Goal: Task Accomplishment & Management: Complete application form

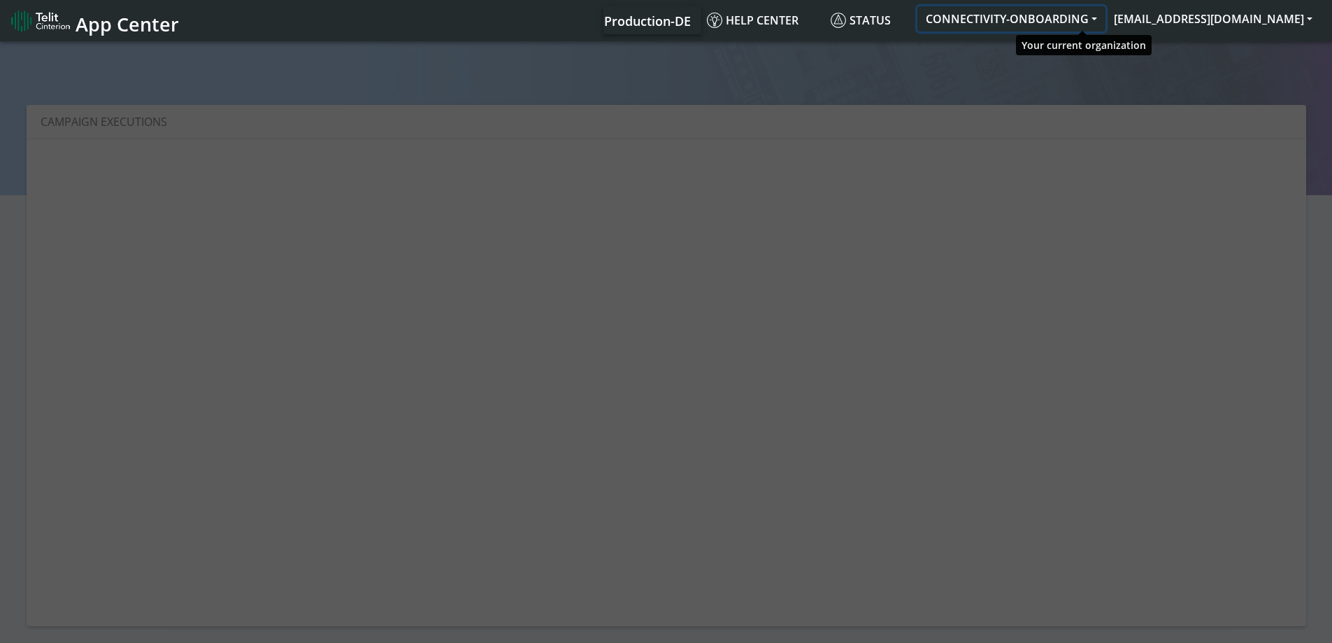
click at [1091, 24] on button "CONNECTIVITY-ONBOARDING" at bounding box center [1012, 18] width 188 height 25
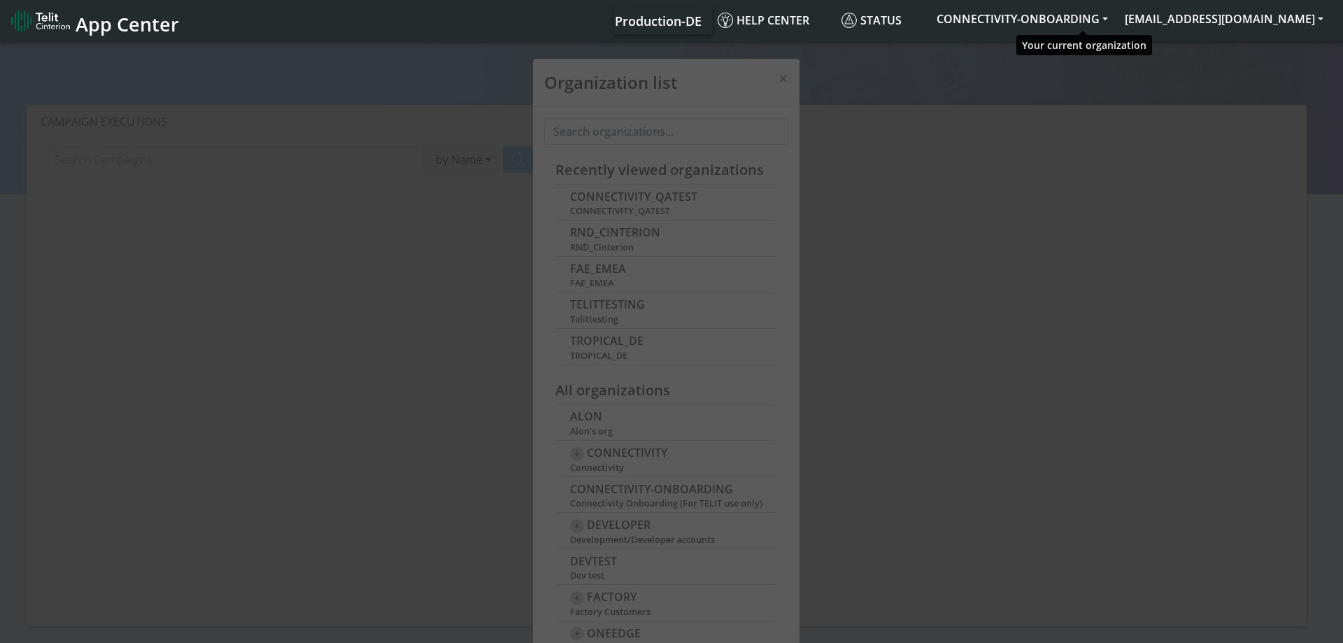
scroll to position [5, 0]
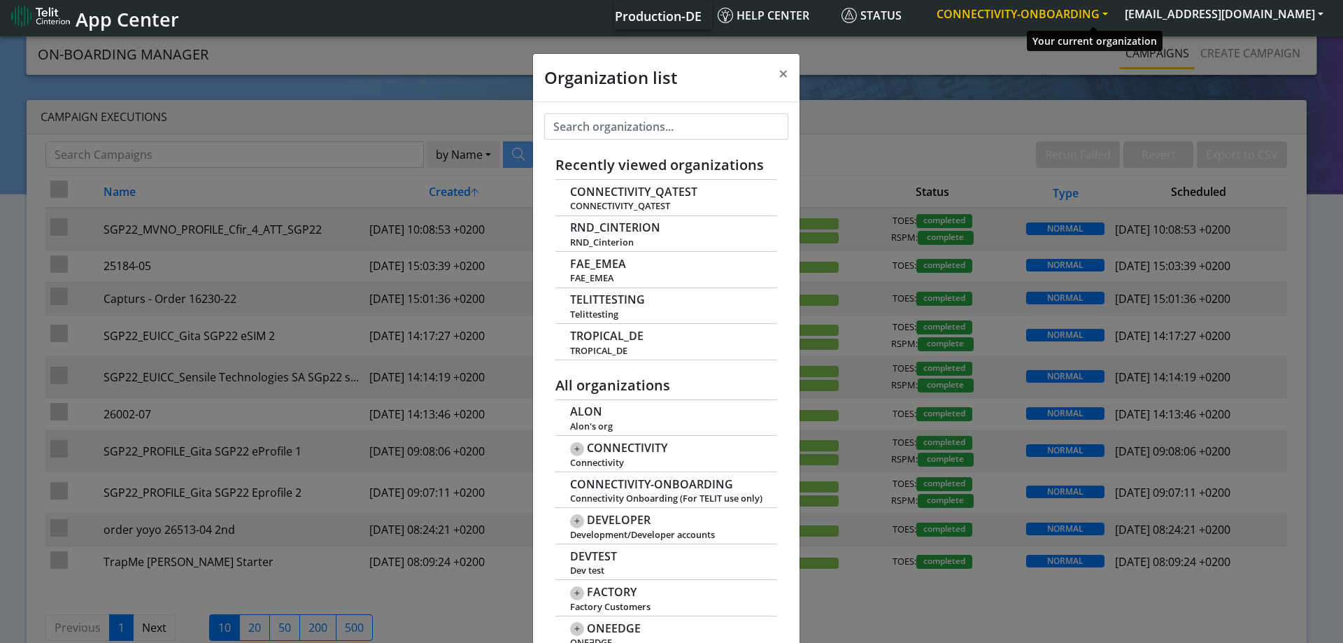
click at [1085, 17] on button "CONNECTIVITY-ONBOARDING" at bounding box center [1022, 13] width 188 height 25
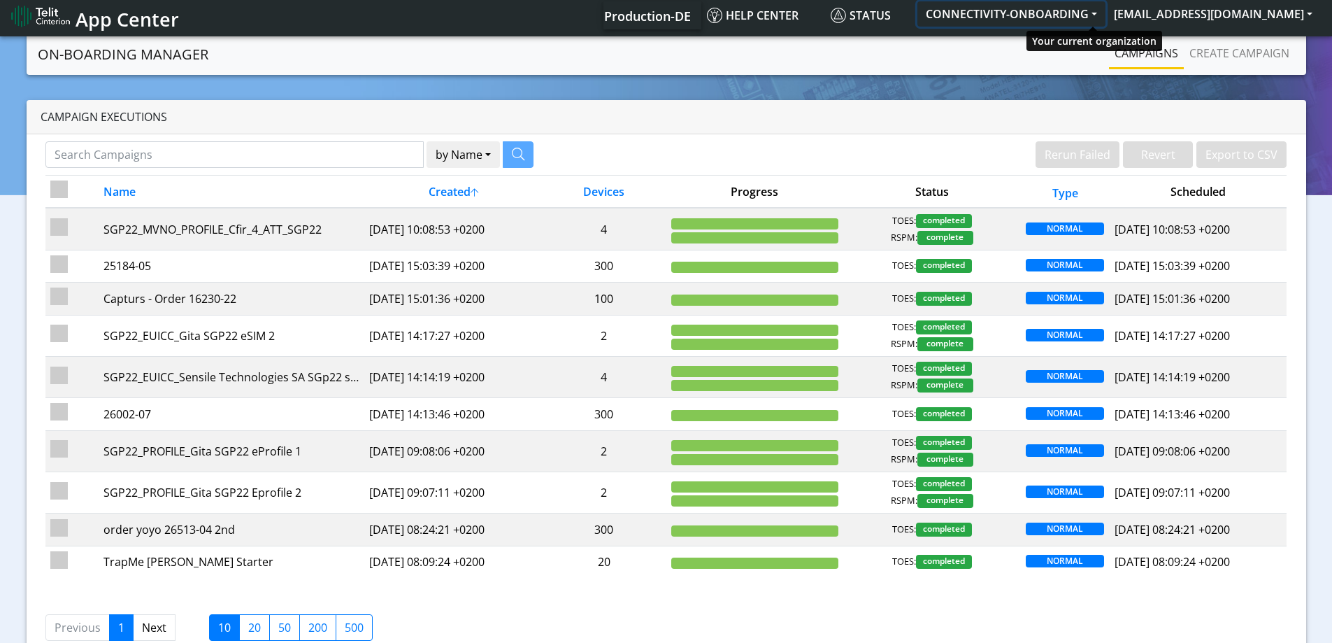
click at [1044, 22] on button "CONNECTIVITY-ONBOARDING" at bounding box center [1012, 13] width 188 height 25
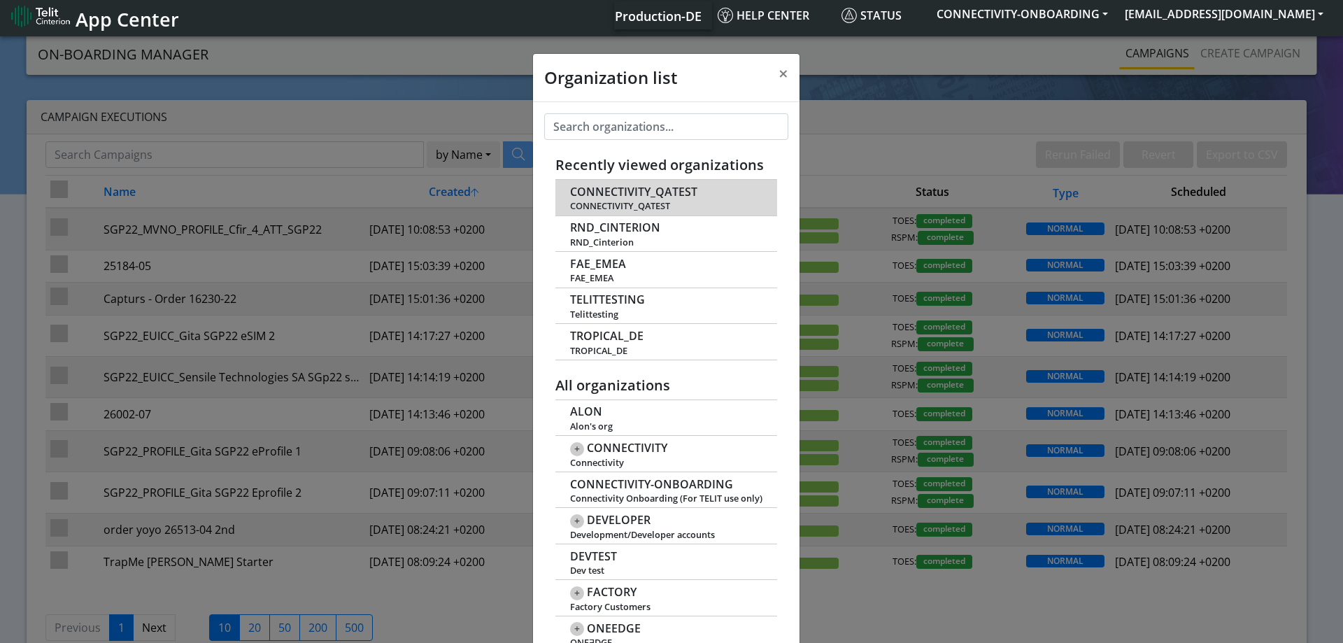
click at [622, 204] on span "CONNECTIVITY_QATEST" at bounding box center [666, 206] width 192 height 10
click at [675, 195] on span "CONNECTIVITY_QATEST" at bounding box center [633, 191] width 127 height 13
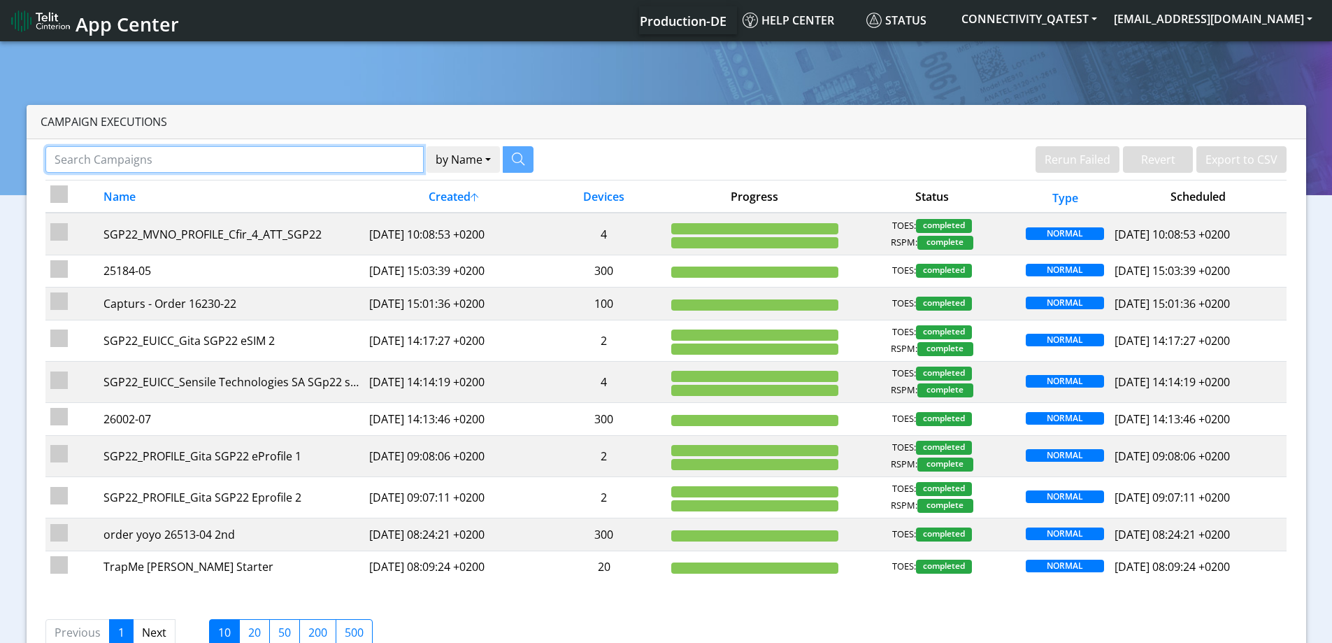
click at [320, 157] on input "Search Campaigns" at bounding box center [234, 159] width 378 height 27
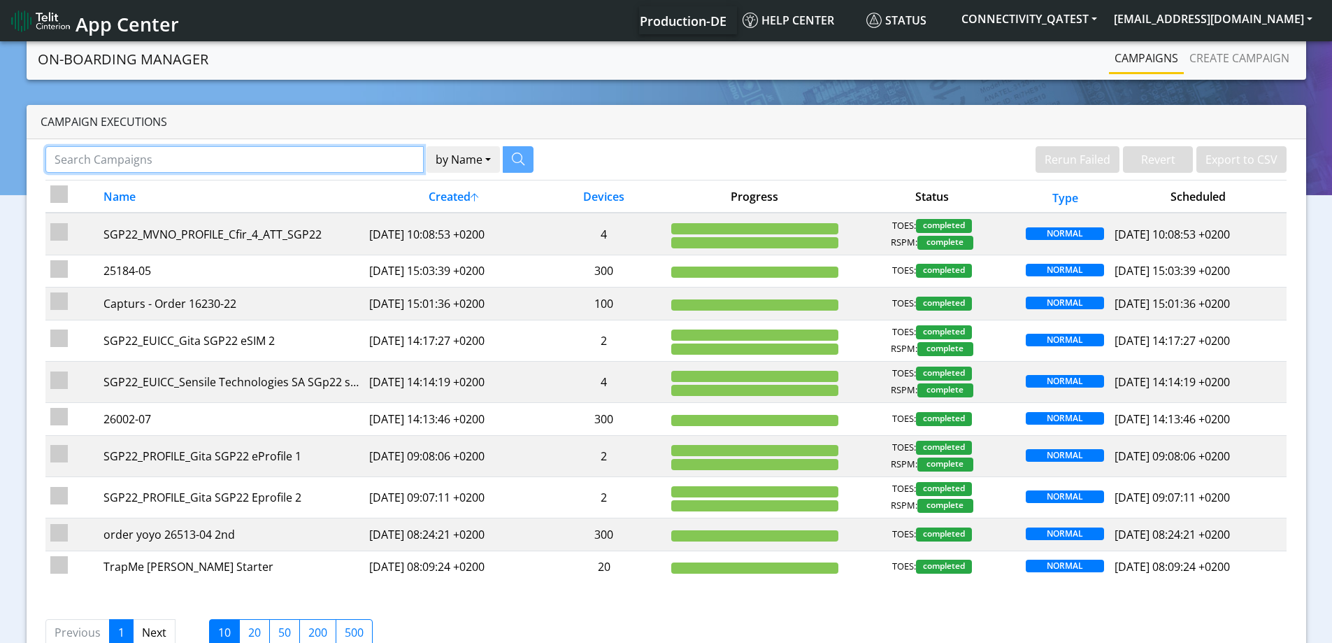
paste input "89358152000000028185"
type input "89358152000000028185"
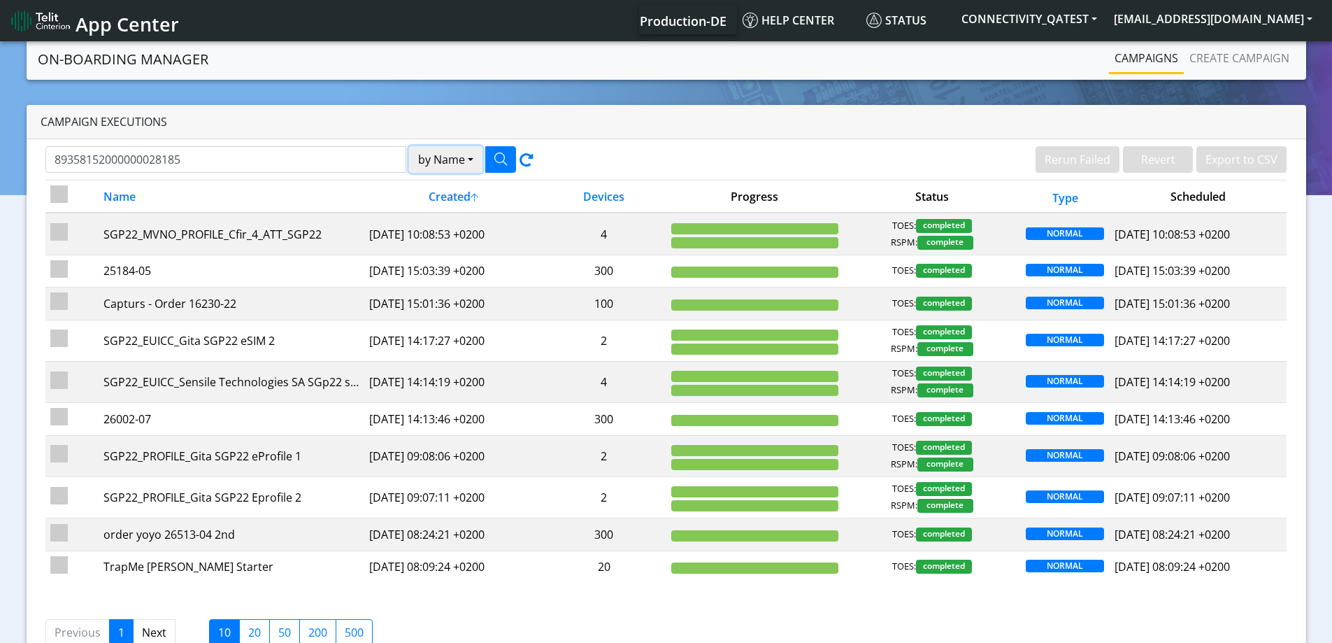
click at [448, 169] on button "by Name" at bounding box center [445, 159] width 73 height 27
click at [437, 219] on button "Device" at bounding box center [465, 214] width 111 height 22
click at [495, 159] on icon "button" at bounding box center [501, 158] width 13 height 13
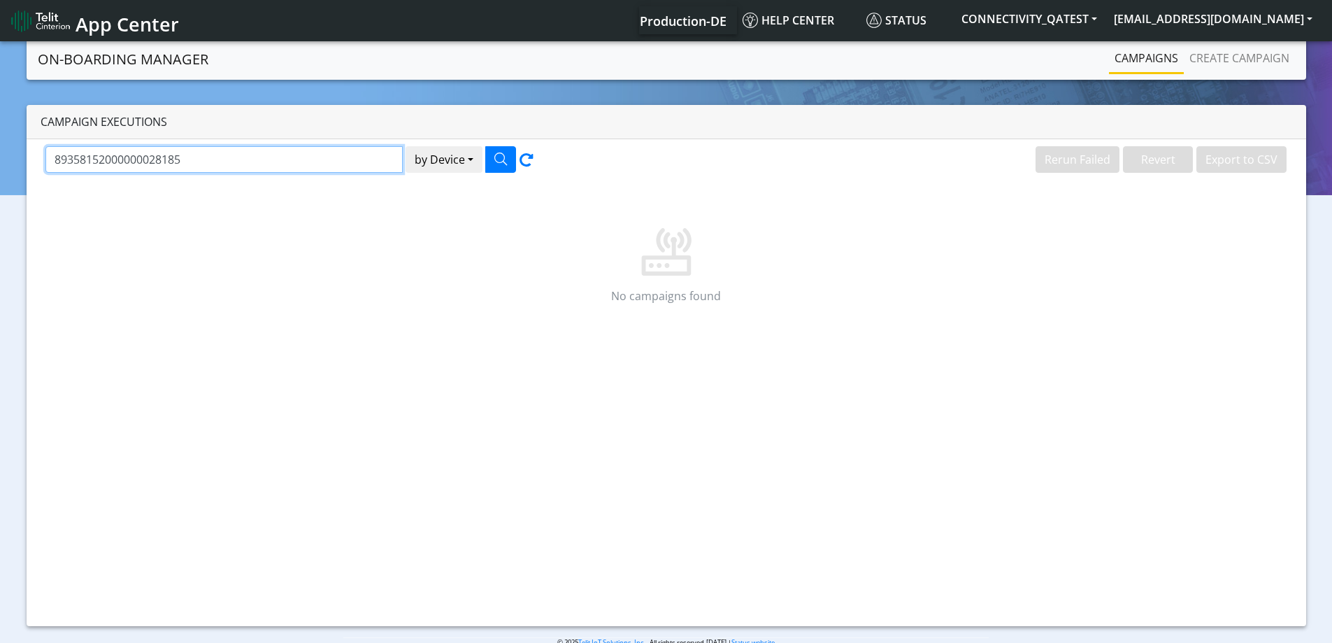
click at [152, 160] on input "89358152000000028185" at bounding box center [223, 159] width 357 height 27
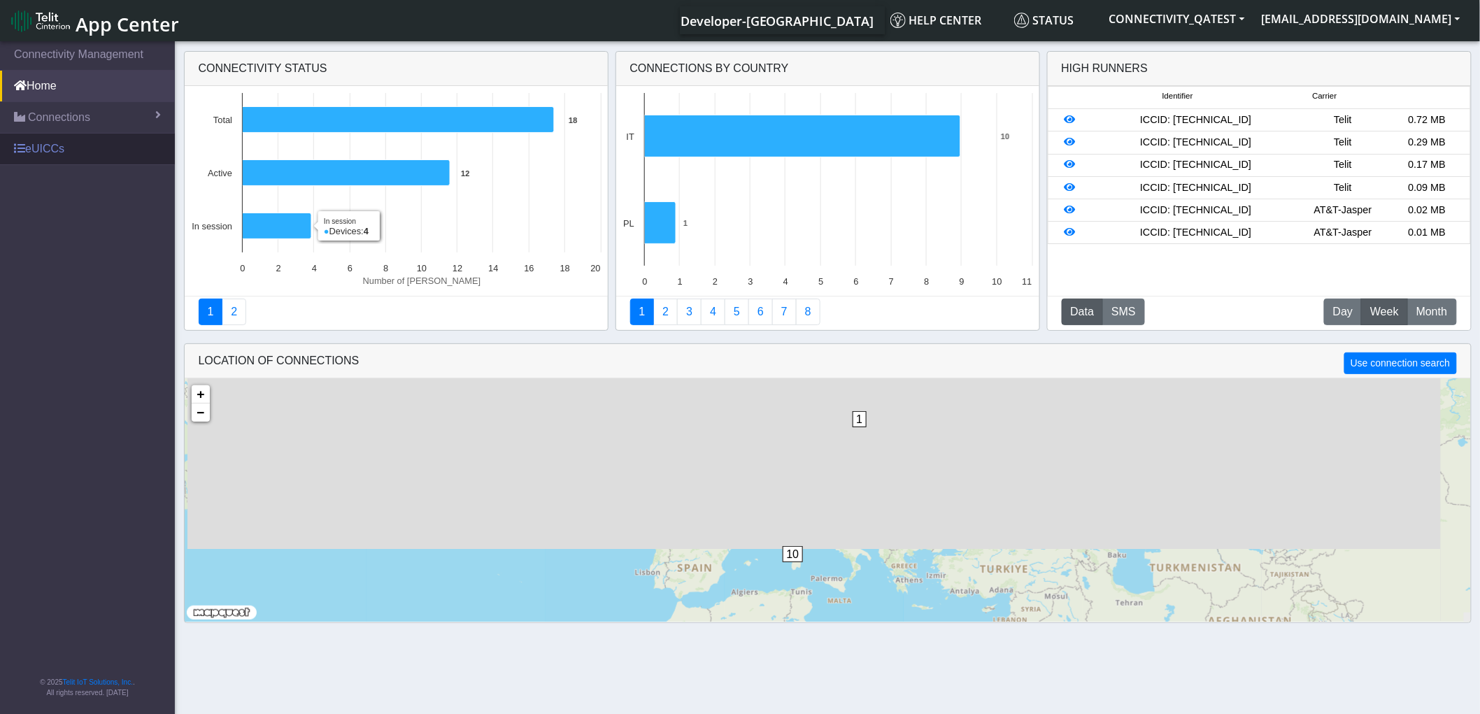
click at [37, 145] on link "eUICCs" at bounding box center [87, 149] width 175 height 31
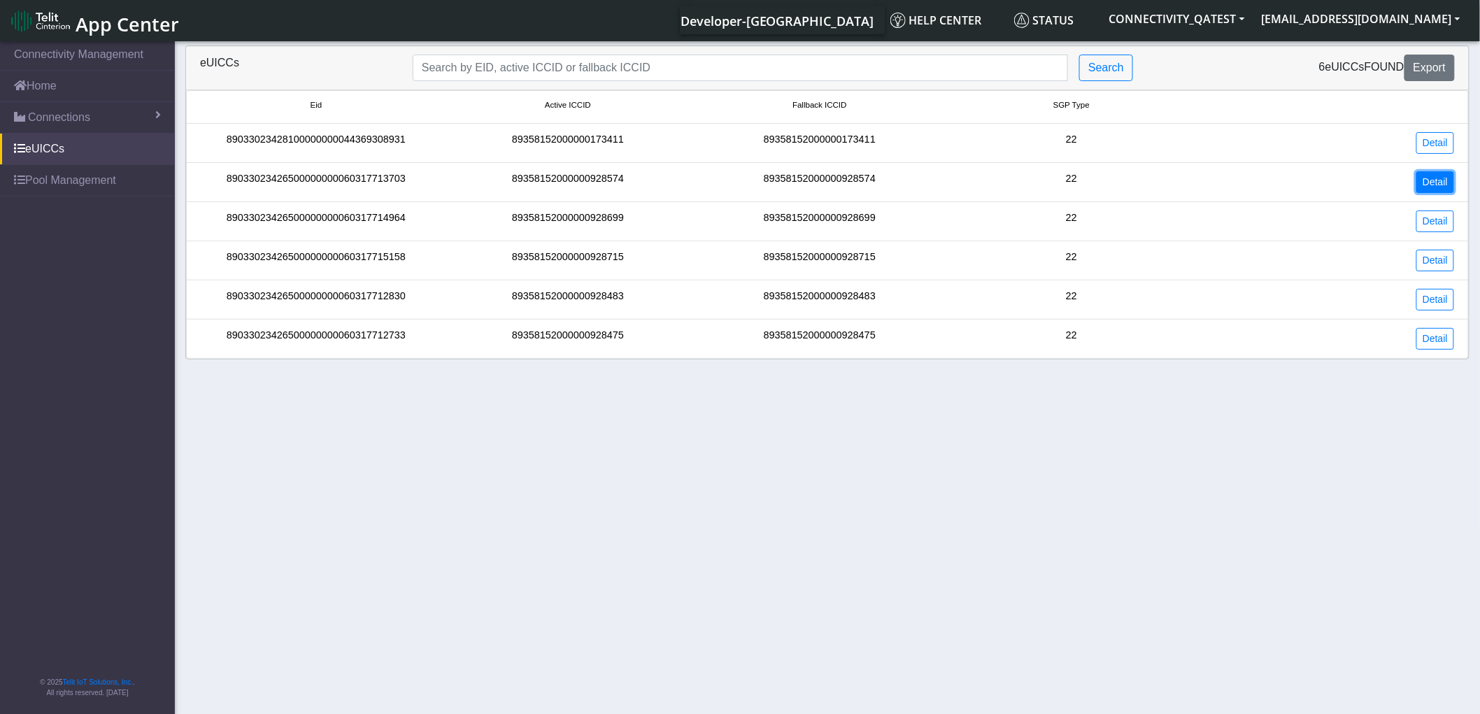
click at [1447, 182] on link "Detail" at bounding box center [1435, 182] width 38 height 22
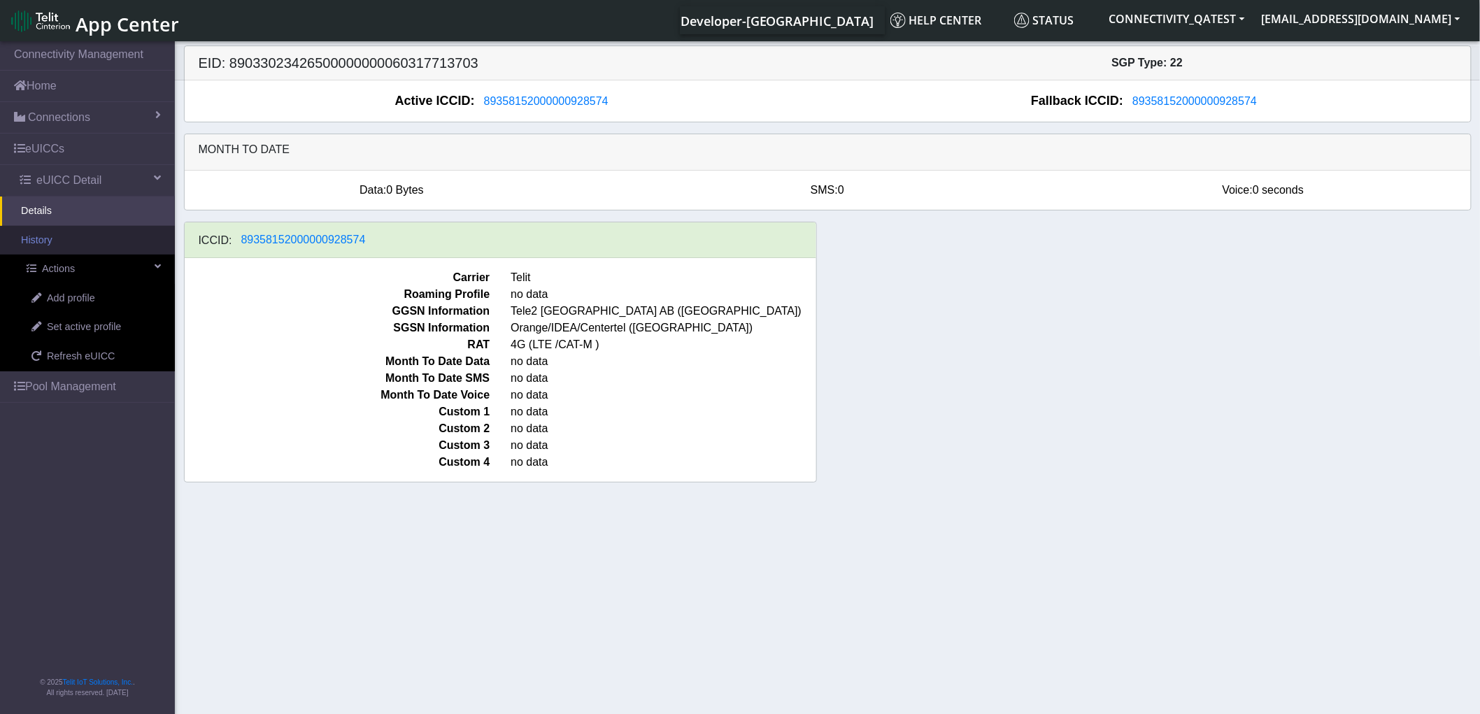
click at [57, 242] on link "History" at bounding box center [87, 240] width 175 height 29
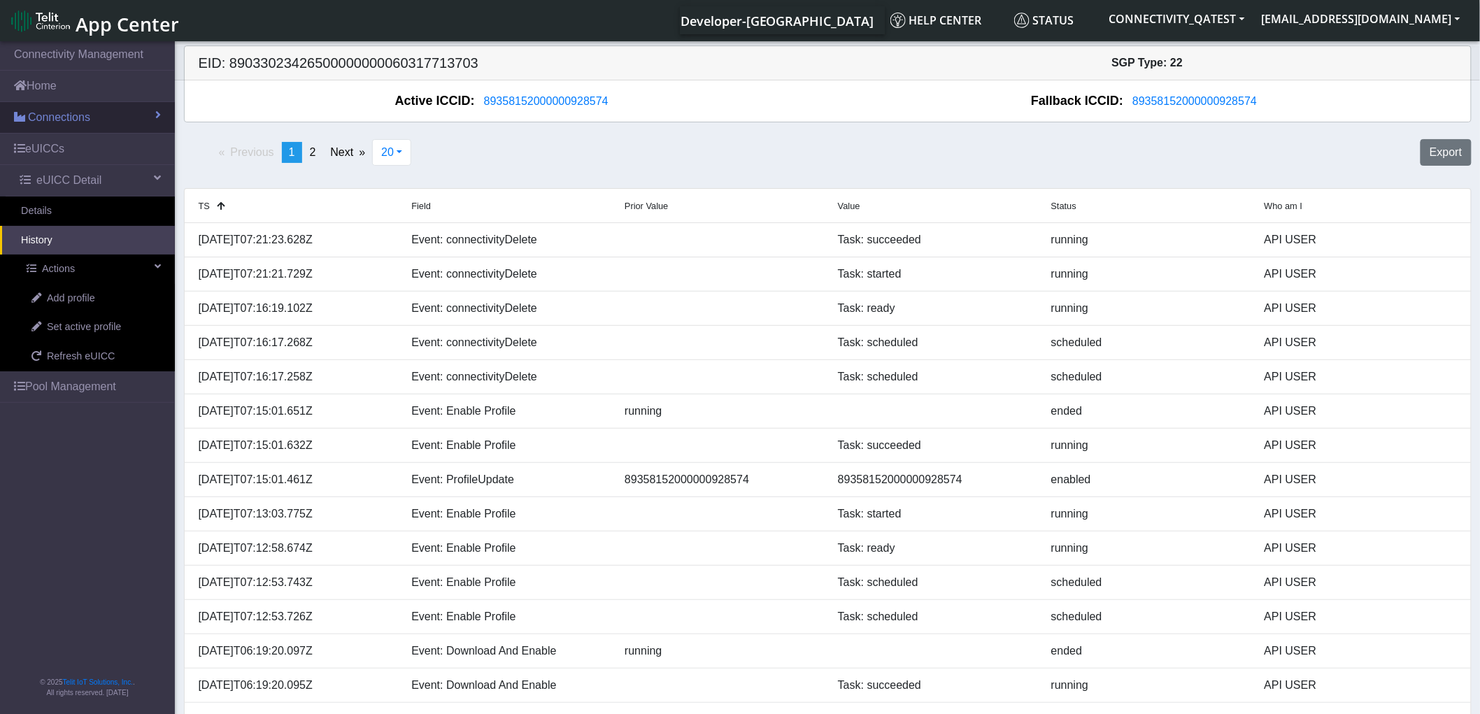
click at [92, 125] on link "Connections" at bounding box center [87, 117] width 175 height 31
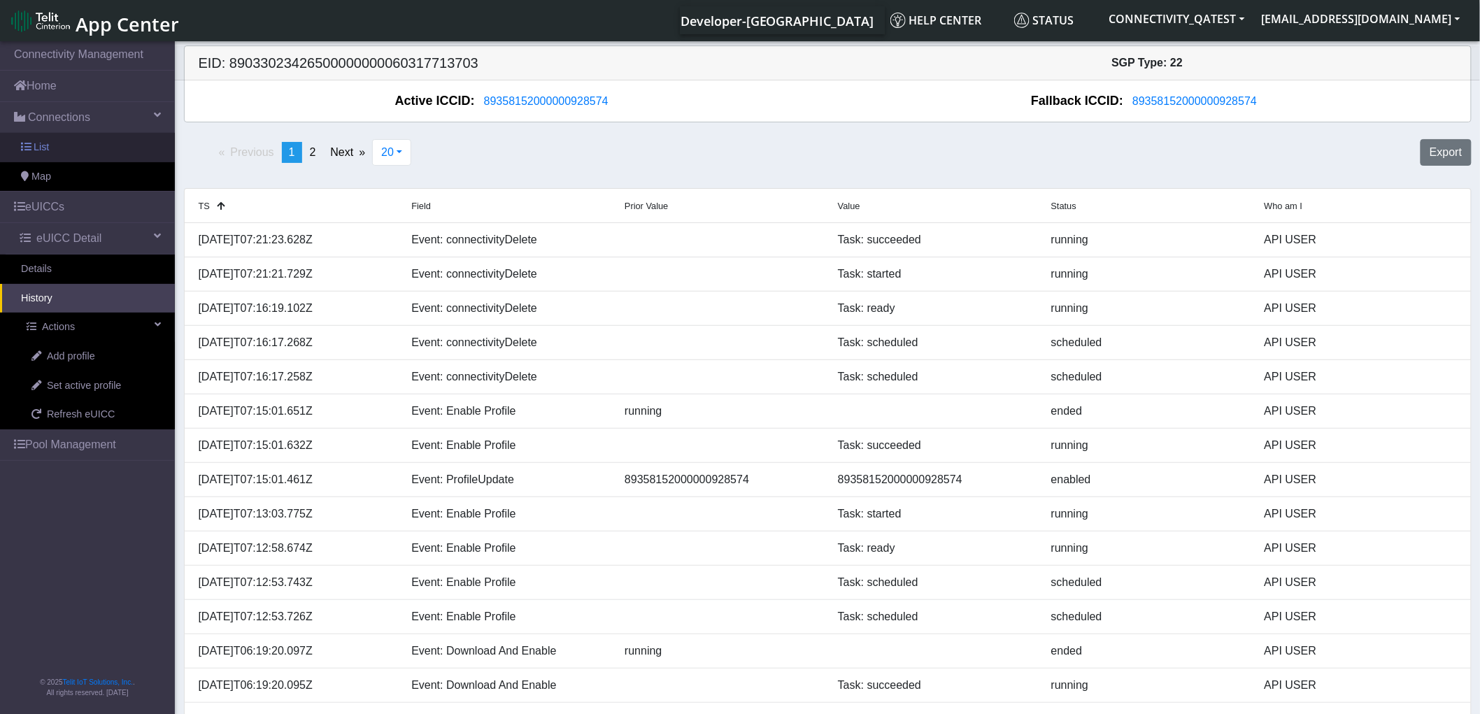
click at [82, 144] on link "List" at bounding box center [87, 147] width 175 height 29
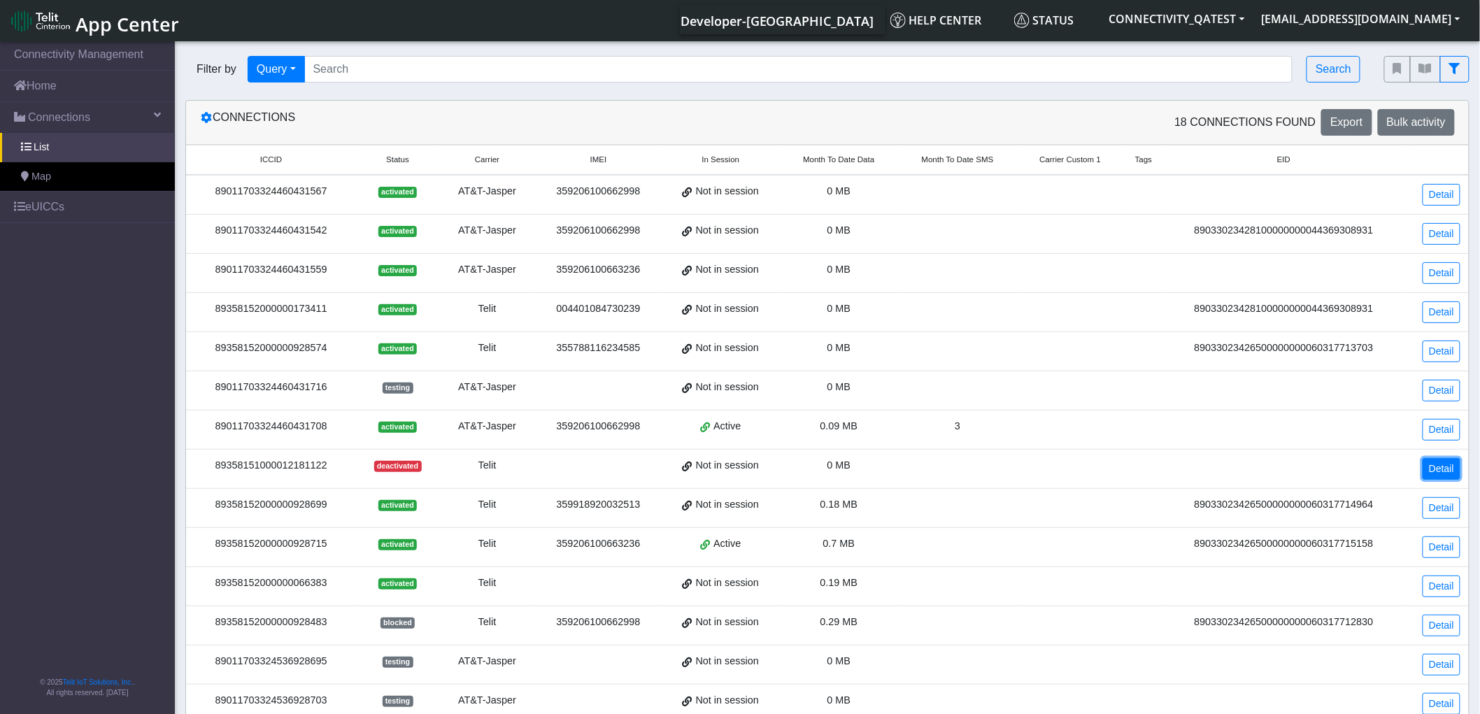
click at [1444, 464] on link "Detail" at bounding box center [1442, 469] width 38 height 22
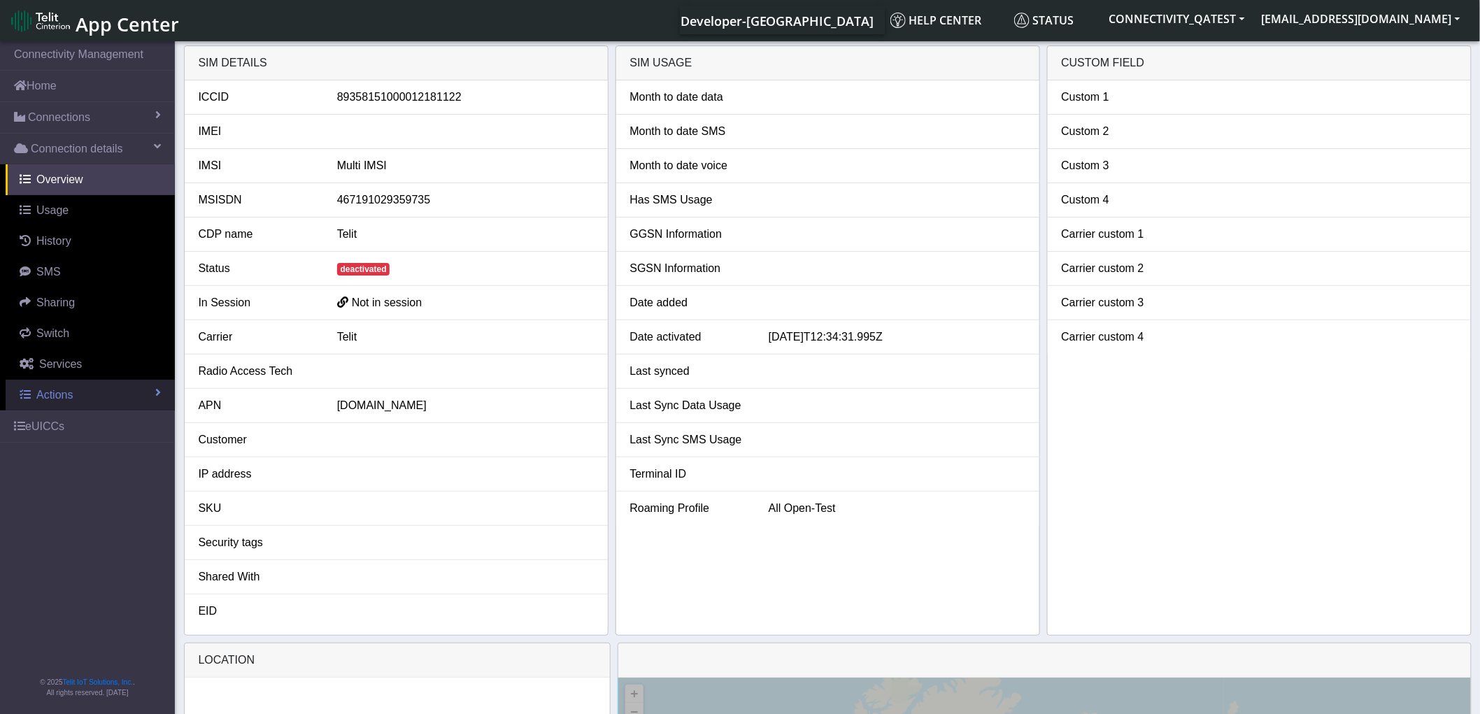
click at [63, 396] on span "Actions" at bounding box center [54, 395] width 36 height 12
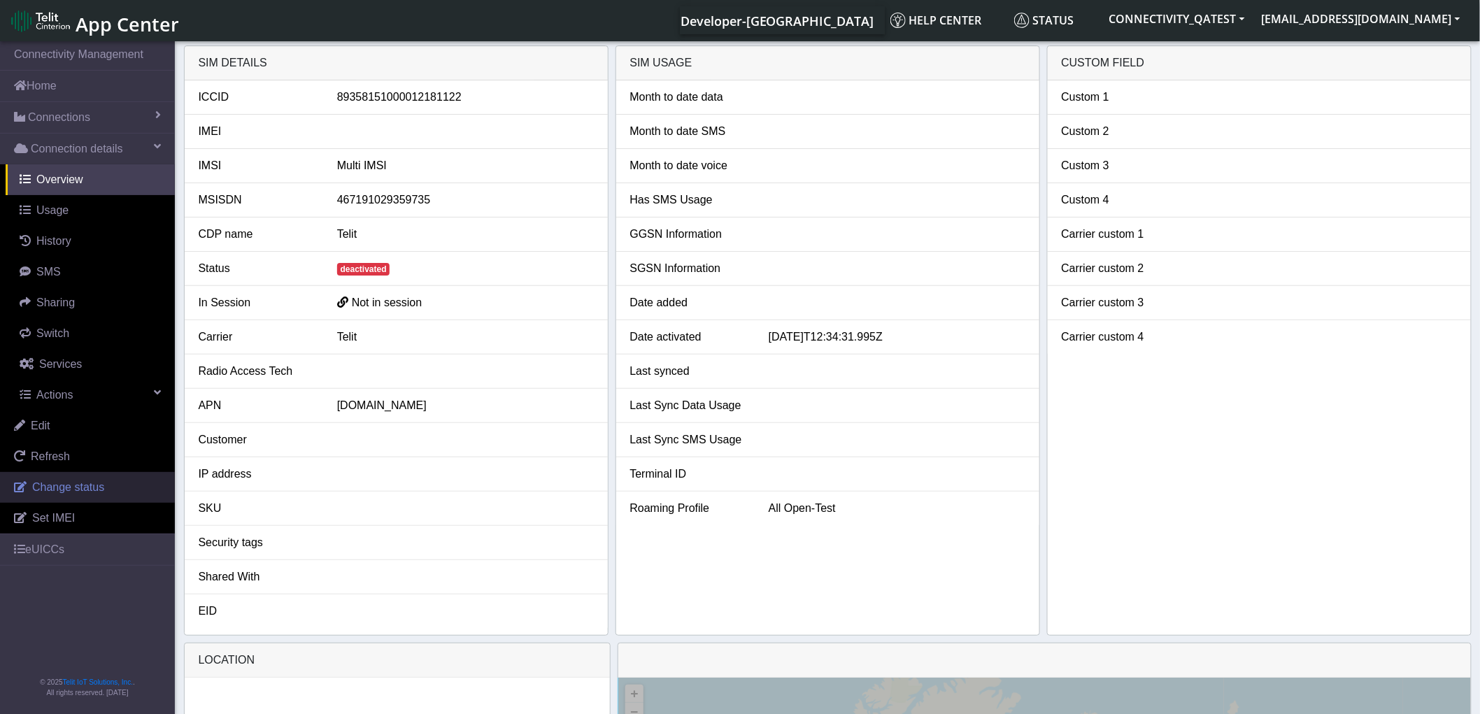
click at [71, 491] on span "Change status" at bounding box center [68, 487] width 72 height 12
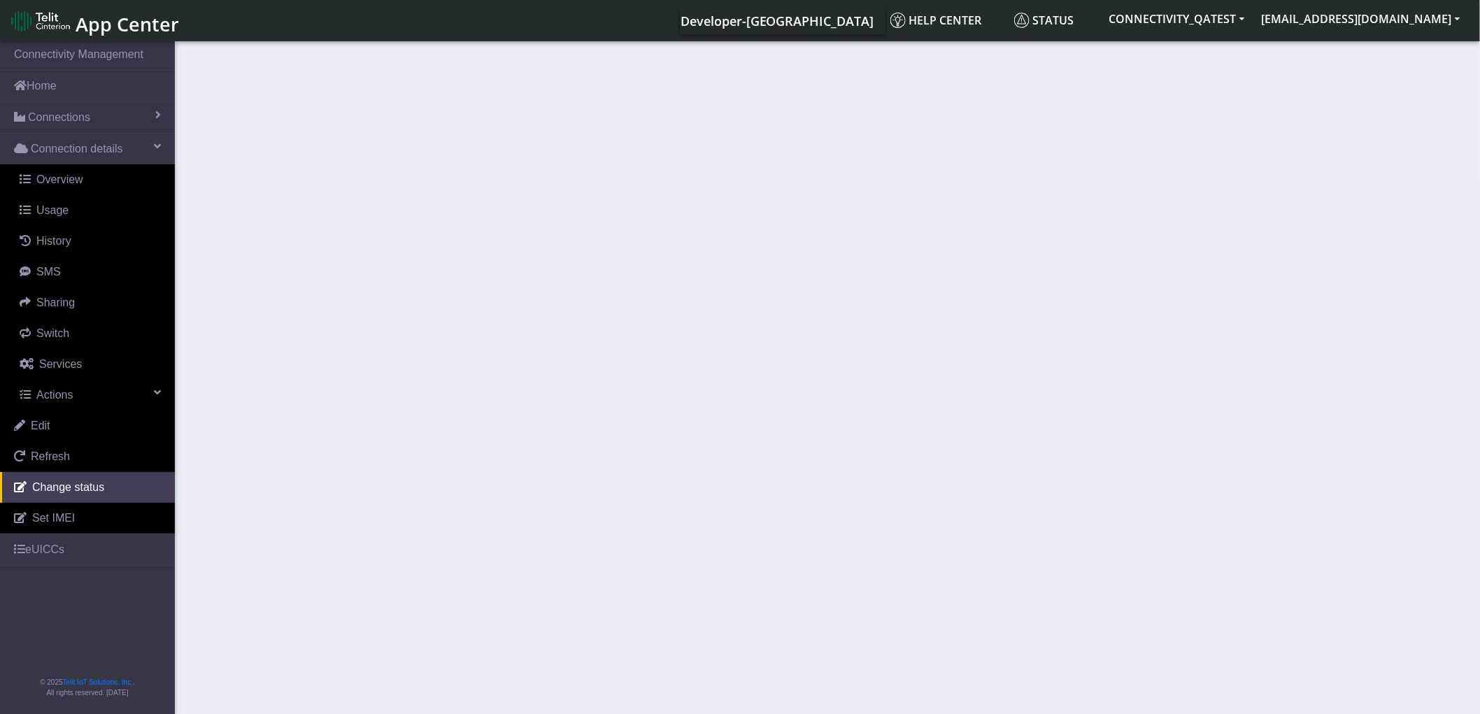
select select "deactivated"
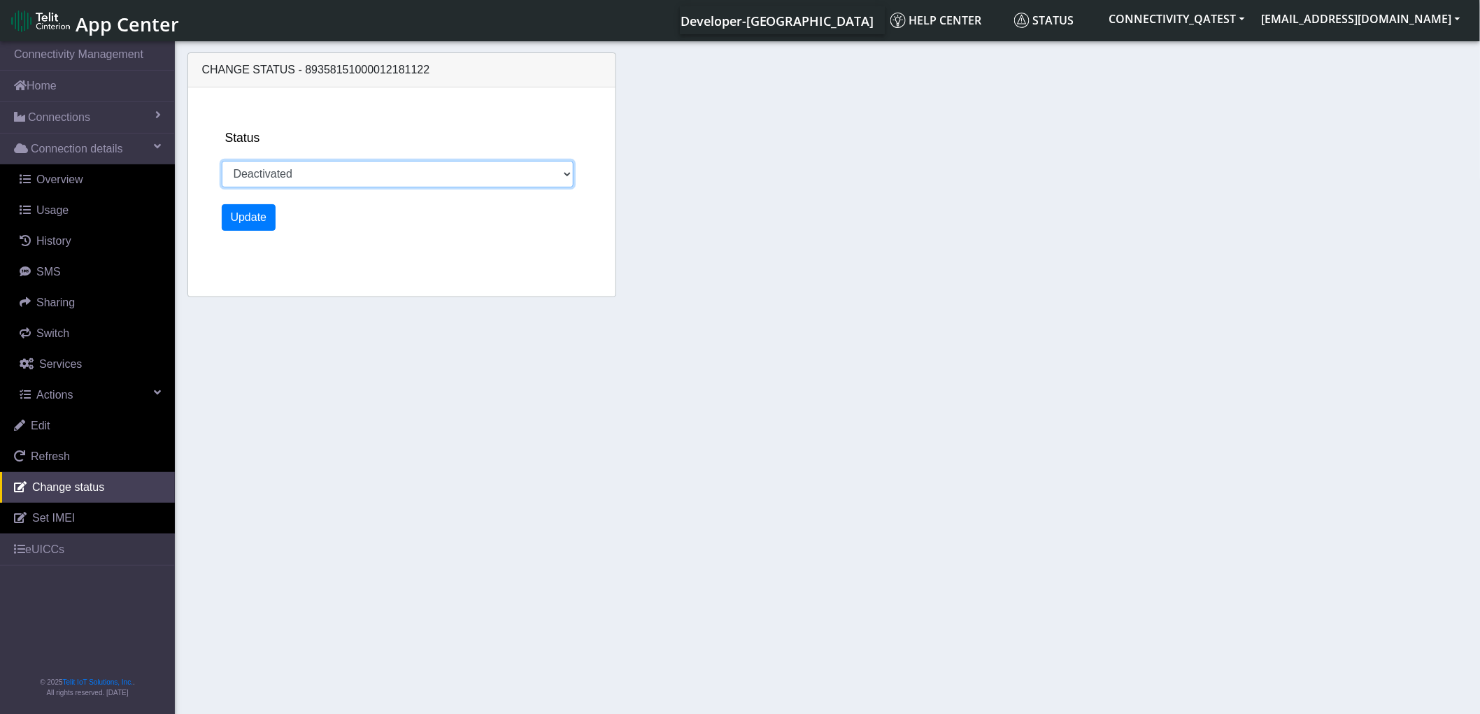
click at [322, 178] on select "Activated Deactivated" at bounding box center [398, 174] width 352 height 27
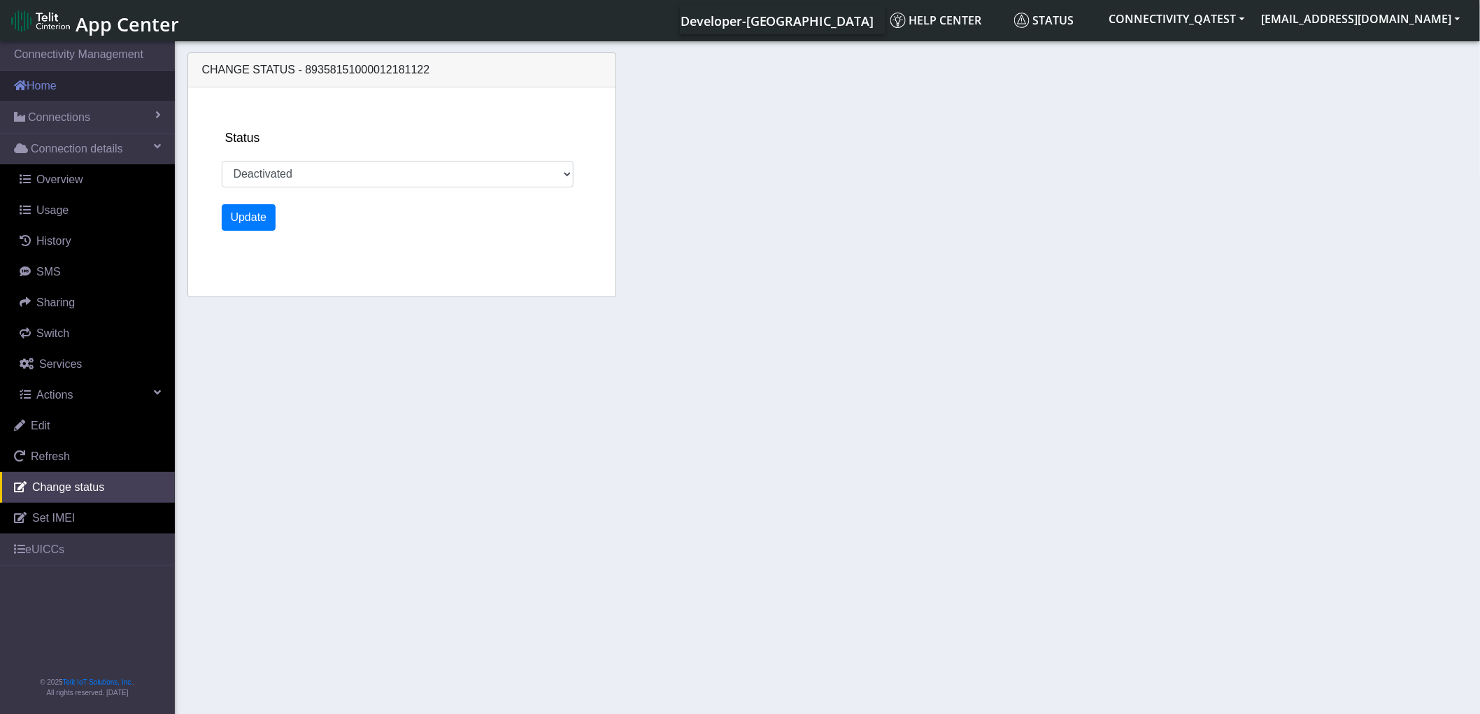
click at [57, 89] on link "Home" at bounding box center [87, 86] width 175 height 31
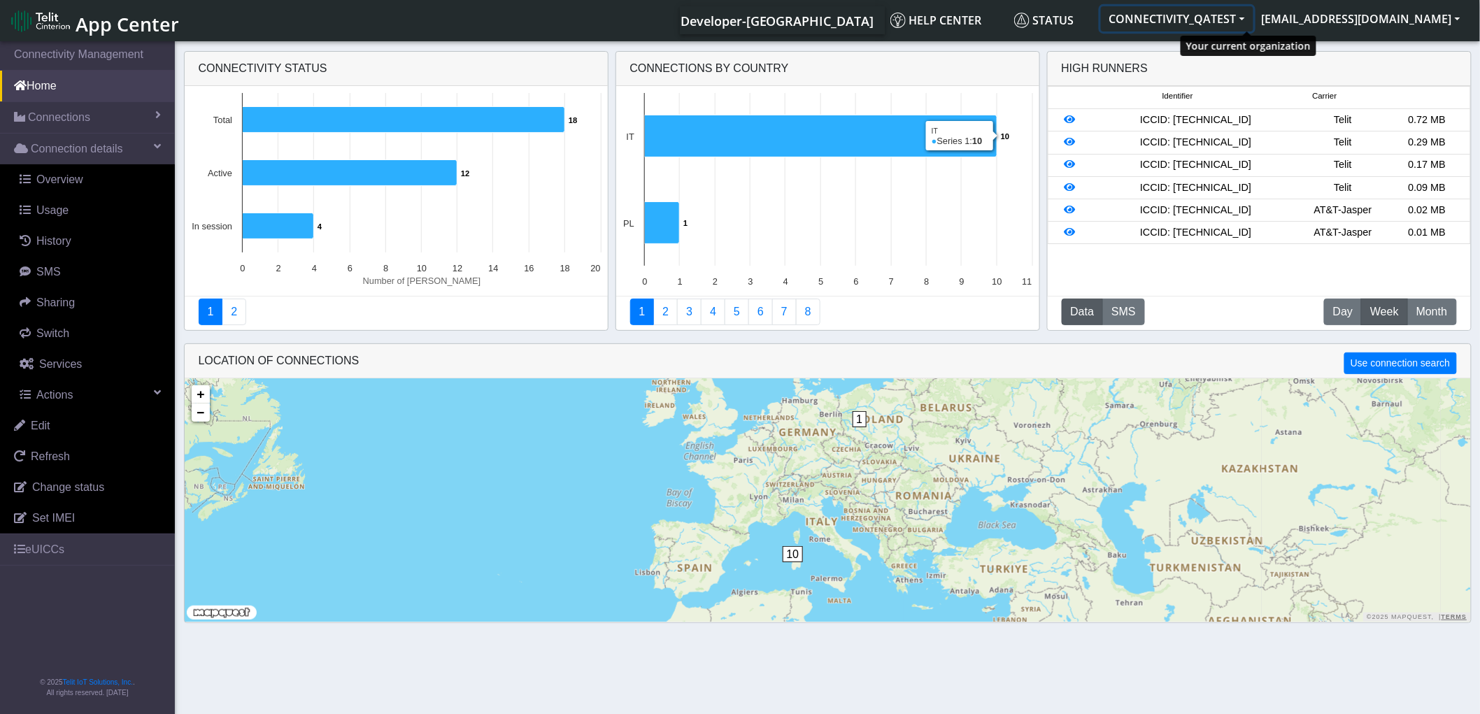
click at [1239, 18] on button "CONNECTIVITY_QATEST" at bounding box center [1177, 18] width 152 height 25
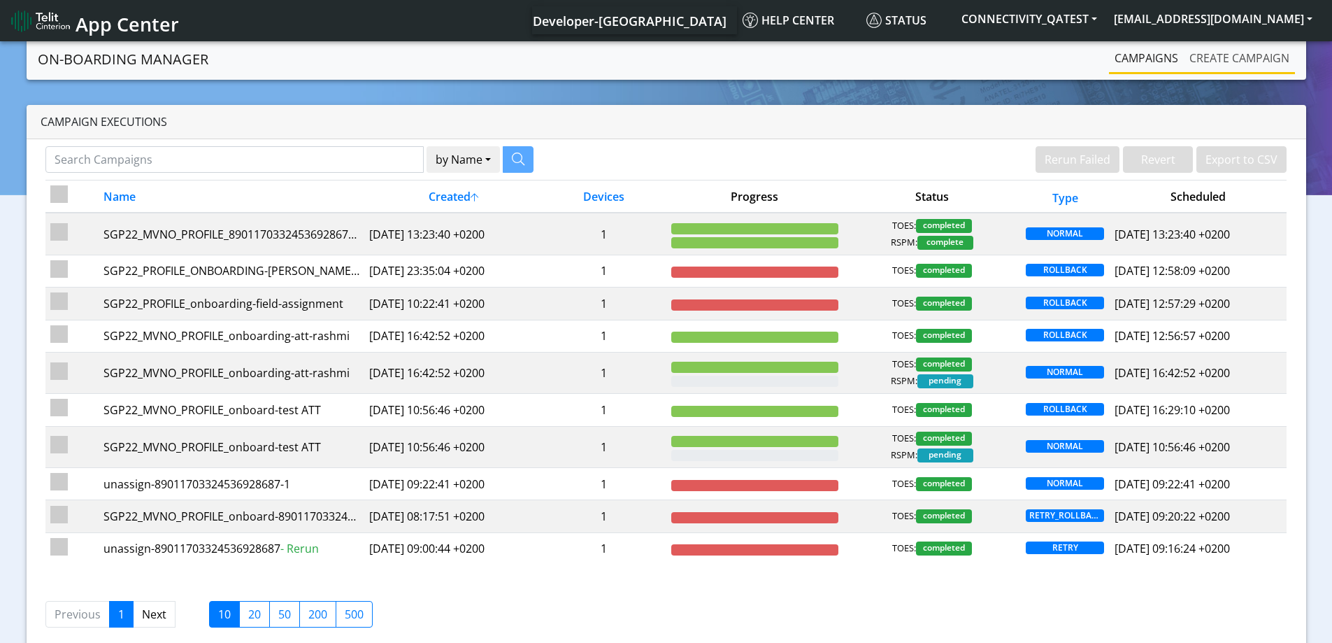
click at [1263, 57] on link "Create campaign" at bounding box center [1239, 58] width 111 height 28
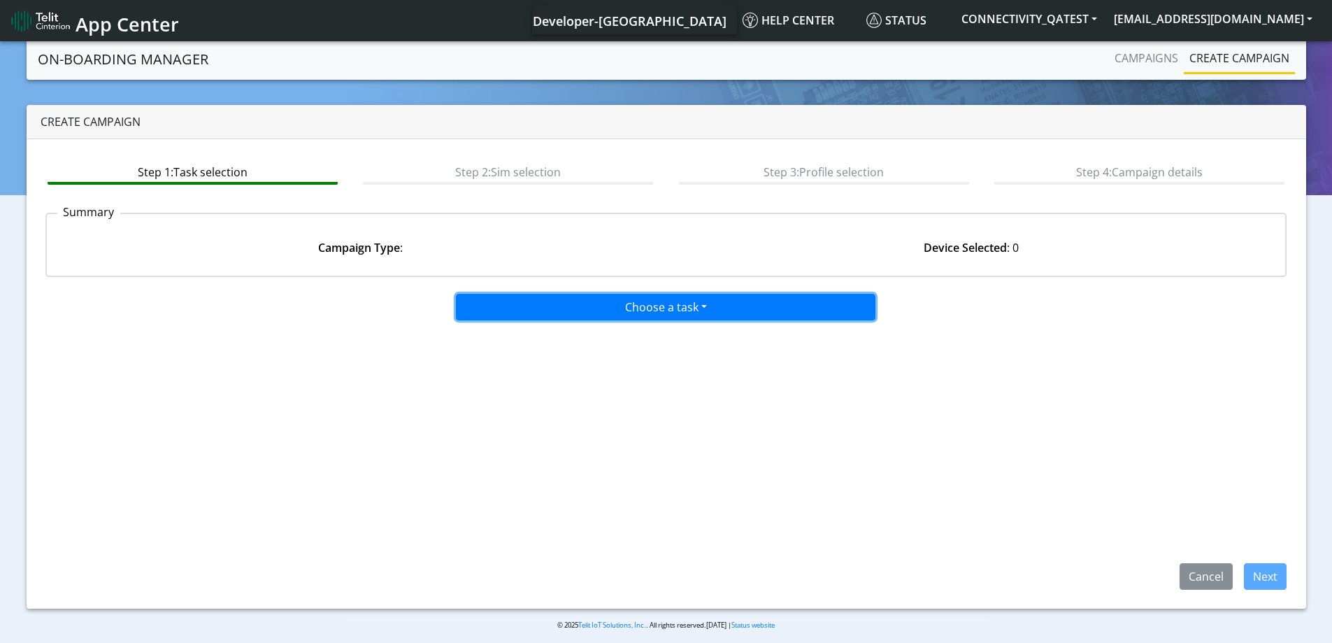
click at [649, 306] on button "Choose a task" at bounding box center [666, 307] width 420 height 27
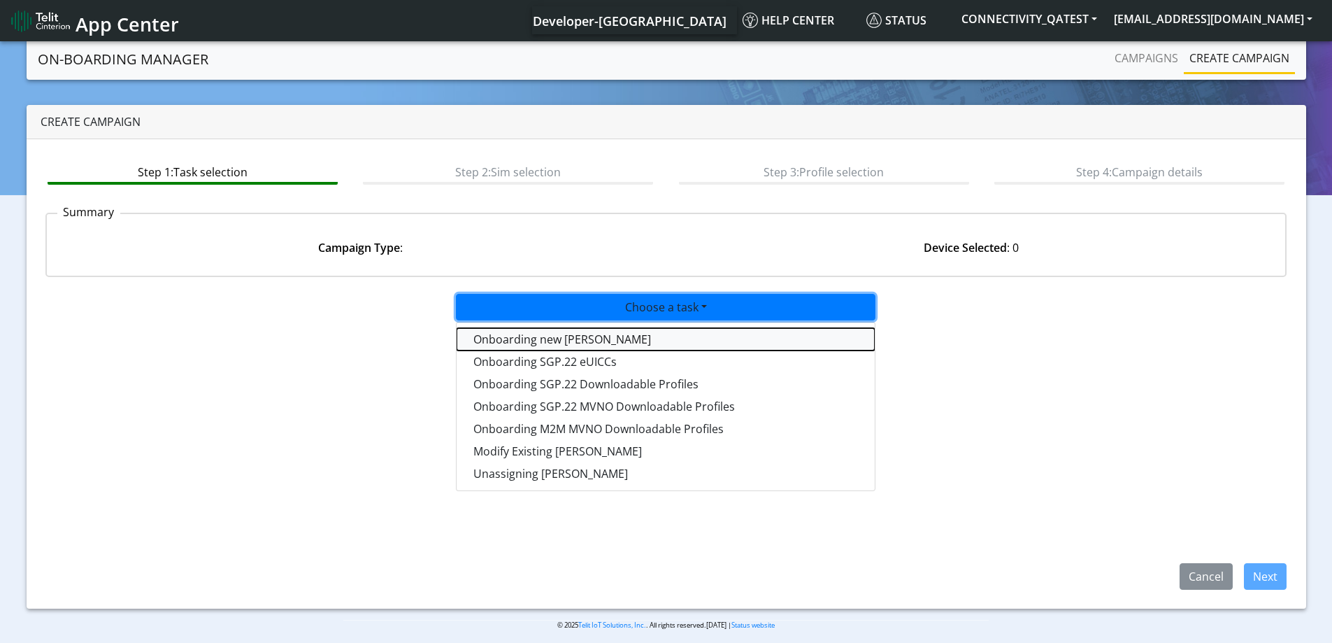
click at [564, 346] on tasktoes-dropdown "Onboarding new SIMs" at bounding box center [666, 339] width 418 height 22
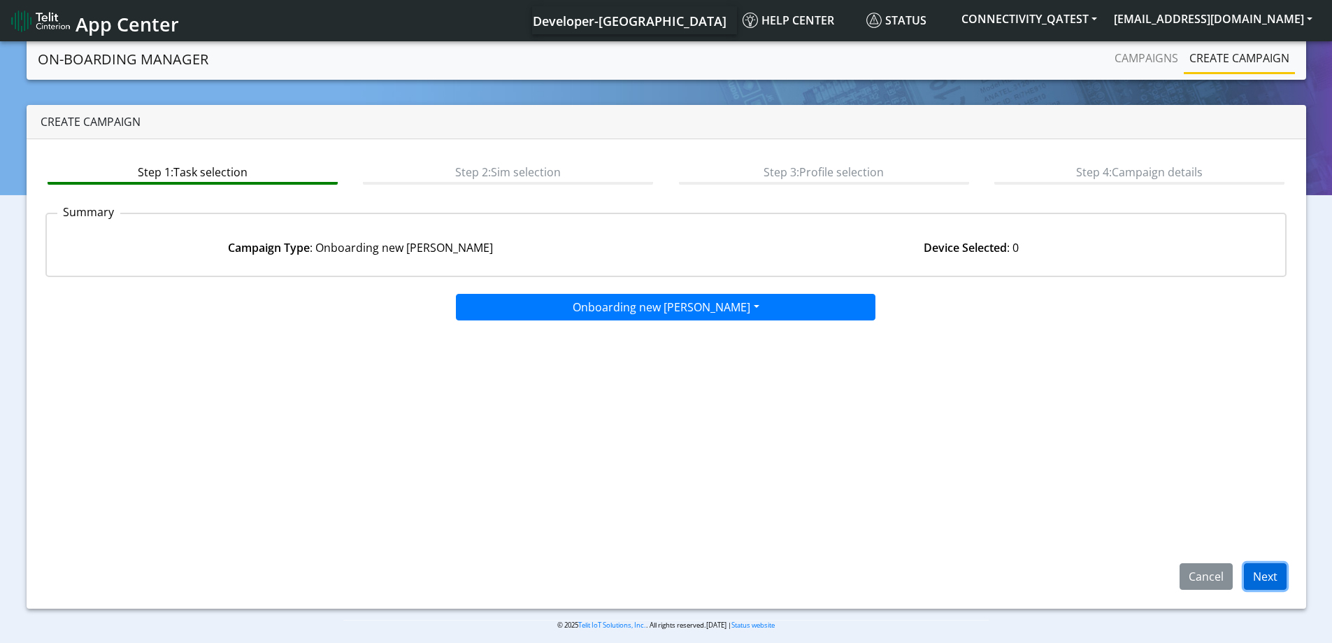
click at [1271, 581] on button "Next" at bounding box center [1265, 576] width 43 height 27
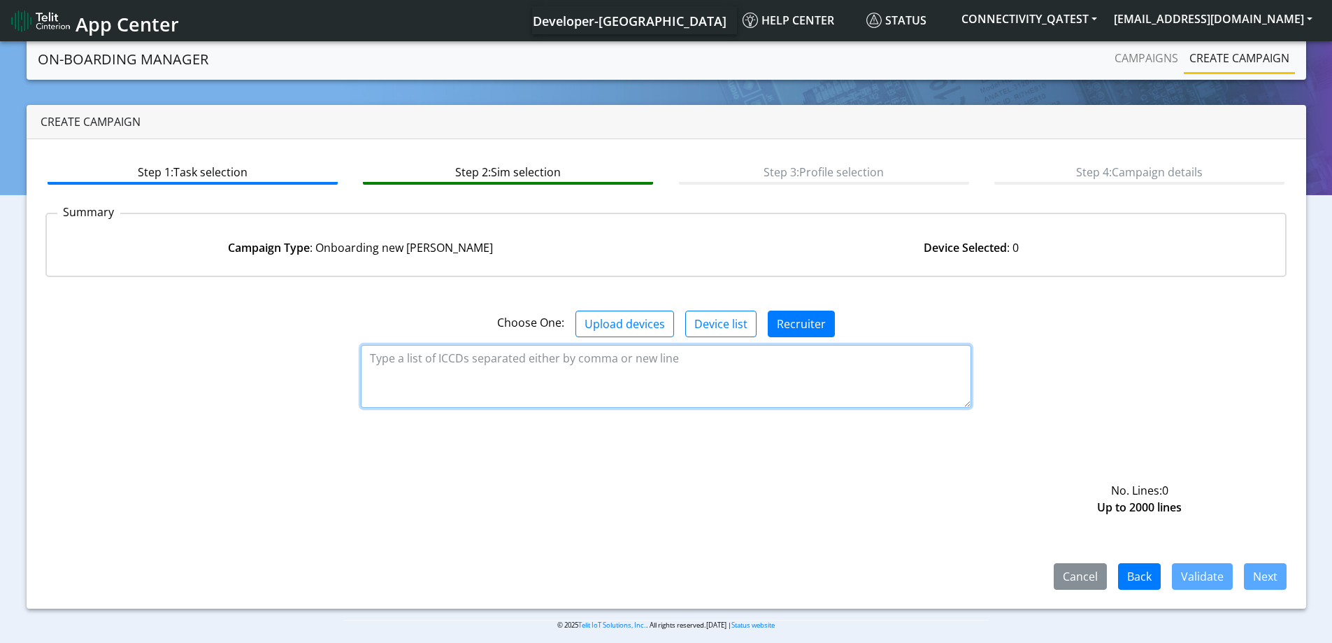
click at [464, 364] on textarea at bounding box center [666, 376] width 611 height 63
paste textarea "89358152000000929192"
type textarea "89358152000000929192"
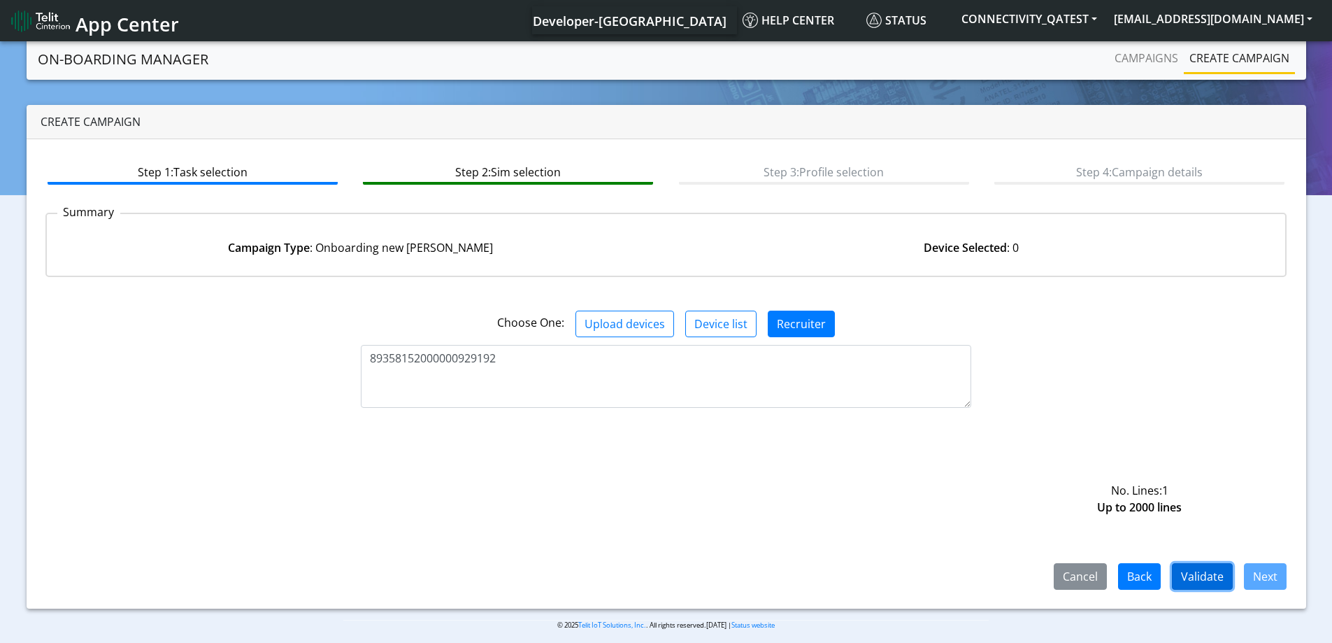
click at [1197, 571] on button "Validate" at bounding box center [1202, 576] width 61 height 27
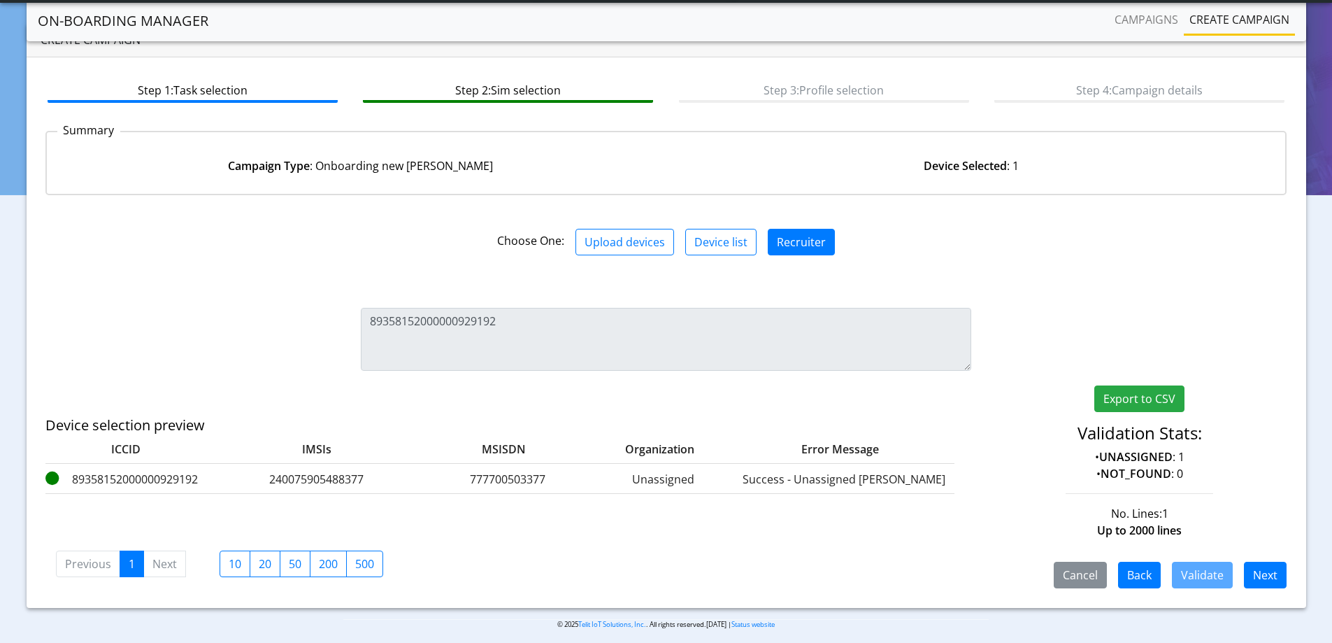
scroll to position [52, 0]
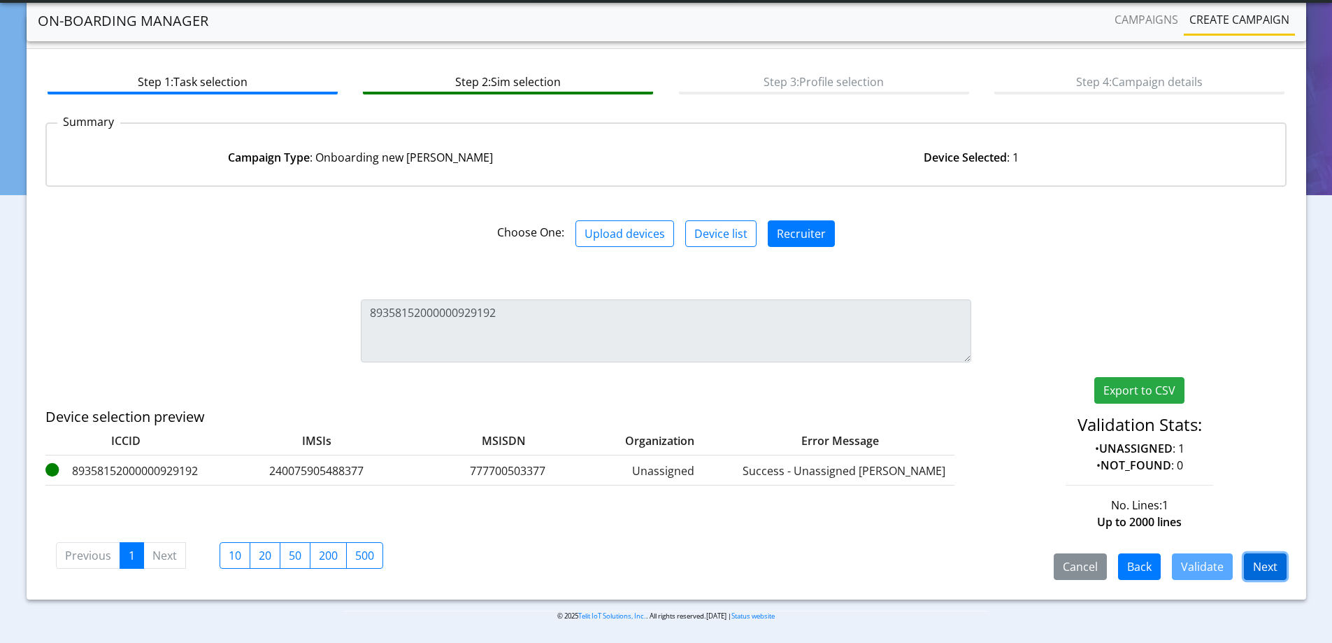
click at [1281, 569] on button "Next" at bounding box center [1265, 566] width 43 height 27
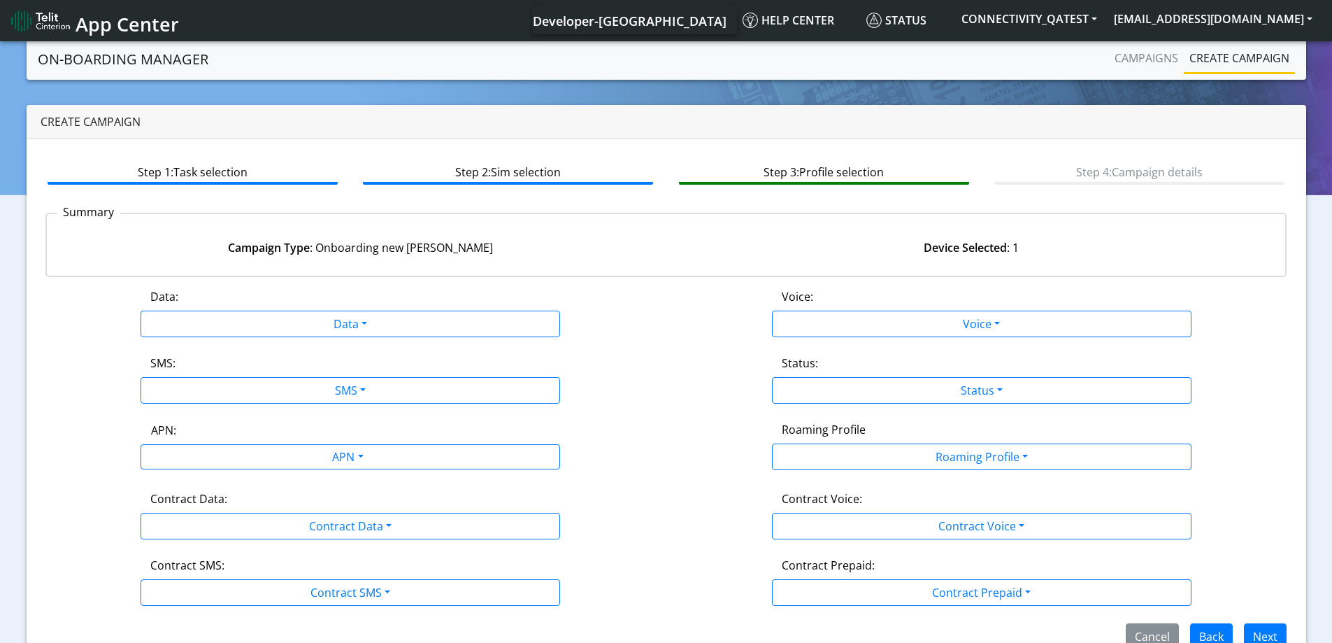
scroll to position [31, 0]
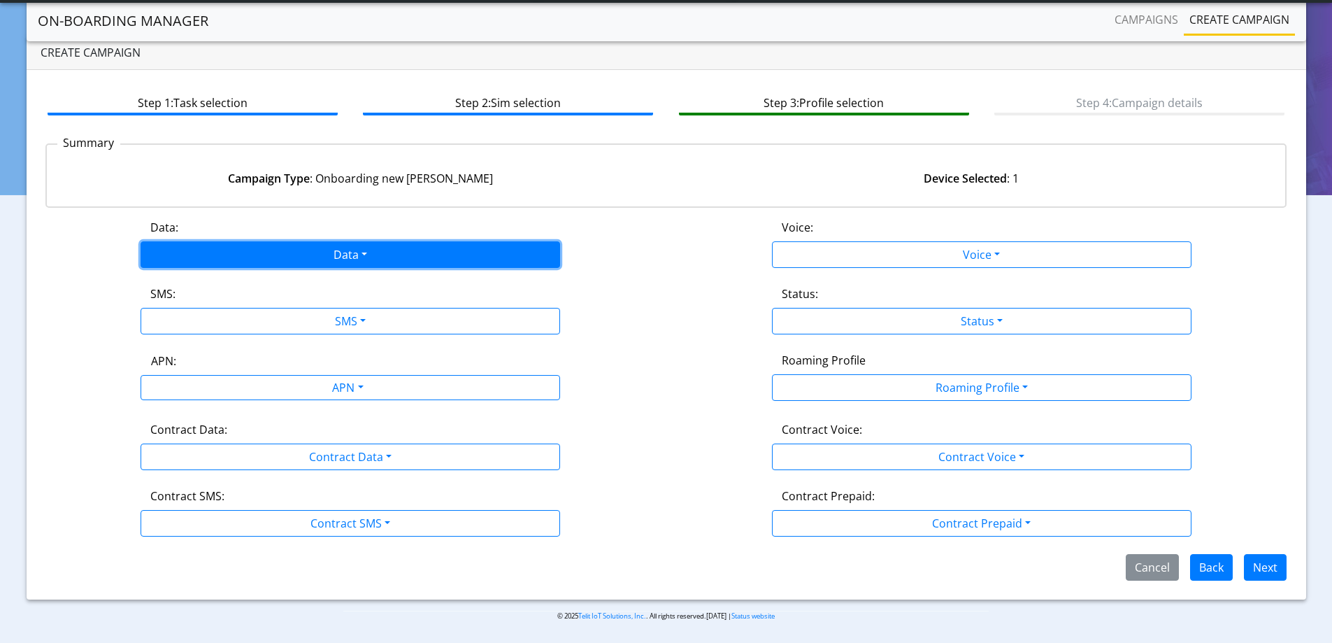
click at [301, 254] on button "Data" at bounding box center [351, 254] width 420 height 27
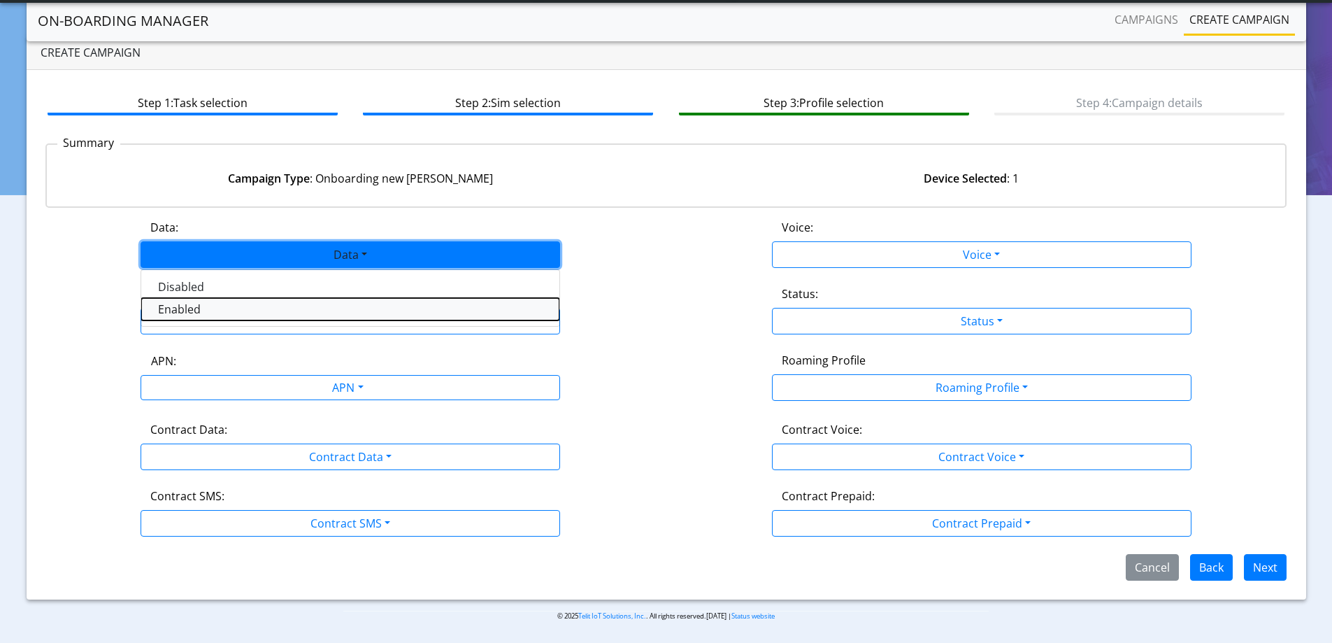
click at [209, 312] on button "Enabled" at bounding box center [350, 309] width 418 height 22
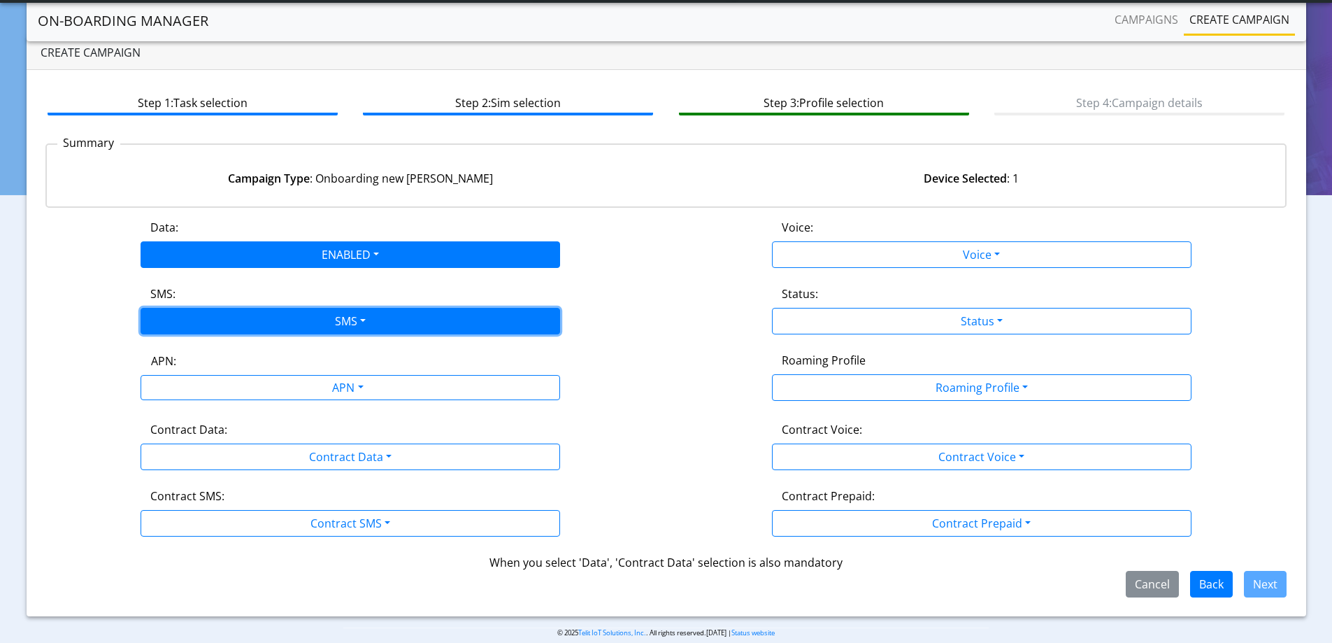
click at [211, 320] on button "SMS" at bounding box center [351, 321] width 420 height 27
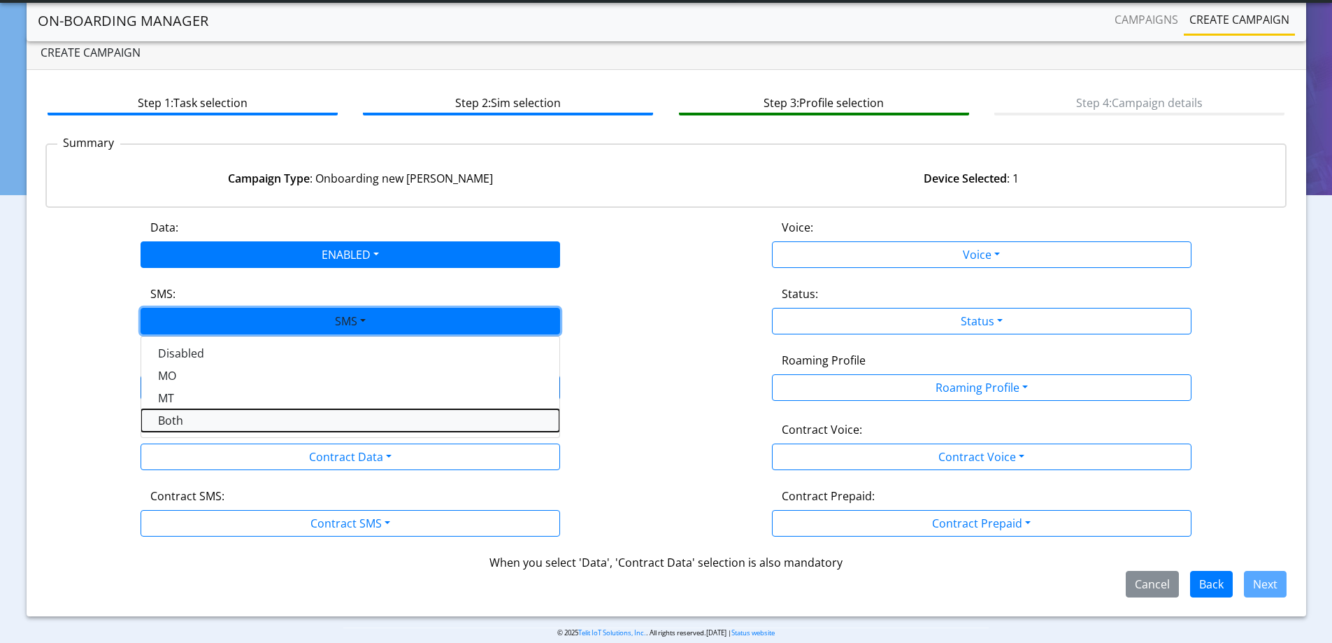
click at [185, 417] on button "Both" at bounding box center [350, 420] width 418 height 22
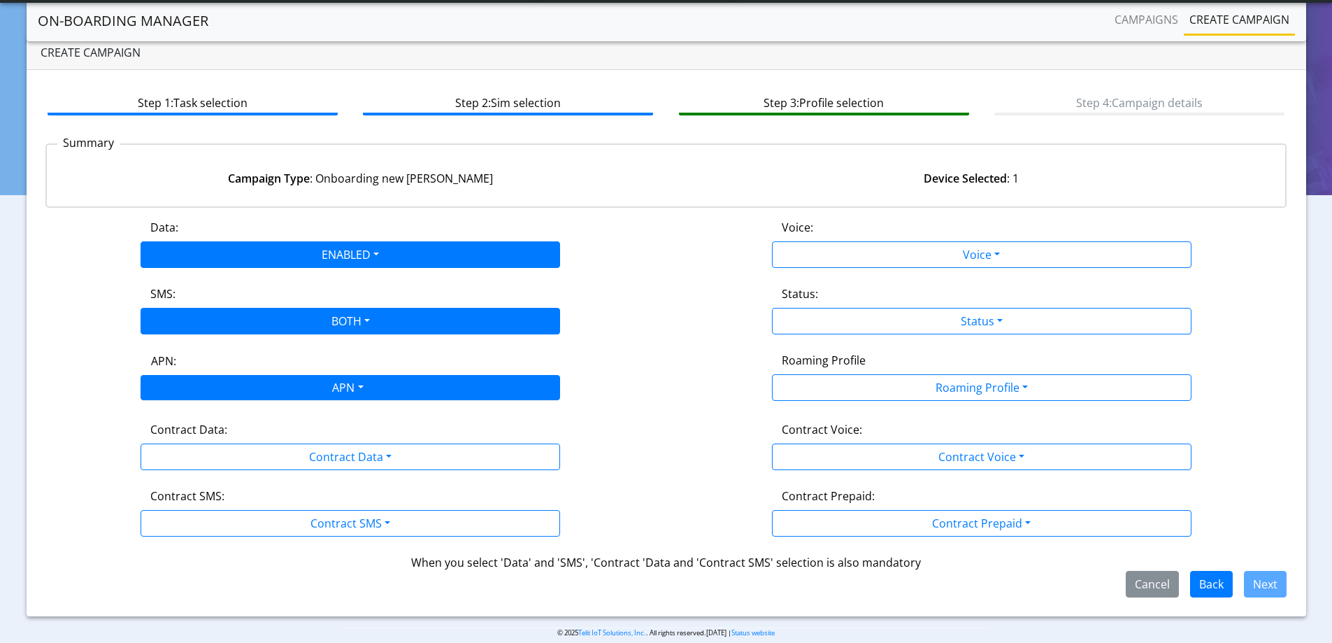
click at [213, 386] on div "APN" at bounding box center [346, 389] width 443 height 27
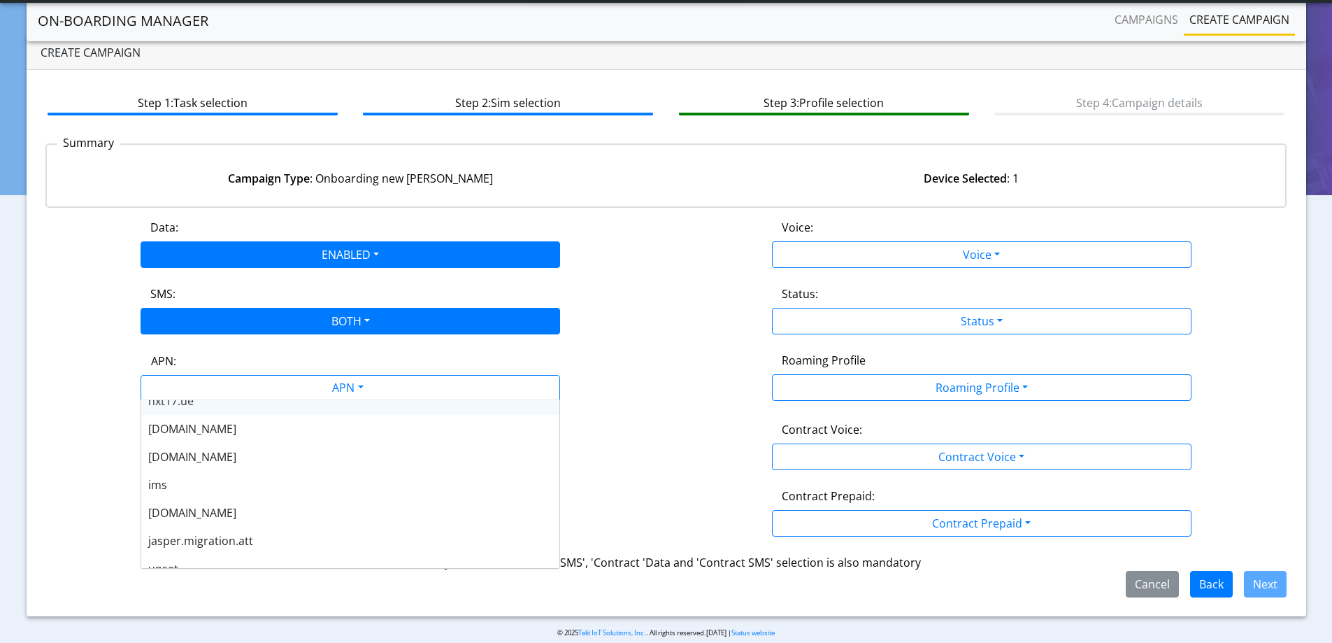
scroll to position [112, 0]
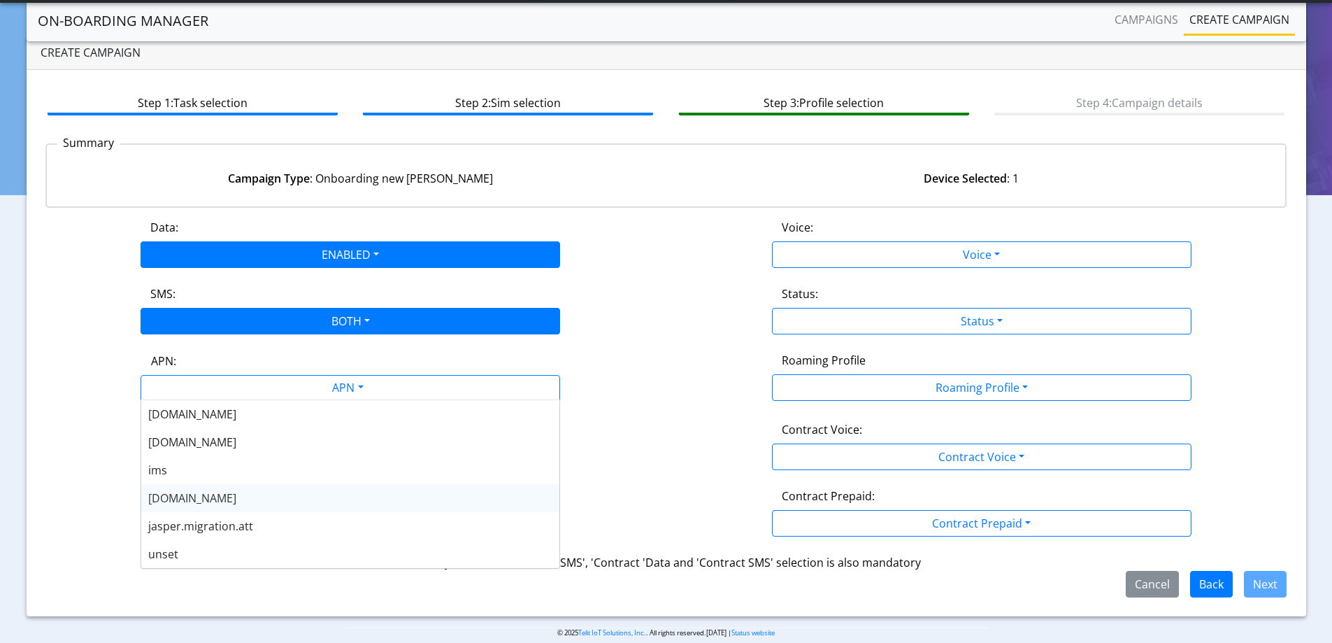
click at [187, 500] on span "nxt23.net" at bounding box center [192, 497] width 88 height 15
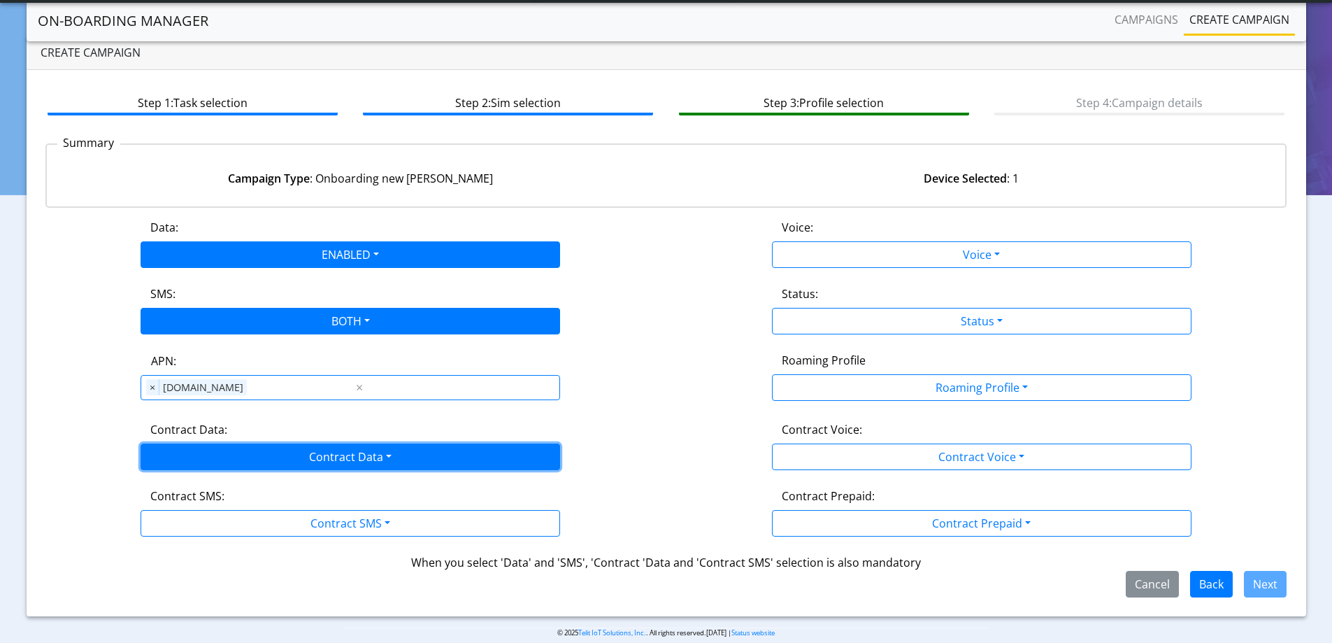
click at [231, 458] on button "Contract Data" at bounding box center [351, 456] width 420 height 27
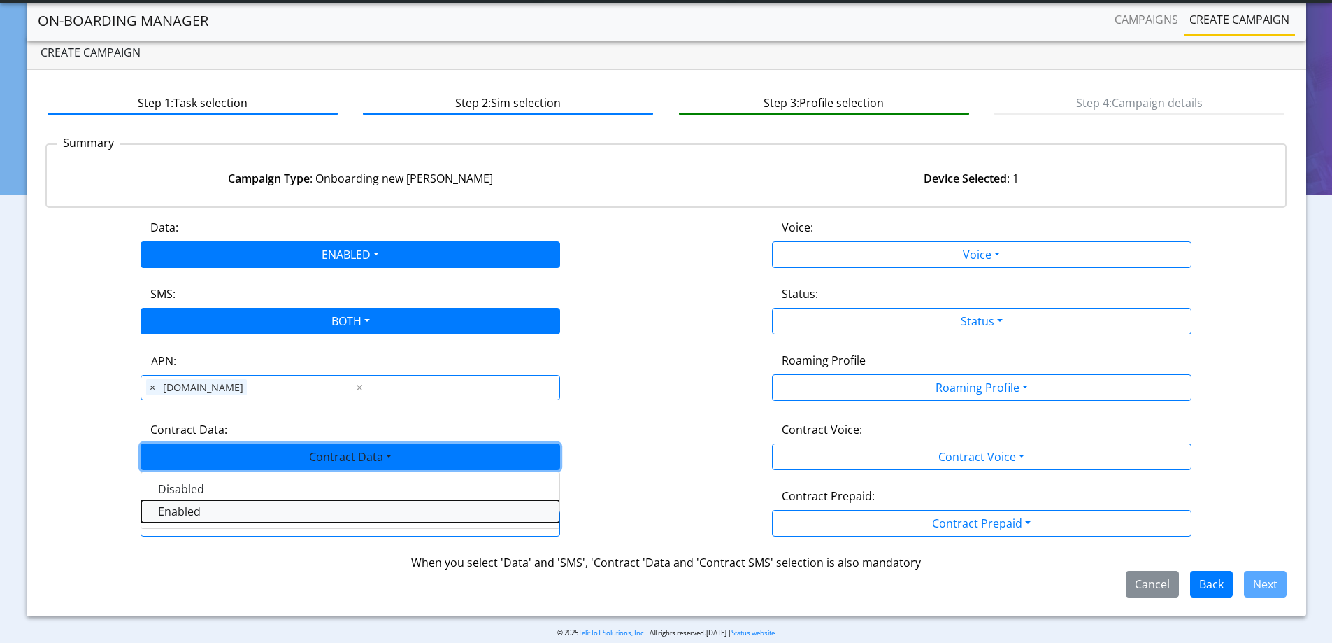
click at [188, 518] on Dataenabled-dropdown "Enabled" at bounding box center [350, 511] width 418 height 22
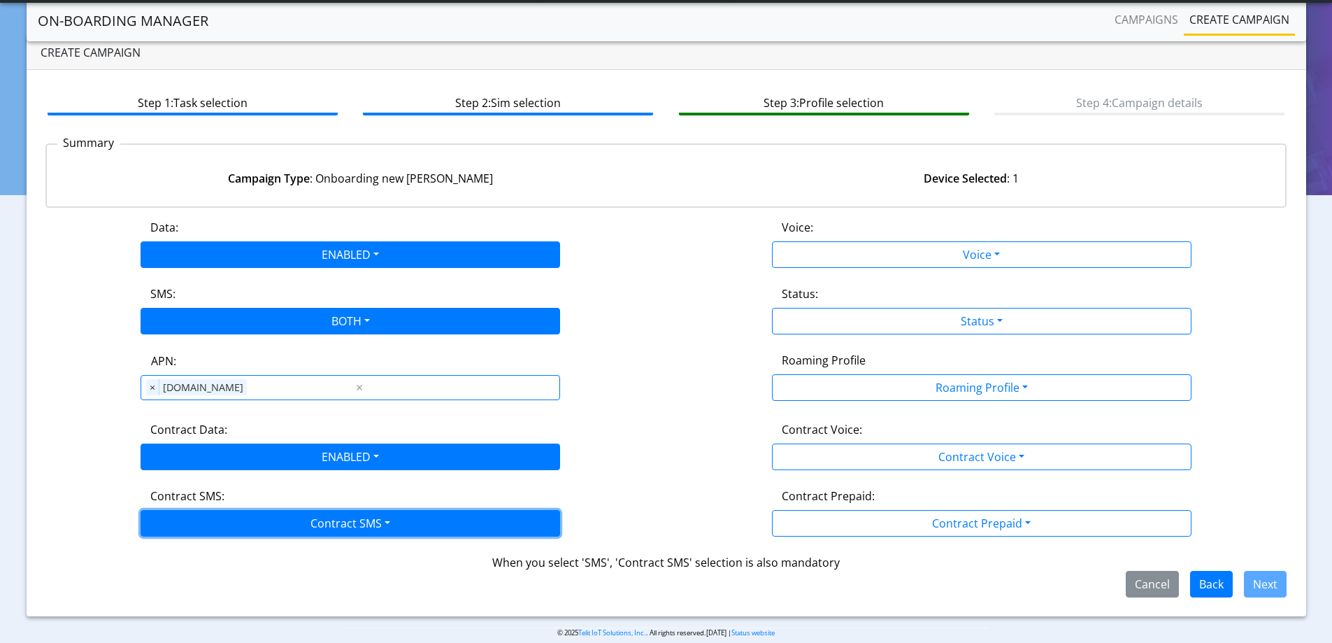
click at [189, 524] on button "Contract SMS" at bounding box center [351, 523] width 420 height 27
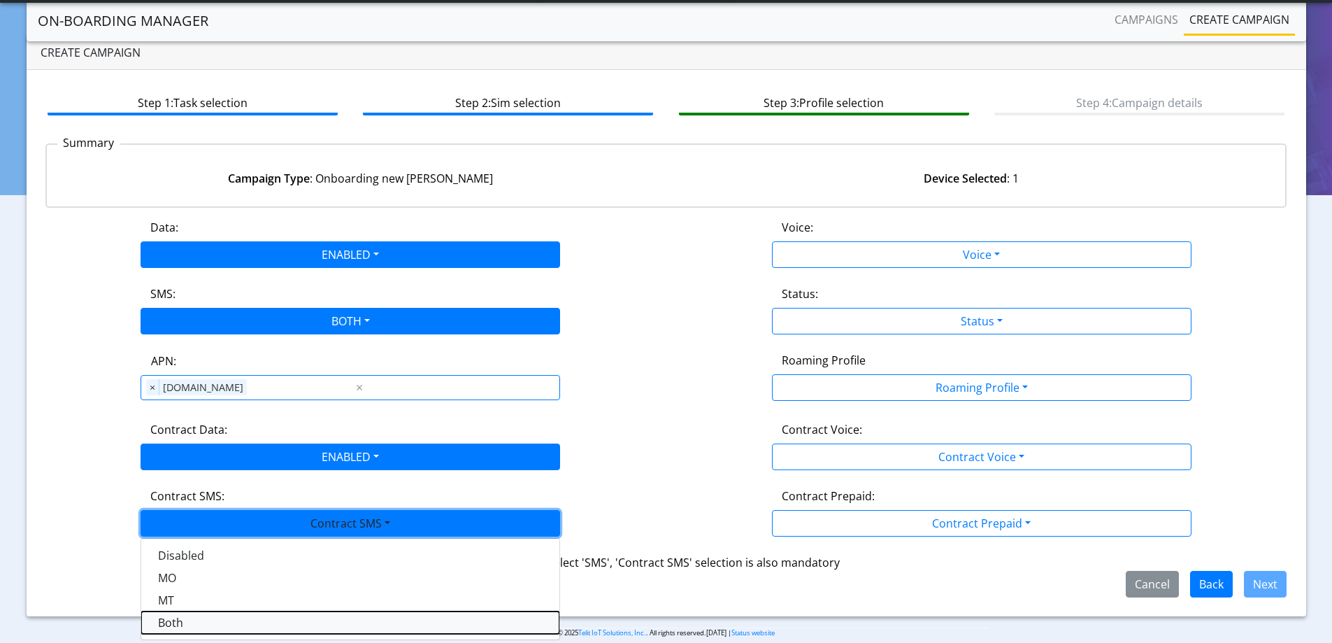
click at [189, 626] on SMSboth-dropdown "Both" at bounding box center [350, 622] width 418 height 22
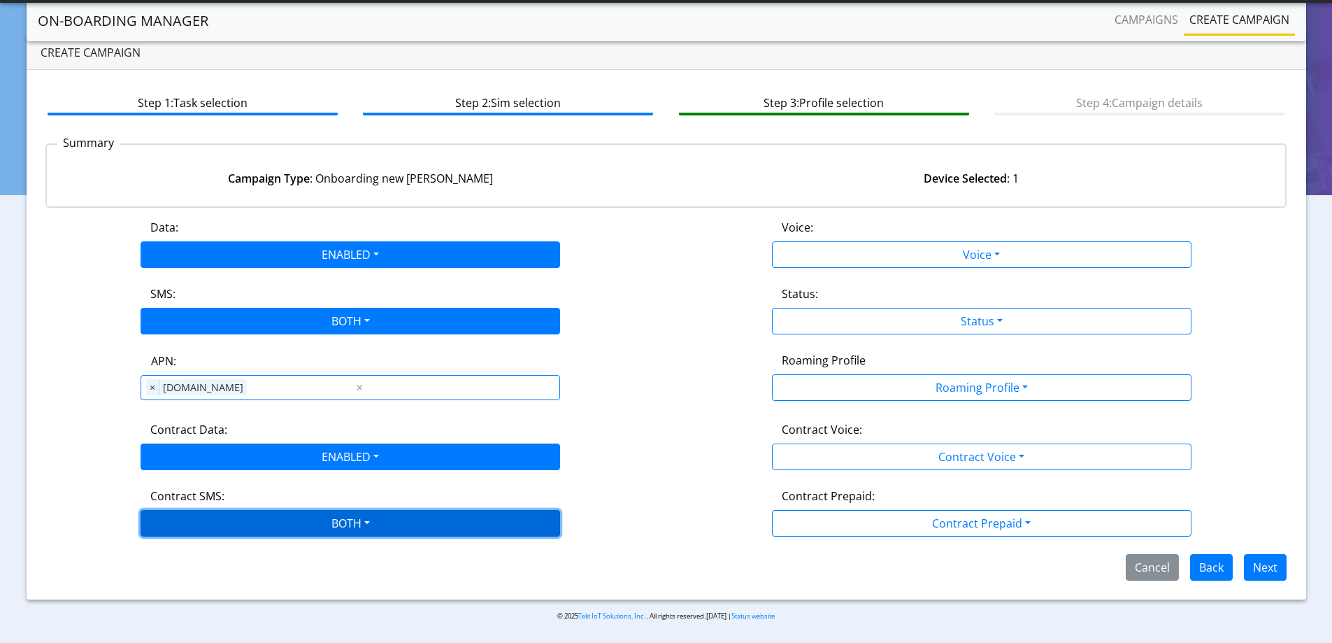
click at [322, 520] on button "BOTH" at bounding box center [351, 523] width 420 height 27
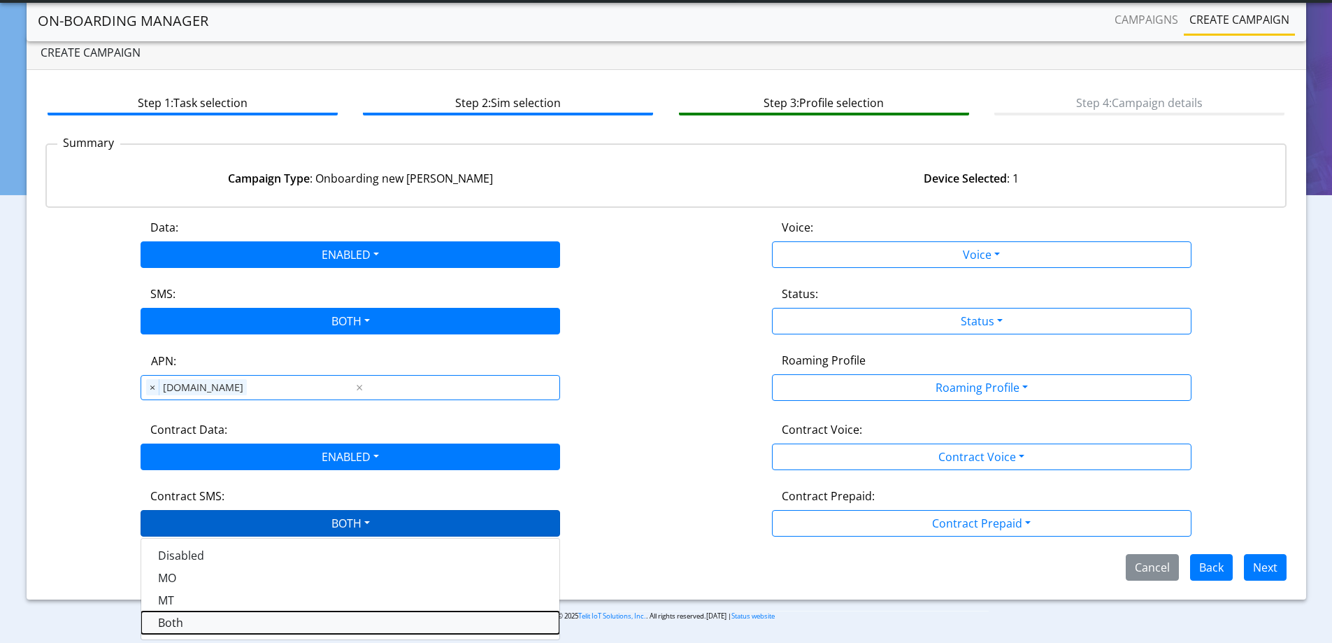
click at [192, 625] on SMSboth-dropdown "Both" at bounding box center [350, 622] width 418 height 22
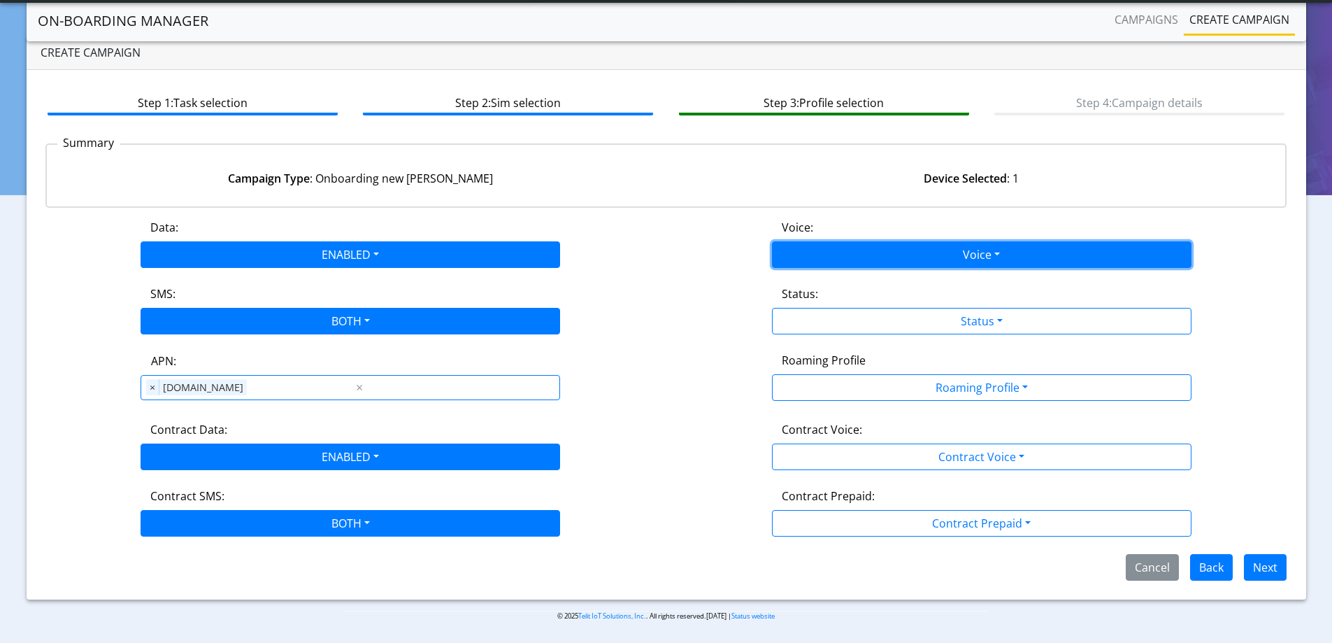
click at [865, 250] on button "Voice" at bounding box center [982, 254] width 420 height 27
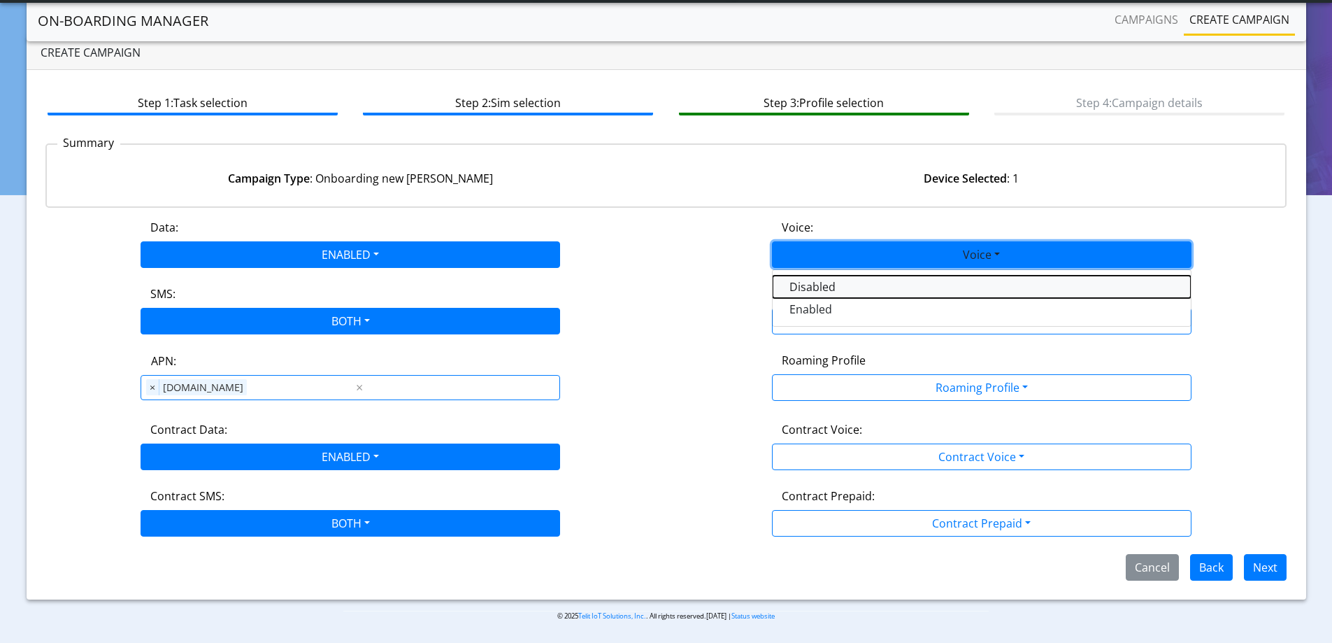
click at [802, 287] on button "Disabled" at bounding box center [982, 287] width 418 height 22
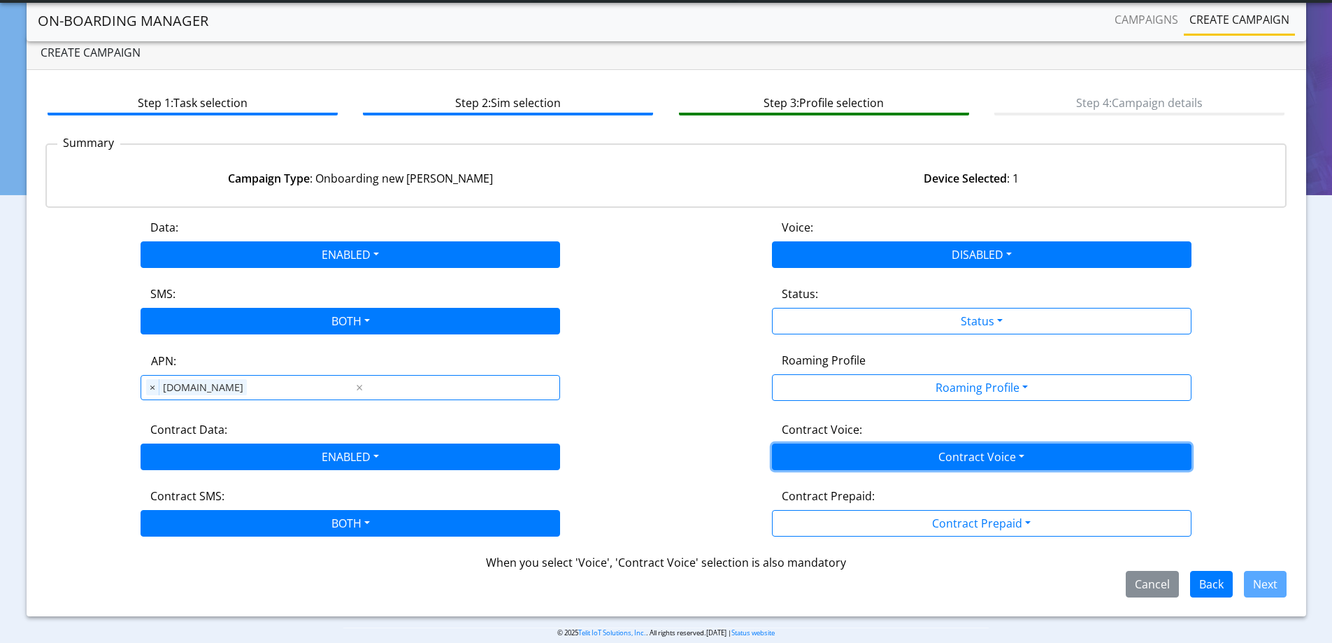
click at [837, 452] on button "Contract Voice" at bounding box center [982, 456] width 420 height 27
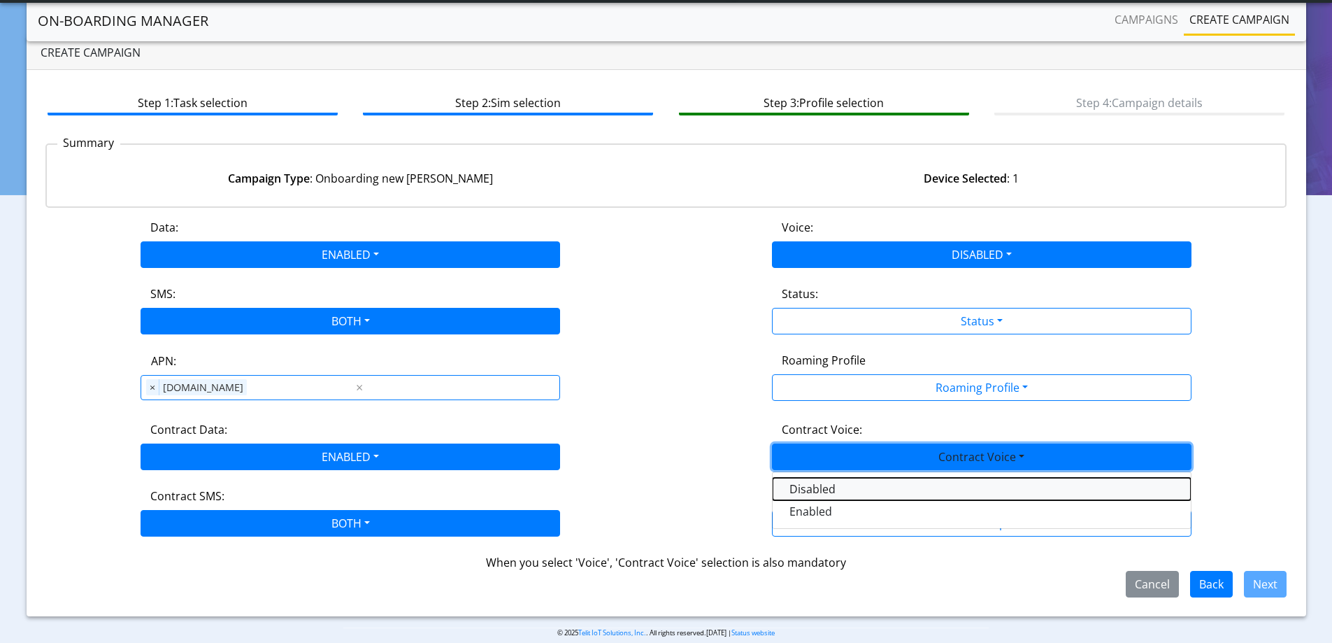
click at [818, 492] on Voicedisabled-dropdown "Disabled" at bounding box center [982, 489] width 418 height 22
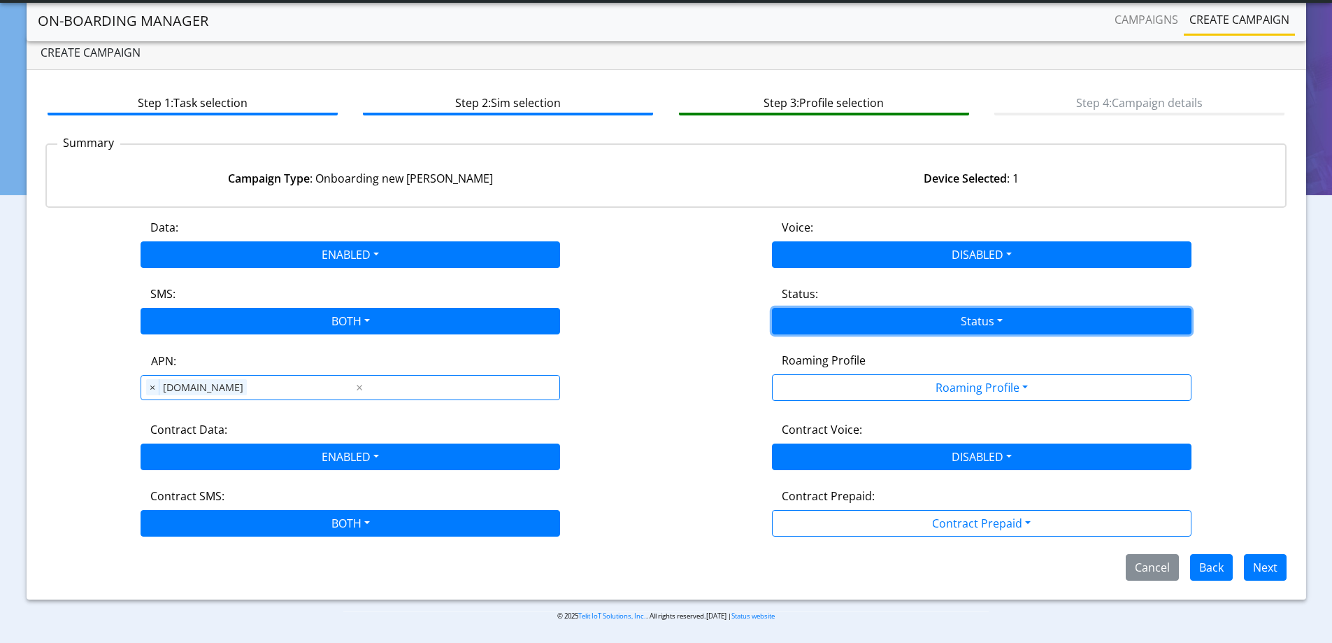
click at [830, 308] on button "Status" at bounding box center [982, 321] width 420 height 27
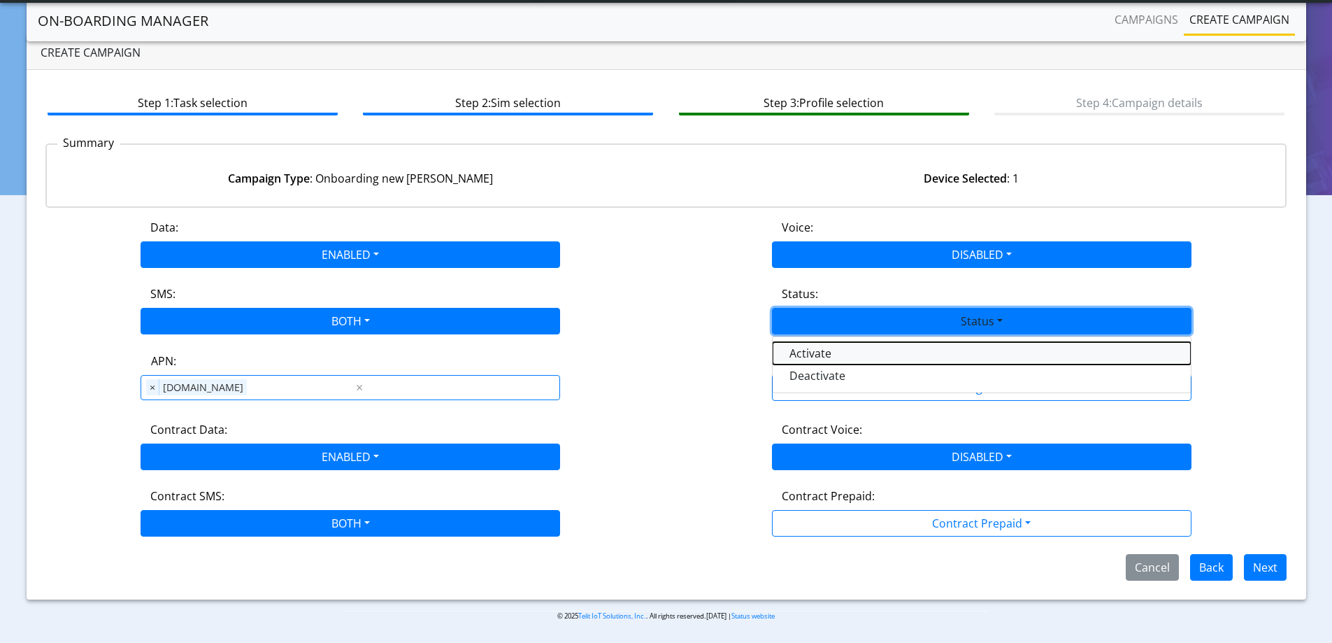
click at [801, 347] on button "Activate" at bounding box center [982, 353] width 418 height 22
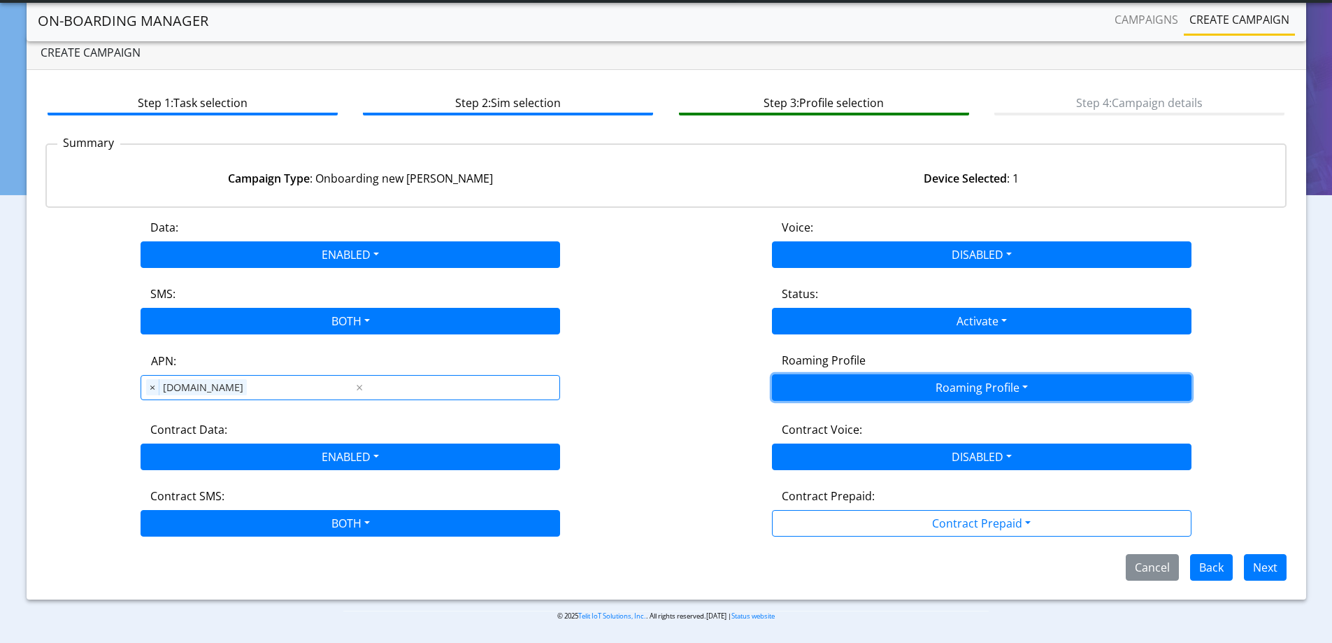
click at [850, 390] on button "Roaming Profile" at bounding box center [982, 387] width 420 height 27
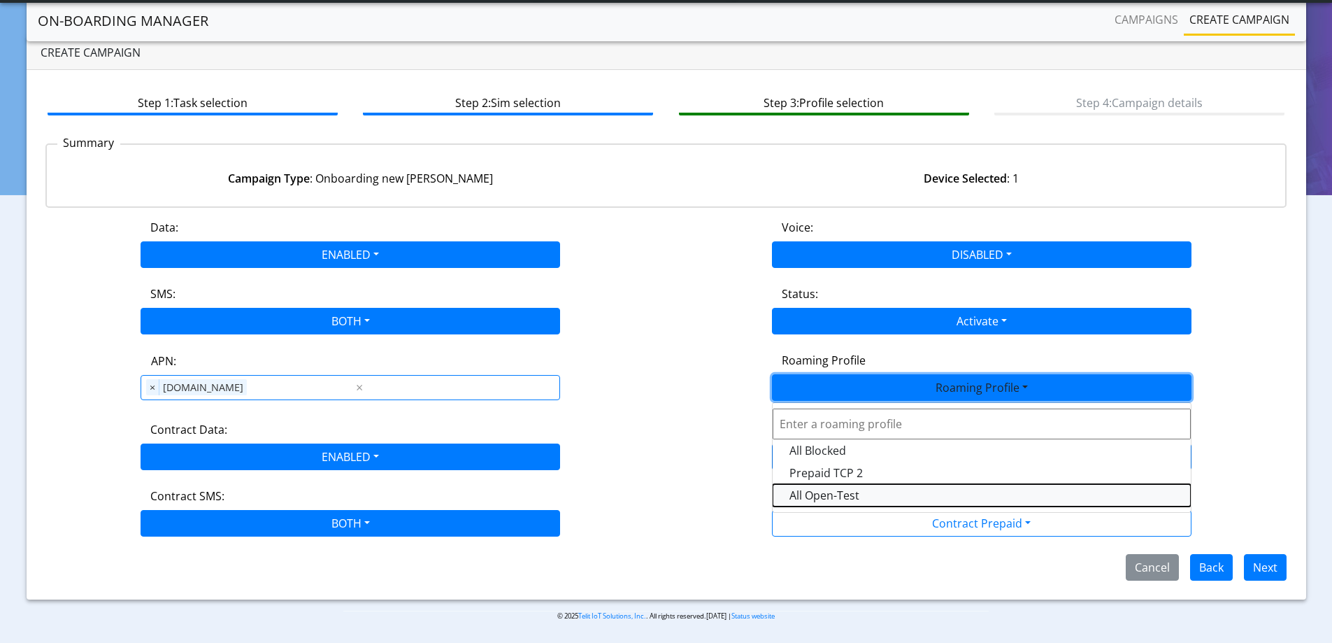
click at [809, 498] on Profile-dropdown "All Open-Test" at bounding box center [982, 495] width 418 height 22
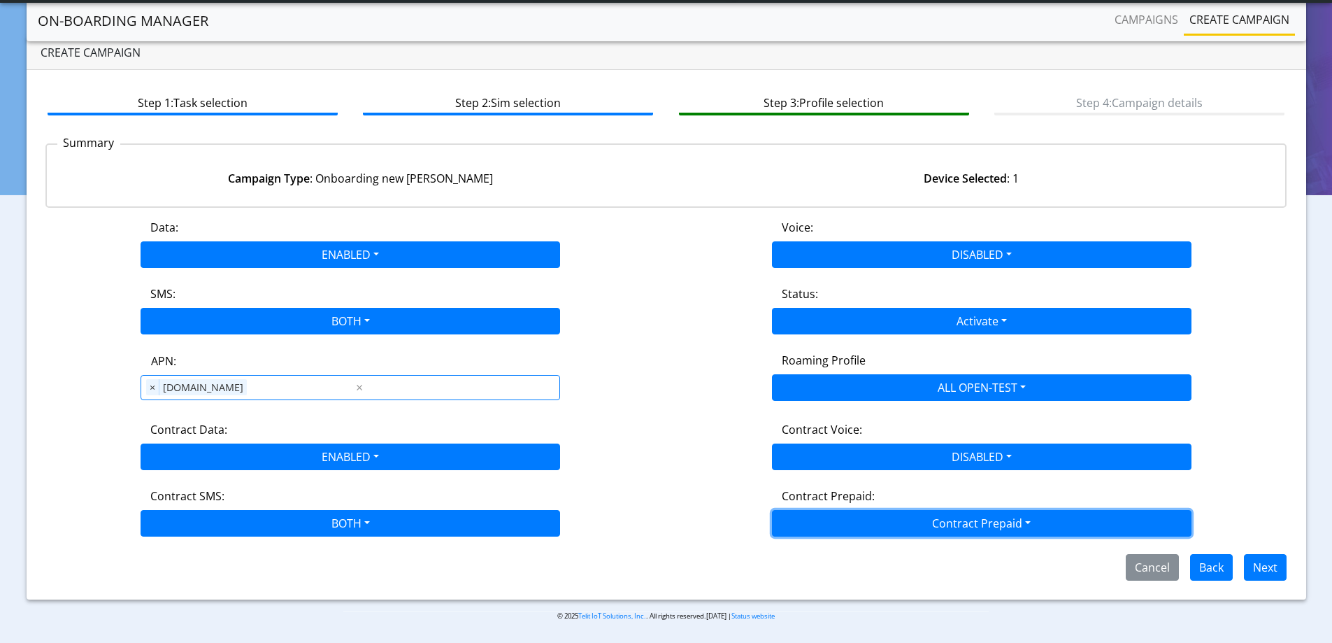
click at [865, 520] on button "Contract Prepaid" at bounding box center [982, 523] width 420 height 27
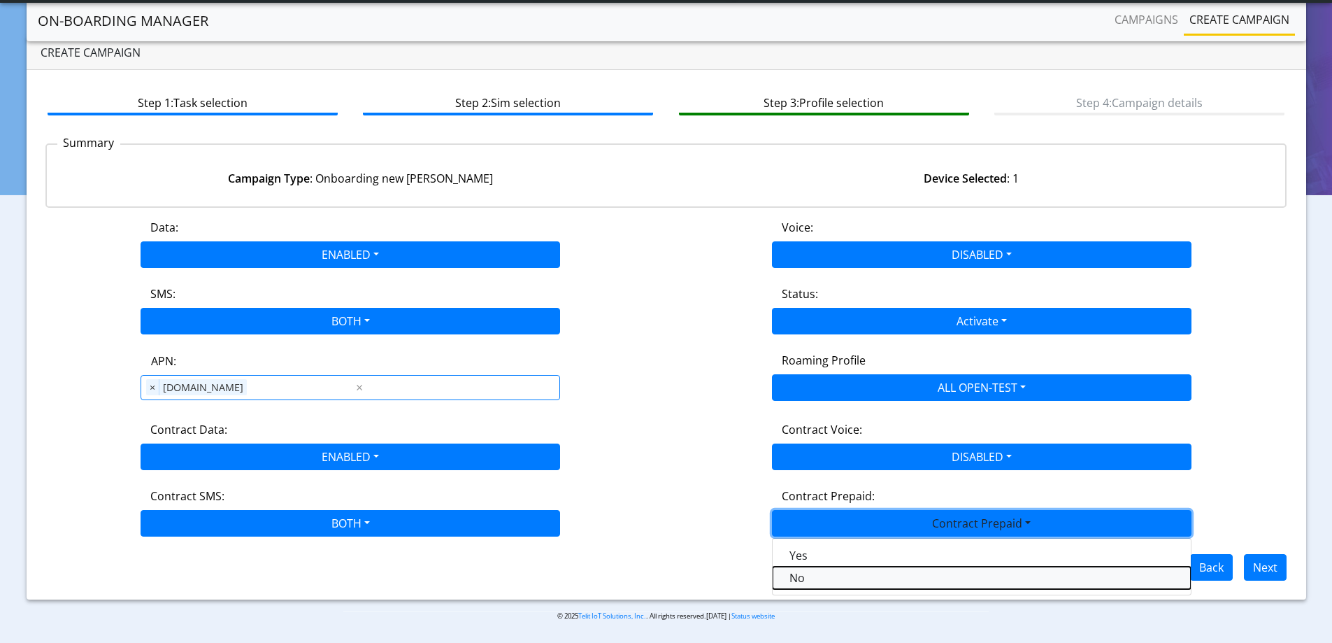
click at [811, 576] on Prepaidnotprepaid-dropdown "No" at bounding box center [982, 578] width 418 height 22
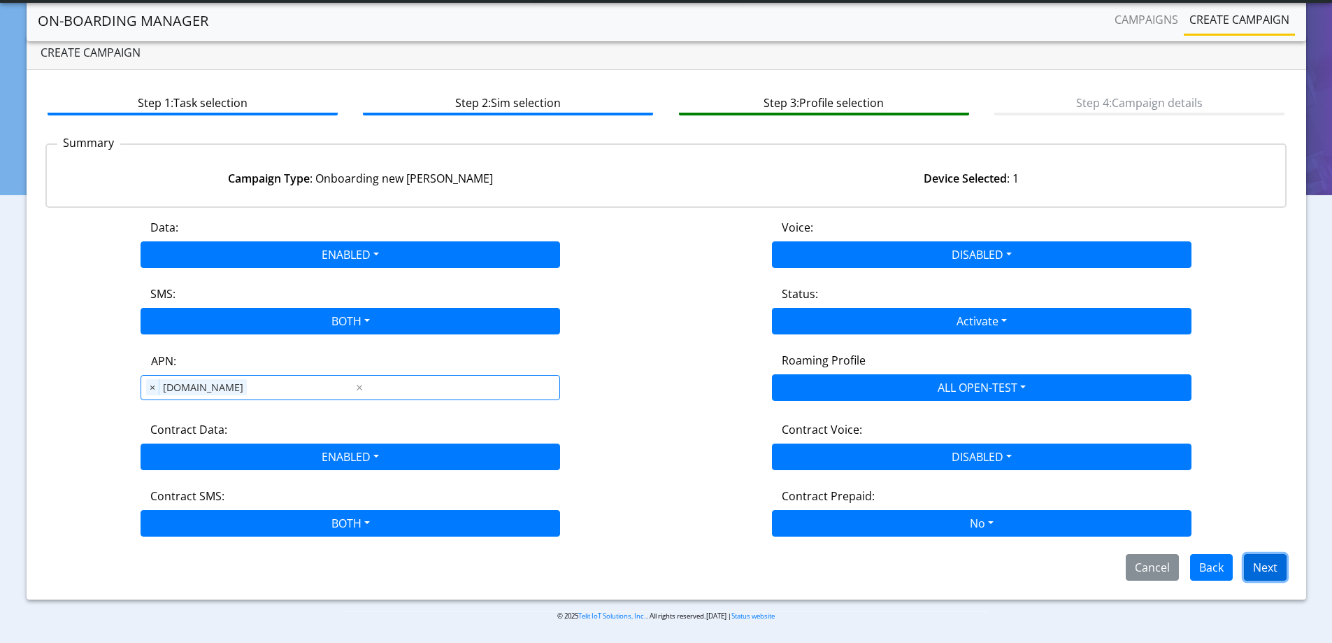
click at [1269, 569] on button "Next" at bounding box center [1265, 567] width 43 height 27
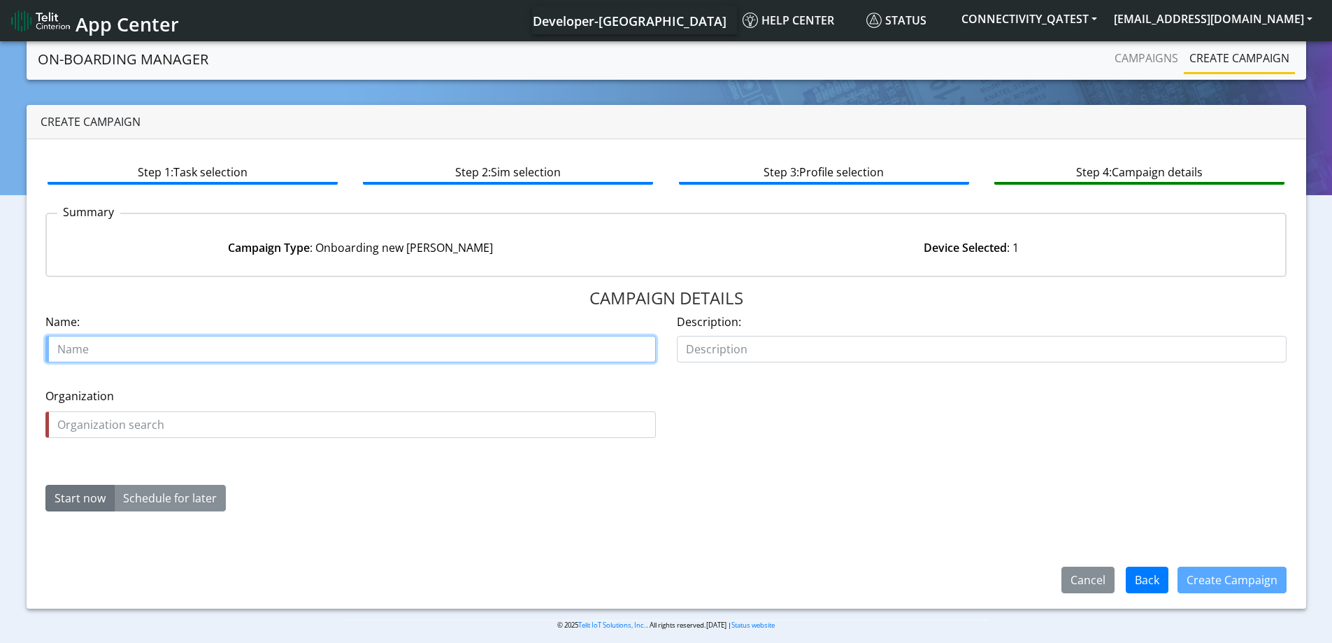
click at [194, 351] on input "text" at bounding box center [350, 349] width 611 height 27
paste input "89358152000000929192"
type input "onboarding 89358152000000929192"
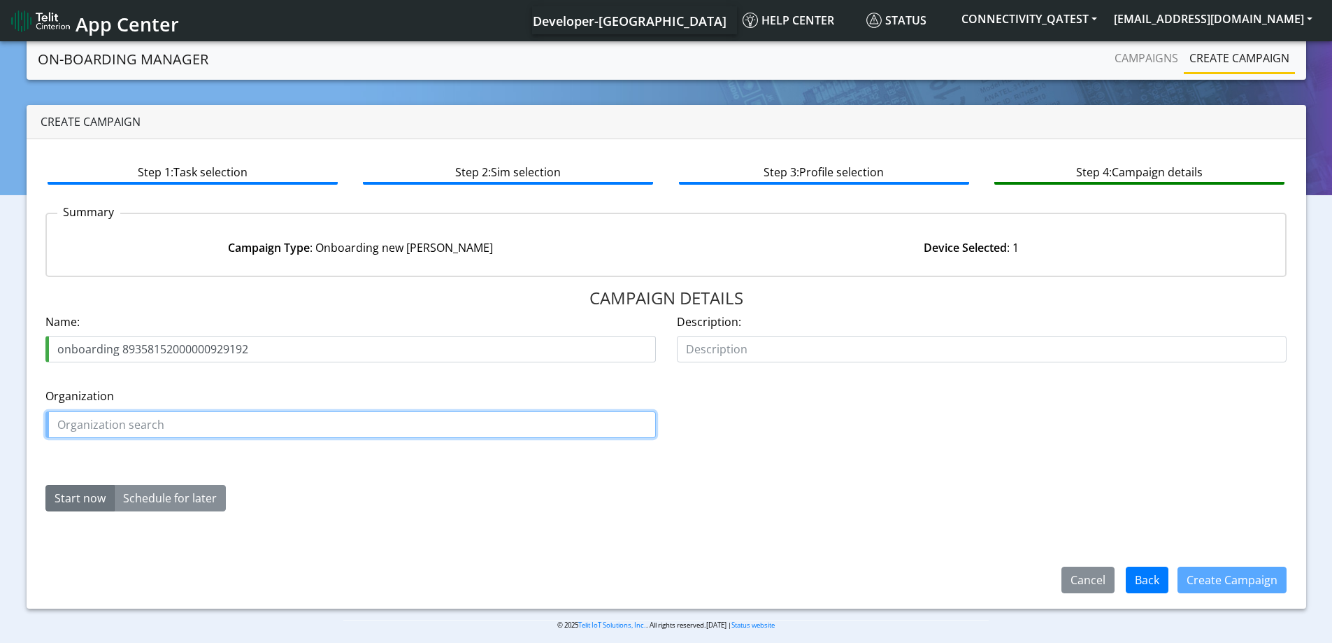
click at [172, 430] on input "text" at bounding box center [350, 424] width 611 height 27
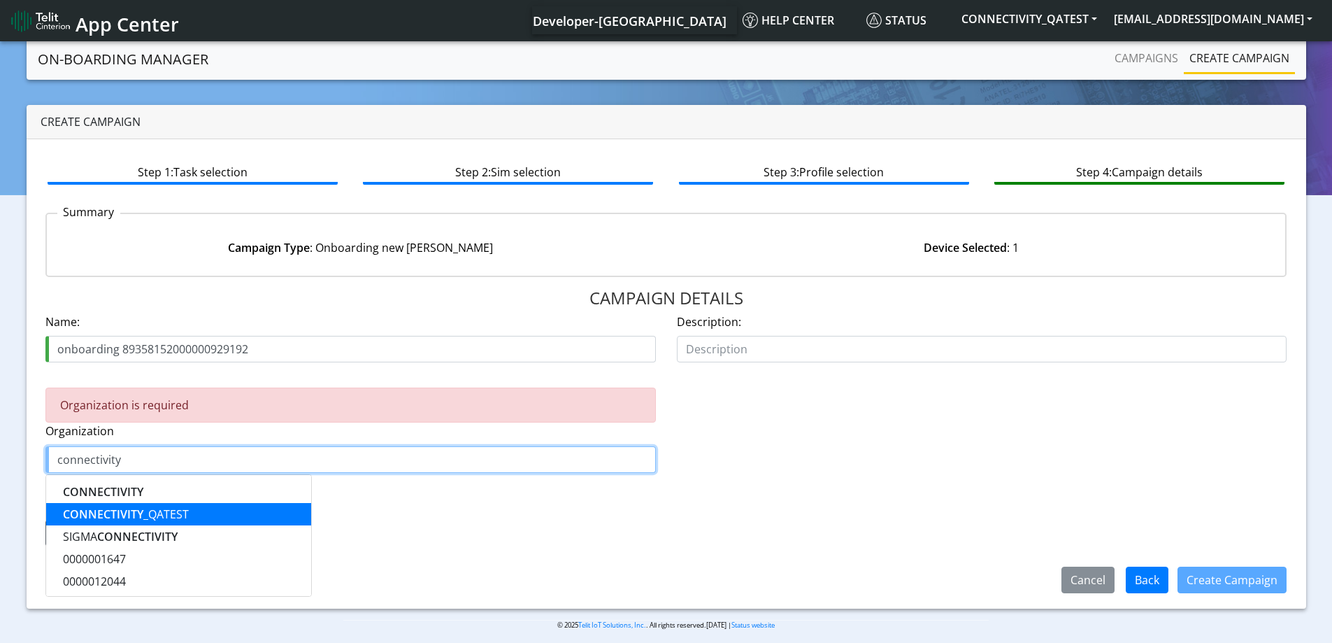
click at [157, 518] on ngb-highlight "CONNECTIVITY _QATEST" at bounding box center [126, 513] width 126 height 15
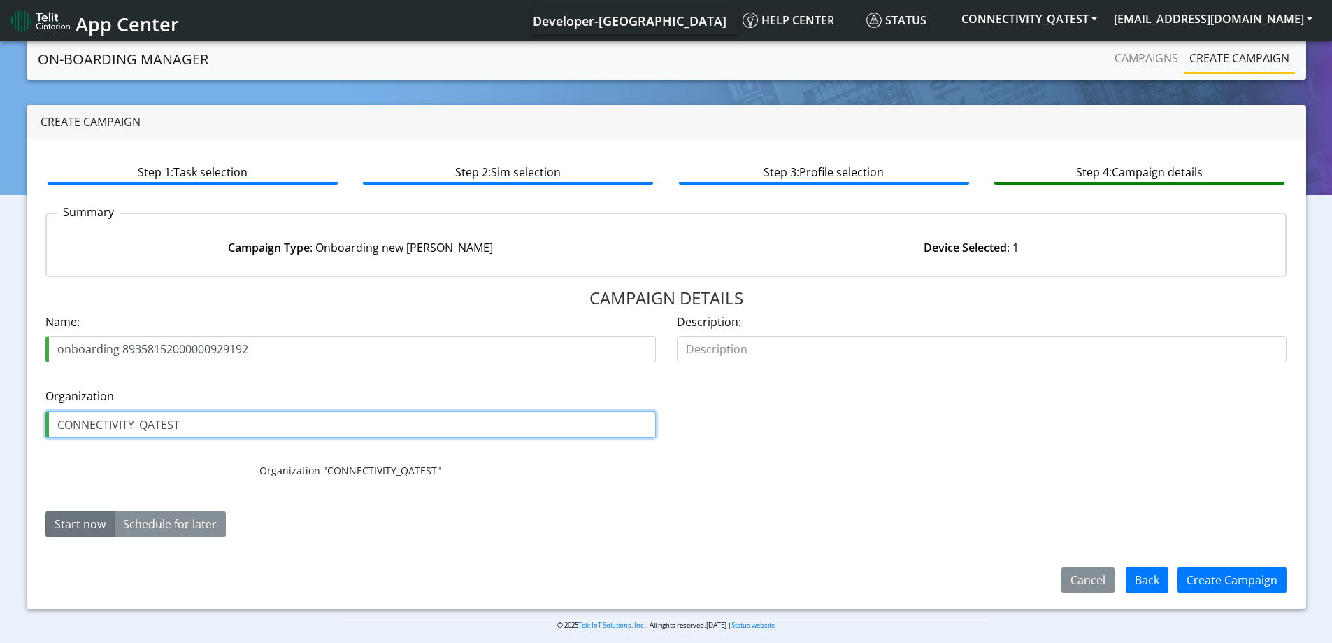
type input "CONNECTIVITY_QATEST"
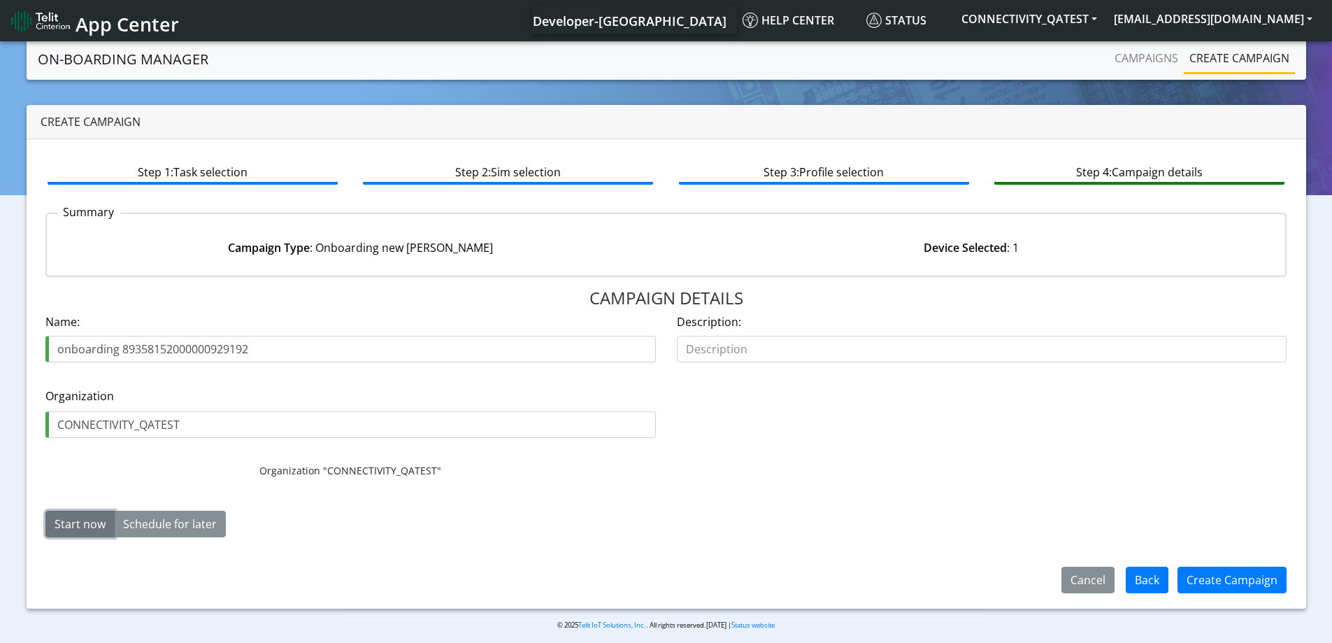
click at [64, 531] on button "Start now" at bounding box center [79, 524] width 69 height 27
click at [1249, 578] on button "Create Campaign" at bounding box center [1232, 580] width 109 height 27
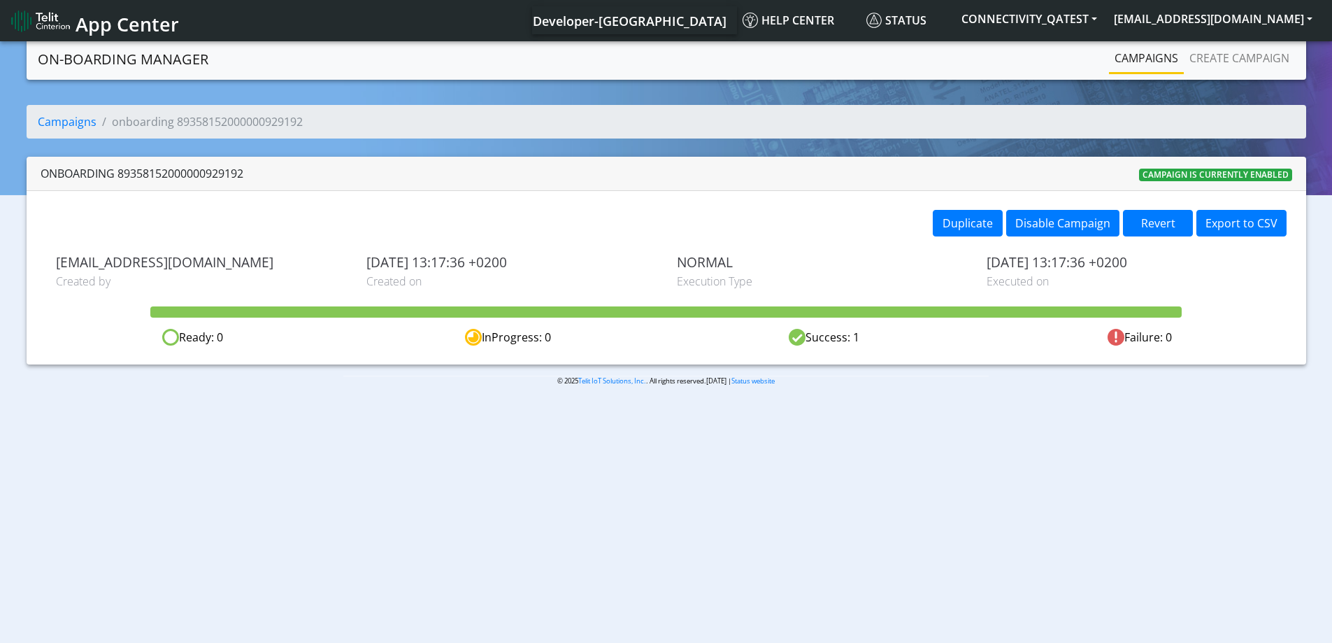
click at [203, 177] on div "onboarding 89358152000000929192" at bounding box center [142, 173] width 203 height 17
copy div "89358152000000929192"
click at [727, 73] on nav "On-Boarding Manager Campaigns Create campaign" at bounding box center [667, 58] width 1280 height 41
click at [1228, 57] on link "Create campaign" at bounding box center [1239, 58] width 111 height 28
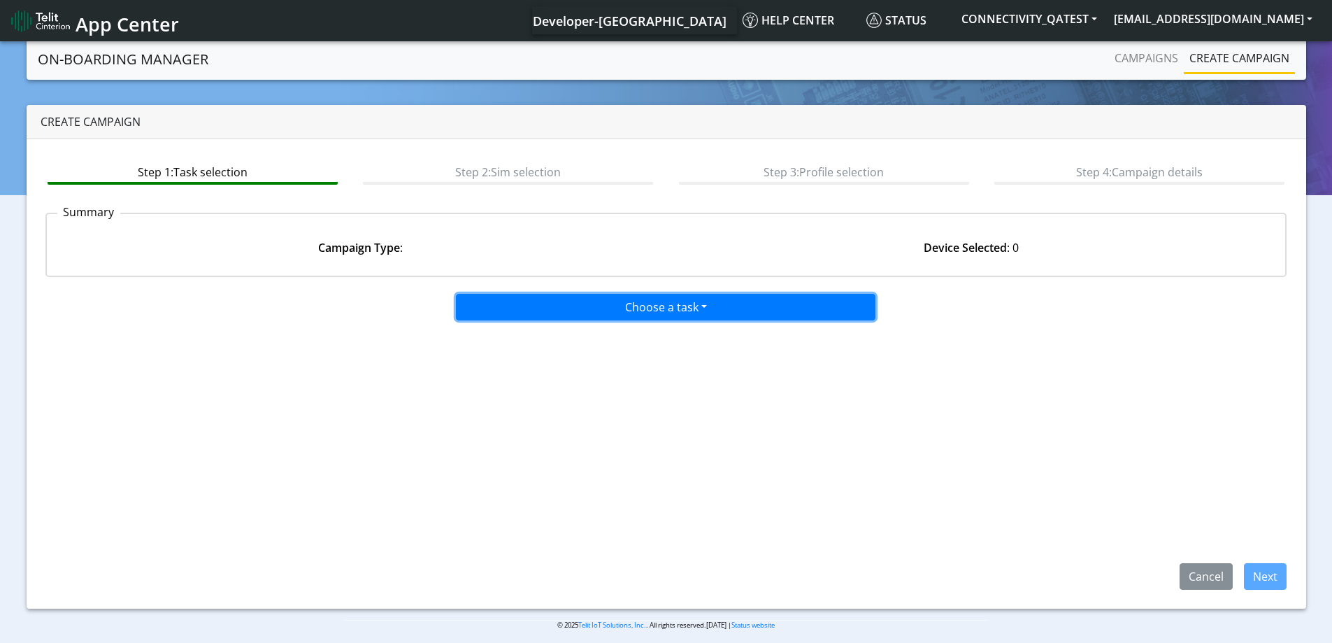
click at [687, 306] on button "Choose a task" at bounding box center [666, 307] width 420 height 27
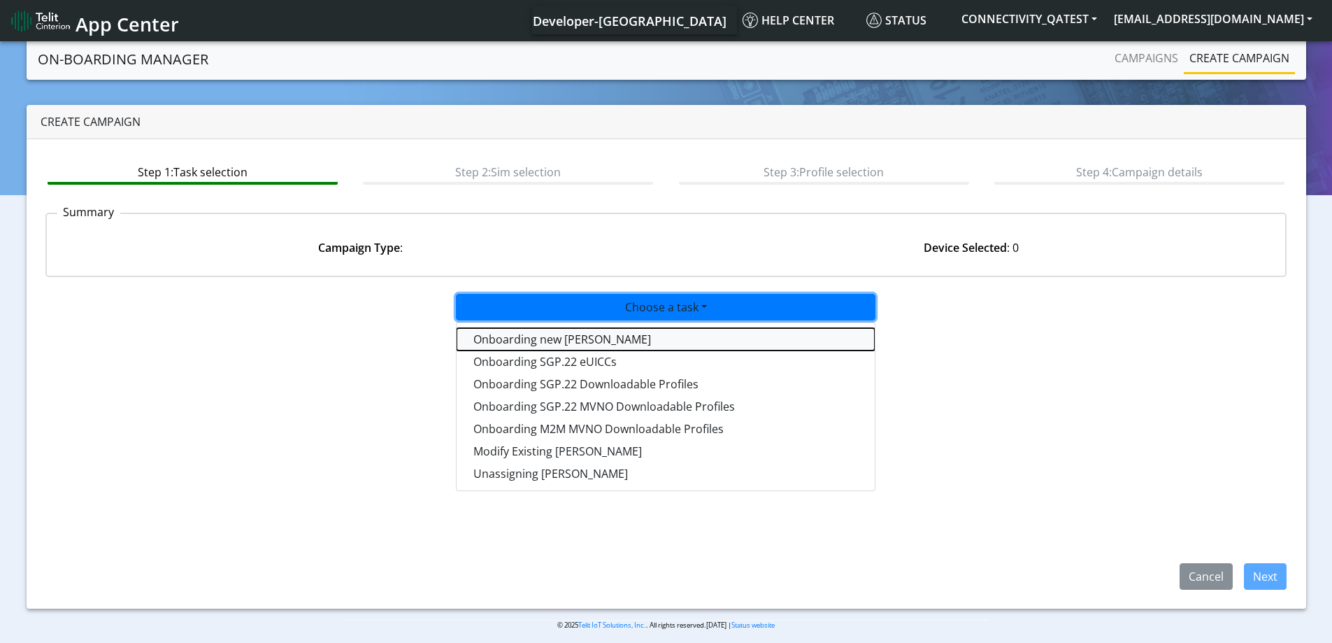
click at [519, 342] on tasktoes-dropdown "Onboarding new SIMs" at bounding box center [666, 339] width 418 height 22
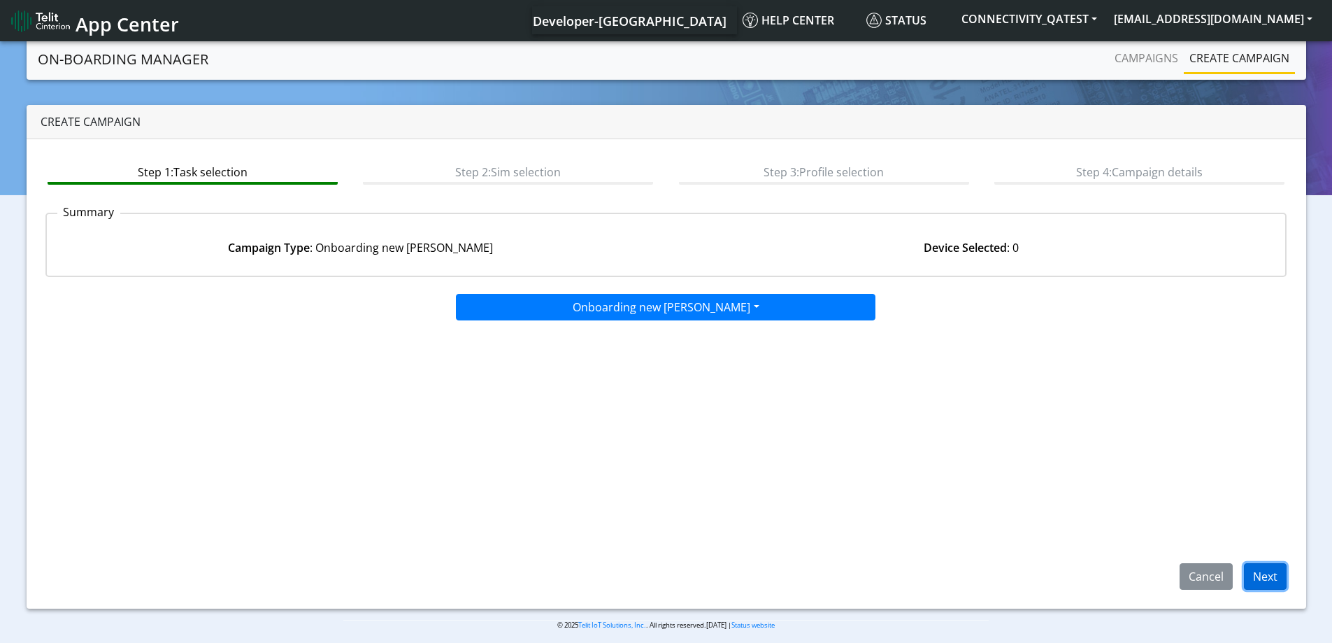
click at [1273, 582] on button "Next" at bounding box center [1265, 576] width 43 height 27
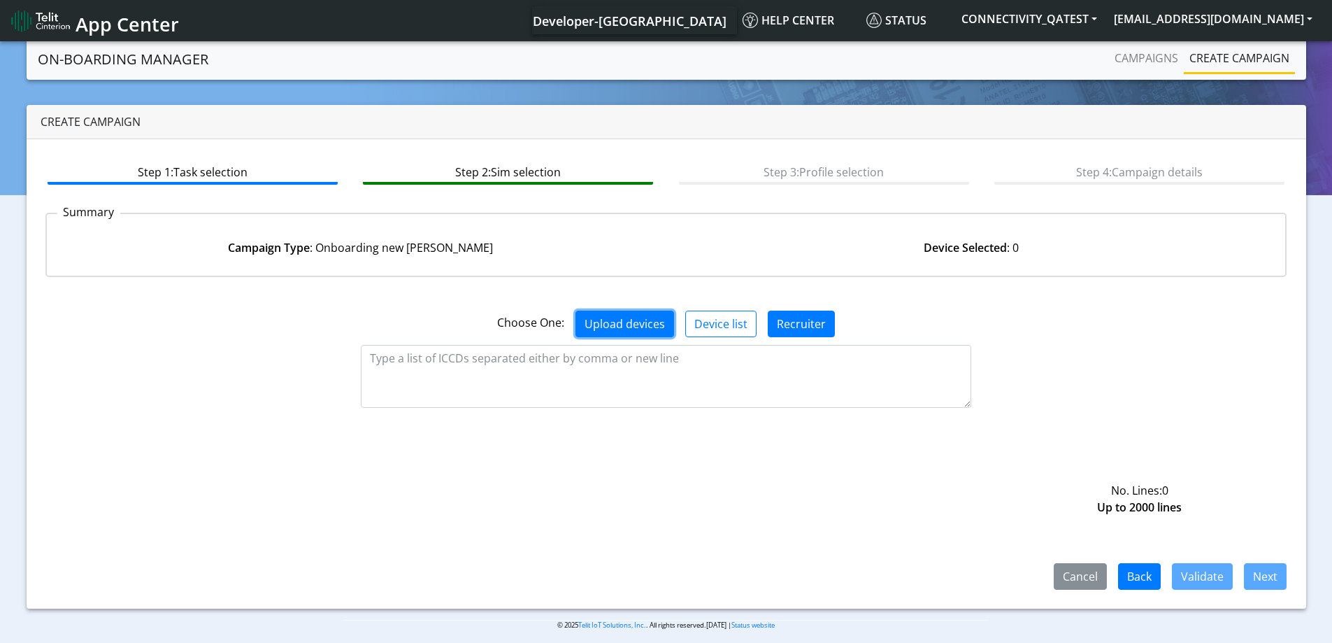
click at [602, 321] on button "Upload devices" at bounding box center [625, 324] width 99 height 27
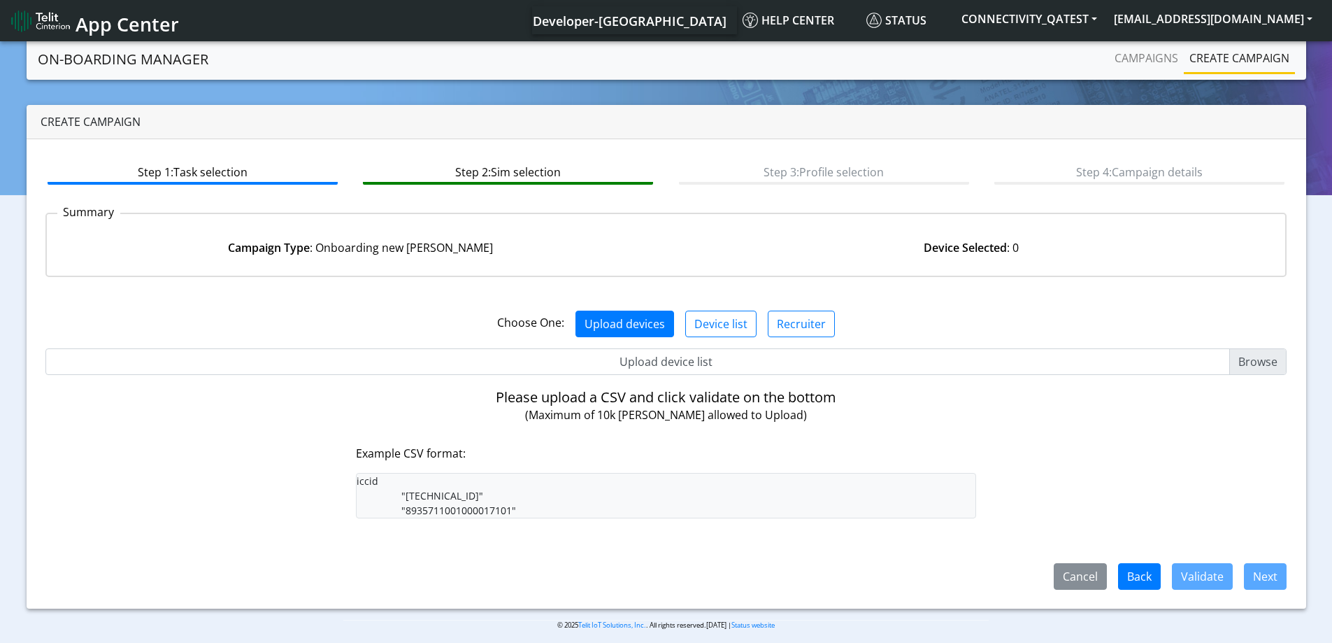
click at [1258, 353] on input "Upload device list" at bounding box center [666, 361] width 1242 height 27
type input "C:\fakepath\89358152000000929200_MarcinRegOnboarding.csv"
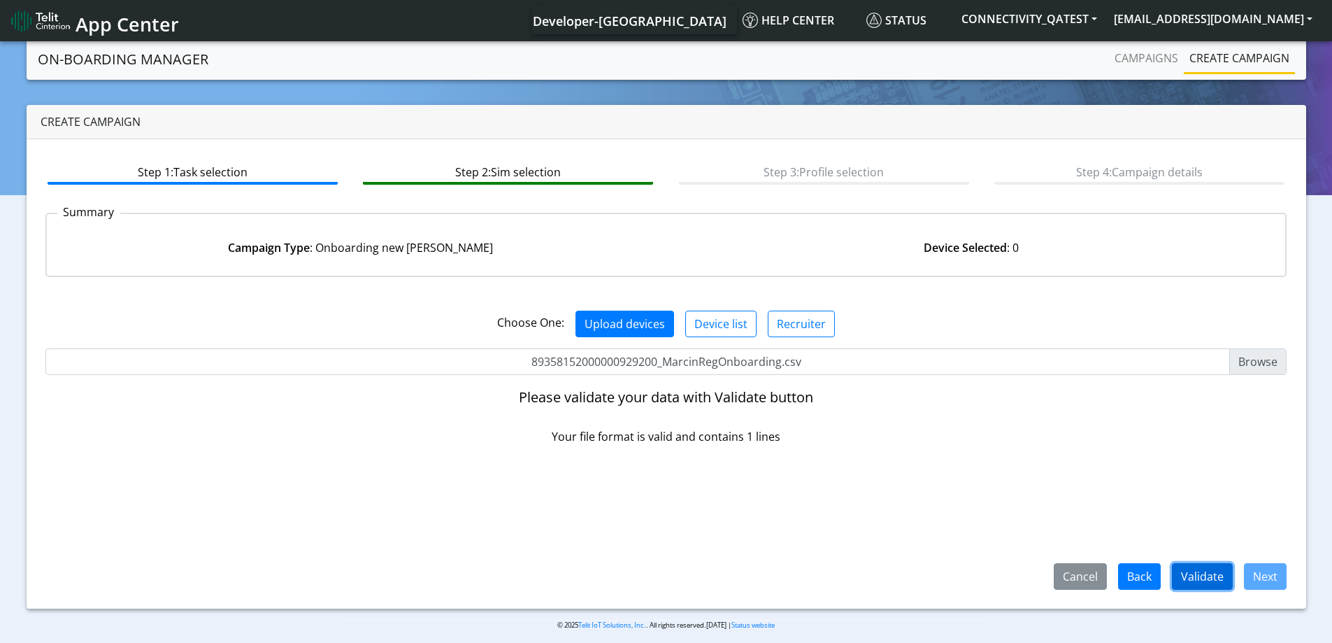
click at [1197, 576] on button "Validate" at bounding box center [1202, 576] width 61 height 27
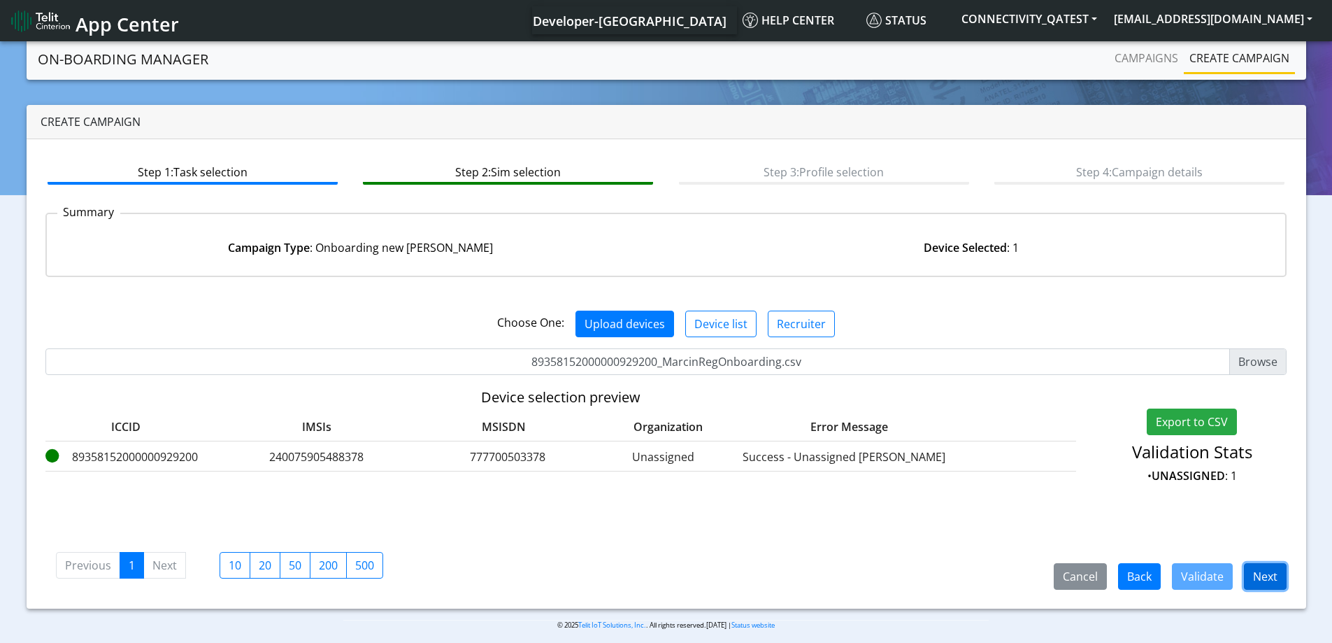
click at [1256, 574] on button "Next" at bounding box center [1265, 576] width 43 height 27
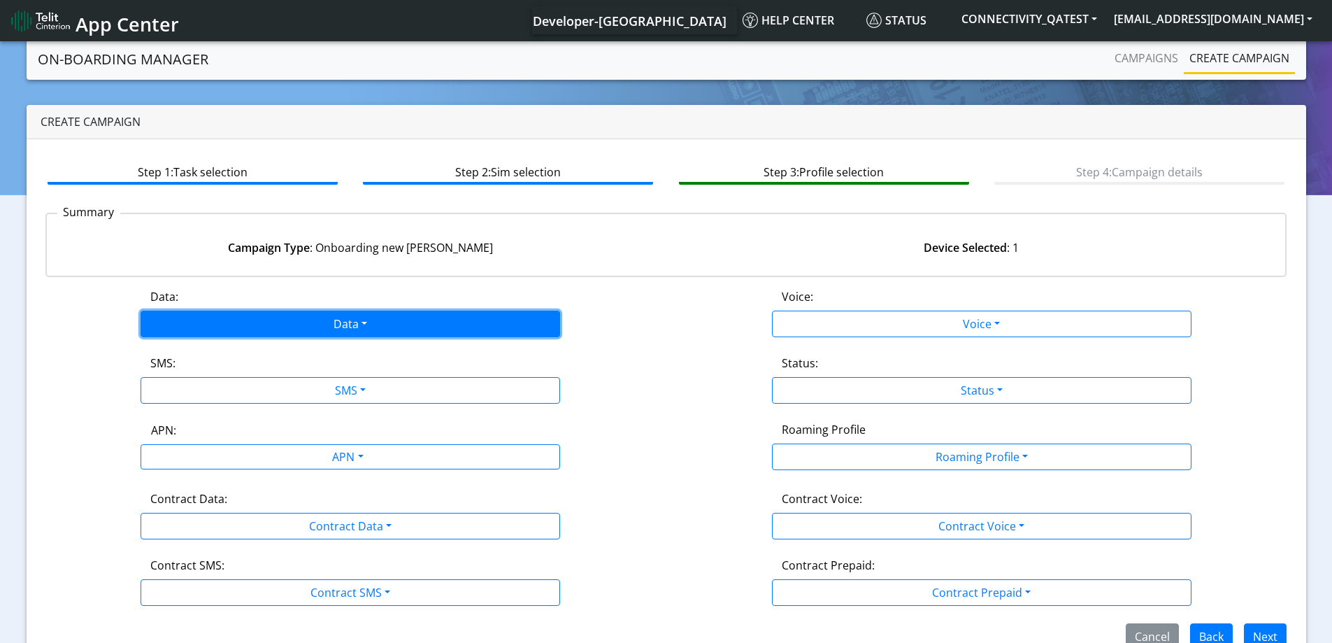
click at [230, 318] on button "Data" at bounding box center [351, 324] width 420 height 27
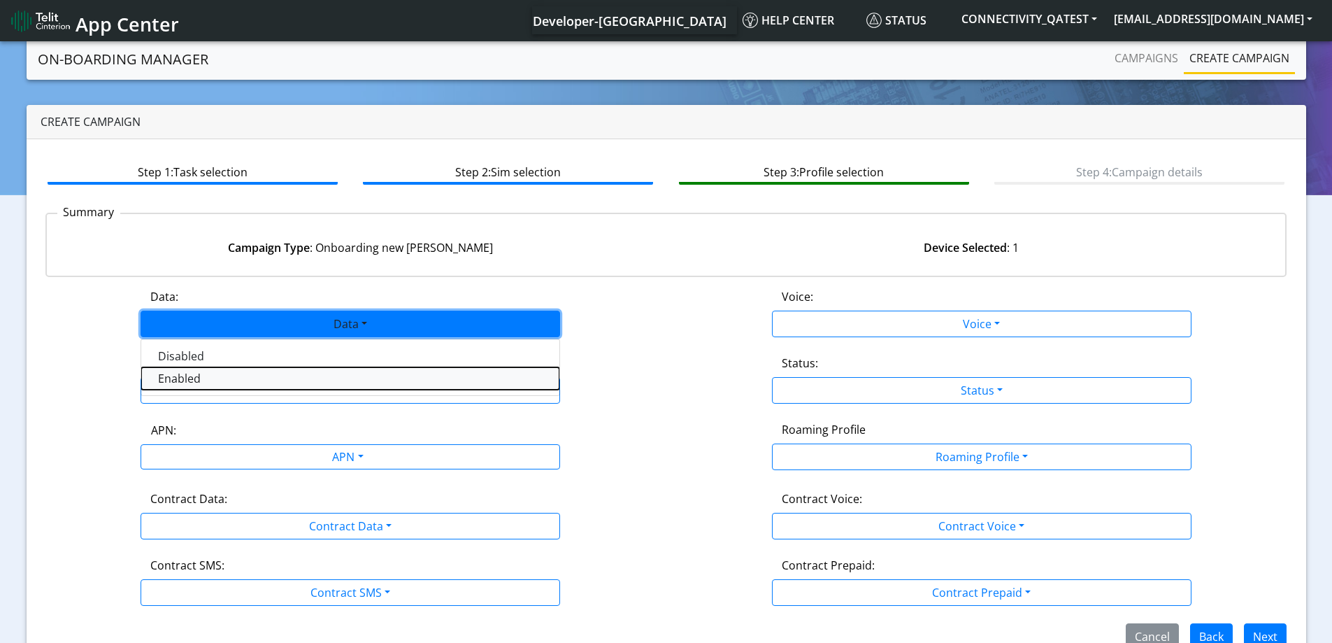
click at [196, 383] on button "Enabled" at bounding box center [350, 378] width 418 height 22
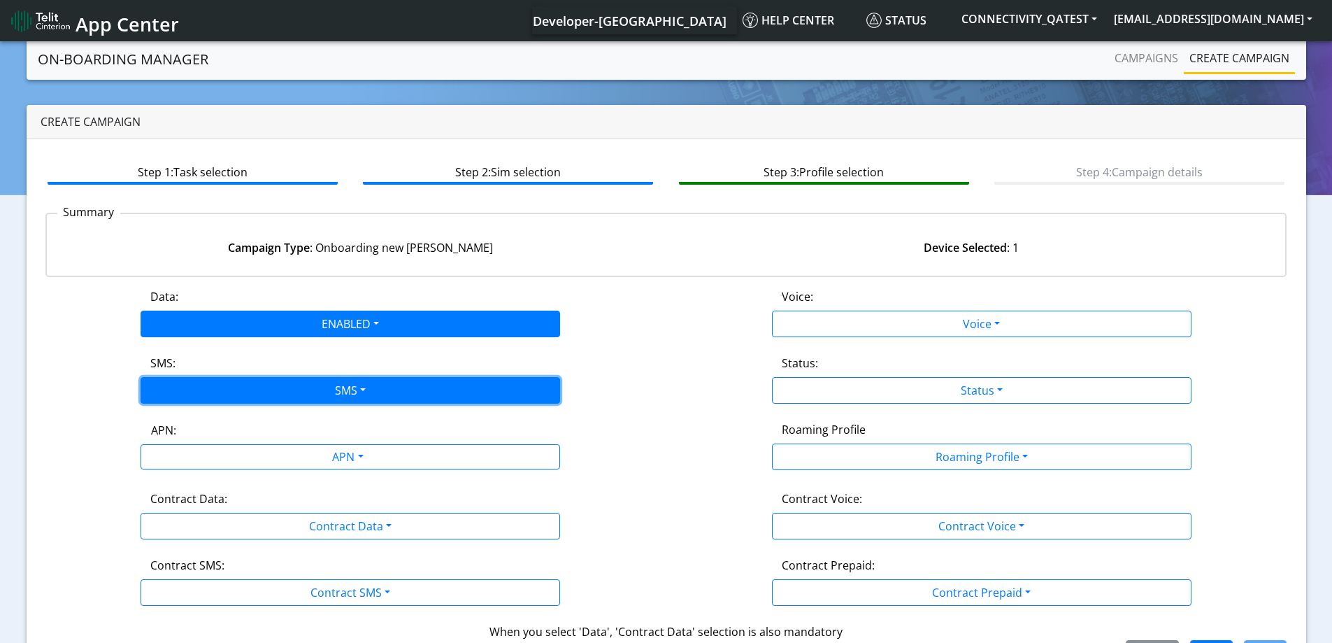
click at [187, 402] on button "SMS" at bounding box center [351, 390] width 420 height 27
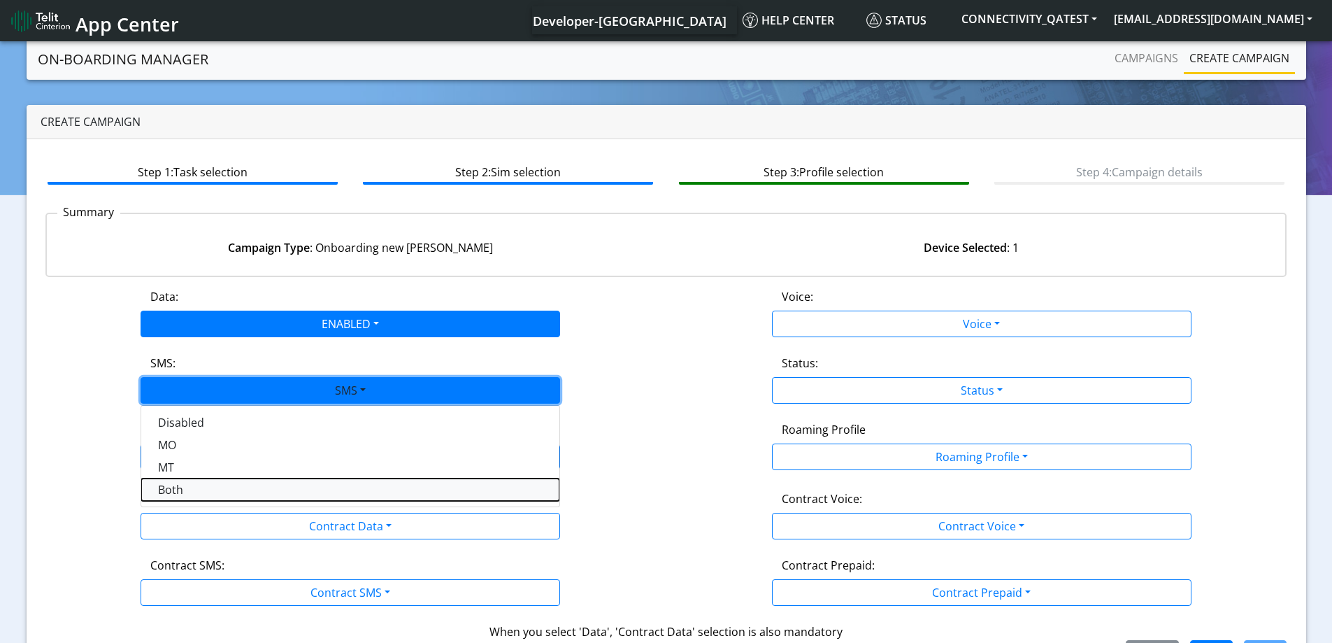
click at [173, 485] on button "Both" at bounding box center [350, 489] width 418 height 22
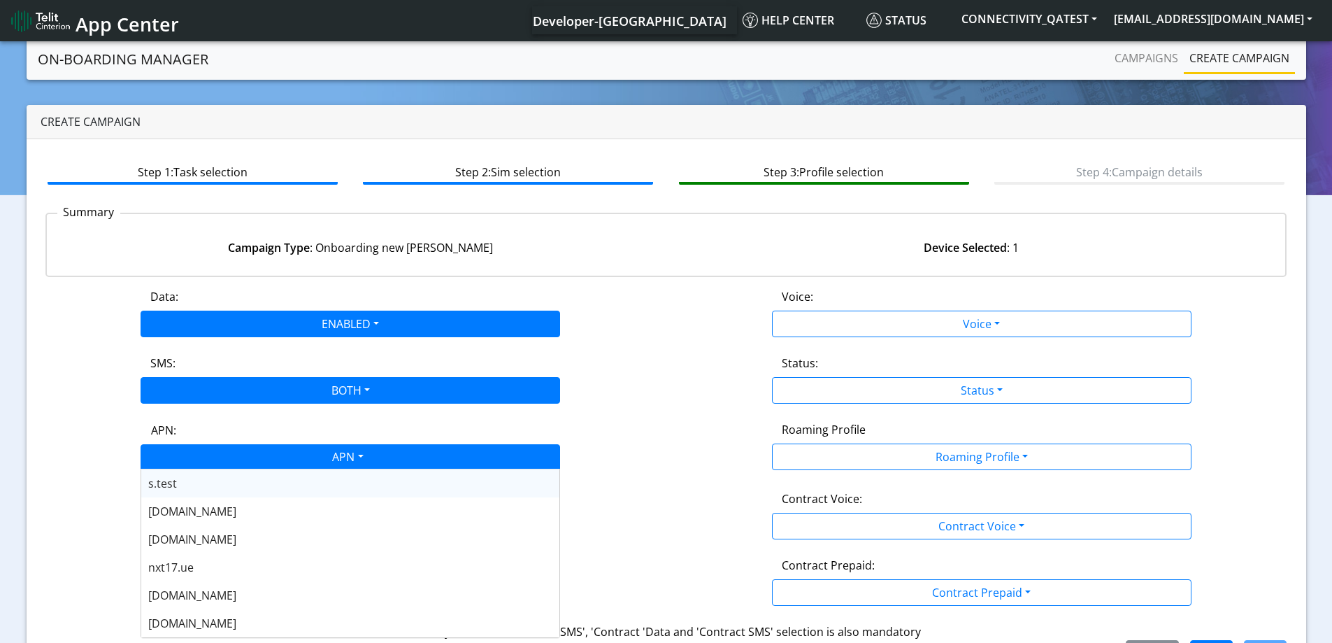
click at [193, 446] on div "APN" at bounding box center [346, 458] width 443 height 27
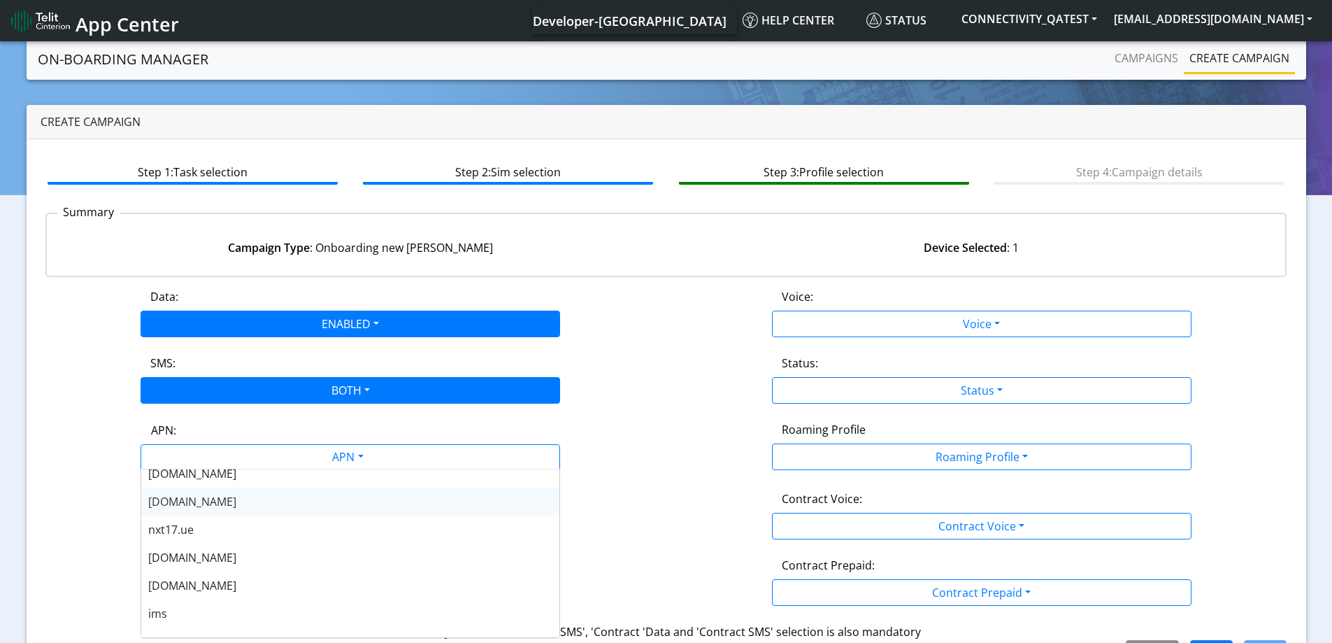
scroll to position [70, 0]
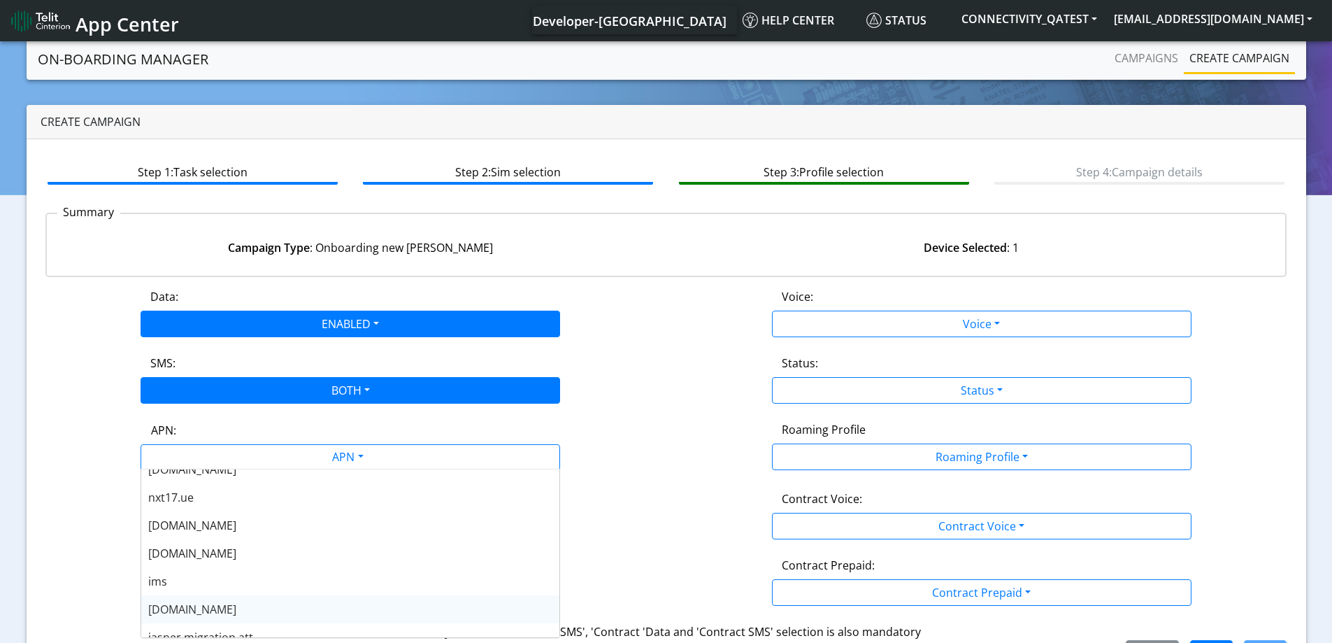
click at [187, 605] on span "[DOMAIN_NAME]" at bounding box center [192, 609] width 88 height 15
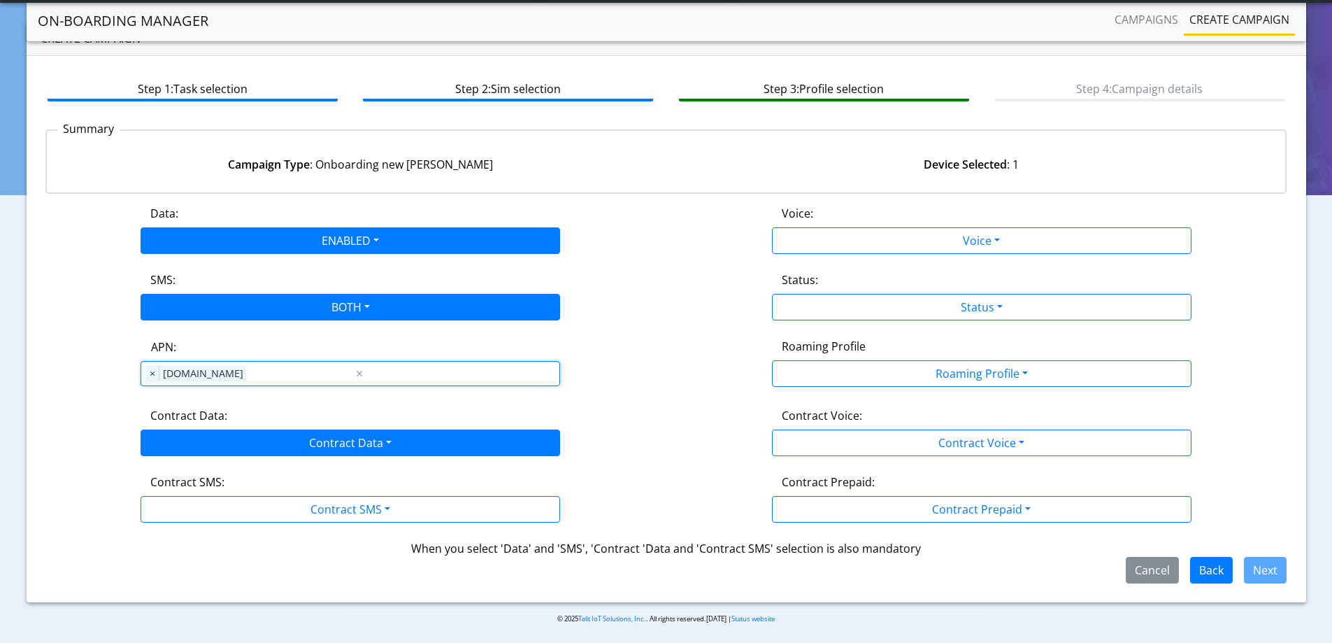
scroll to position [48, 0]
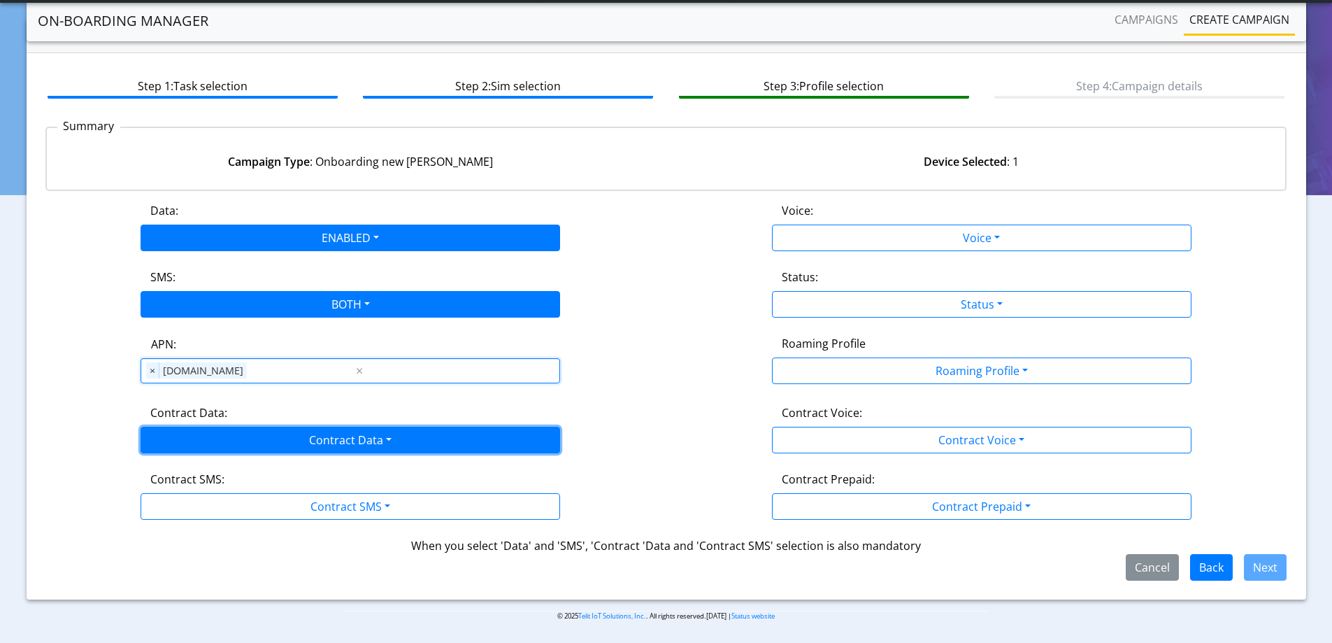
click at [318, 443] on button "Contract Data" at bounding box center [351, 440] width 420 height 27
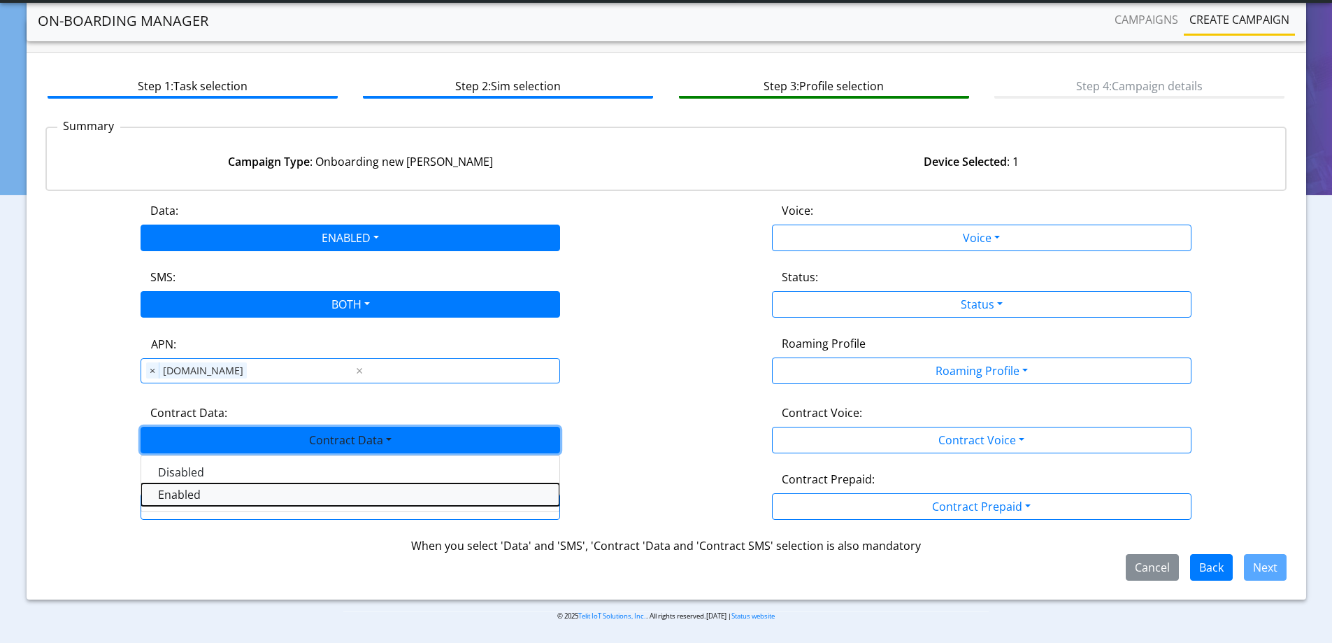
click at [199, 494] on Dataenabled-dropdown "Enabled" at bounding box center [350, 494] width 418 height 22
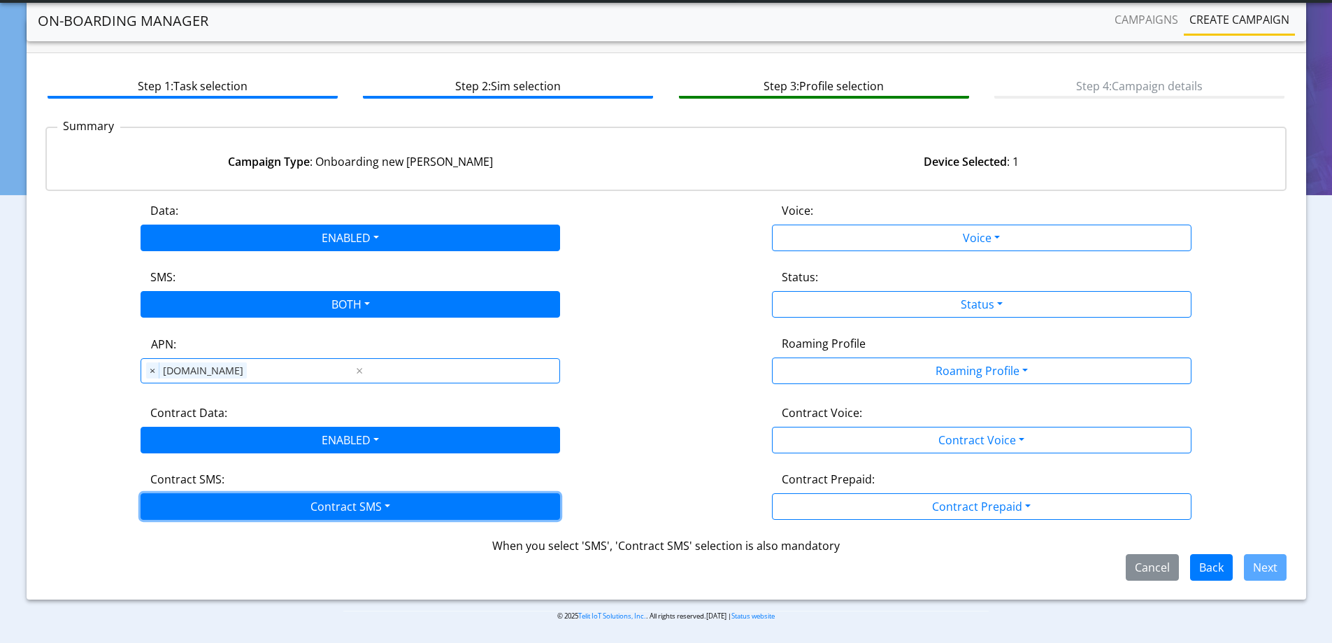
click at [199, 506] on button "Contract SMS" at bounding box center [351, 506] width 420 height 27
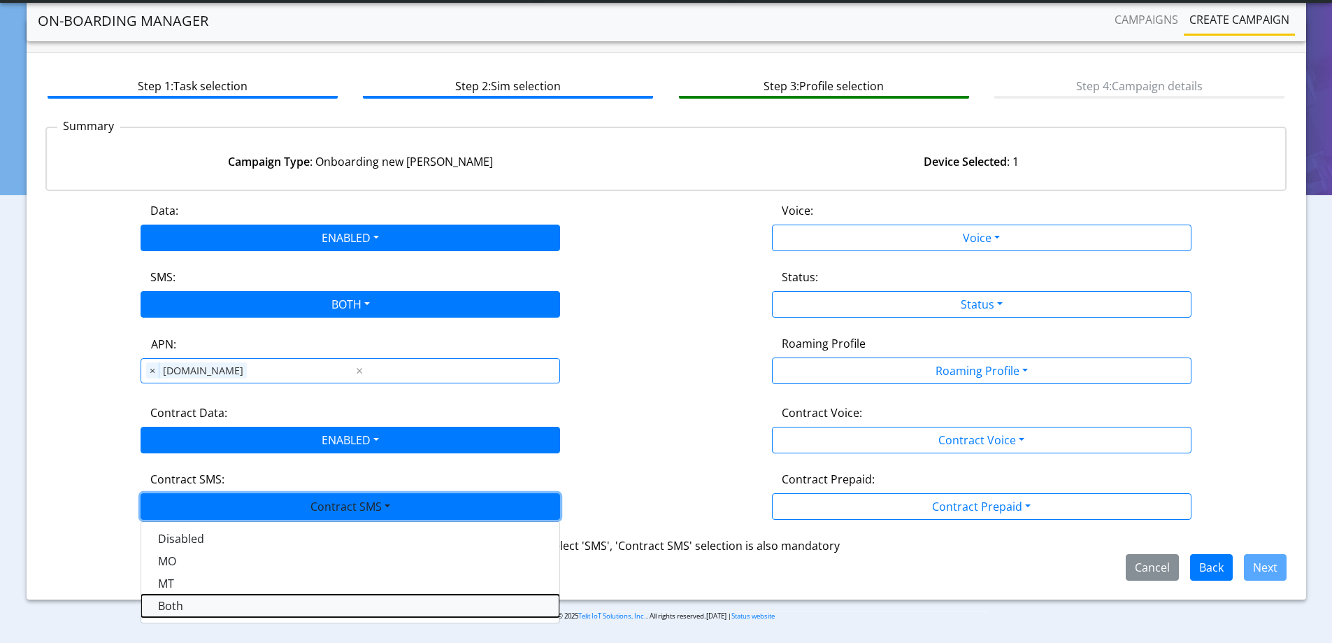
click at [174, 609] on SMSboth-dropdown "Both" at bounding box center [350, 606] width 418 height 22
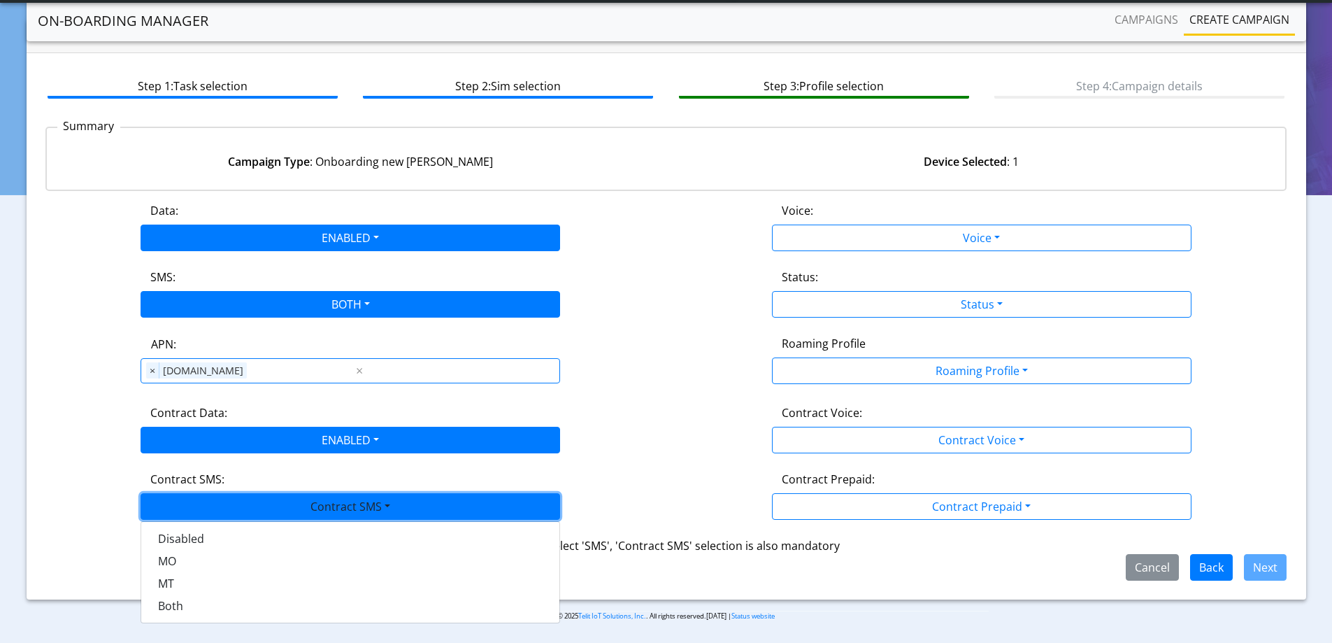
scroll to position [31, 0]
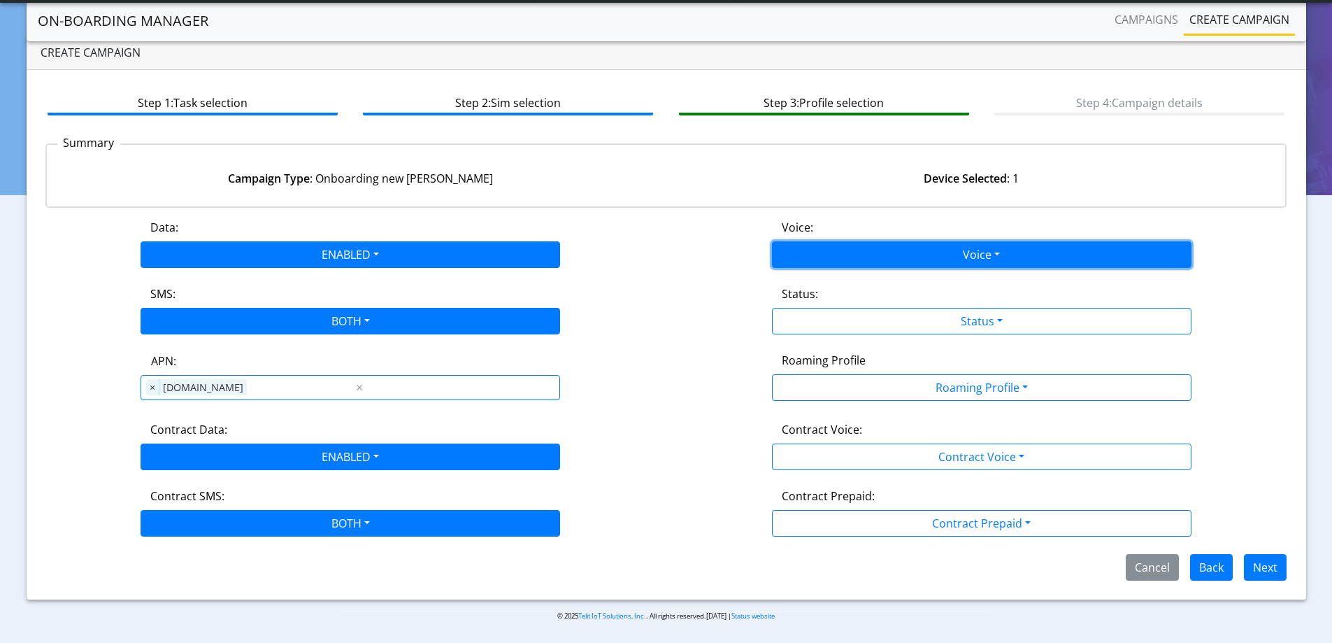
click at [862, 242] on button "Voice" at bounding box center [982, 254] width 420 height 27
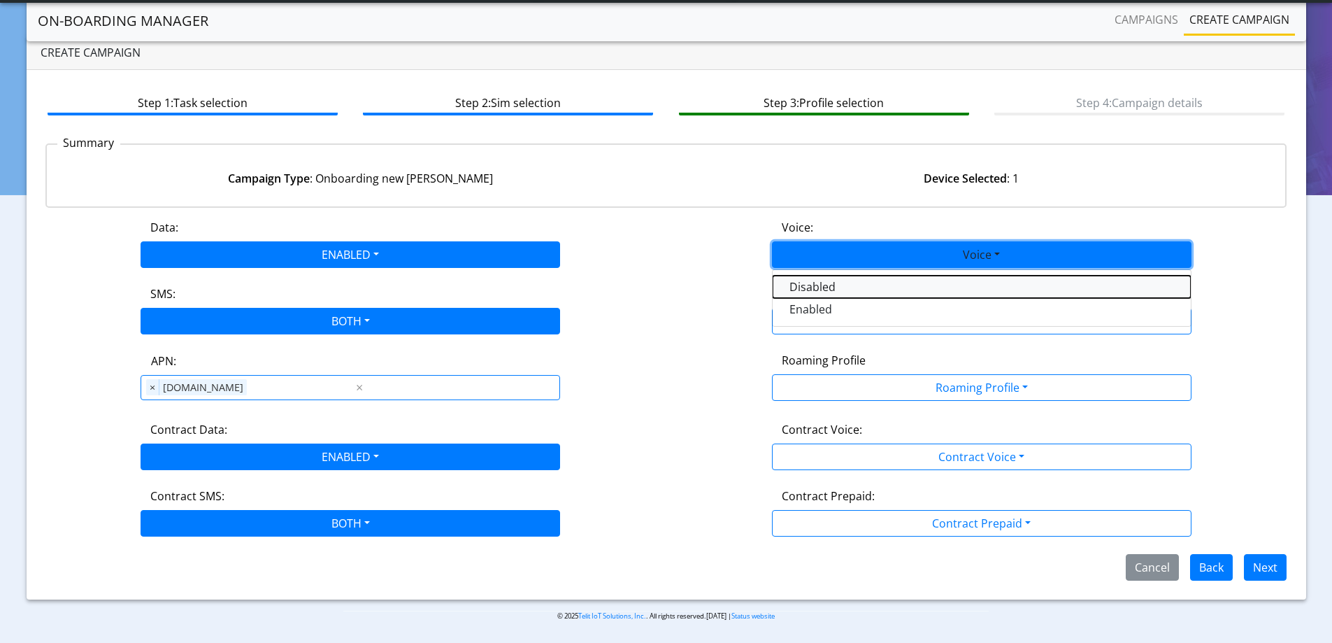
click at [820, 287] on button "Disabled" at bounding box center [982, 287] width 418 height 22
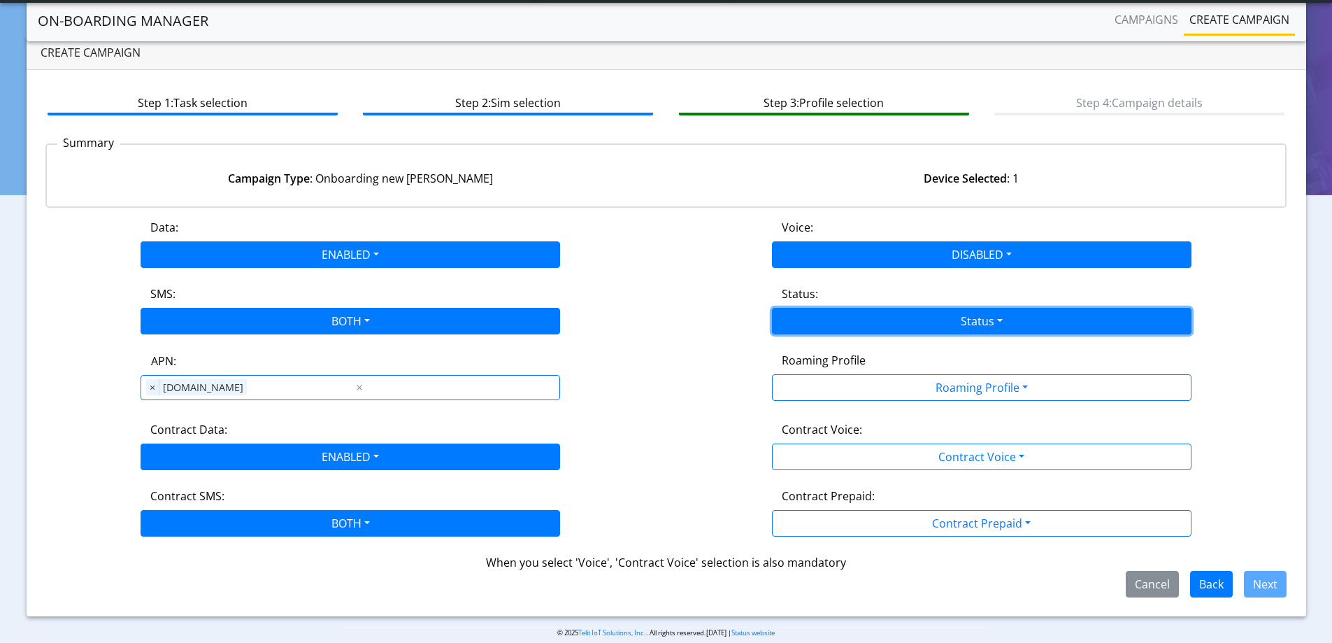
click at [806, 315] on button "Status" at bounding box center [982, 321] width 420 height 27
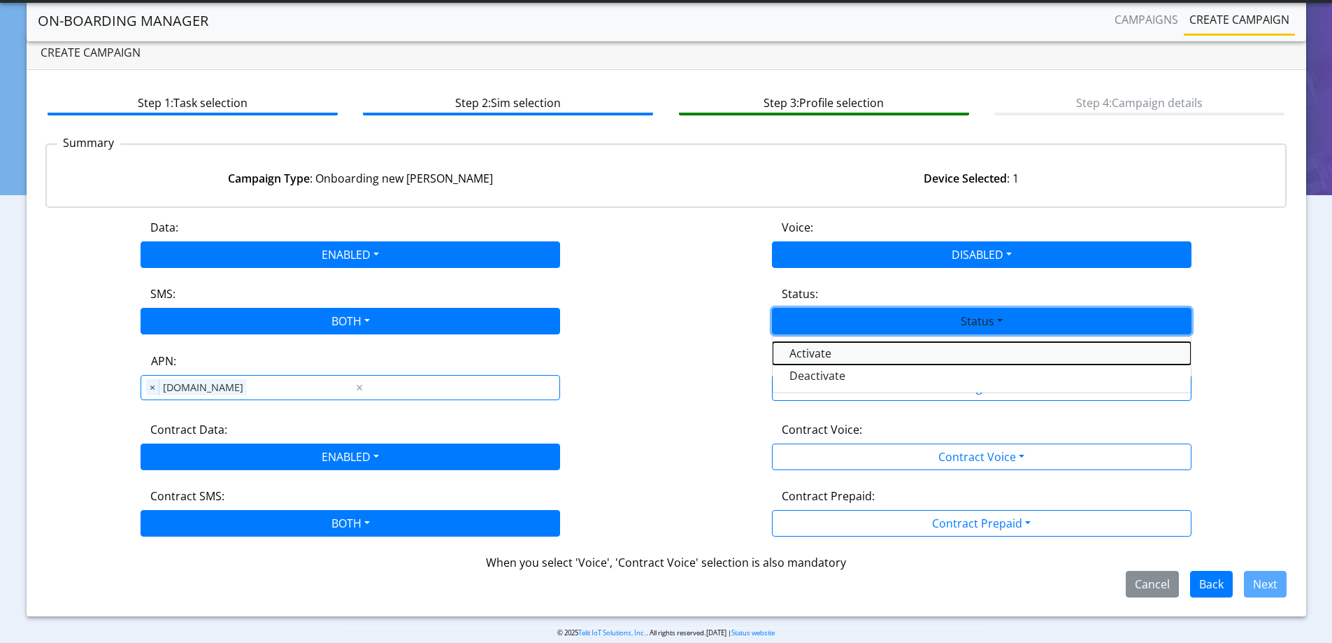
click at [809, 356] on button "Activate" at bounding box center [982, 353] width 418 height 22
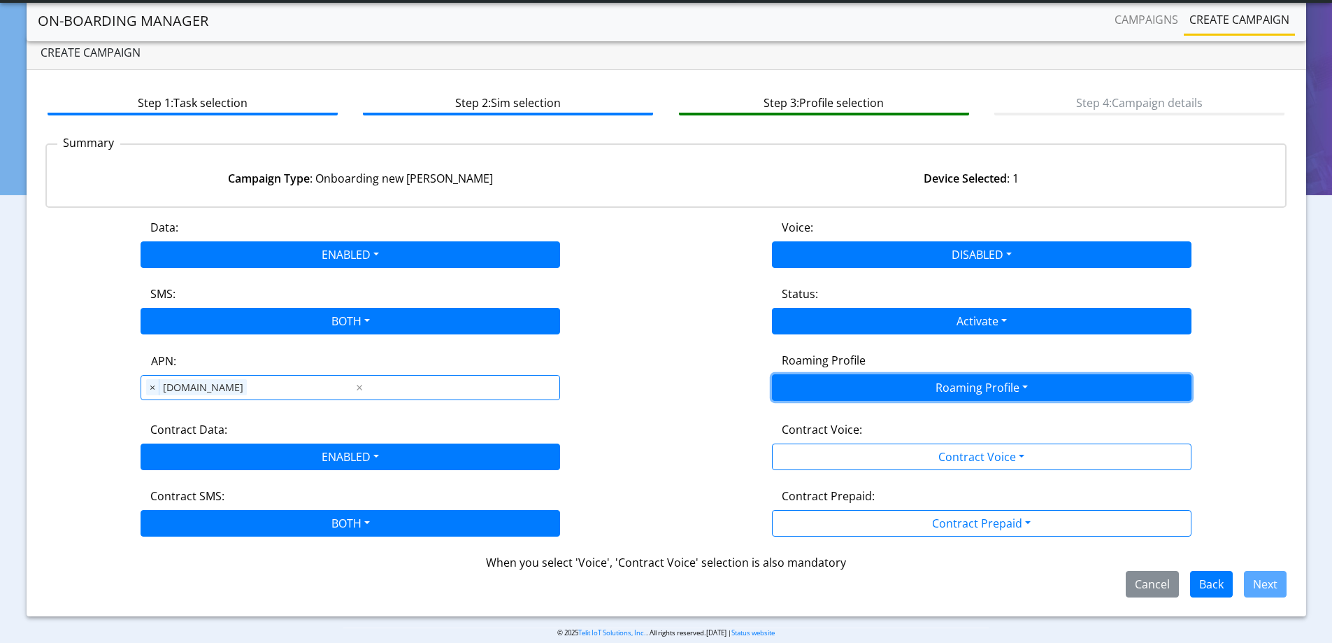
click at [820, 387] on button "Roaming Profile" at bounding box center [982, 387] width 420 height 27
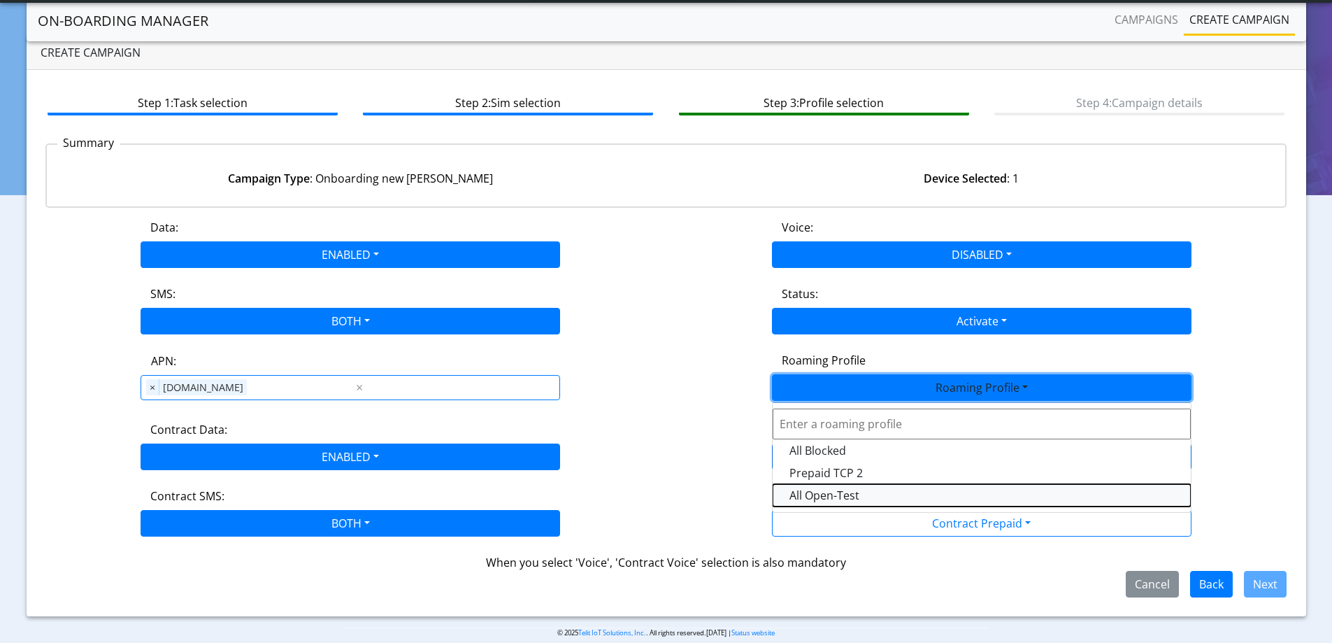
click at [839, 496] on Profile-dropdown "All Open-Test" at bounding box center [982, 495] width 418 height 22
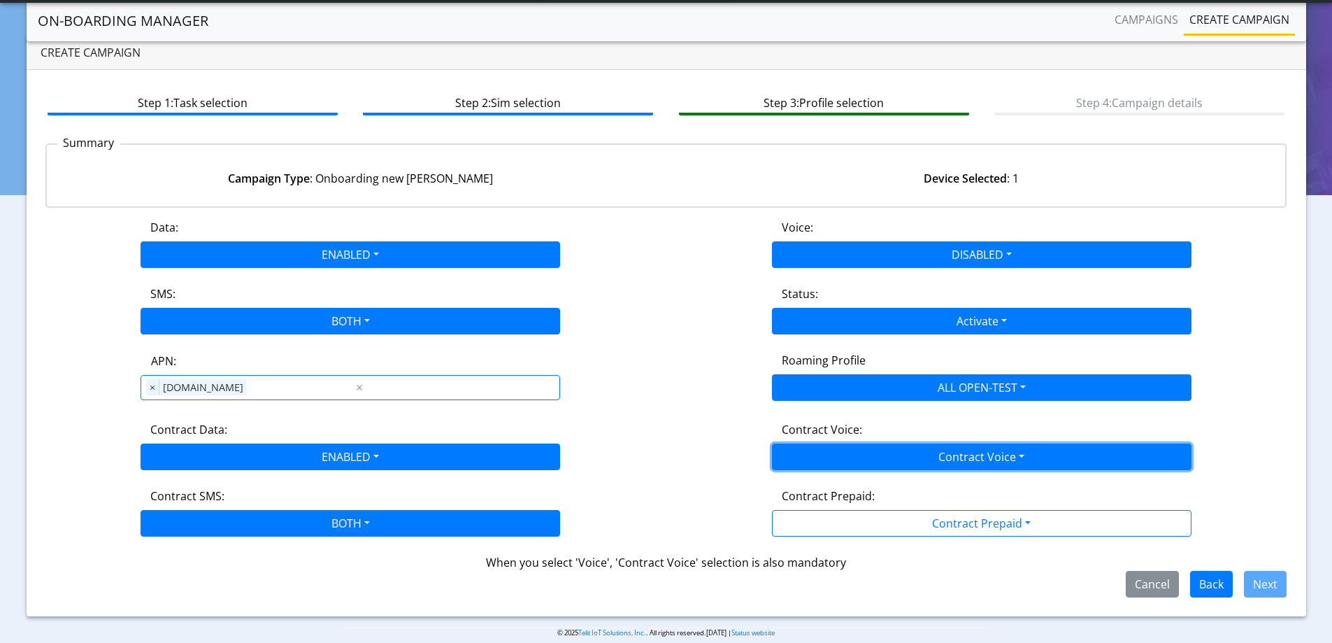
click at [858, 457] on button "Contract Voice" at bounding box center [982, 456] width 420 height 27
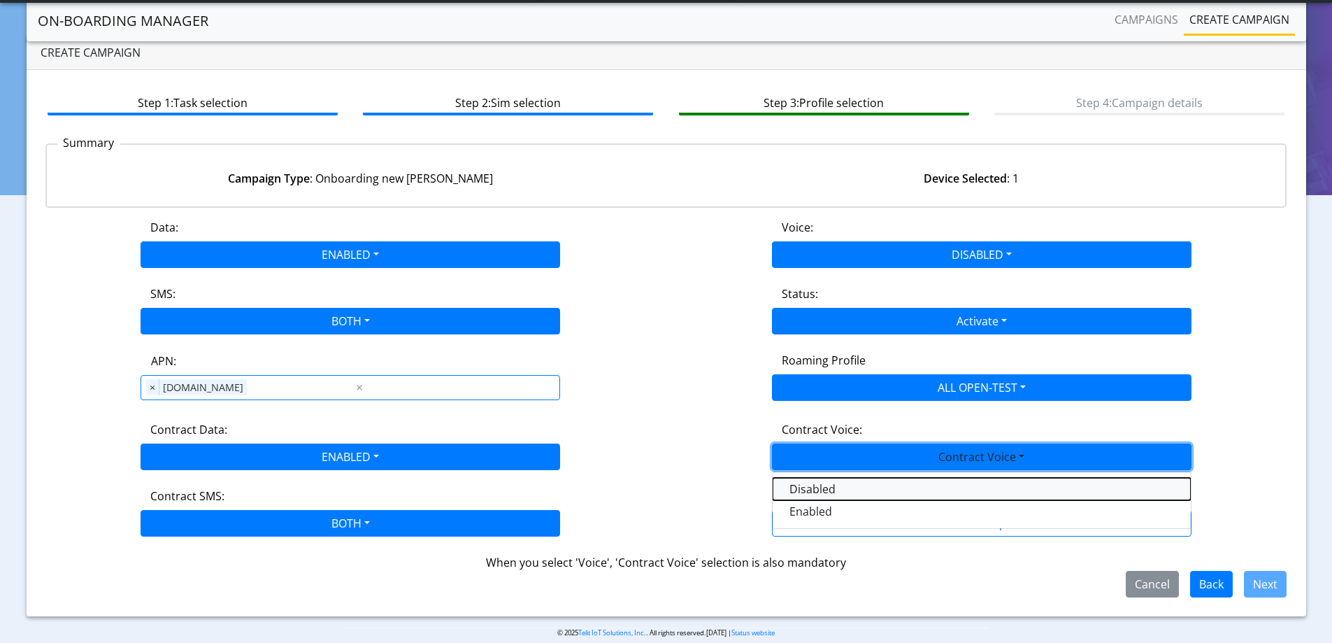
click at [823, 487] on Voicedisabled-dropdown "Disabled" at bounding box center [982, 489] width 418 height 22
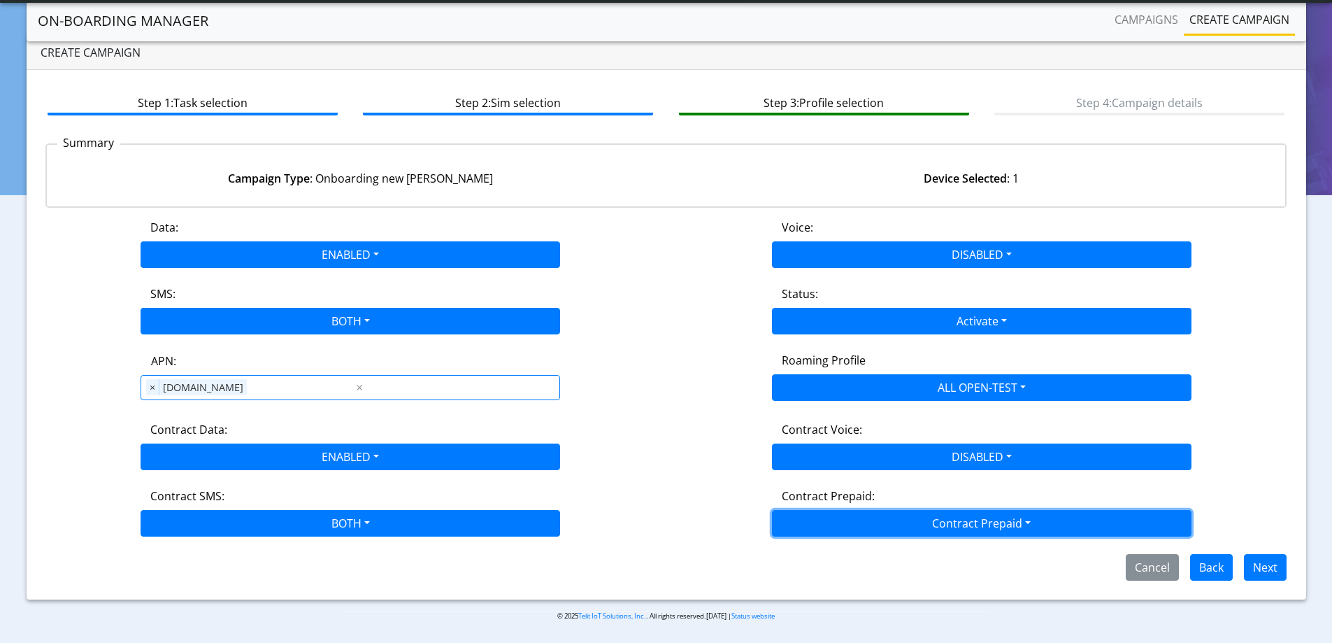
click at [804, 523] on button "Contract Prepaid" at bounding box center [982, 523] width 420 height 27
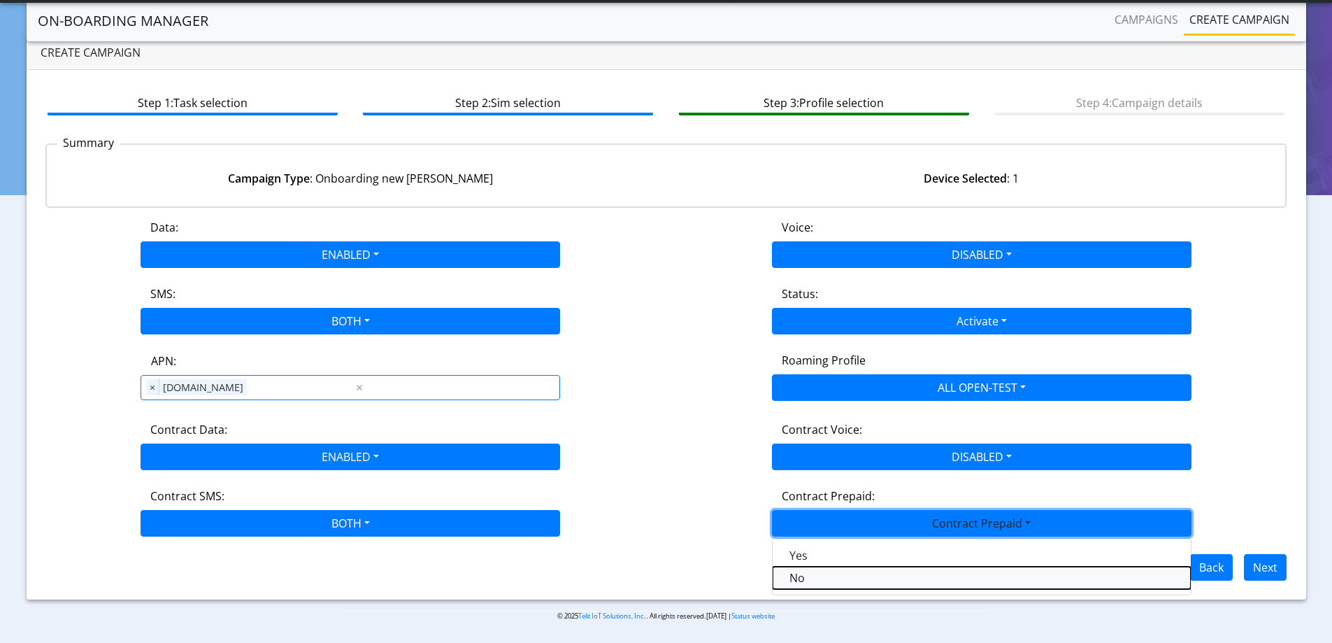
click at [789, 575] on Prepaidnotprepaid-dropdown "No" at bounding box center [982, 578] width 418 height 22
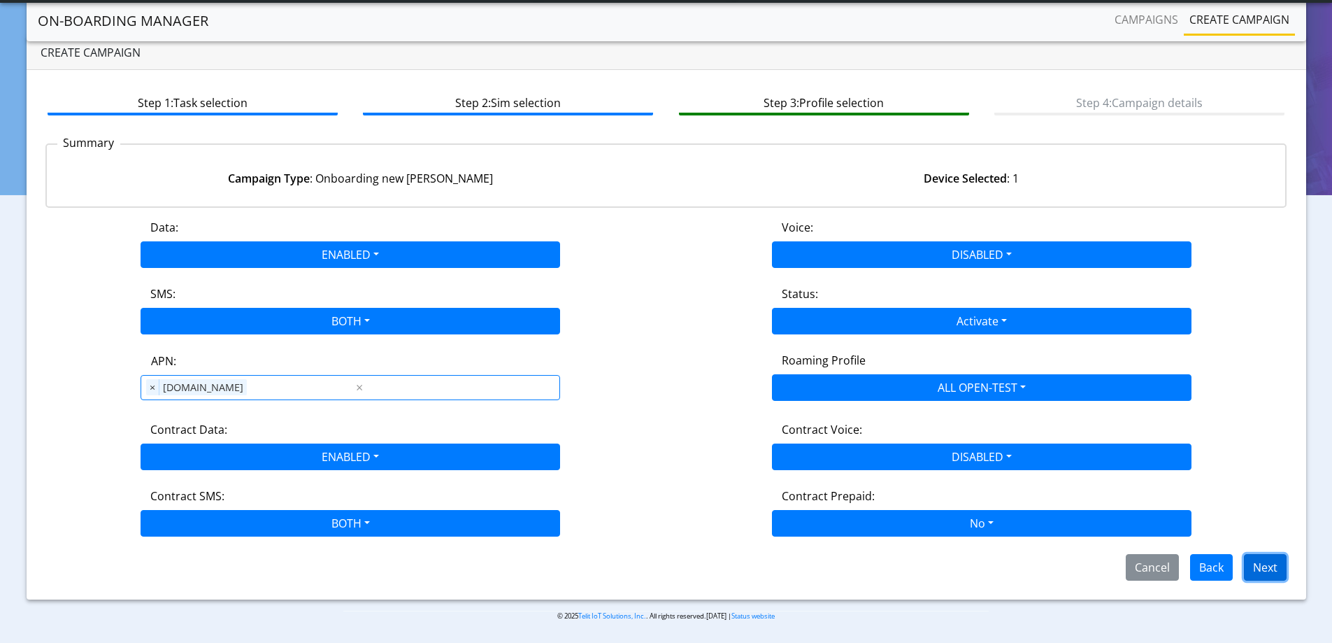
click at [1277, 569] on button "Next" at bounding box center [1265, 567] width 43 height 27
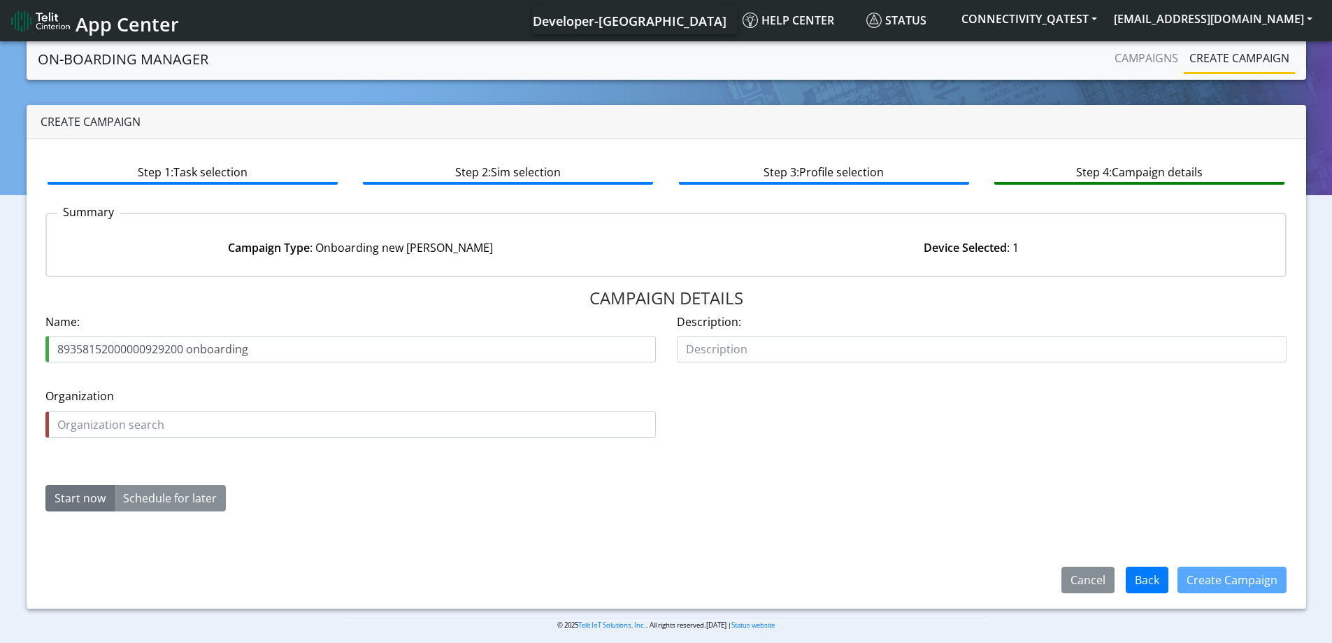
type input "89358152000000929200 onboarding"
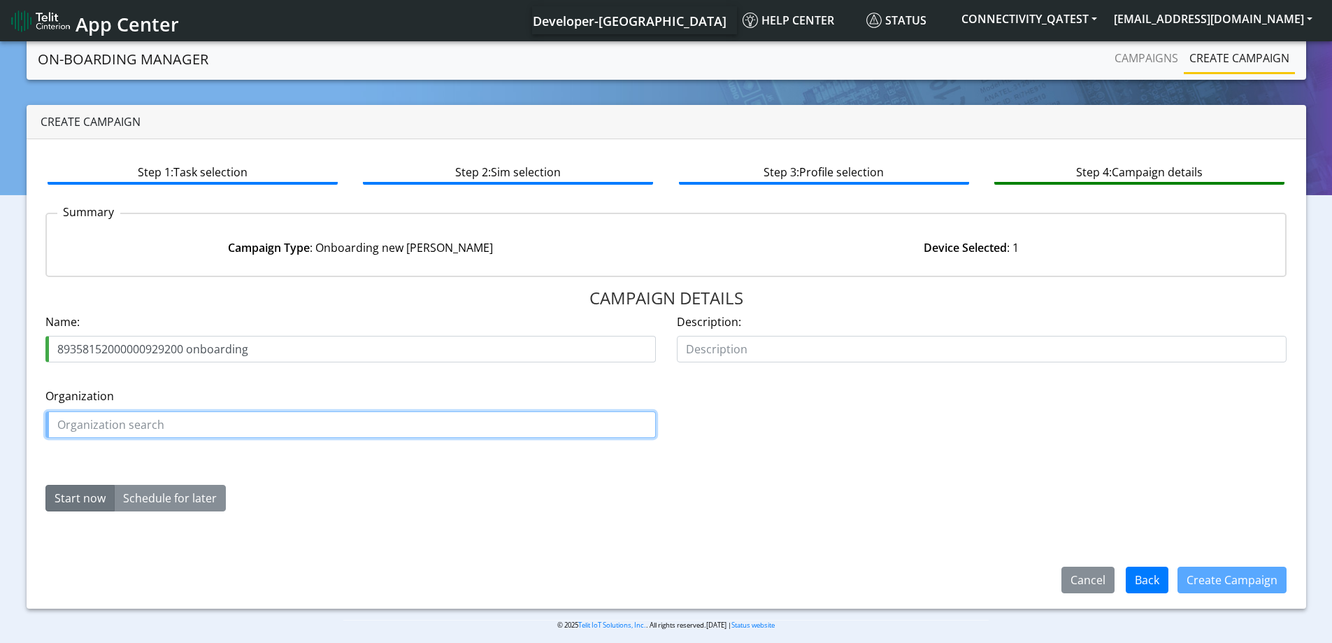
click at [167, 426] on input "text" at bounding box center [350, 424] width 611 height 27
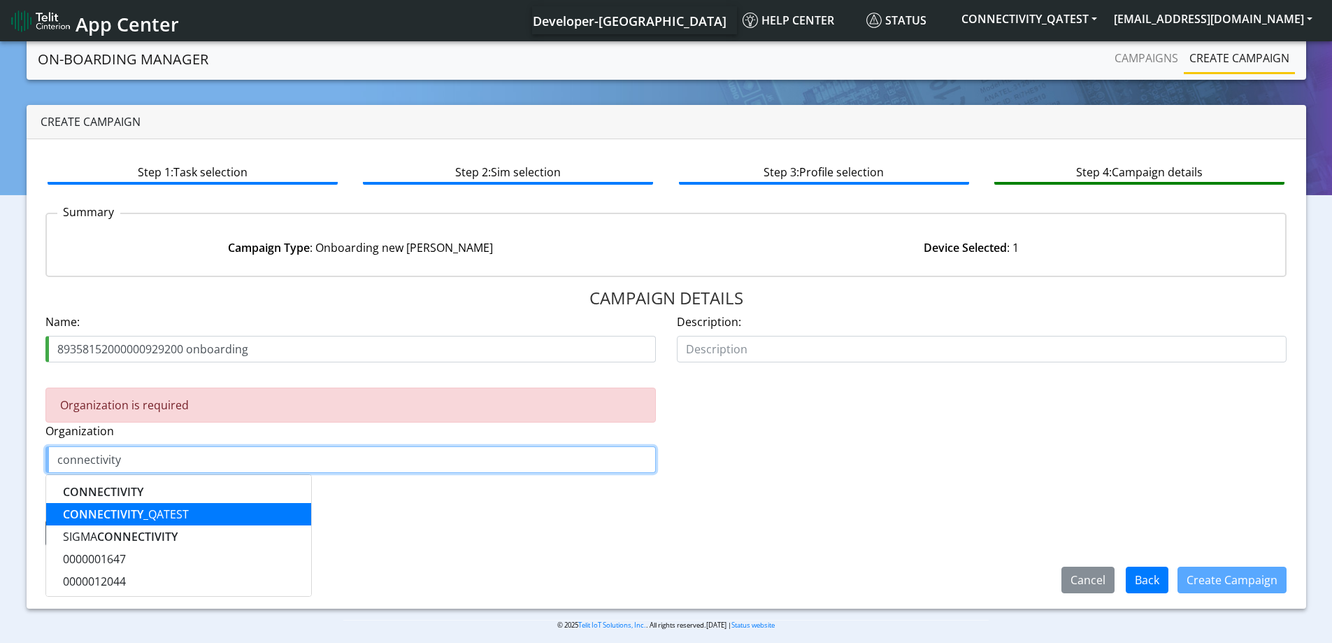
click at [153, 511] on ngb-highlight "CONNECTIVITY _QATEST" at bounding box center [126, 513] width 126 height 15
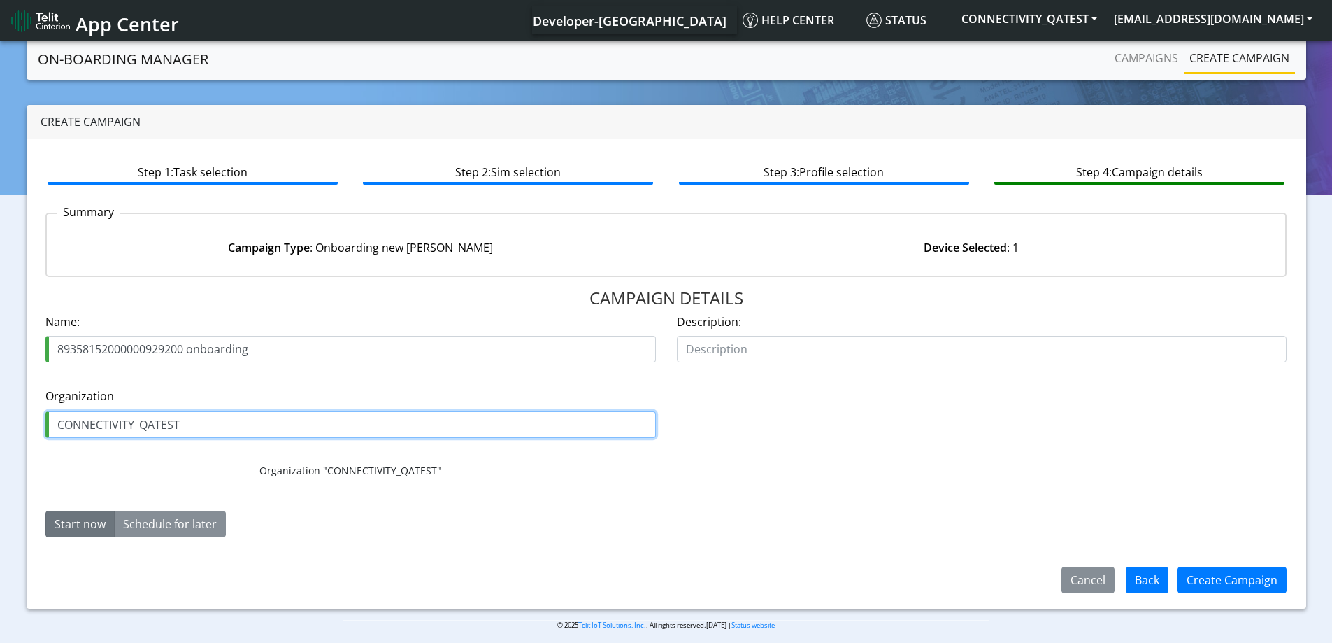
type input "CONNECTIVITY_QATEST"
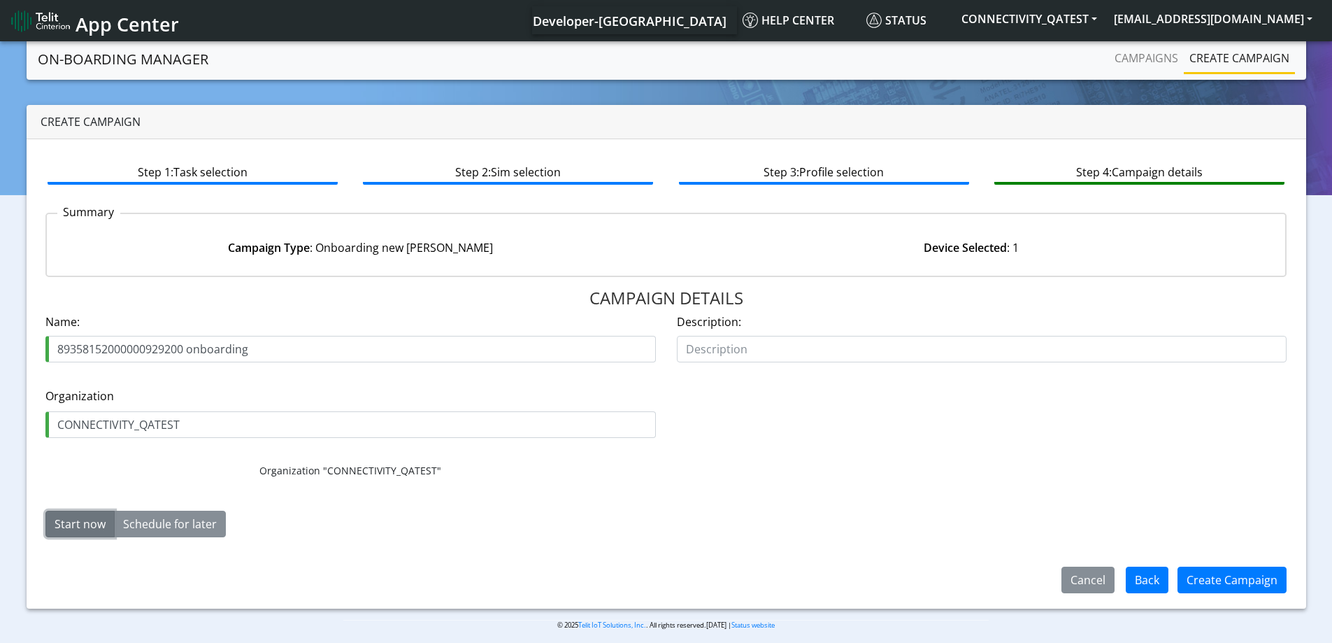
click at [90, 530] on button "Start now" at bounding box center [79, 524] width 69 height 27
click at [1221, 578] on button "Create Campaign" at bounding box center [1232, 580] width 109 height 27
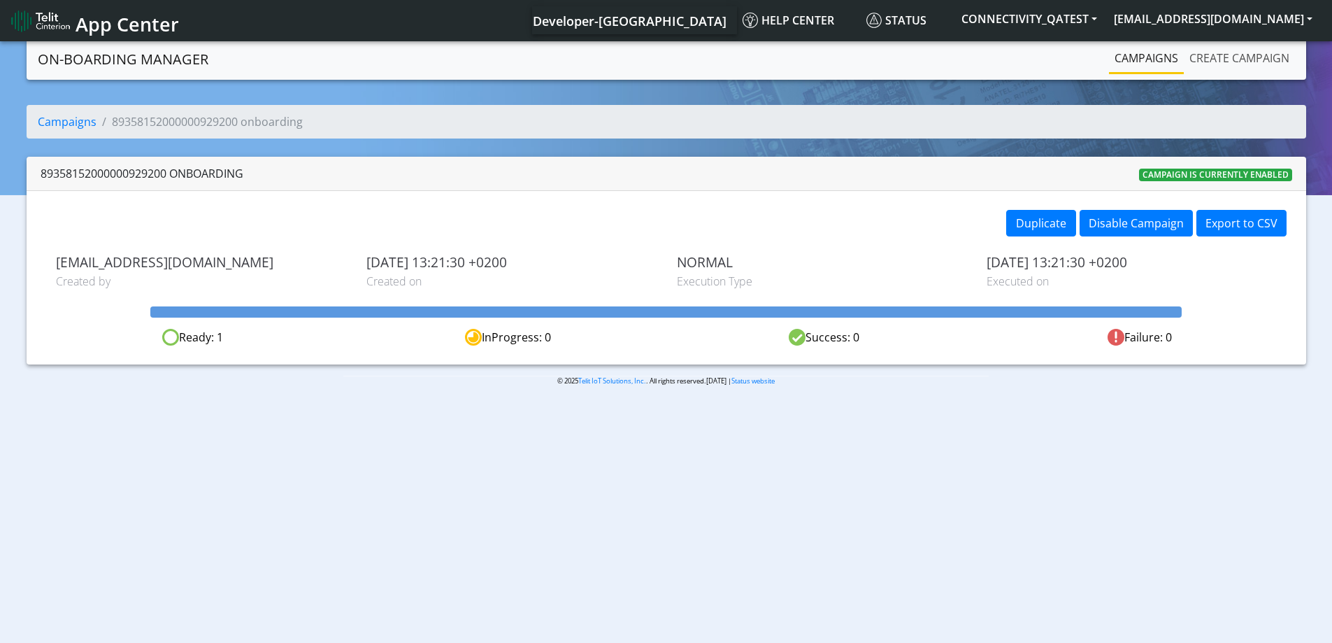
drag, startPoint x: 1211, startPoint y: 58, endPoint x: 1158, endPoint y: 103, distance: 69.5
click at [1211, 58] on link "Create campaign" at bounding box center [1239, 58] width 111 height 28
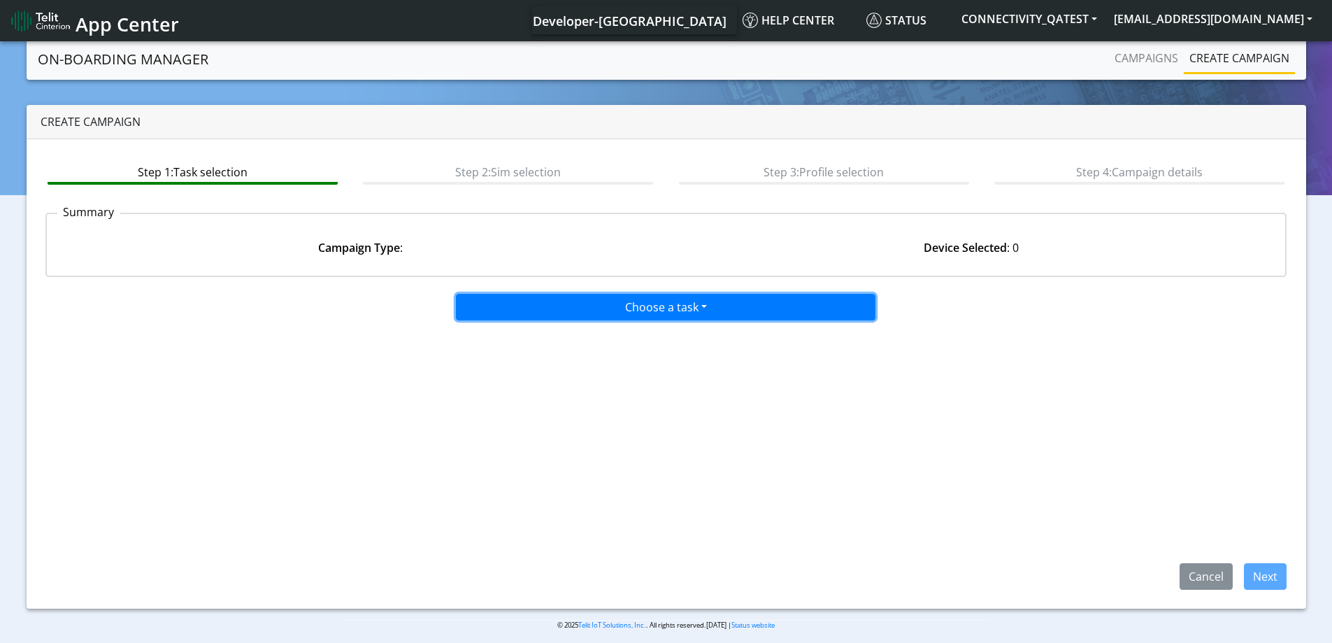
click at [588, 305] on button "Choose a task" at bounding box center [666, 307] width 420 height 27
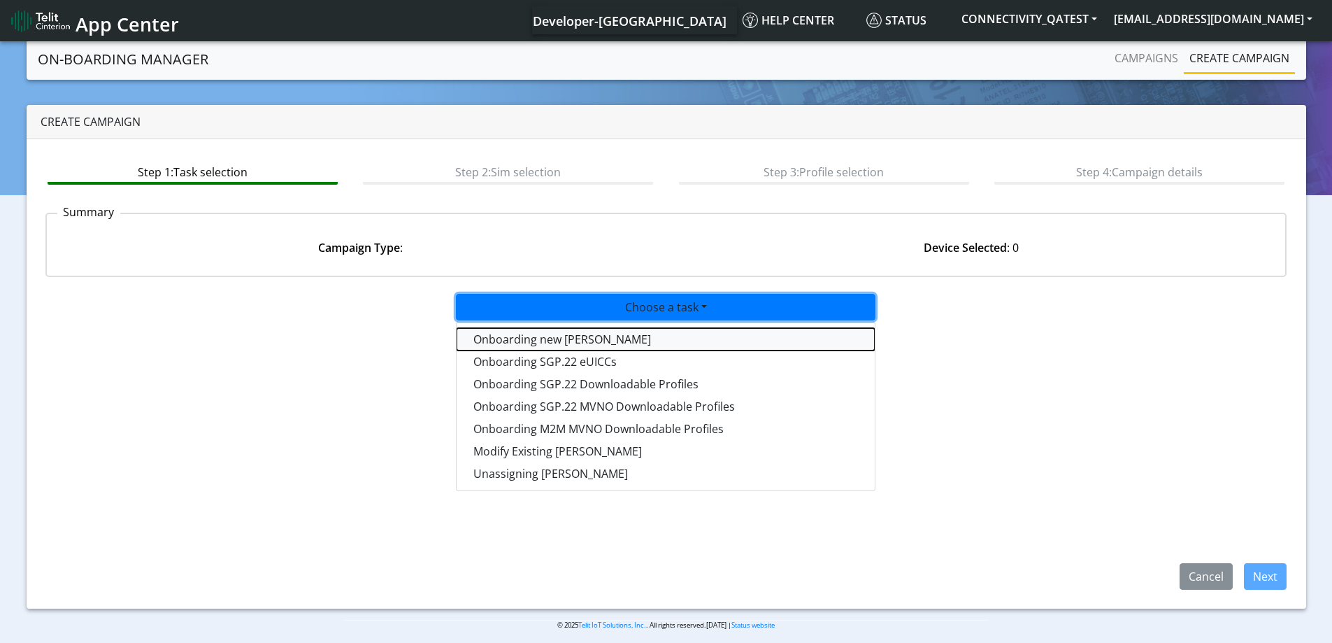
click at [554, 339] on tasktoes-dropdown "Onboarding new SIMs" at bounding box center [666, 339] width 418 height 22
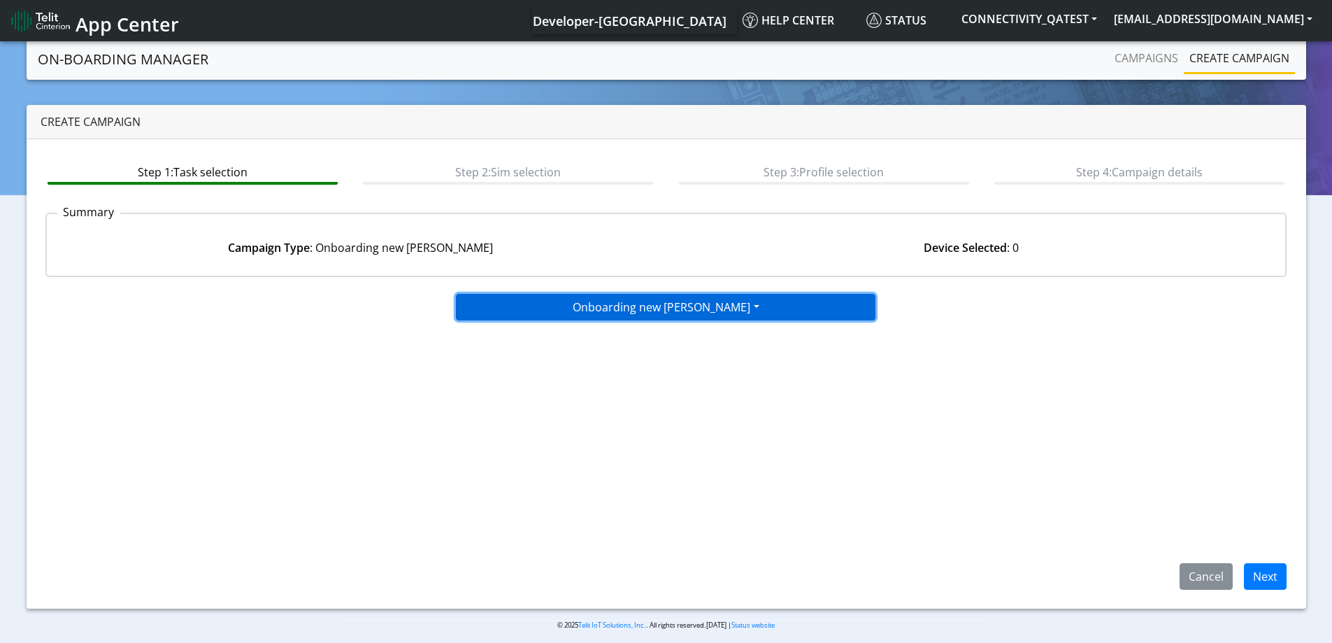
click at [583, 308] on button "Onboarding new SIMs" at bounding box center [666, 307] width 420 height 27
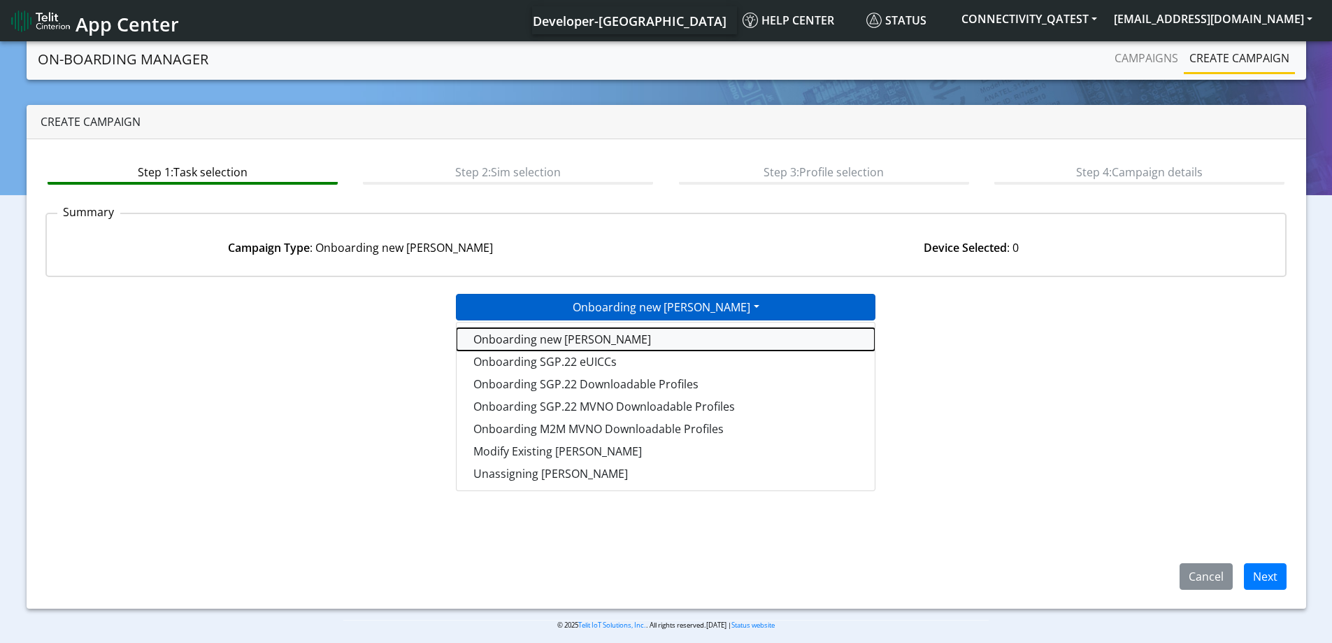
click at [542, 333] on tasktoes-dropdown "Onboarding new SIMs" at bounding box center [666, 339] width 418 height 22
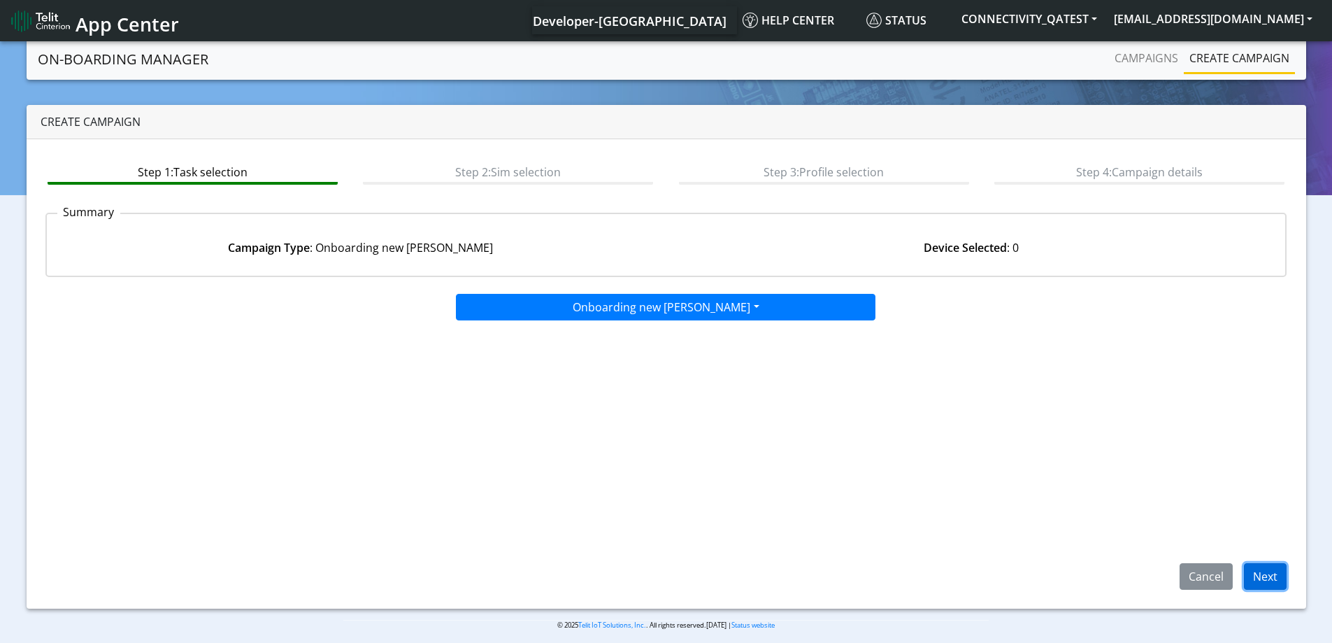
click at [1270, 576] on button "Next" at bounding box center [1265, 576] width 43 height 27
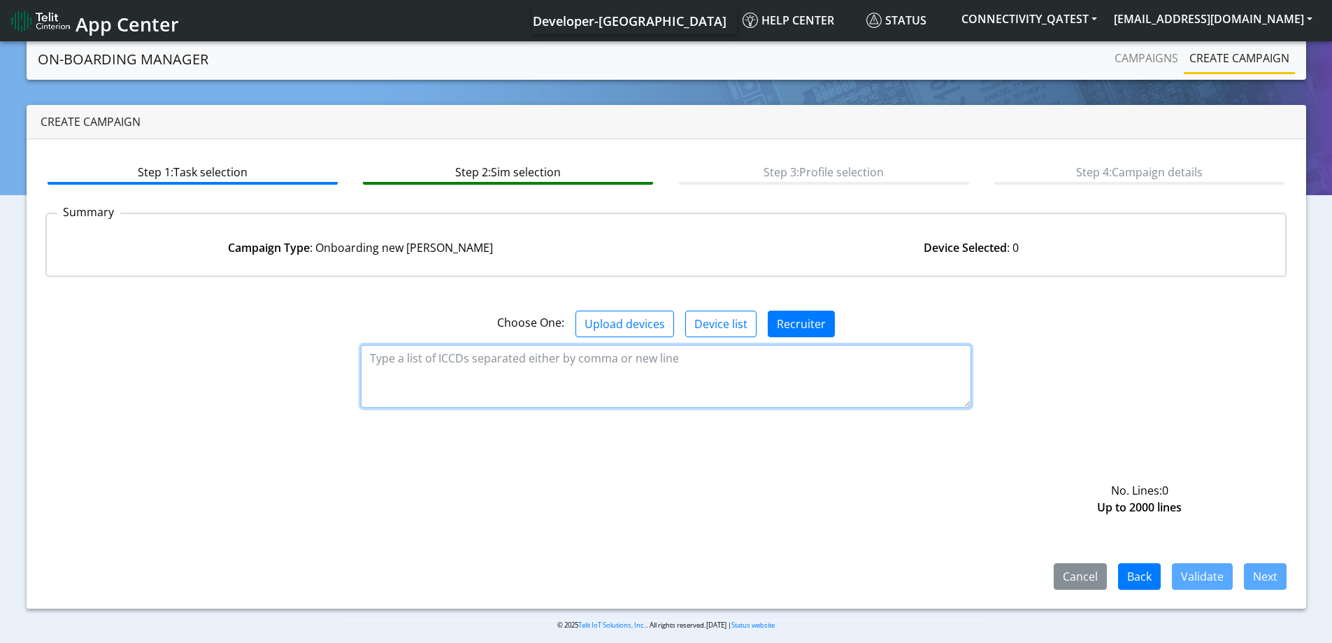
click at [539, 361] on textarea at bounding box center [666, 376] width 611 height 63
paste textarea "89358152000000929218"
type textarea "89358152000000929218"
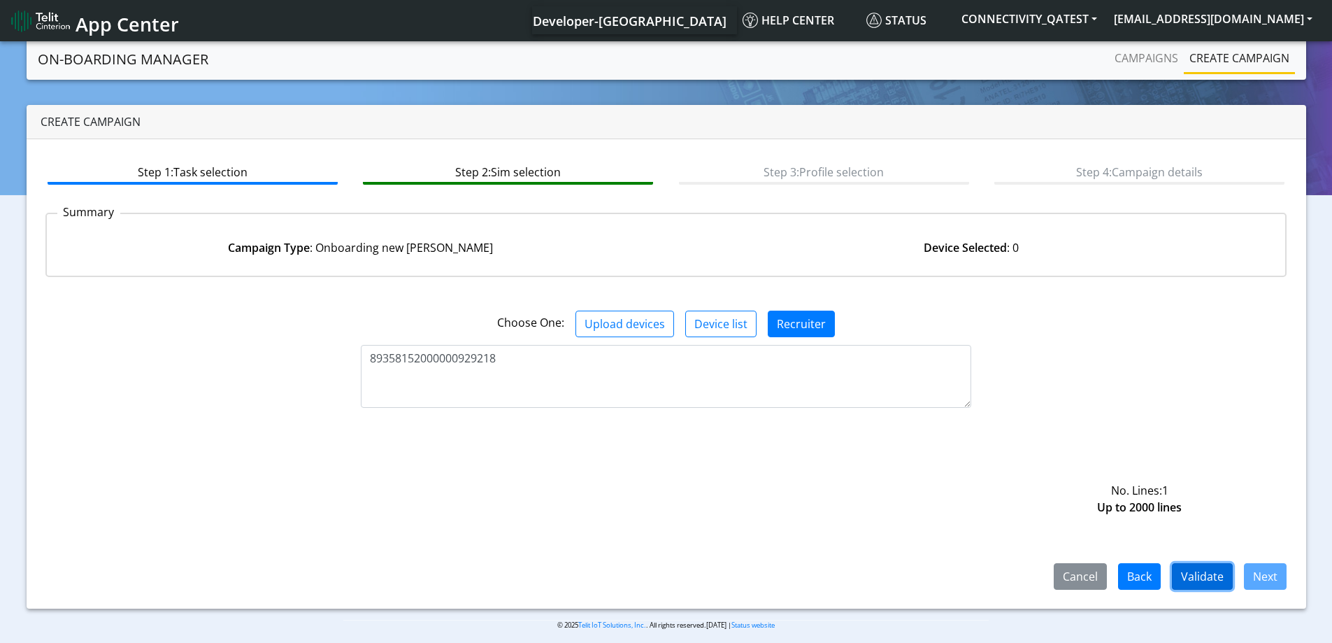
click at [1202, 577] on button "Validate" at bounding box center [1202, 576] width 61 height 27
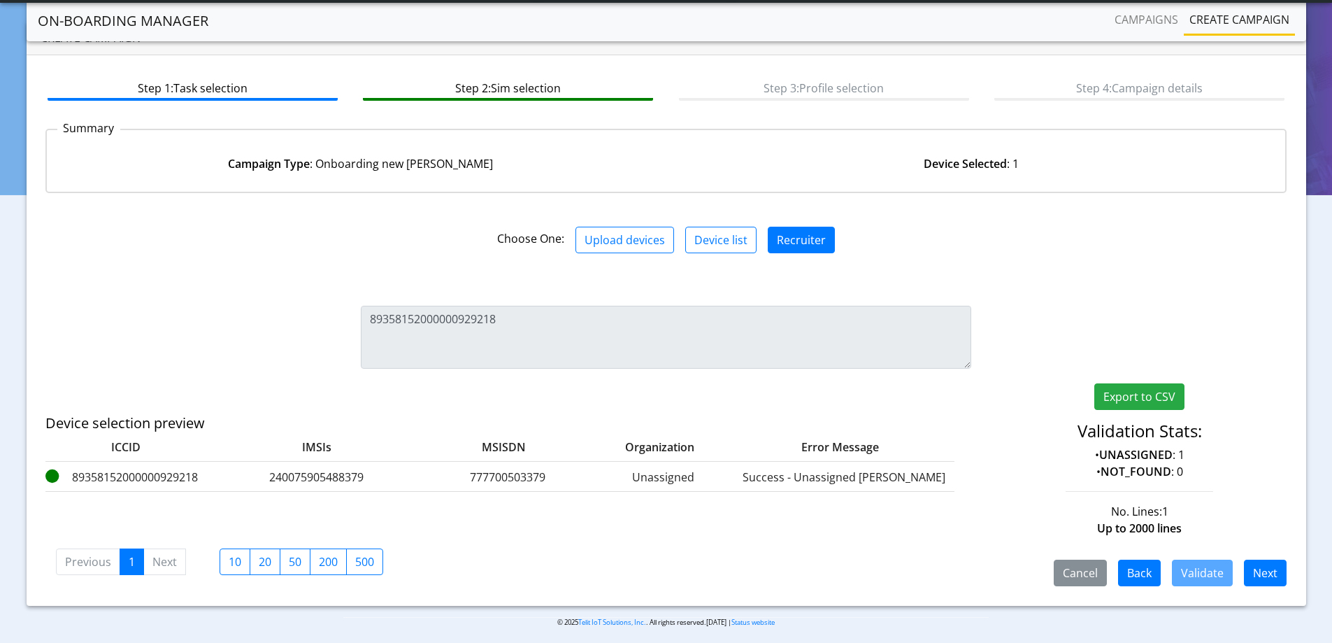
scroll to position [52, 0]
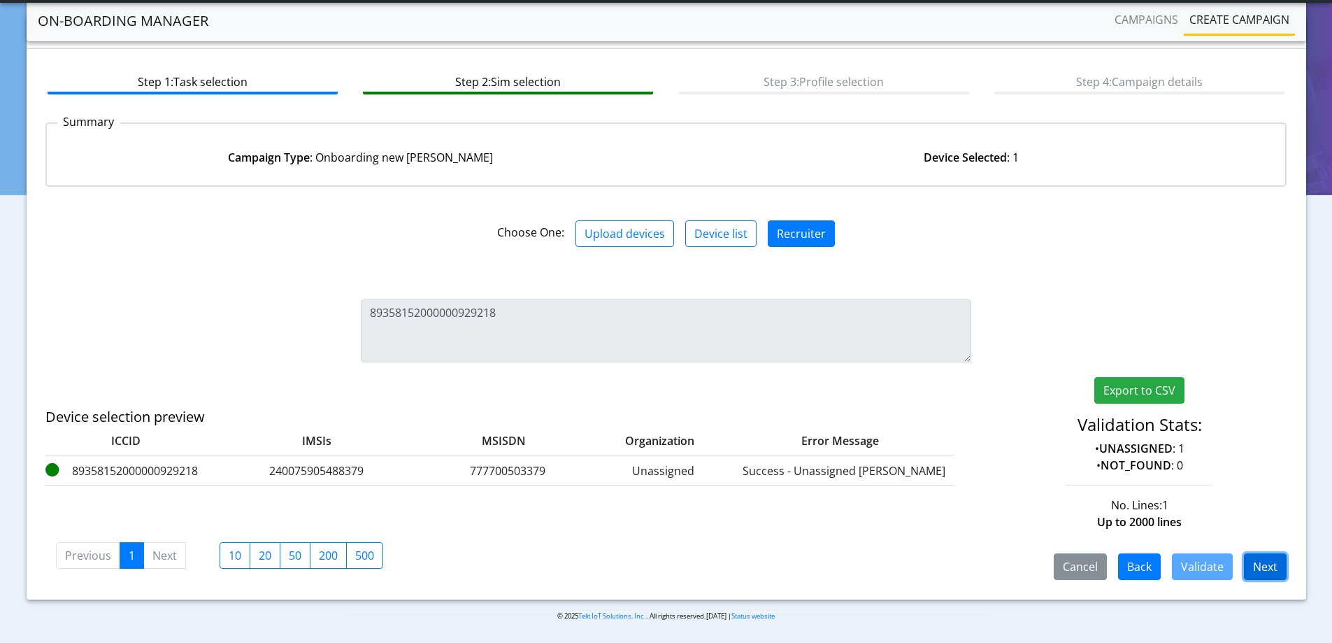
click at [1270, 567] on button "Next" at bounding box center [1265, 566] width 43 height 27
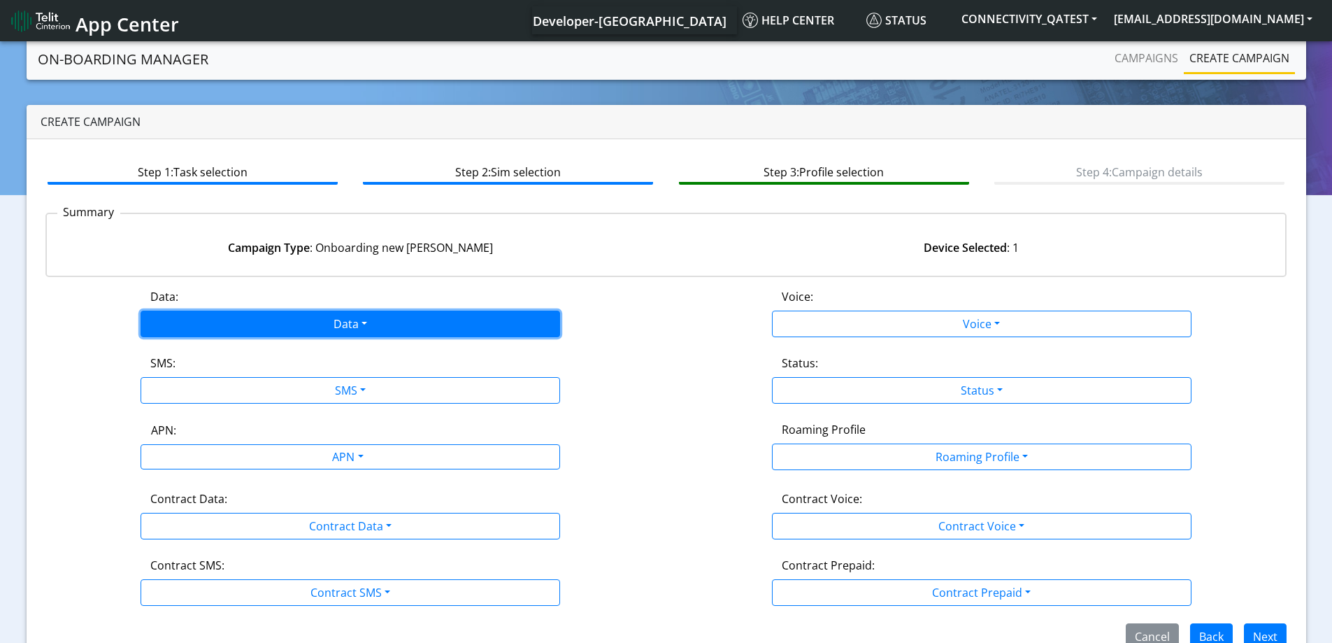
click at [307, 318] on button "Data" at bounding box center [351, 324] width 420 height 27
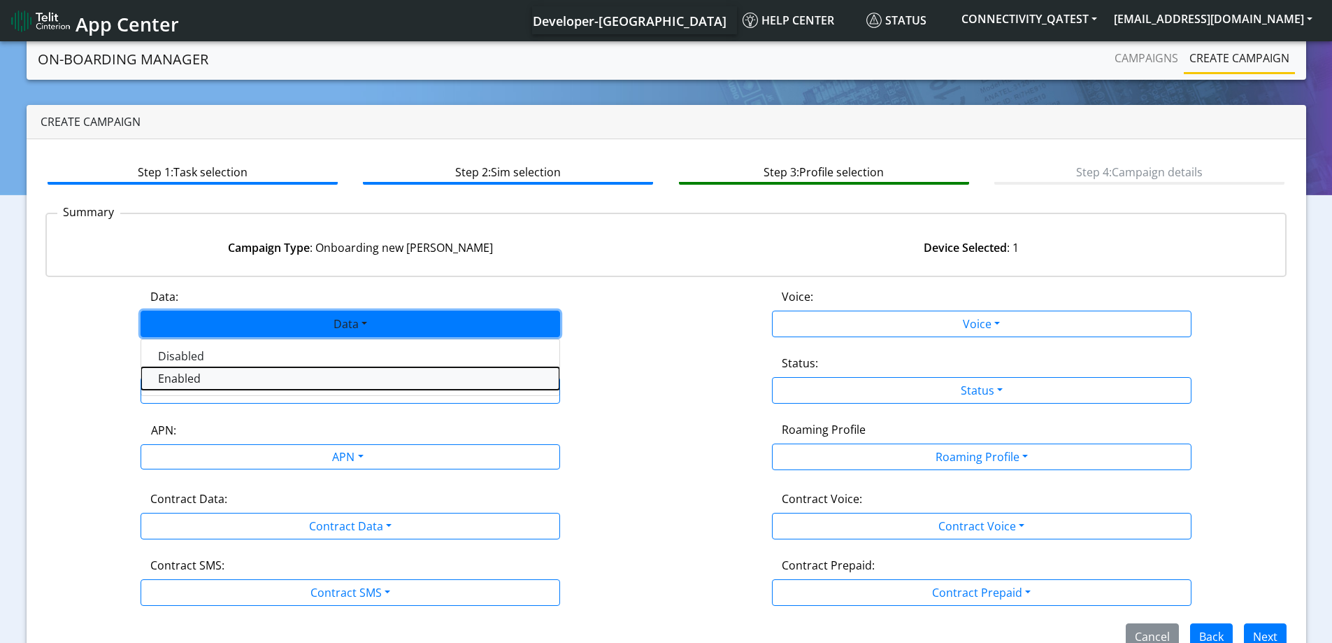
click at [193, 382] on button "Enabled" at bounding box center [350, 378] width 418 height 22
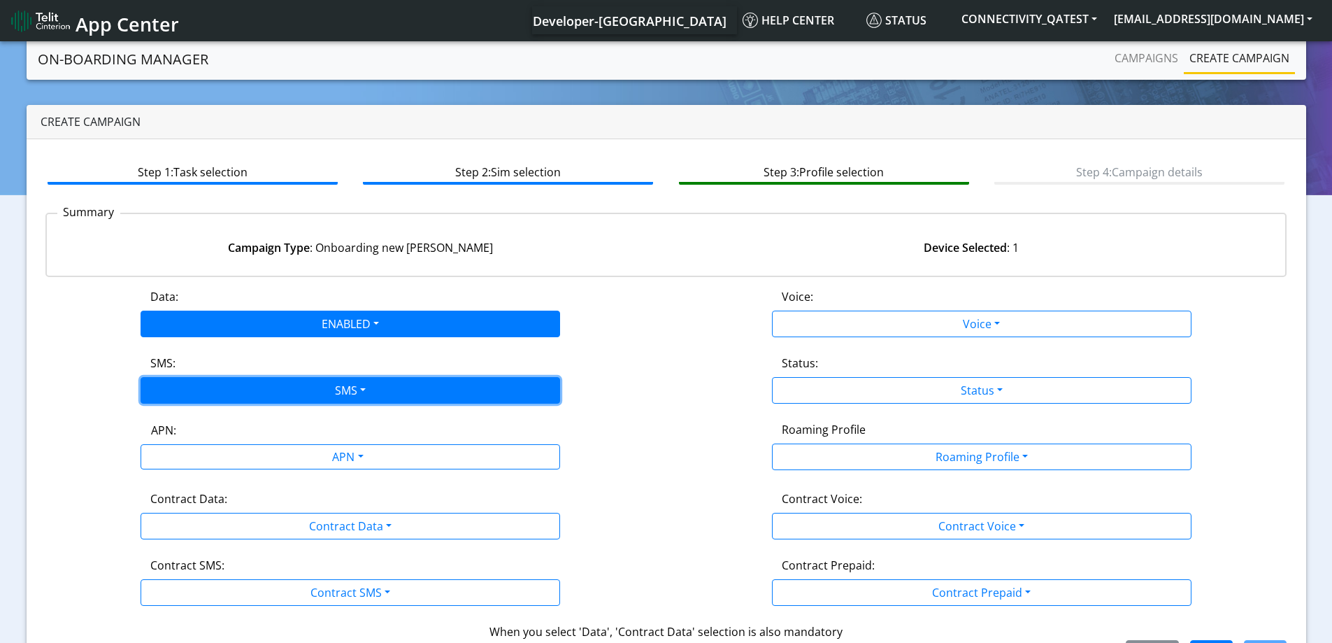
click at [191, 387] on button "SMS" at bounding box center [351, 390] width 420 height 27
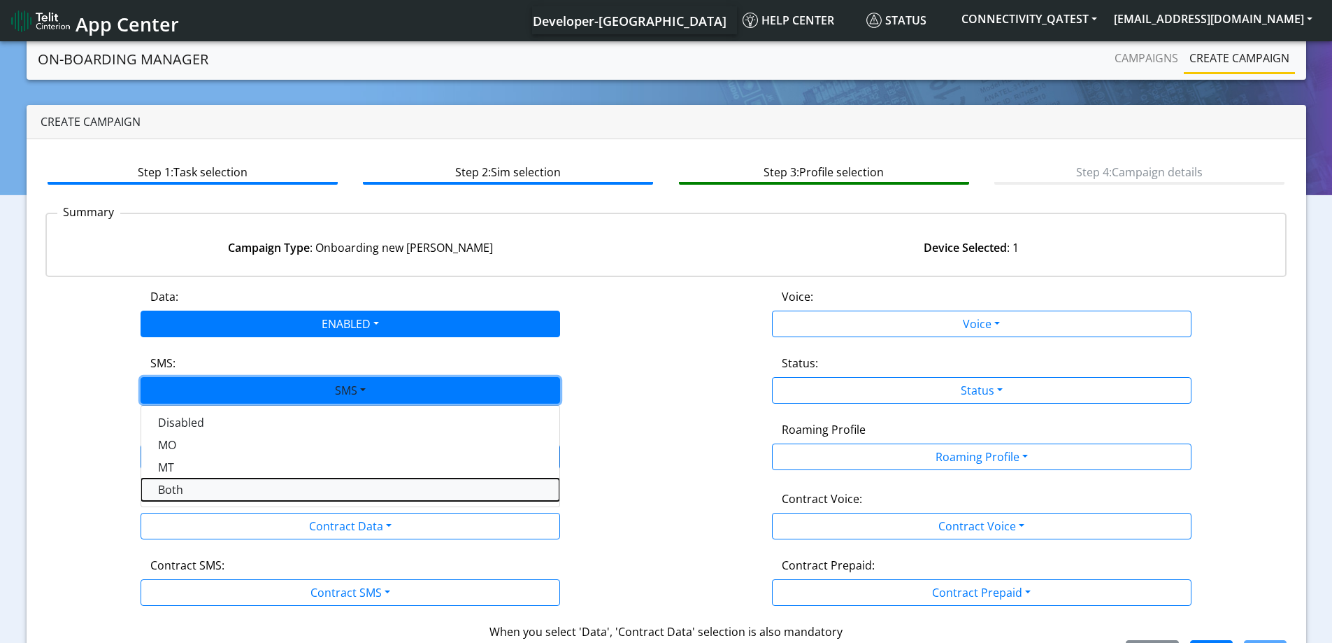
click at [177, 494] on button "Both" at bounding box center [350, 489] width 418 height 22
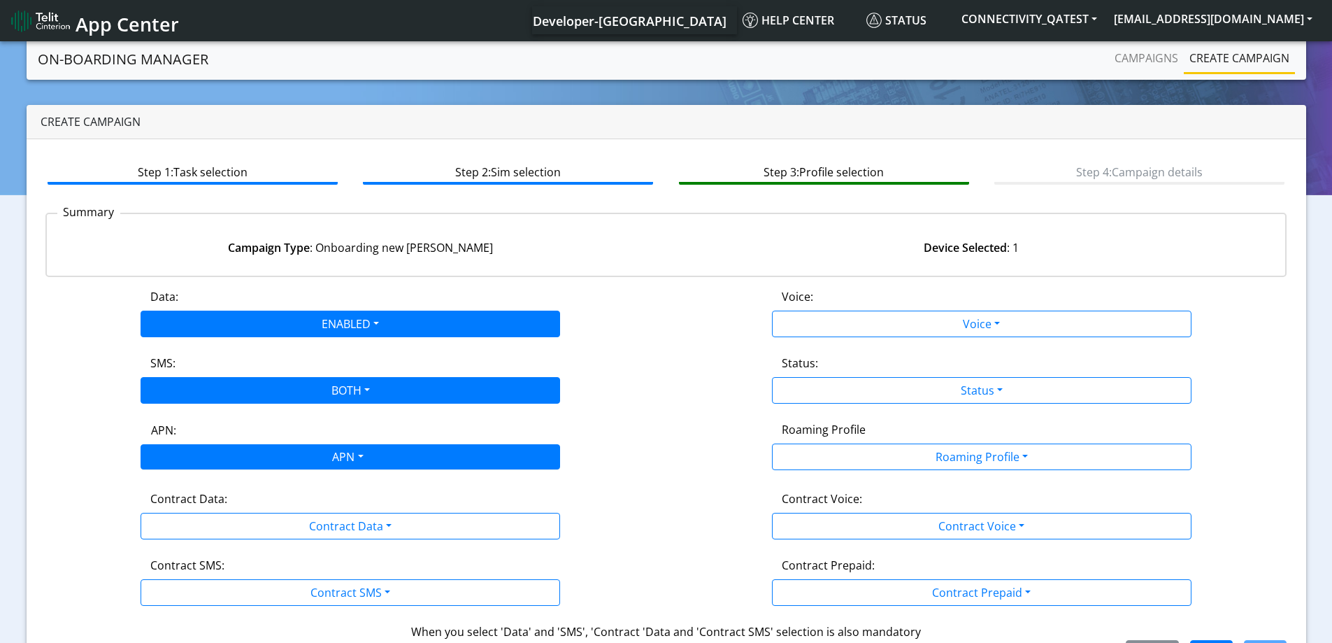
click at [275, 462] on div "APN" at bounding box center [346, 458] width 443 height 27
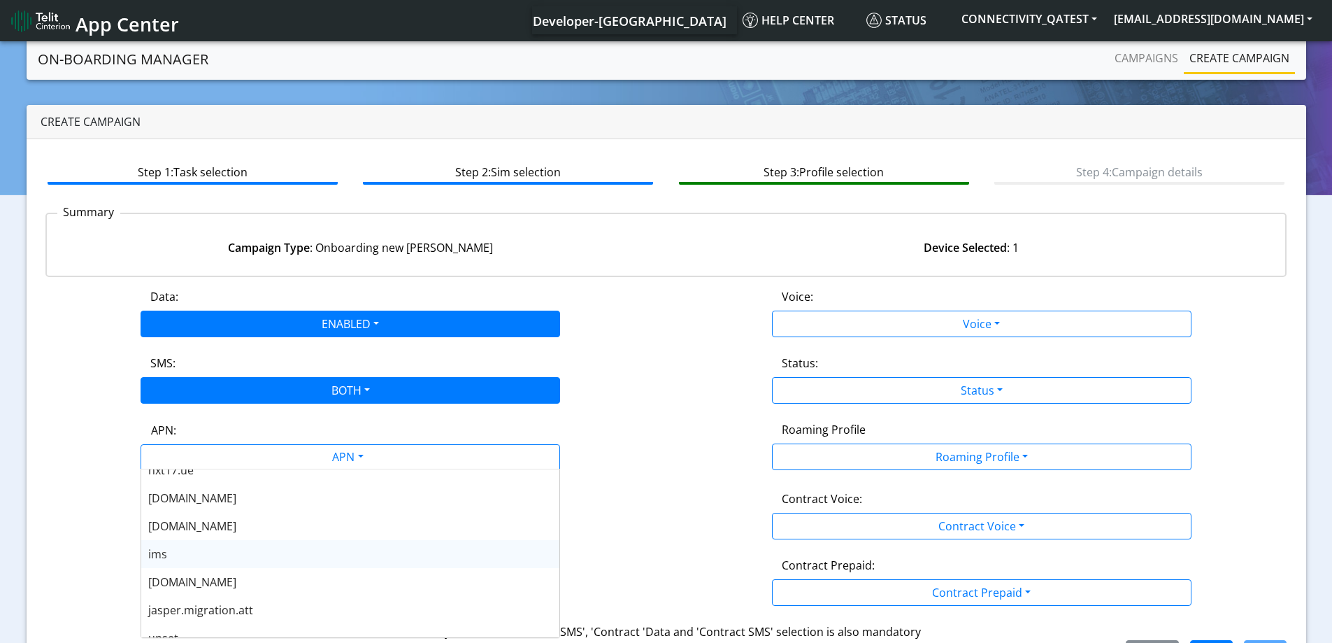
scroll to position [112, 0]
click at [183, 566] on span "[DOMAIN_NAME]" at bounding box center [192, 567] width 88 height 15
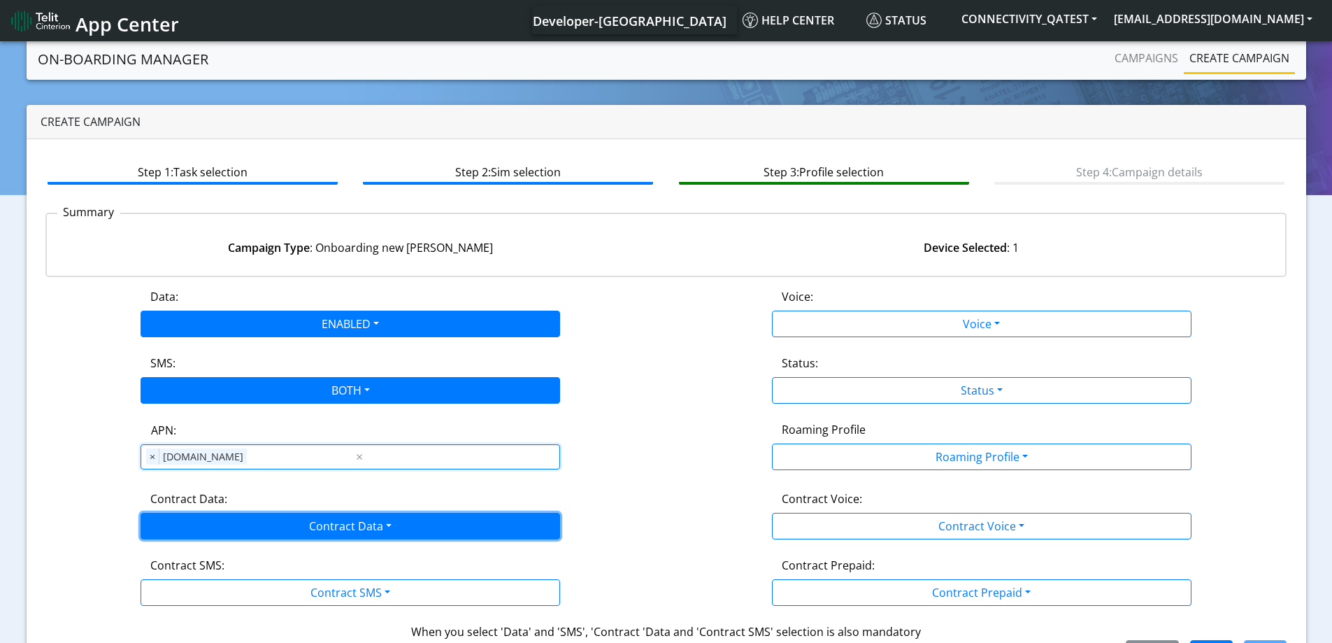
click at [237, 523] on button "Contract Data" at bounding box center [351, 526] width 420 height 27
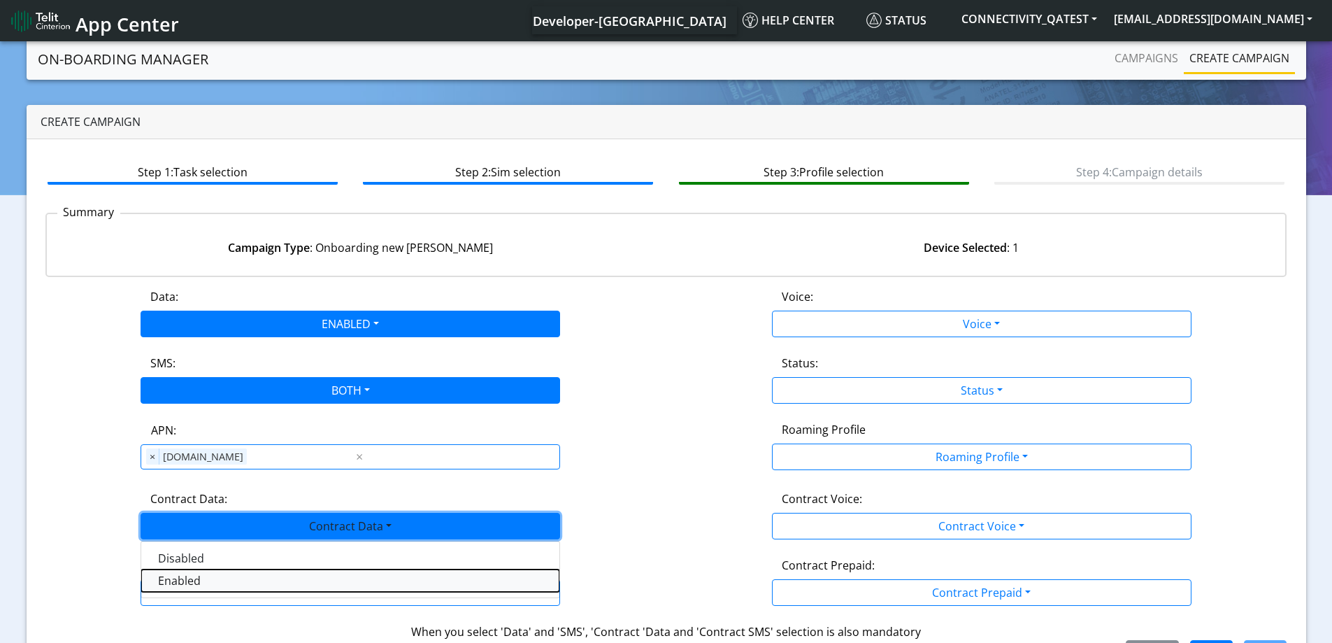
click at [190, 582] on Dataenabled-dropdown "Enabled" at bounding box center [350, 580] width 418 height 22
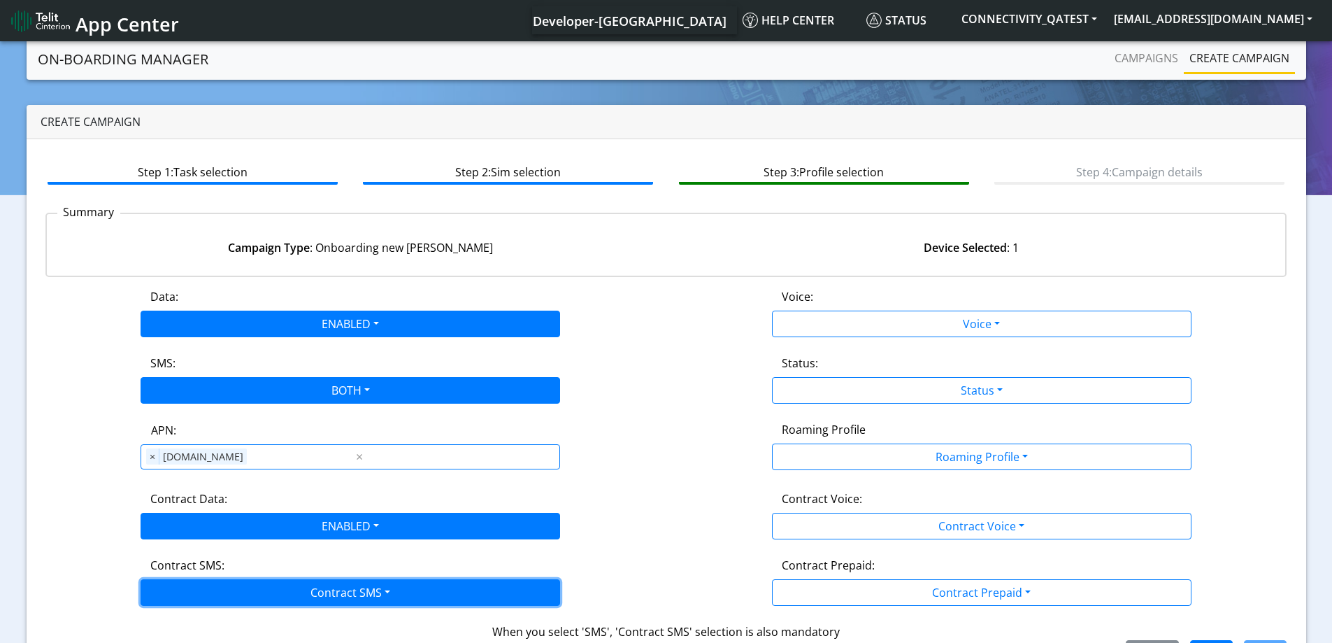
click at [183, 585] on button "Contract SMS" at bounding box center [351, 592] width 420 height 27
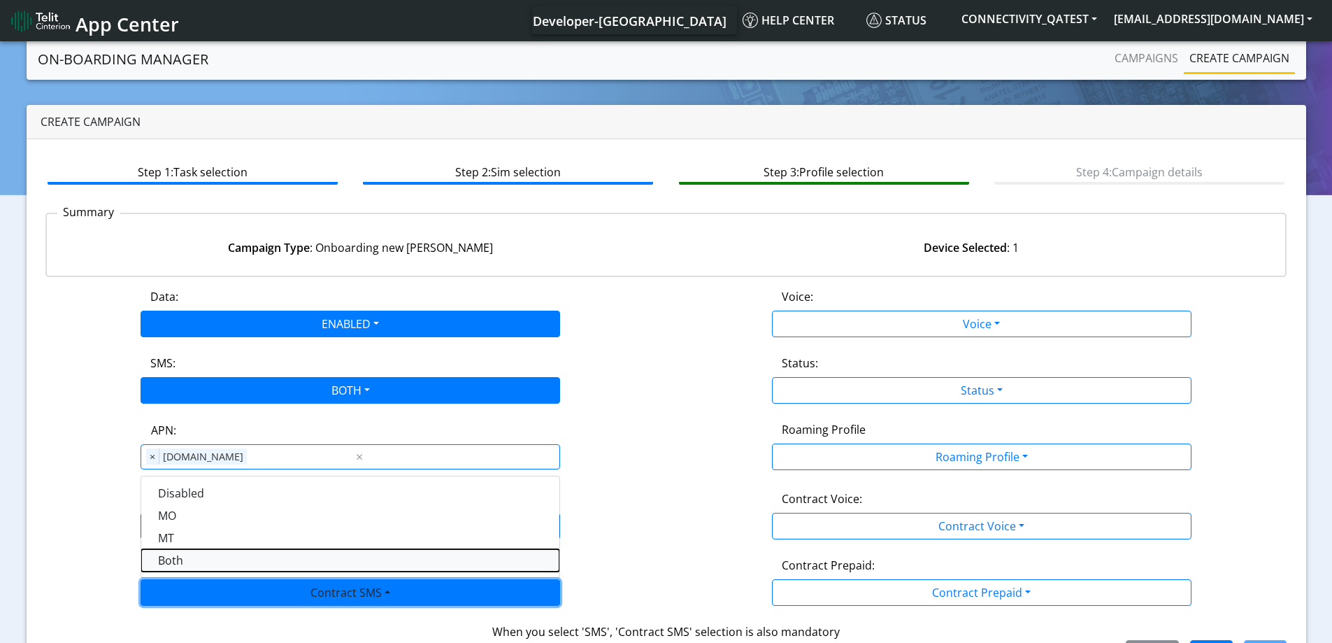
click at [178, 562] on SMSboth-dropdown "Both" at bounding box center [350, 560] width 418 height 22
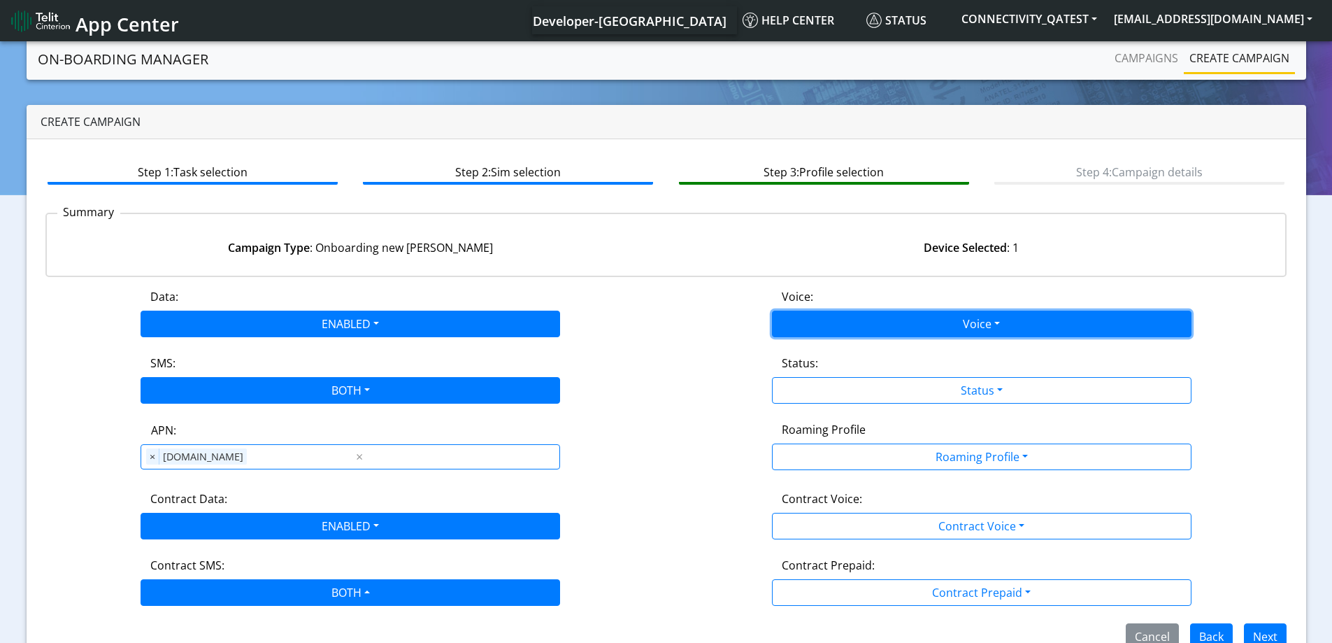
click at [868, 327] on button "Voice" at bounding box center [982, 324] width 420 height 27
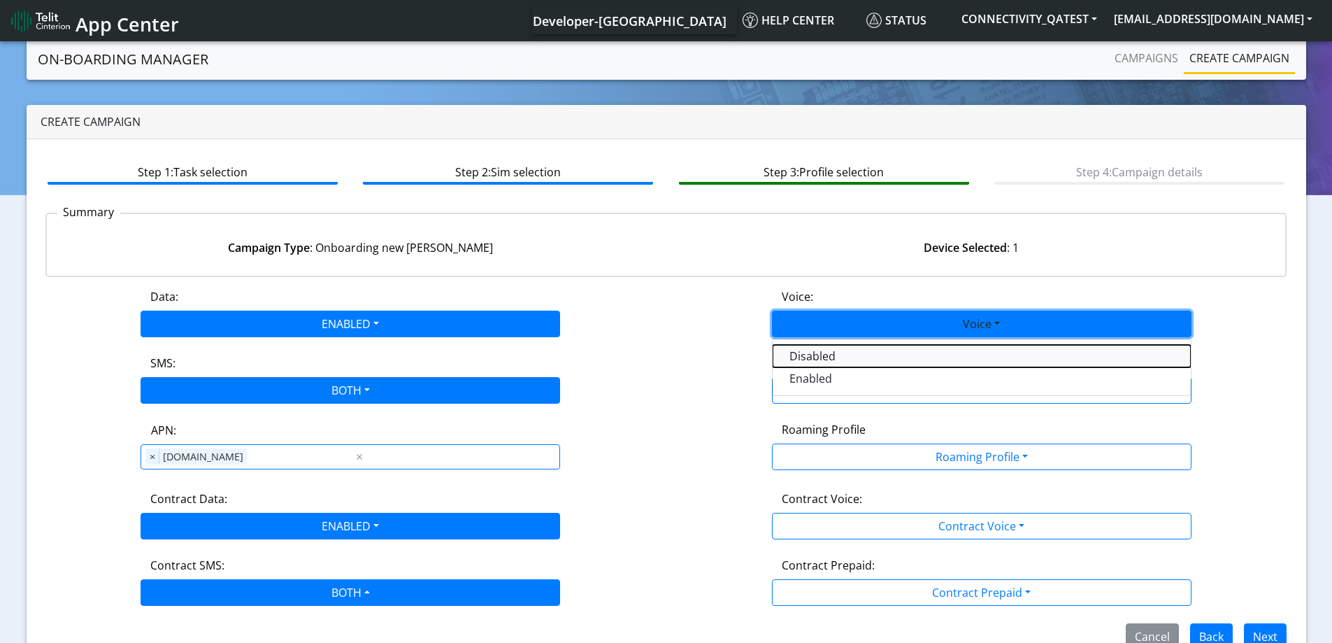
click at [814, 353] on button "Disabled" at bounding box center [982, 356] width 418 height 22
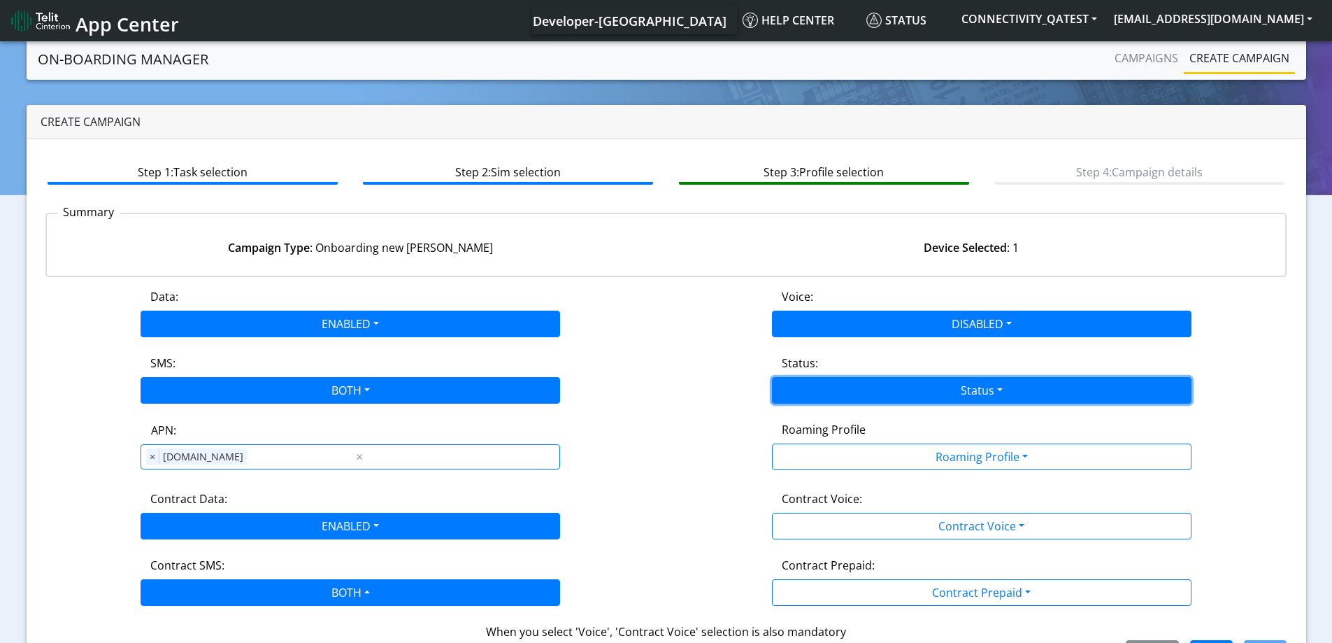
click at [846, 385] on button "Status" at bounding box center [982, 390] width 420 height 27
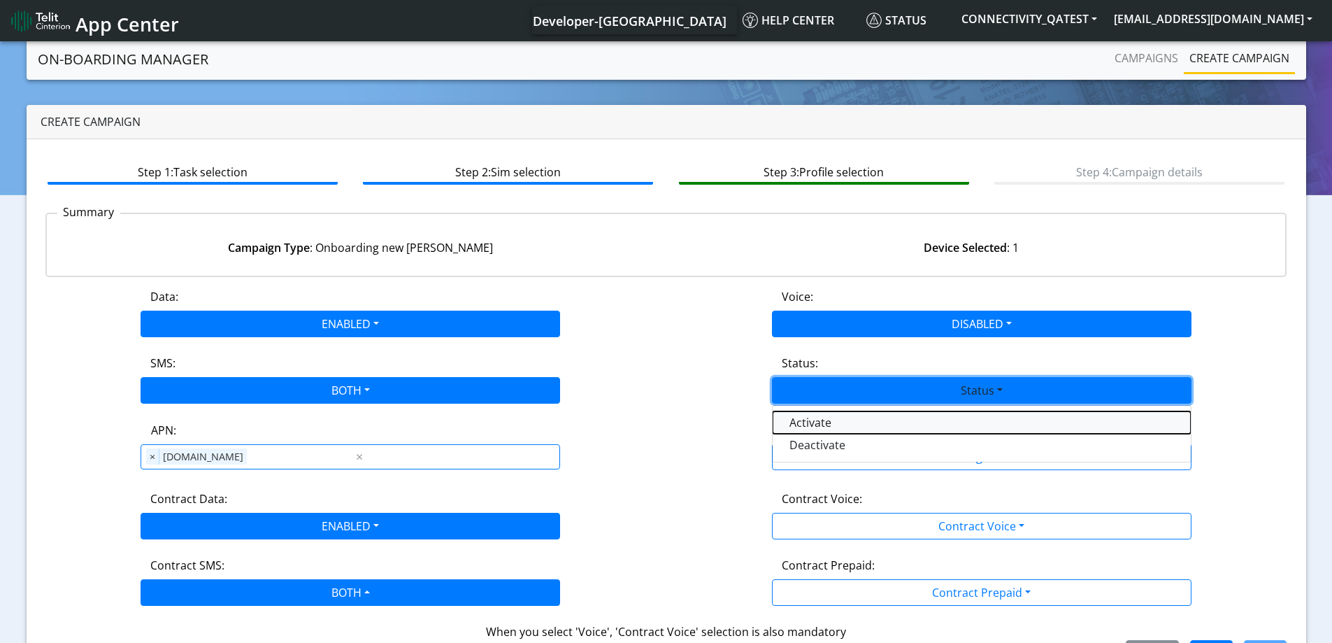
click at [806, 427] on button "Activate" at bounding box center [982, 422] width 418 height 22
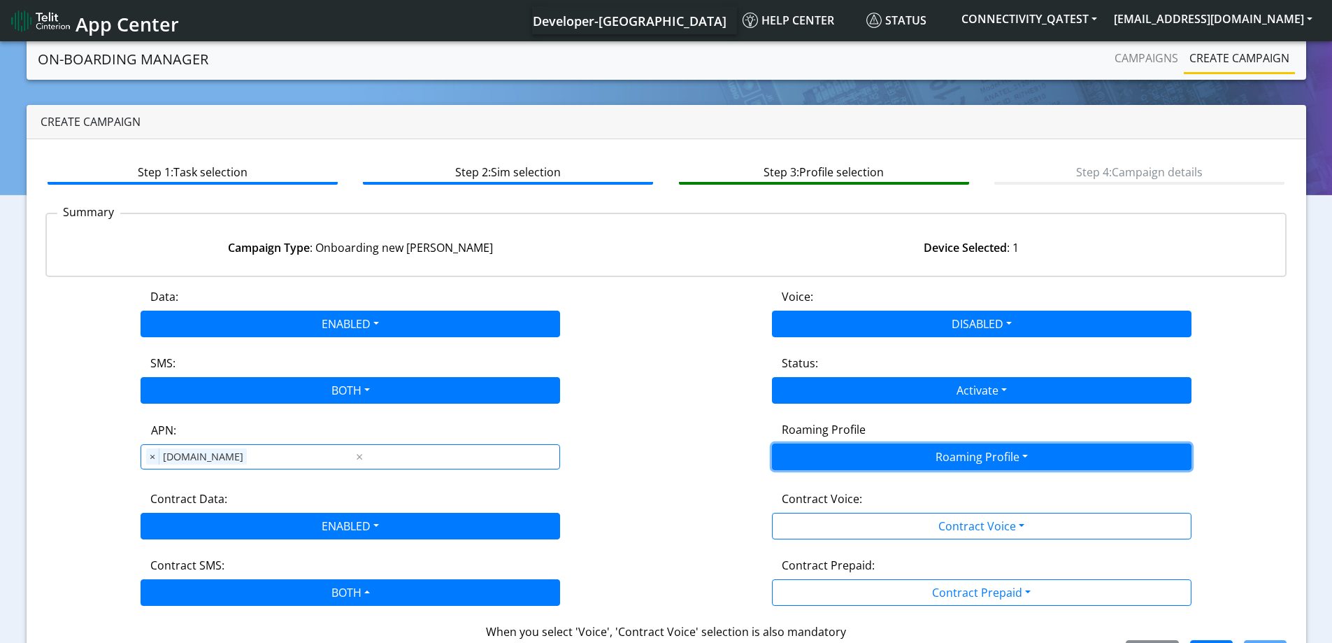
click at [813, 455] on button "Roaming Profile" at bounding box center [982, 456] width 420 height 27
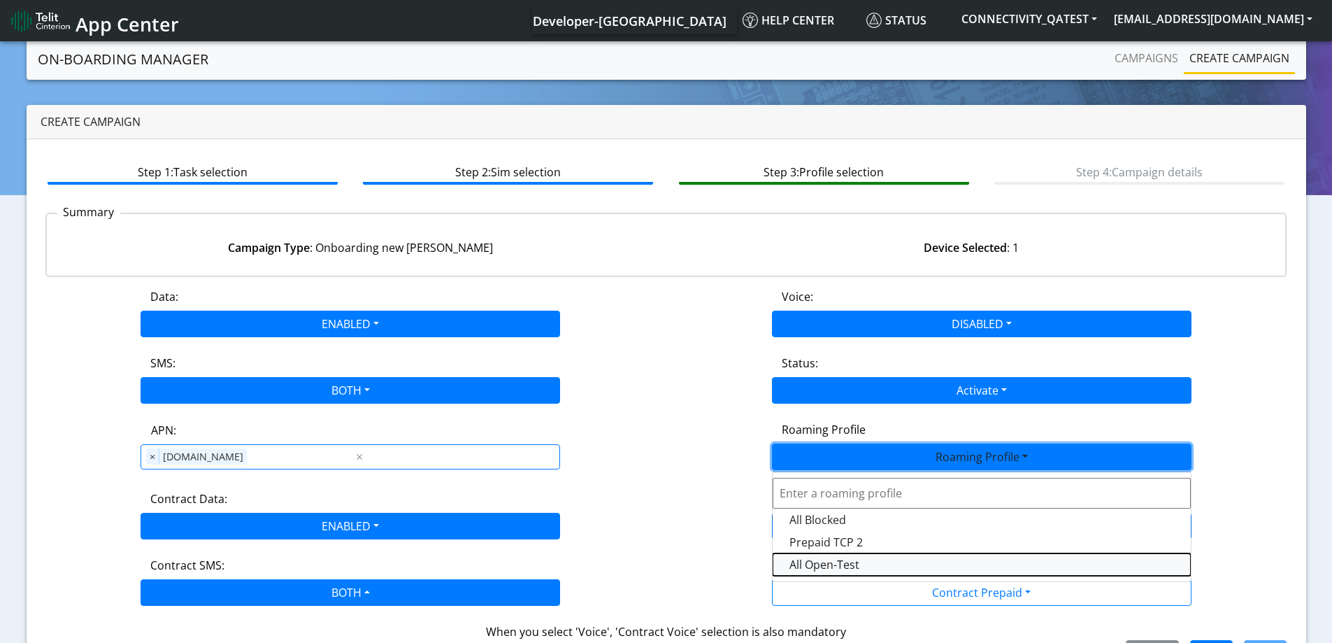
click at [823, 562] on Profile-dropdown "All Open-Test" at bounding box center [982, 564] width 418 height 22
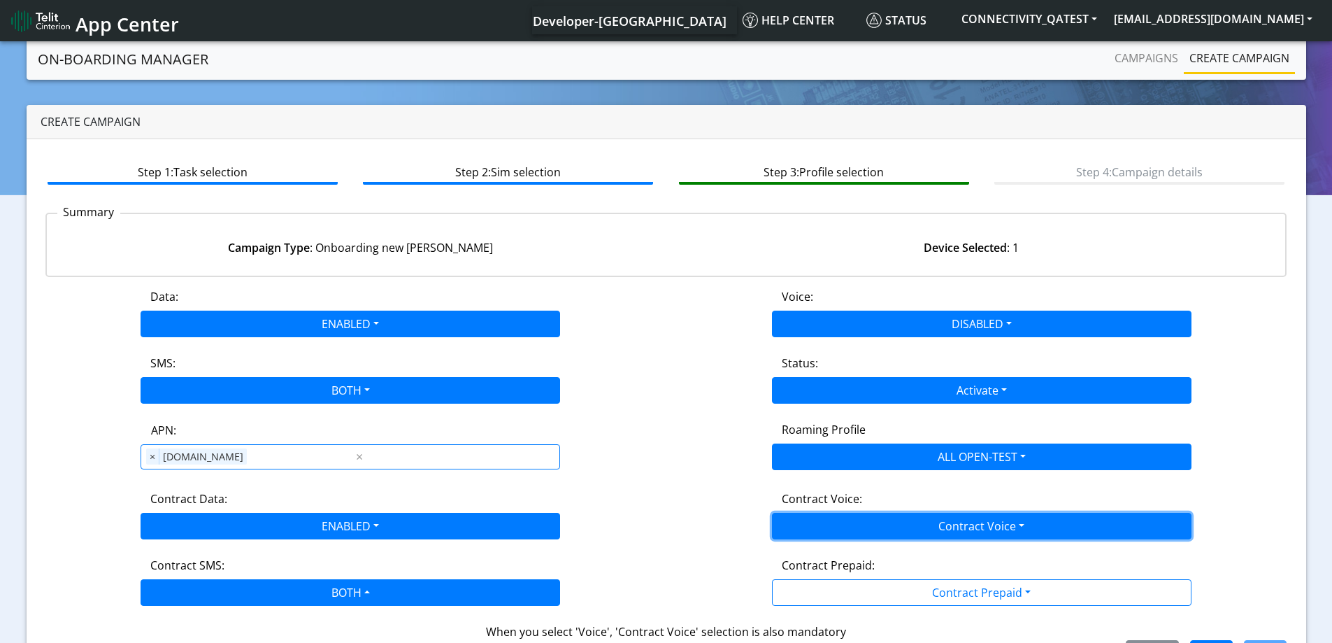
click at [874, 526] on button "Contract Voice" at bounding box center [982, 526] width 420 height 27
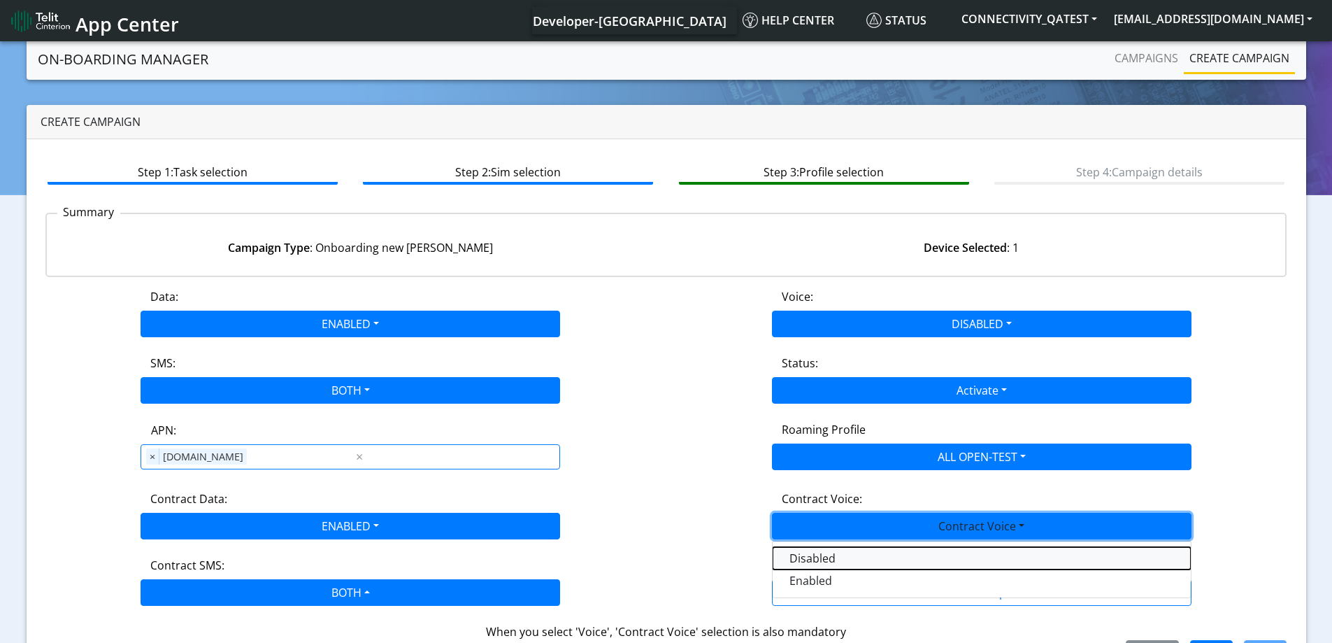
click at [812, 556] on Voicedisabled-dropdown "Disabled" at bounding box center [982, 558] width 418 height 22
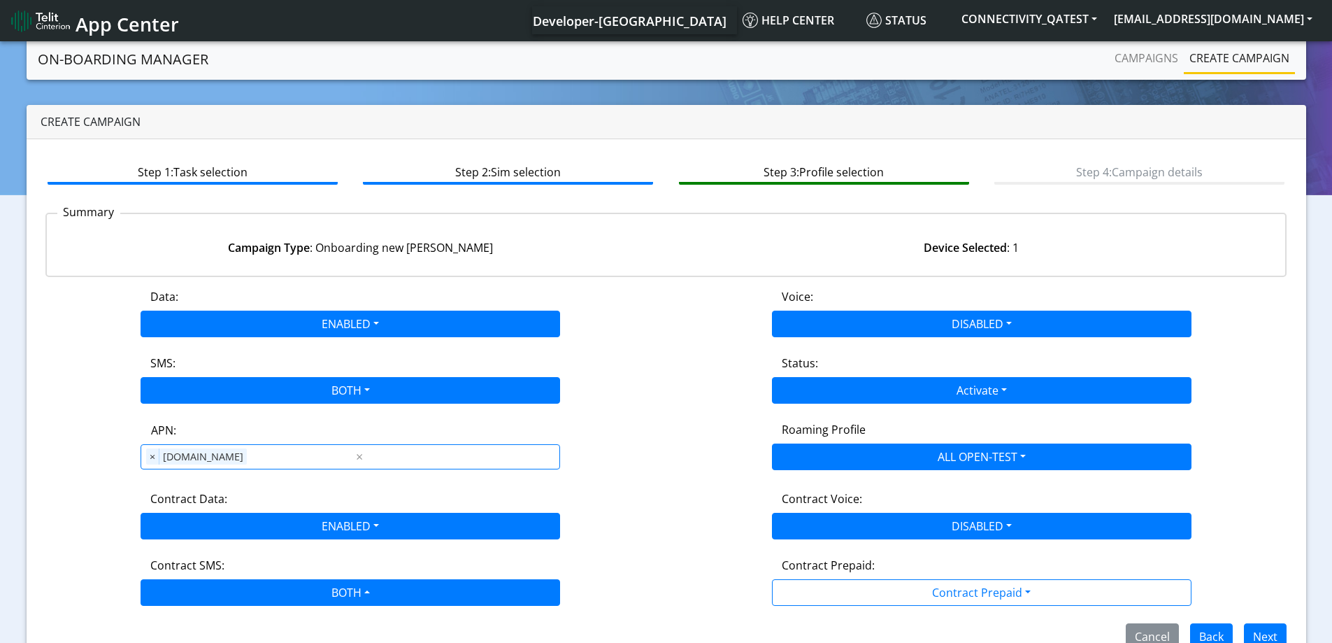
scroll to position [31, 0]
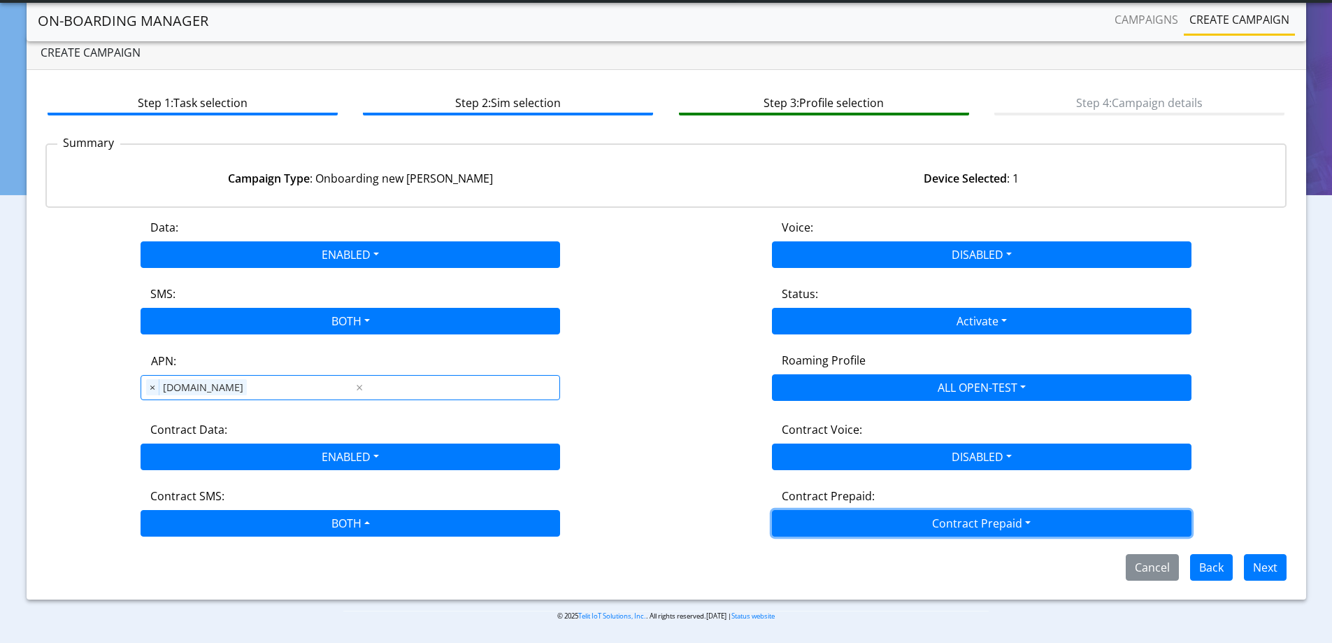
click at [975, 526] on button "Contract Prepaid" at bounding box center [982, 523] width 420 height 27
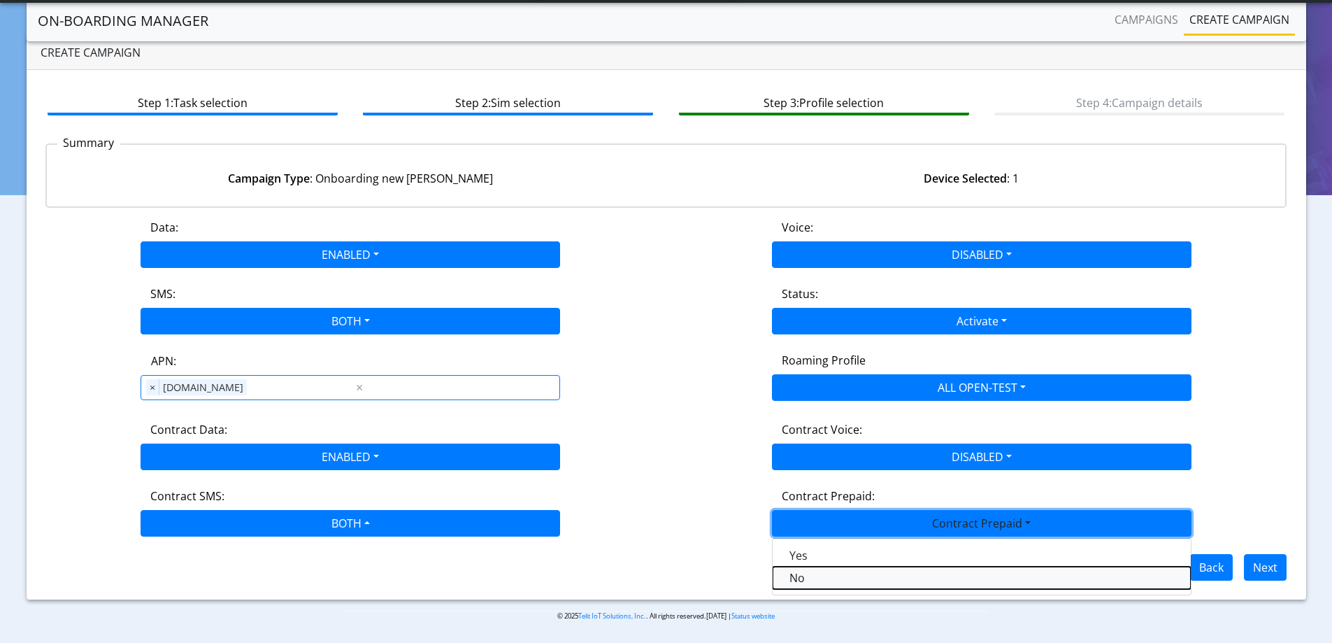
click at [795, 578] on Prepaidnotprepaid-dropdown "No" at bounding box center [982, 578] width 418 height 22
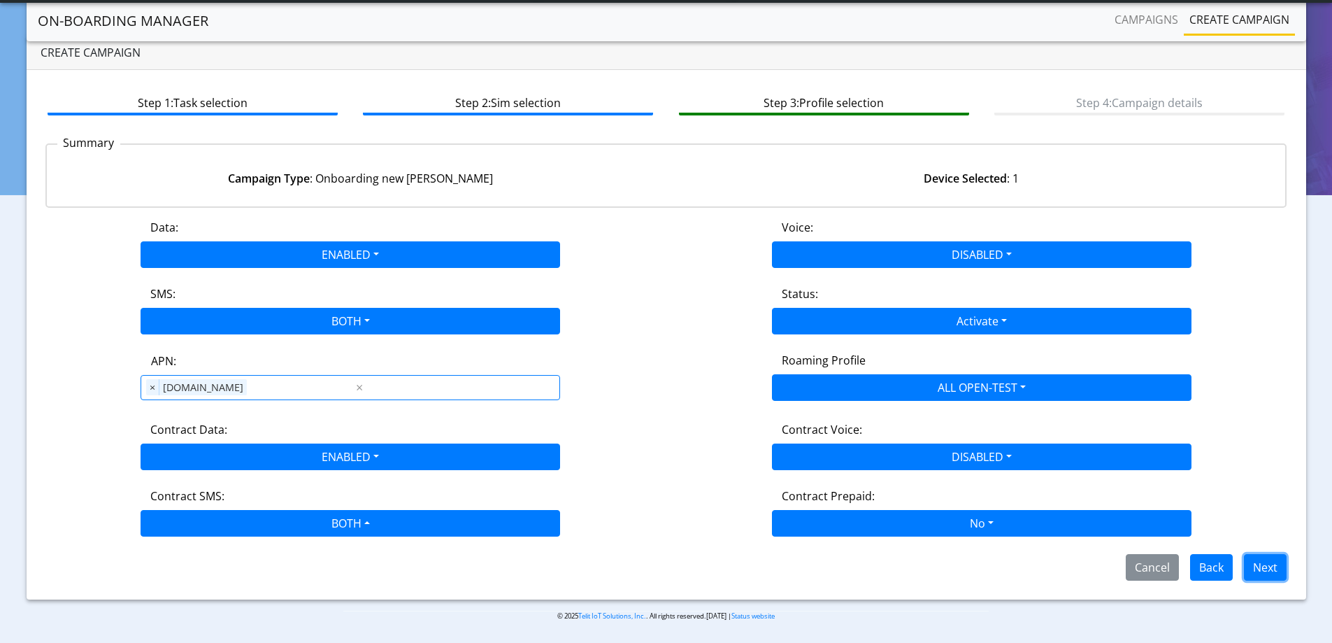
click at [1258, 566] on button "Next" at bounding box center [1265, 567] width 43 height 27
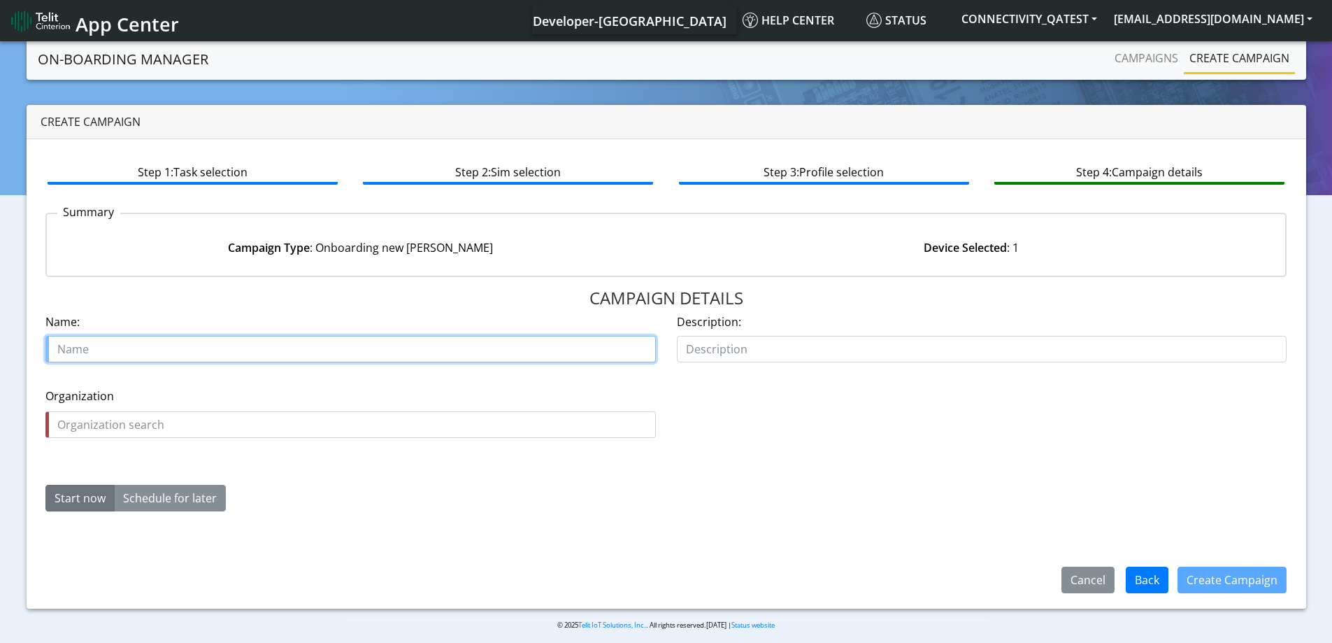
click at [141, 355] on input "text" at bounding box center [350, 349] width 611 height 27
paste input "89358152000000929218"
type input "89358152000000929218"
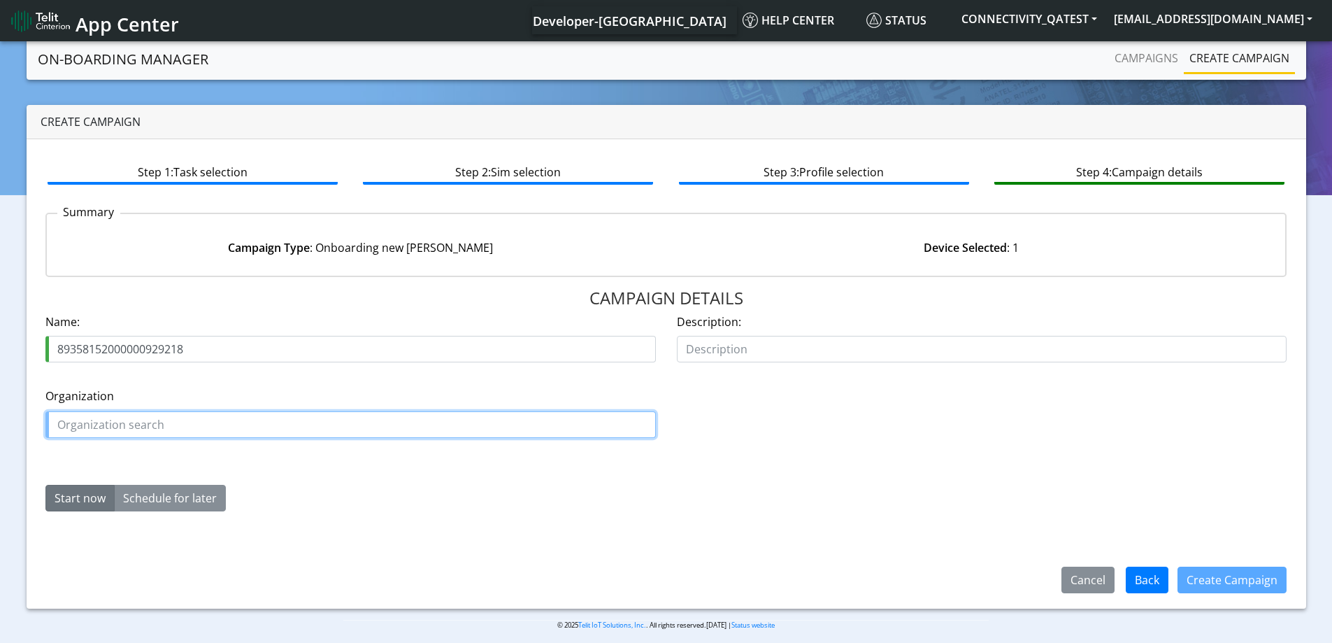
click at [134, 431] on input "text" at bounding box center [350, 424] width 611 height 27
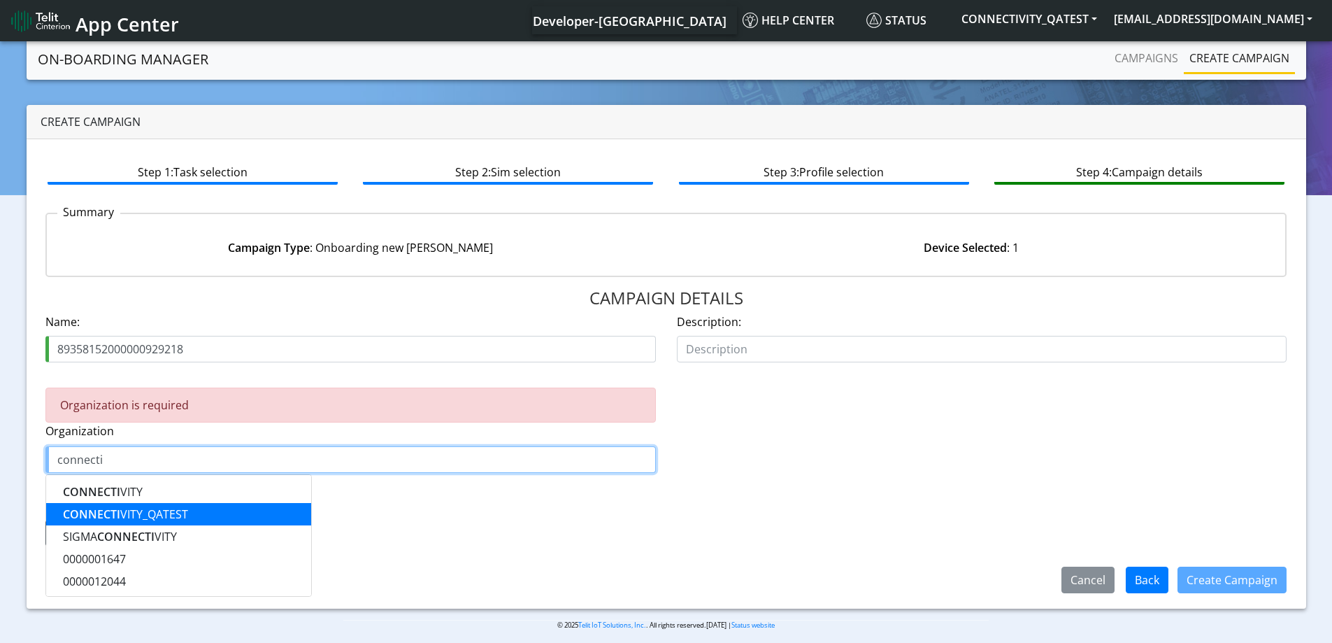
click at [121, 510] on ngb-highlight "CONNECTI VITY_QATEST" at bounding box center [125, 513] width 125 height 15
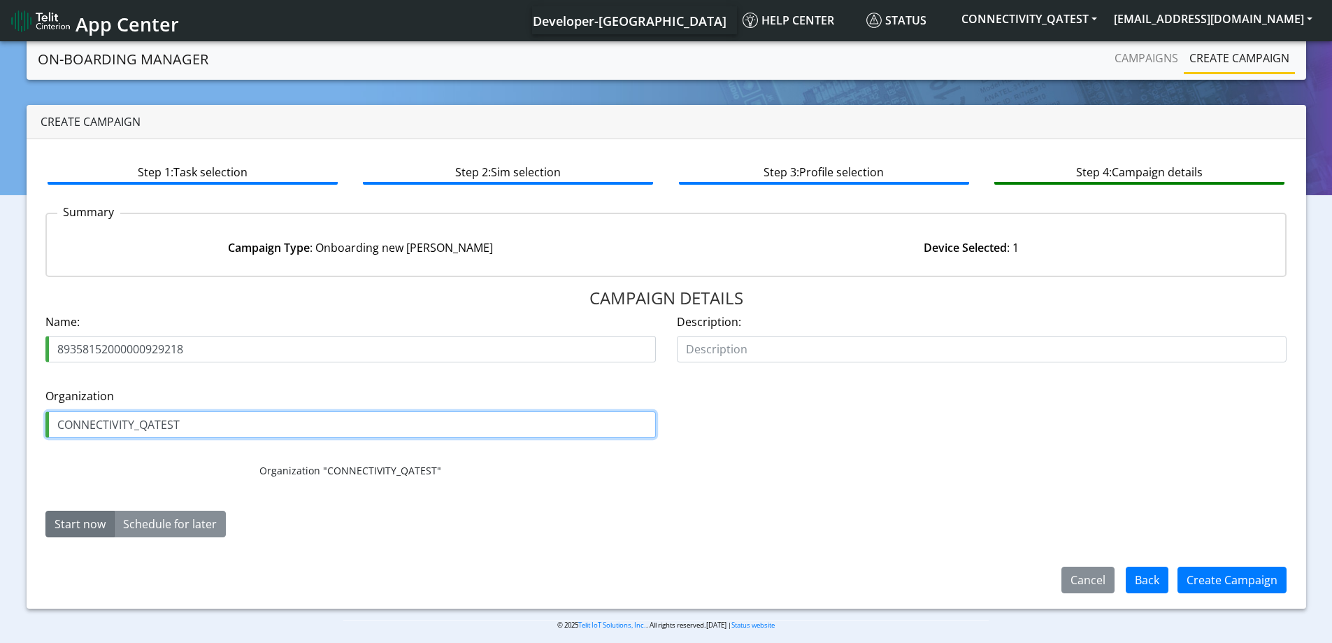
type input "CONNECTIVITY_QATEST"
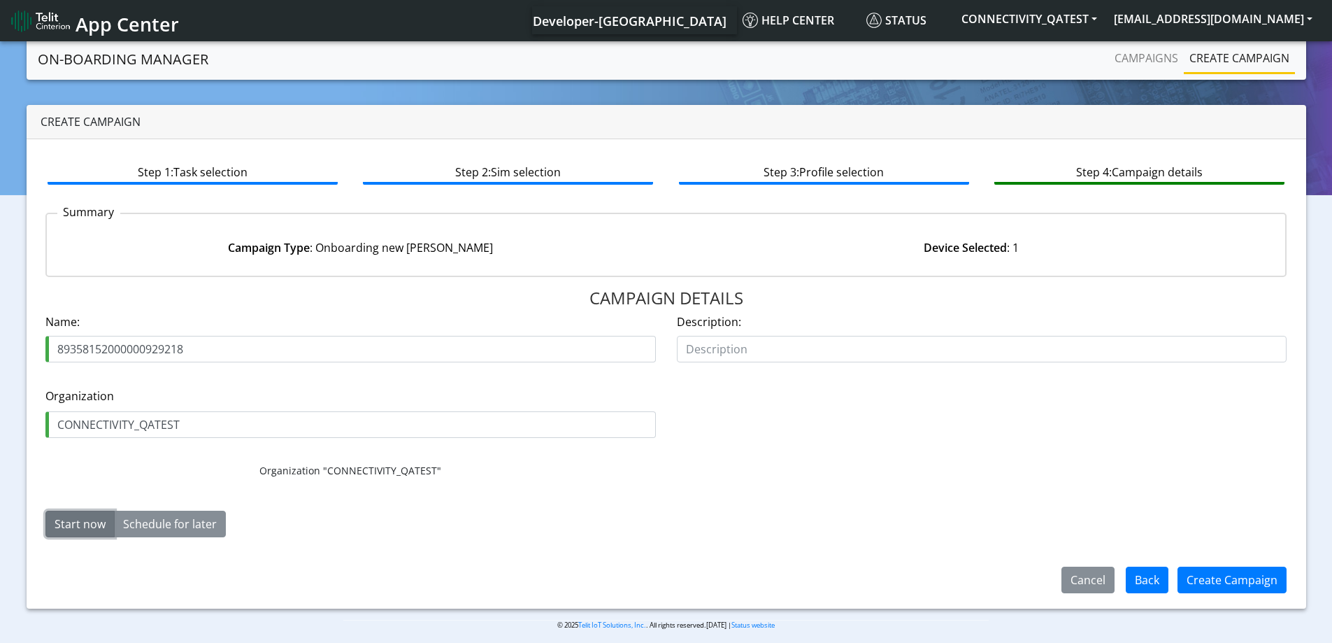
click at [88, 524] on button "Start now" at bounding box center [79, 524] width 69 height 27
click at [1252, 583] on button "Create Campaign" at bounding box center [1232, 580] width 109 height 27
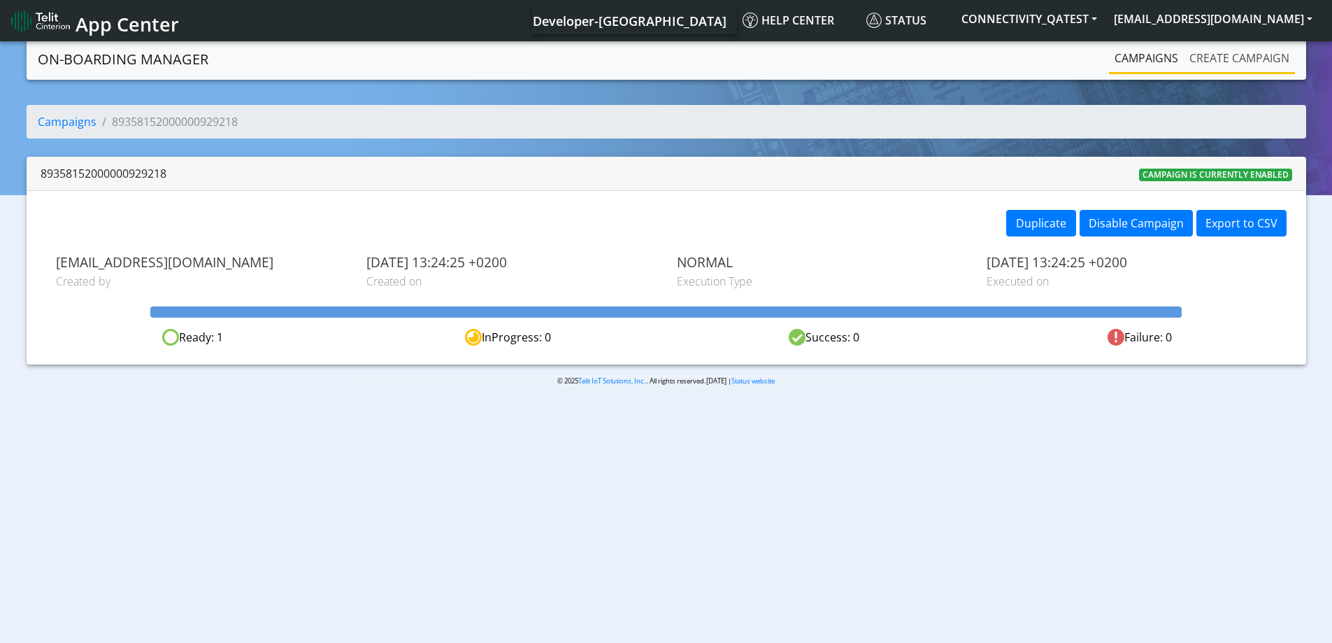
click at [1218, 64] on link "Create campaign" at bounding box center [1239, 58] width 111 height 28
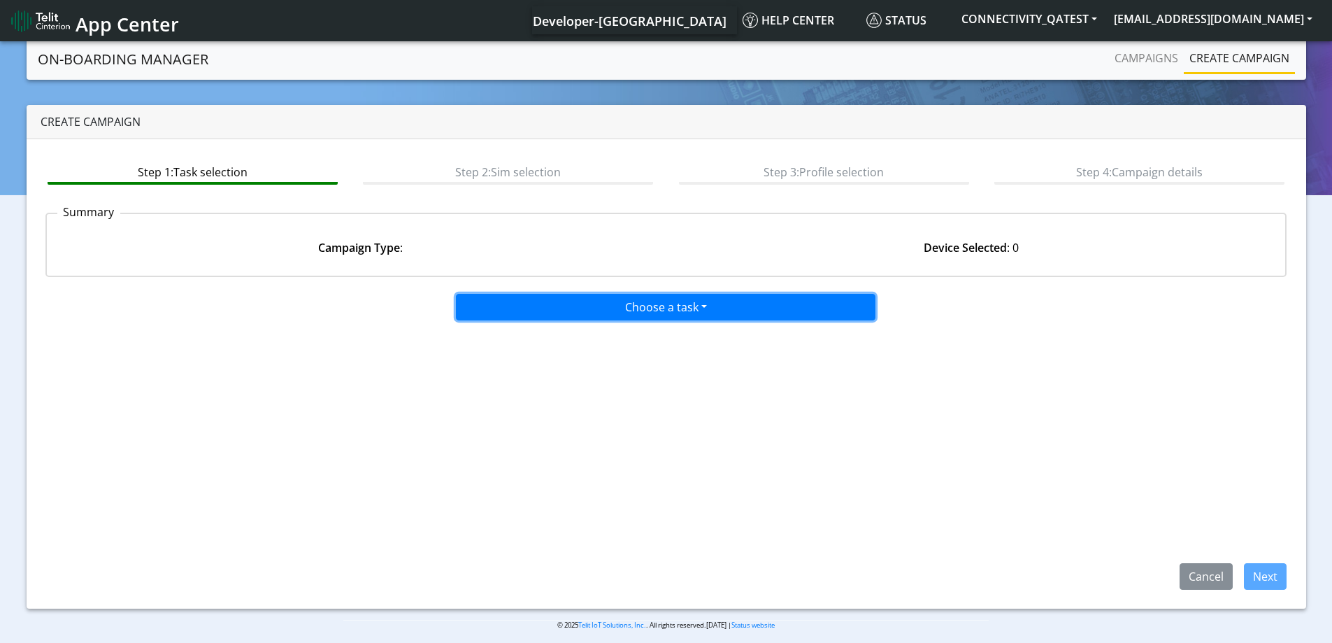
click at [592, 299] on button "Choose a task" at bounding box center [666, 307] width 420 height 27
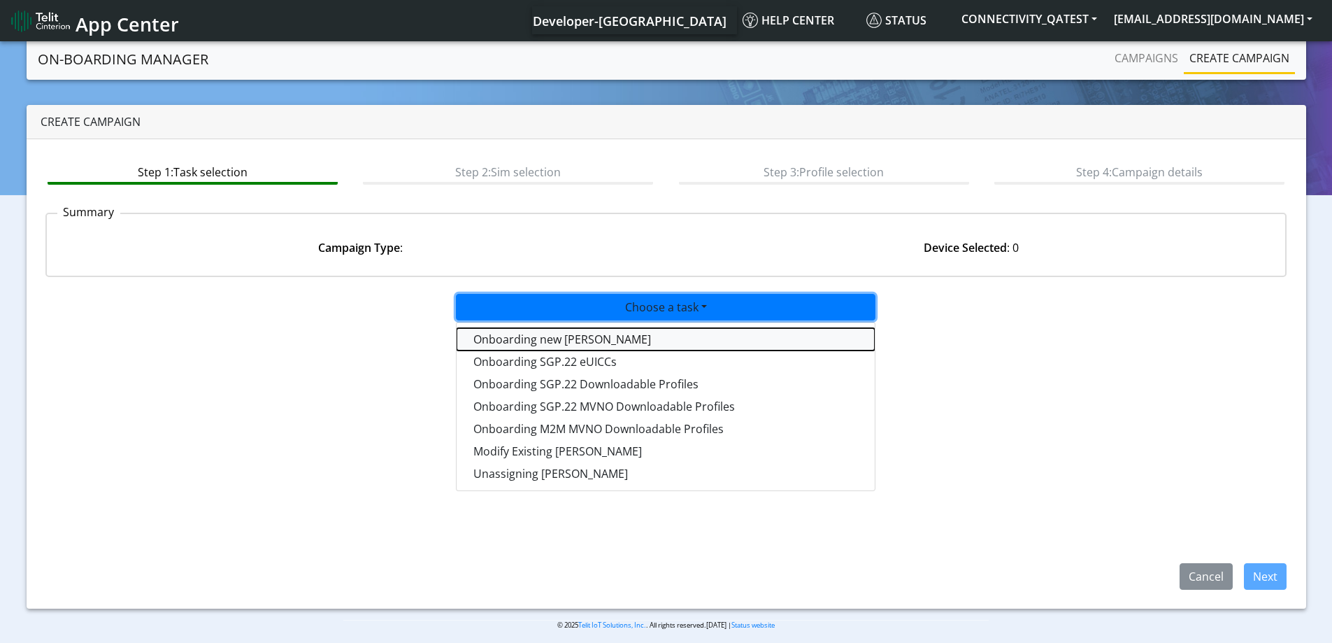
click at [569, 346] on tasktoes-dropdown "Onboarding new SIMs" at bounding box center [666, 339] width 418 height 22
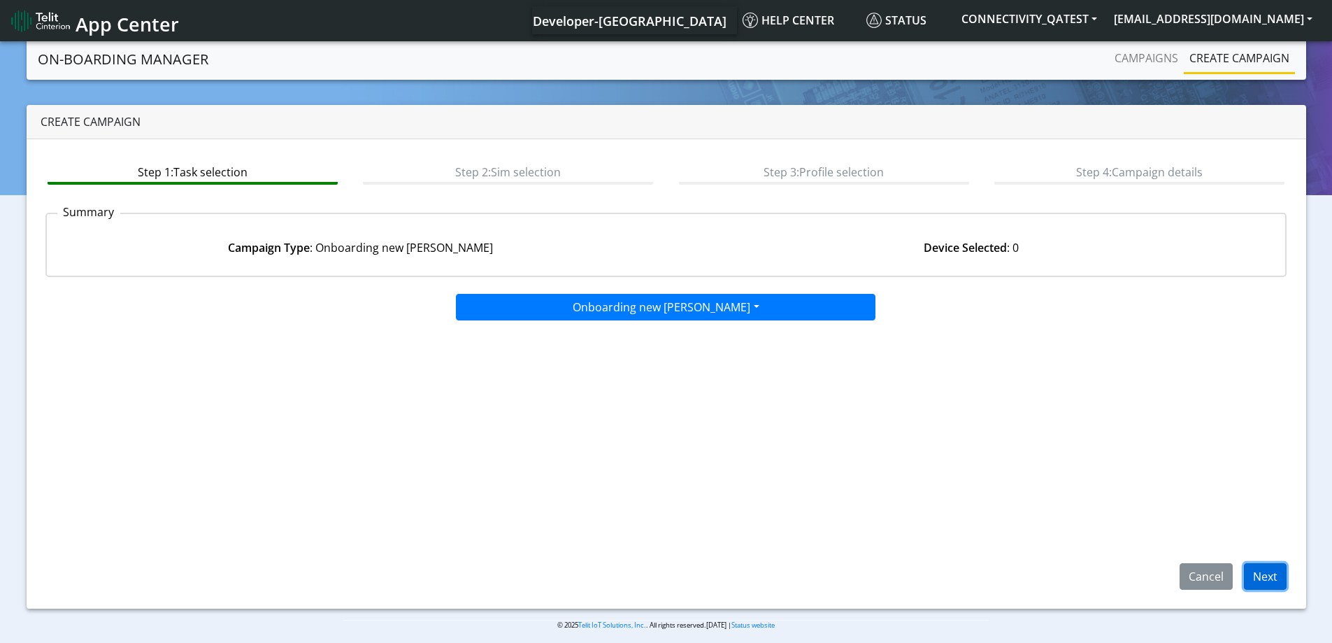
click at [1263, 573] on button "Next" at bounding box center [1265, 576] width 43 height 27
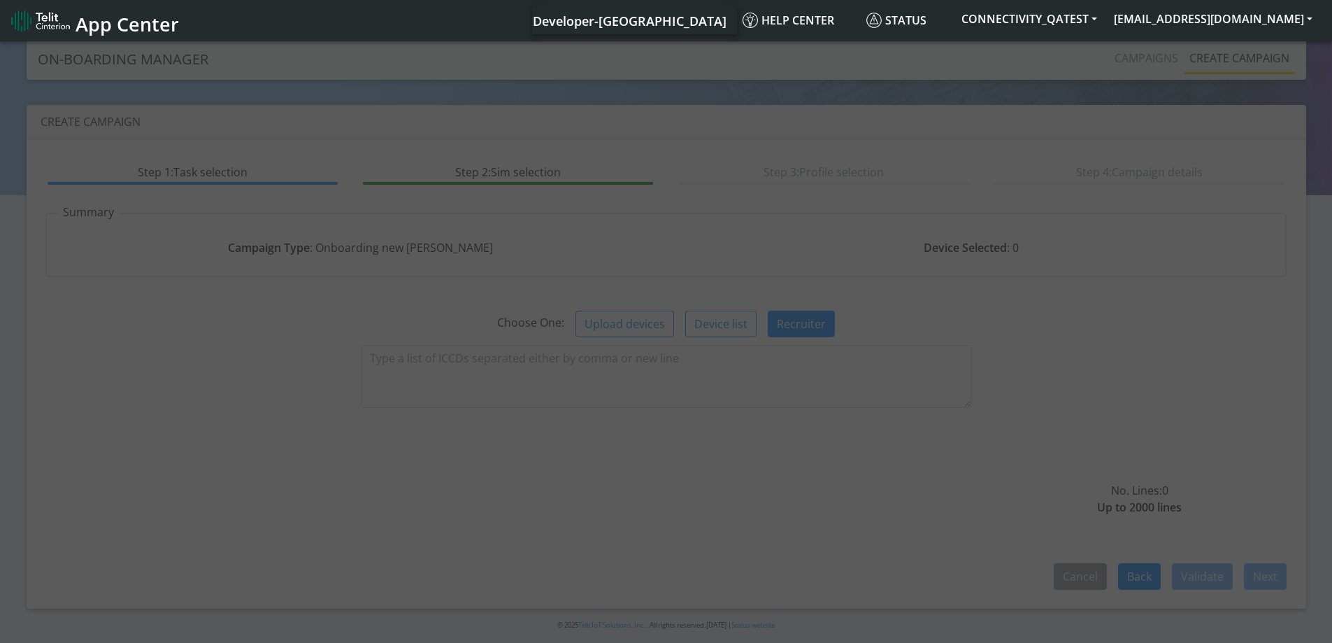
click at [511, 371] on div at bounding box center [666, 342] width 1332 height 609
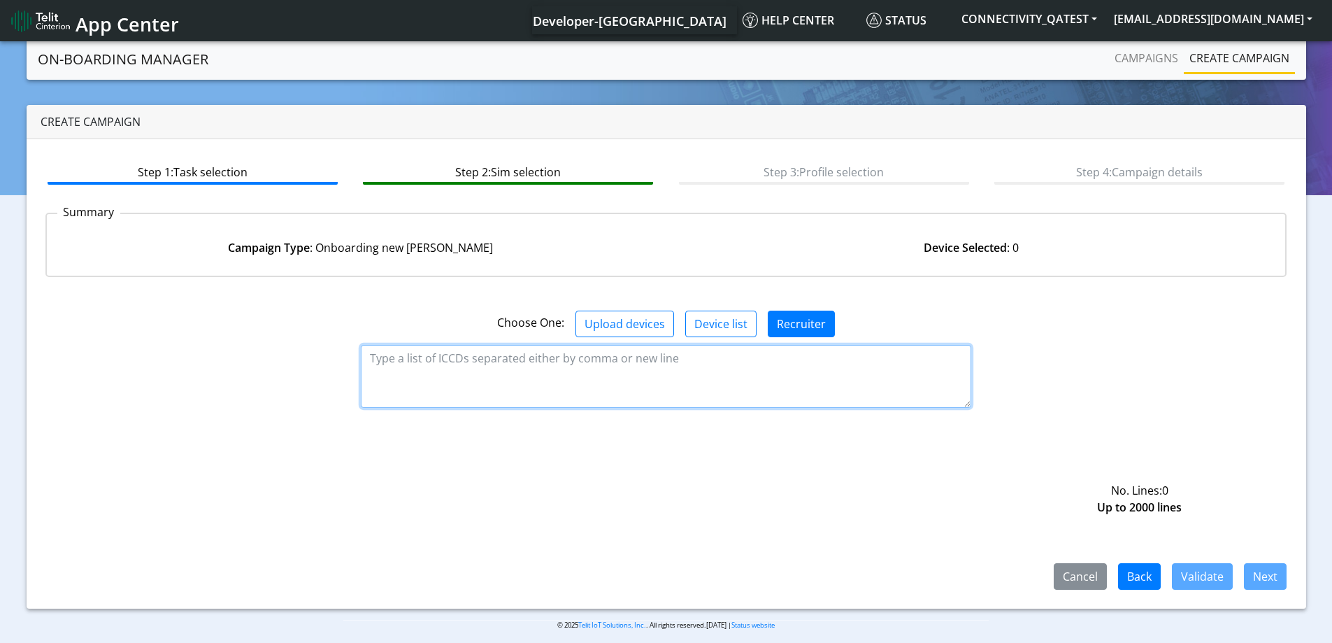
click at [503, 355] on textarea at bounding box center [666, 376] width 611 height 63
paste textarea "89358152000000929226"
type textarea "89358152000000929226"
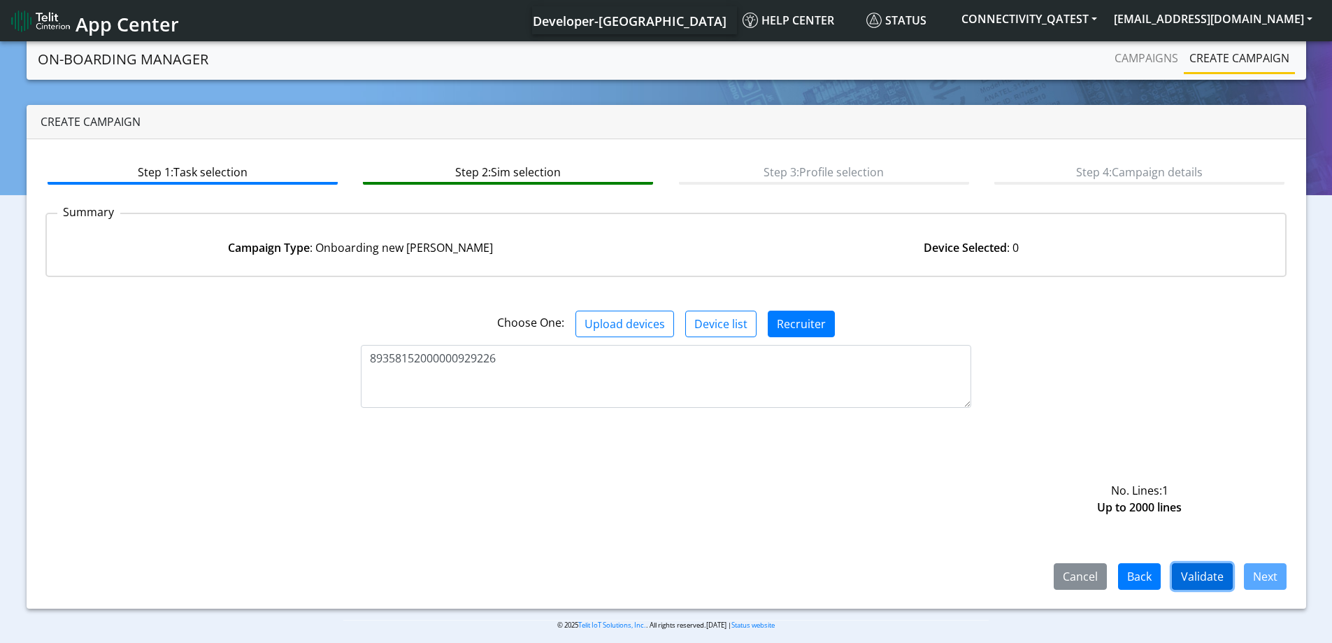
click at [1210, 576] on button "Validate" at bounding box center [1202, 576] width 61 height 27
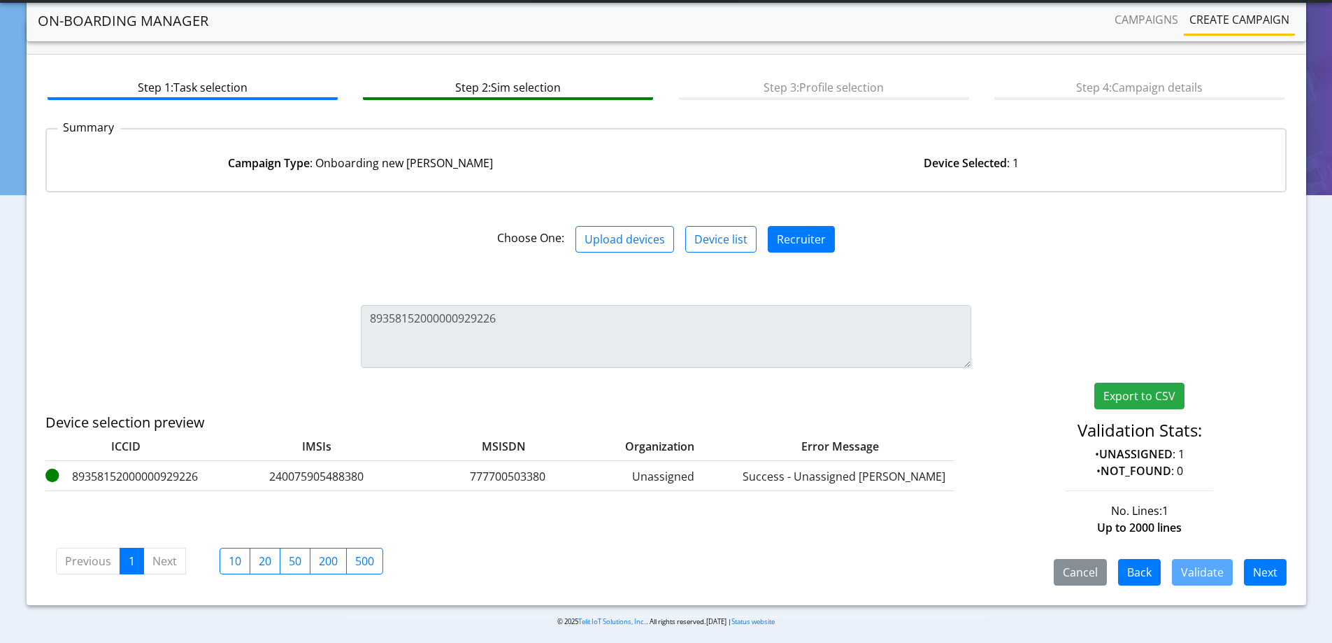
scroll to position [52, 0]
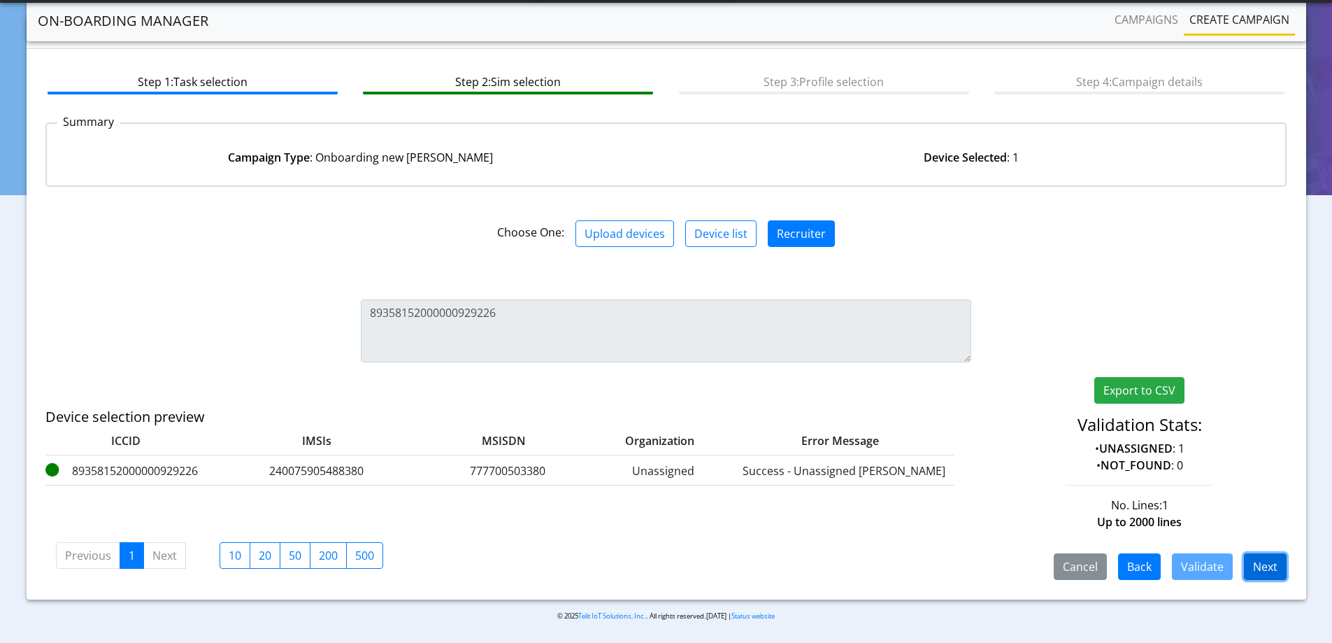
click at [1263, 563] on button "Next" at bounding box center [1265, 566] width 43 height 27
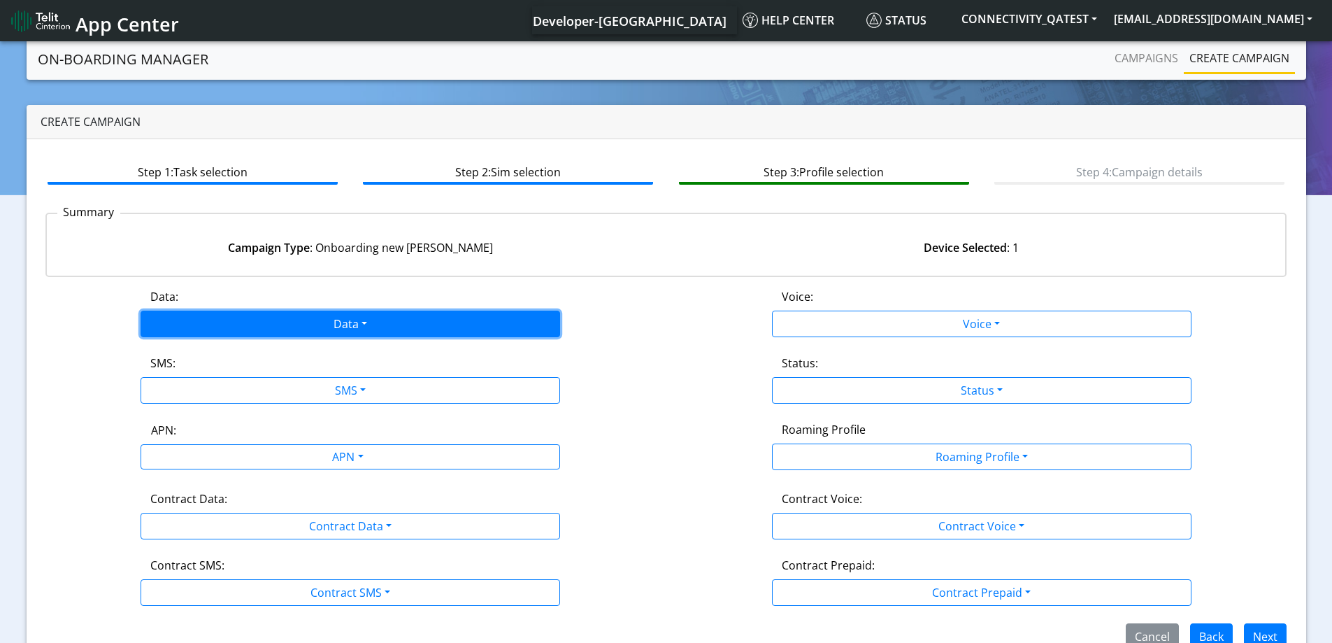
click at [314, 321] on button "Data" at bounding box center [351, 324] width 420 height 27
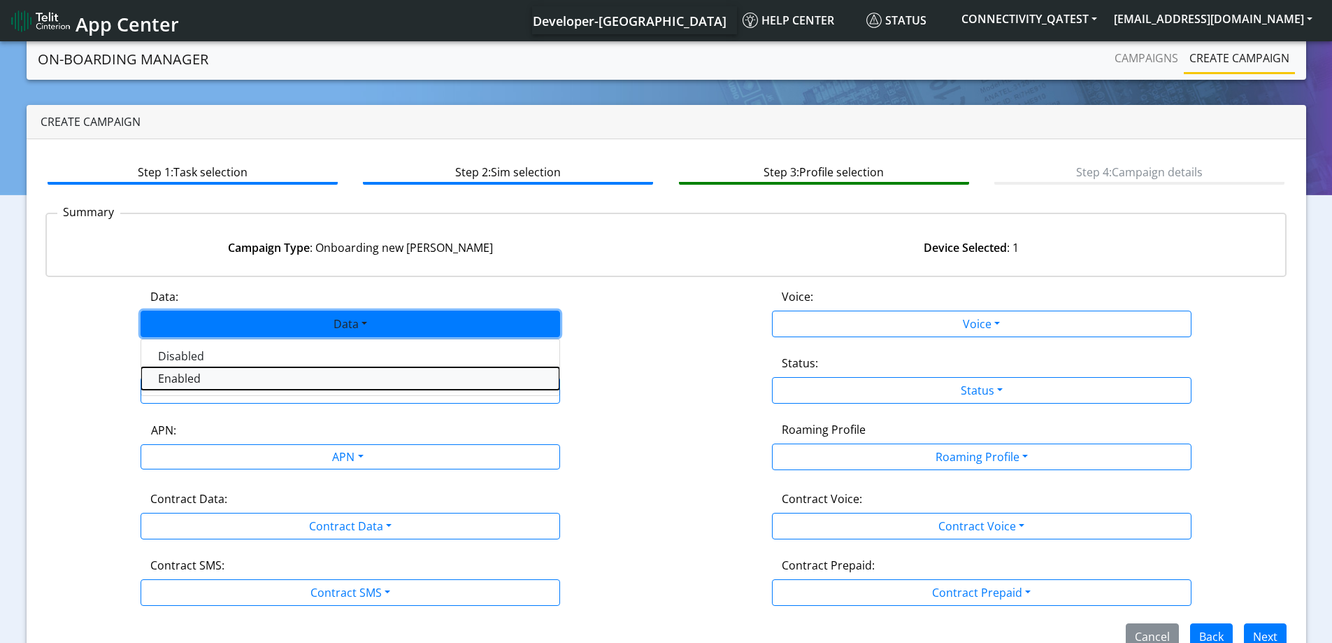
click at [179, 376] on button "Enabled" at bounding box center [350, 378] width 418 height 22
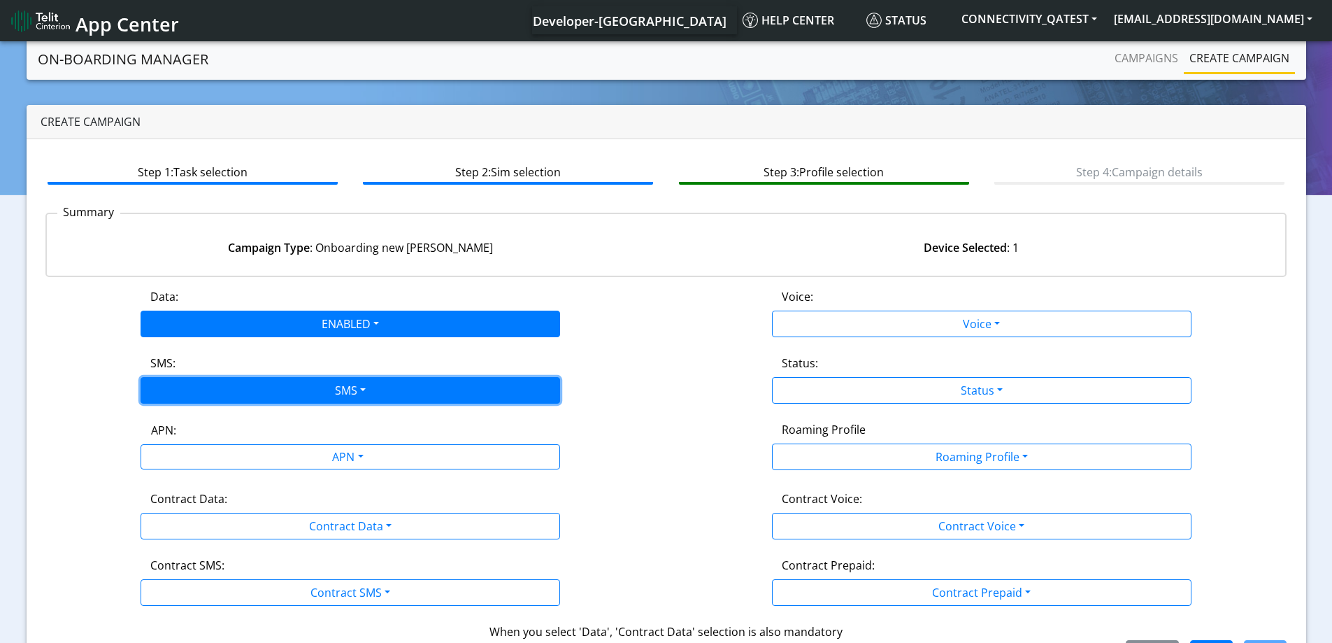
click at [180, 386] on button "SMS" at bounding box center [351, 390] width 420 height 27
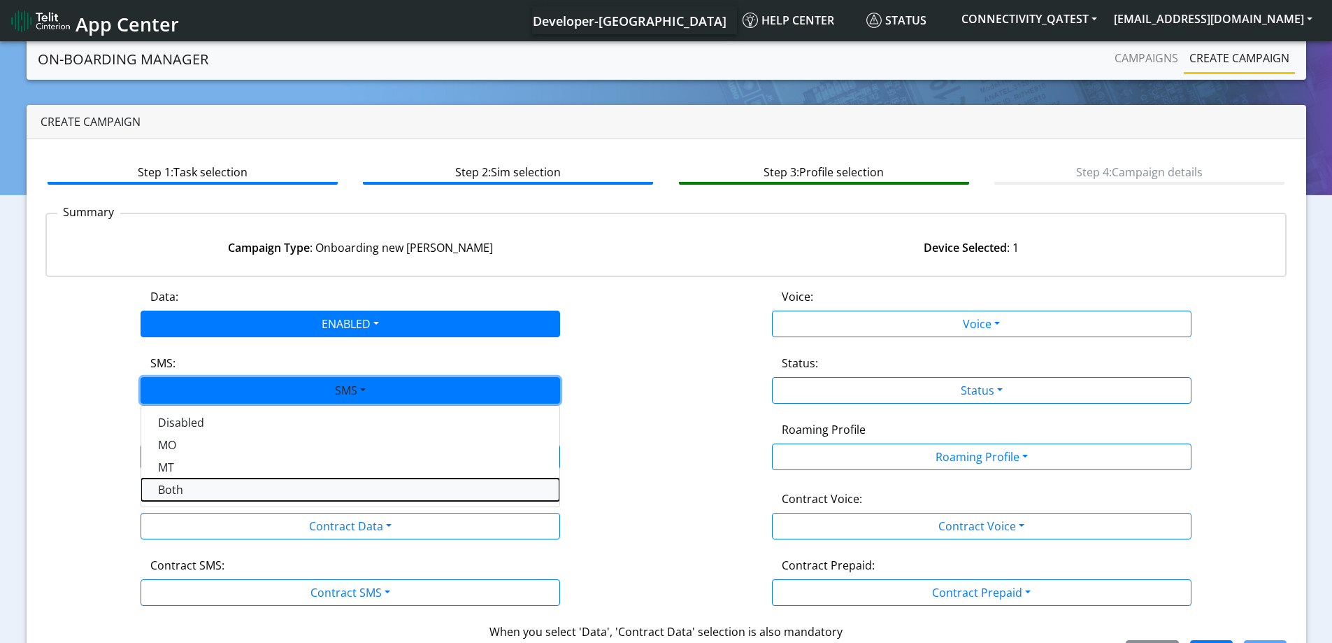
click at [175, 487] on button "Both" at bounding box center [350, 489] width 418 height 22
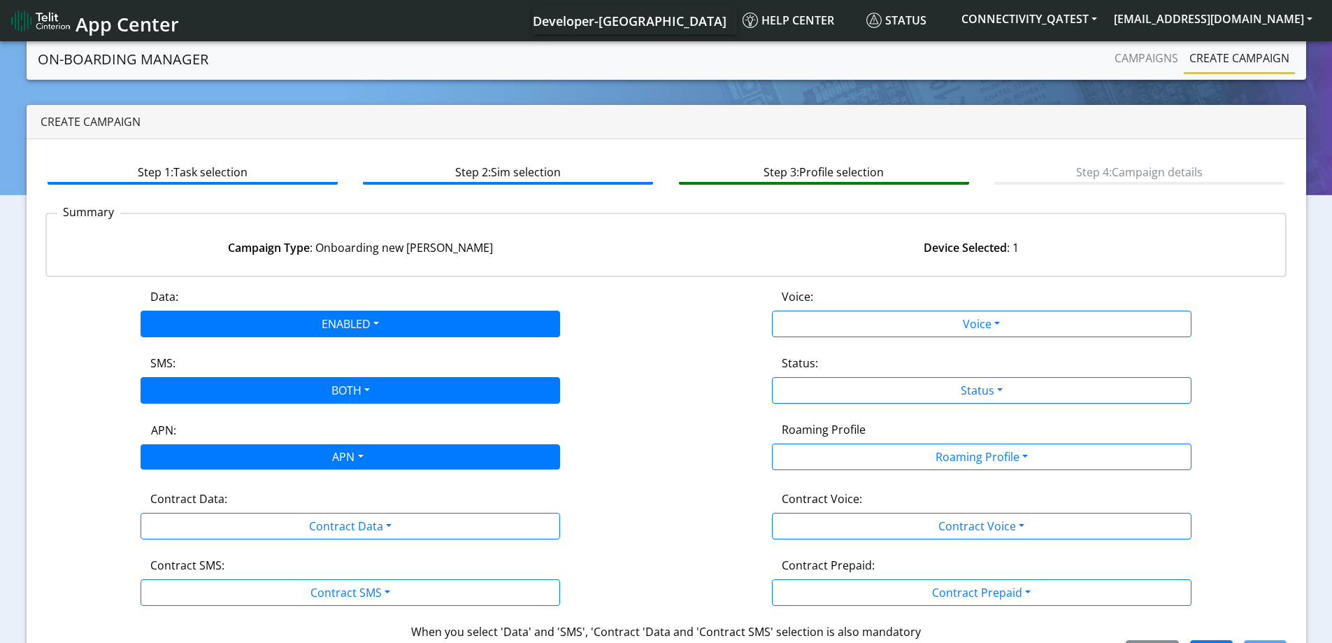
click at [218, 462] on div "APN" at bounding box center [346, 458] width 443 height 27
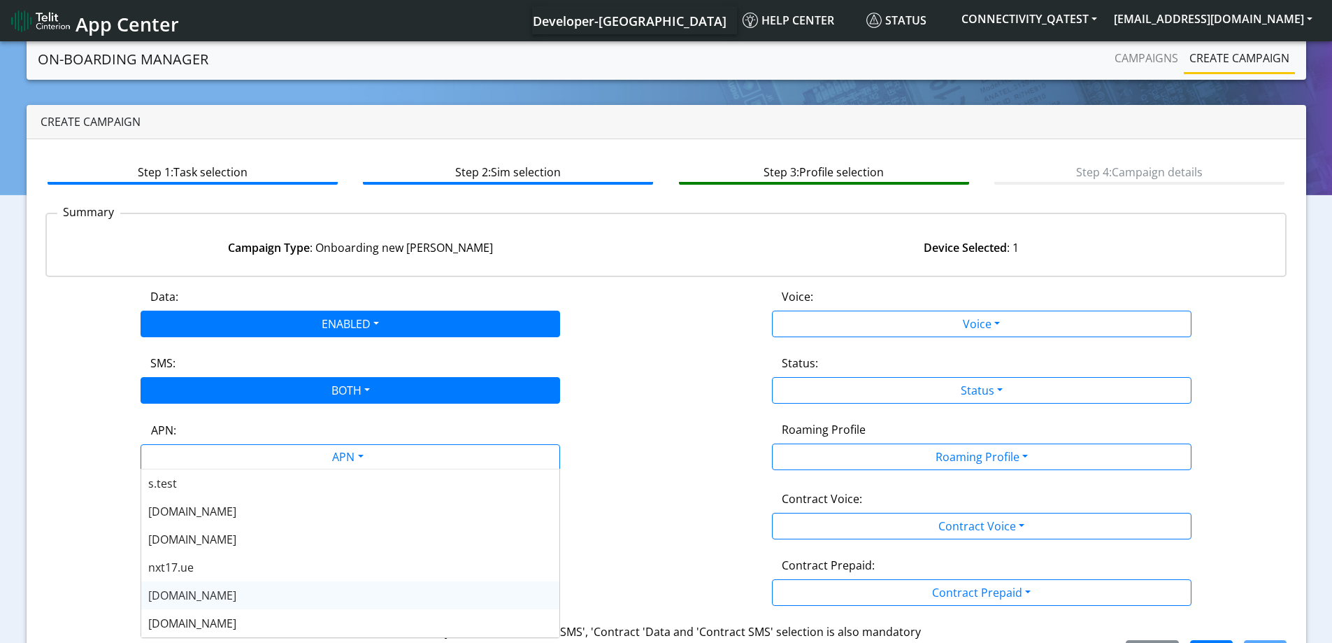
scroll to position [70, 0]
click at [185, 606] on span "[DOMAIN_NAME]" at bounding box center [192, 609] width 88 height 15
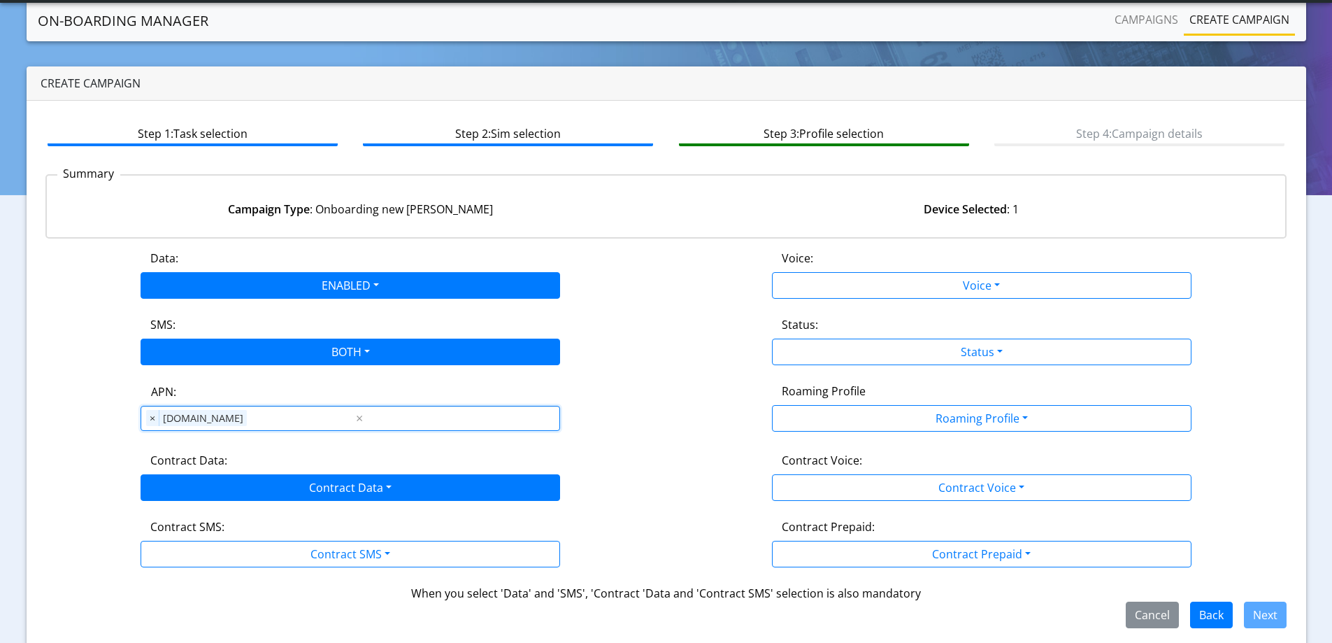
scroll to position [48, 0]
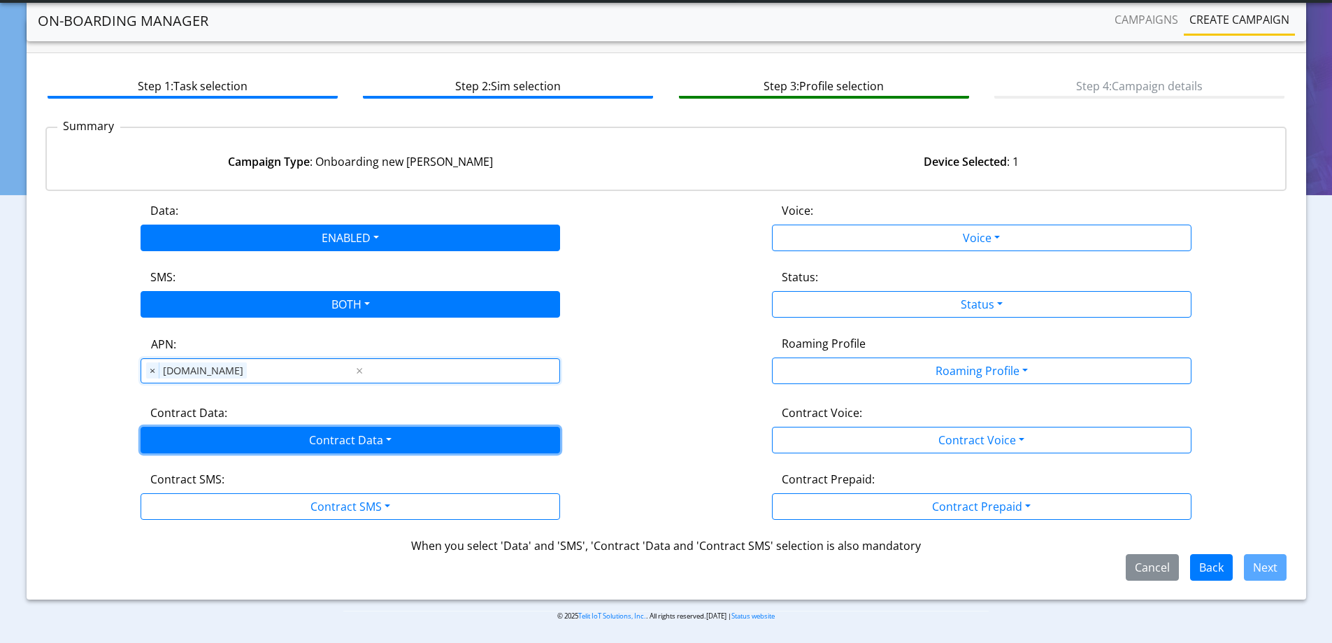
click at [238, 436] on button "Contract Data" at bounding box center [351, 440] width 420 height 27
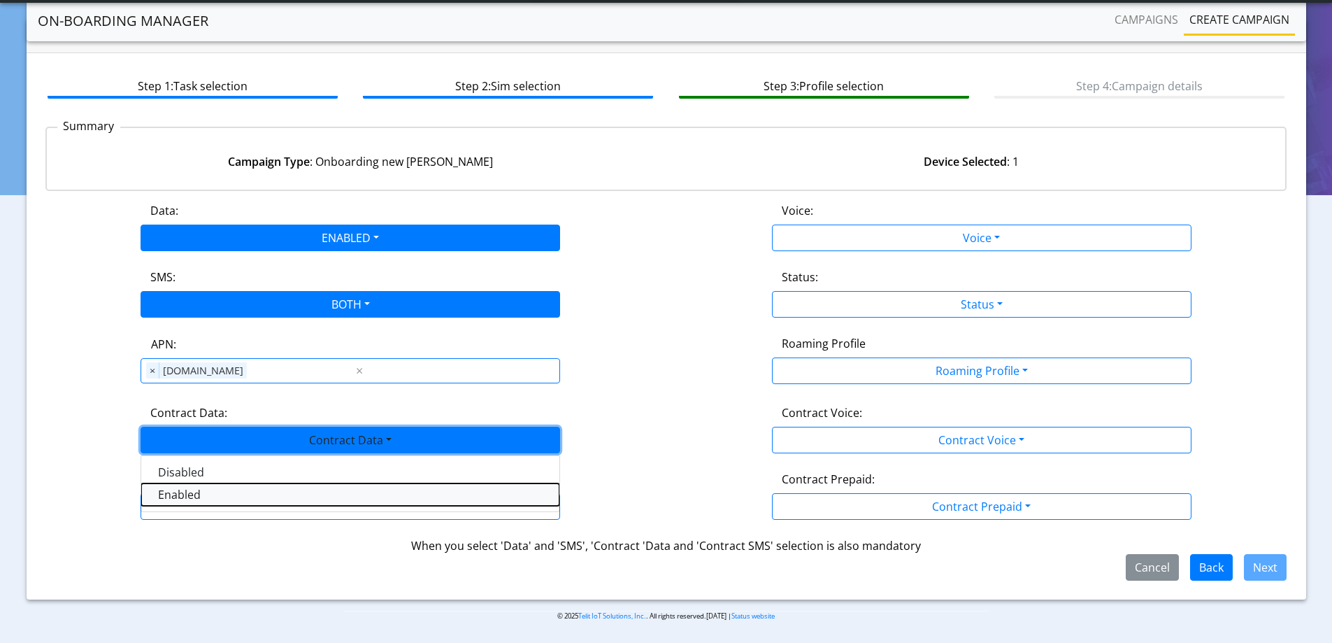
click at [179, 499] on Dataenabled-dropdown "Enabled" at bounding box center [350, 494] width 418 height 22
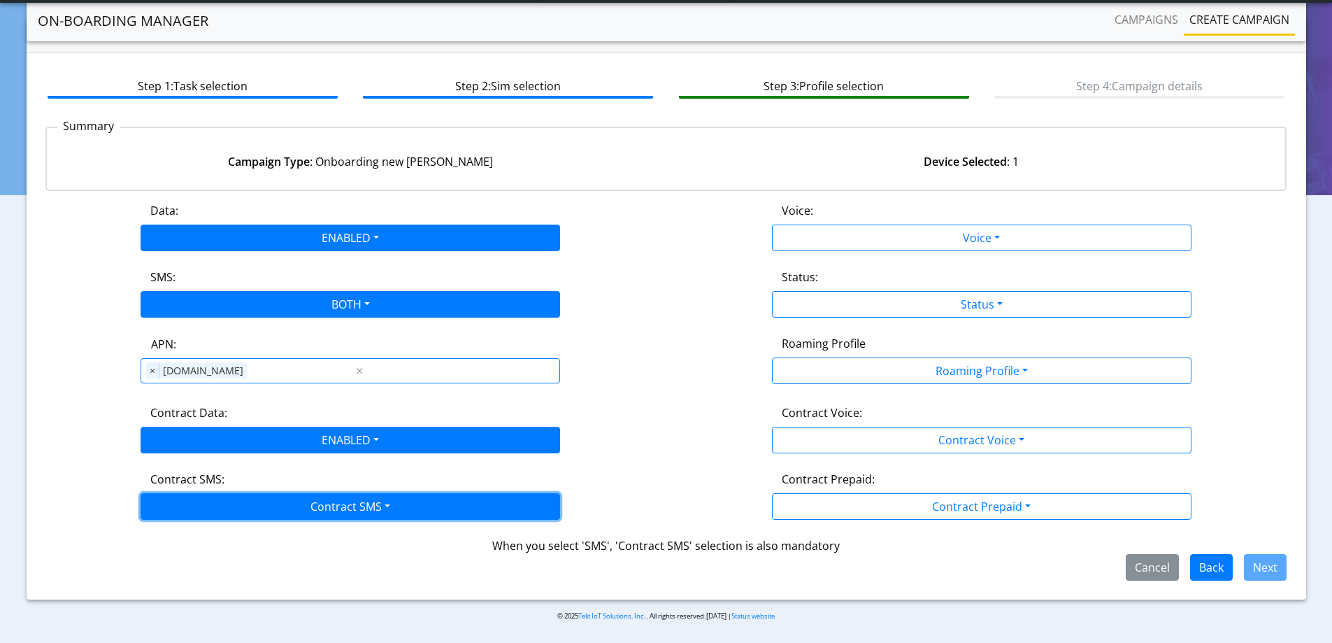
click at [211, 497] on button "Contract SMS" at bounding box center [351, 506] width 420 height 27
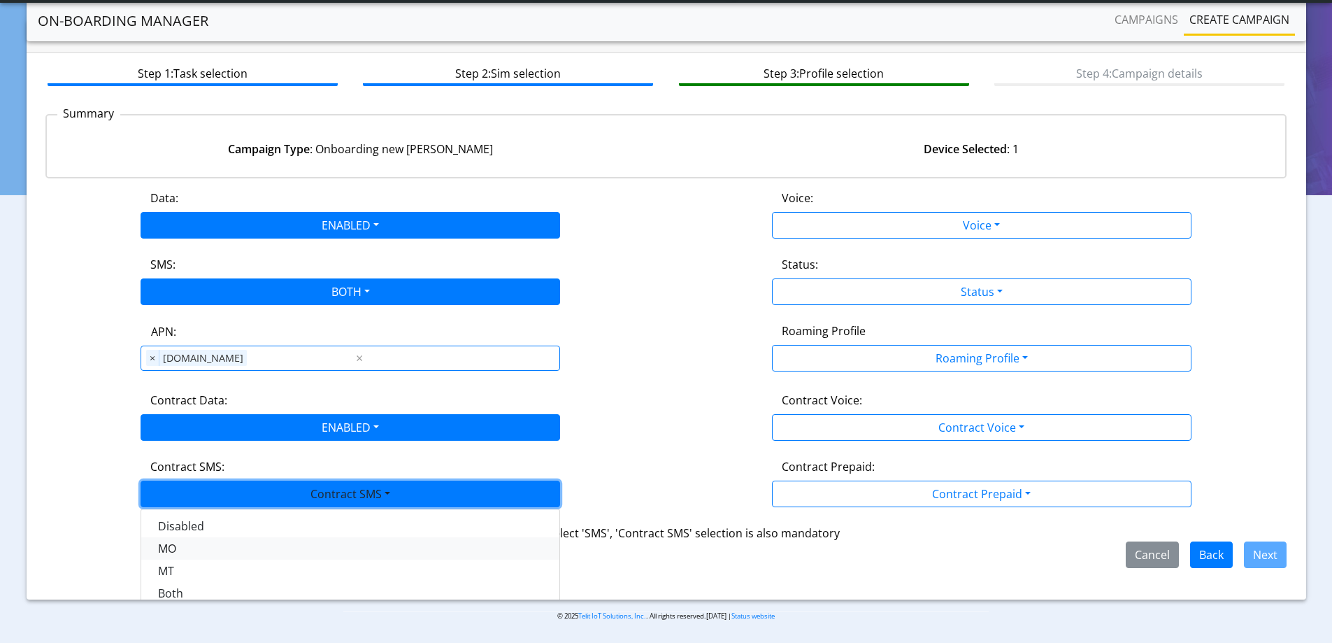
scroll to position [24, 0]
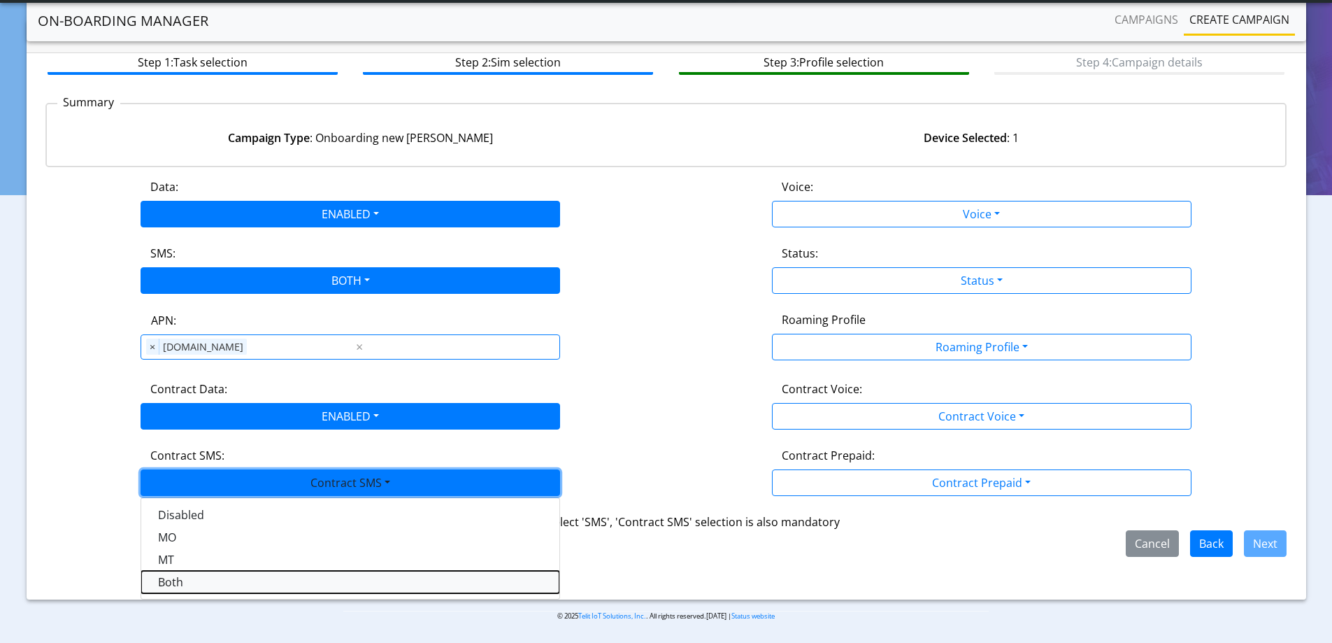
click at [182, 583] on SMSboth-dropdown "Both" at bounding box center [350, 582] width 418 height 22
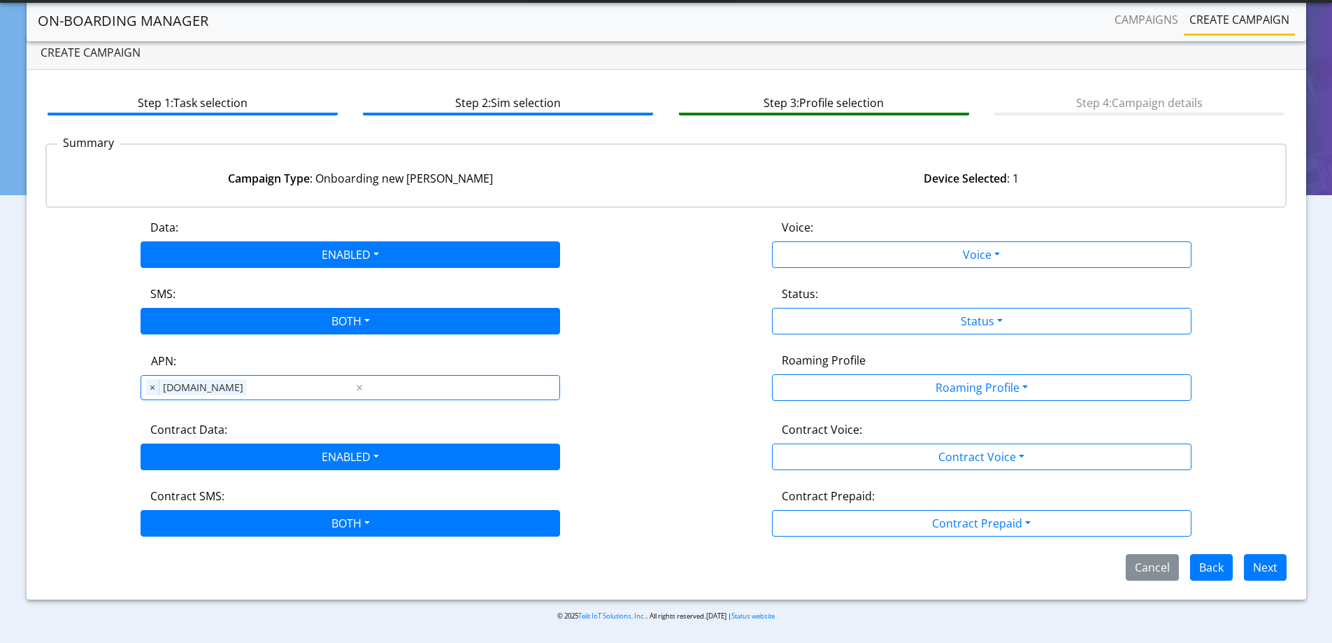
scroll to position [0, 0]
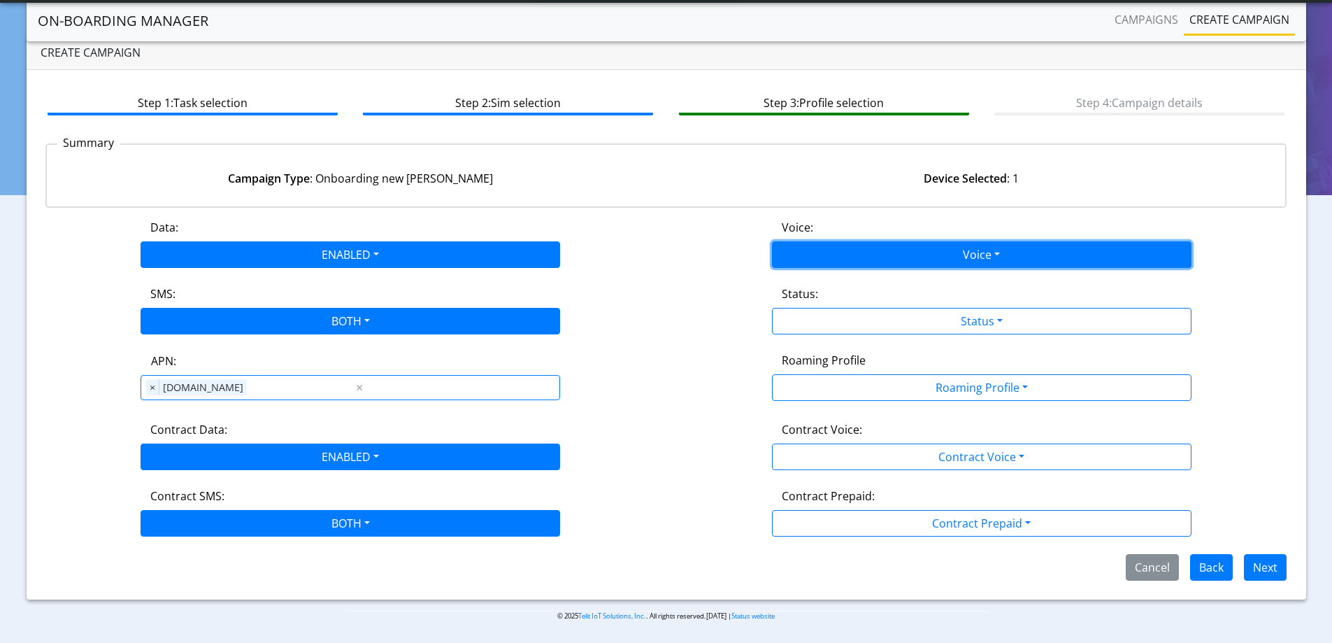
click at [924, 260] on button "Voice" at bounding box center [982, 254] width 420 height 27
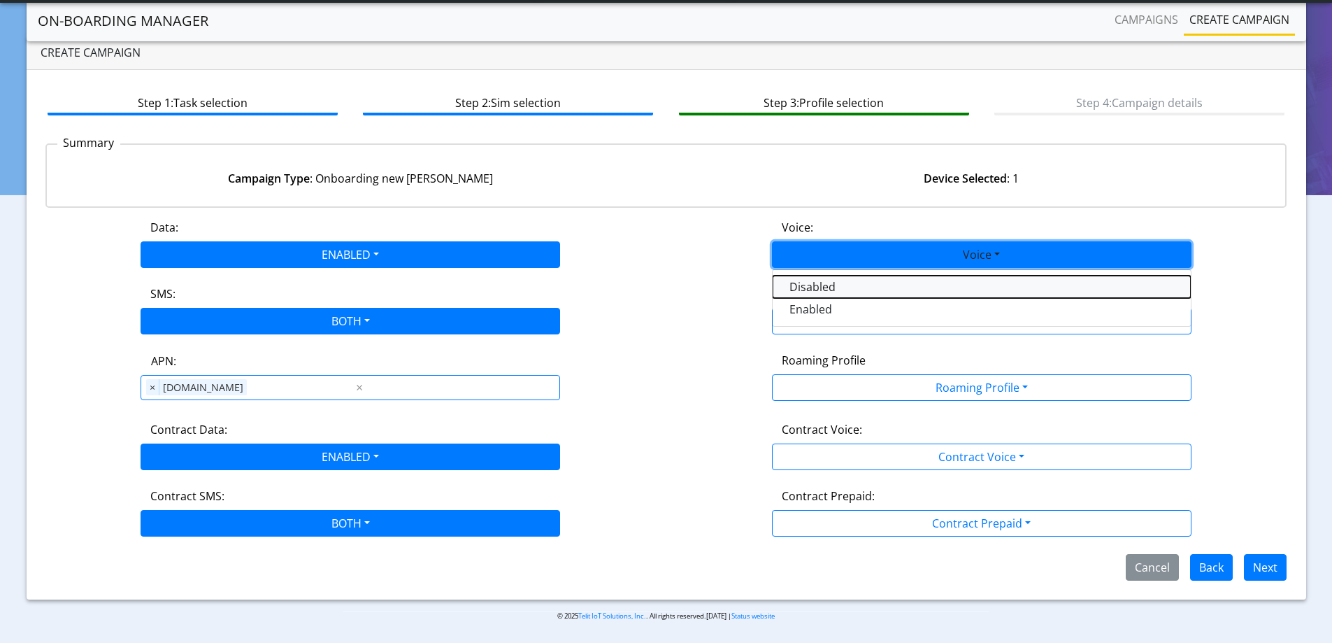
click at [802, 291] on button "Disabled" at bounding box center [982, 287] width 418 height 22
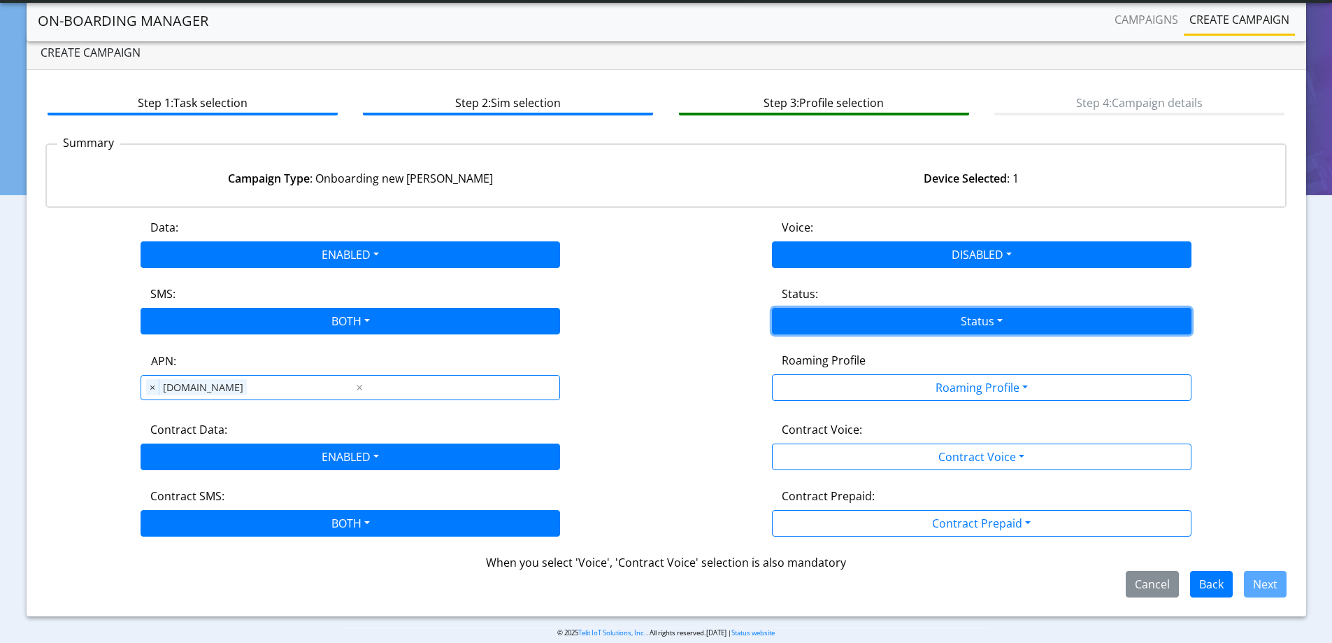
click at [822, 319] on button "Status" at bounding box center [982, 321] width 420 height 27
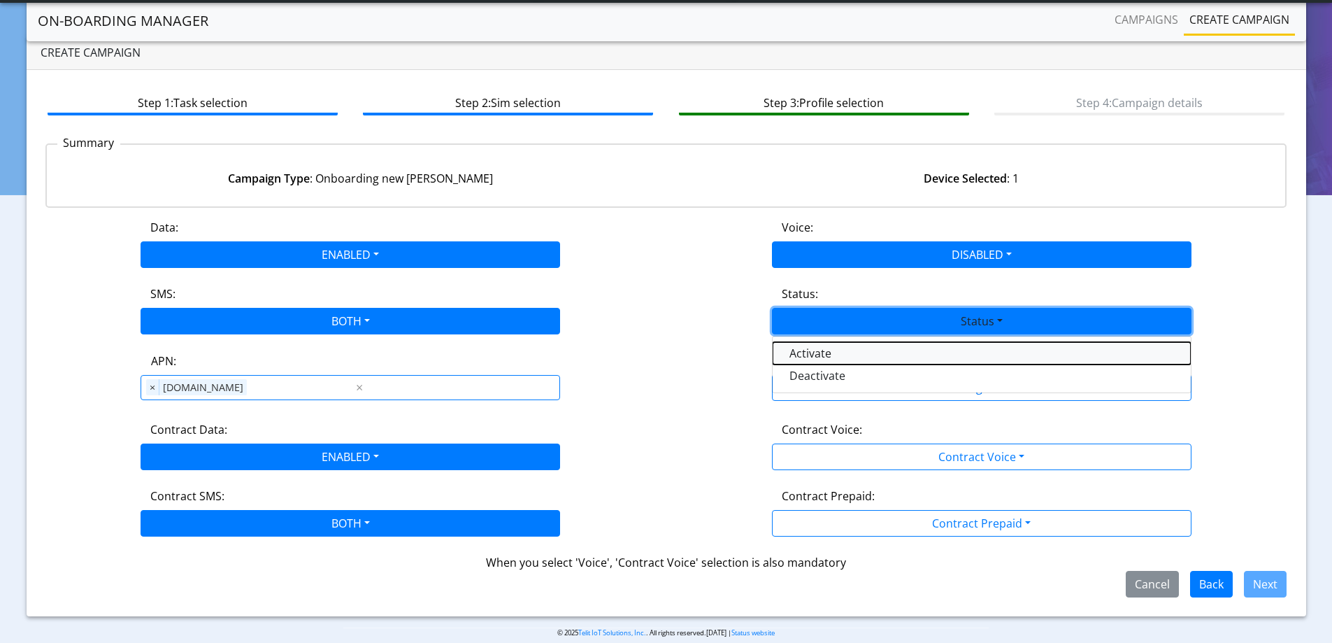
click at [811, 353] on button "Activate" at bounding box center [982, 353] width 418 height 22
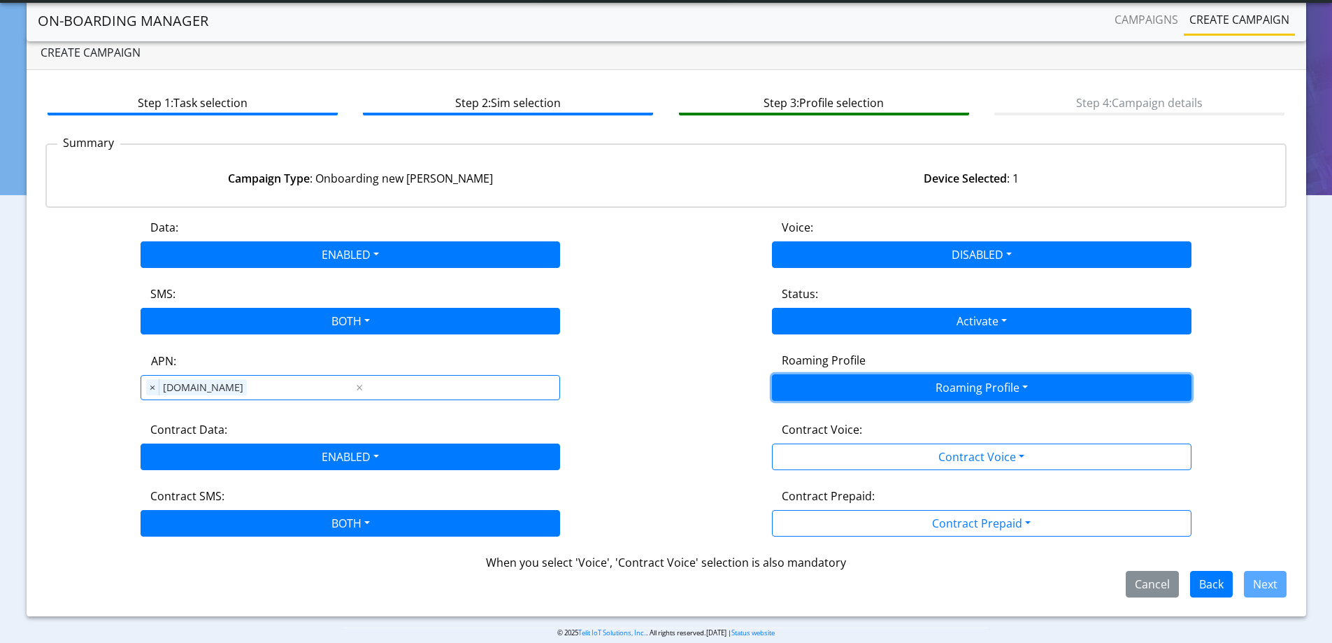
click at [927, 385] on button "Roaming Profile" at bounding box center [982, 387] width 420 height 27
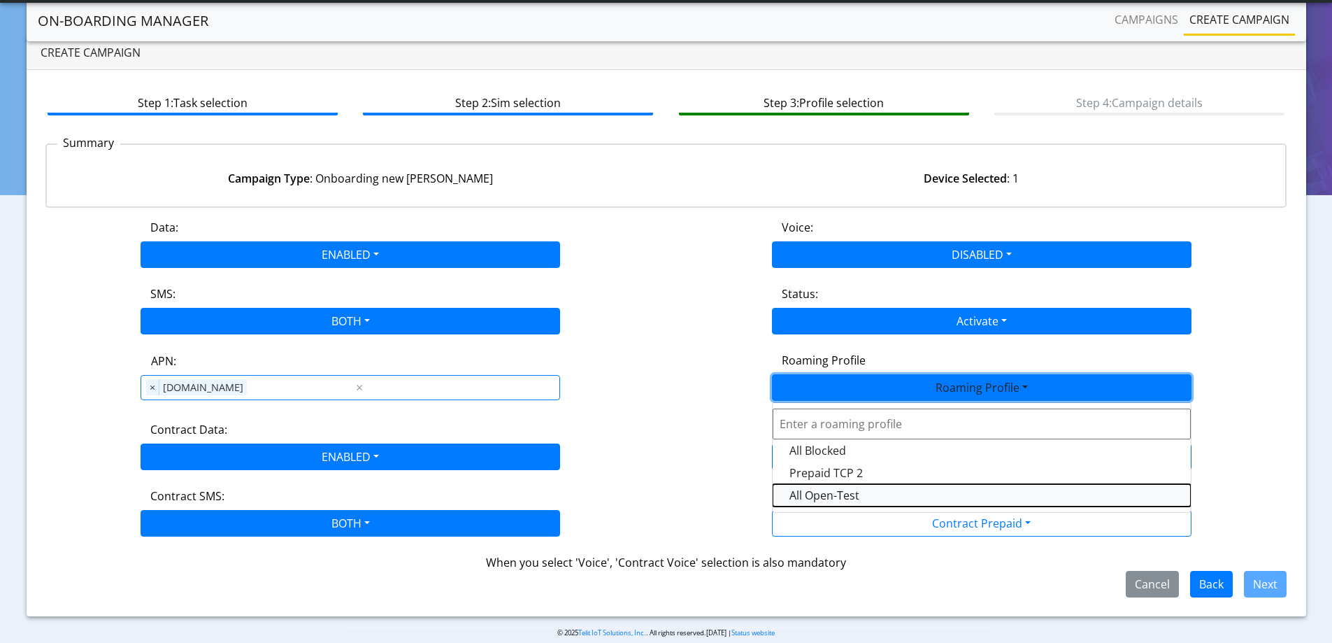
click at [805, 490] on Profile-dropdown "All Open-Test" at bounding box center [982, 495] width 418 height 22
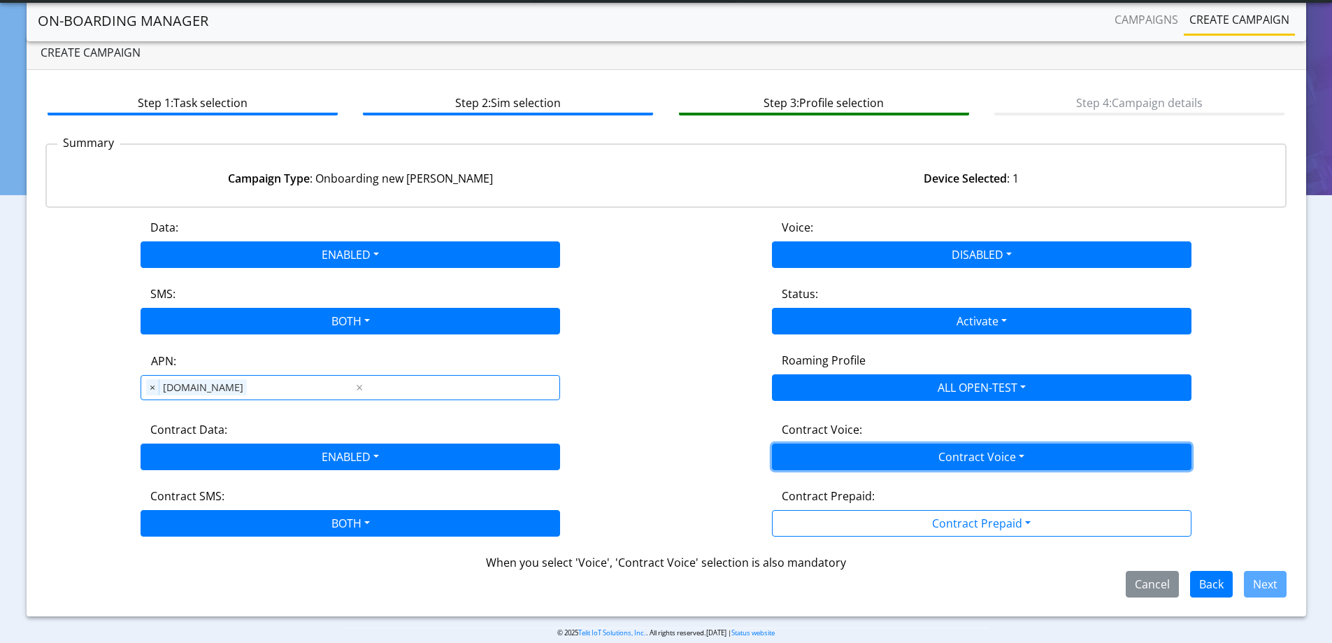
click at [925, 454] on button "Contract Voice" at bounding box center [982, 456] width 420 height 27
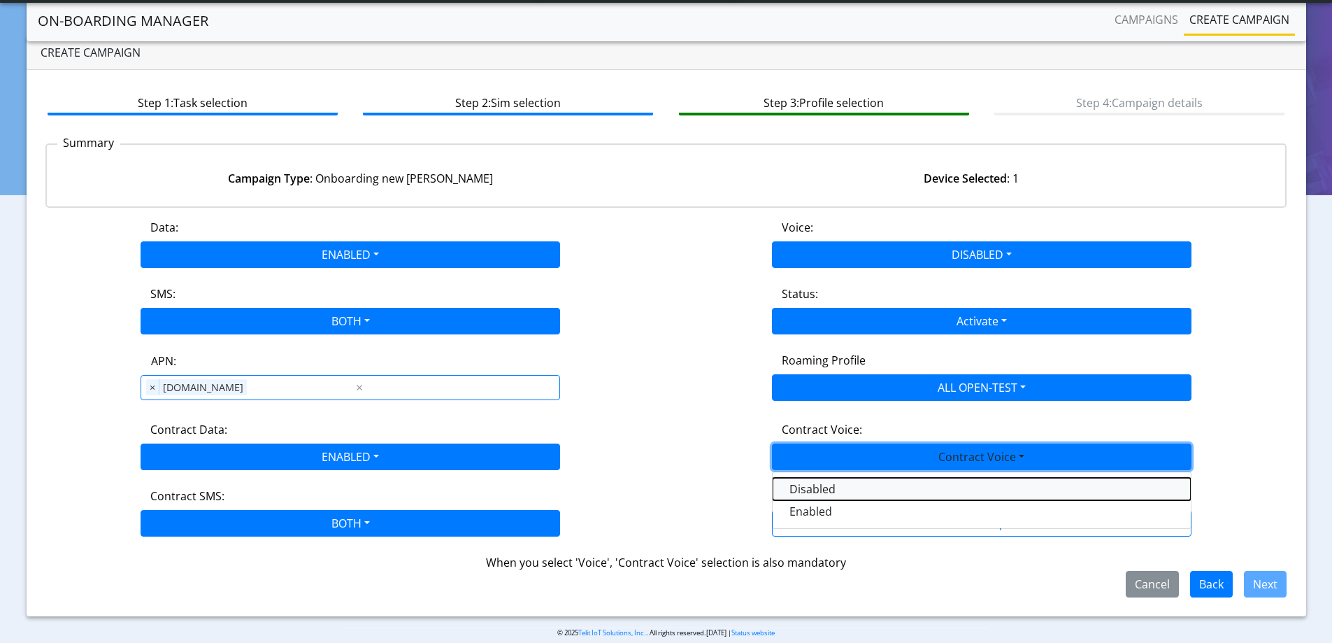
click at [820, 485] on Voicedisabled-dropdown "Disabled" at bounding box center [982, 489] width 418 height 22
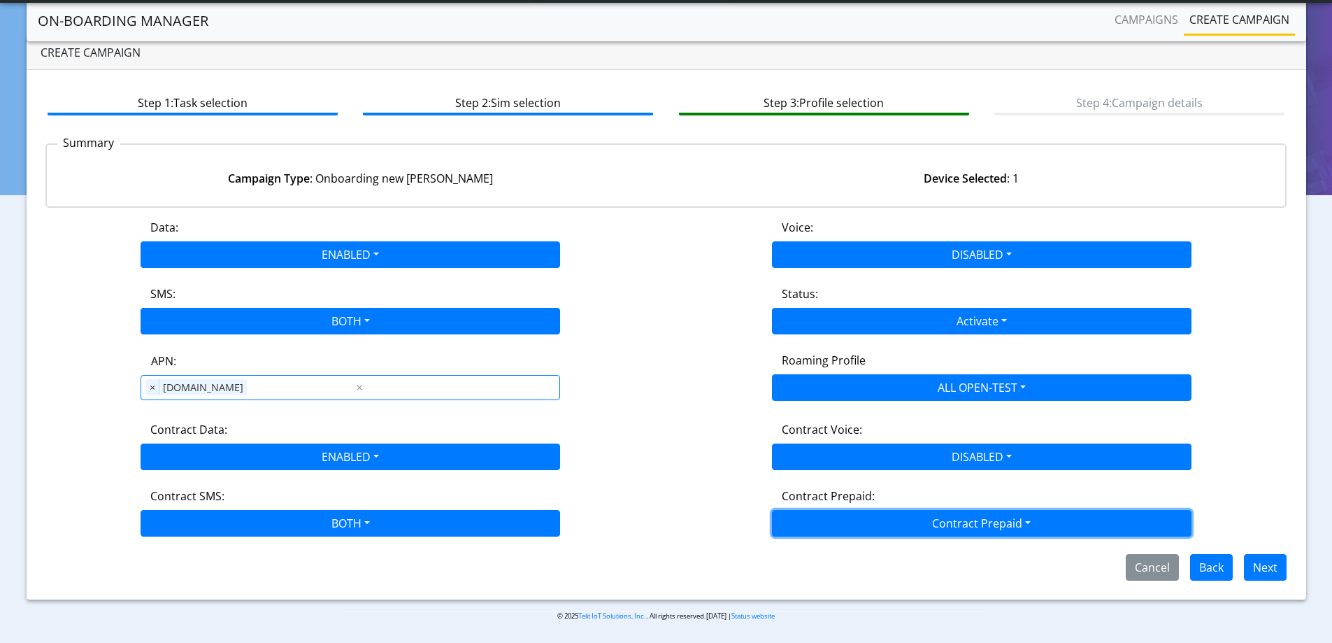
click at [913, 529] on button "Contract Prepaid" at bounding box center [982, 523] width 420 height 27
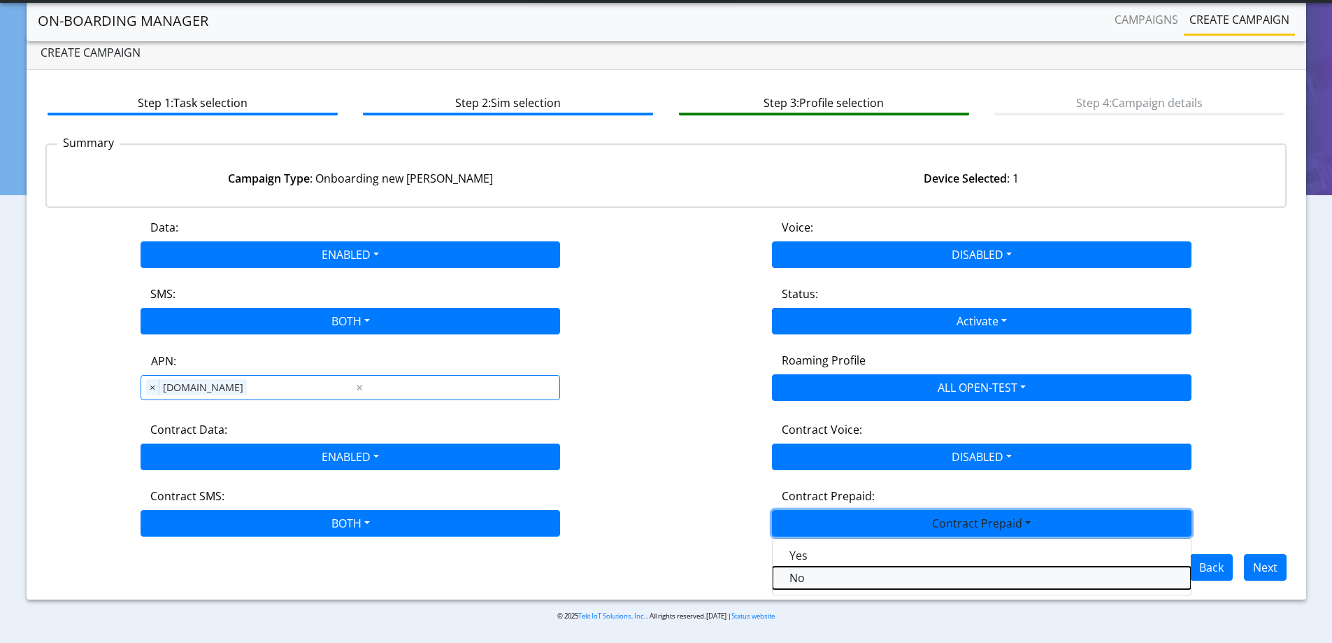
click at [801, 578] on Prepaidnotprepaid-dropdown "No" at bounding box center [982, 578] width 418 height 22
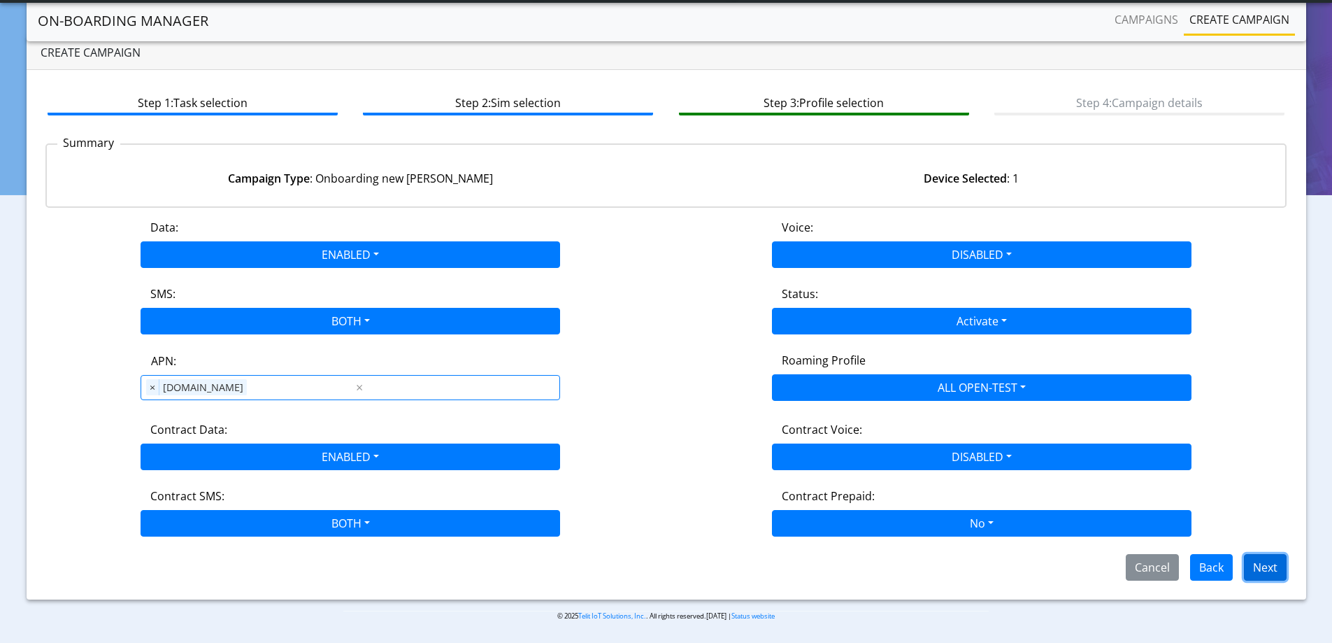
click at [1277, 568] on button "Next" at bounding box center [1265, 567] width 43 height 27
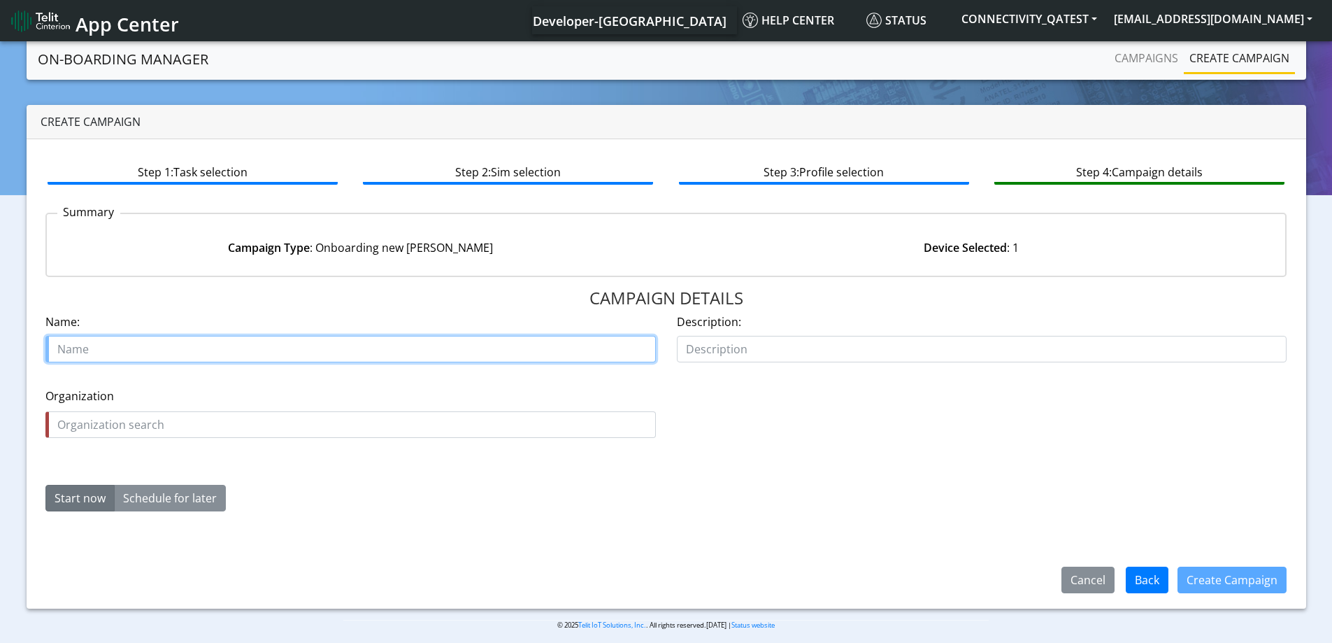
click at [62, 352] on input "text" at bounding box center [350, 349] width 611 height 27
paste input "89358152000000929226"
type input "89358152000000929226"
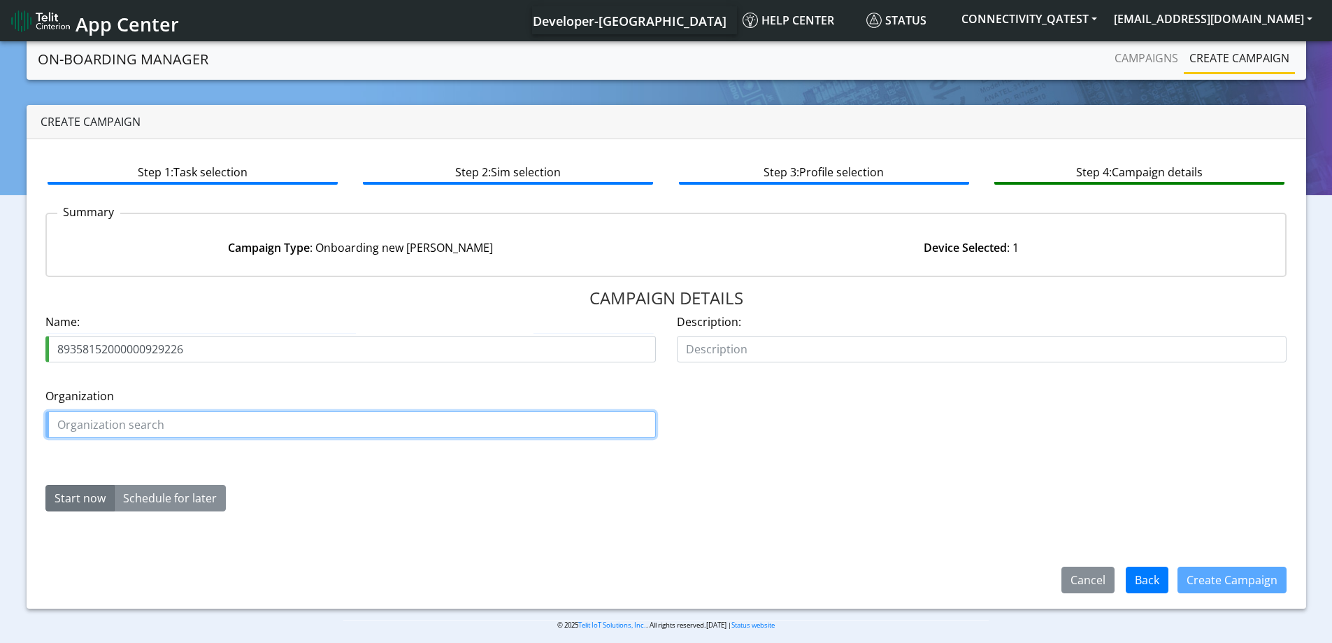
click at [101, 422] on input "text" at bounding box center [350, 424] width 611 height 27
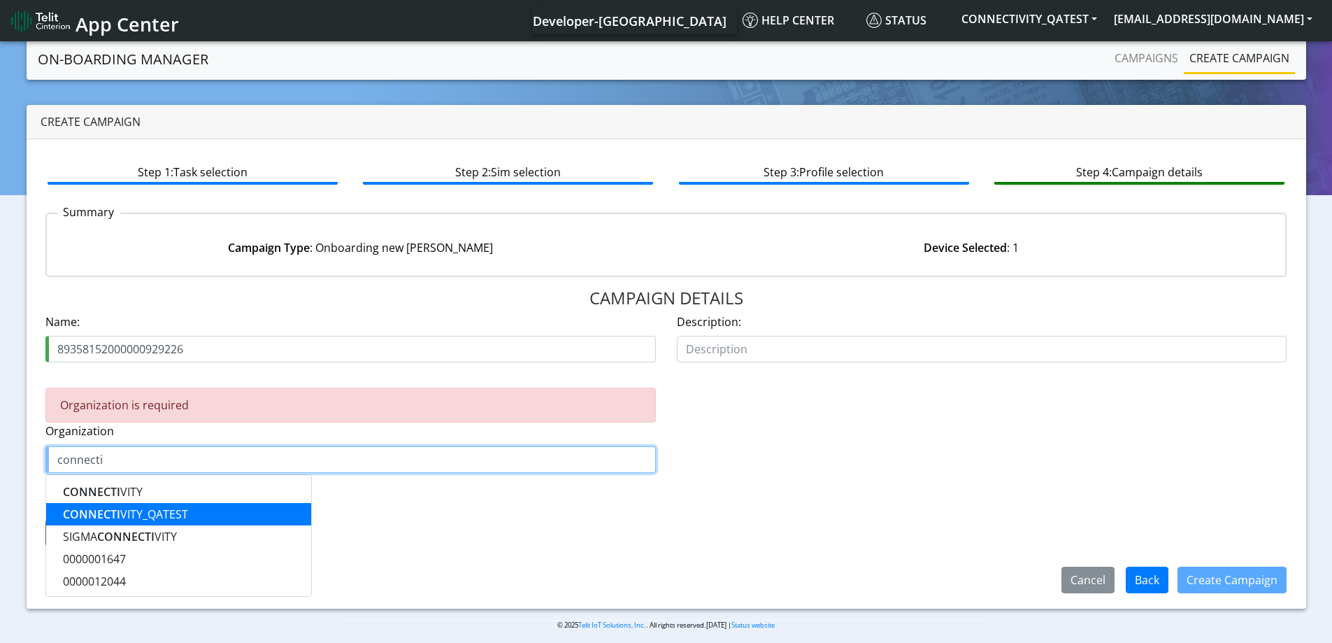
click at [145, 511] on ngb-highlight "CONNECTI VITY_QATEST" at bounding box center [125, 513] width 125 height 15
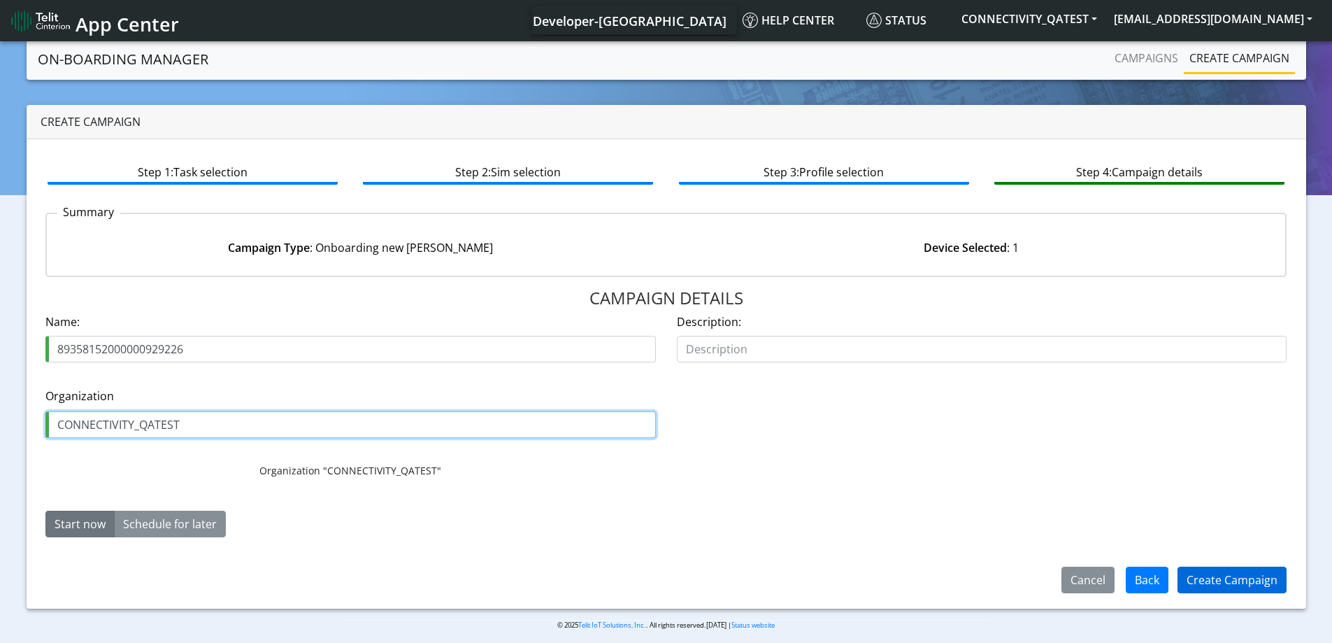
type input "CONNECTIVITY_QATEST"
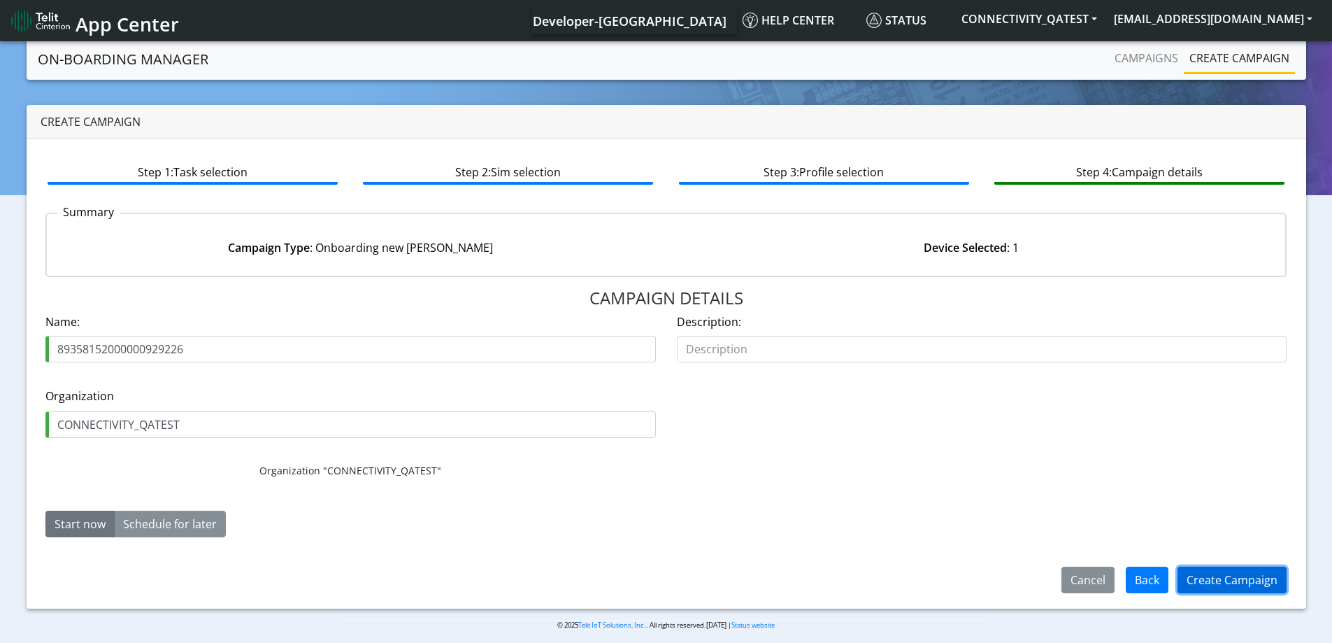
click at [1225, 580] on button "Create Campaign" at bounding box center [1232, 580] width 109 height 27
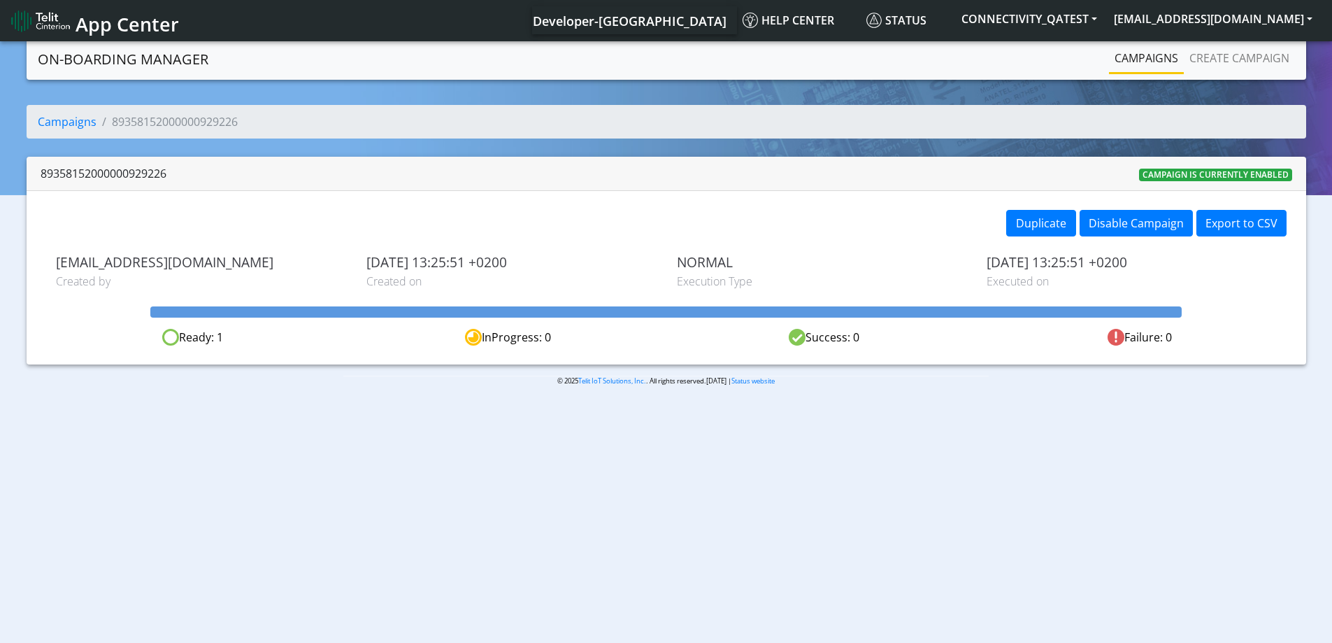
click at [840, 187] on div "89358152000000929226 Campaign is currently enabled" at bounding box center [667, 174] width 1280 height 34
click at [909, 248] on div "Duplicate Disable Campaign Export to CSV michela.lai@telit.com Created by 2025-…" at bounding box center [667, 277] width 1280 height 173
click at [1166, 58] on link "Campaigns" at bounding box center [1146, 58] width 75 height 28
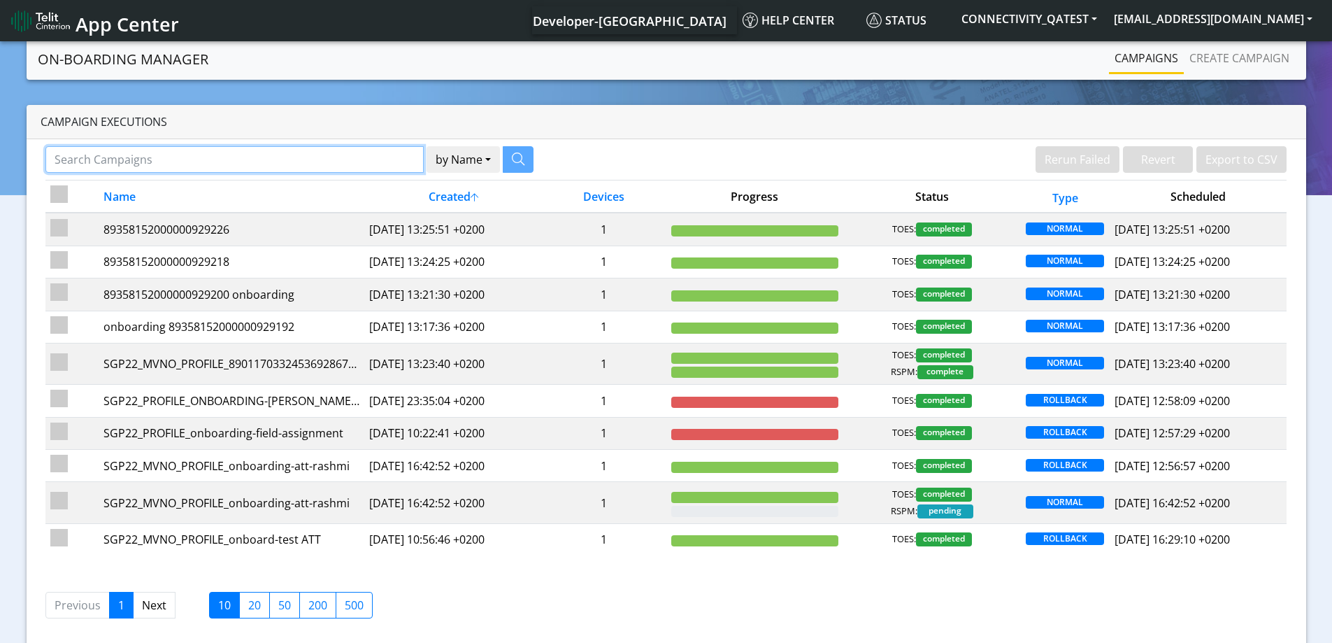
click at [180, 162] on input "Search Campaigns" at bounding box center [234, 159] width 378 height 27
paste input "89358152000000929226"
type input "89358152000000929226"
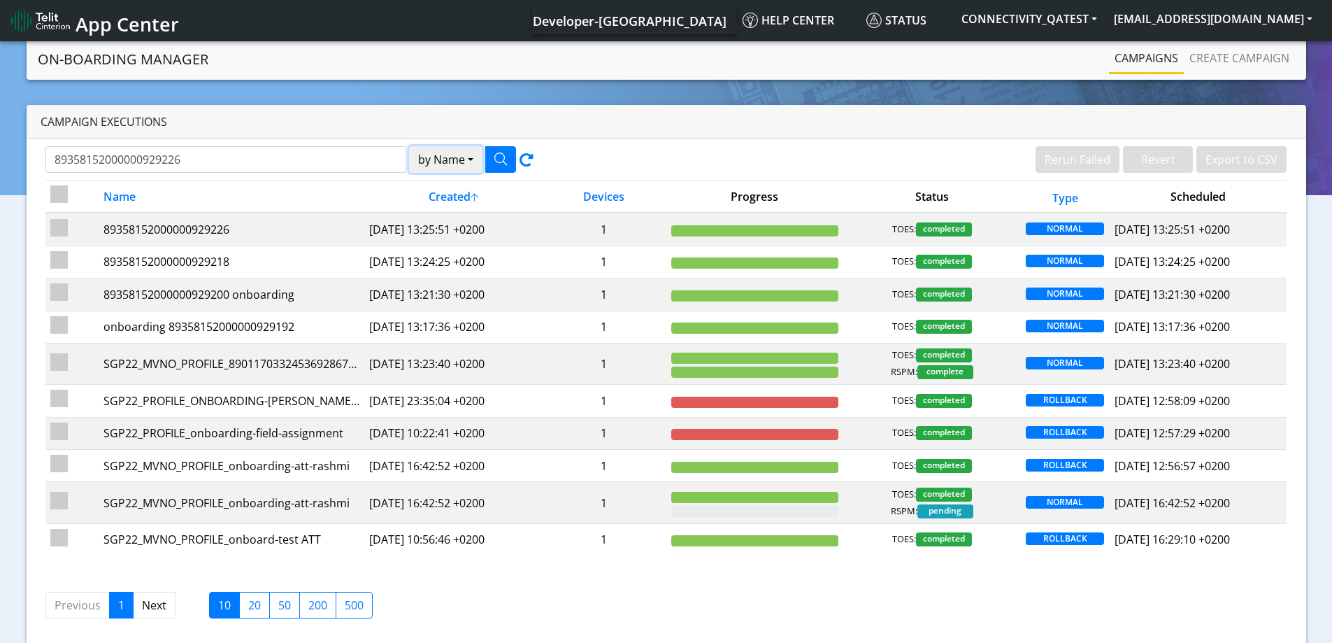
click at [434, 160] on button "by Name" at bounding box center [445, 159] width 73 height 27
click at [430, 212] on button "Device" at bounding box center [465, 214] width 111 height 22
click at [501, 153] on icon "button" at bounding box center [501, 158] width 13 height 13
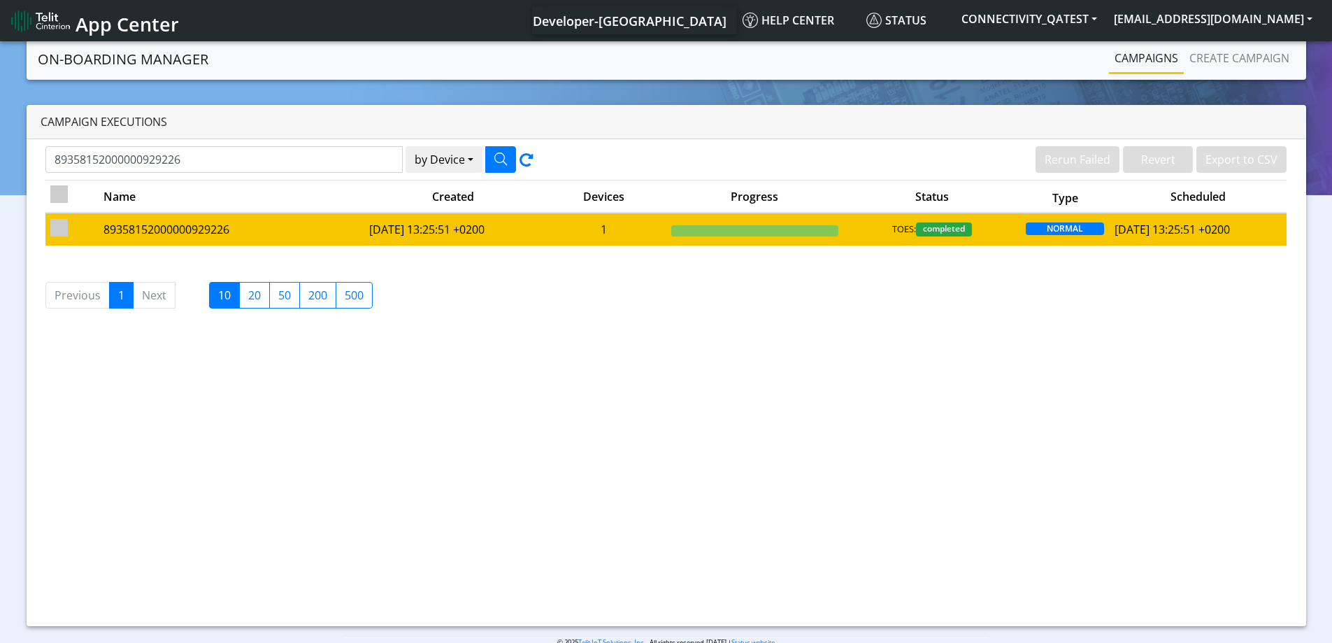
click at [549, 227] on td "1" at bounding box center [604, 229] width 125 height 32
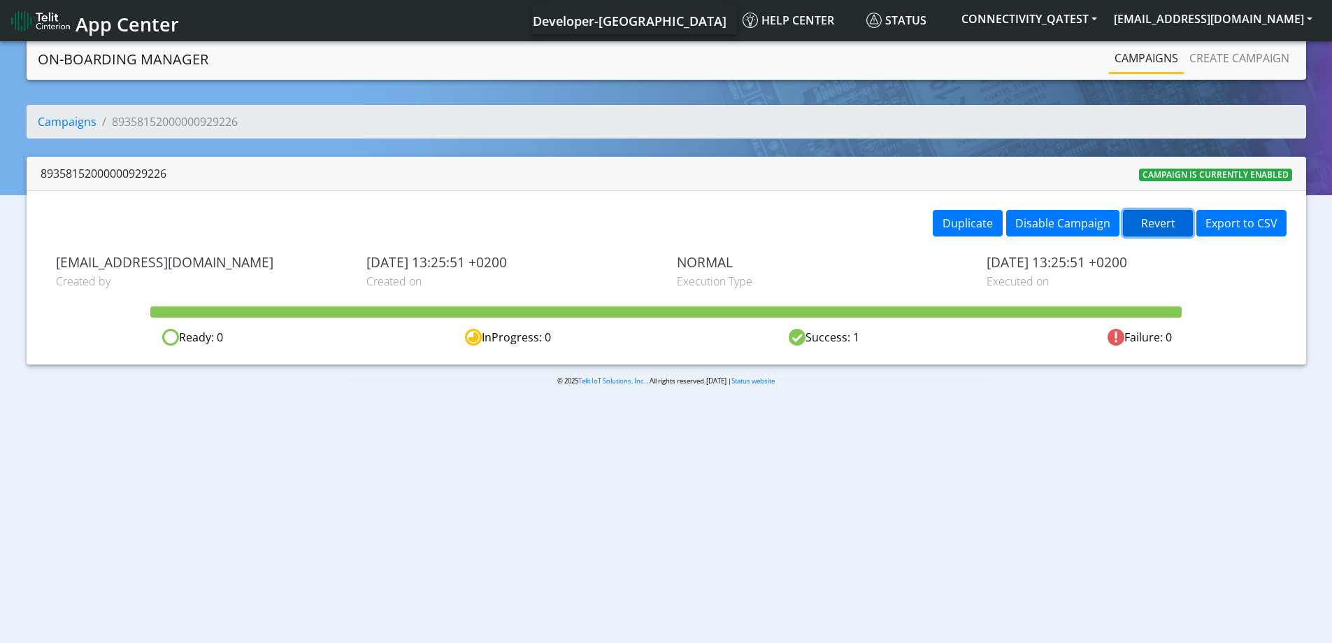
click at [1170, 225] on button "Revert" at bounding box center [1158, 223] width 70 height 27
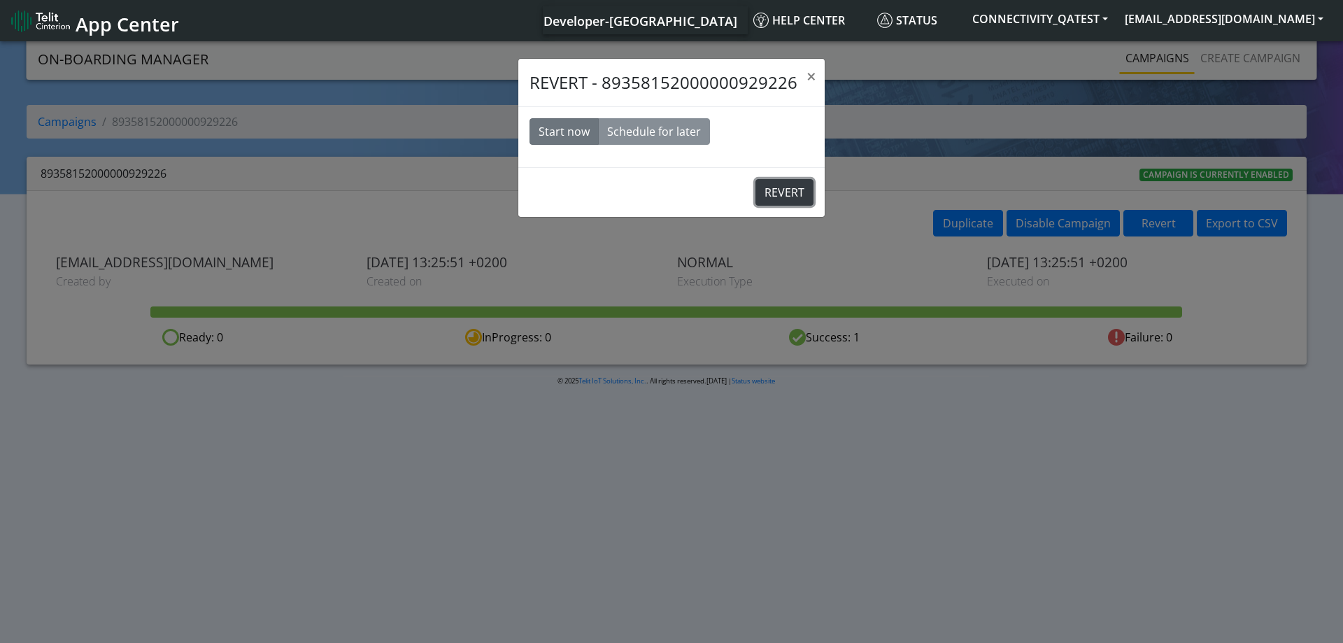
click at [793, 190] on button "REVERT" at bounding box center [784, 192] width 58 height 27
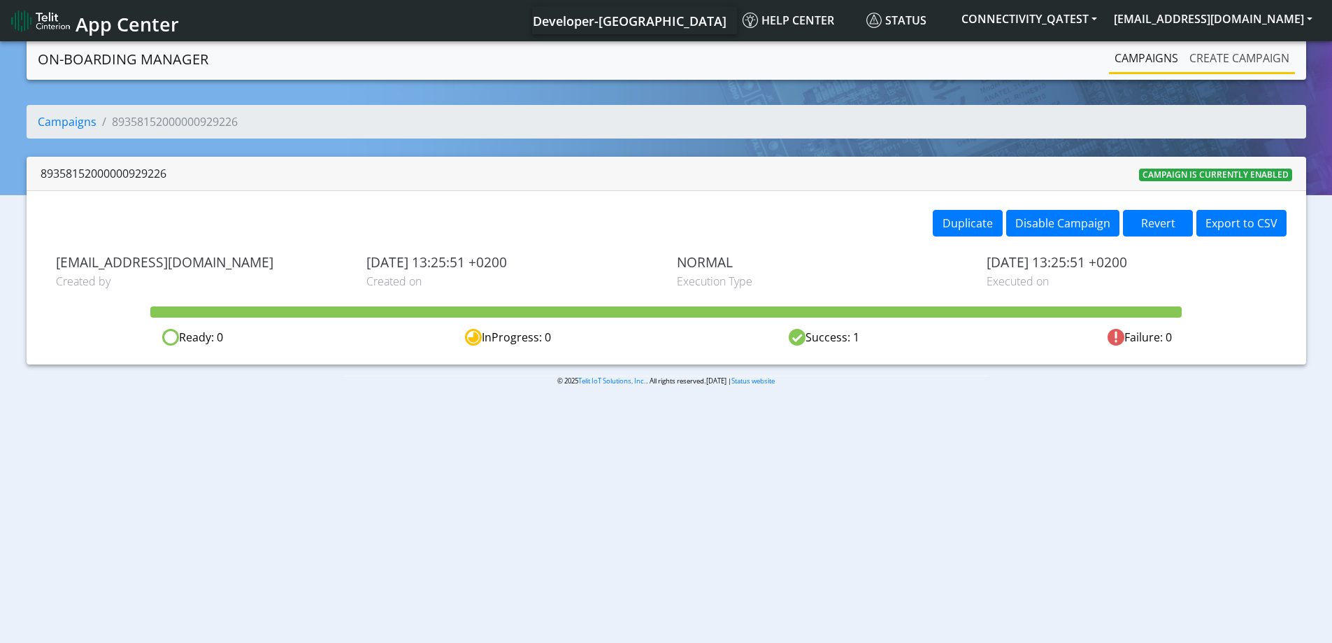
click at [1225, 65] on link "Create campaign" at bounding box center [1239, 58] width 111 height 28
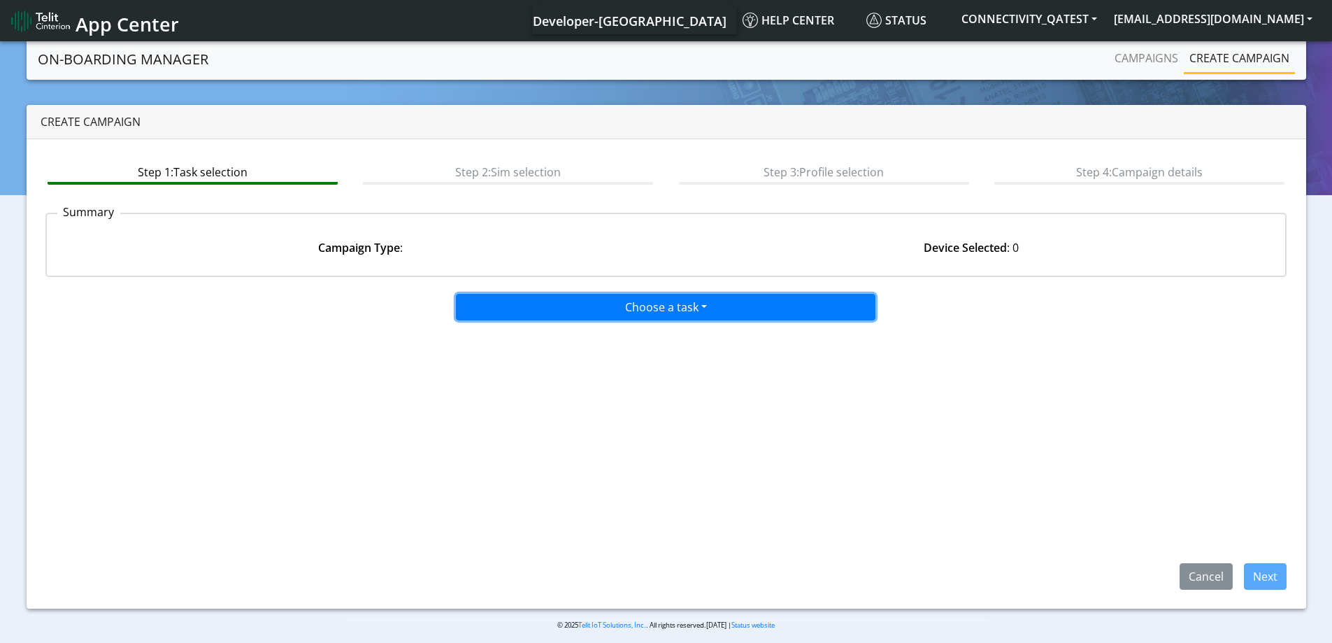
click at [591, 311] on button "Choose a task" at bounding box center [666, 307] width 420 height 27
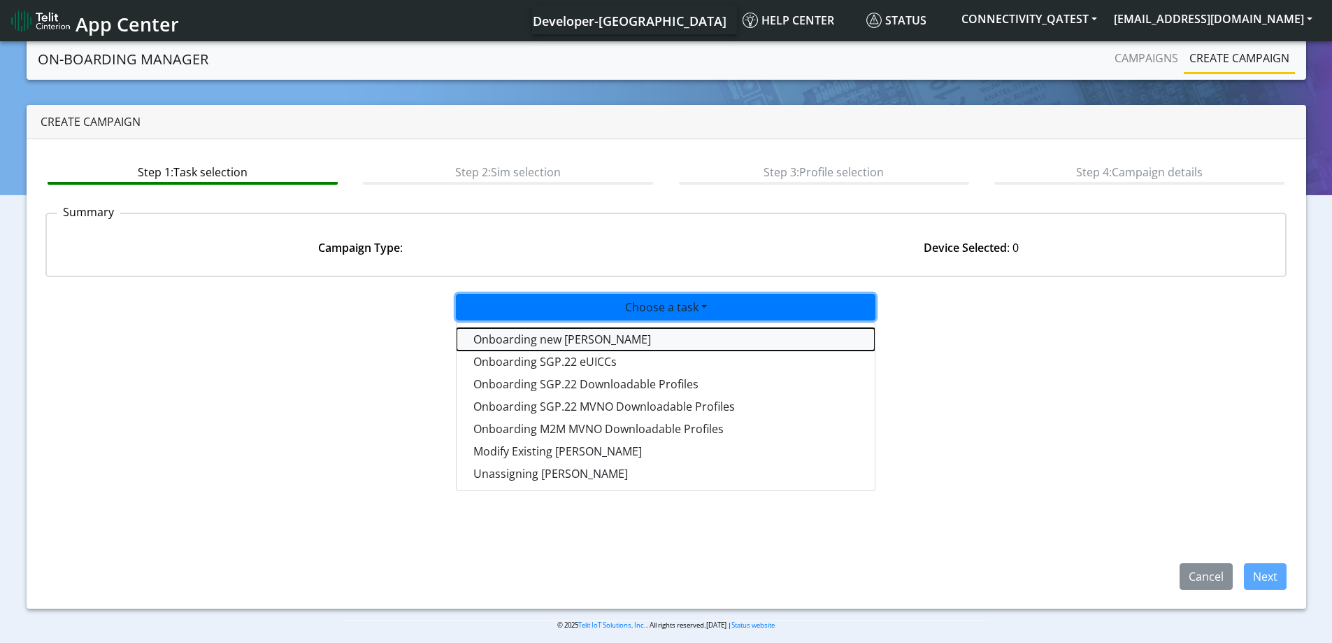
click at [576, 346] on tasktoes-dropdown "Onboarding new SIMs" at bounding box center [666, 339] width 418 height 22
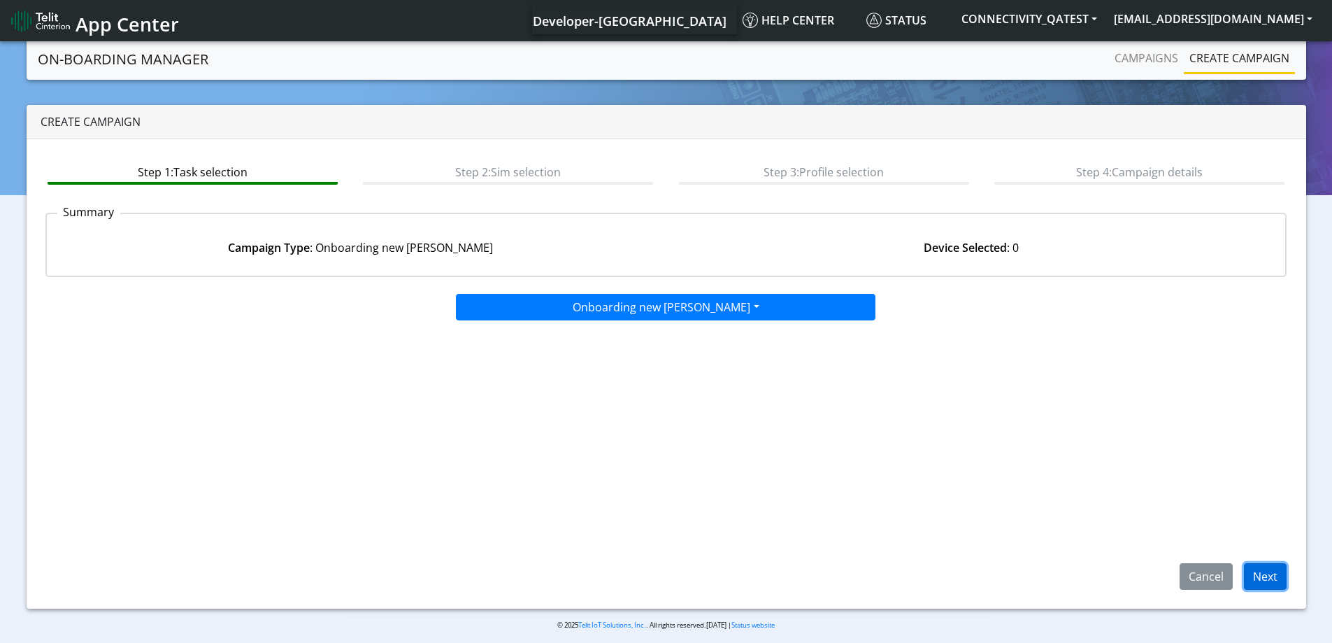
click at [1264, 571] on button "Next" at bounding box center [1265, 576] width 43 height 27
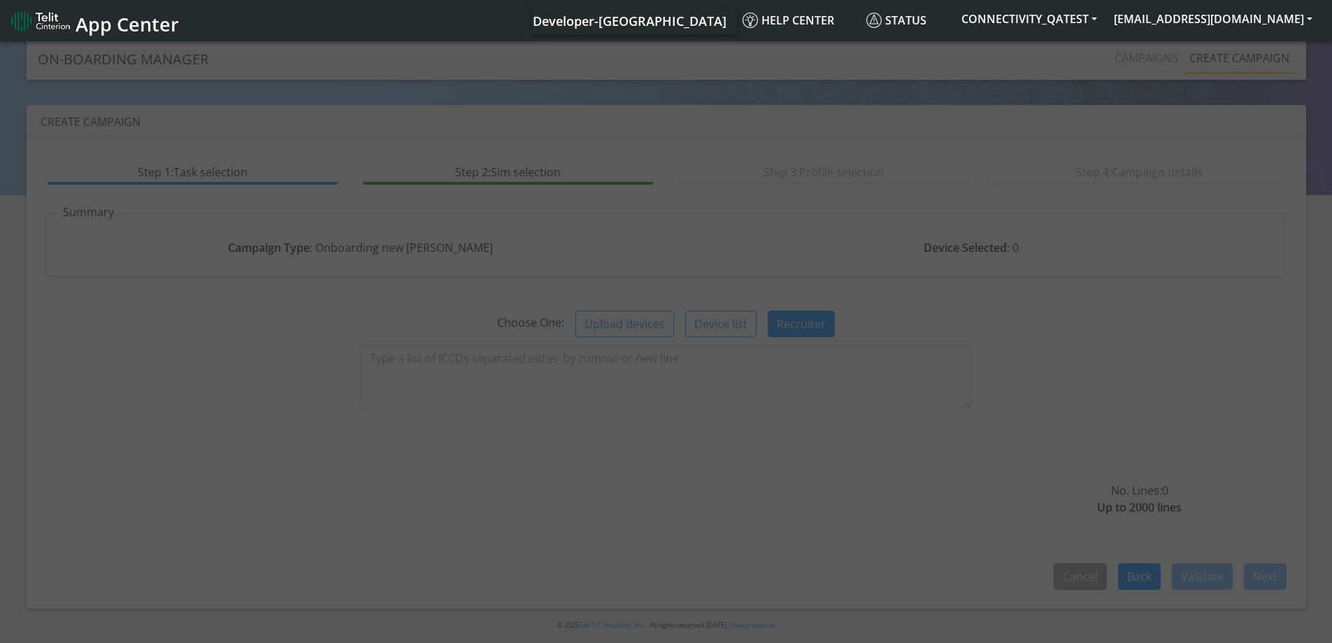
click at [579, 366] on div at bounding box center [666, 342] width 1332 height 609
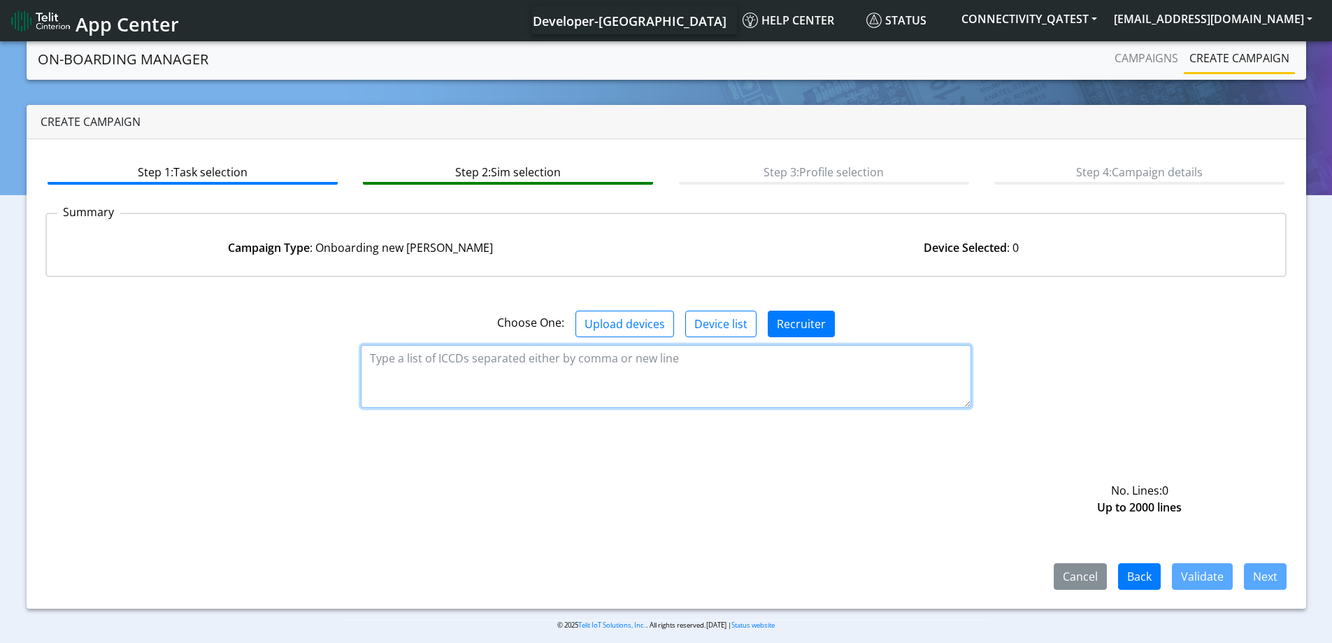
click at [546, 367] on textarea at bounding box center [666, 376] width 611 height 63
paste textarea "89358152000000929283"
type textarea "89358152000000929283"
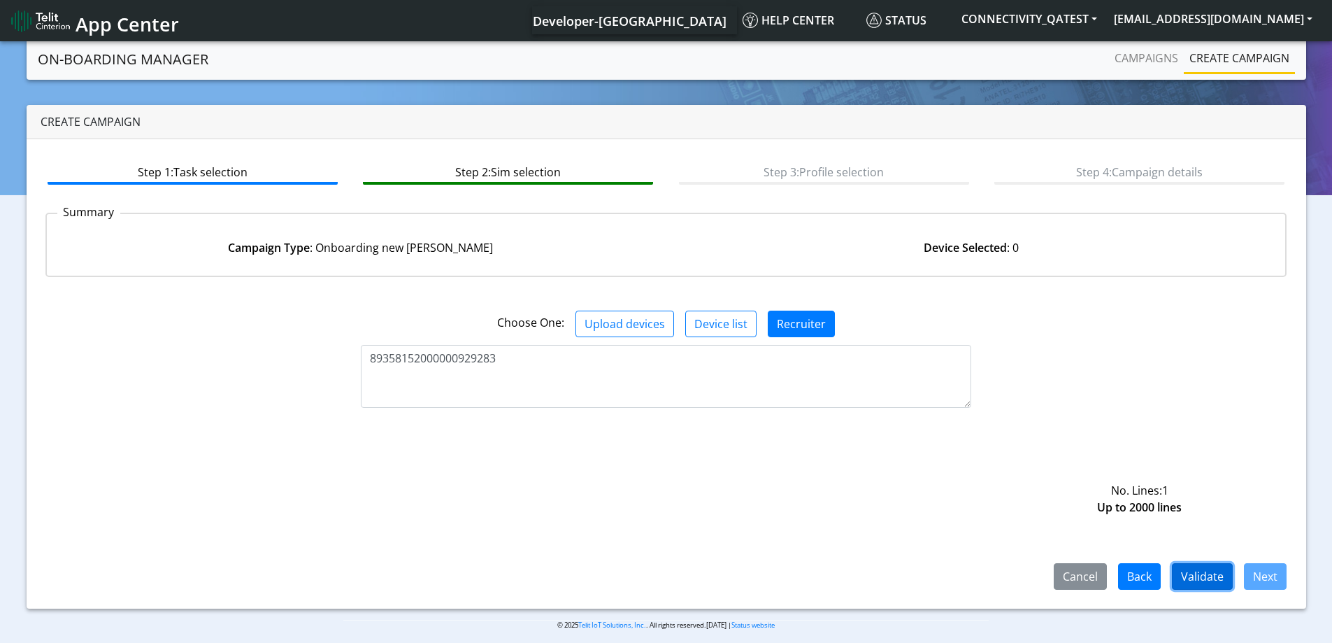
click at [1207, 570] on button "Validate" at bounding box center [1202, 576] width 61 height 27
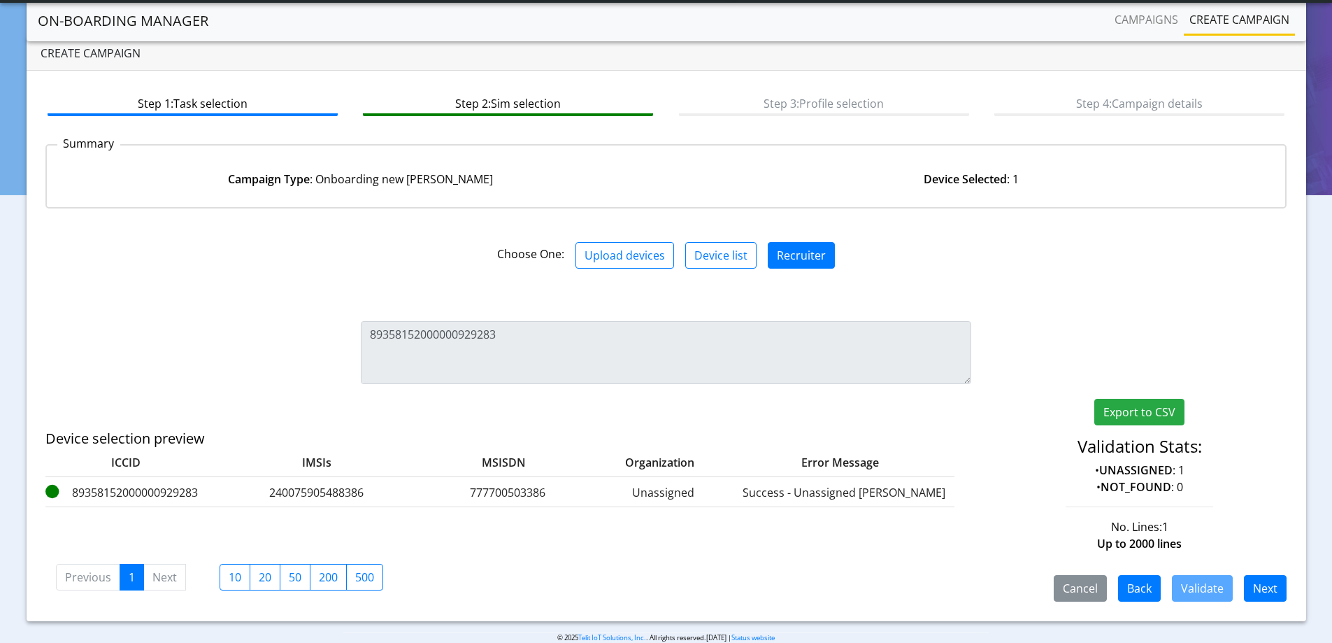
scroll to position [52, 0]
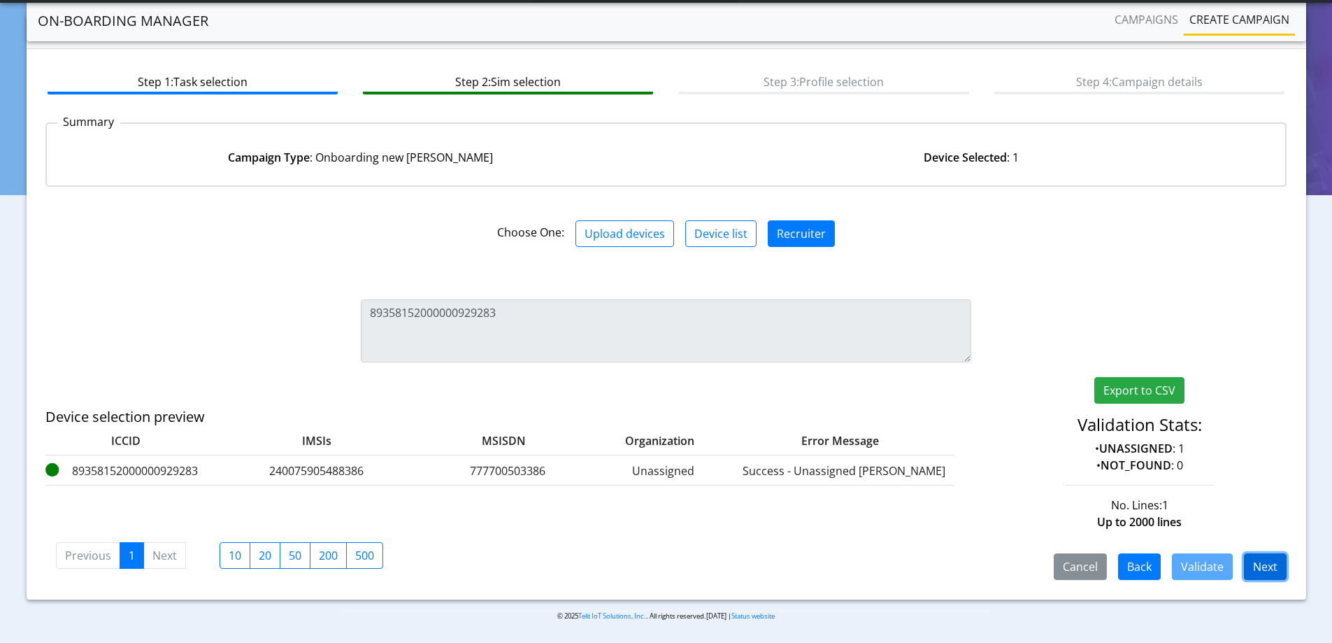
click at [1267, 566] on button "Next" at bounding box center [1265, 566] width 43 height 27
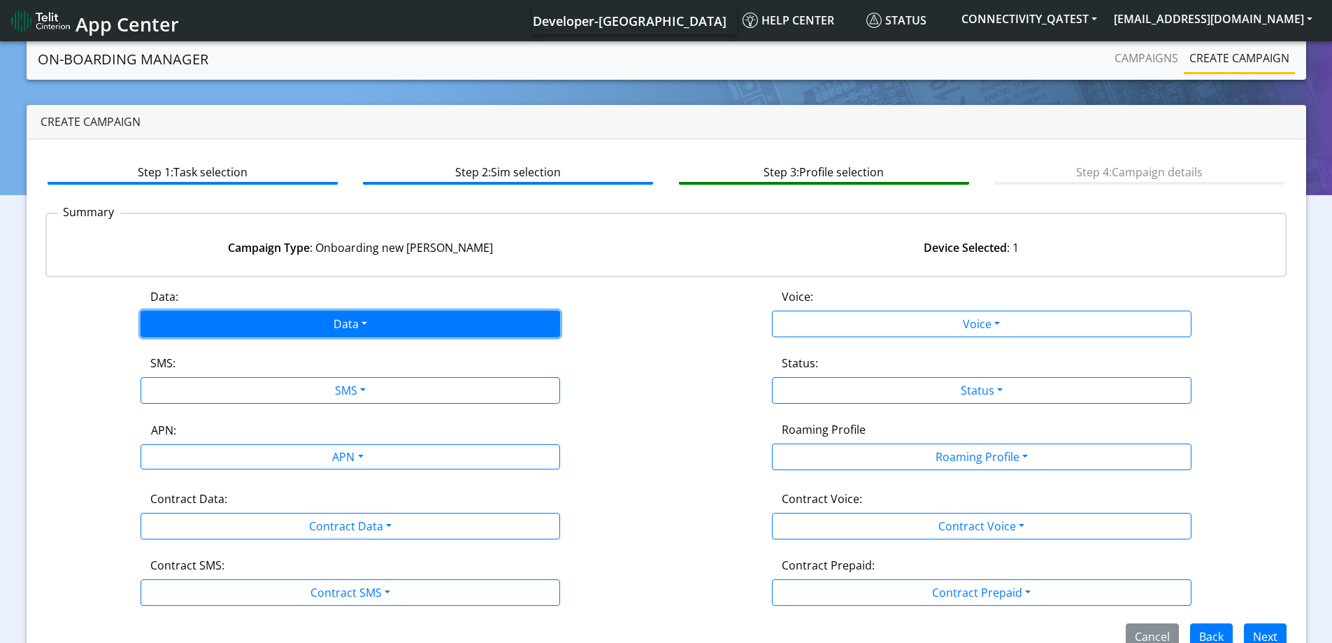
click at [350, 325] on button "Data" at bounding box center [351, 324] width 420 height 27
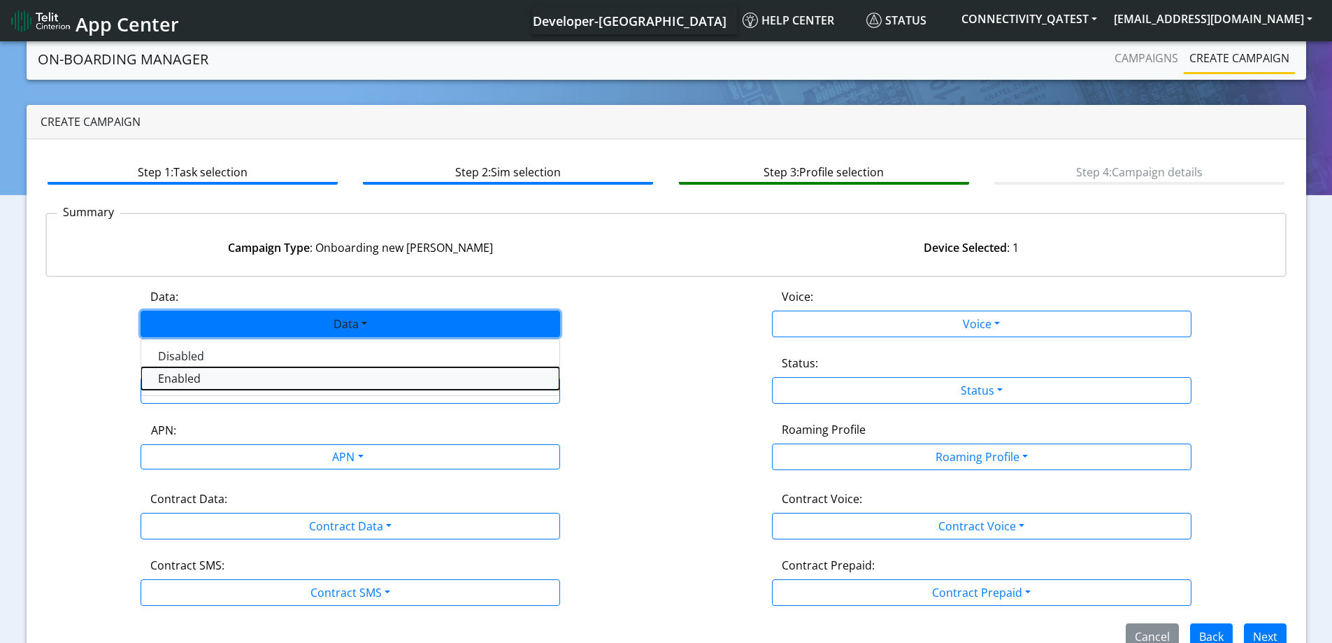
click at [189, 375] on button "Enabled" at bounding box center [350, 378] width 418 height 22
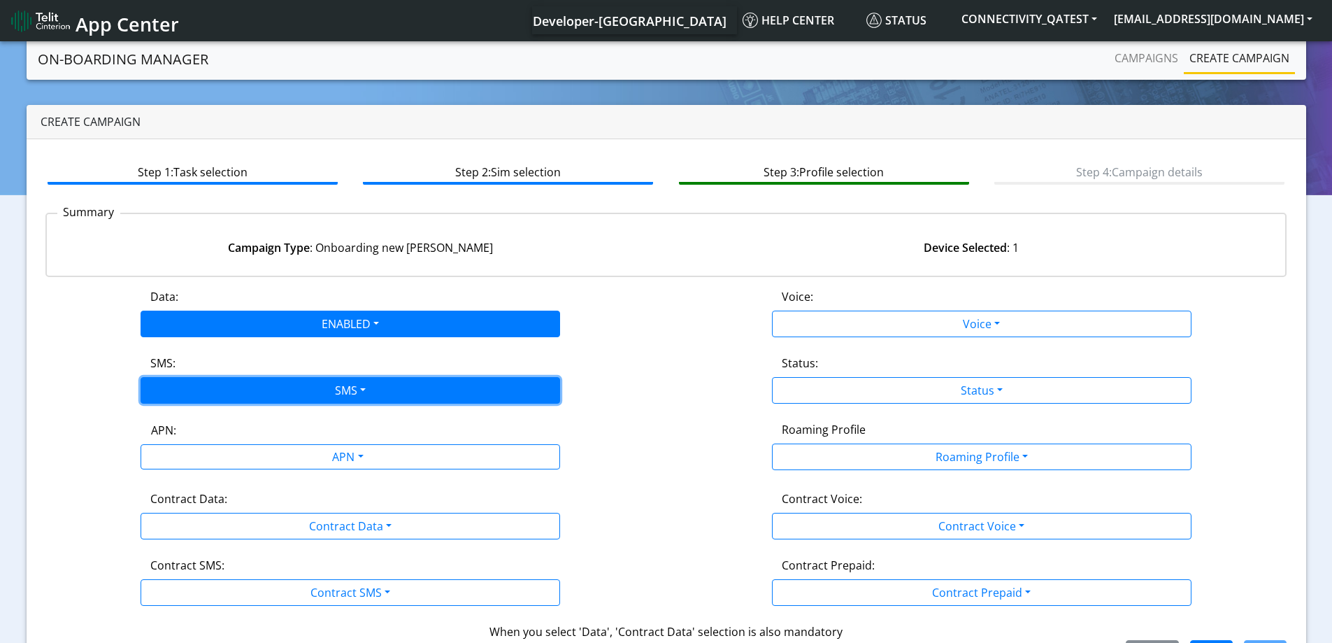
click at [180, 388] on button "SMS" at bounding box center [351, 390] width 420 height 27
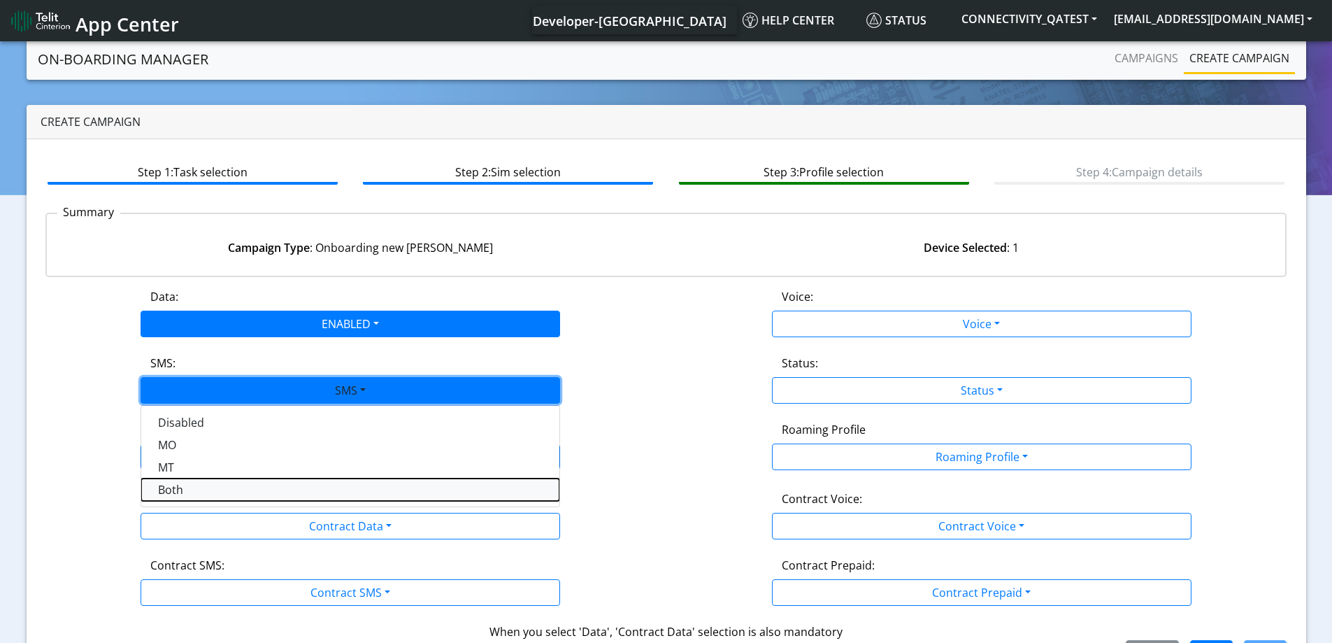
click at [175, 488] on button "Both" at bounding box center [350, 489] width 418 height 22
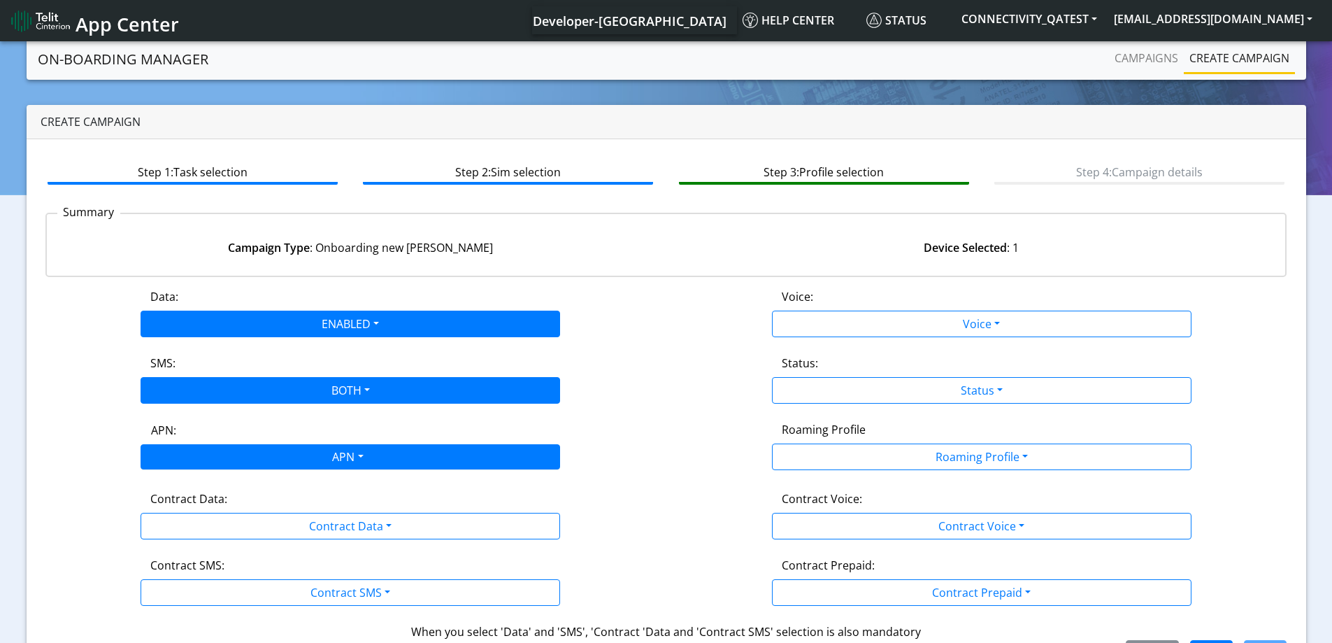
click at [197, 457] on div "APN" at bounding box center [346, 458] width 443 height 27
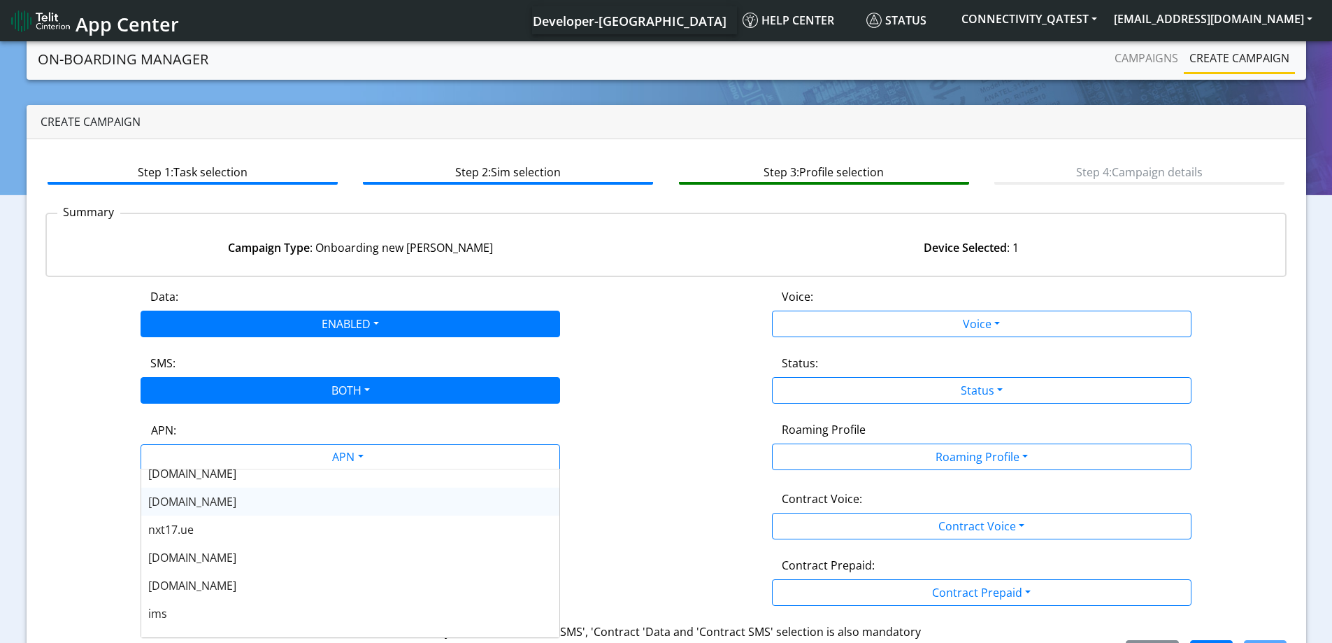
scroll to position [70, 0]
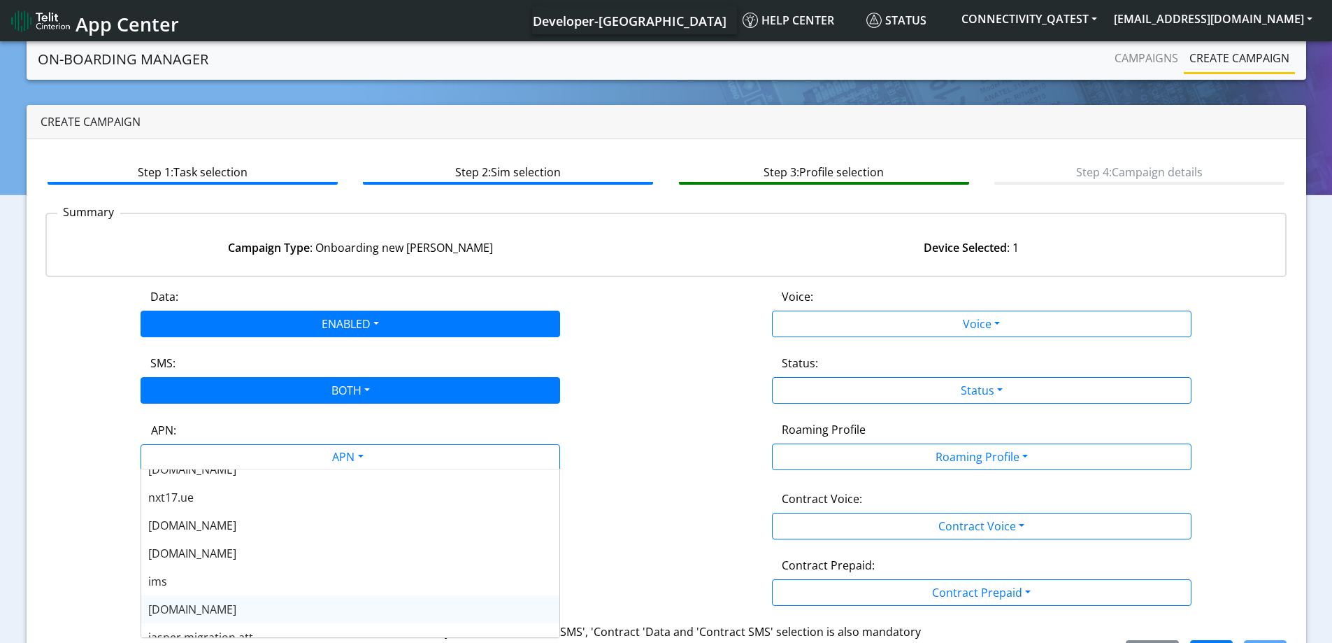
click at [177, 606] on span "[DOMAIN_NAME]" at bounding box center [192, 609] width 88 height 15
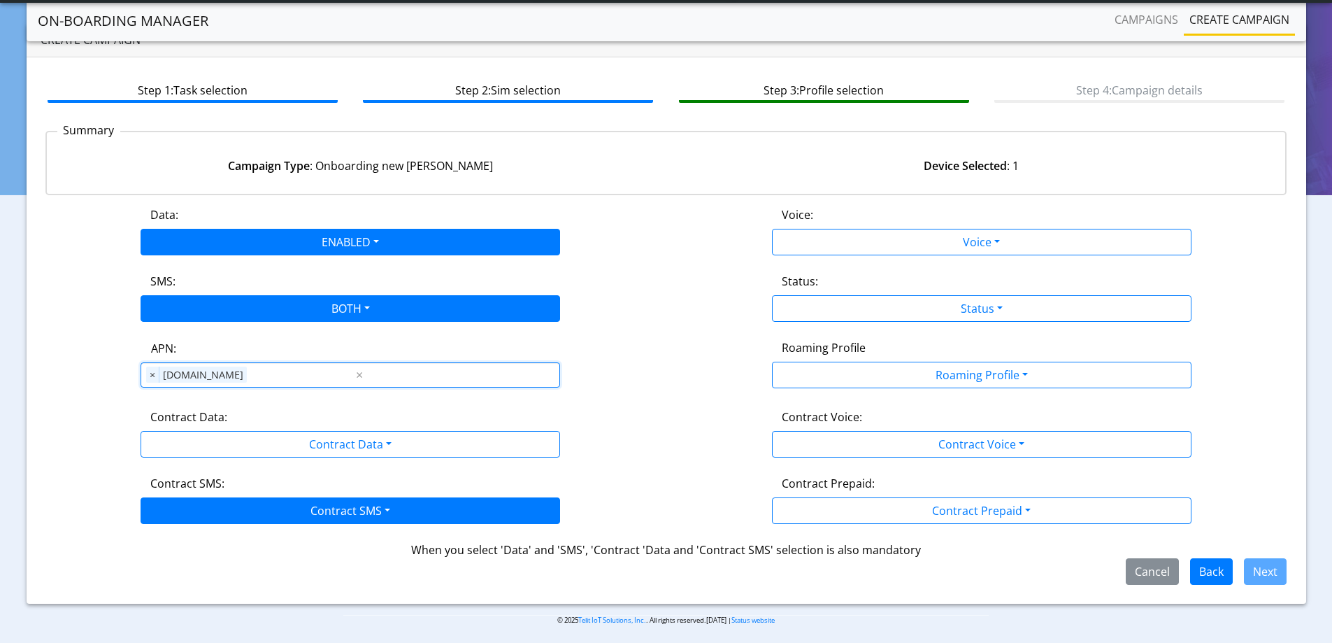
scroll to position [48, 0]
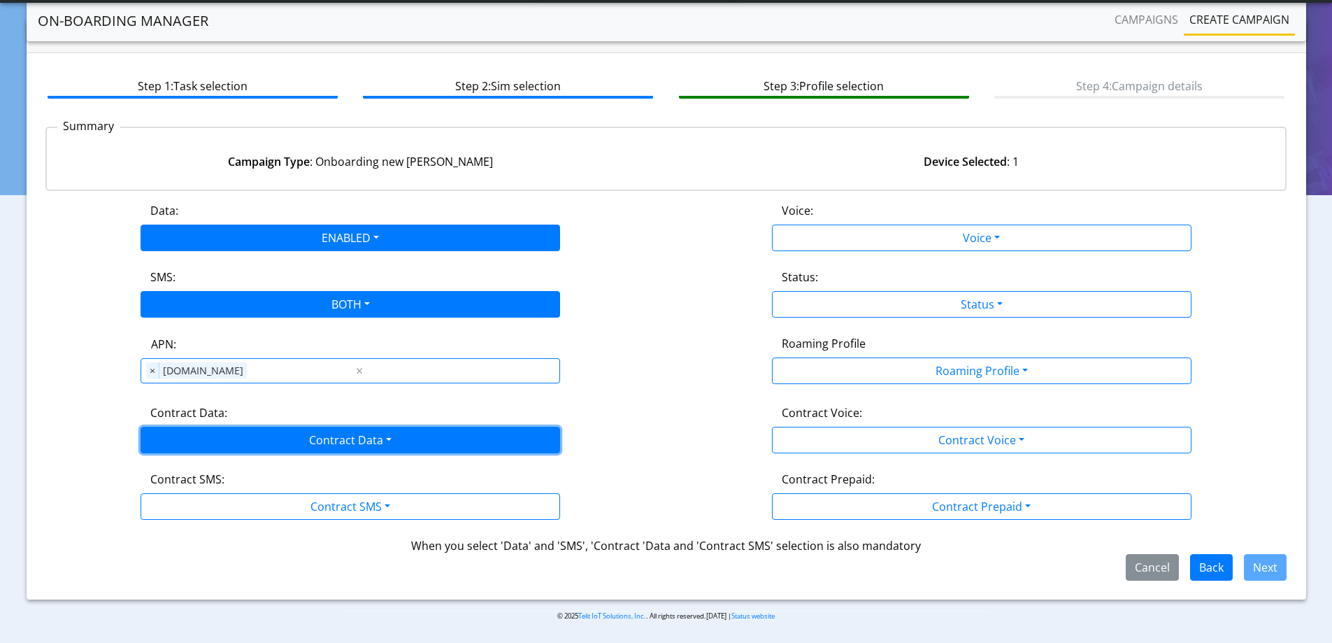
click at [297, 444] on button "Contract Data" at bounding box center [351, 440] width 420 height 27
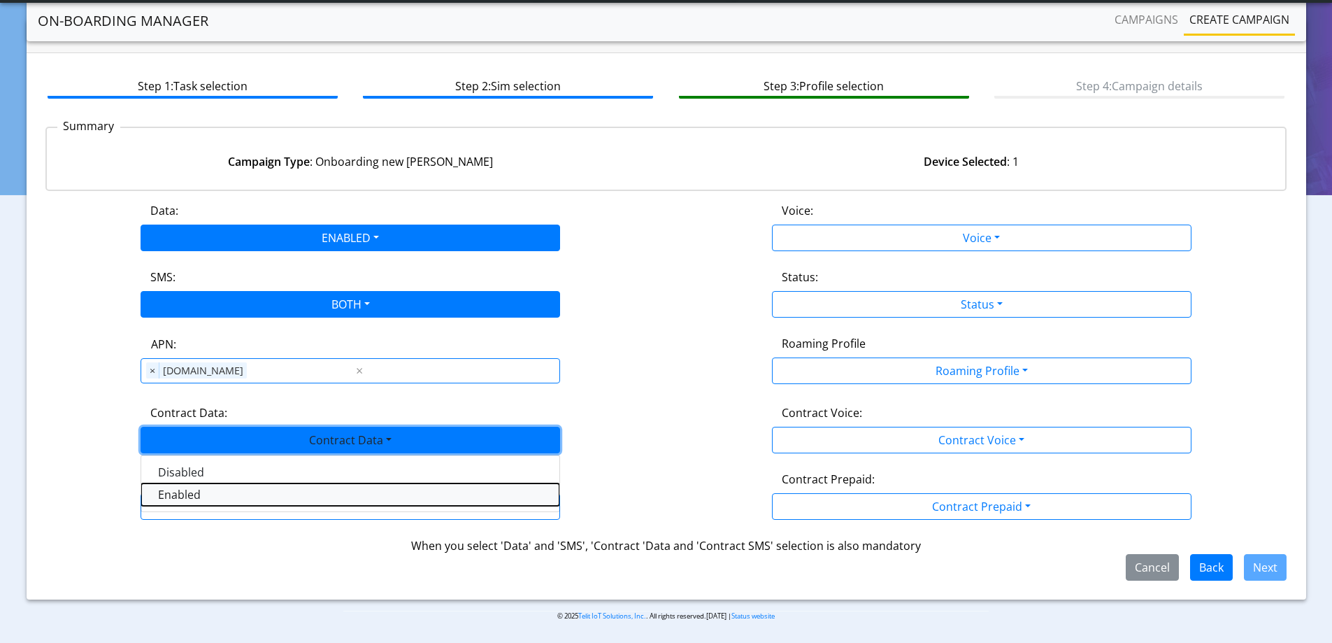
click at [180, 492] on Dataenabled-dropdown "Enabled" at bounding box center [350, 494] width 418 height 22
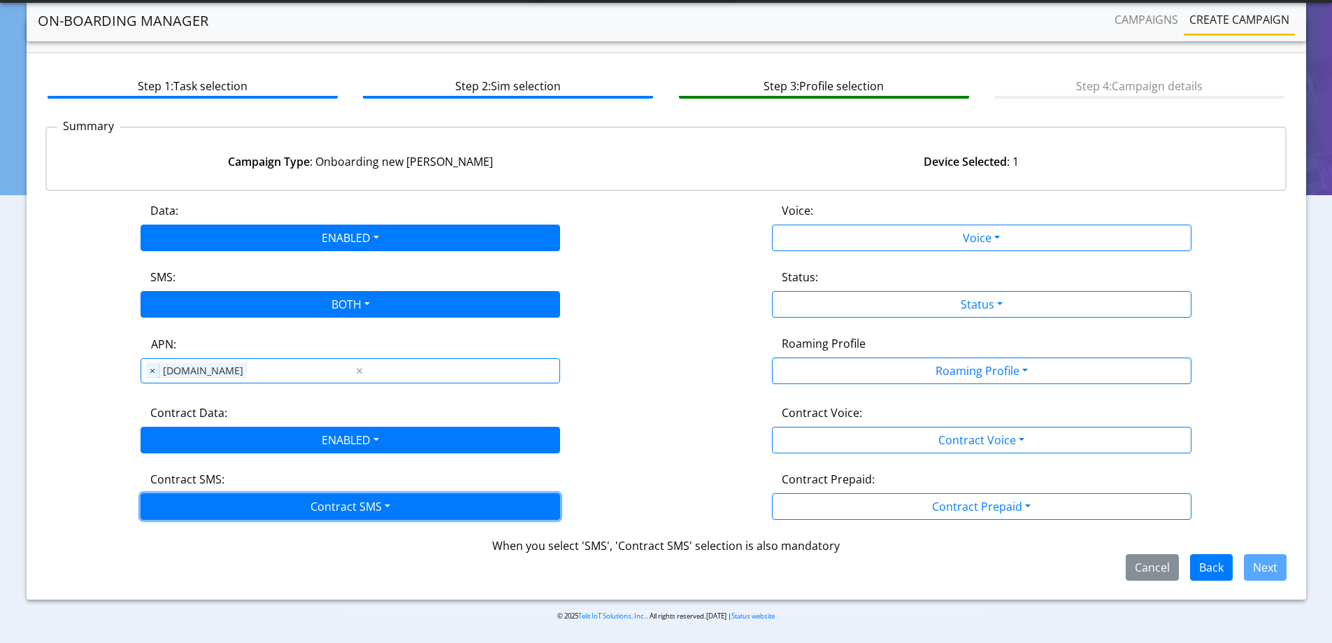
click at [186, 504] on button "Contract SMS" at bounding box center [351, 506] width 420 height 27
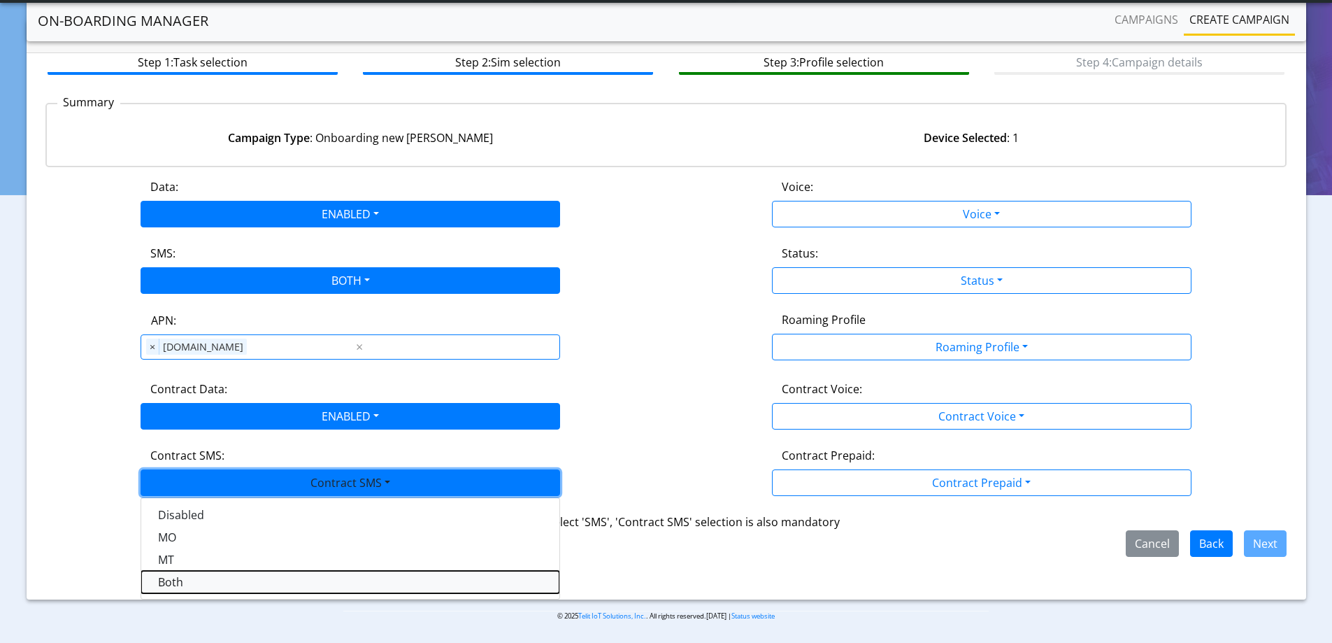
click at [180, 583] on SMSboth-dropdown "Both" at bounding box center [350, 582] width 418 height 22
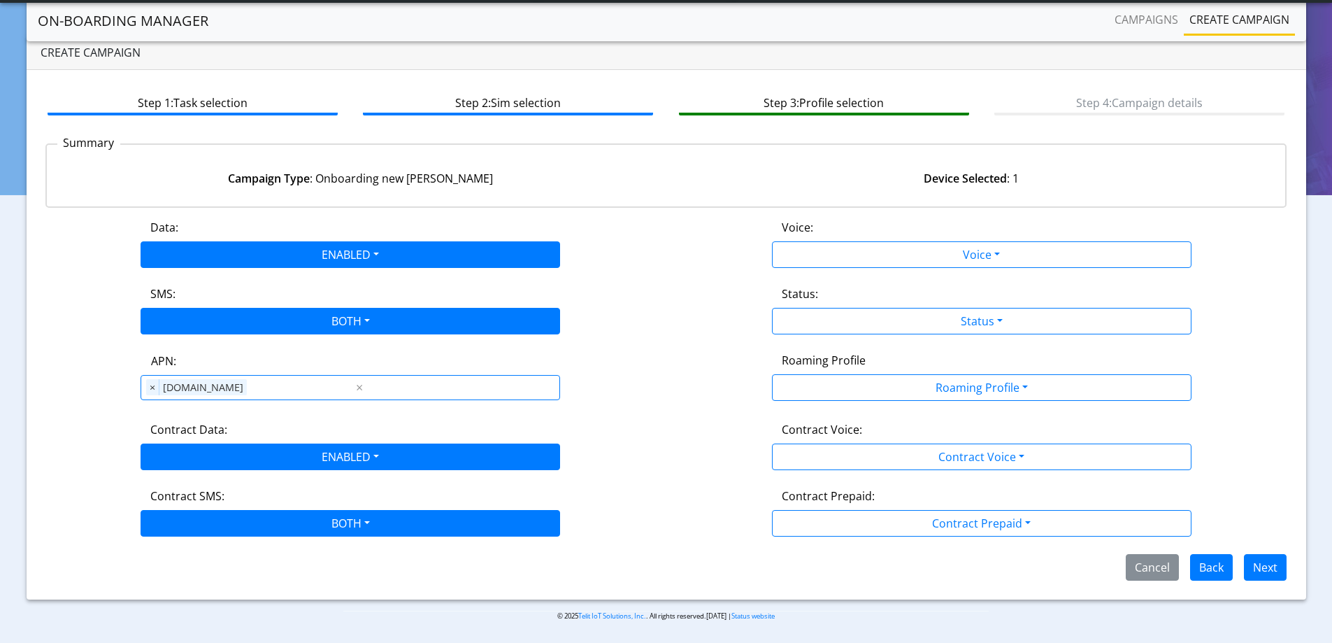
scroll to position [0, 0]
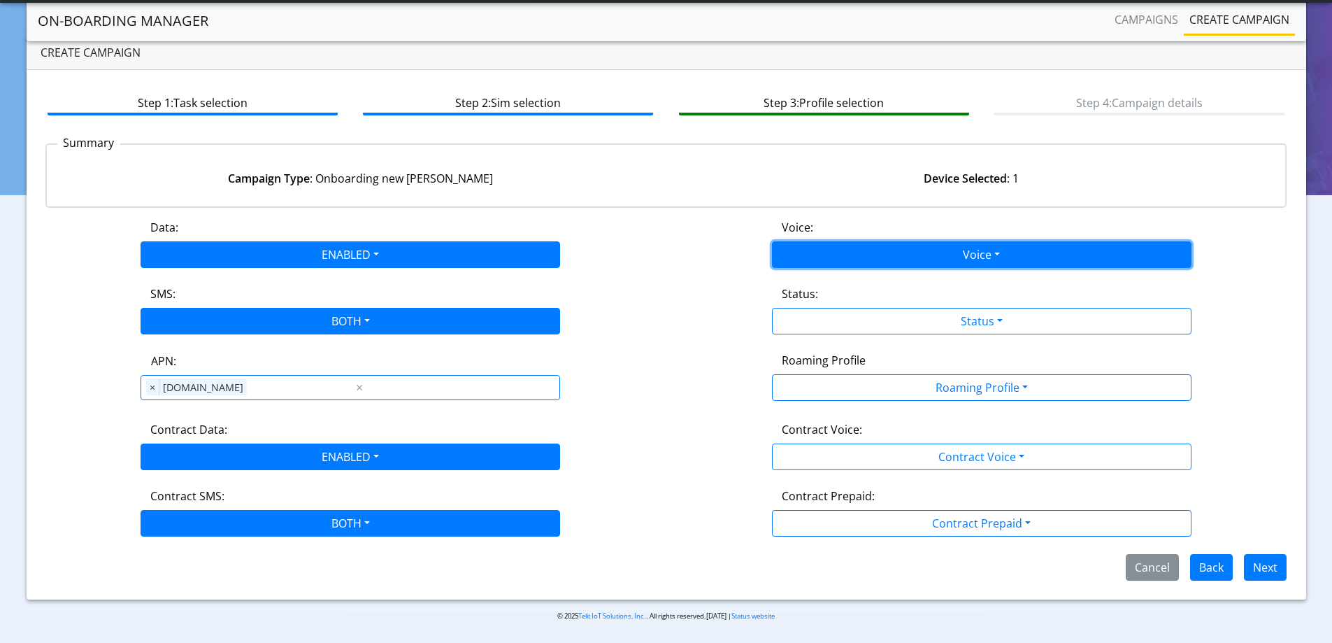
click at [970, 250] on button "Voice" at bounding box center [982, 254] width 420 height 27
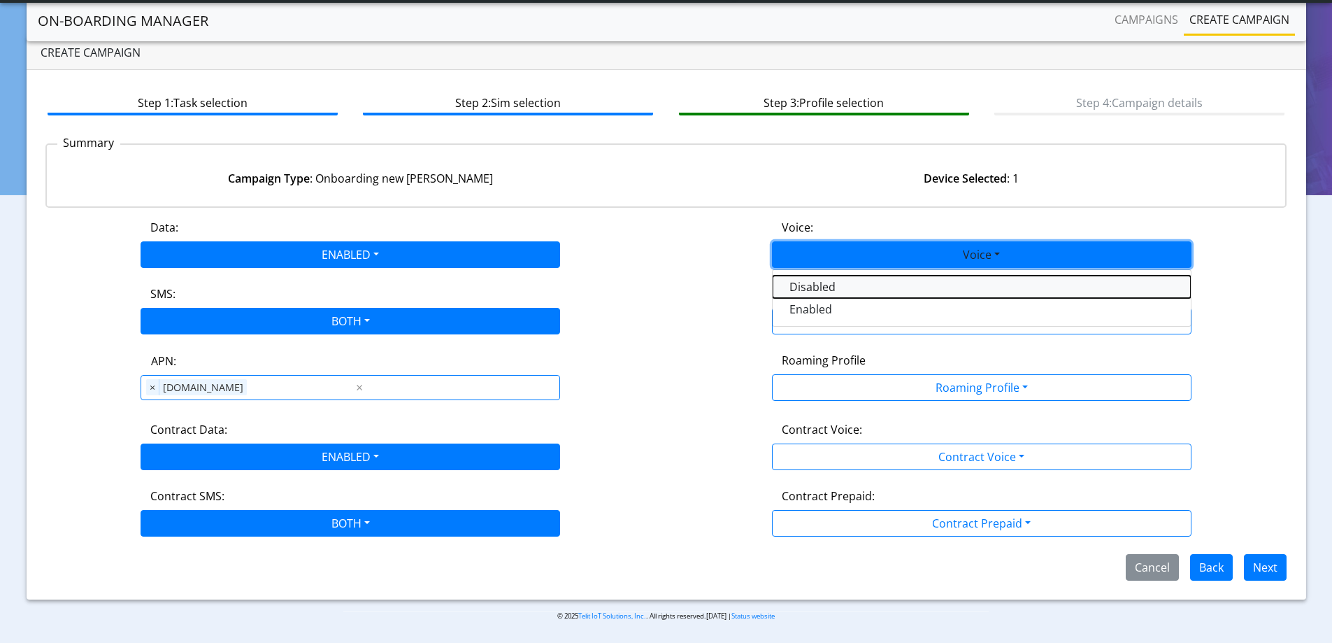
click at [820, 286] on button "Disabled" at bounding box center [982, 287] width 418 height 22
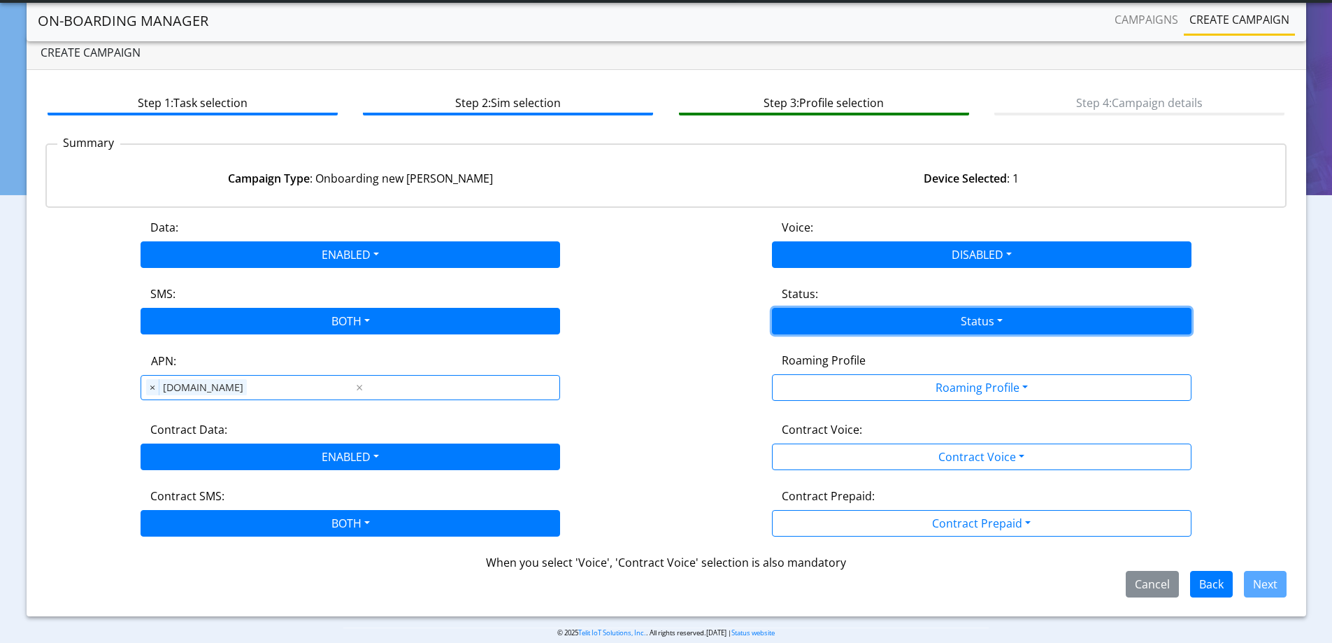
click at [816, 324] on button "Status" at bounding box center [982, 321] width 420 height 27
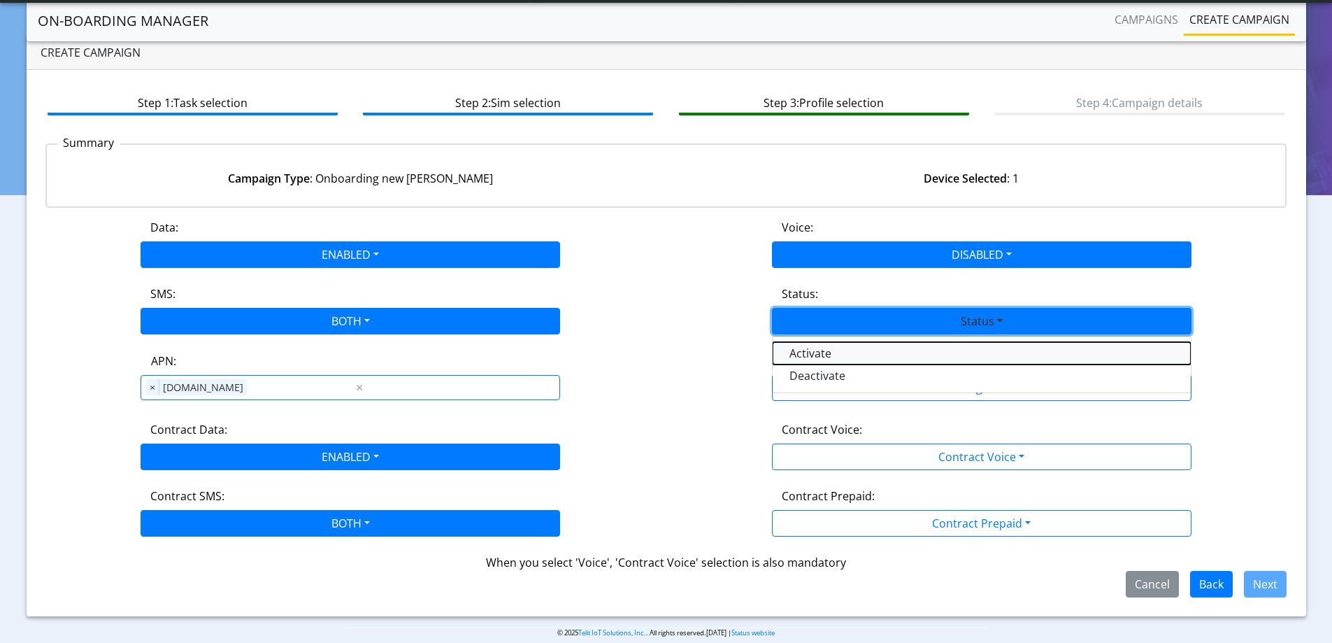
click at [808, 355] on button "Activate" at bounding box center [982, 353] width 418 height 22
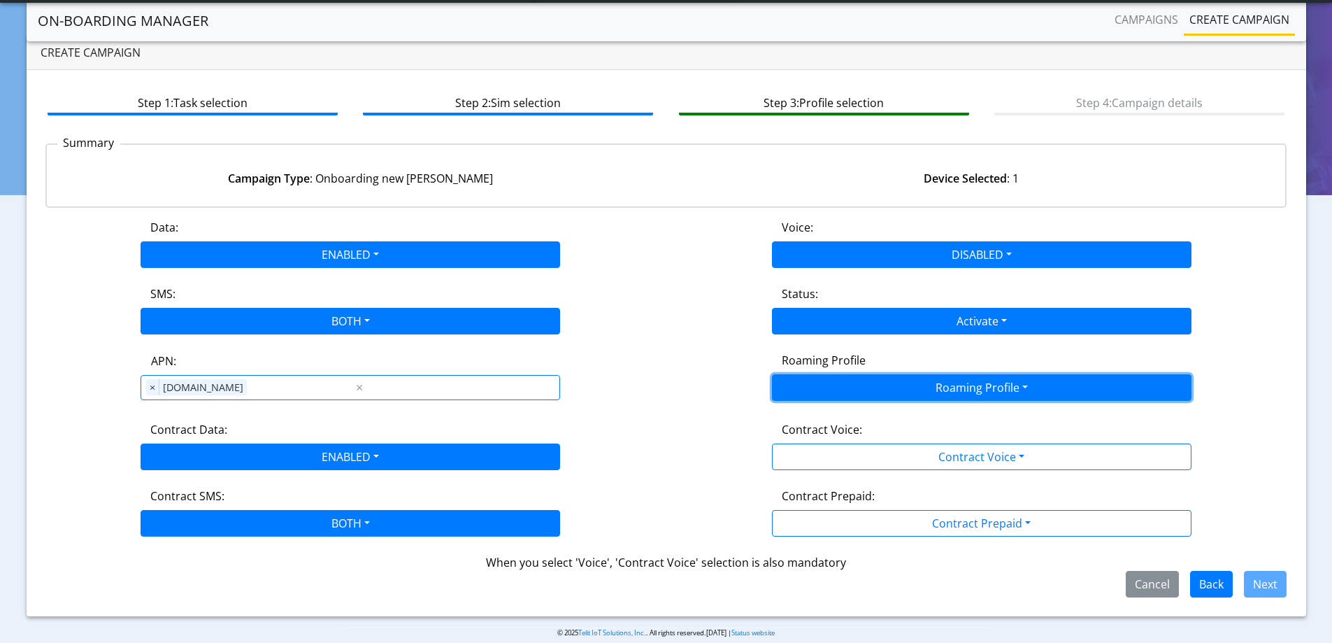
click at [806, 378] on button "Roaming Profile" at bounding box center [982, 387] width 420 height 27
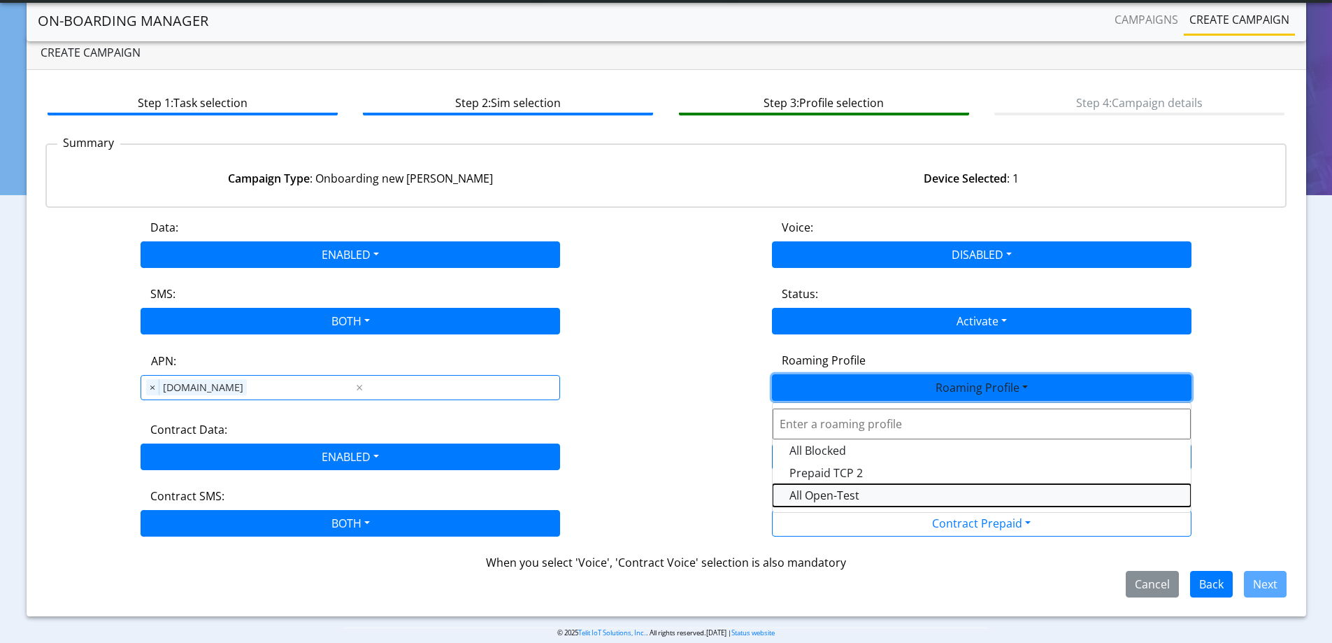
click at [827, 495] on Profile-dropdown "All Open-Test" at bounding box center [982, 495] width 418 height 22
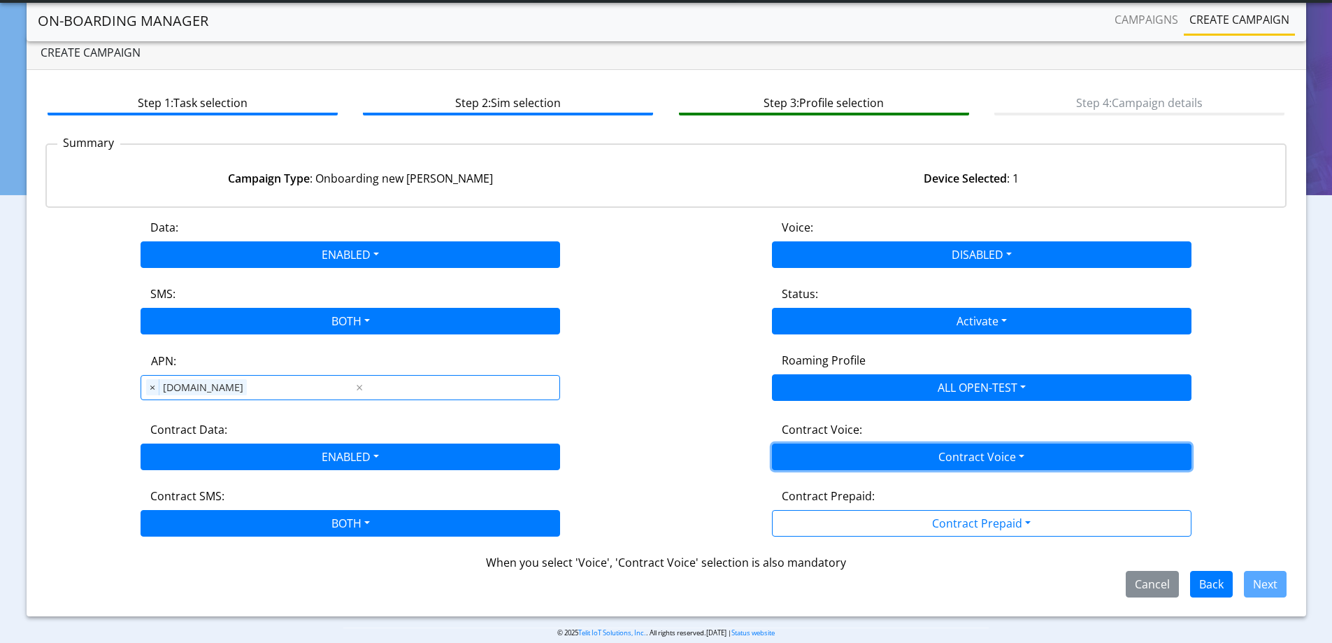
click at [817, 464] on button "Contract Voice" at bounding box center [982, 456] width 420 height 27
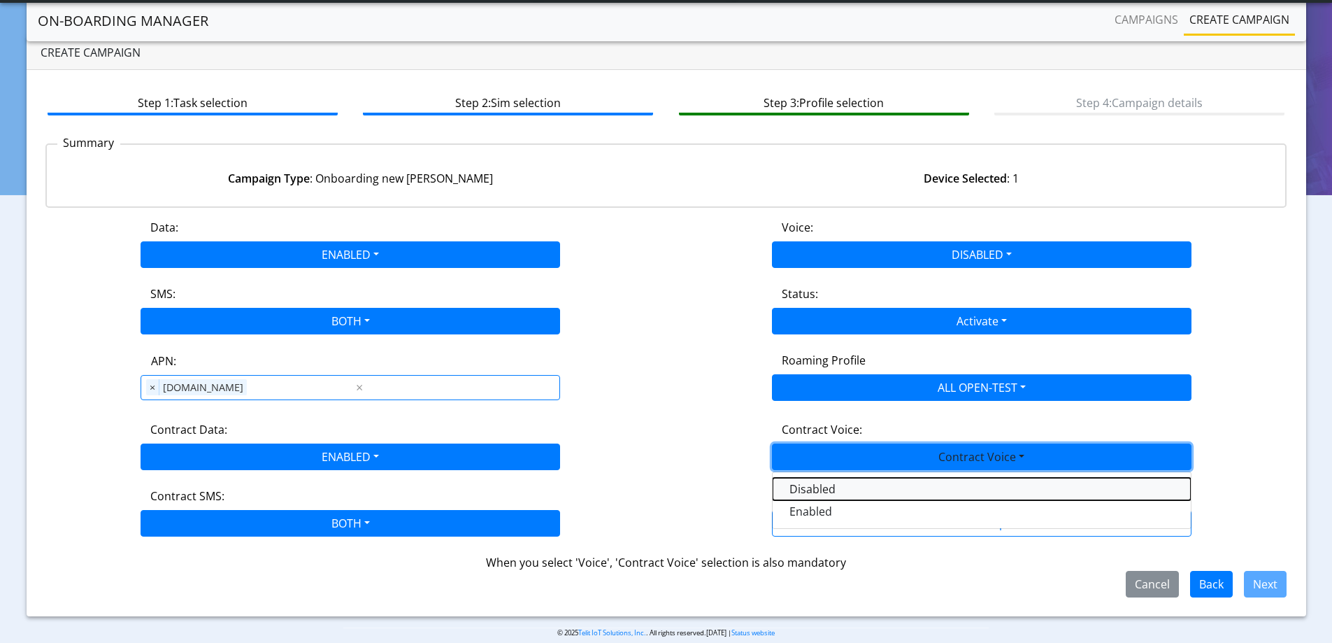
click at [815, 490] on Voicedisabled-dropdown "Disabled" at bounding box center [982, 489] width 418 height 22
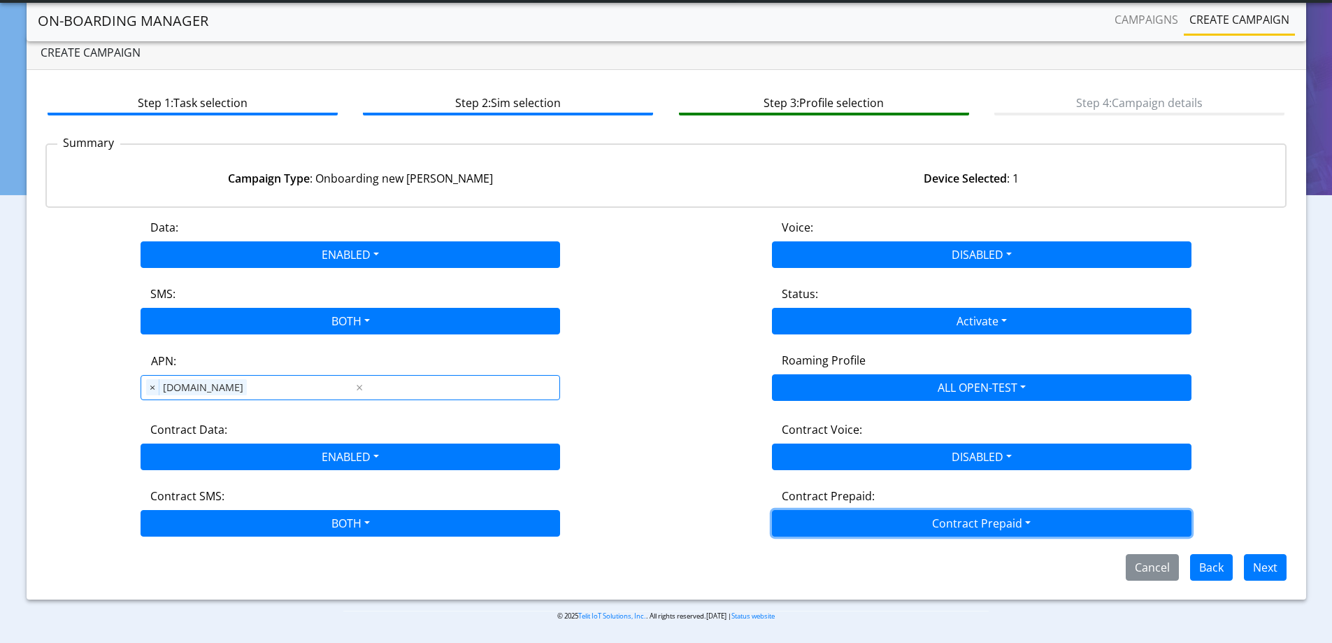
click at [823, 518] on button "Contract Prepaid" at bounding box center [982, 523] width 420 height 27
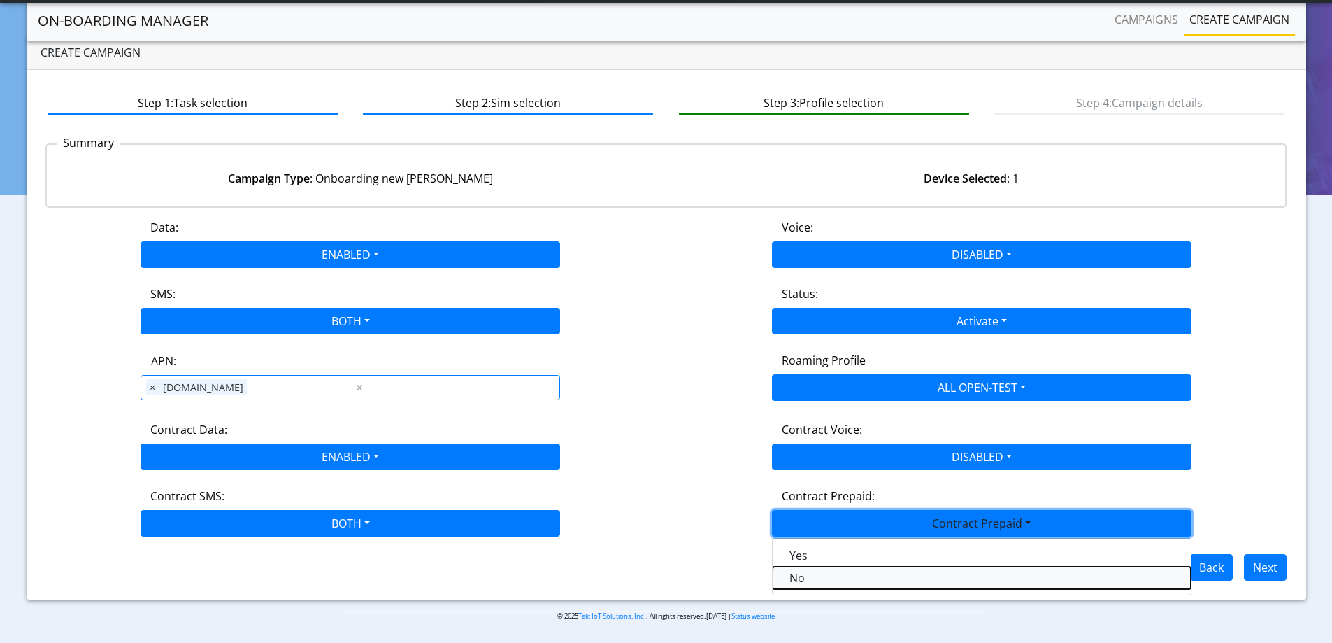
click at [819, 576] on Prepaidnotprepaid-dropdown "No" at bounding box center [982, 578] width 418 height 22
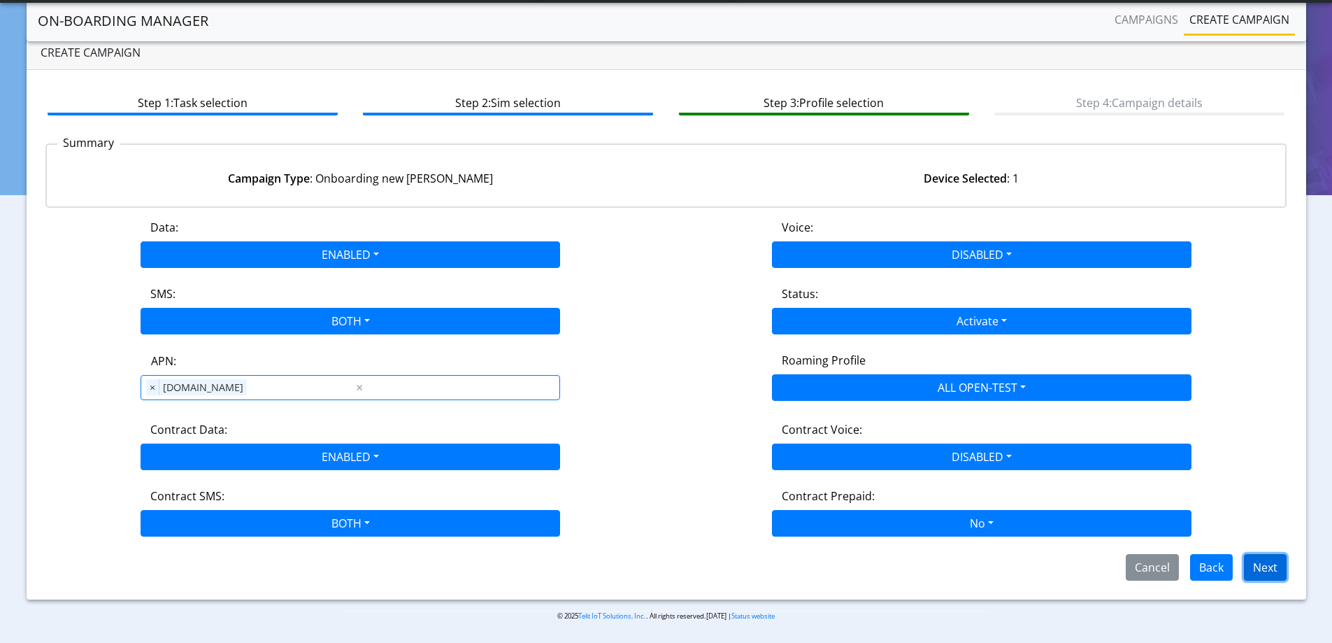
click at [1265, 564] on button "Next" at bounding box center [1265, 567] width 43 height 27
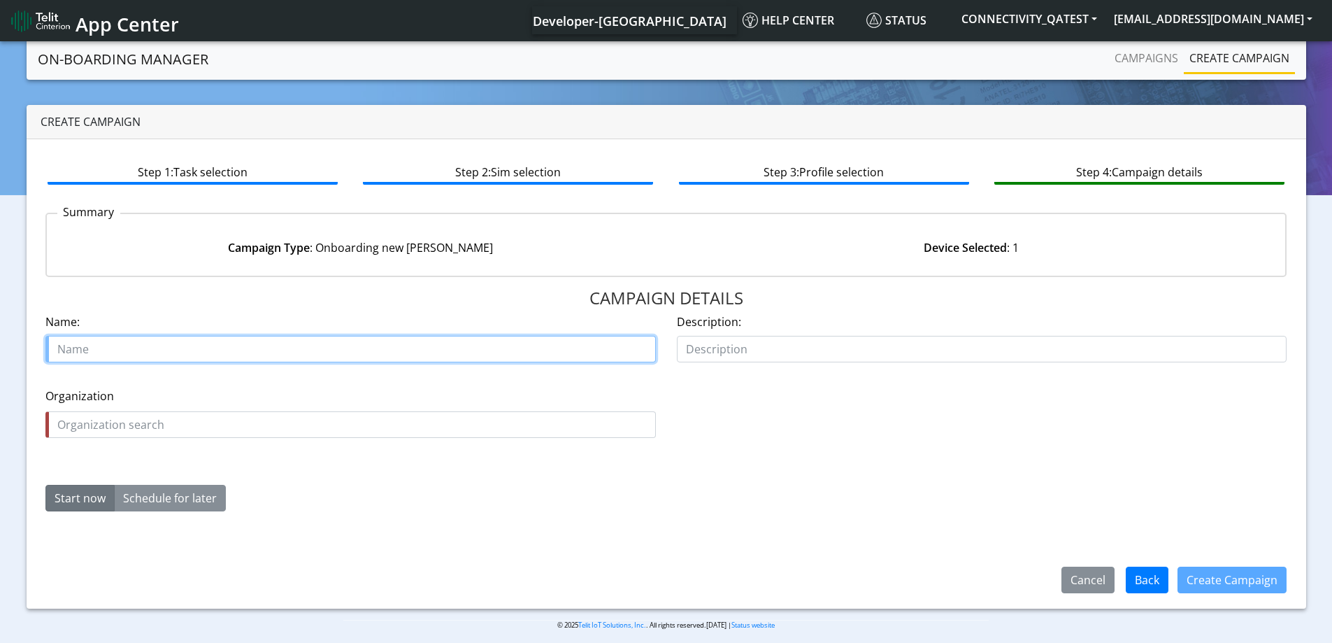
click at [149, 350] on input "text" at bounding box center [350, 349] width 611 height 27
paste input "89358152000000929283"
type input "89358152000000929283"
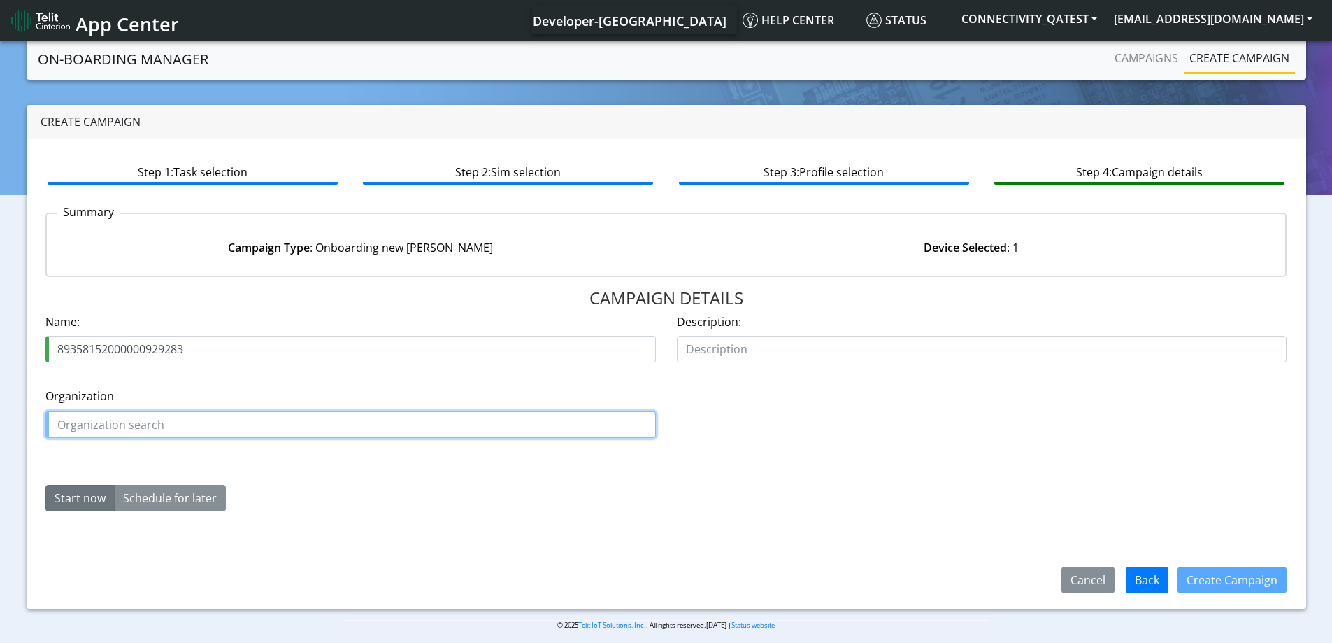
click at [138, 421] on input "text" at bounding box center [350, 424] width 611 height 27
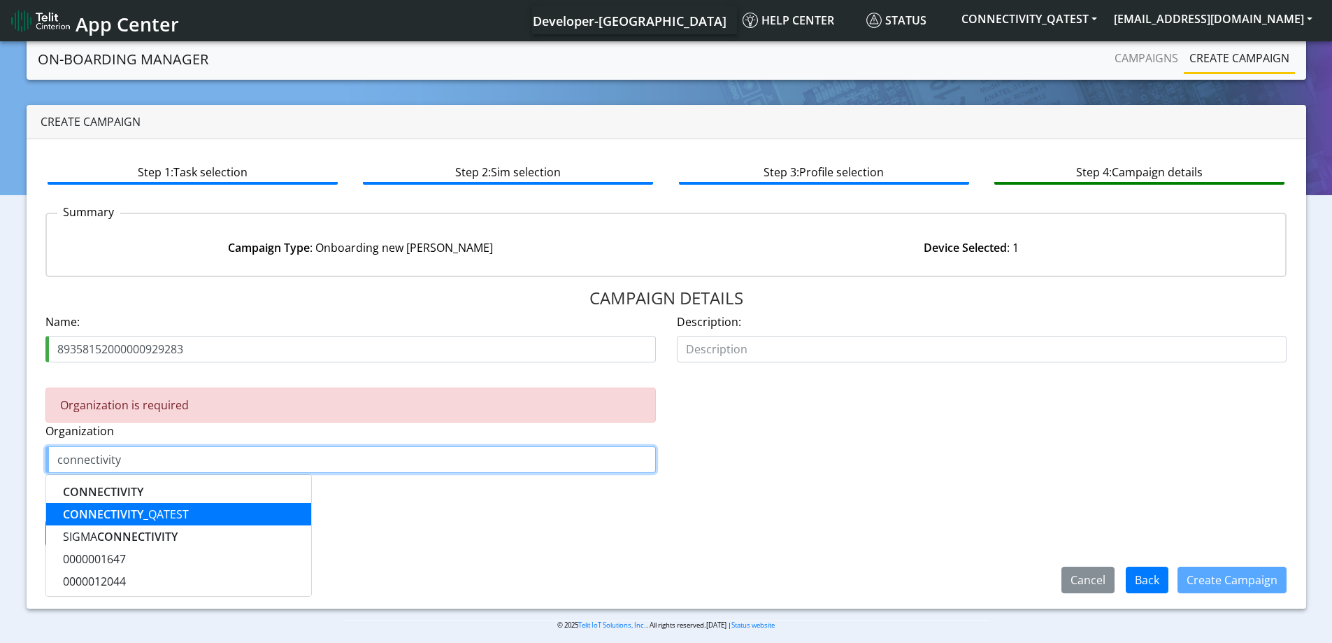
click at [159, 509] on ngb-highlight "CONNECTIVITY _QATEST" at bounding box center [126, 513] width 126 height 15
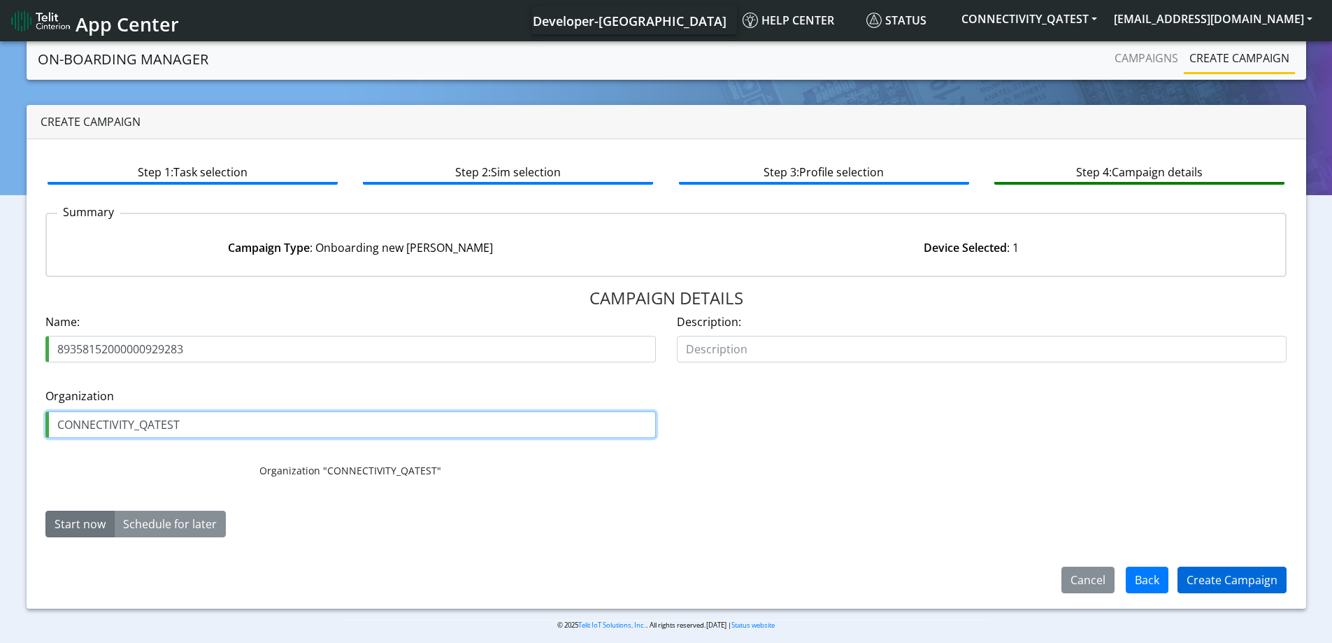
type input "CONNECTIVITY_QATEST"
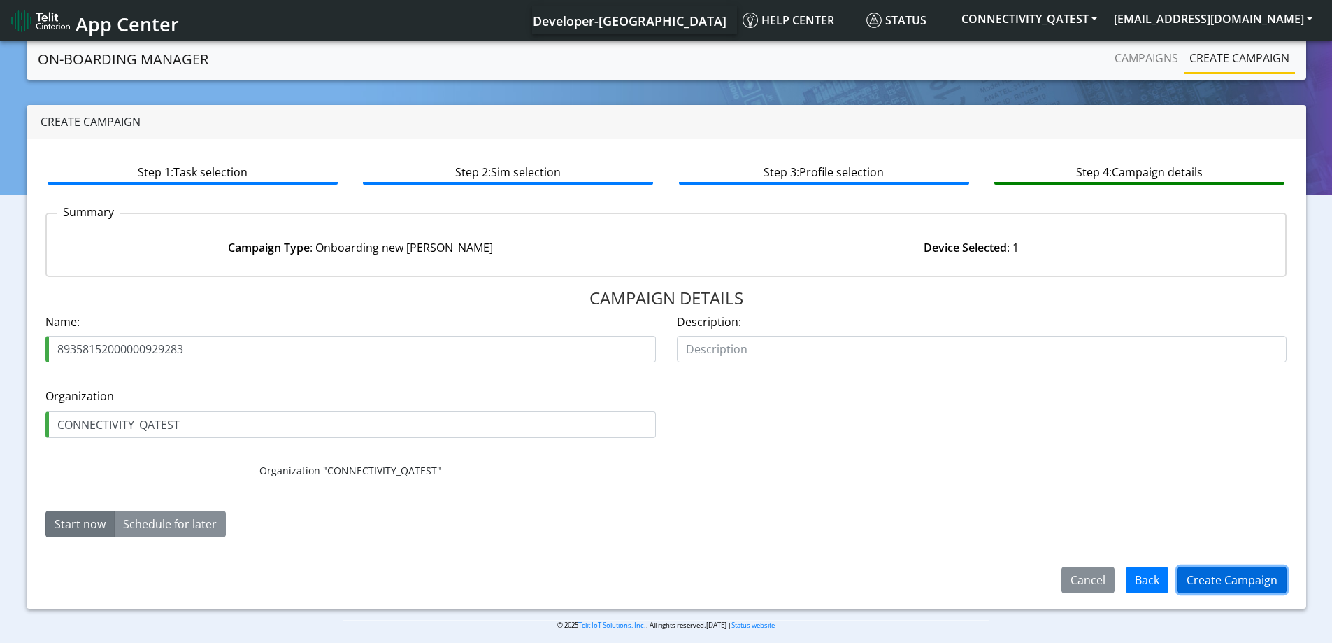
click at [1206, 579] on button "Create Campaign" at bounding box center [1232, 580] width 109 height 27
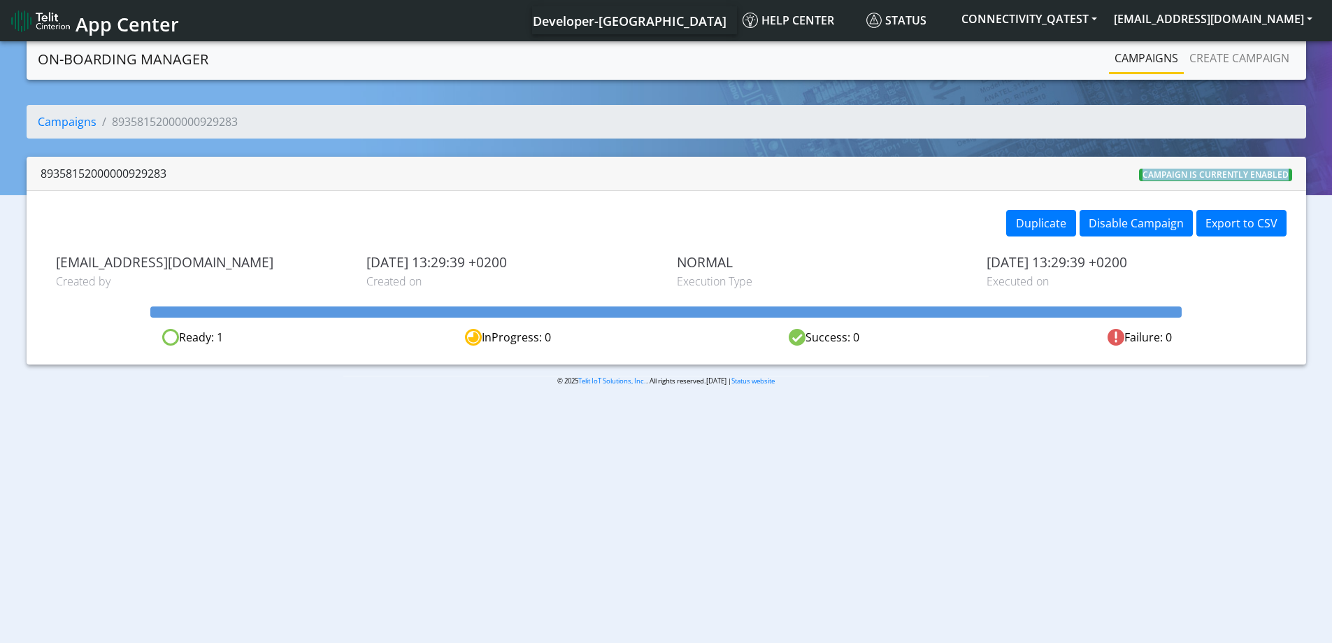
click at [852, 190] on div "89358152000000929283 Campaign is currently enabled Duplicate Disable Campaign E…" at bounding box center [667, 261] width 1280 height 208
click at [1246, 55] on link "Create campaign" at bounding box center [1239, 58] width 111 height 28
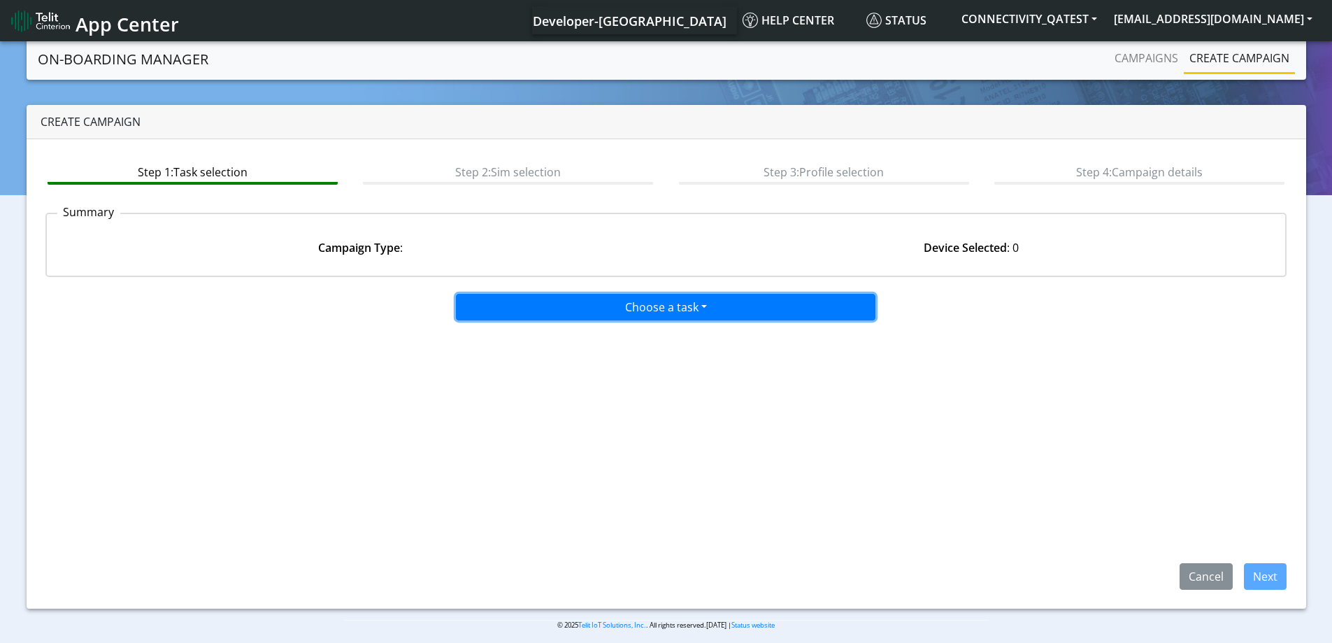
click at [643, 309] on button "Choose a task" at bounding box center [666, 307] width 420 height 27
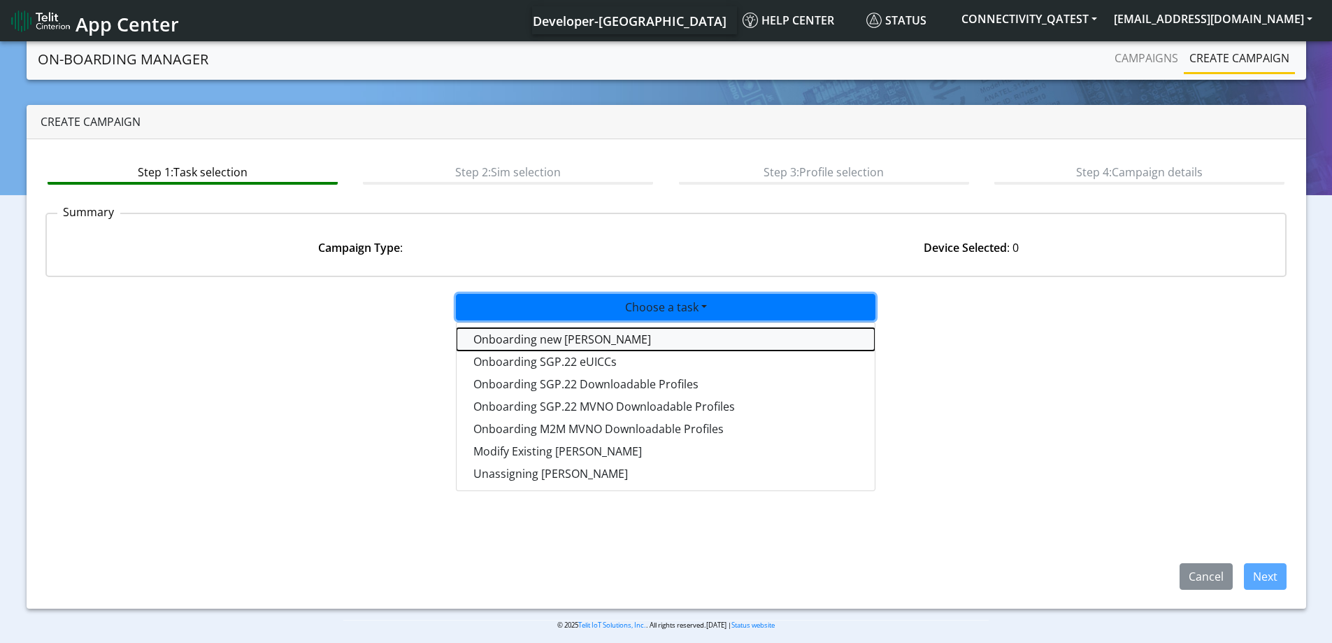
click at [566, 338] on tasktoes-dropdown "Onboarding new SIMs" at bounding box center [666, 339] width 418 height 22
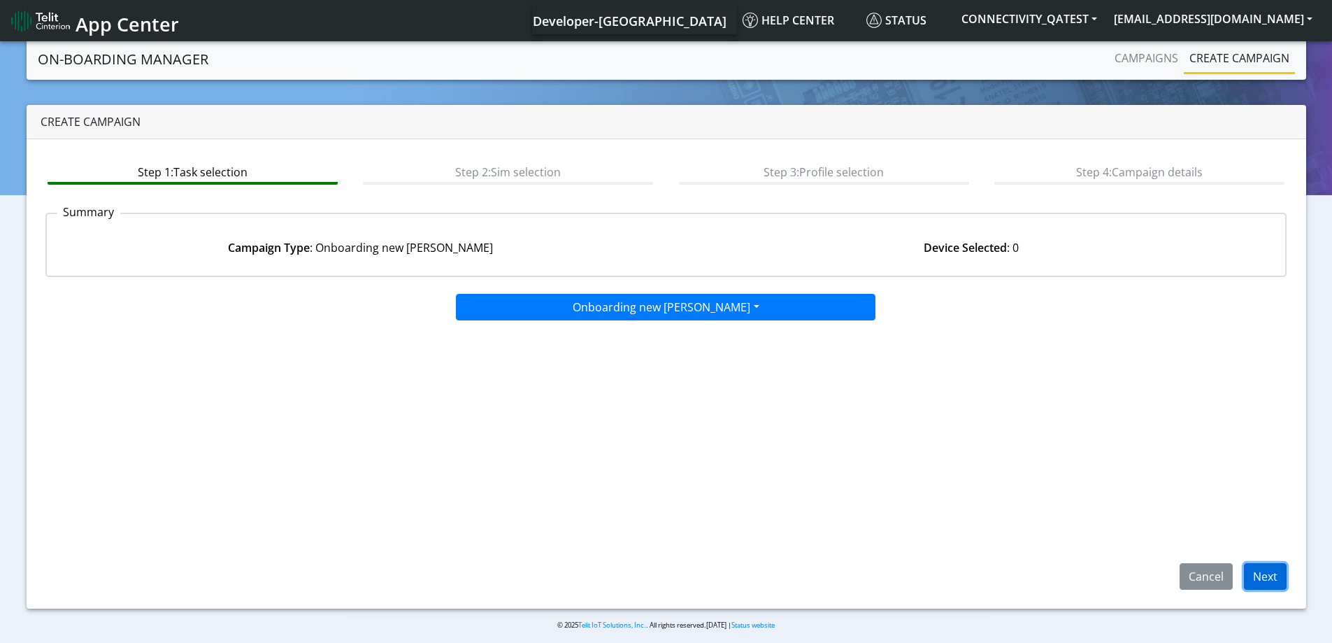
click at [1270, 572] on button "Next" at bounding box center [1265, 576] width 43 height 27
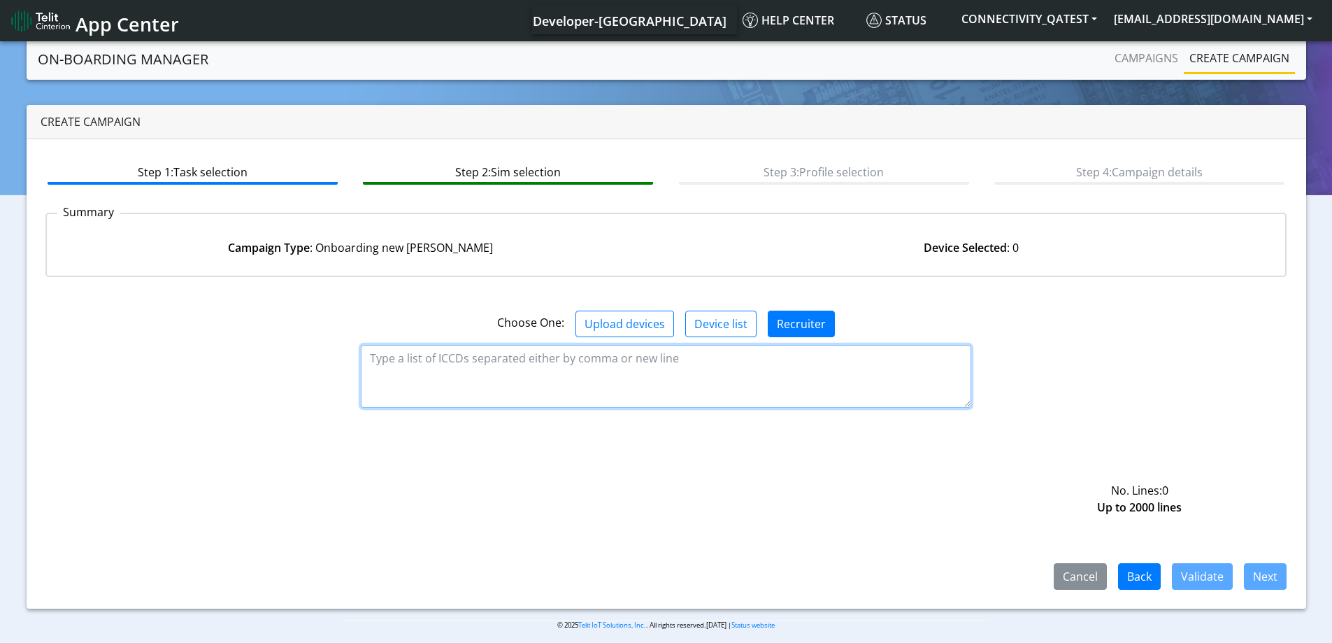
click at [572, 374] on textarea at bounding box center [666, 376] width 611 height 63
paste textarea "89358152000000929226"
click at [527, 351] on textarea "89358152000000929226," at bounding box center [666, 376] width 611 height 63
paste textarea "89358152000000929234"
type textarea "89358152000000929226,89358152000000929234"
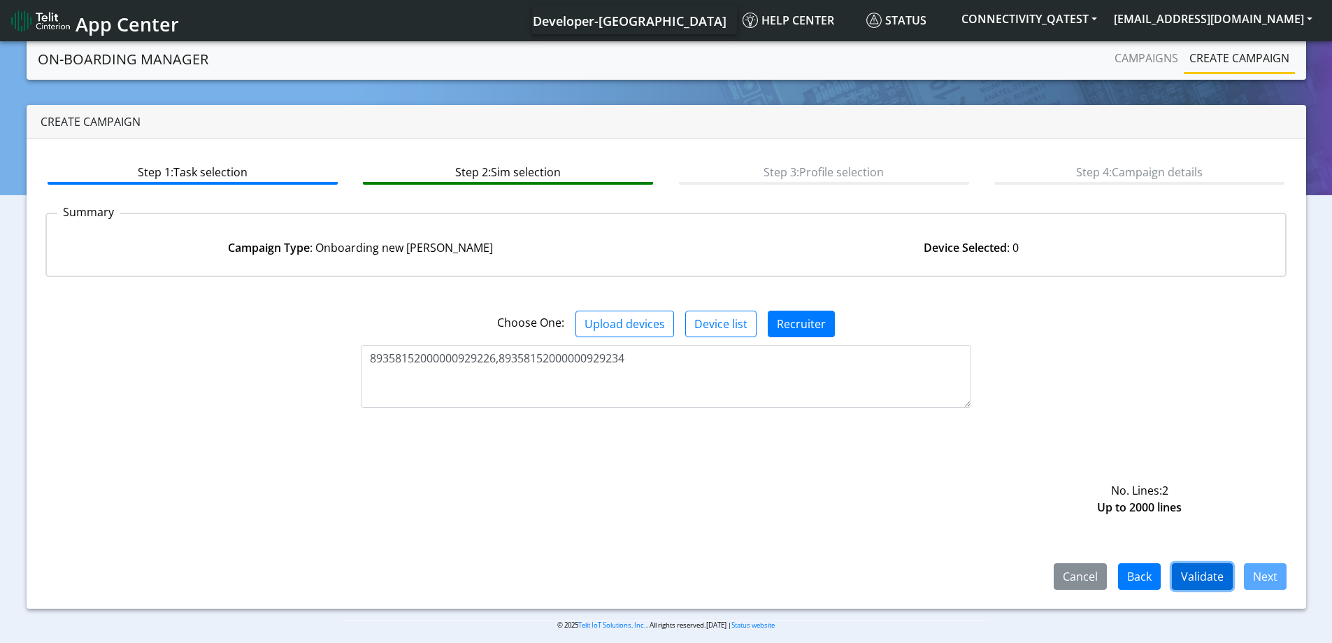
click at [1205, 575] on button "Validate" at bounding box center [1202, 576] width 61 height 27
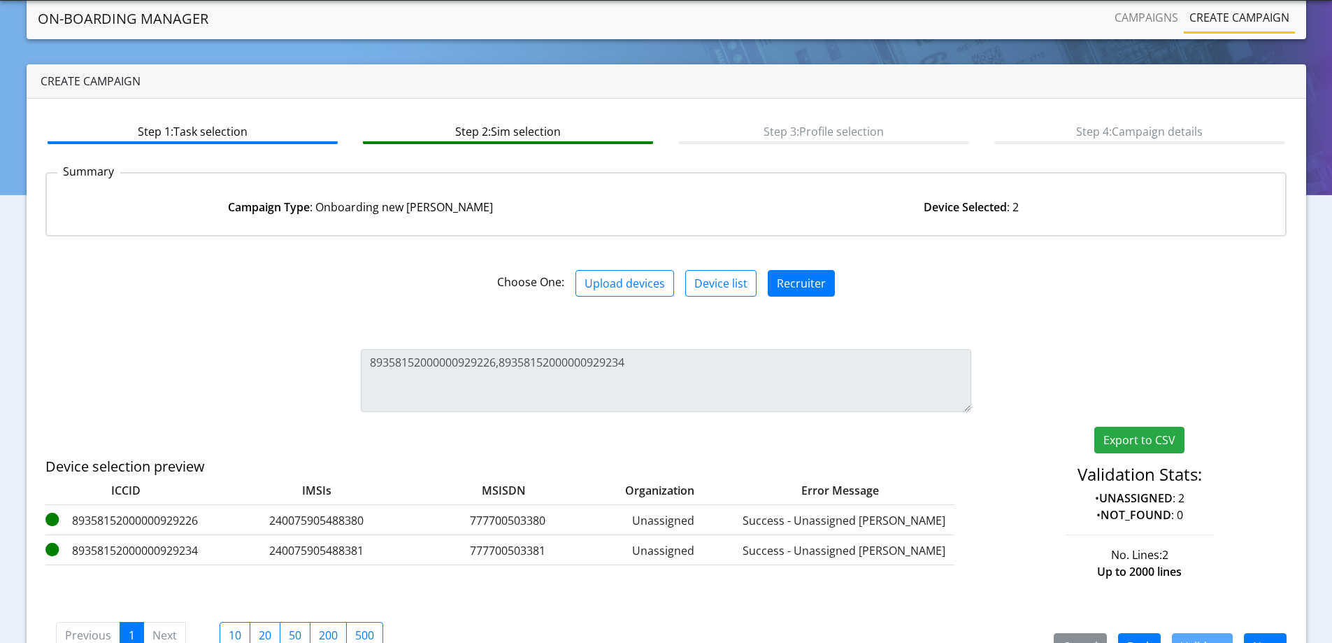
scroll to position [82, 0]
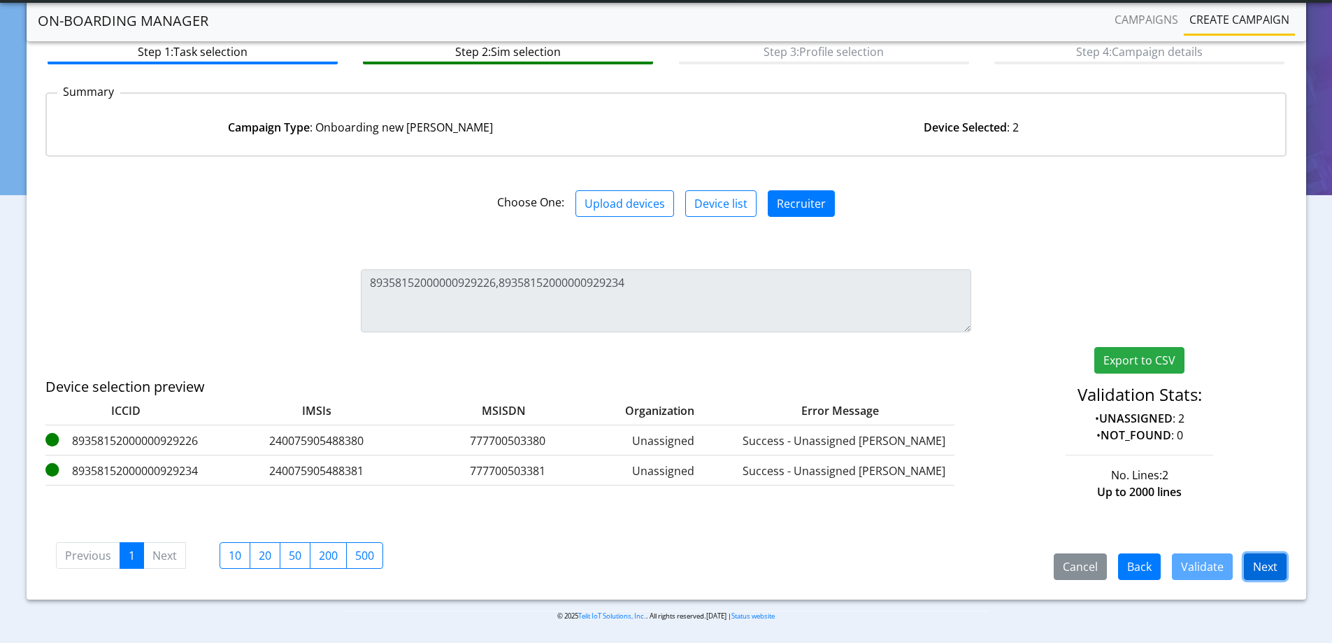
click at [1260, 564] on button "Next" at bounding box center [1265, 566] width 43 height 27
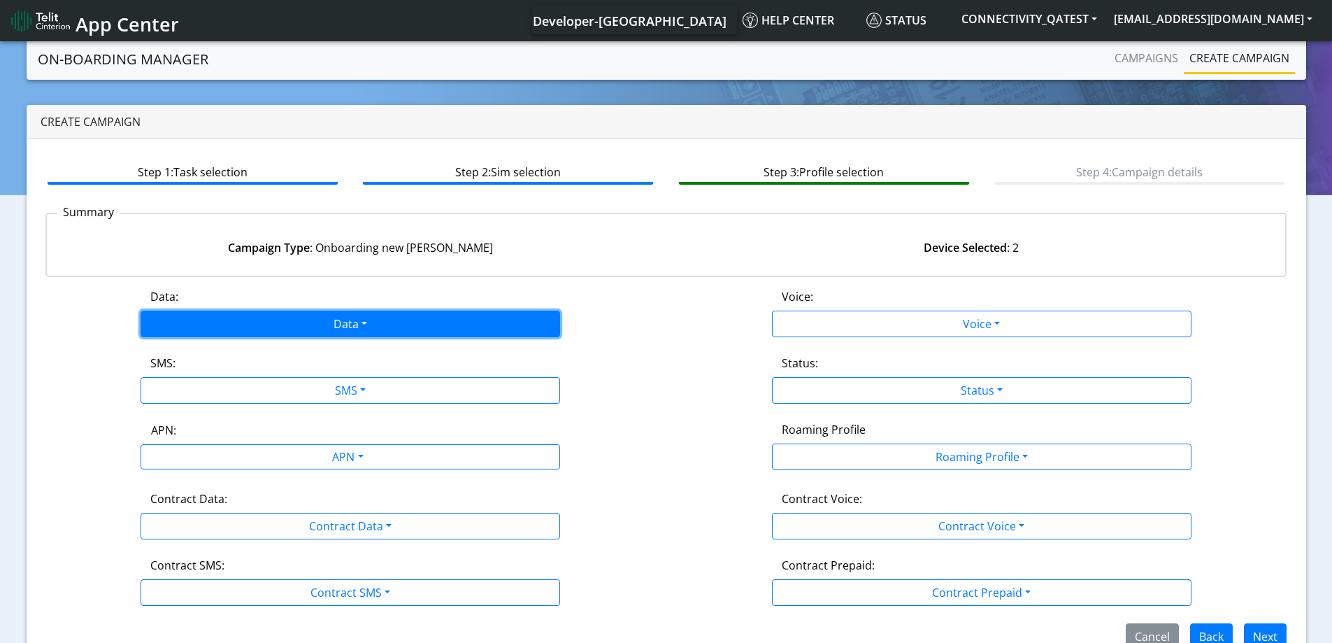
click at [309, 325] on button "Data" at bounding box center [351, 324] width 420 height 27
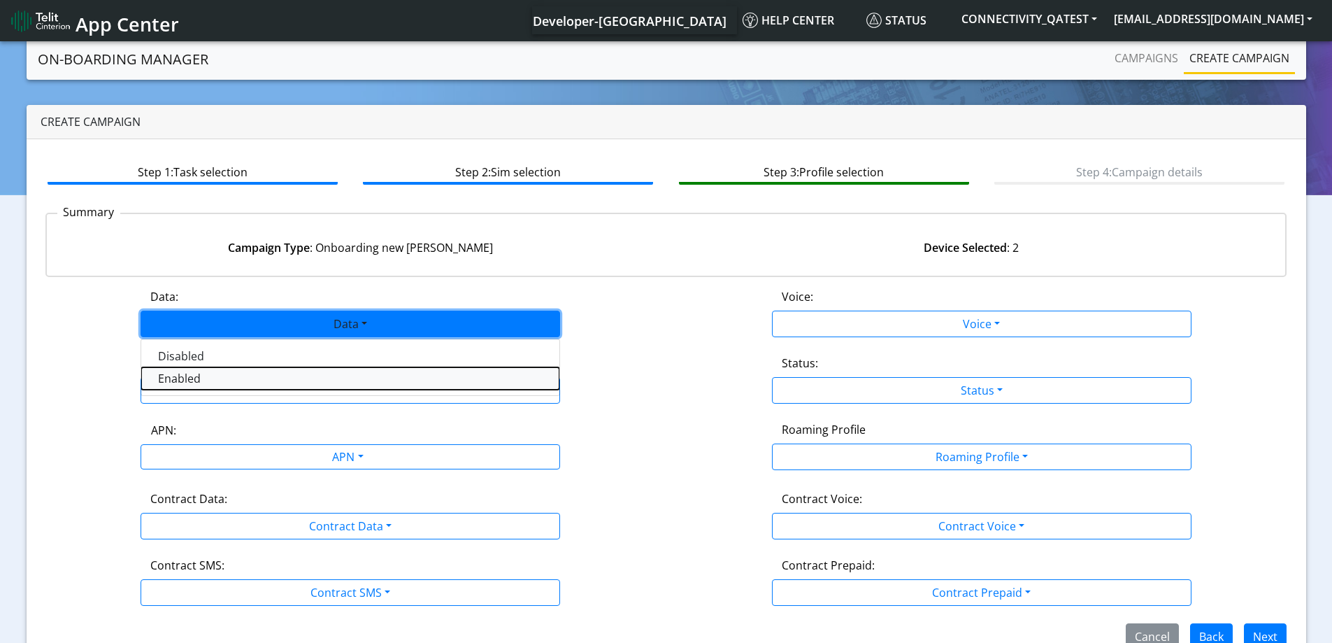
click at [187, 378] on button "Enabled" at bounding box center [350, 378] width 418 height 22
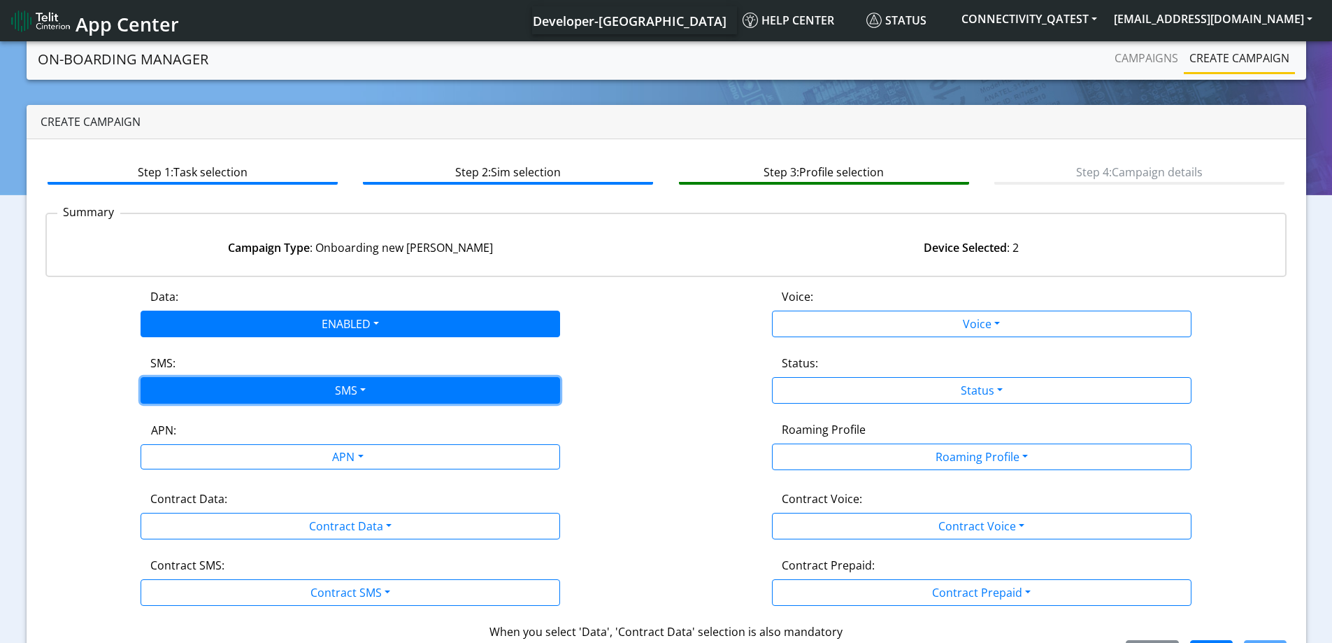
click at [183, 395] on button "SMS" at bounding box center [351, 390] width 420 height 27
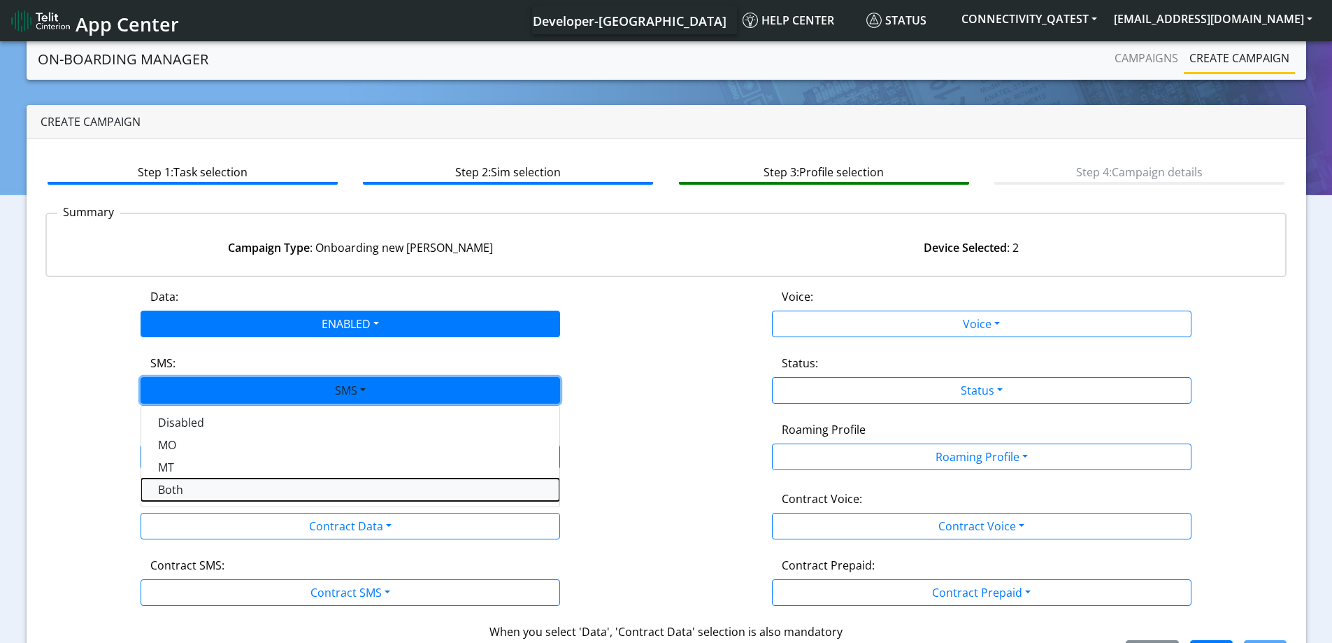
click at [171, 487] on button "Both" at bounding box center [350, 489] width 418 height 22
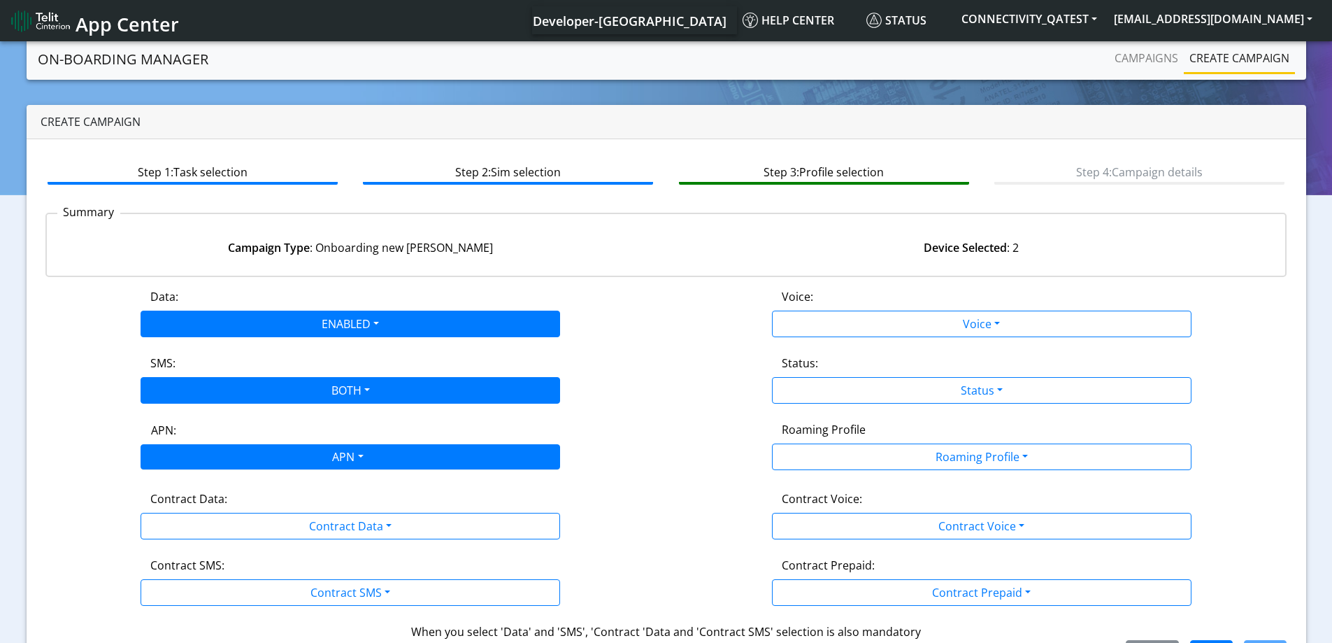
click at [190, 452] on div "APN" at bounding box center [346, 458] width 443 height 27
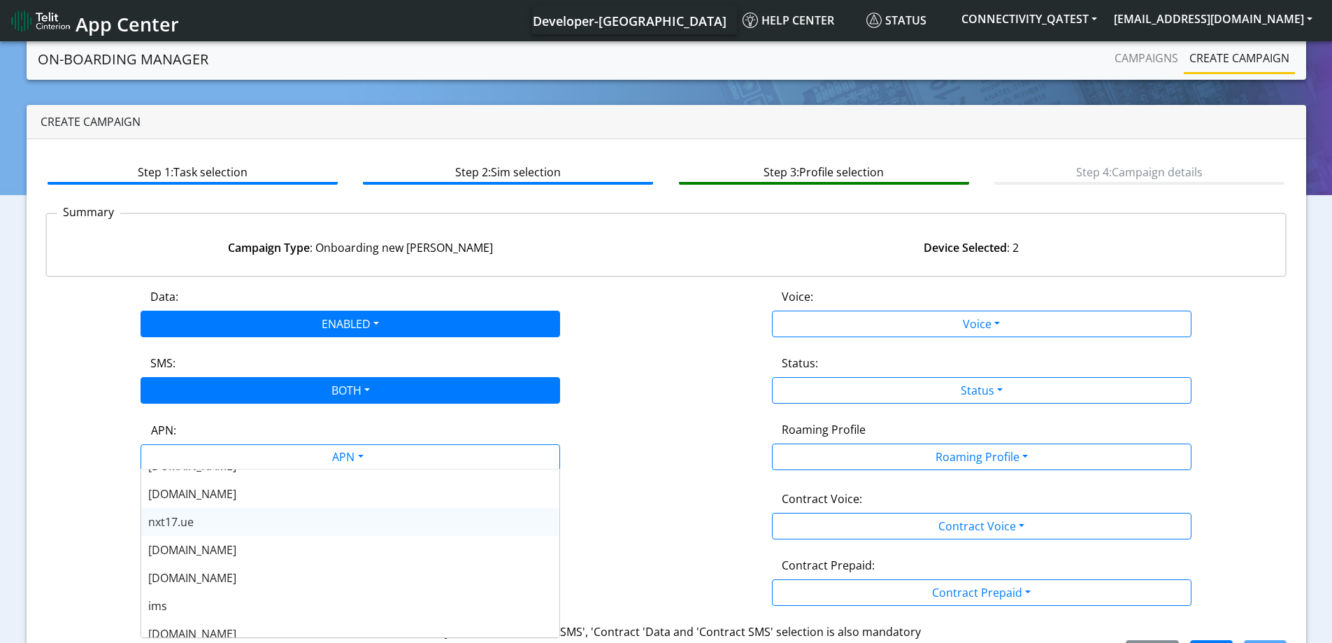
scroll to position [70, 0]
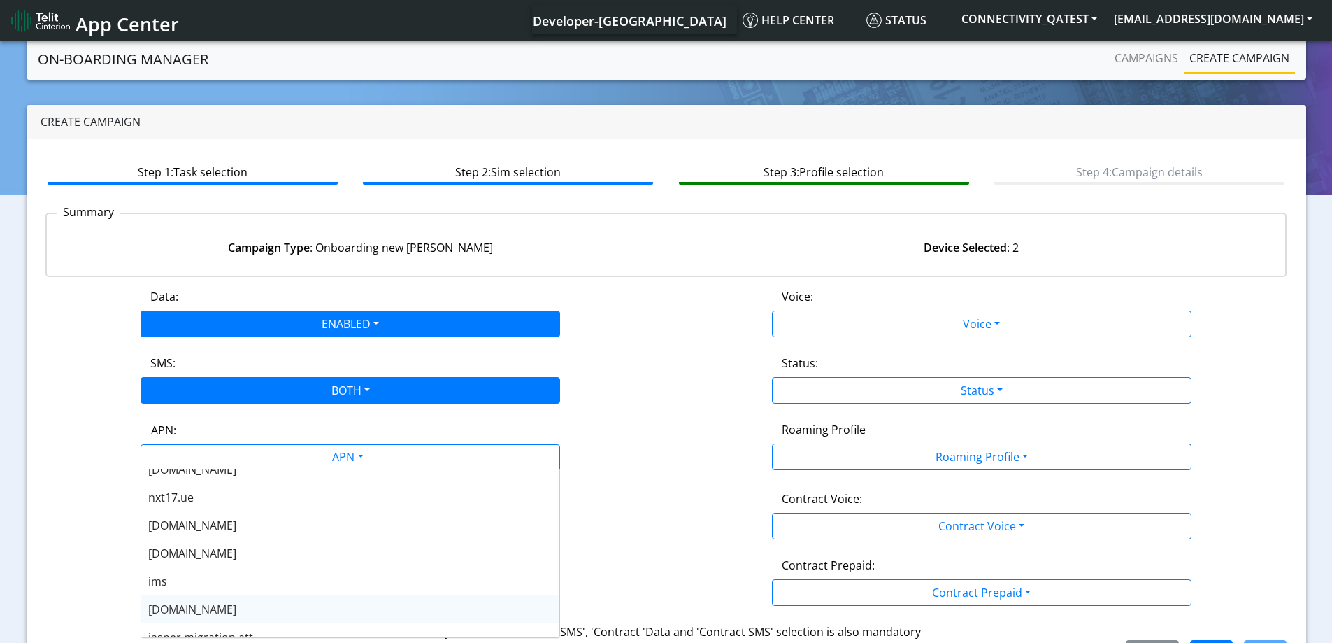
click at [182, 608] on span "[DOMAIN_NAME]" at bounding box center [192, 609] width 88 height 15
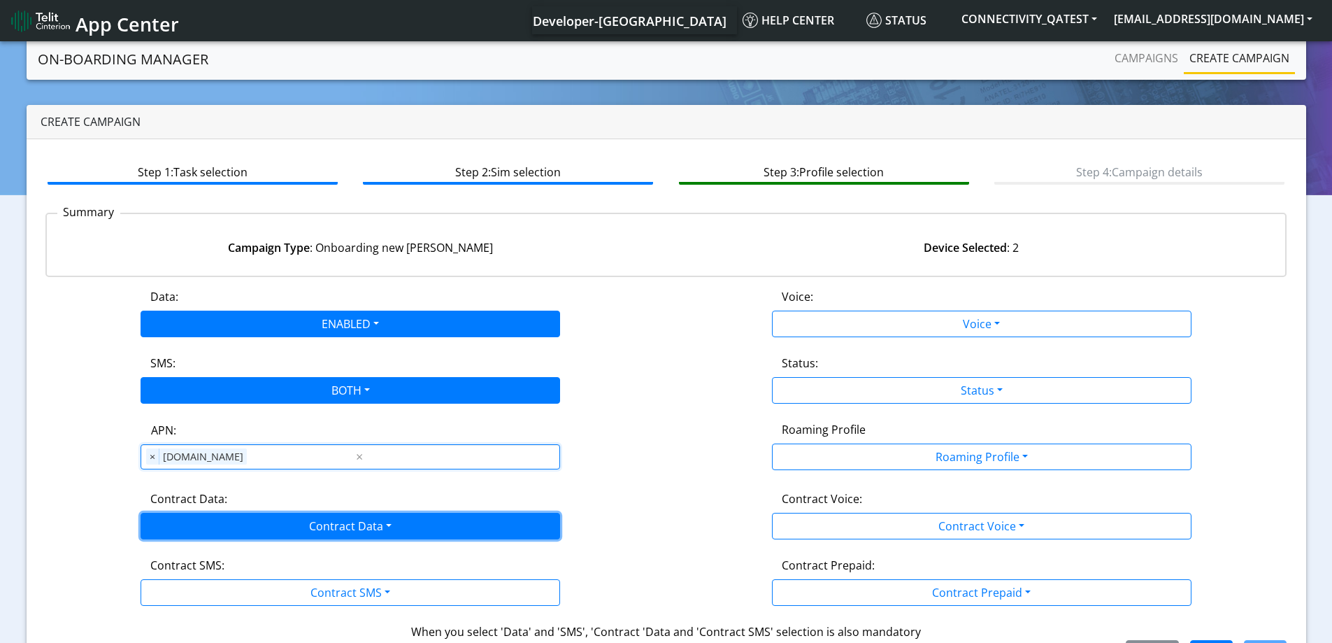
click at [221, 520] on button "Contract Data" at bounding box center [351, 526] width 420 height 27
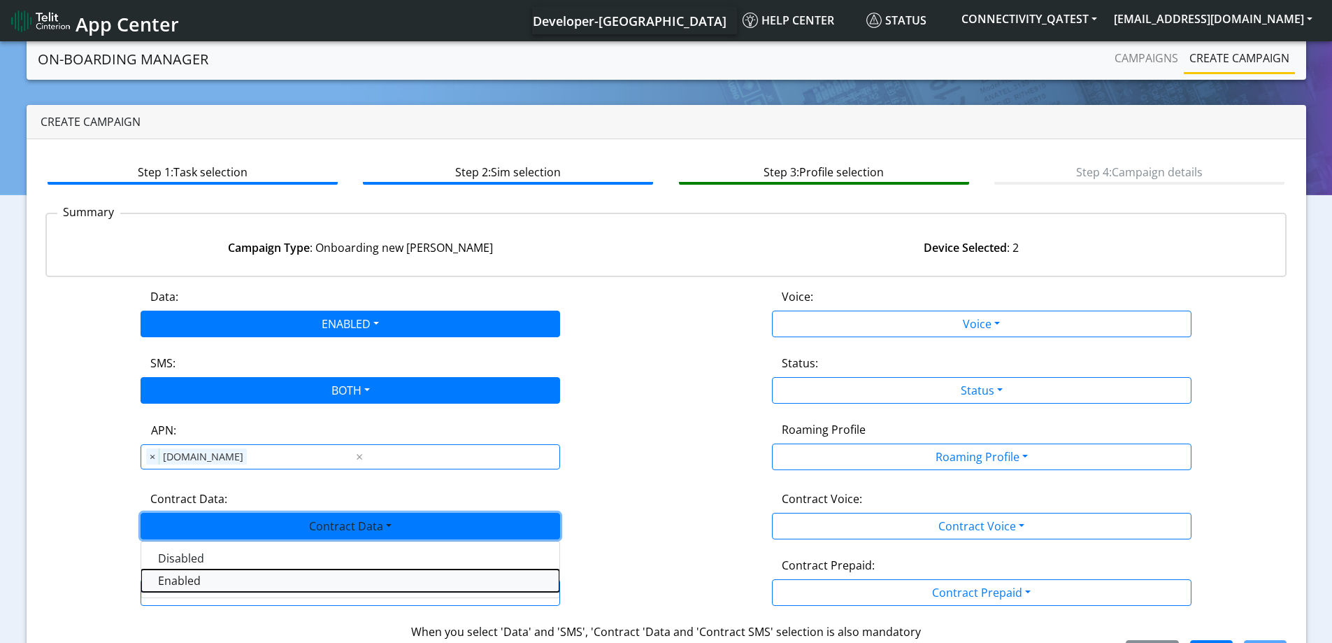
click at [180, 585] on Dataenabled-dropdown "Enabled" at bounding box center [350, 580] width 418 height 22
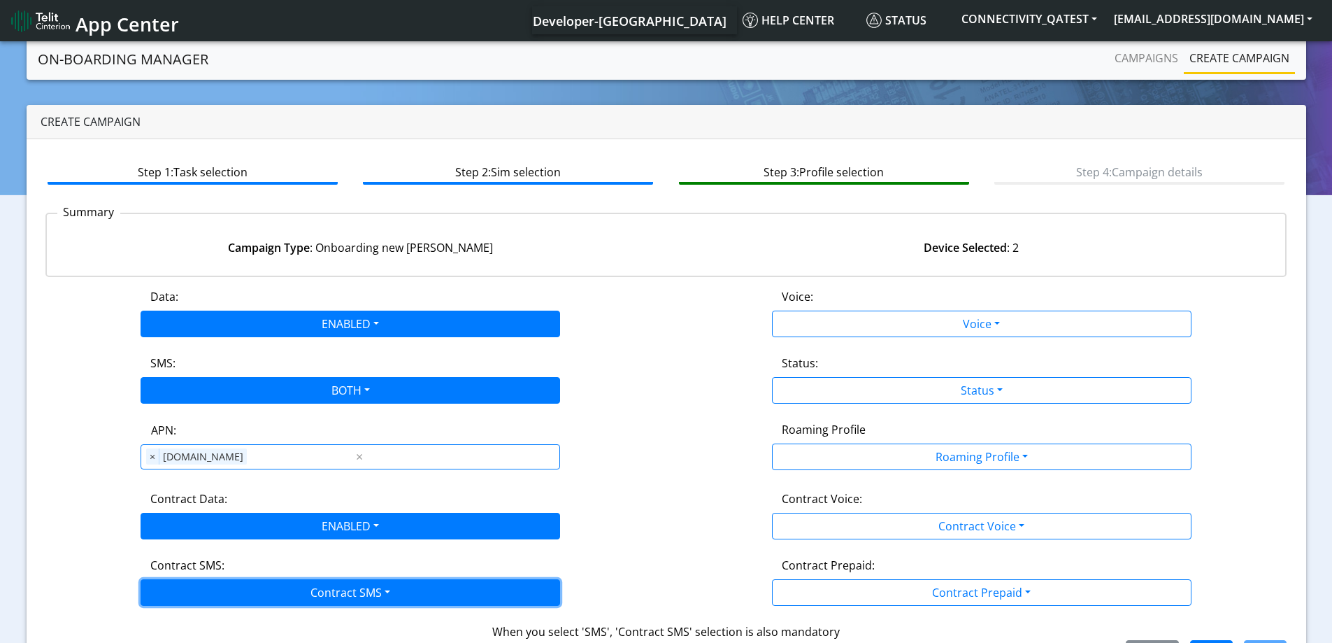
click at [178, 595] on button "Contract SMS" at bounding box center [351, 592] width 420 height 27
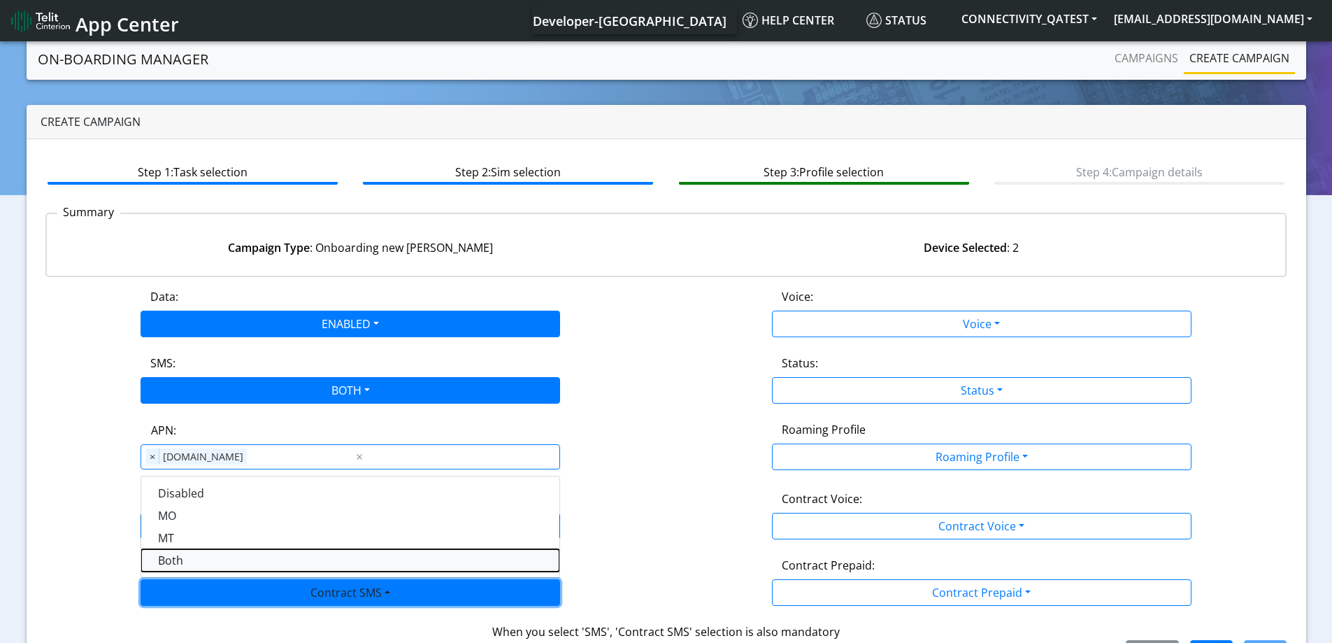
click at [180, 558] on SMSboth-dropdown "Both" at bounding box center [350, 560] width 418 height 22
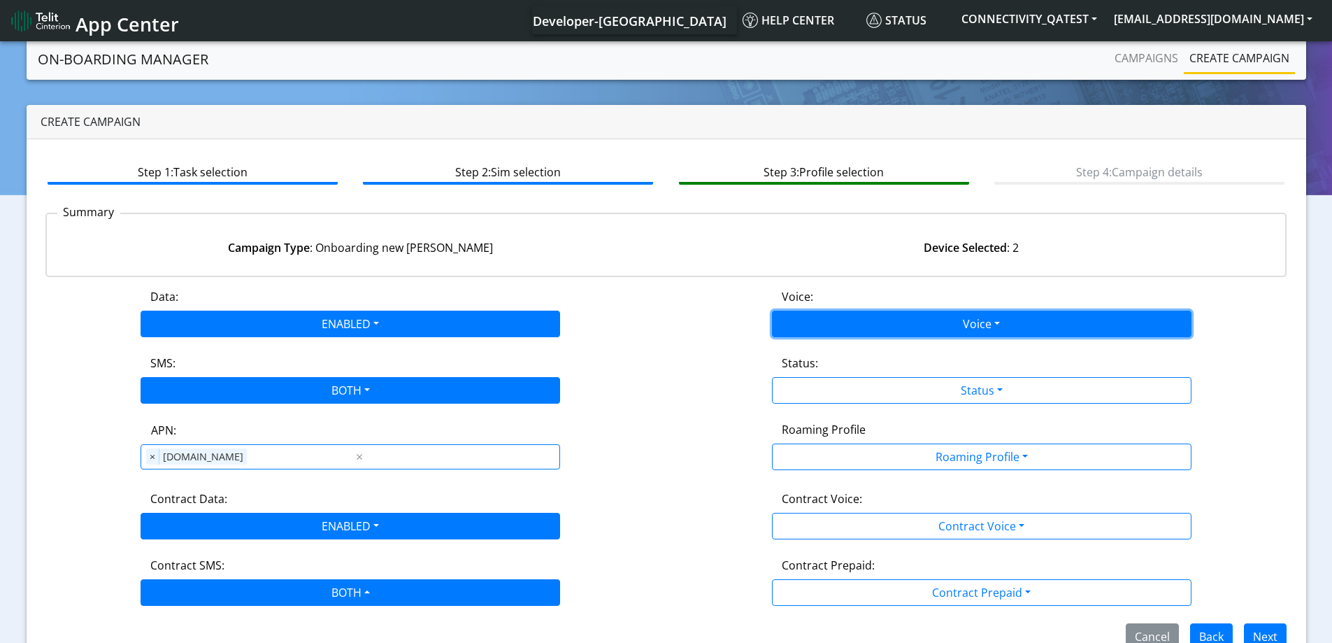
click at [893, 319] on button "Voice" at bounding box center [982, 324] width 420 height 27
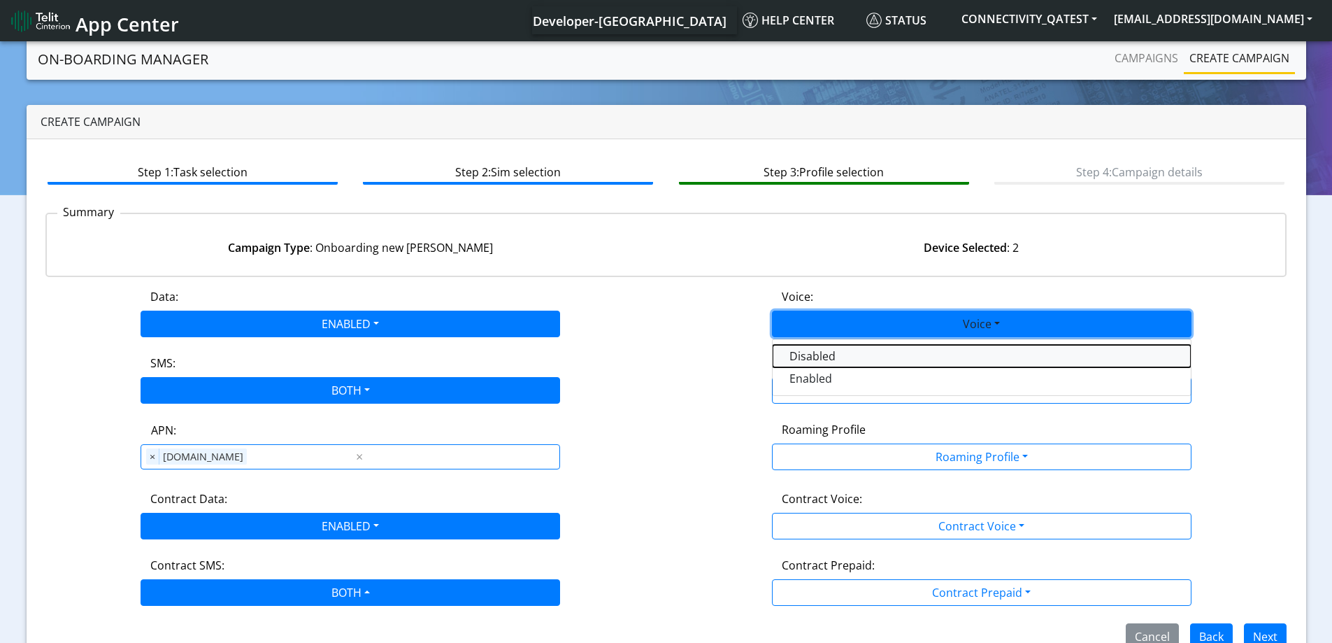
click at [821, 356] on button "Disabled" at bounding box center [982, 356] width 418 height 22
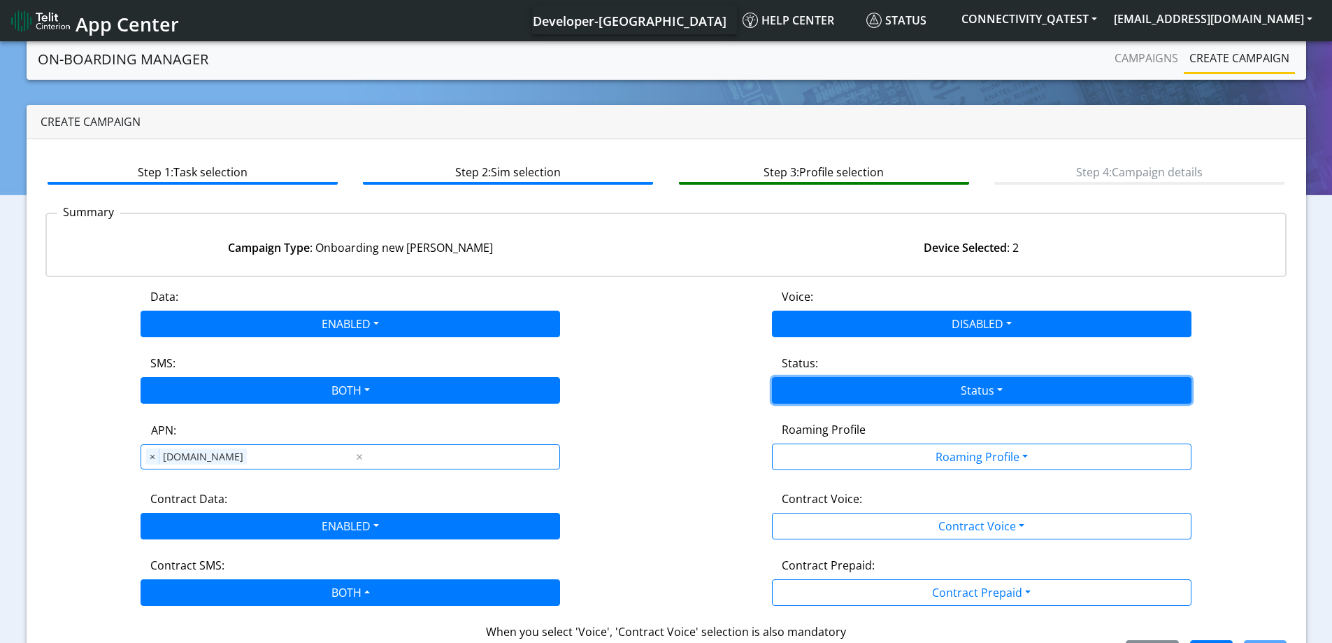
click at [817, 386] on button "Status" at bounding box center [982, 390] width 420 height 27
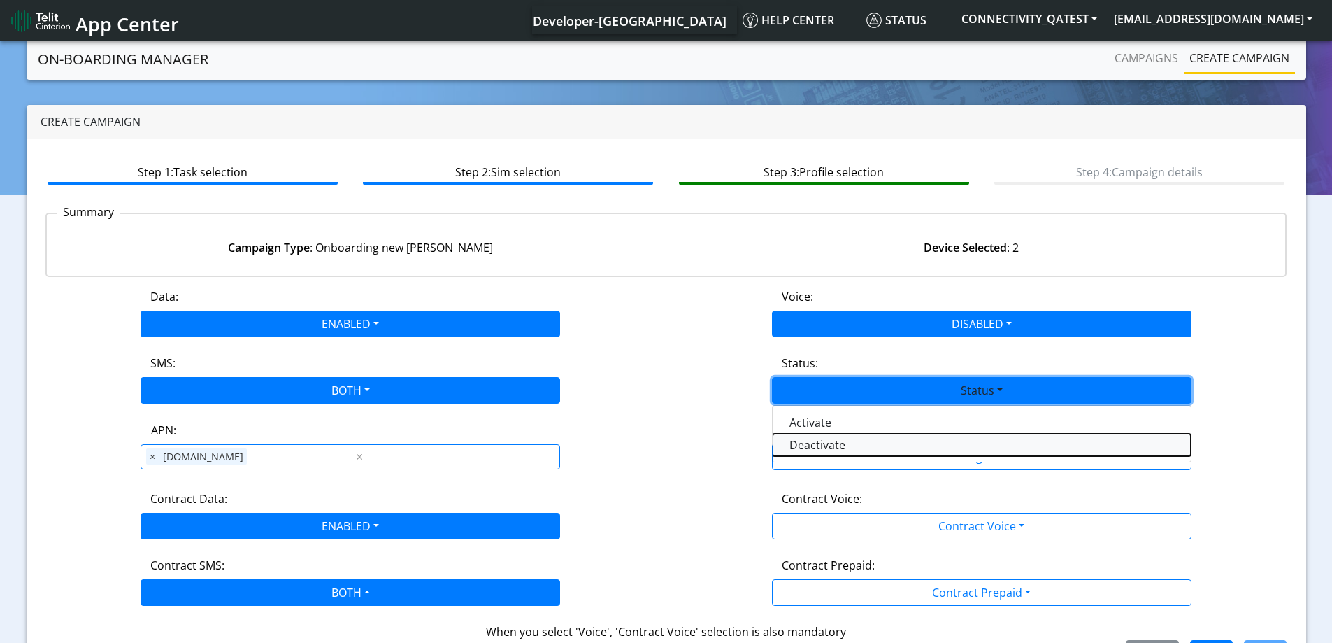
click at [808, 448] on button "Deactivate" at bounding box center [982, 445] width 418 height 22
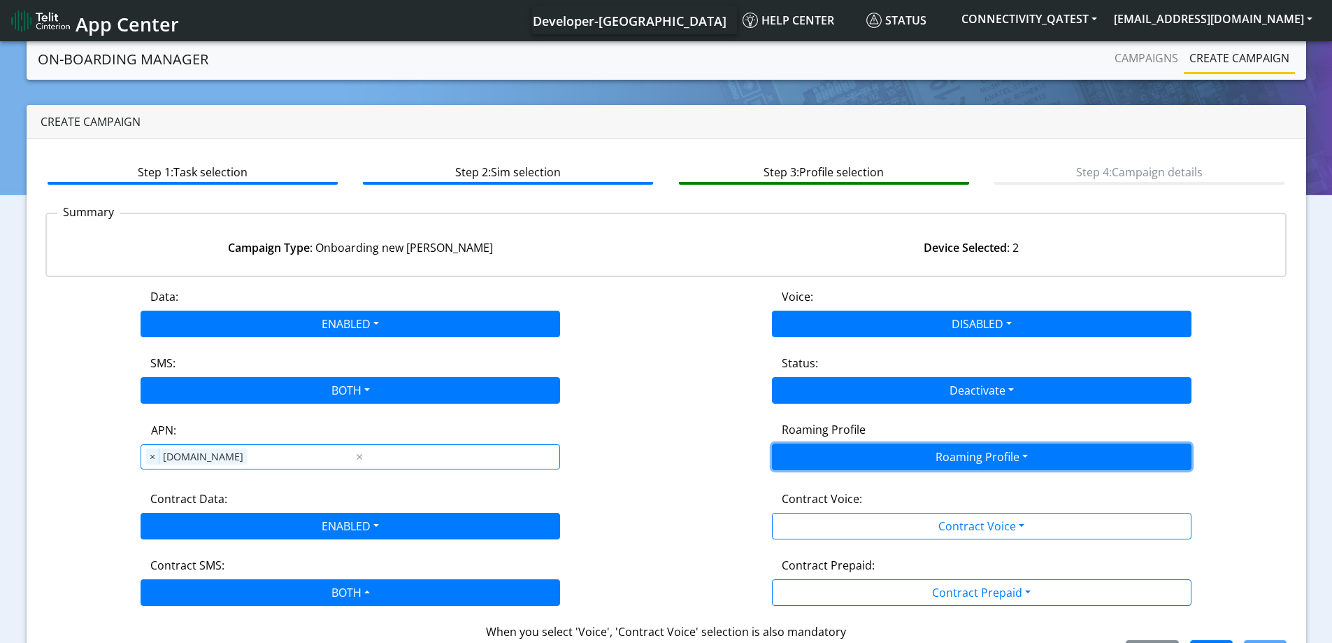
click at [827, 450] on button "Roaming Profile" at bounding box center [982, 456] width 420 height 27
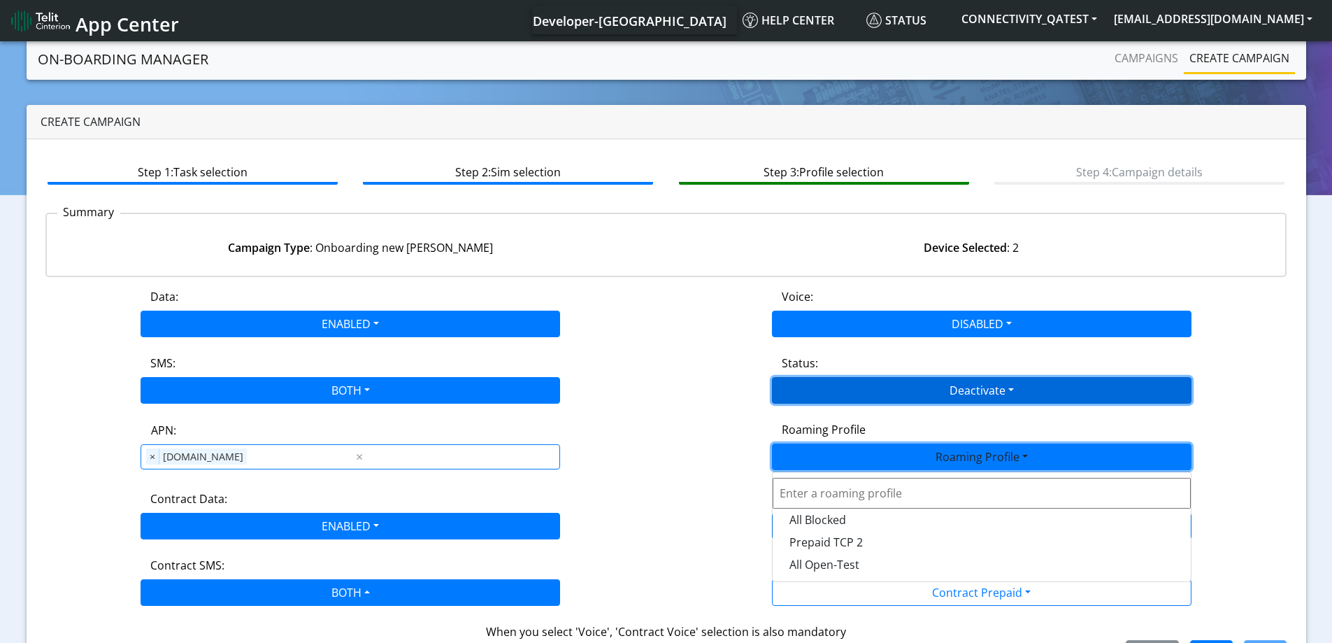
click at [905, 390] on button "Deactivate" at bounding box center [982, 390] width 420 height 27
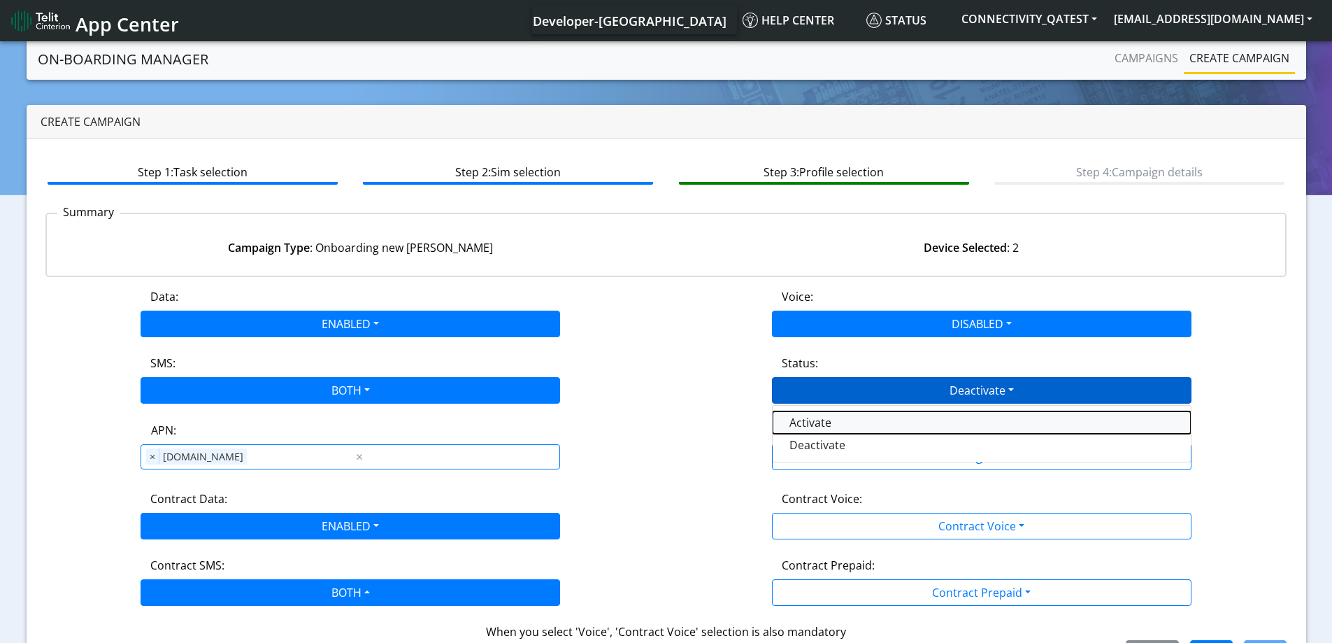
click at [822, 422] on button "Activate" at bounding box center [982, 422] width 418 height 22
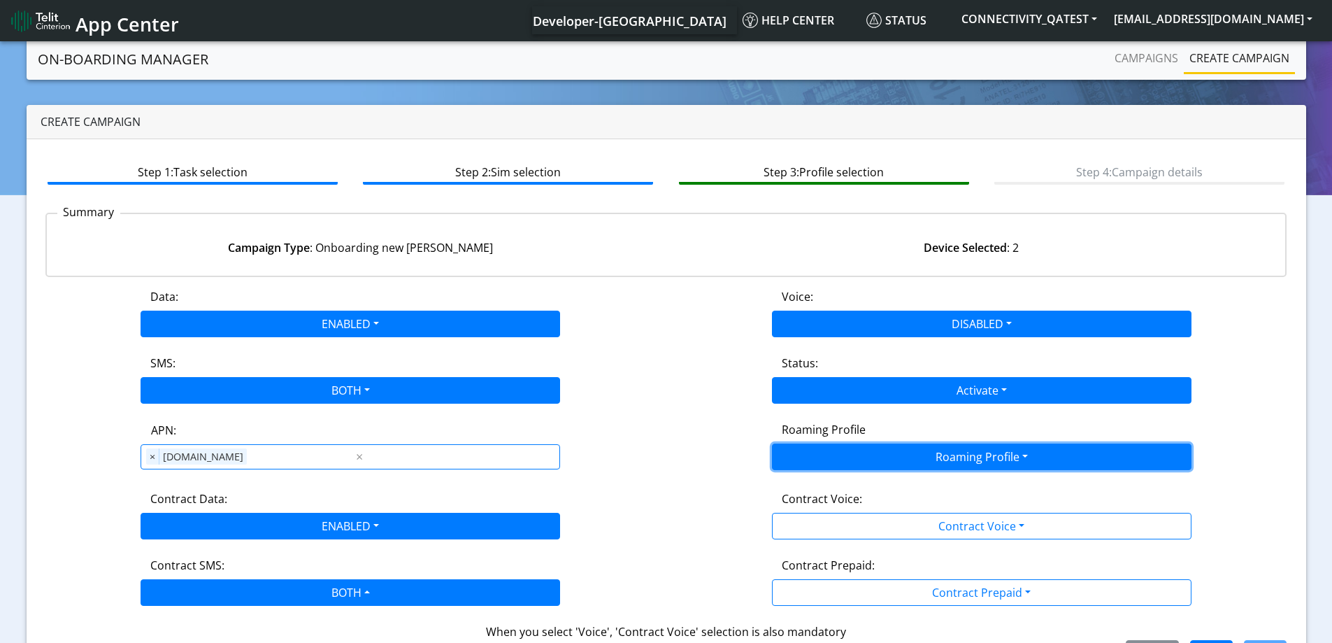
click at [902, 458] on button "Roaming Profile" at bounding box center [982, 456] width 420 height 27
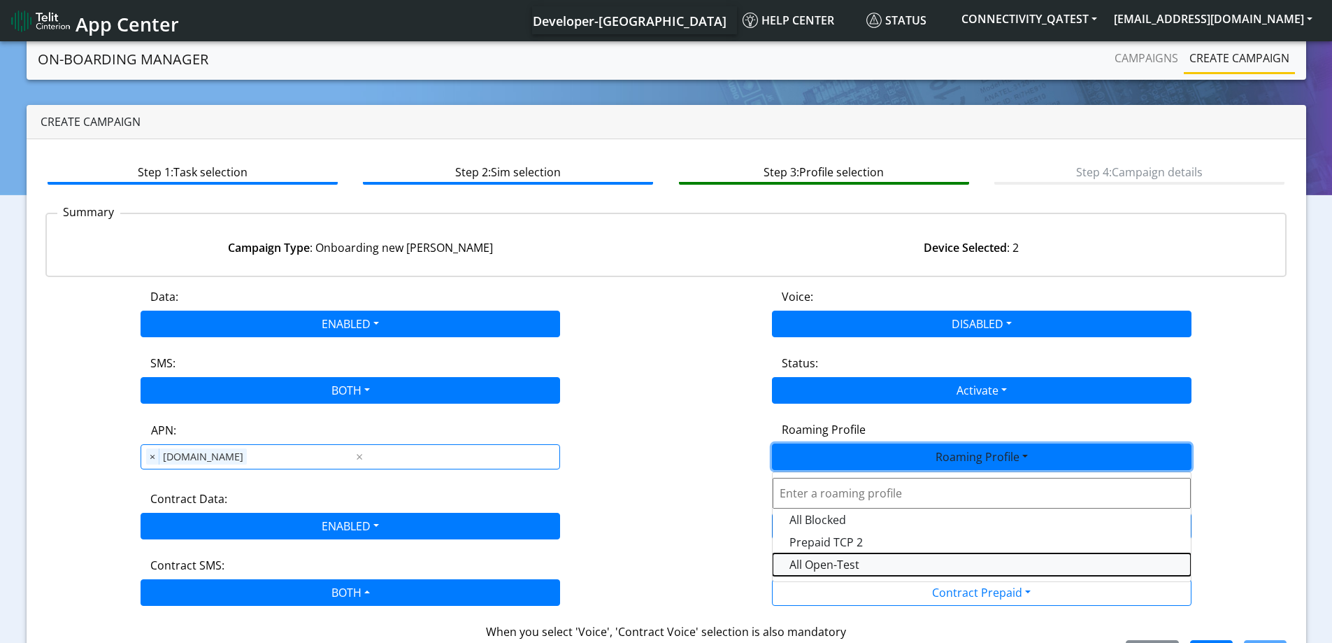
click at [835, 562] on Profile-dropdown "All Open-Test" at bounding box center [982, 564] width 418 height 22
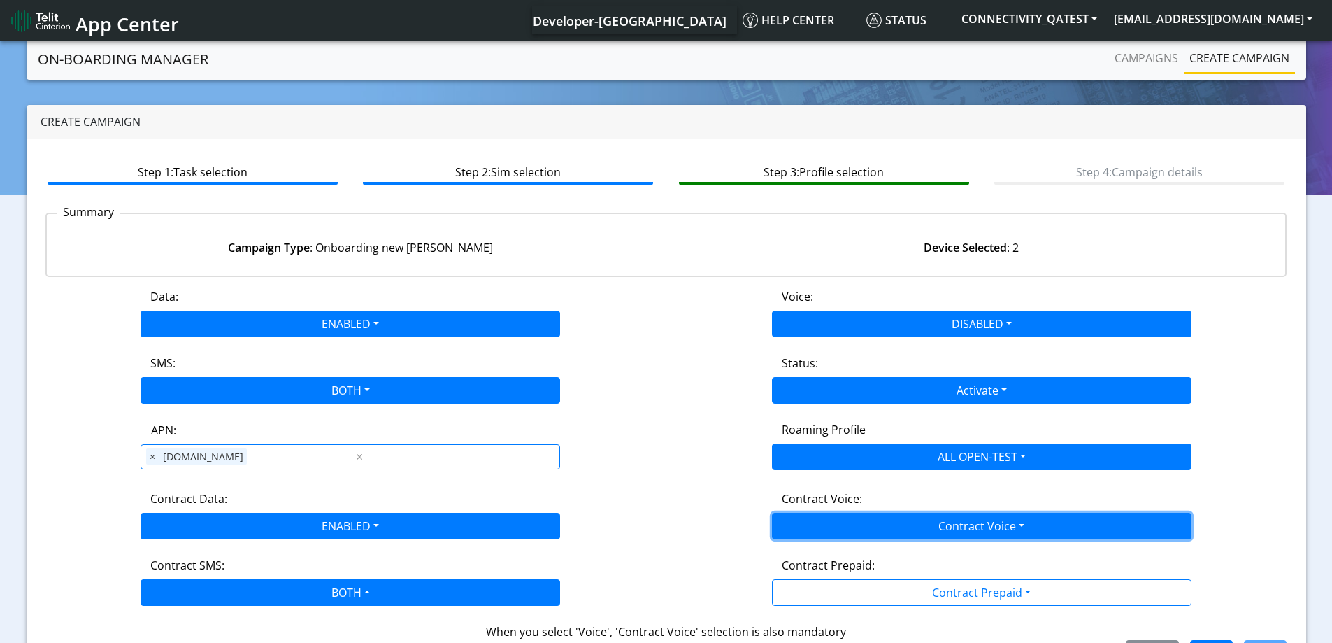
click at [878, 513] on button "Contract Voice" at bounding box center [982, 526] width 420 height 27
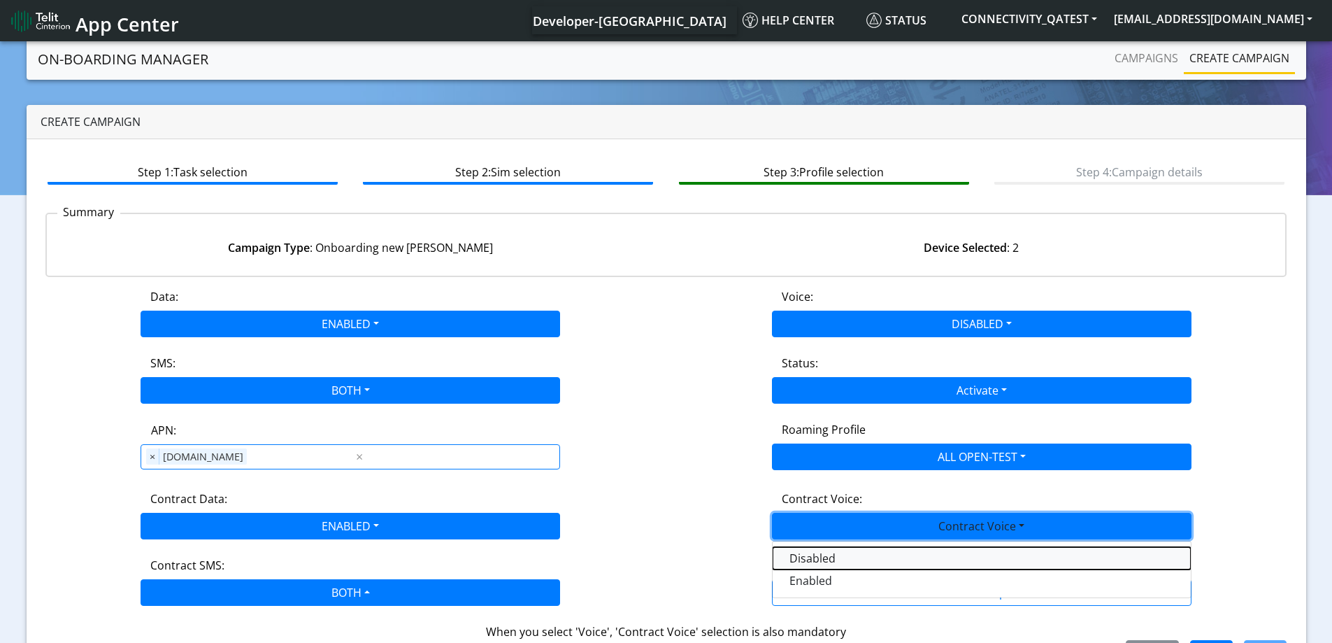
click at [809, 556] on Voicedisabled-dropdown "Disabled" at bounding box center [982, 558] width 418 height 22
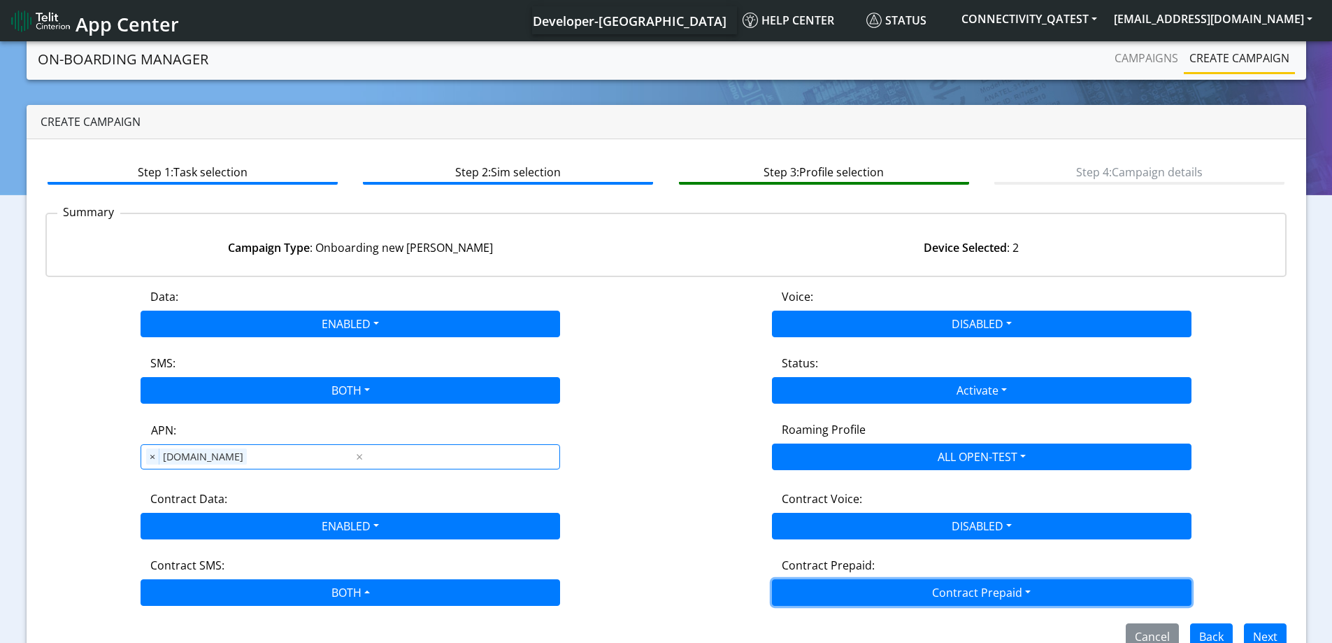
click at [895, 594] on button "Contract Prepaid" at bounding box center [982, 592] width 420 height 27
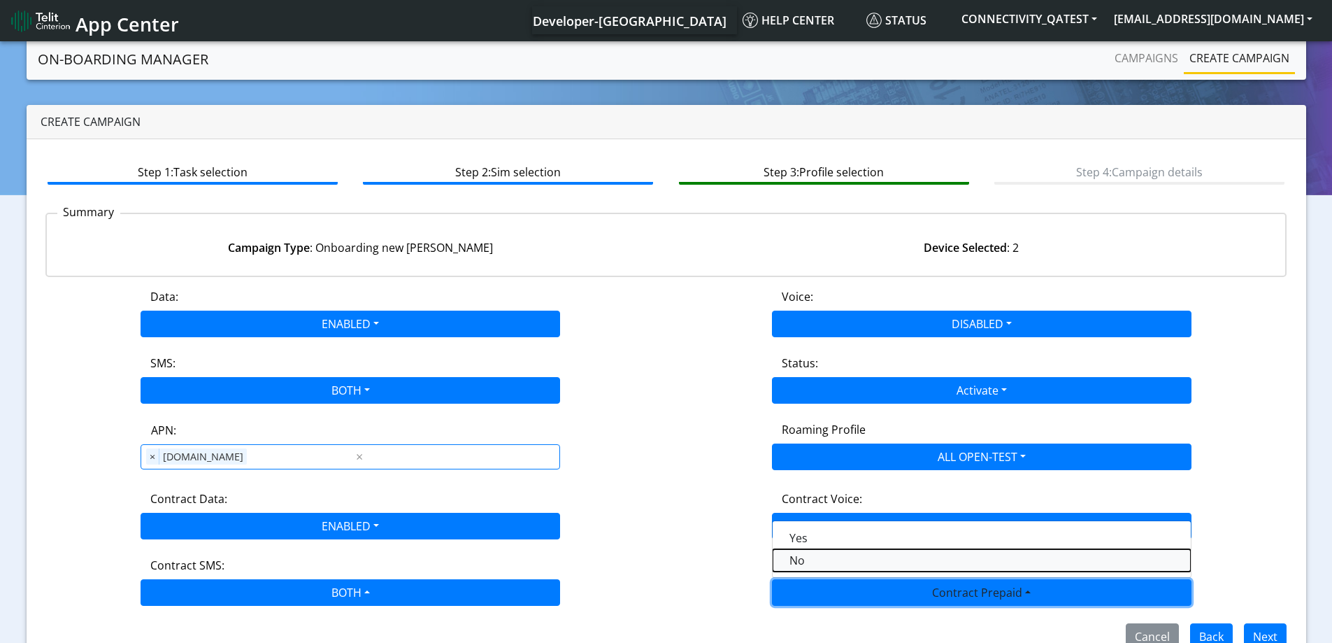
click at [808, 560] on Prepaidnotprepaid-dropdown "No" at bounding box center [982, 560] width 418 height 22
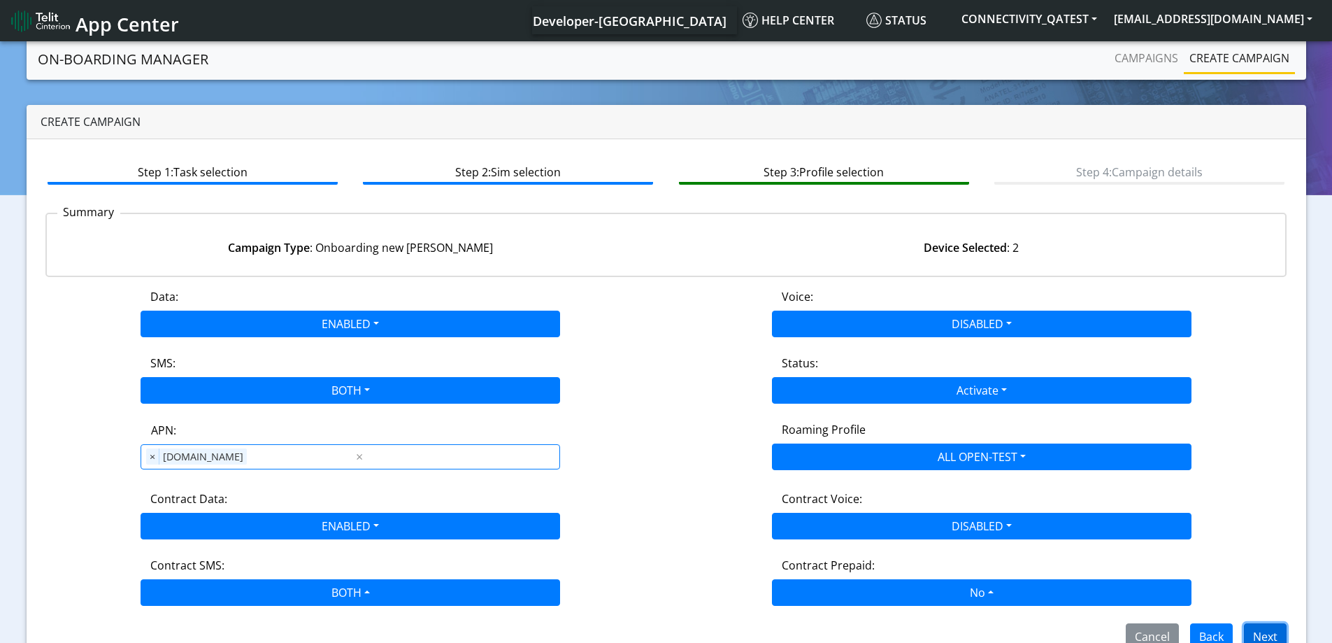
click at [1274, 632] on button "Next" at bounding box center [1265, 636] width 43 height 27
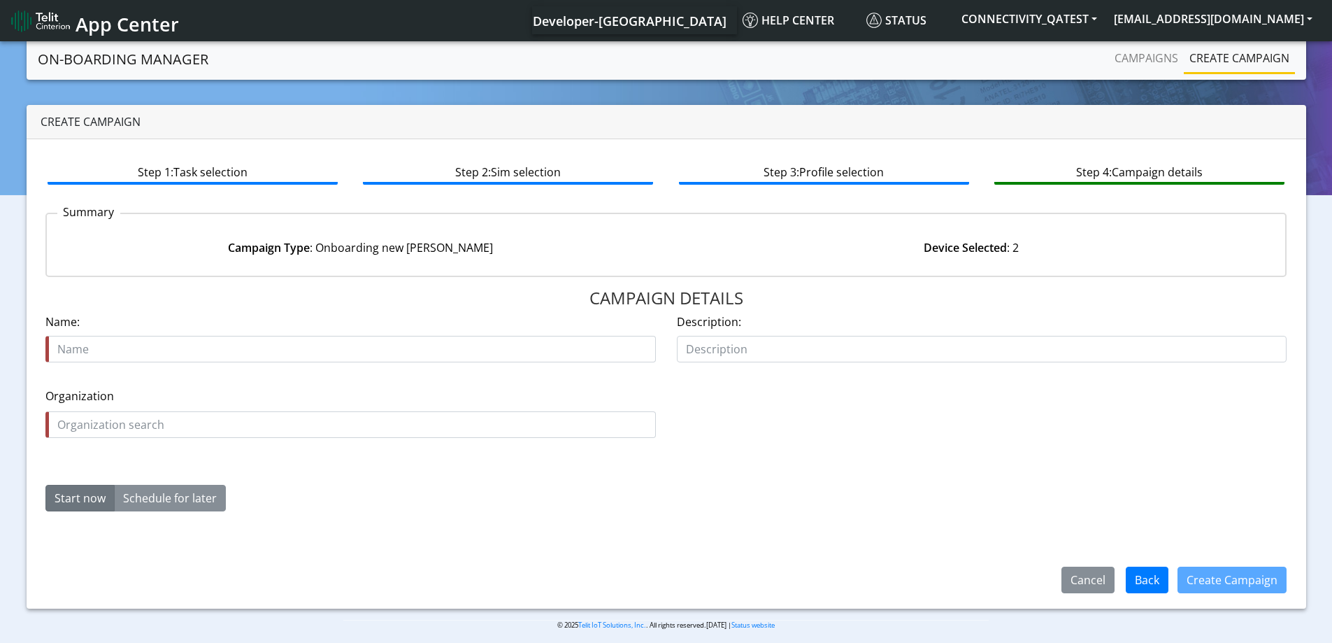
drag, startPoint x: 819, startPoint y: 408, endPoint x: 475, endPoint y: 378, distance: 345.5
click at [819, 408] on div "Organization is required Organization" at bounding box center [666, 419] width 1263 height 90
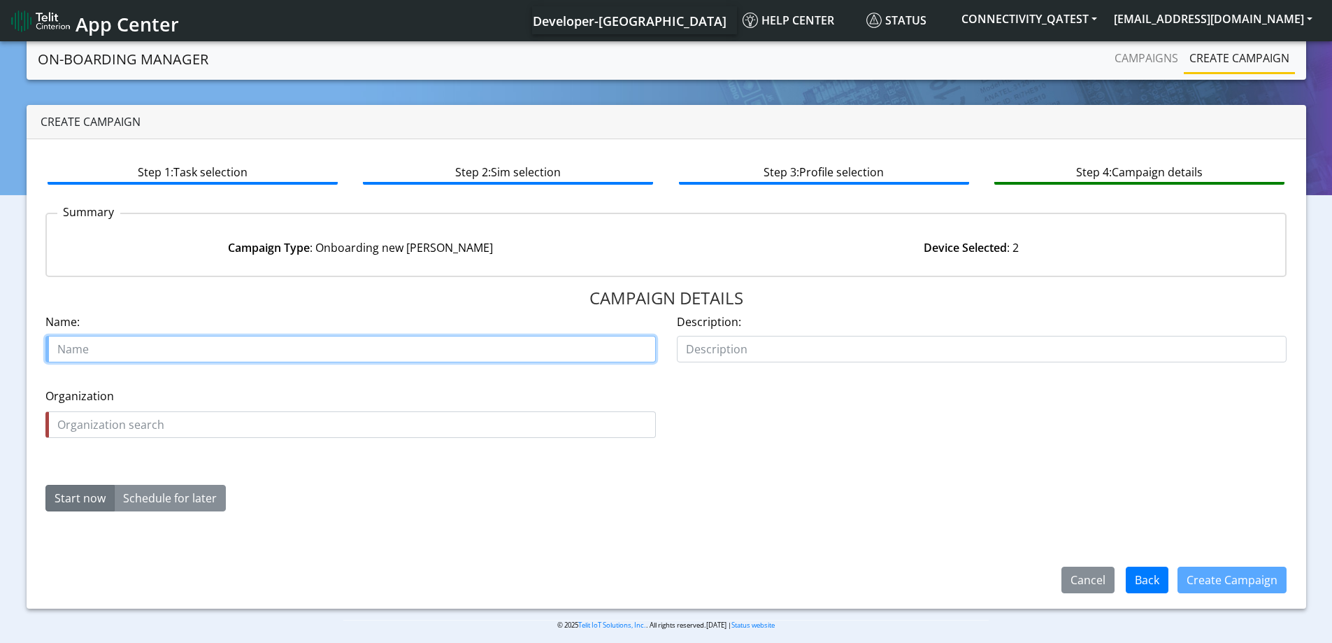
click at [229, 350] on input "text" at bounding box center [350, 349] width 611 height 27
paste input "IoTS - PROD"
type input "IoTS - PROD-onb"
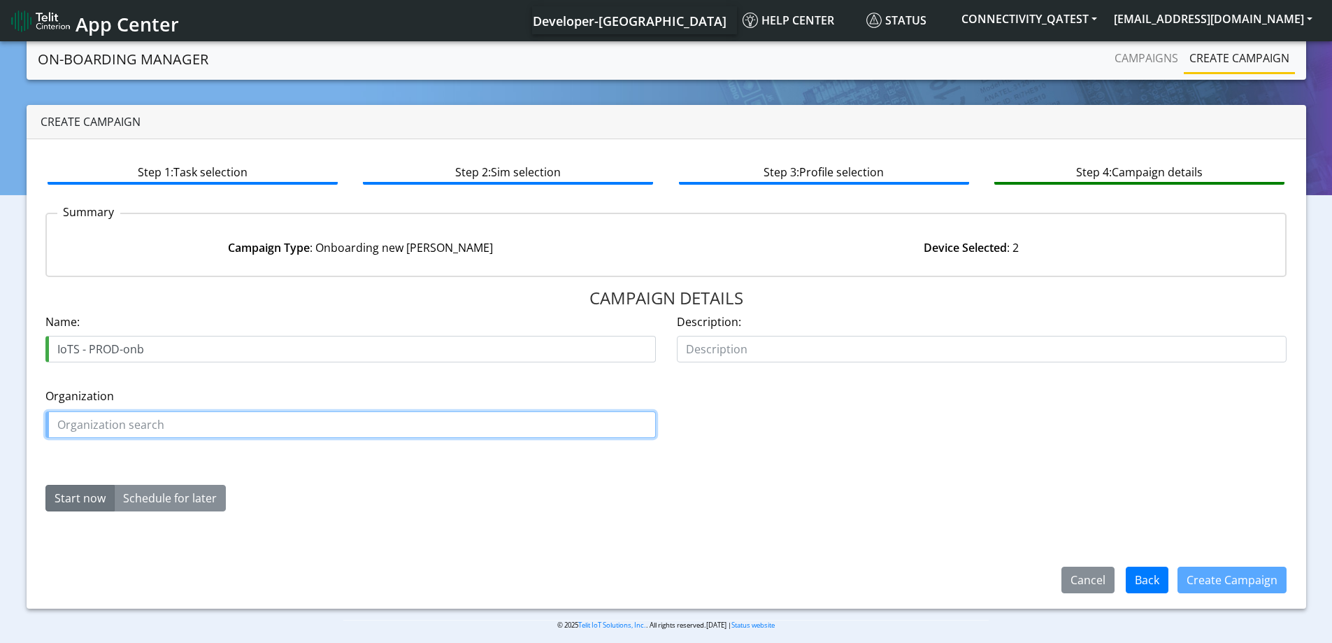
click at [91, 429] on input "text" at bounding box center [350, 424] width 611 height 27
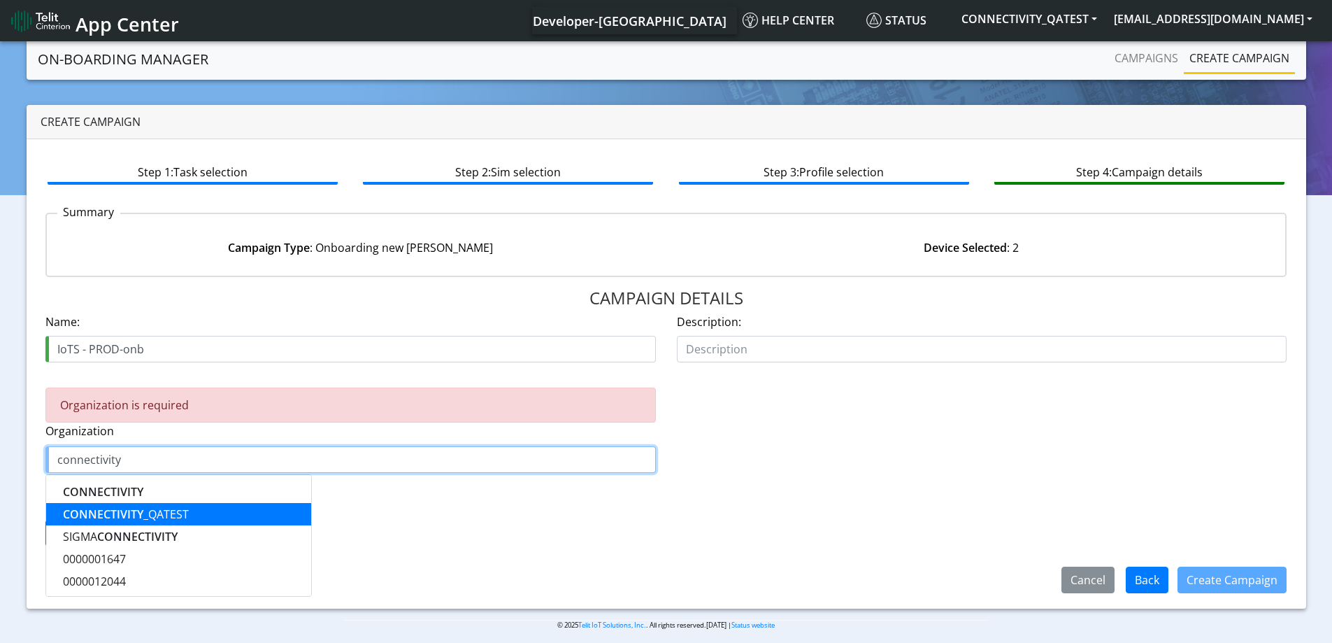
click at [160, 512] on ngb-highlight "CONNECTIVITY _QATEST" at bounding box center [126, 513] width 126 height 15
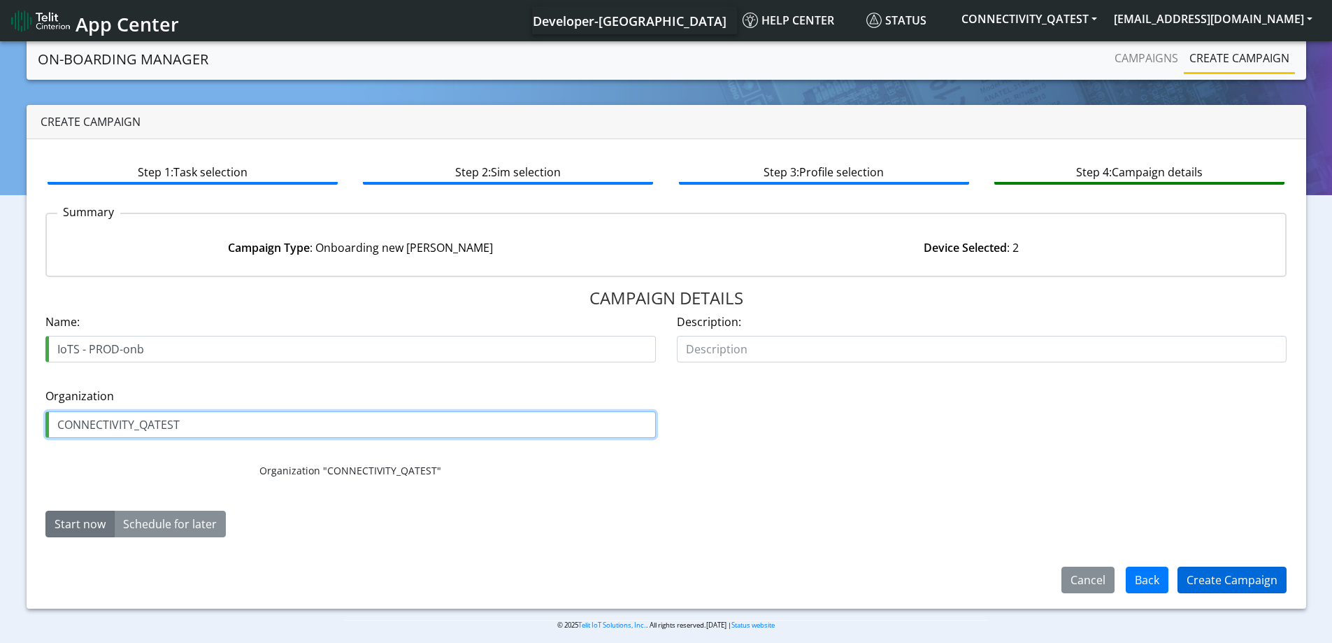
type input "CONNECTIVITY_QATEST"
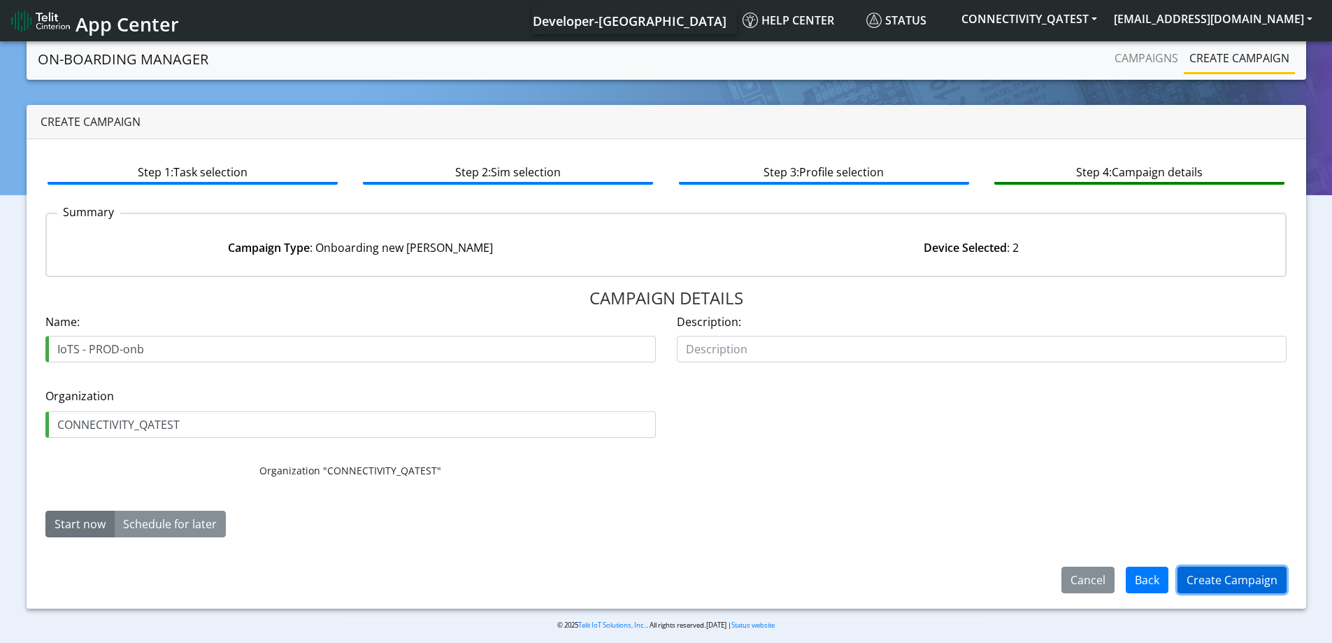
click at [1226, 581] on button "Create Campaign" at bounding box center [1232, 580] width 109 height 27
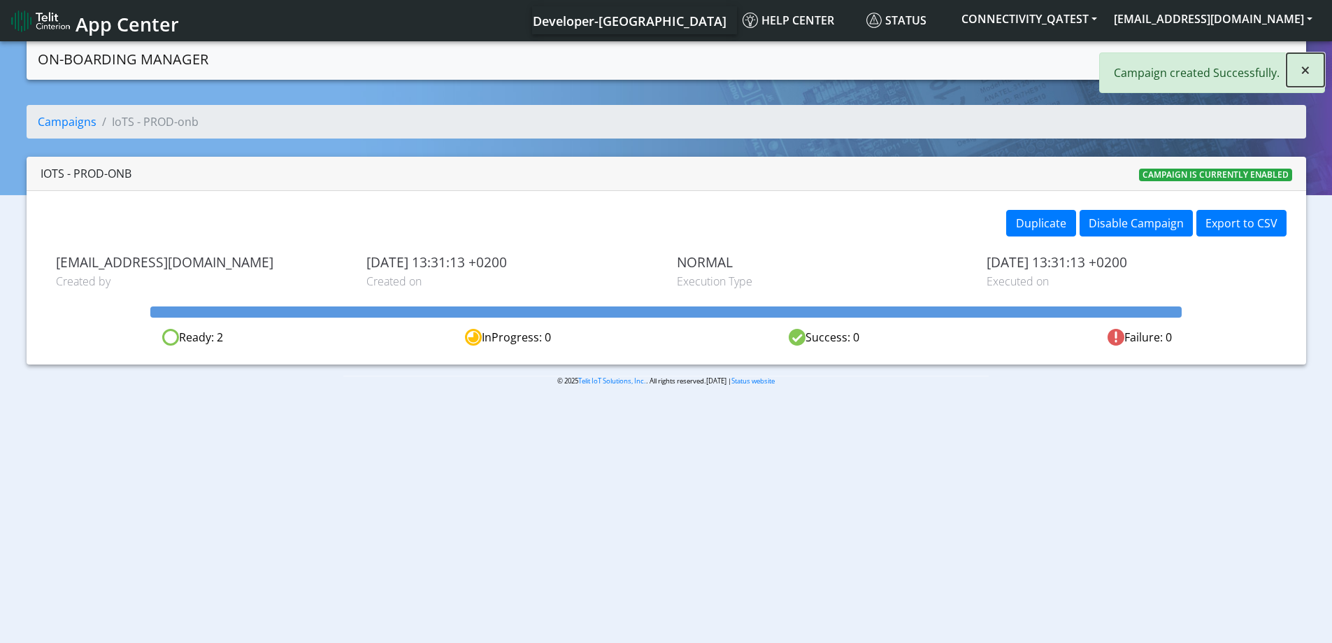
click at [1314, 69] on button "×" at bounding box center [1306, 70] width 38 height 34
click at [1257, 58] on link "Create campaign" at bounding box center [1239, 58] width 111 height 28
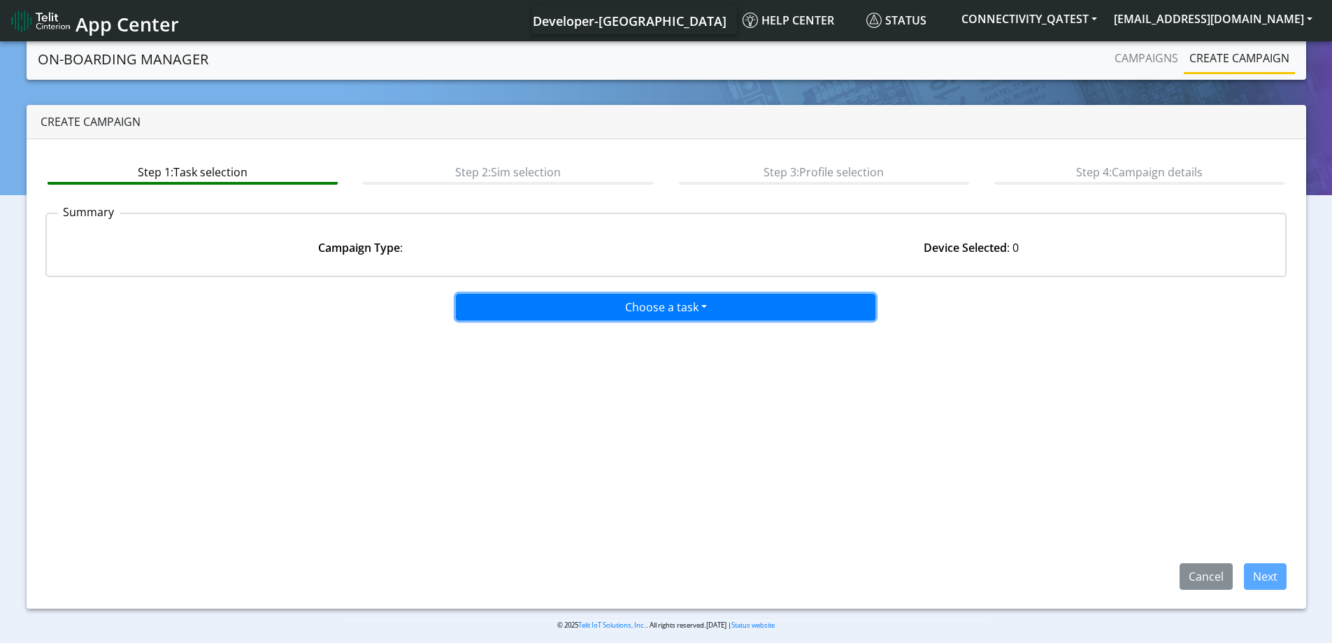
click at [578, 298] on button "Choose a task" at bounding box center [666, 307] width 420 height 27
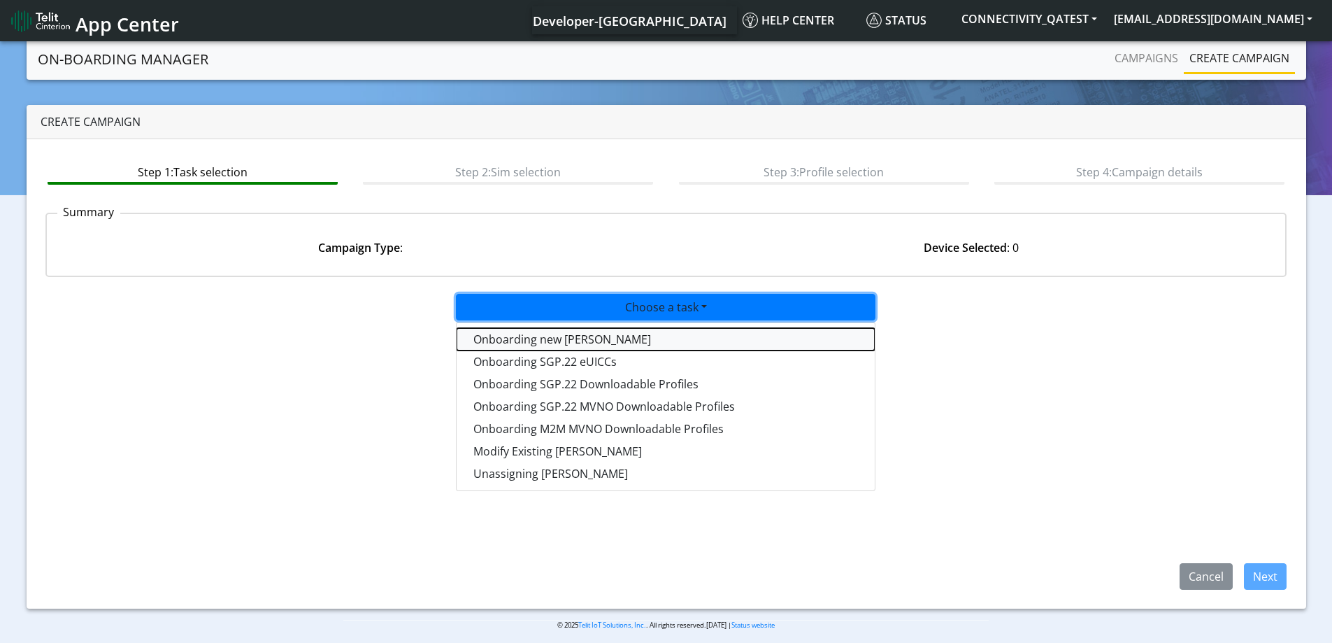
click at [569, 341] on tasktoes-dropdown "Onboarding new SIMs" at bounding box center [666, 339] width 418 height 22
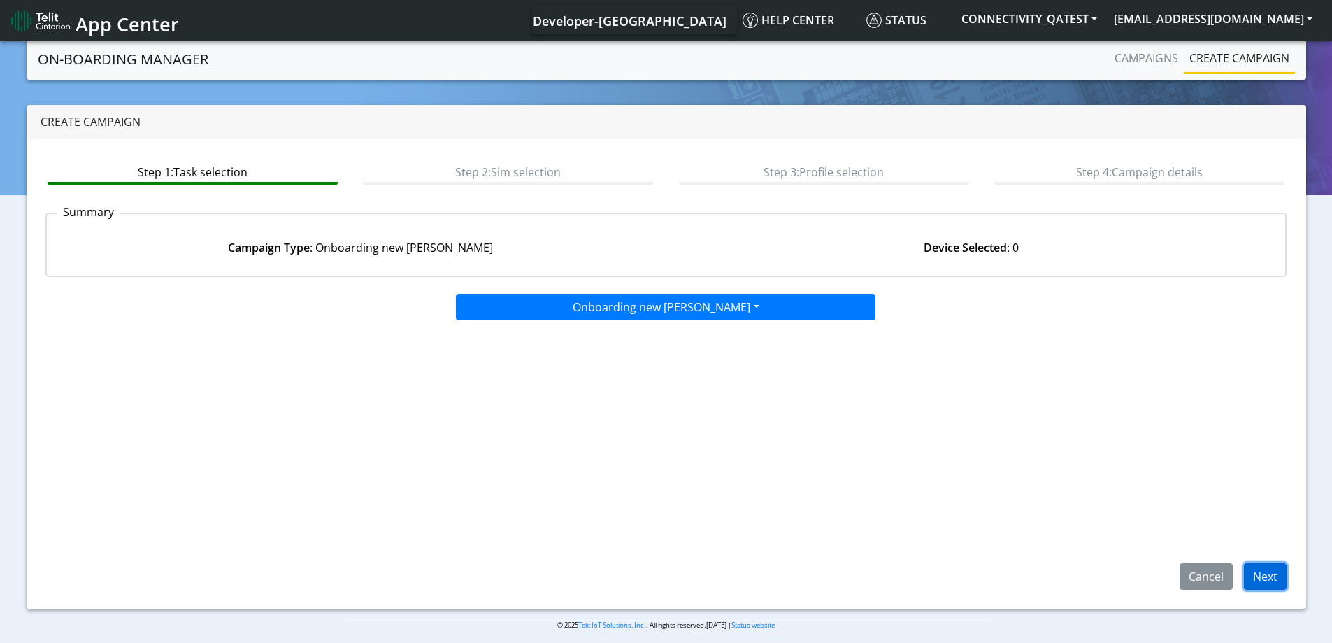
click at [1274, 566] on button "Next" at bounding box center [1265, 576] width 43 height 27
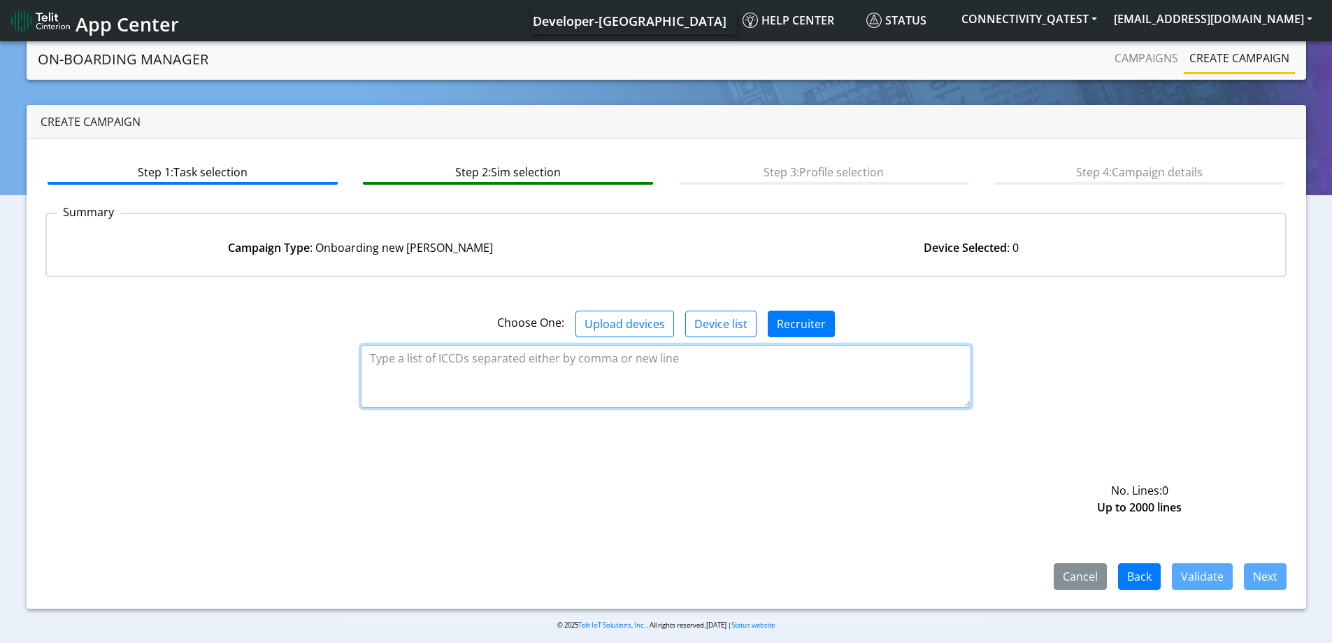
drag, startPoint x: 810, startPoint y: 362, endPoint x: 571, endPoint y: 408, distance: 243.6
click at [810, 362] on textarea at bounding box center [666, 376] width 611 height 63
click at [569, 375] on textarea at bounding box center [666, 376] width 611 height 63
paste textarea "89358152000000929242"
drag, startPoint x: 550, startPoint y: 366, endPoint x: 570, endPoint y: 374, distance: 21.0
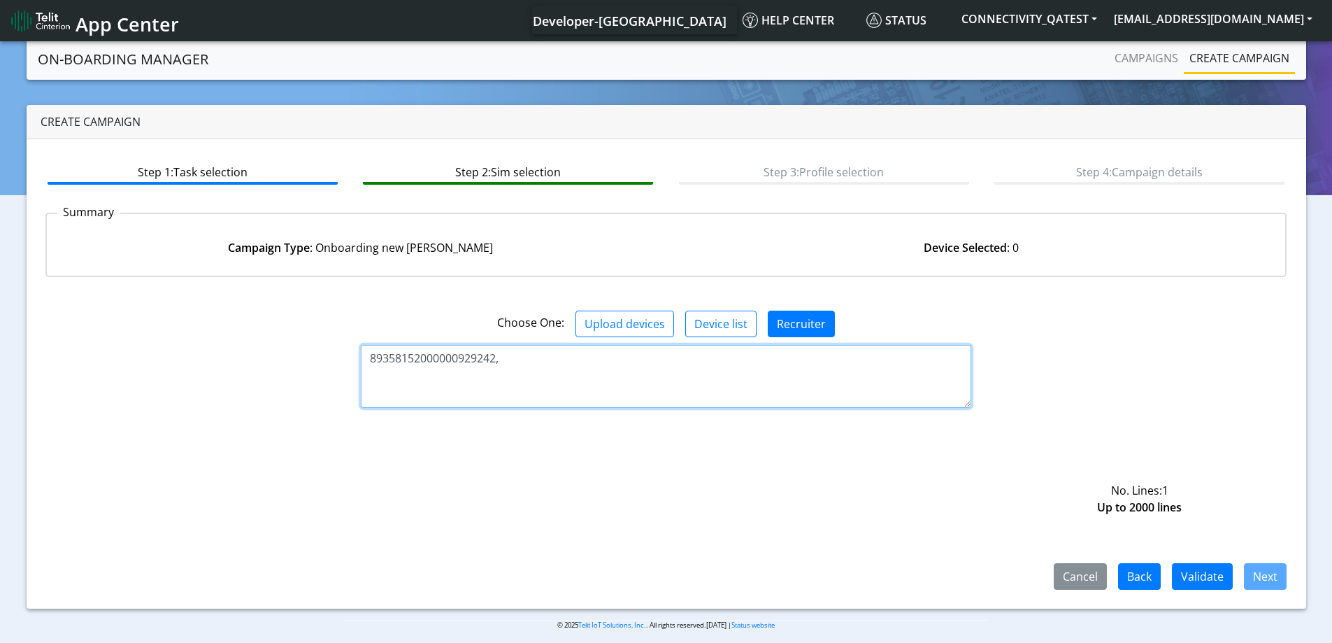
click at [550, 366] on textarea "89358152000000929242," at bounding box center [666, 376] width 611 height 63
paste textarea "89358152000000929259"
type textarea "89358152000000929242,89358152000000929259"
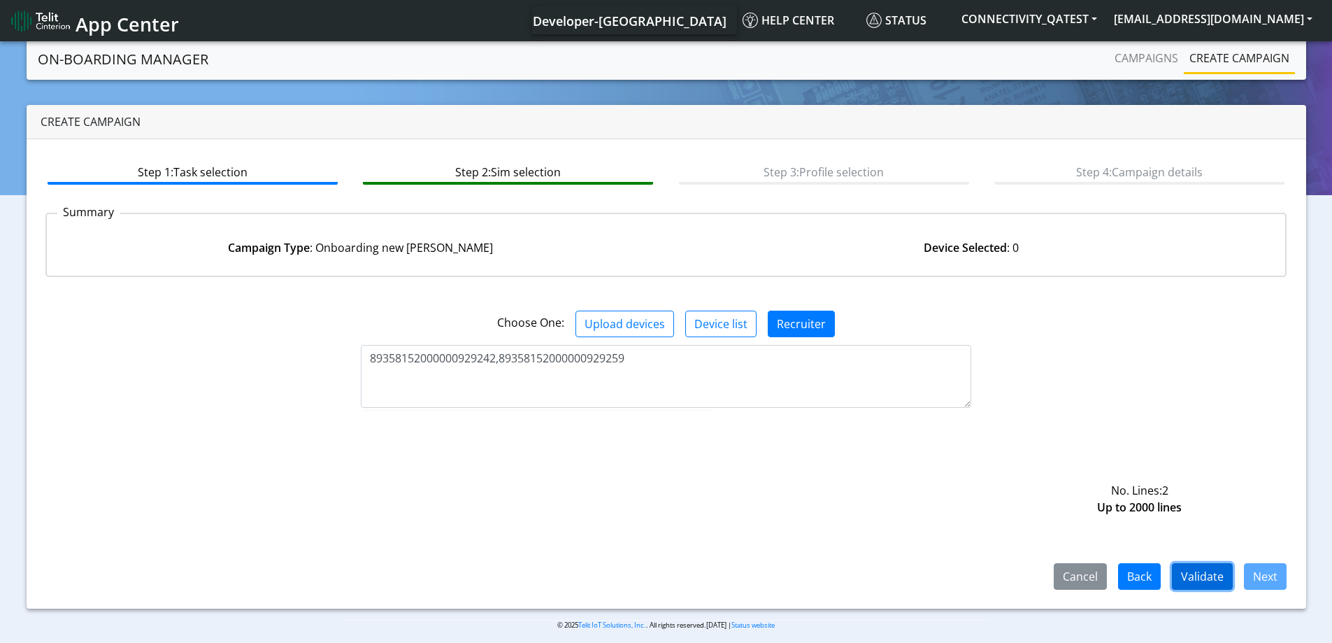
click at [1207, 578] on button "Validate" at bounding box center [1202, 576] width 61 height 27
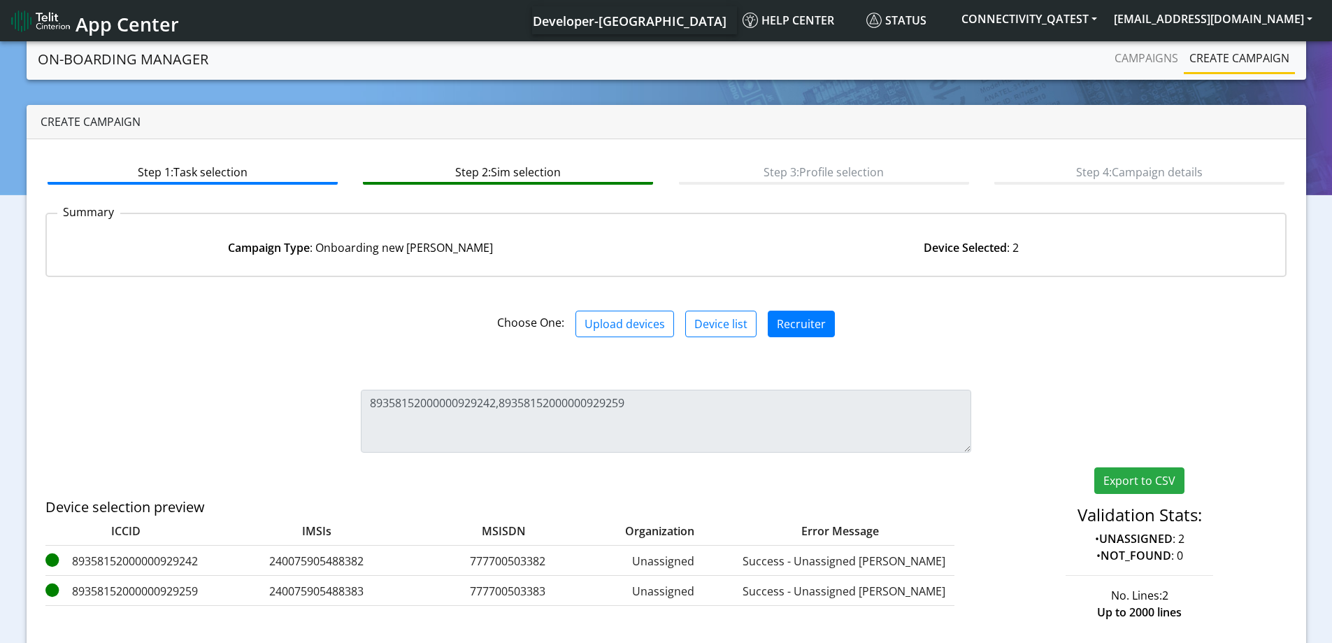
click at [1279, 579] on div "Export to CSV Validation Stats: • UNASSIGNED : 2 • NOT_FOUND : 0 No. Lines: 2 U…" at bounding box center [1139, 544] width 315 height 154
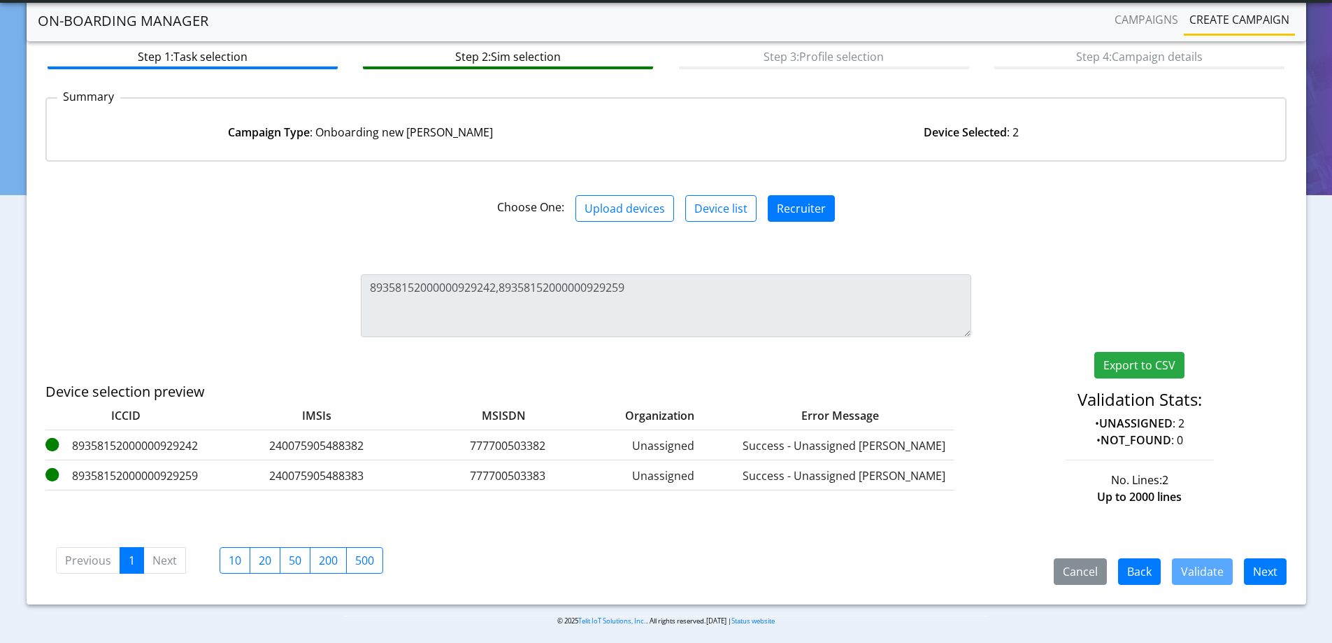
scroll to position [82, 0]
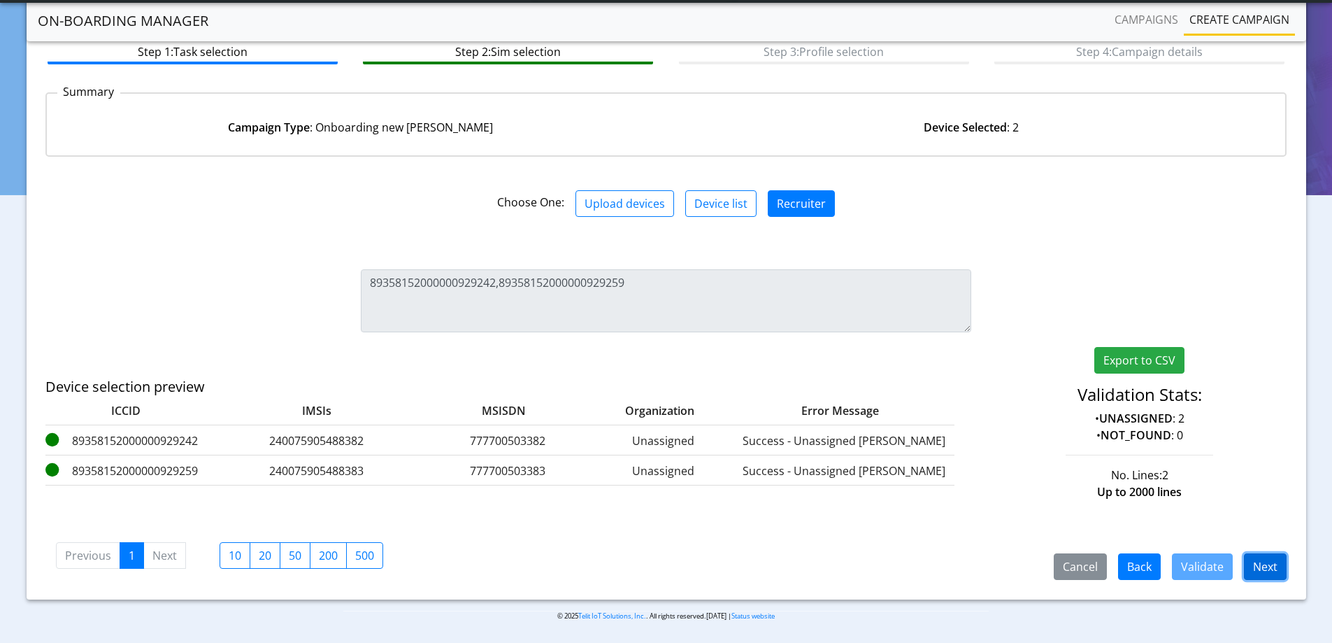
click at [1267, 567] on button "Next" at bounding box center [1265, 566] width 43 height 27
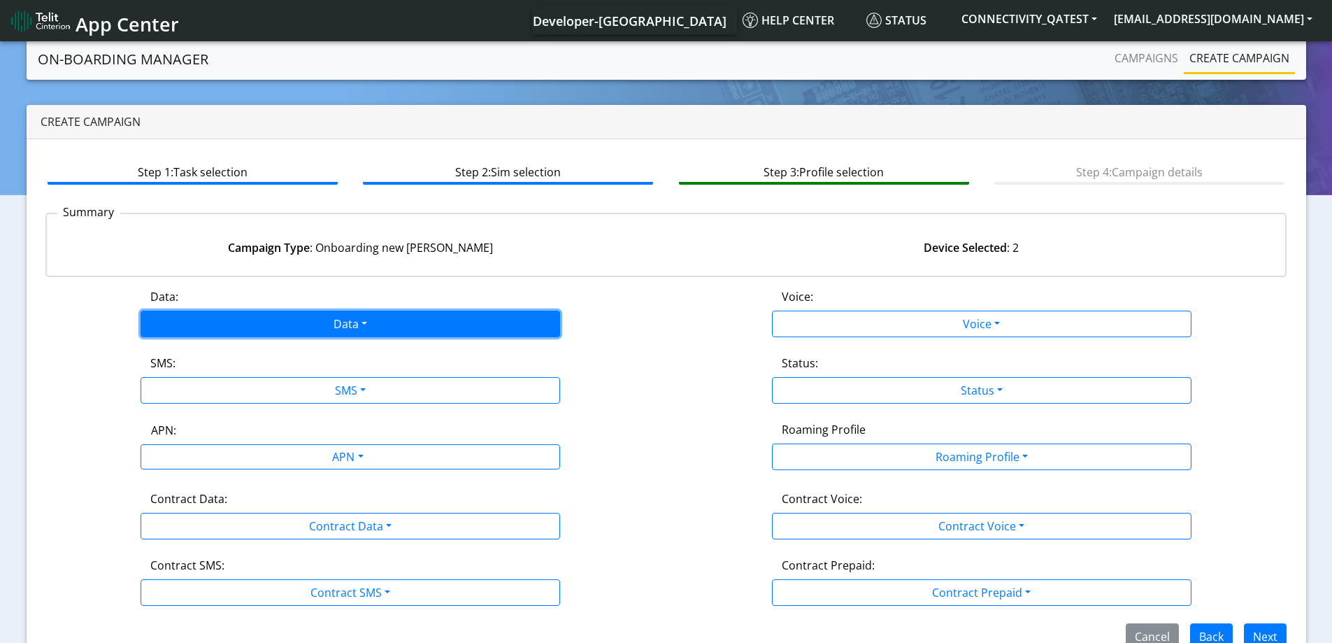
click at [284, 323] on button "Data" at bounding box center [351, 324] width 420 height 27
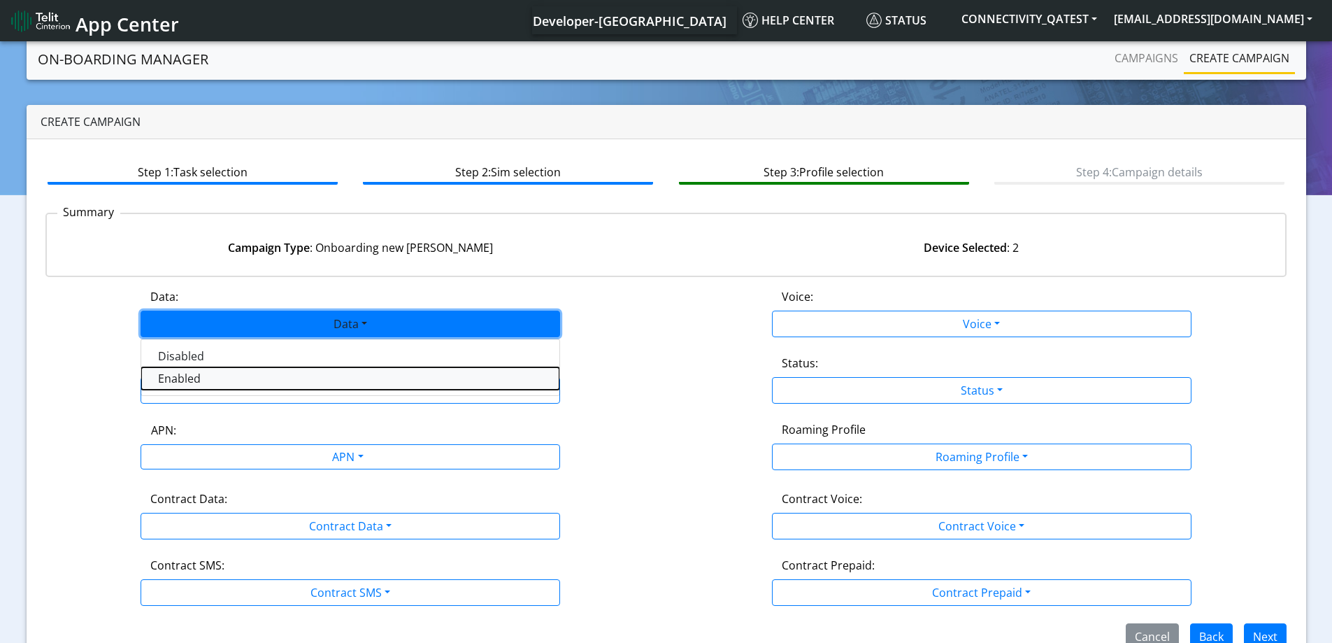
click at [179, 374] on button "Enabled" at bounding box center [350, 378] width 418 height 22
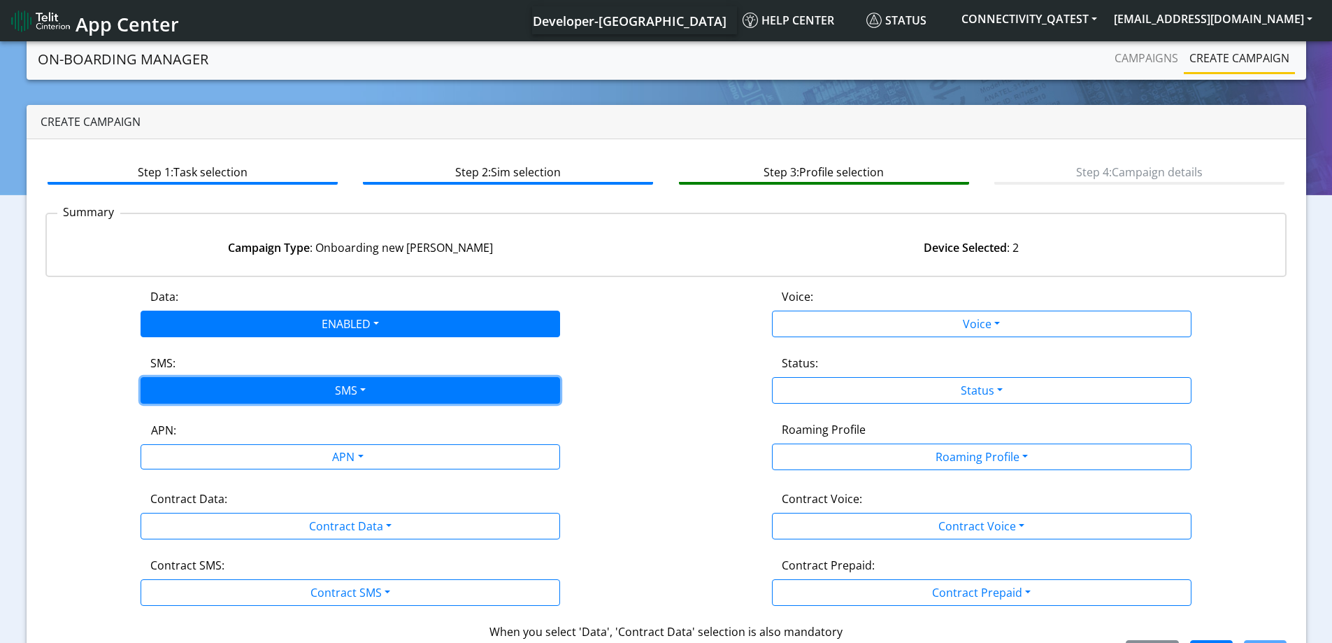
click at [176, 380] on button "SMS" at bounding box center [351, 390] width 420 height 27
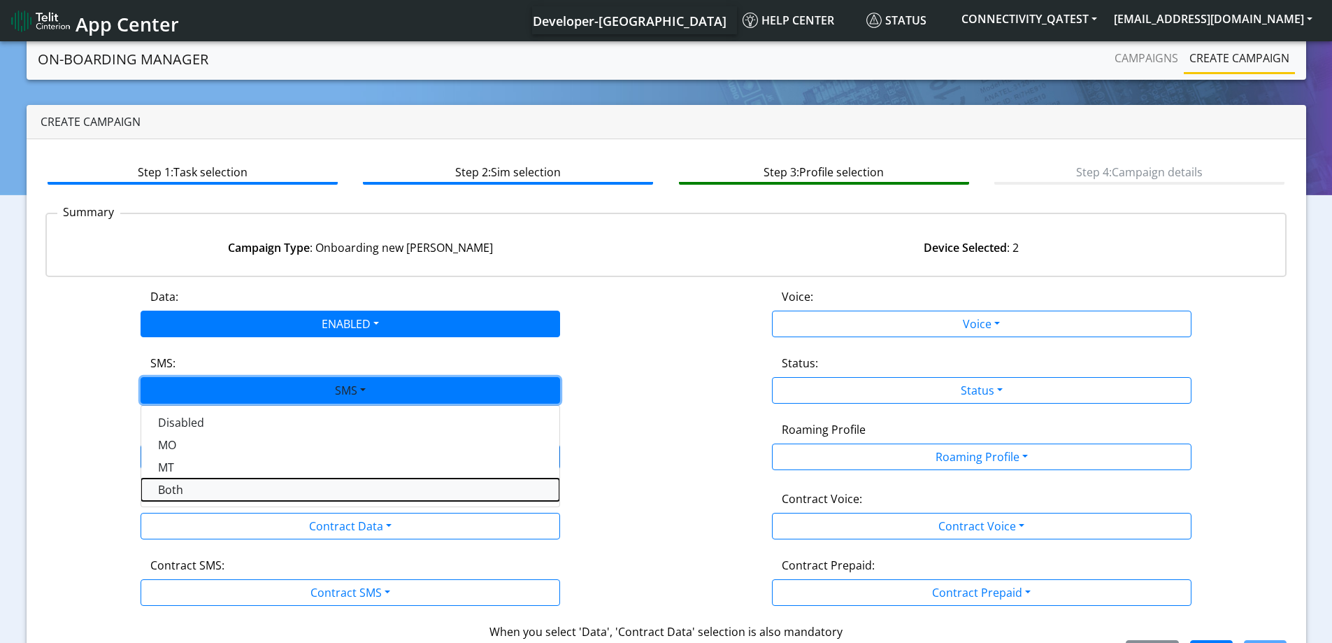
click at [174, 488] on button "Both" at bounding box center [350, 489] width 418 height 22
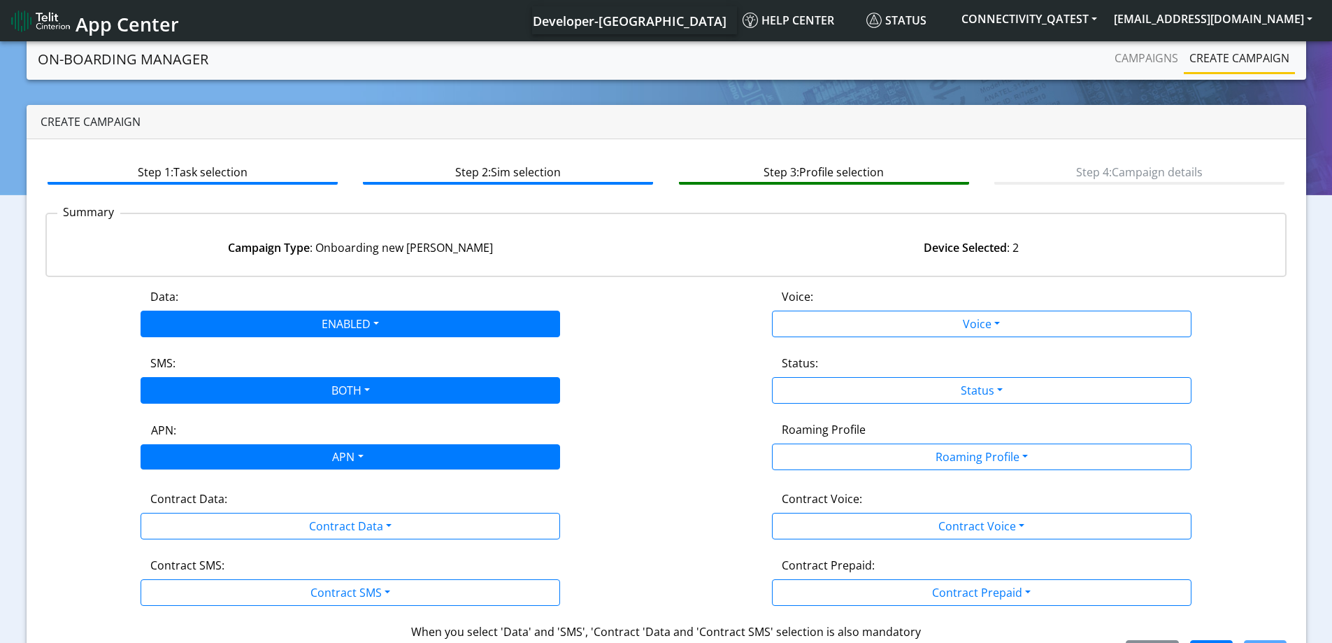
click at [185, 458] on div "APN" at bounding box center [346, 458] width 443 height 27
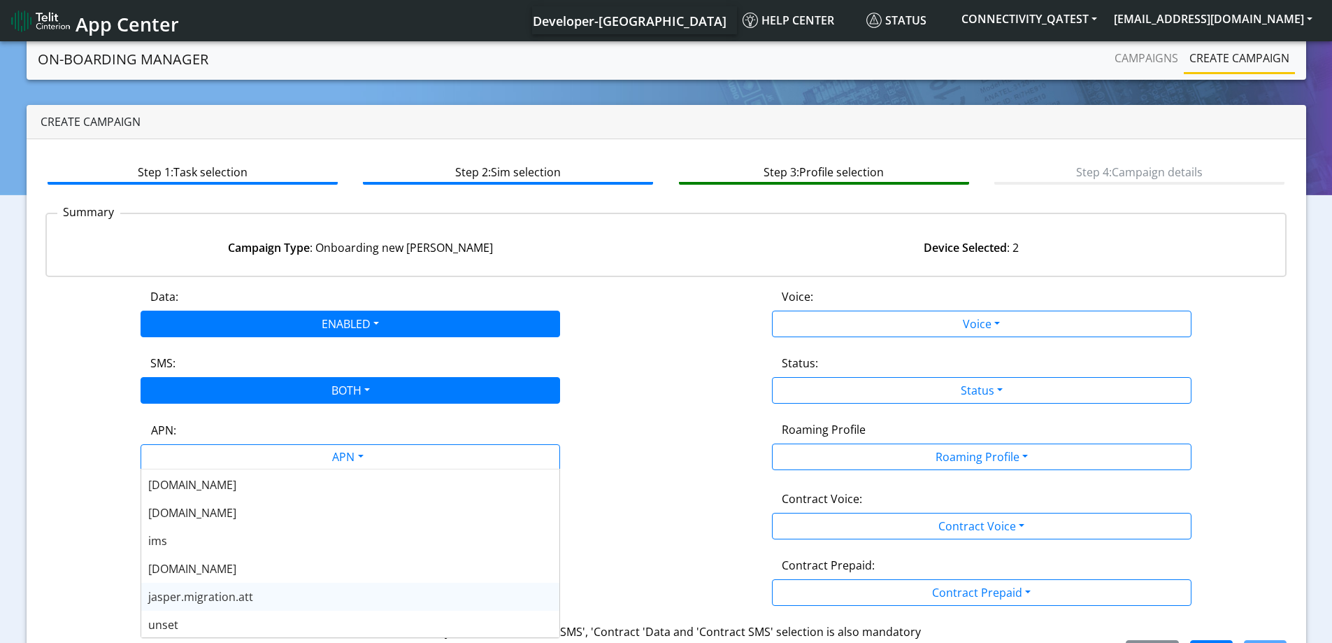
scroll to position [112, 0]
click at [180, 564] on span "[DOMAIN_NAME]" at bounding box center [192, 567] width 88 height 15
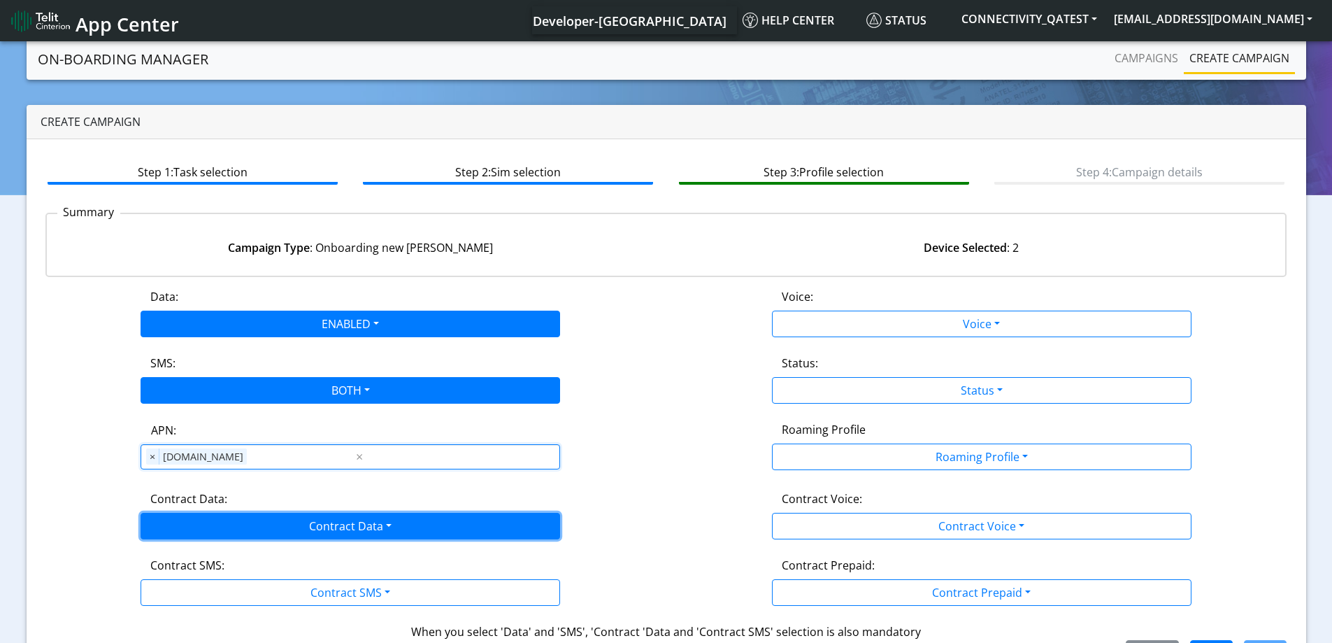
click at [218, 520] on button "Contract Data" at bounding box center [351, 526] width 420 height 27
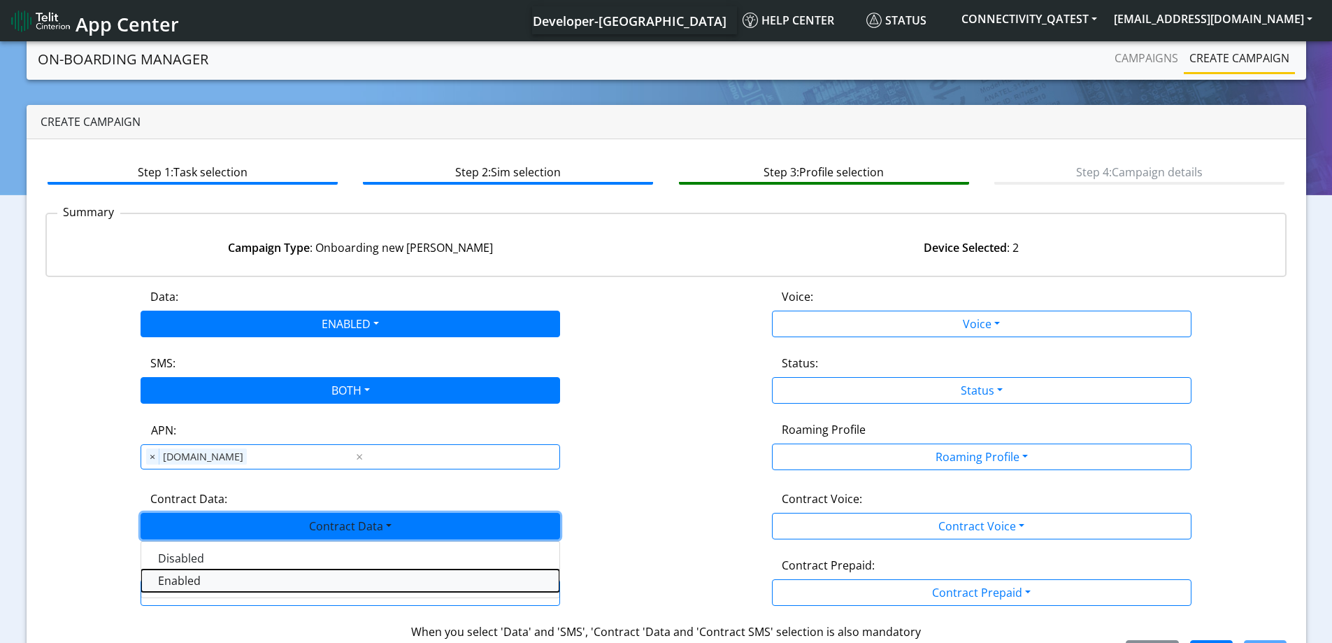
click at [188, 583] on Dataenabled-dropdown "Enabled" at bounding box center [350, 580] width 418 height 22
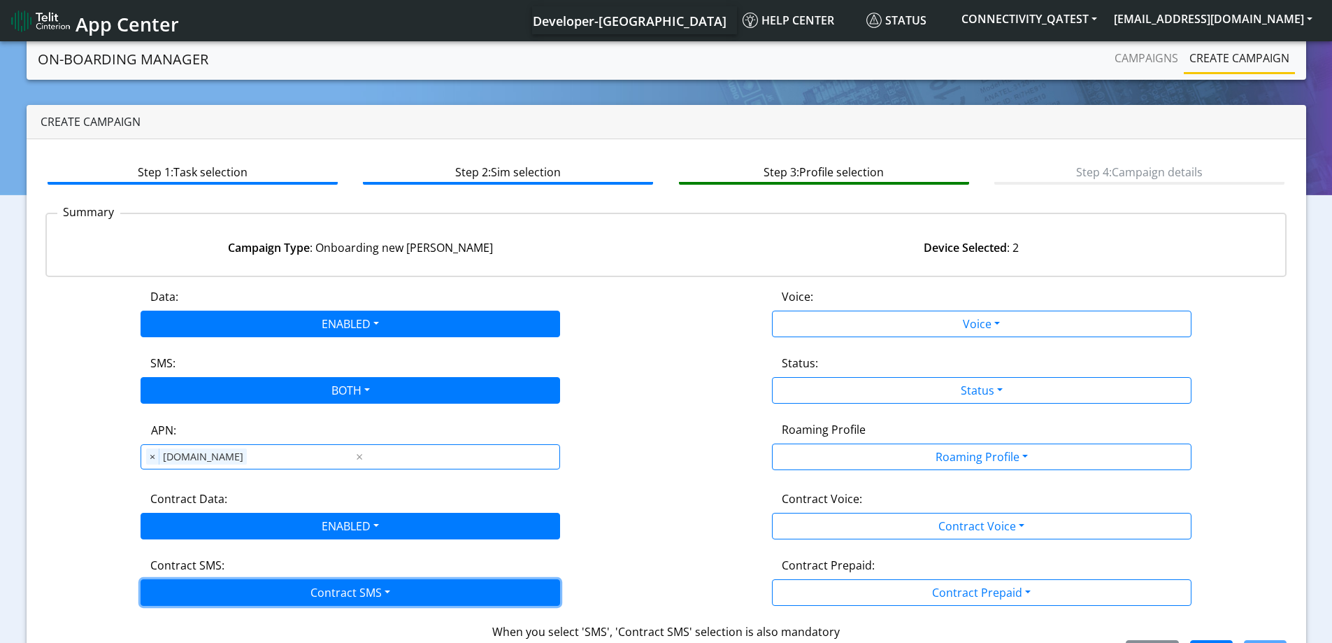
click at [193, 592] on button "Contract SMS" at bounding box center [351, 592] width 420 height 27
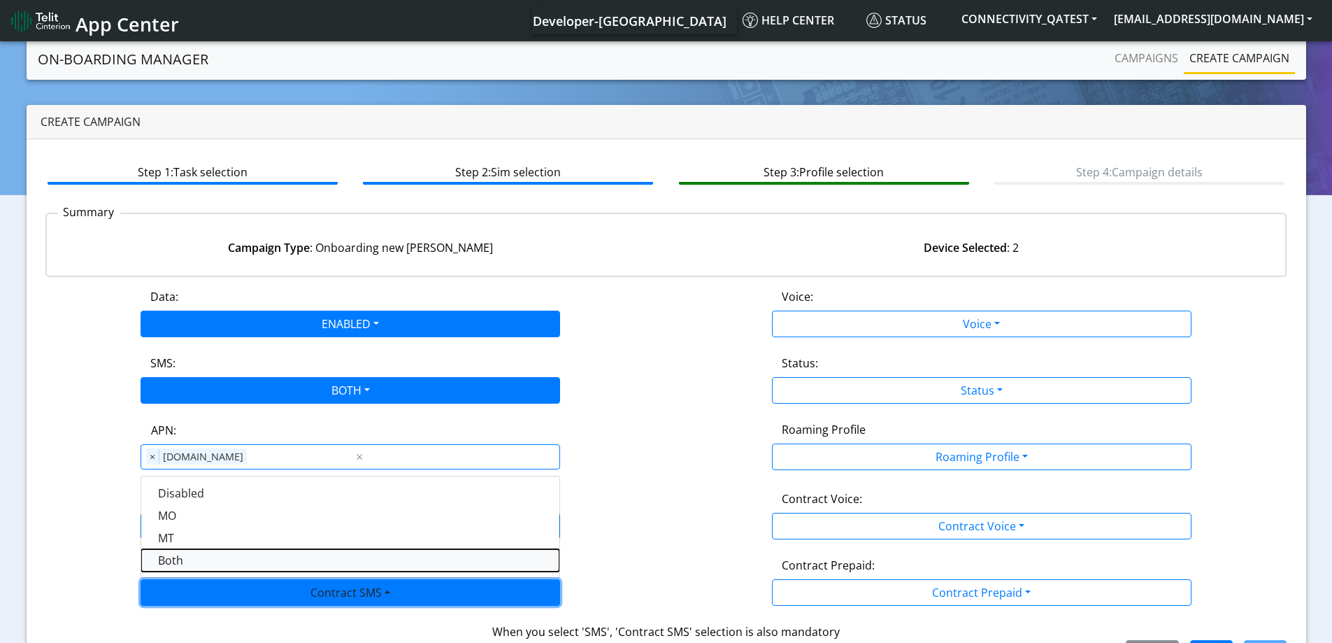
click at [196, 567] on SMSboth-dropdown "Both" at bounding box center [350, 560] width 418 height 22
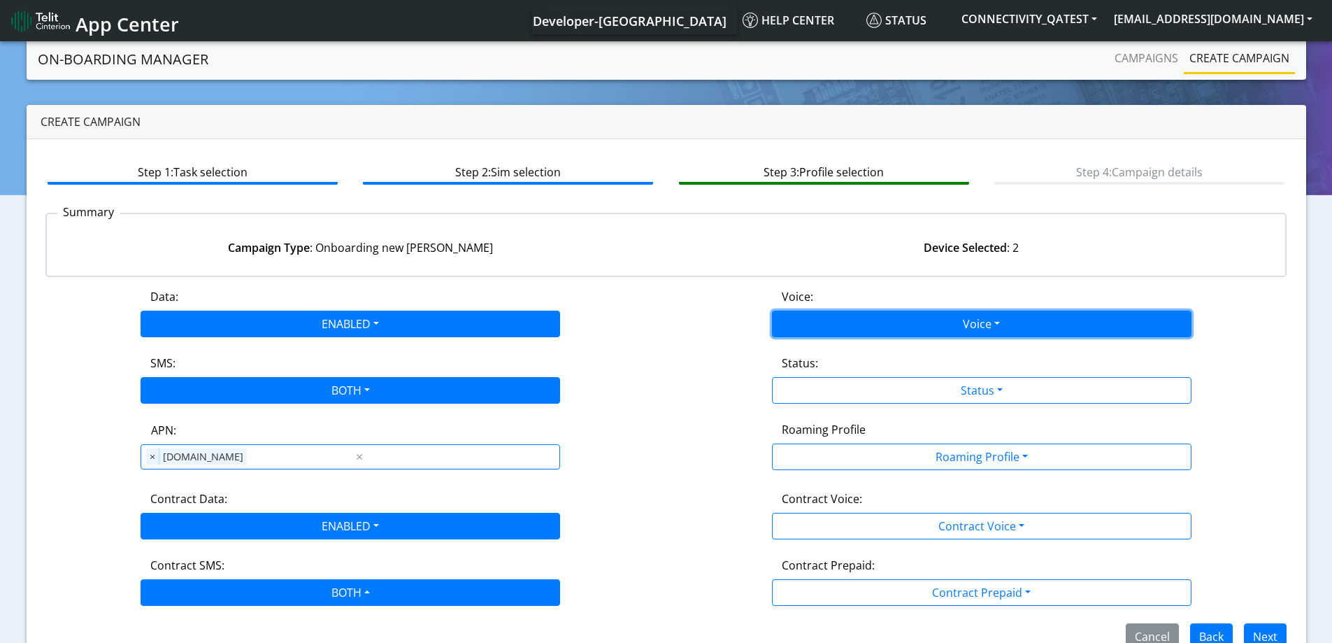
click at [823, 319] on button "Voice" at bounding box center [982, 324] width 420 height 27
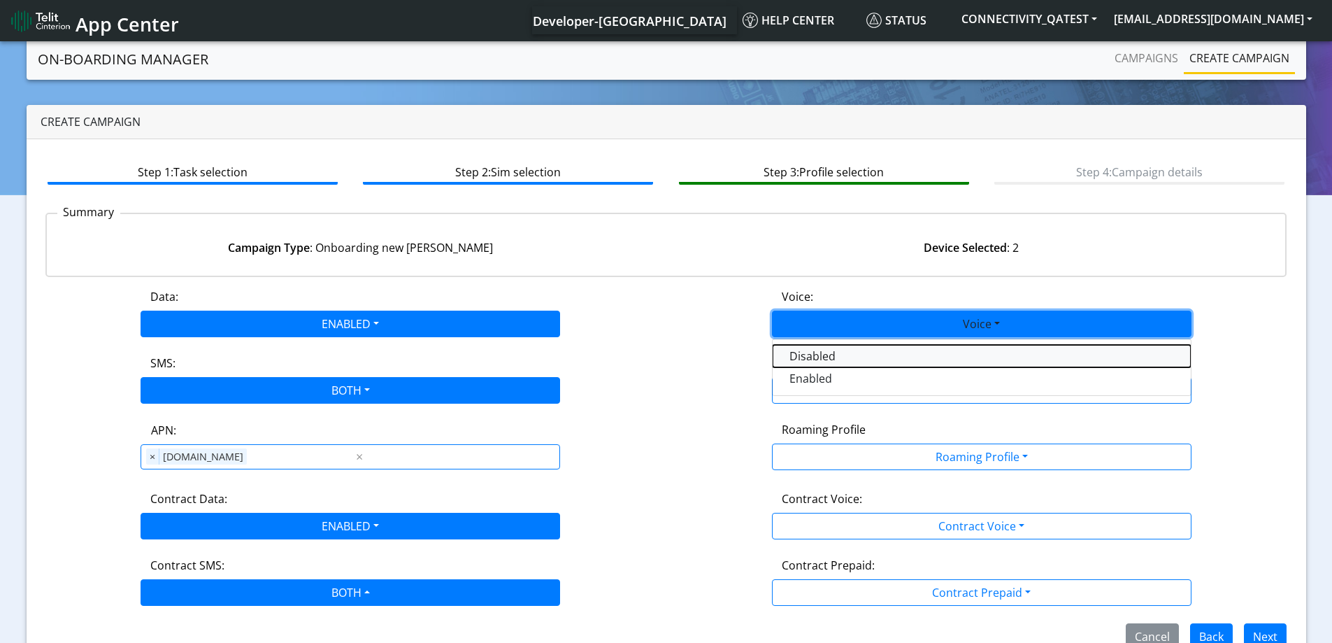
click at [819, 353] on button "Disabled" at bounding box center [982, 356] width 418 height 22
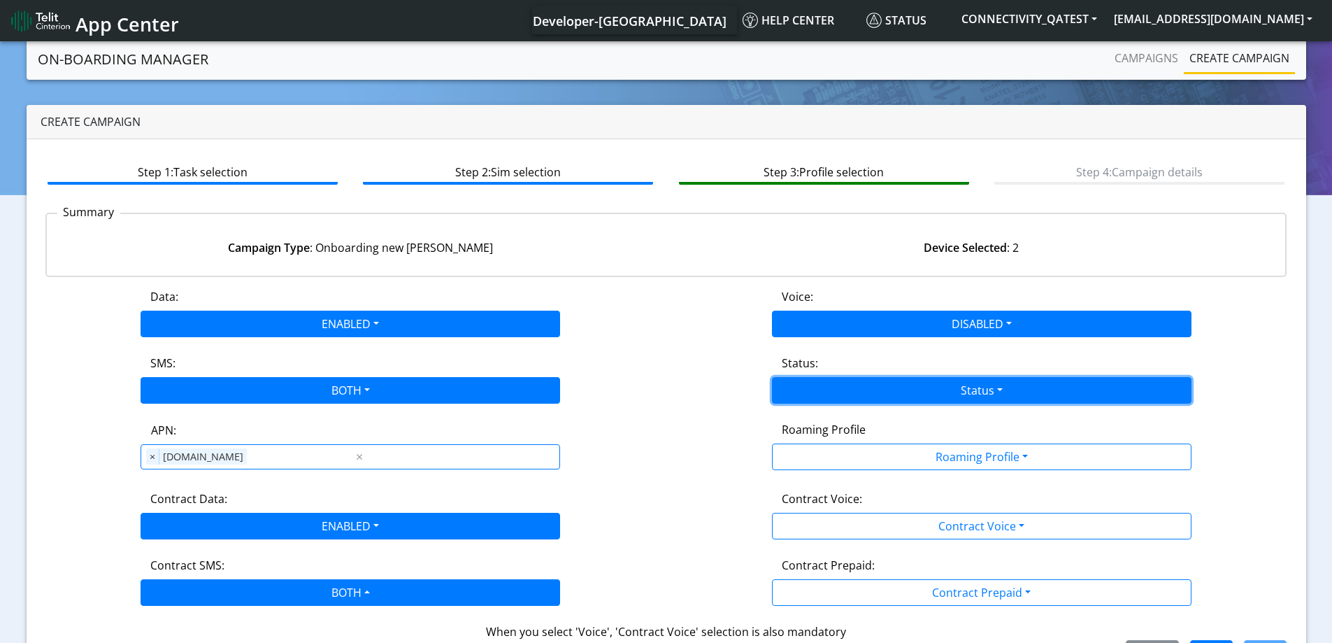
click at [818, 385] on button "Status" at bounding box center [982, 390] width 420 height 27
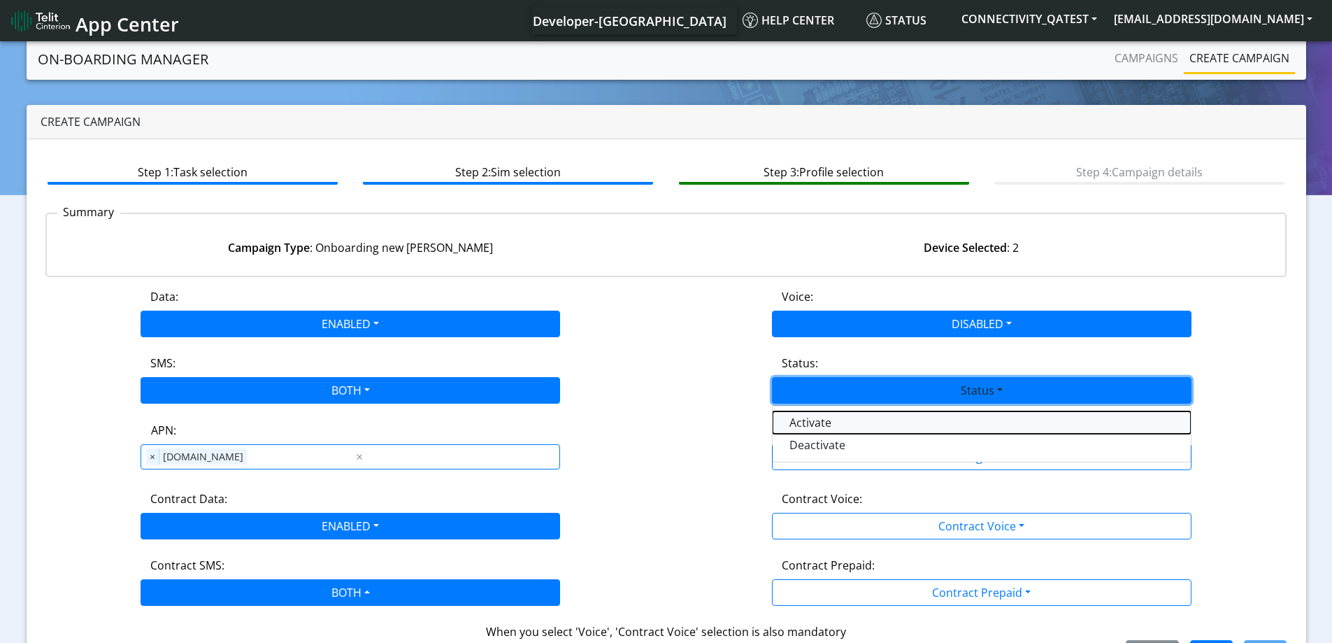
click at [816, 423] on button "Activate" at bounding box center [982, 422] width 418 height 22
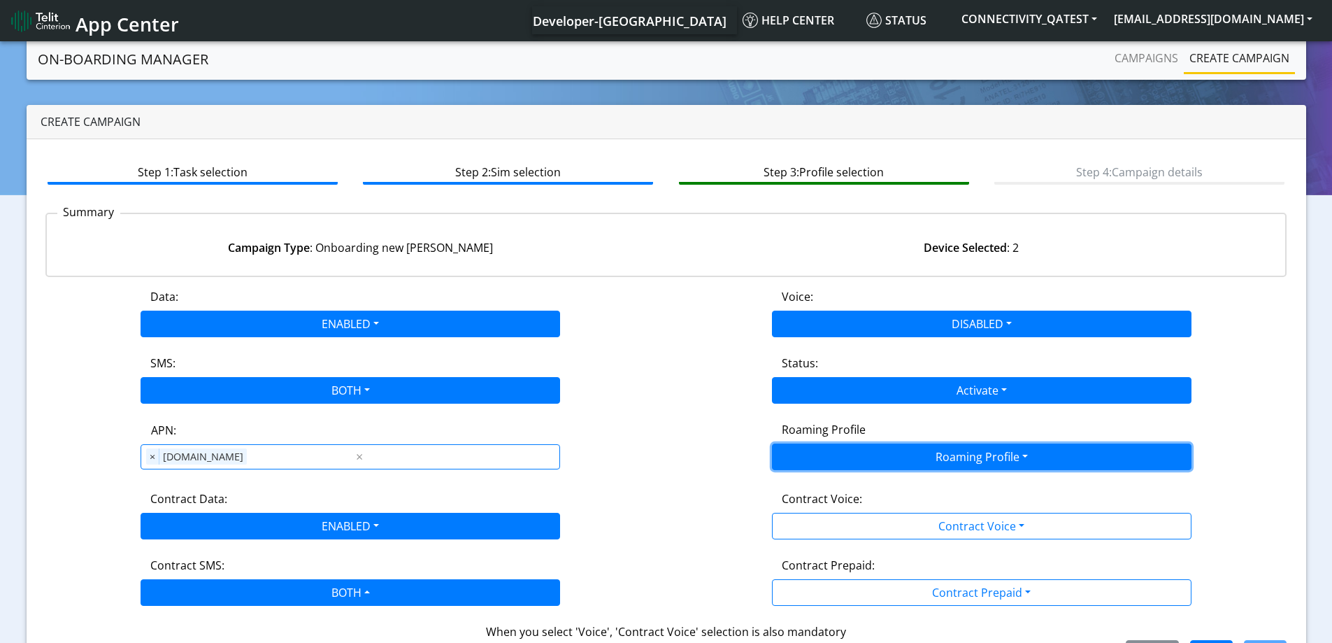
click at [820, 452] on button "Roaming Profile" at bounding box center [982, 456] width 420 height 27
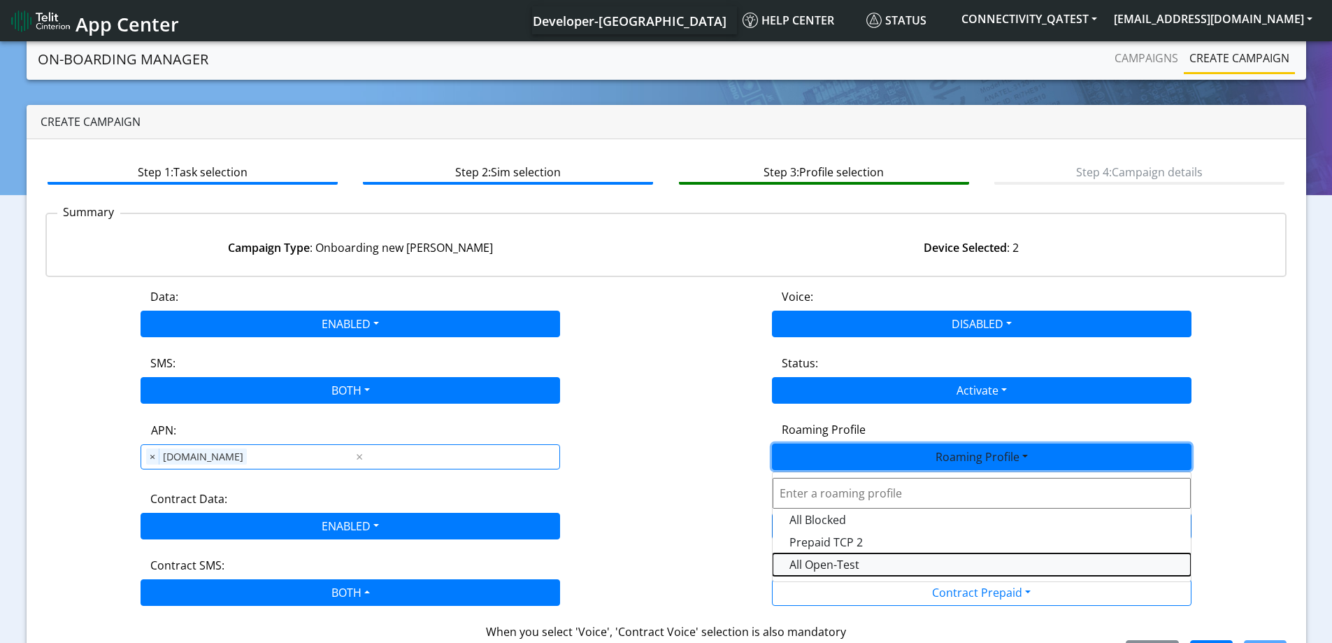
click at [827, 560] on Profile-dropdown "All Open-Test" at bounding box center [982, 564] width 418 height 22
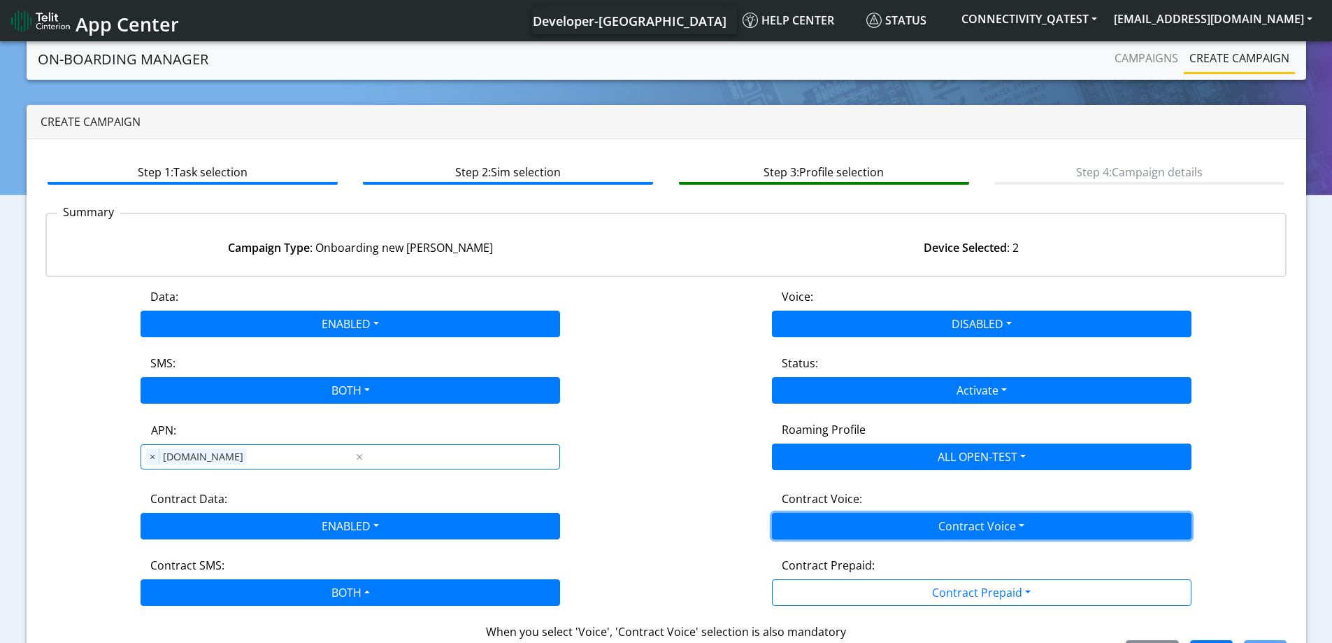
click at [816, 527] on button "Contract Voice" at bounding box center [982, 526] width 420 height 27
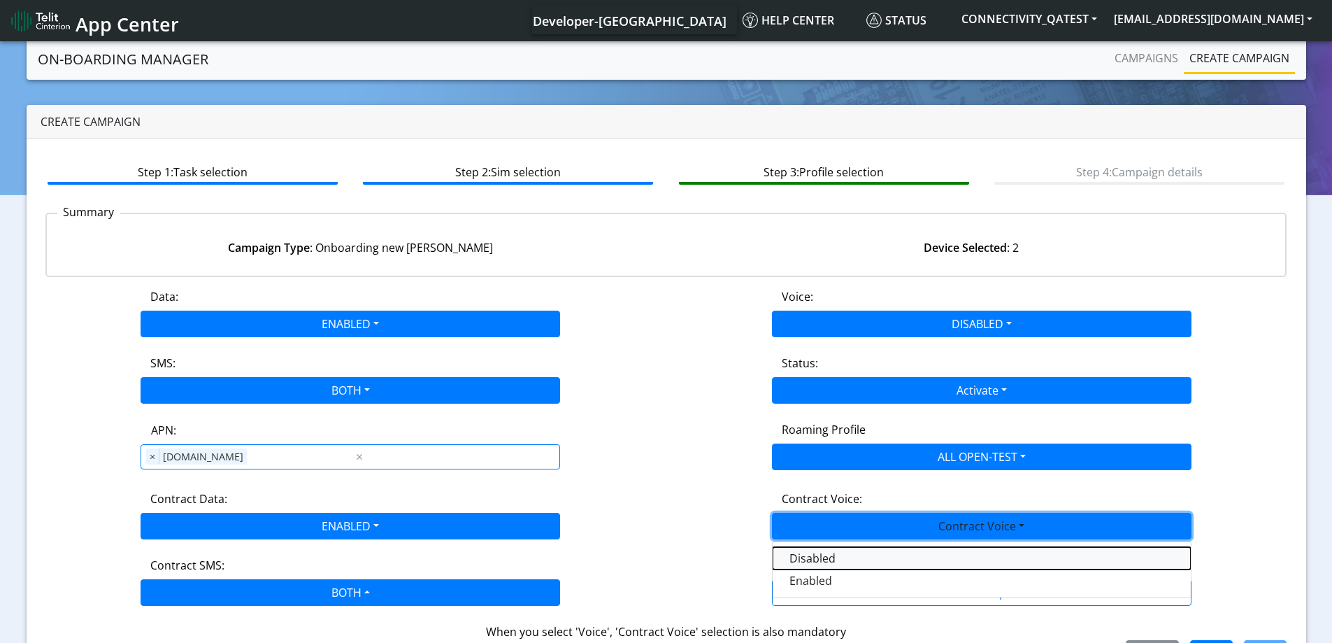
click at [808, 562] on Voicedisabled-dropdown "Disabled" at bounding box center [982, 558] width 418 height 22
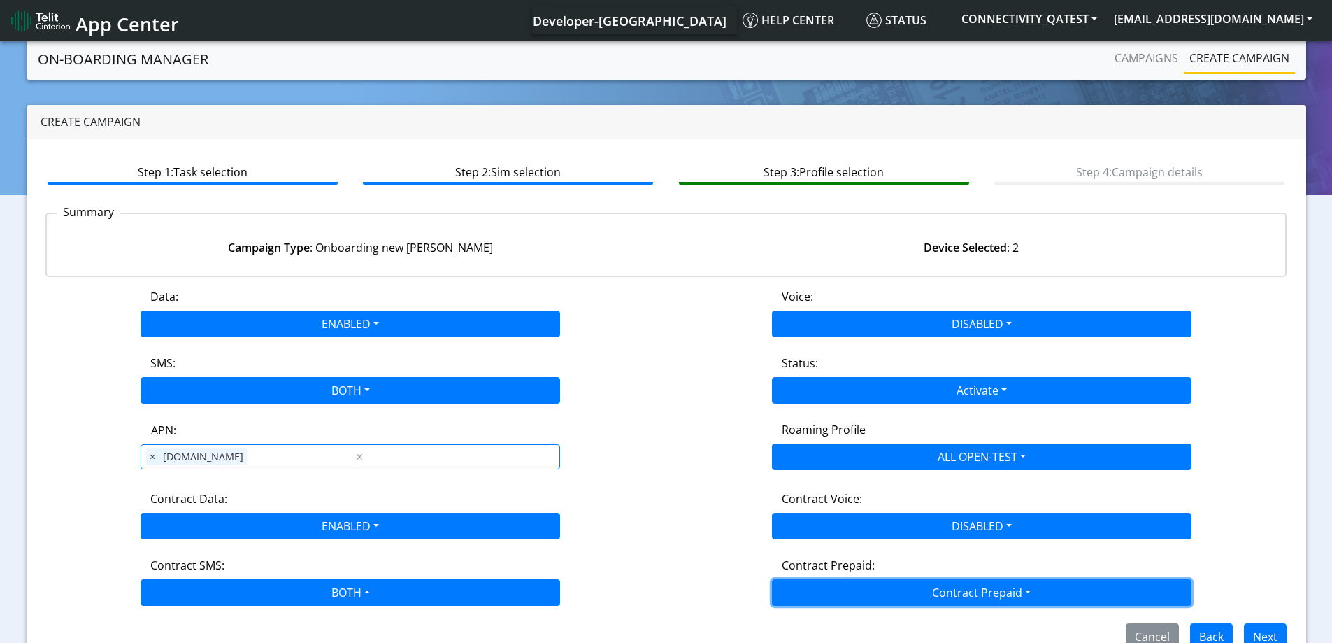
click at [812, 585] on button "Contract Prepaid" at bounding box center [982, 592] width 420 height 27
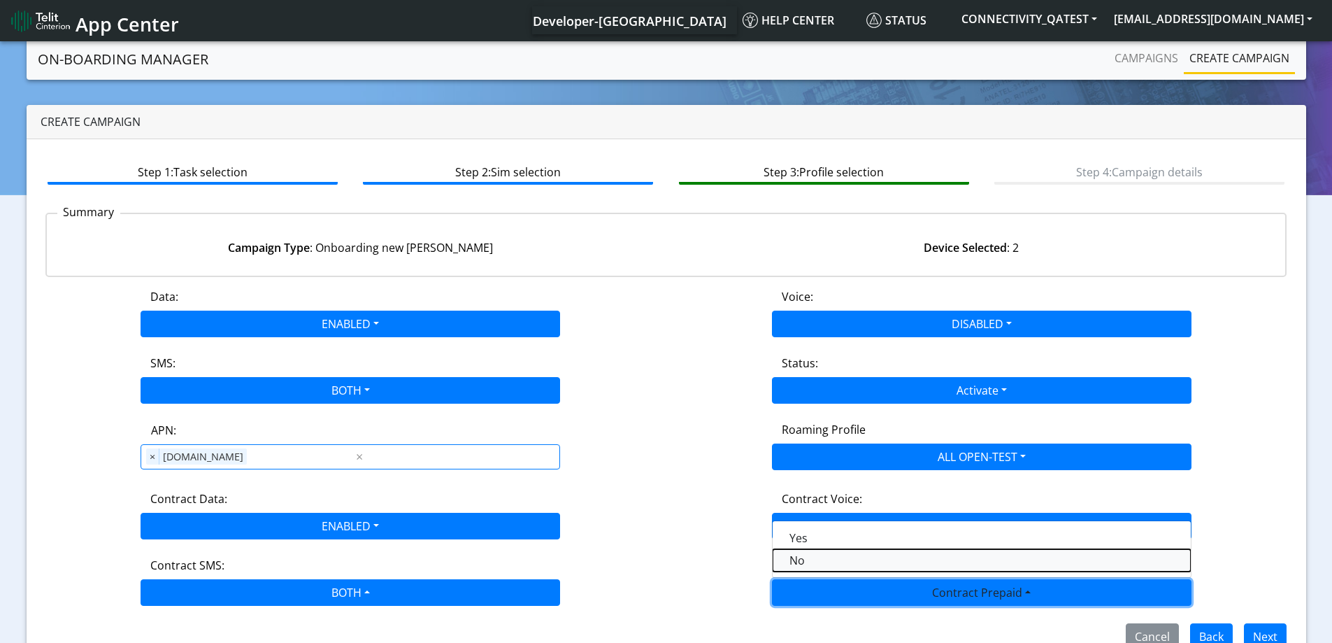
click at [810, 564] on Prepaidnotprepaid-dropdown "No" at bounding box center [982, 560] width 418 height 22
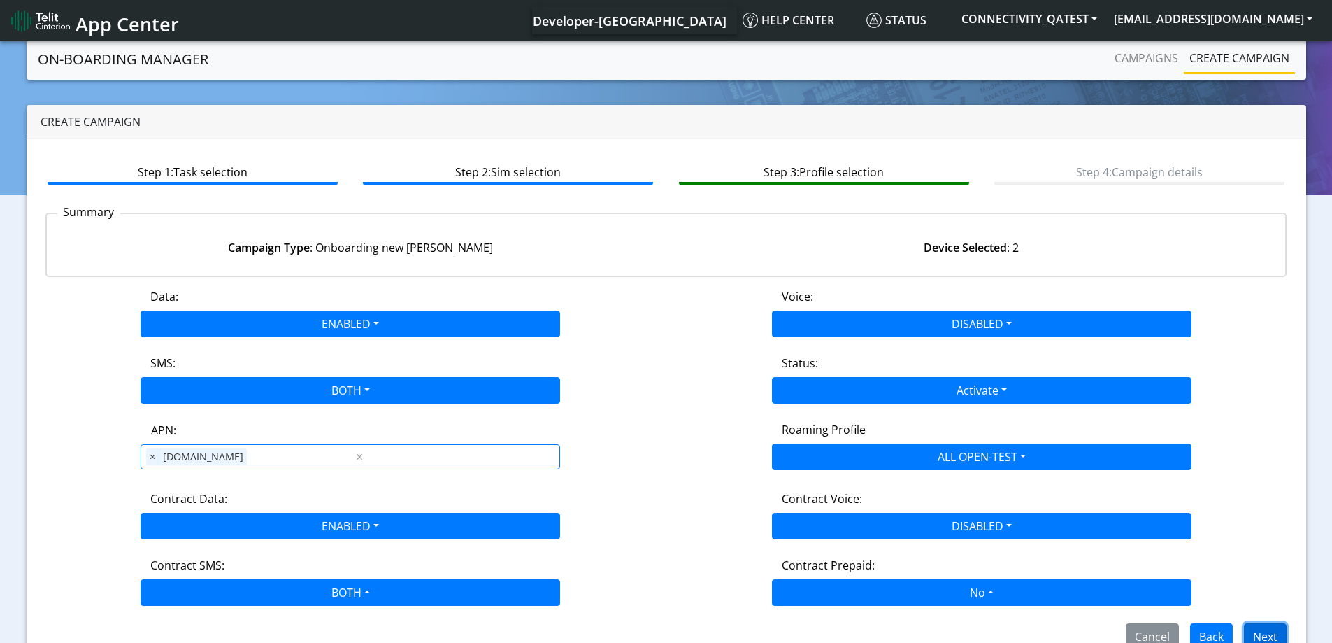
click at [1258, 635] on button "Next" at bounding box center [1265, 636] width 43 height 27
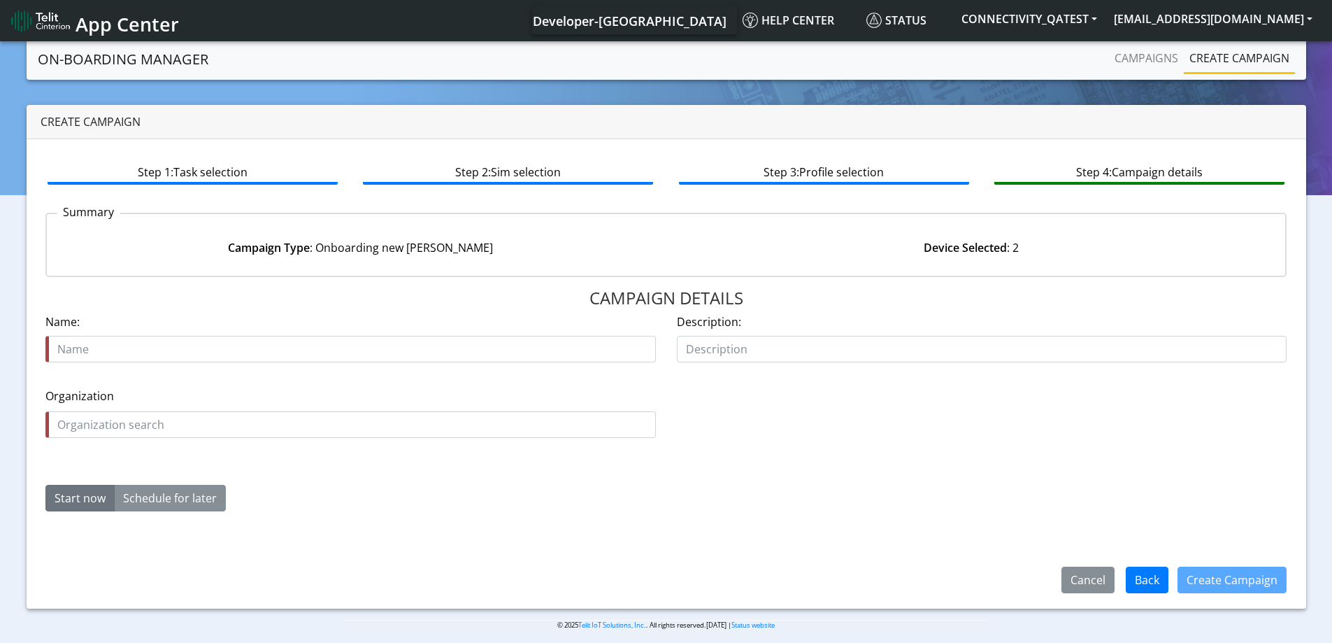
click at [823, 429] on div "Organization is required Organization" at bounding box center [666, 419] width 1263 height 90
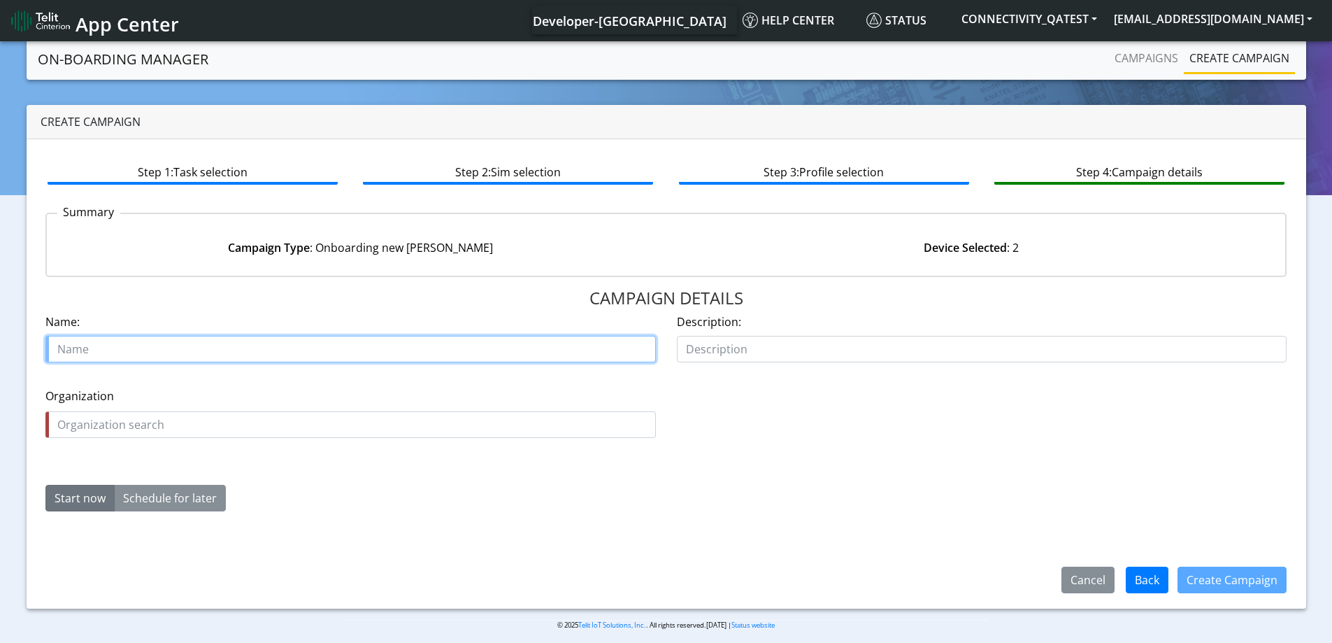
click at [166, 348] on input "text" at bounding box center [350, 349] width 611 height 27
paste input "IoTS - DEV"
type input "IoTS - DEV"
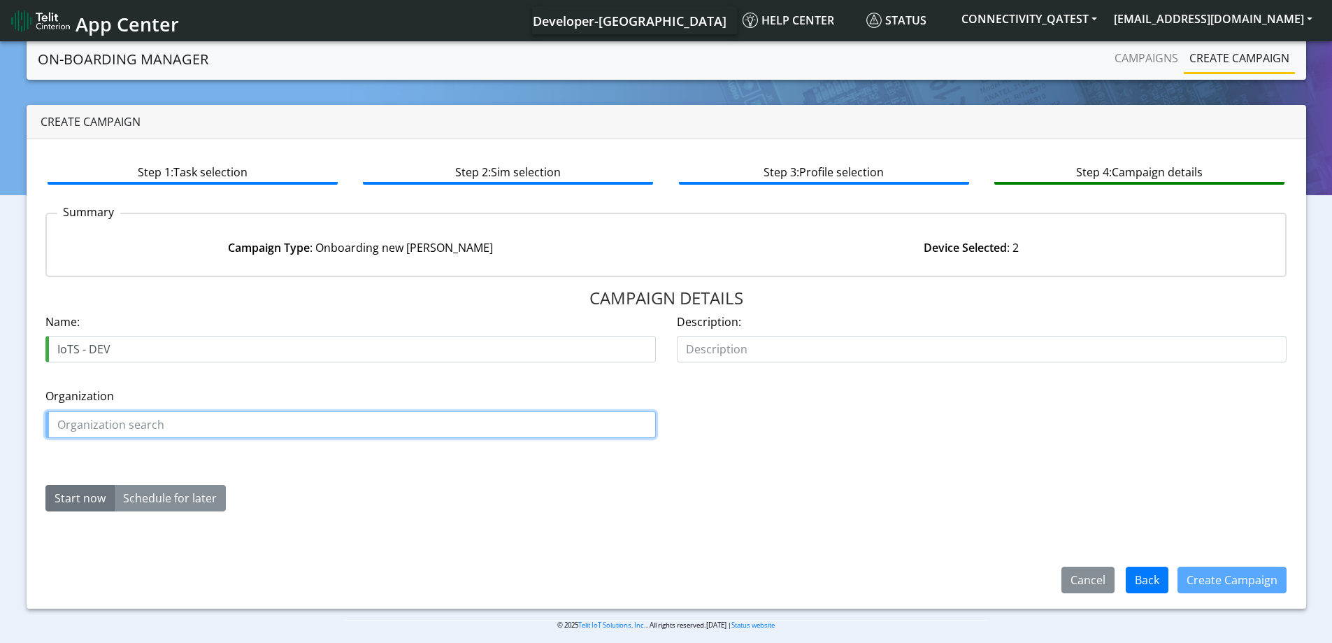
click at [95, 432] on input "text" at bounding box center [350, 424] width 611 height 27
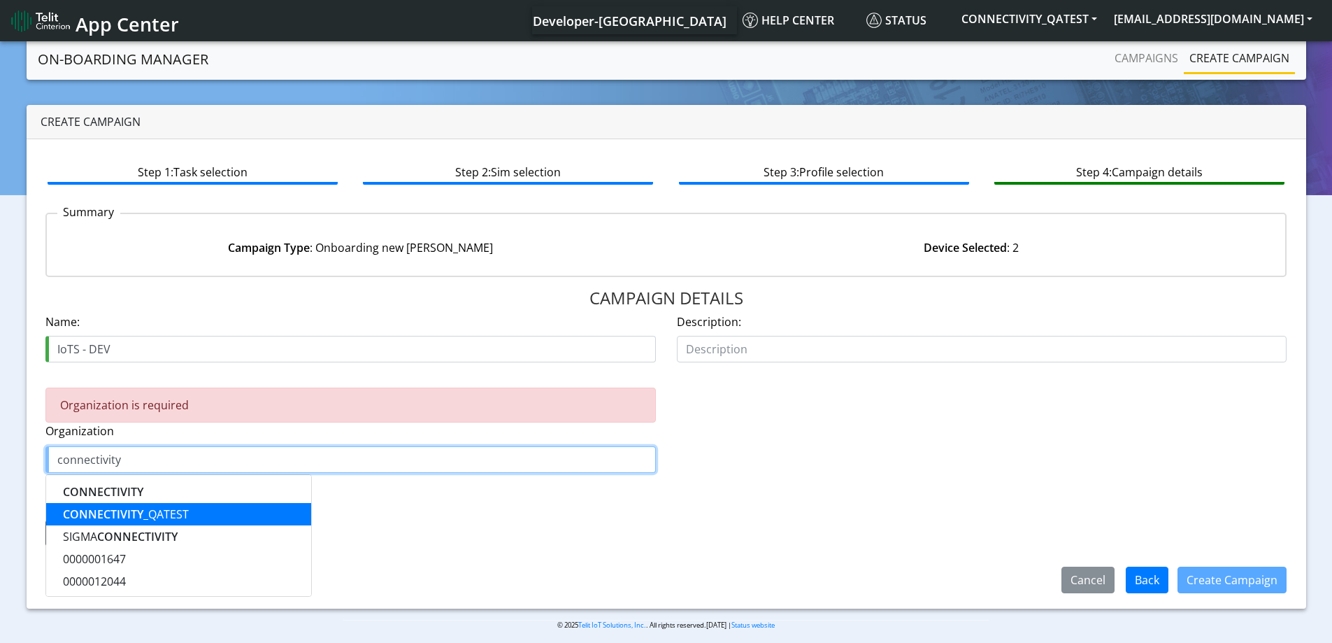
click at [143, 512] on ngb-highlight "CONNECTIVITY _QATEST" at bounding box center [126, 513] width 126 height 15
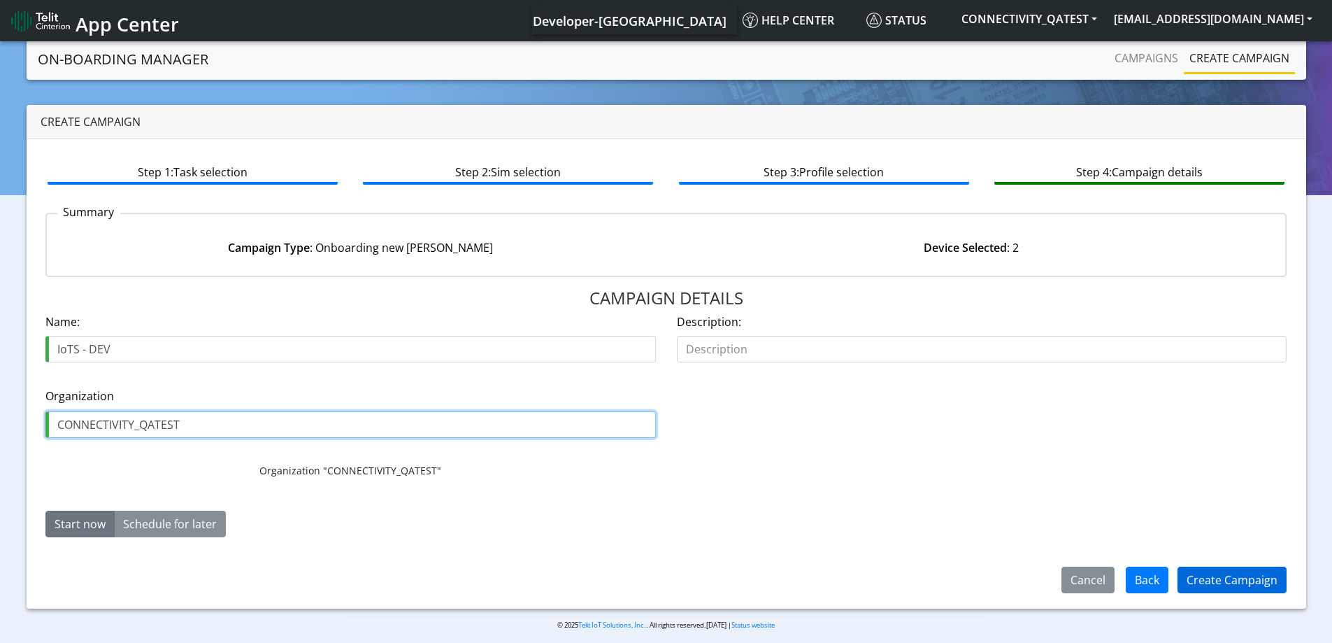
type input "CONNECTIVITY_QATEST"
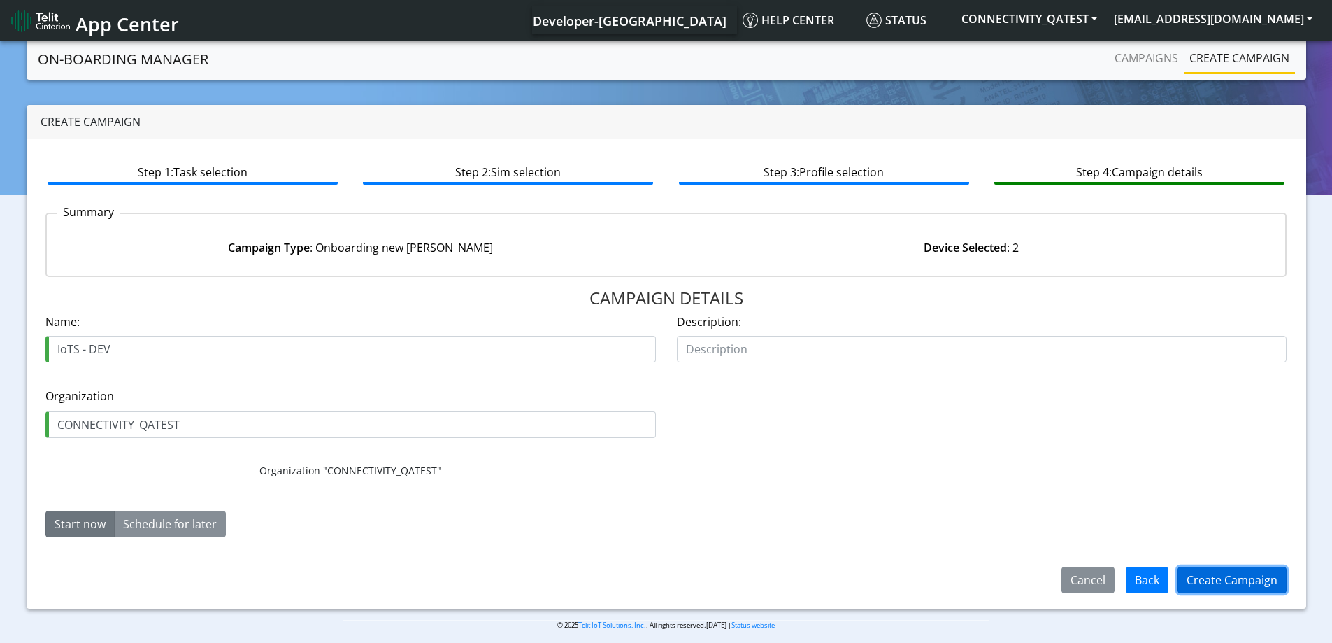
click at [1223, 582] on button "Create Campaign" at bounding box center [1232, 580] width 109 height 27
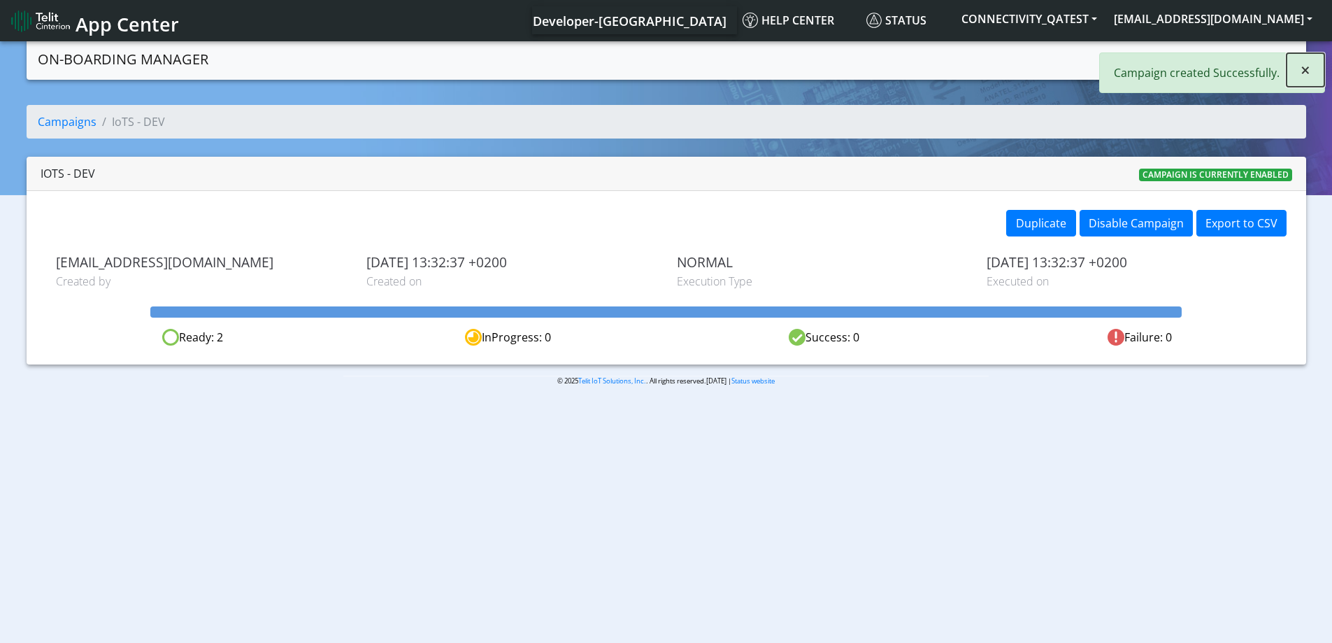
click at [1314, 63] on button "×" at bounding box center [1306, 70] width 38 height 34
click at [1229, 56] on link "Create campaign" at bounding box center [1239, 58] width 111 height 28
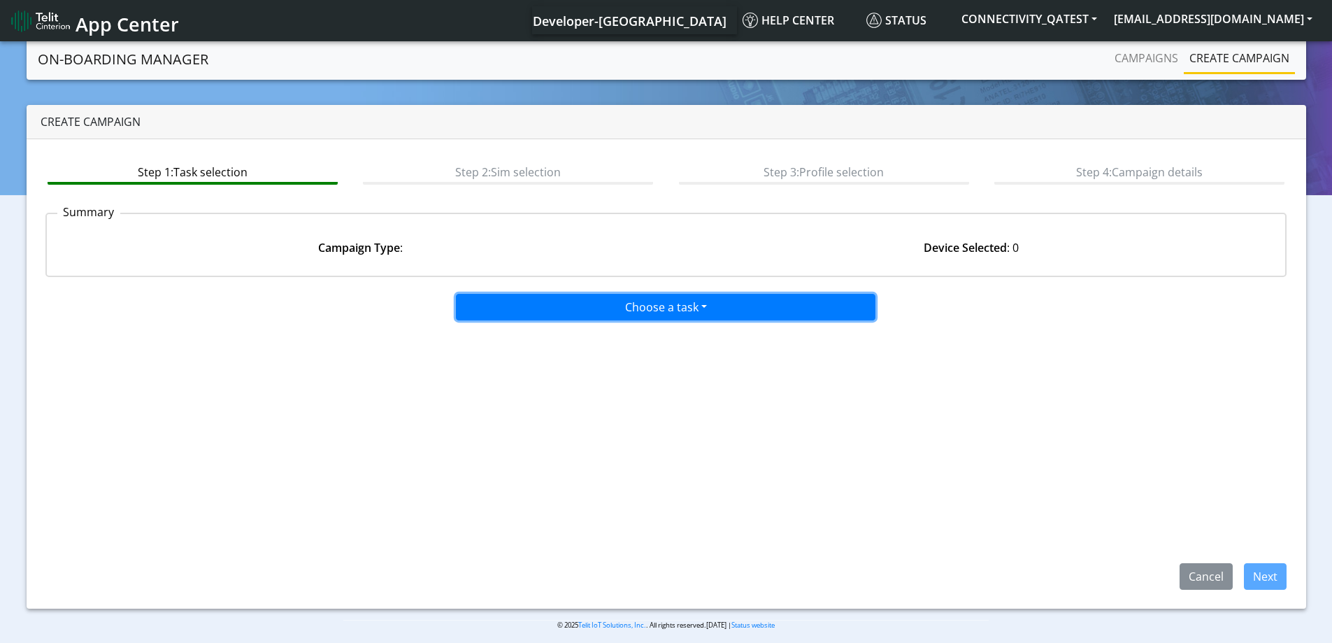
click at [597, 303] on button "Choose a task" at bounding box center [666, 307] width 420 height 27
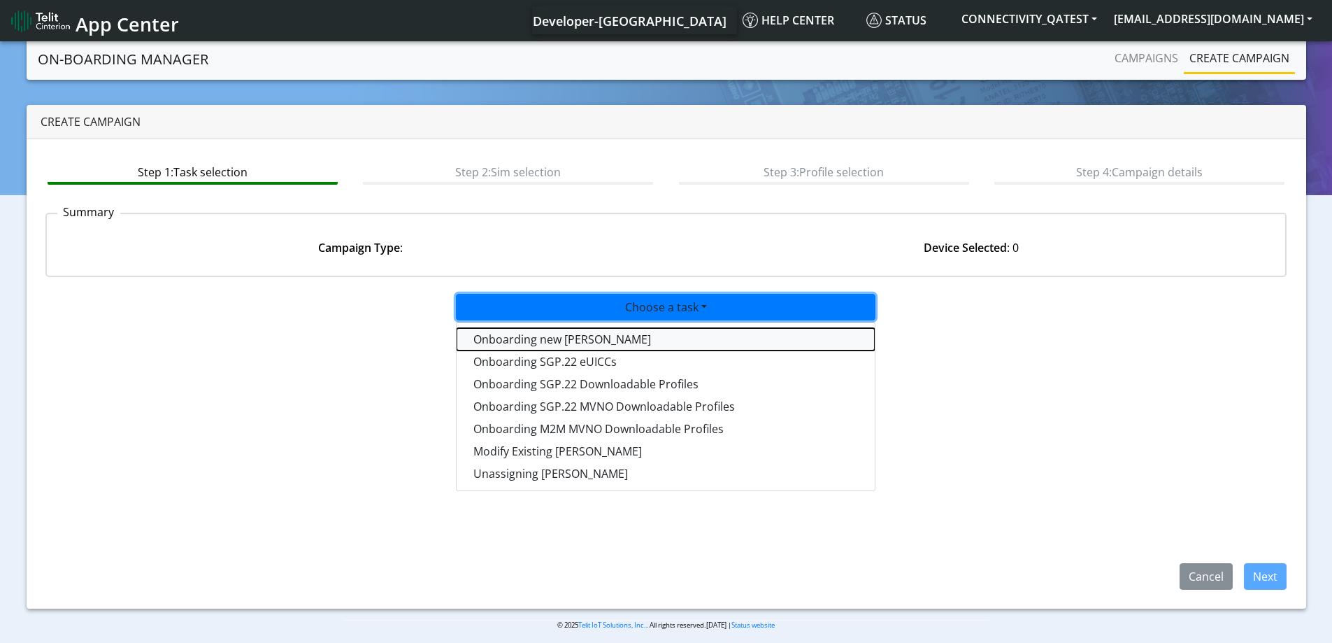
click at [559, 343] on tasktoes-dropdown "Onboarding new SIMs" at bounding box center [666, 339] width 418 height 22
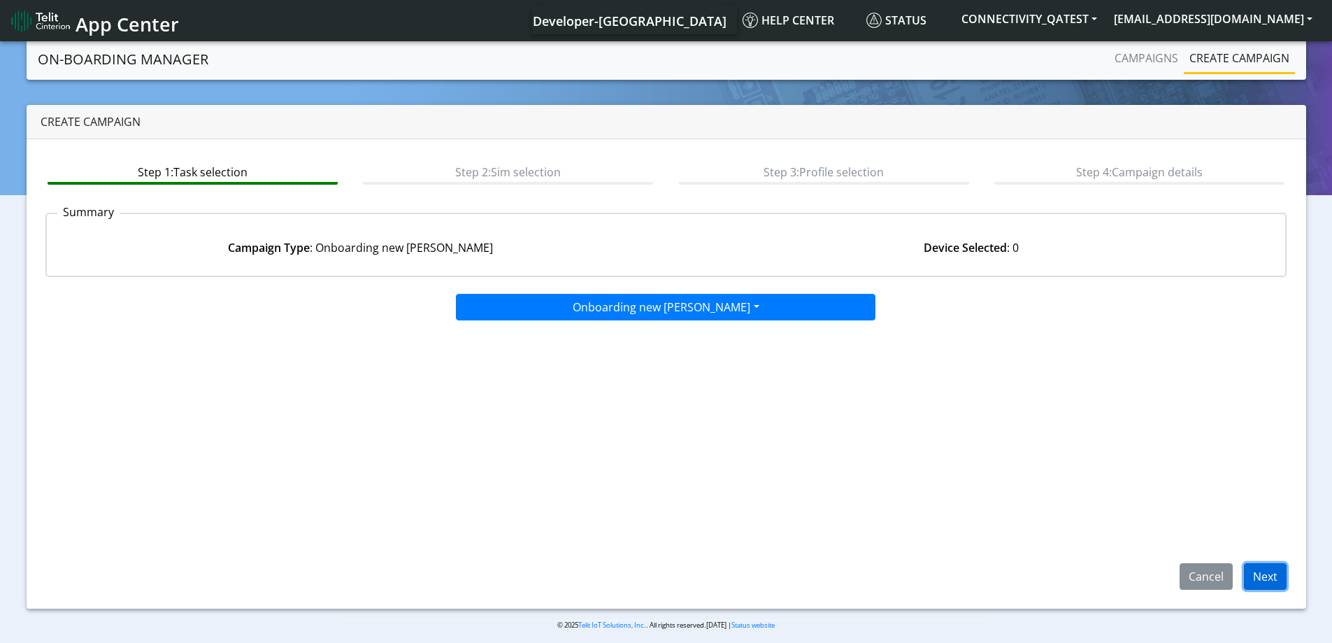
click at [1281, 573] on button "Next" at bounding box center [1265, 576] width 43 height 27
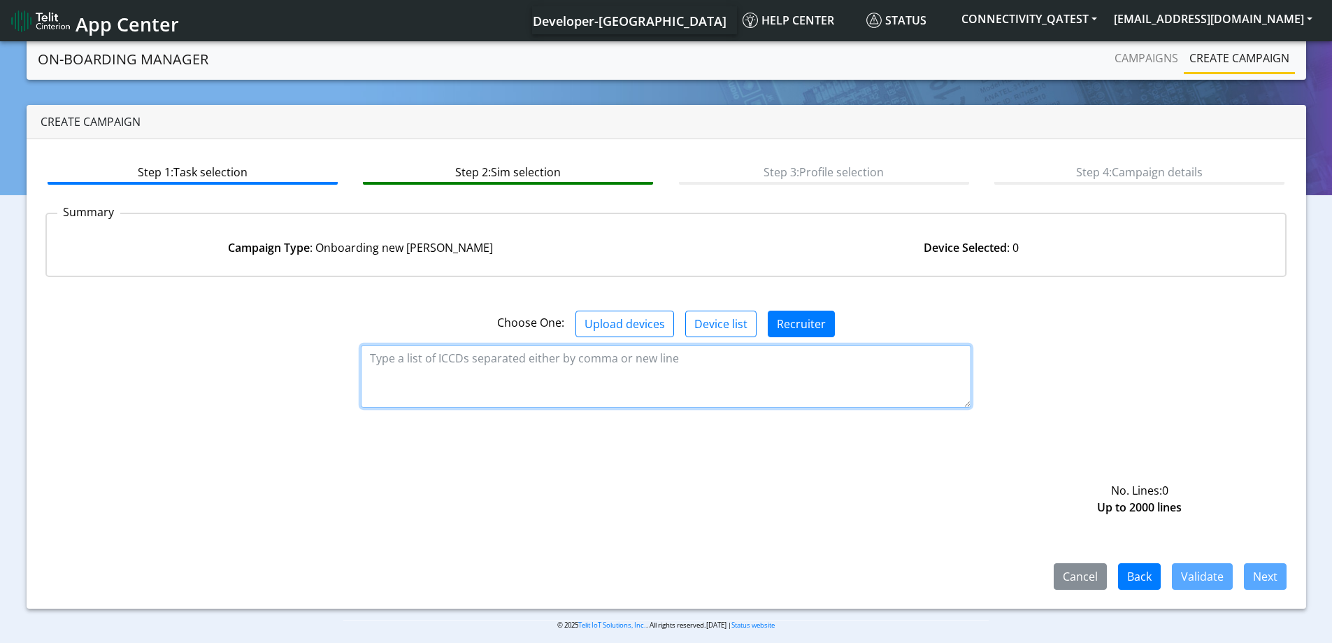
click at [404, 369] on textarea at bounding box center [666, 376] width 611 height 63
paste textarea "89358152000000929267"
click at [536, 359] on textarea "89358152000000929267," at bounding box center [666, 376] width 611 height 63
paste textarea "89358152000000929275"
type textarea "89358152000000929267,89358152000000929275"
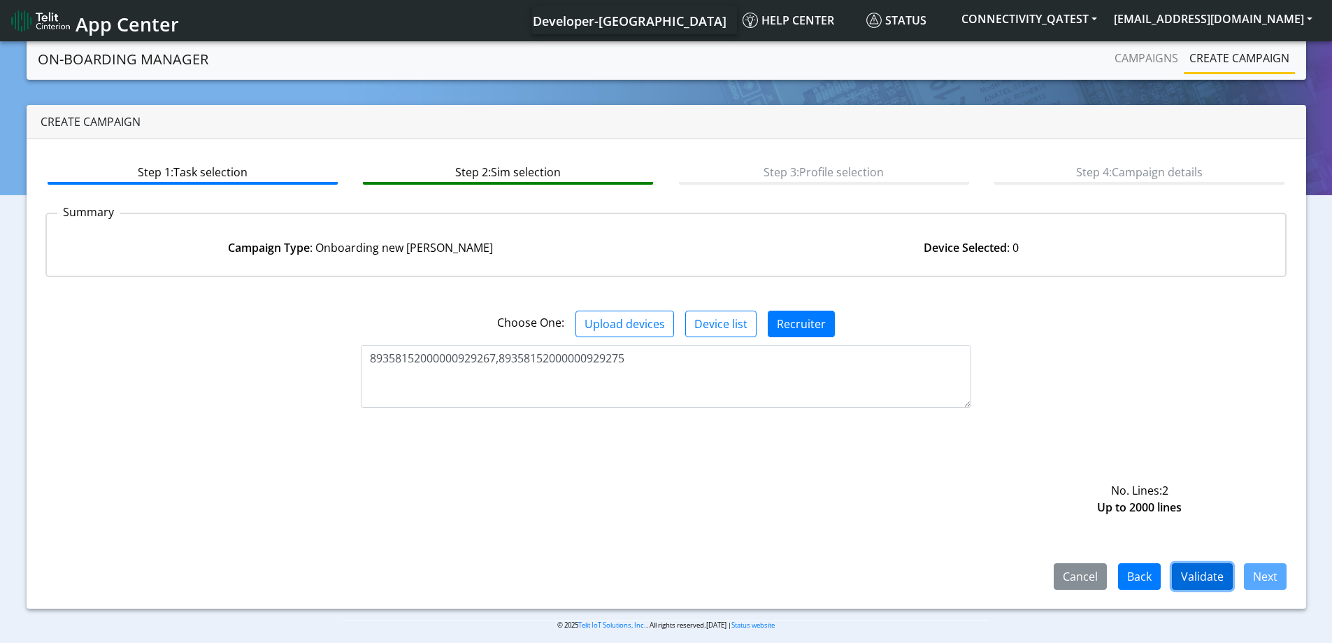
click at [1200, 572] on button "Validate" at bounding box center [1202, 576] width 61 height 27
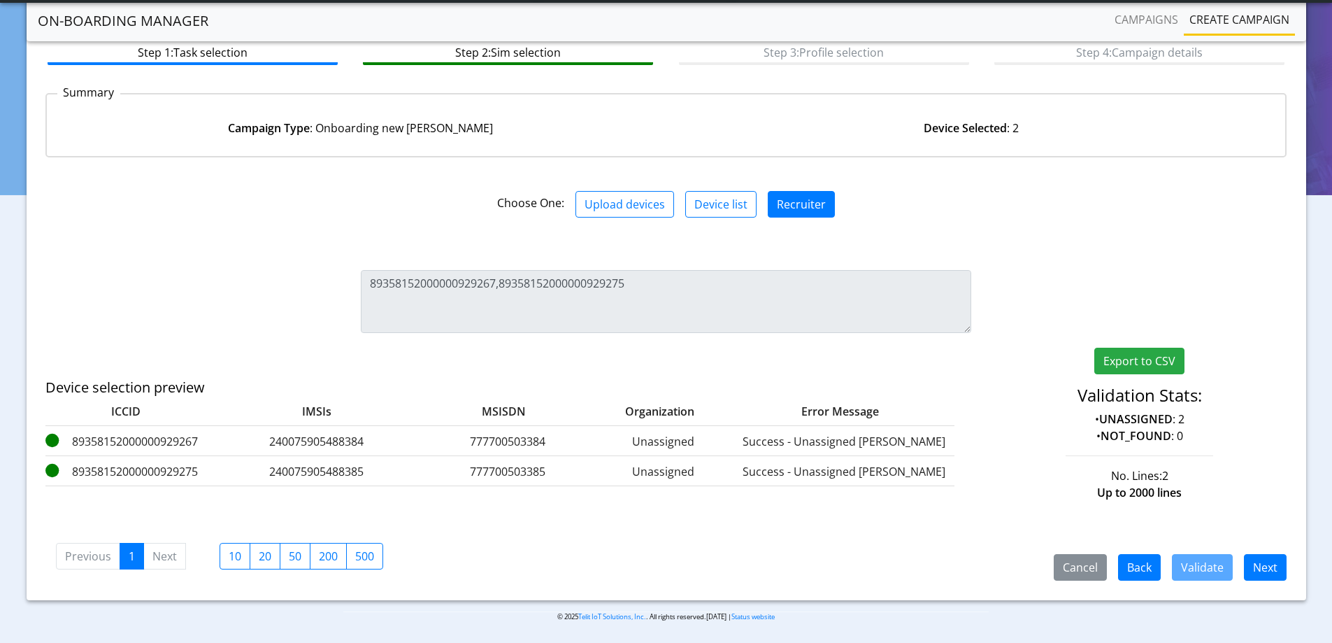
scroll to position [82, 0]
click at [1263, 561] on button "Next" at bounding box center [1265, 566] width 43 height 27
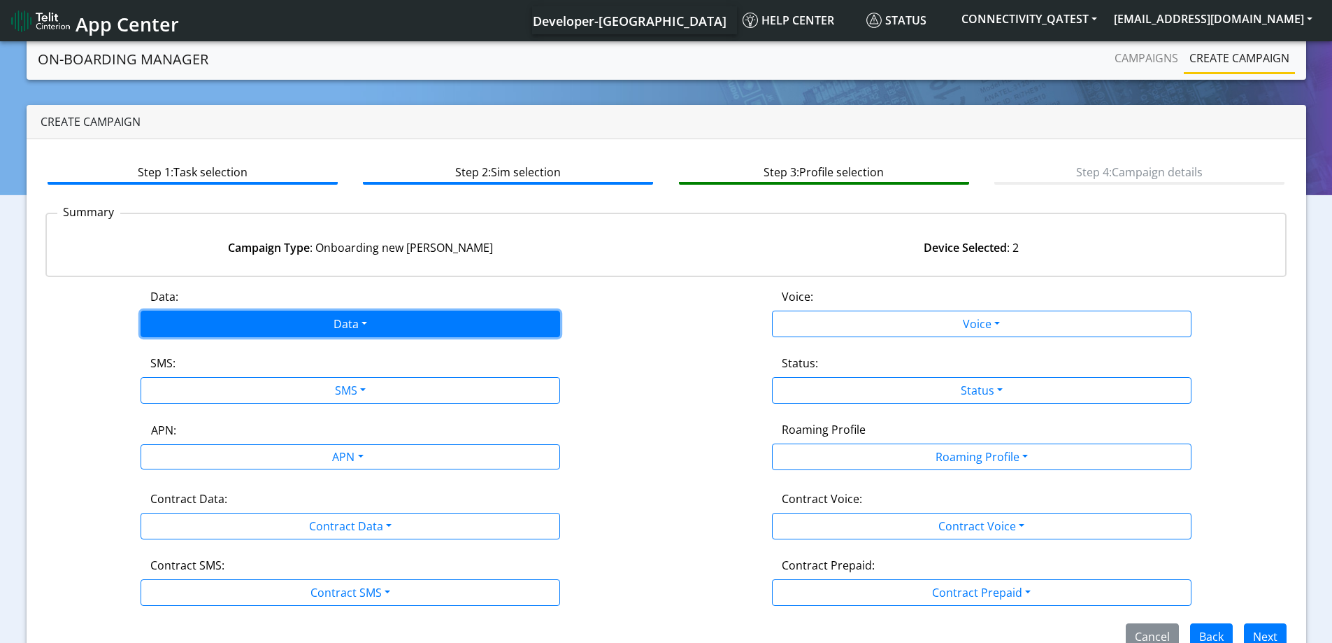
click at [285, 336] on button "Data" at bounding box center [351, 324] width 420 height 27
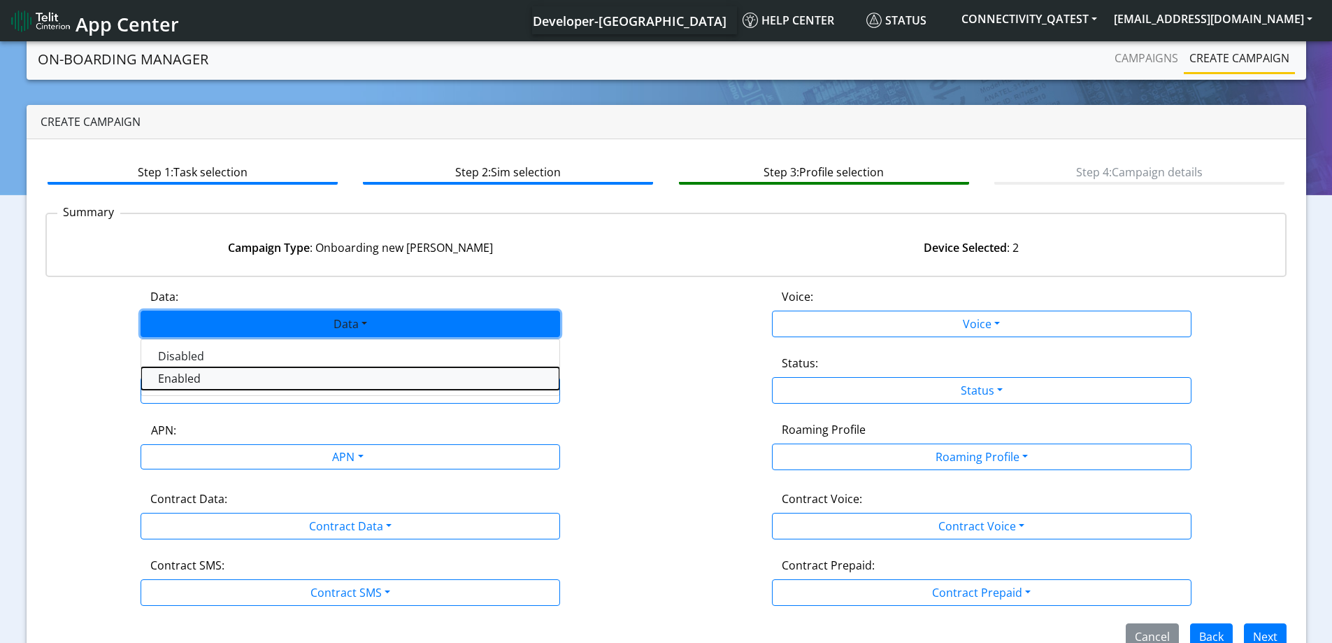
click at [212, 375] on button "Enabled" at bounding box center [350, 378] width 418 height 22
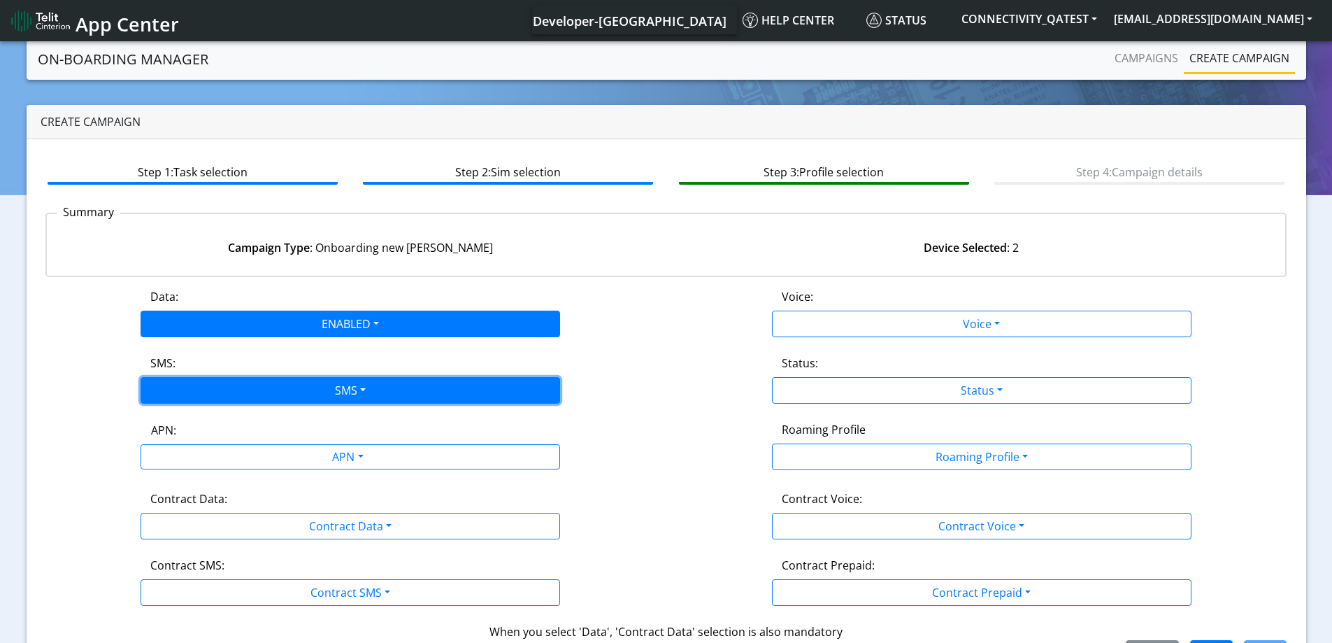
click at [190, 391] on button "SMS" at bounding box center [351, 390] width 420 height 27
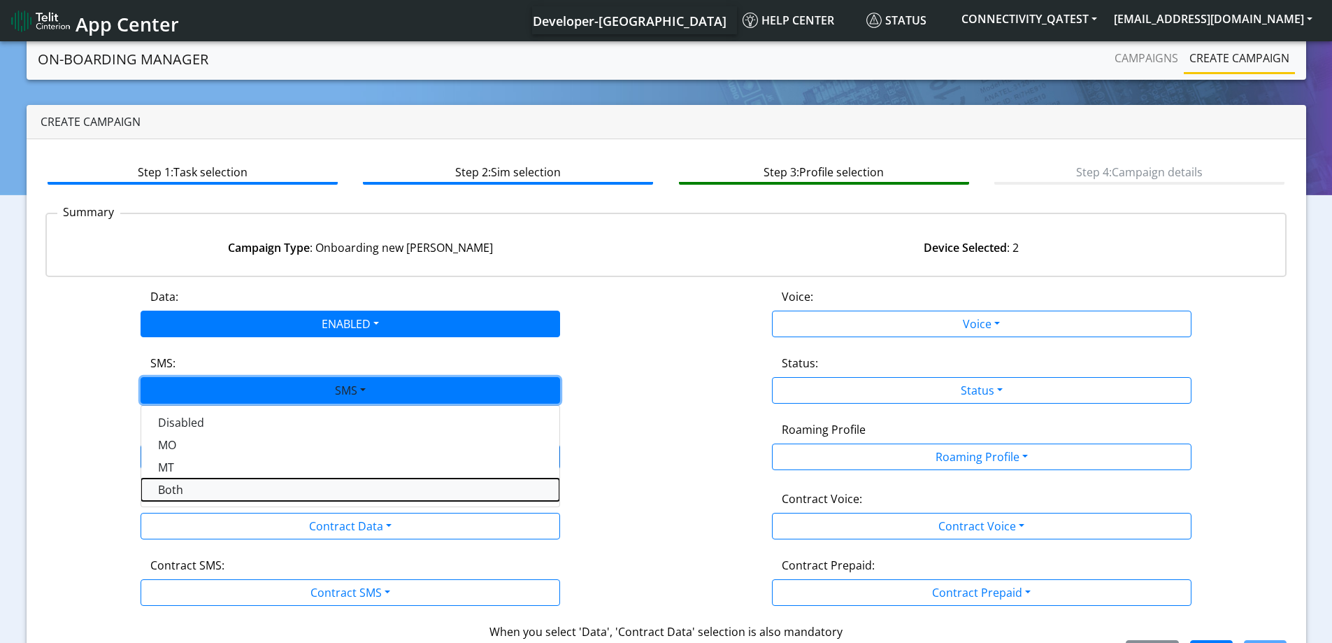
click at [176, 481] on button "Both" at bounding box center [350, 489] width 418 height 22
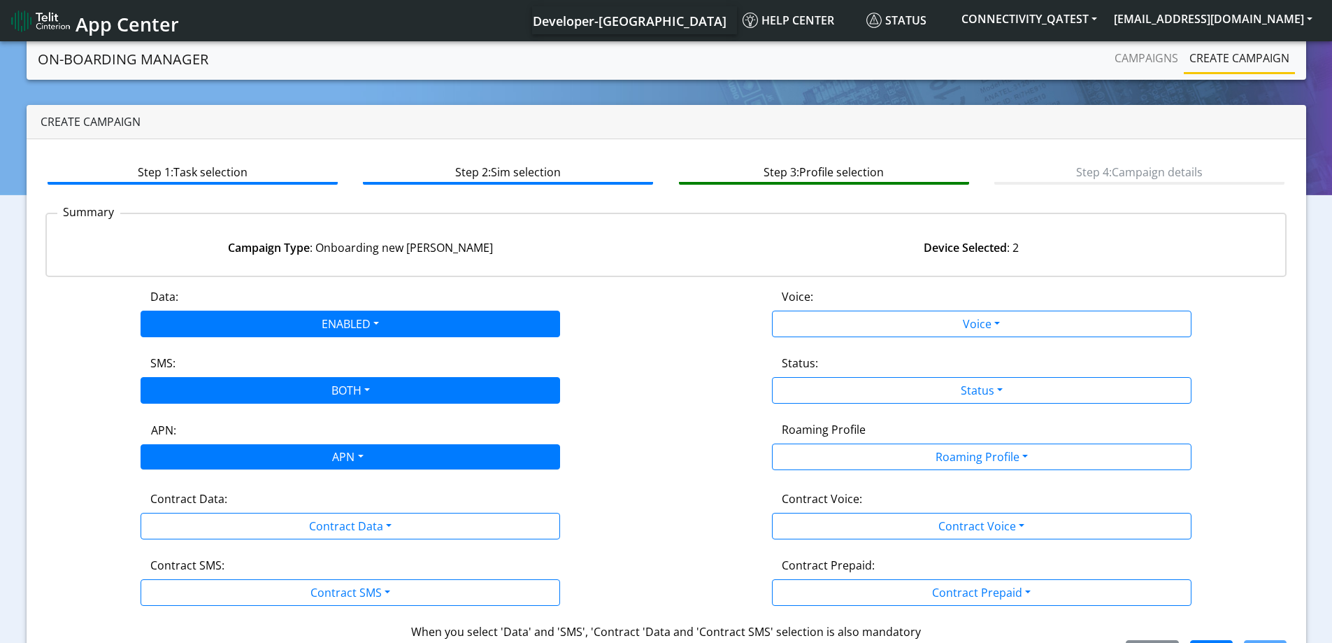
click at [173, 464] on div "APN" at bounding box center [346, 458] width 443 height 27
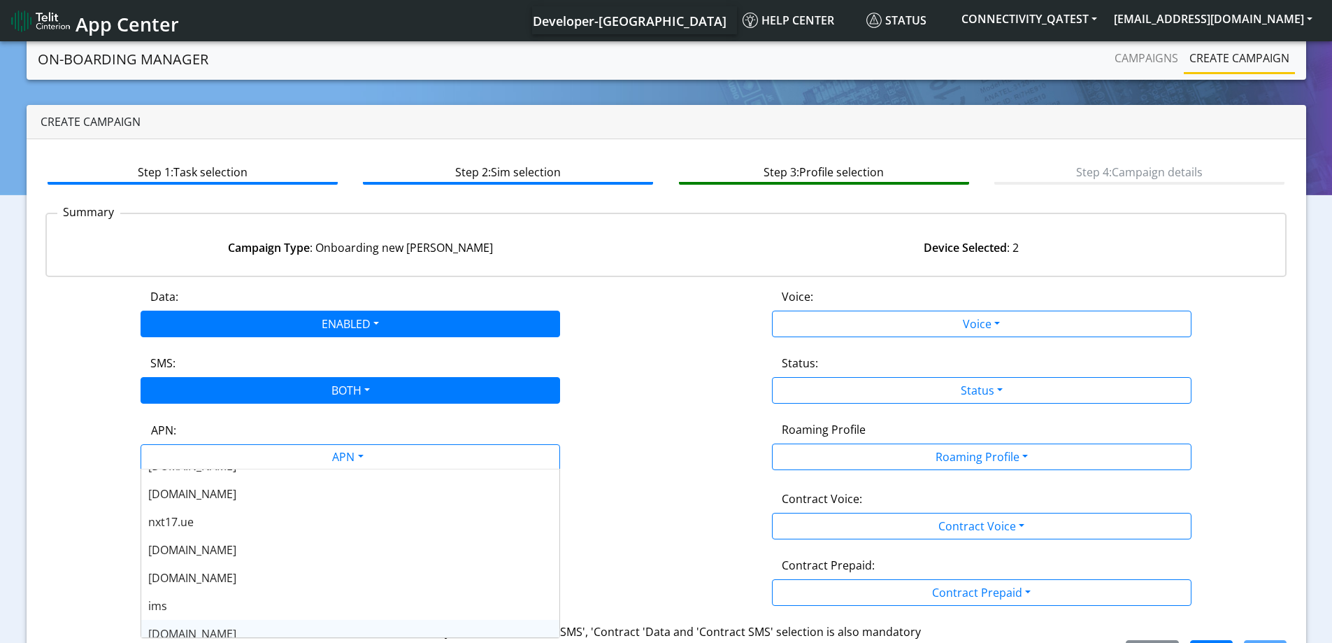
scroll to position [70, 0]
click at [182, 603] on span "[DOMAIN_NAME]" at bounding box center [192, 609] width 88 height 15
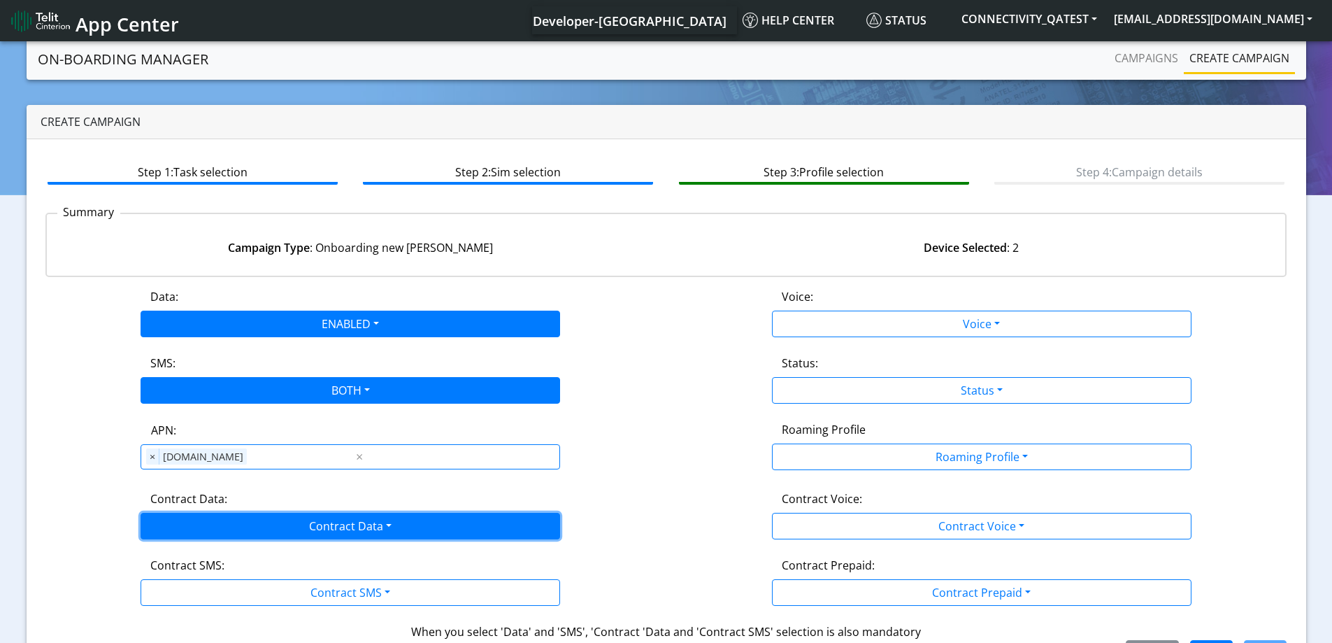
click at [201, 533] on button "Contract Data" at bounding box center [351, 526] width 420 height 27
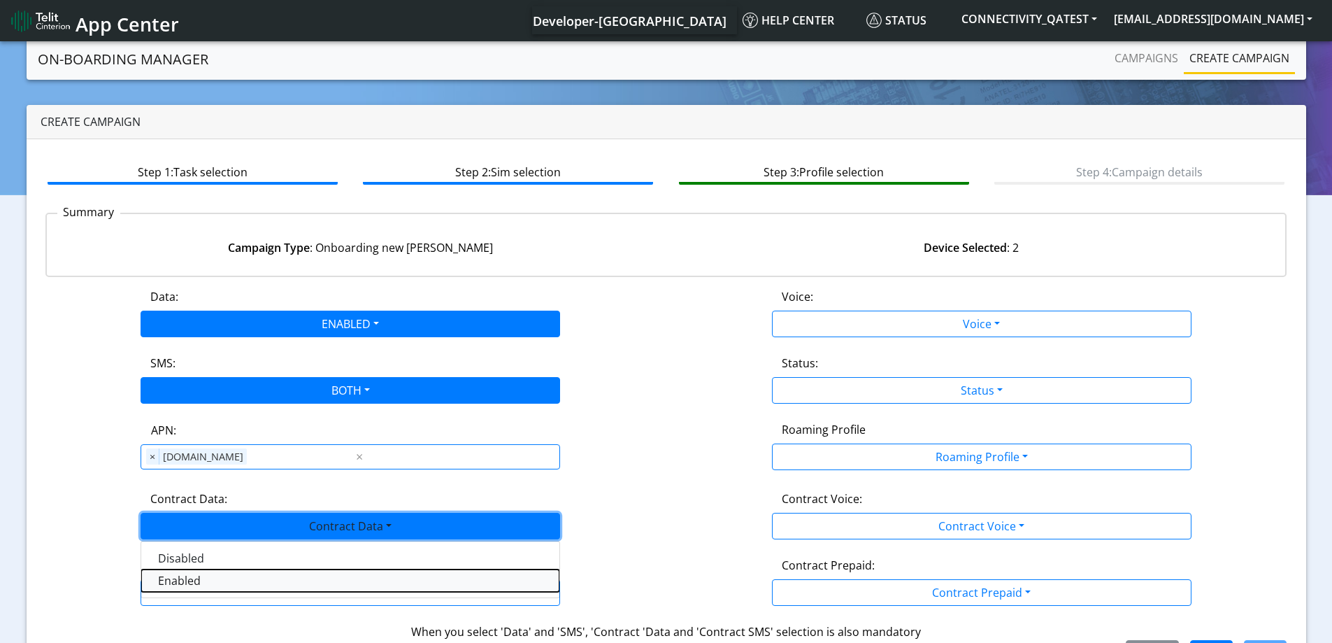
click at [190, 578] on Dataenabled-dropdown "Enabled" at bounding box center [350, 580] width 418 height 22
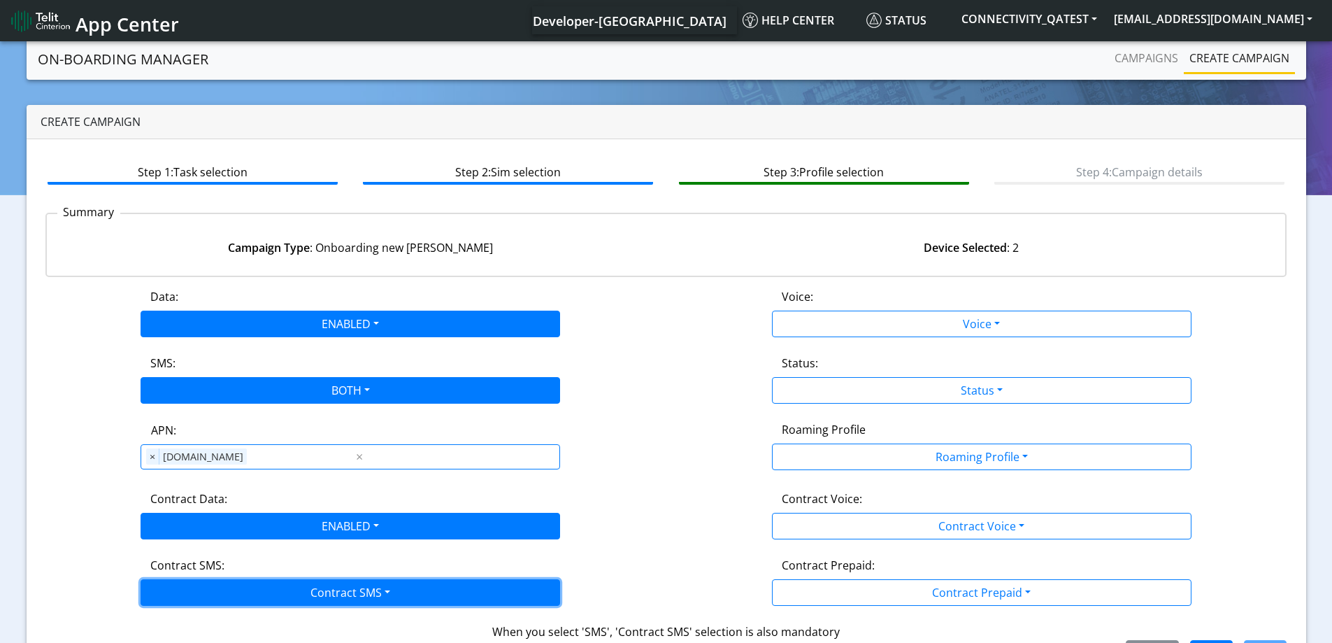
click at [184, 590] on button "Contract SMS" at bounding box center [351, 592] width 420 height 27
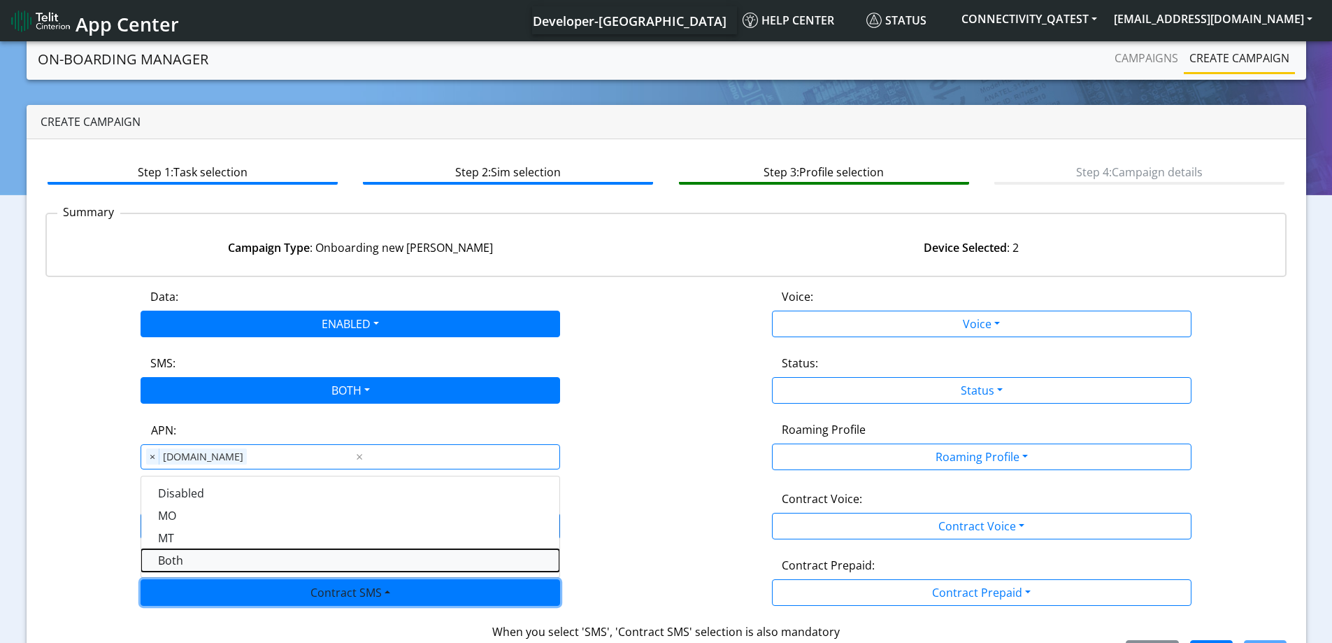
click at [192, 563] on SMSboth-dropdown "Both" at bounding box center [350, 560] width 418 height 22
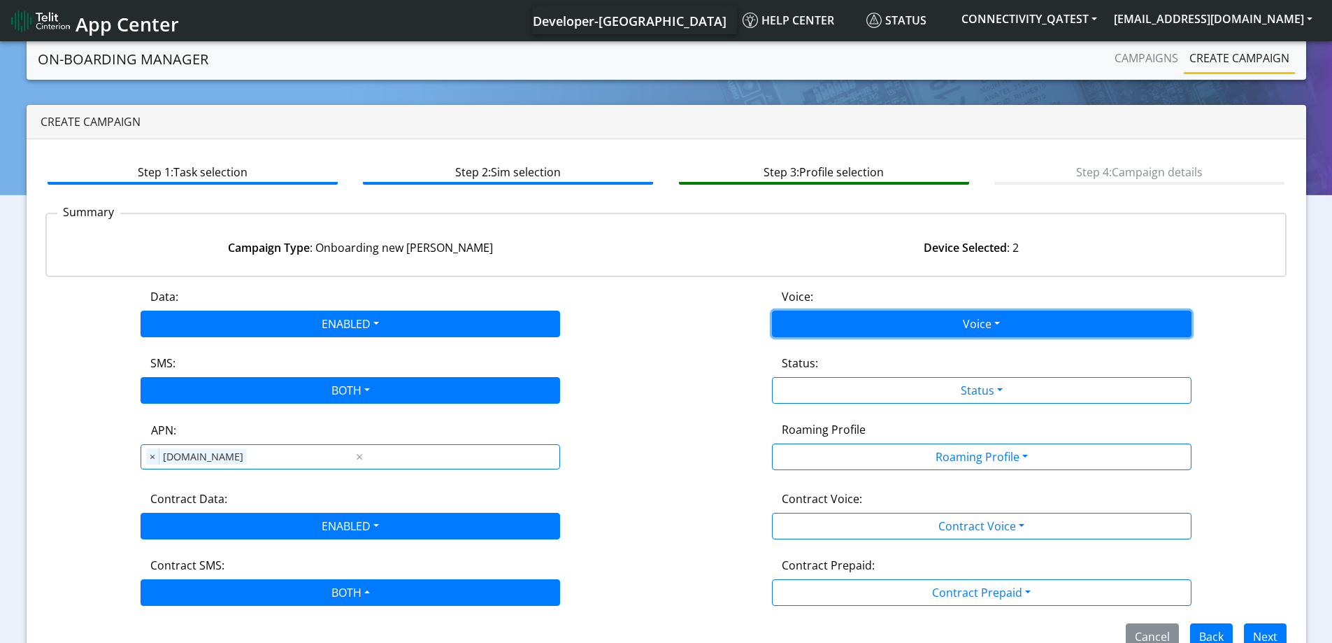
click at [814, 329] on button "Voice" at bounding box center [982, 324] width 420 height 27
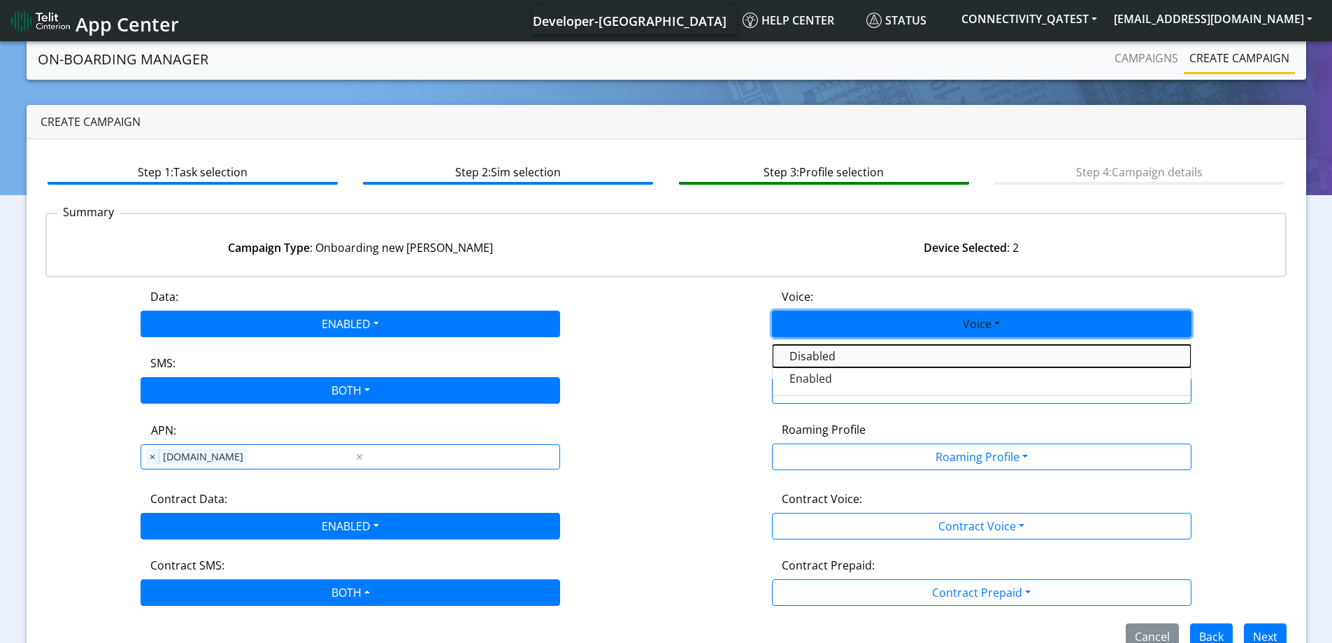
click at [812, 357] on button "Disabled" at bounding box center [982, 356] width 418 height 22
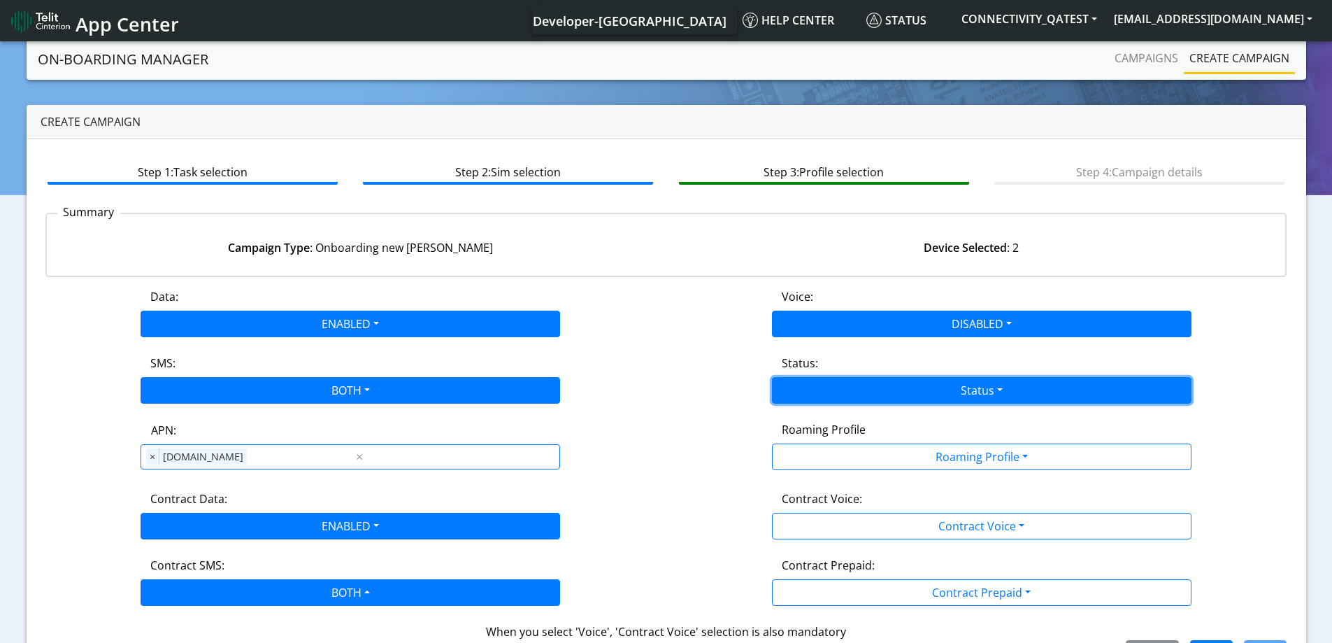
click at [825, 392] on button "Status" at bounding box center [982, 390] width 420 height 27
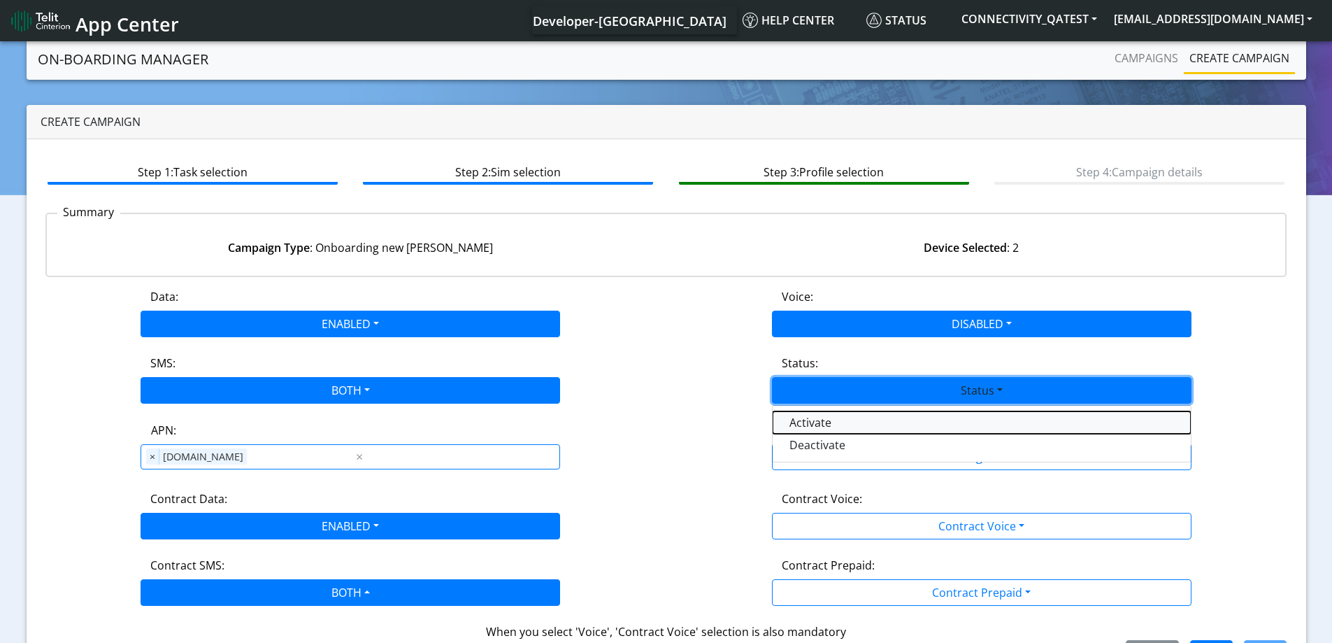
click at [811, 425] on button "Activate" at bounding box center [982, 422] width 418 height 22
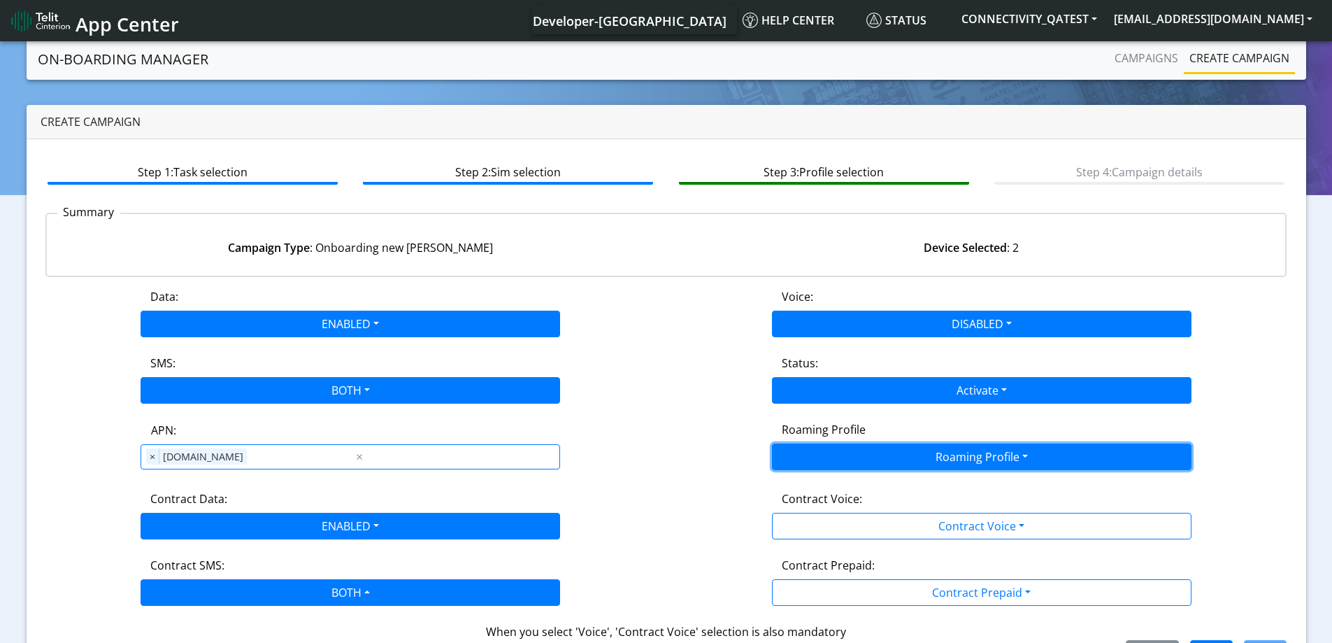
click at [818, 450] on button "Roaming Profile" at bounding box center [982, 456] width 420 height 27
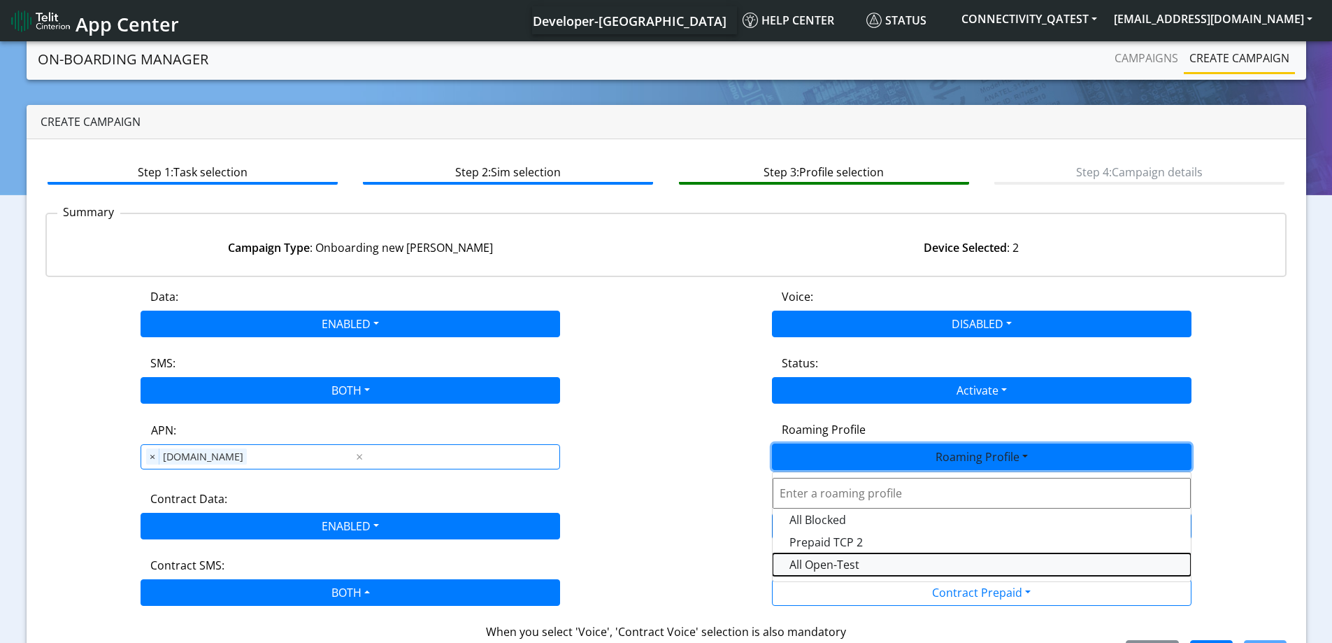
click at [819, 563] on Profile-dropdown "All Open-Test" at bounding box center [982, 564] width 418 height 22
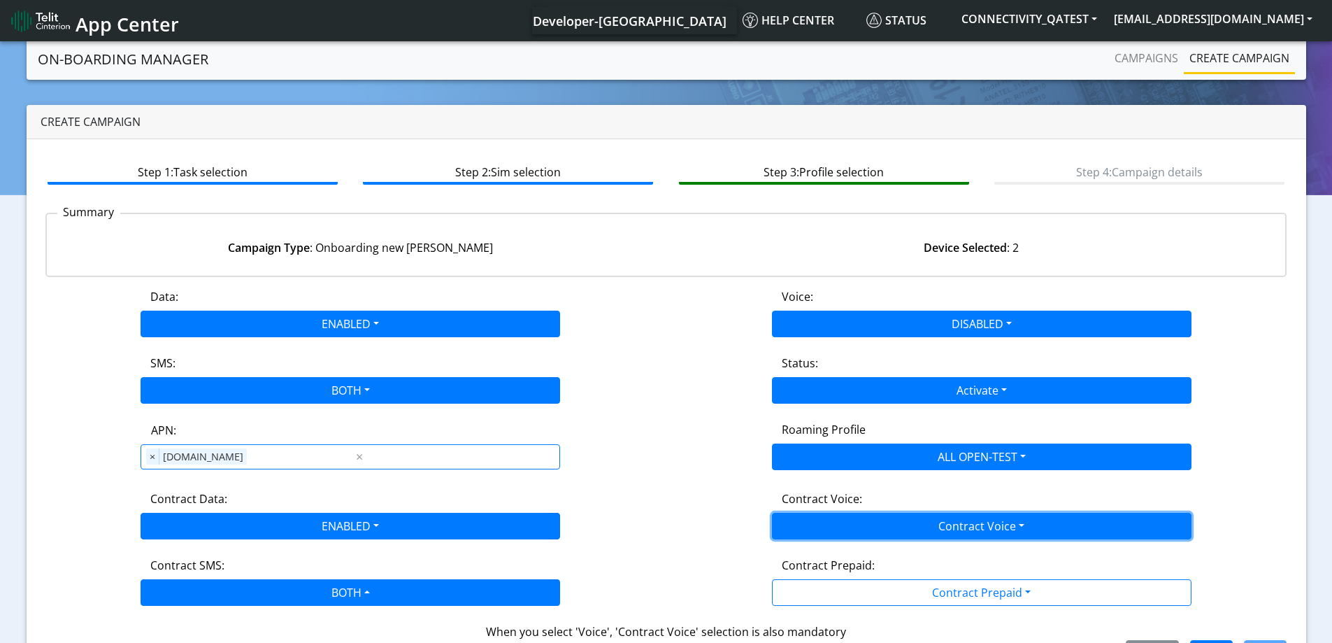
click at [824, 524] on button "Contract Voice" at bounding box center [982, 526] width 420 height 27
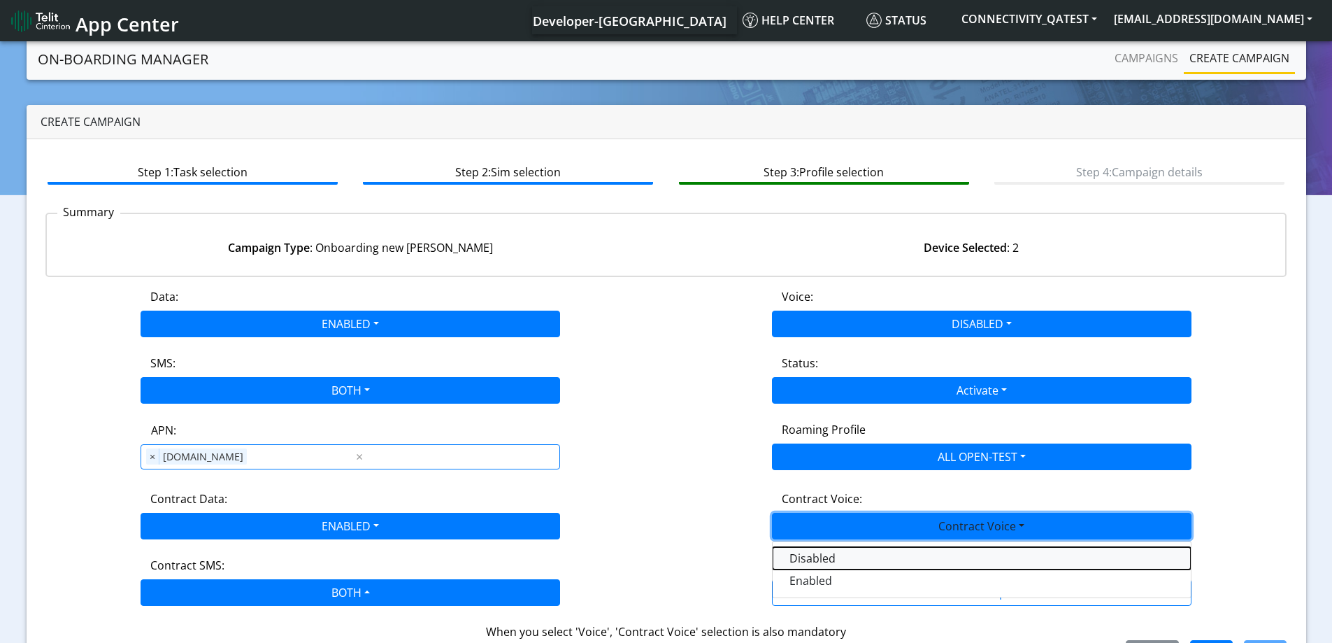
click at [818, 553] on Voicedisabled-dropdown "Disabled" at bounding box center [982, 558] width 418 height 22
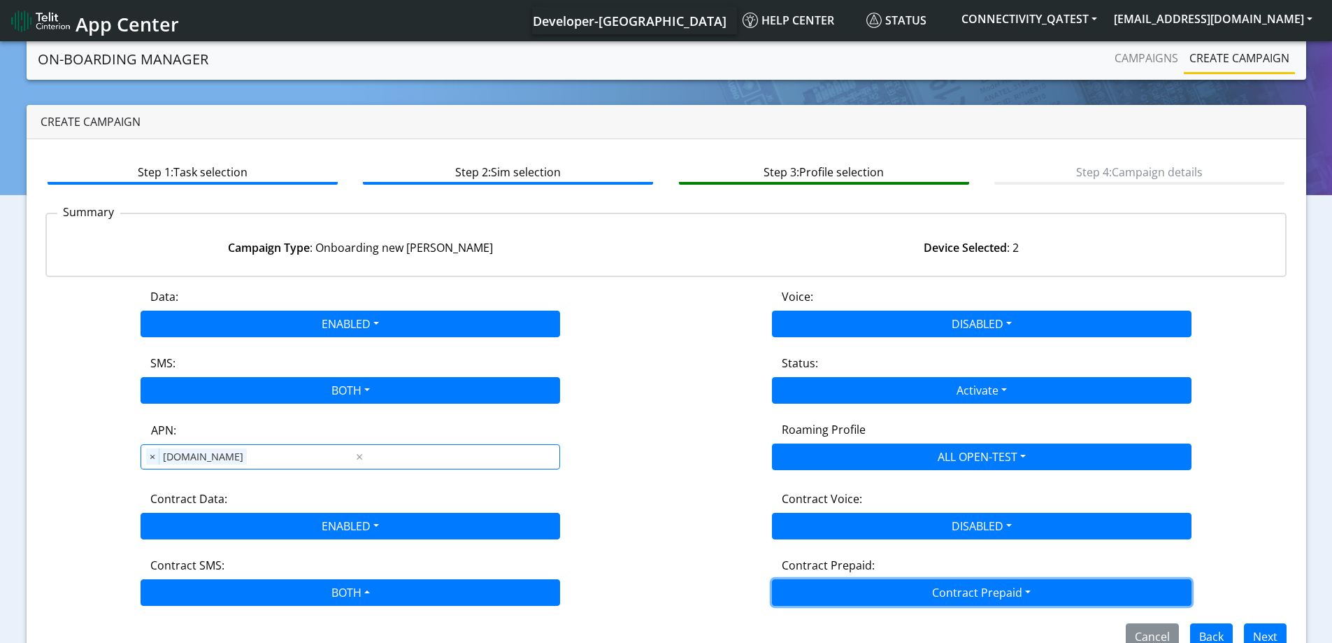
click at [839, 581] on button "Contract Prepaid" at bounding box center [982, 592] width 420 height 27
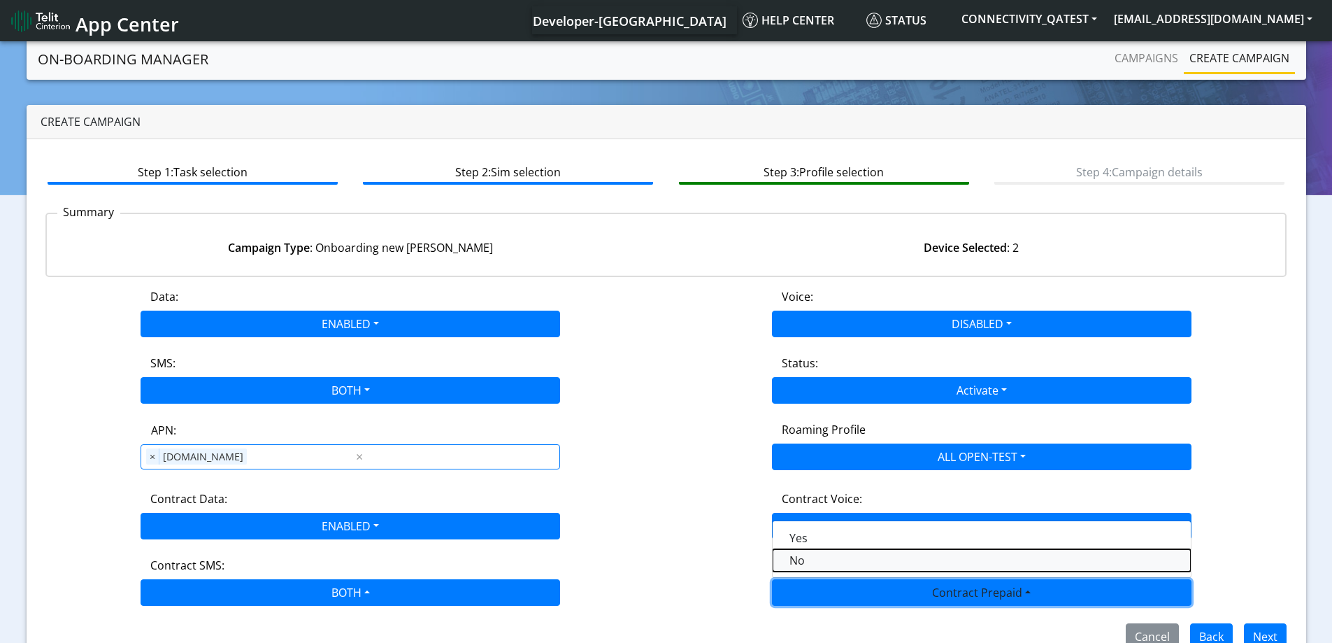
click at [812, 550] on Prepaidnotprepaid-dropdown "No" at bounding box center [982, 560] width 418 height 22
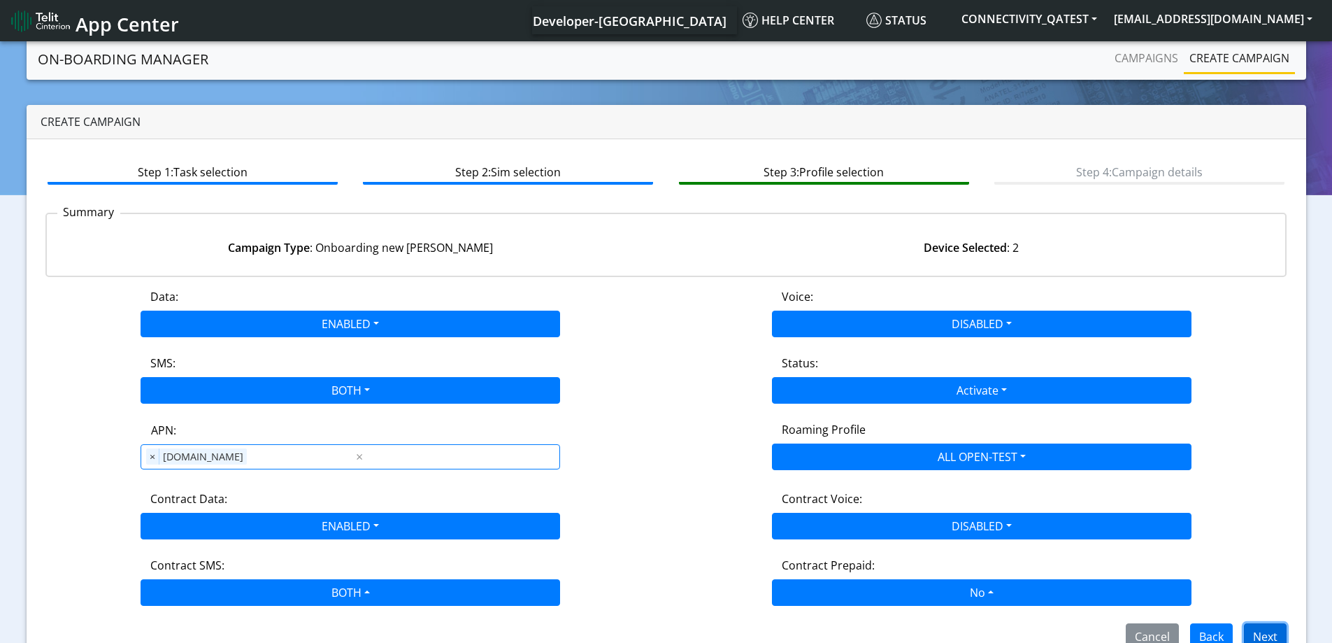
click at [1273, 633] on button "Next" at bounding box center [1265, 636] width 43 height 27
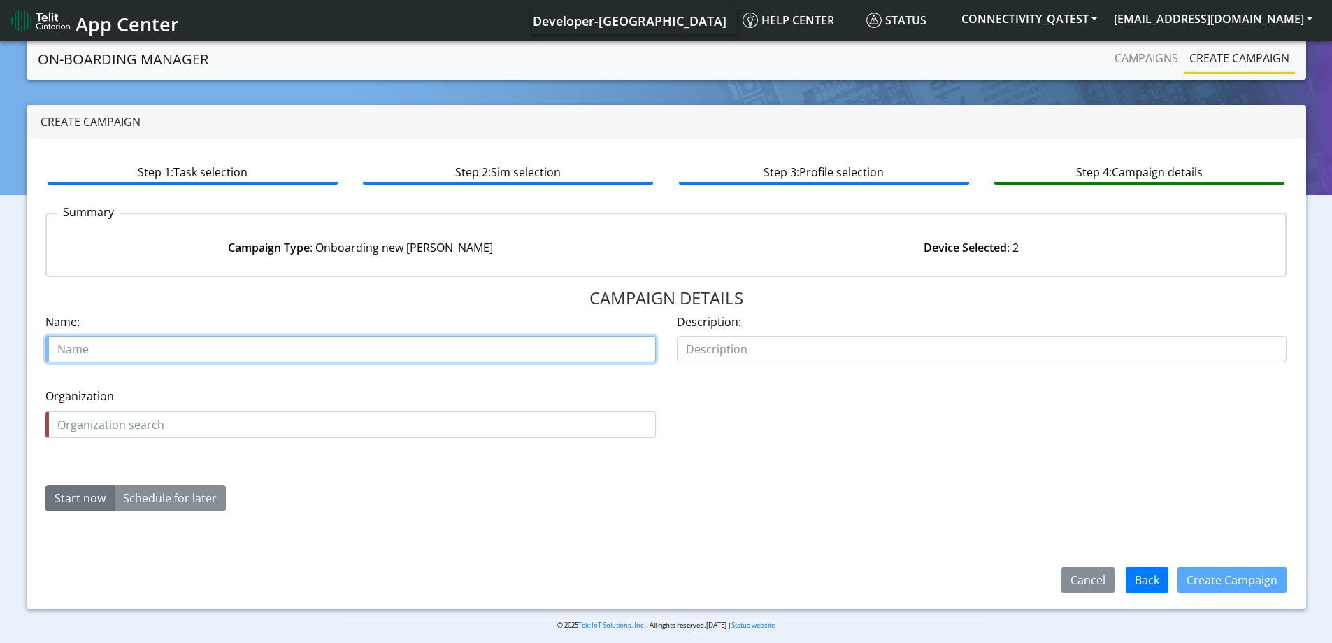
click at [127, 352] on input "text" at bounding box center [350, 349] width 611 height 27
type input "FMP"
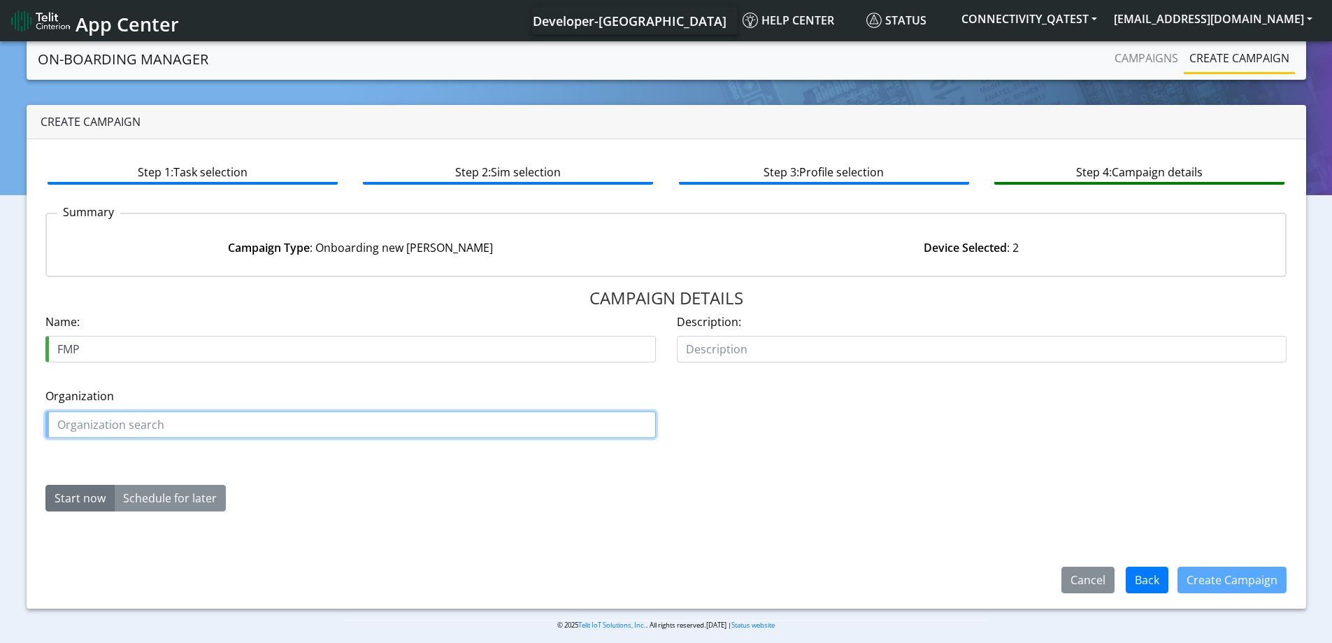
click at [94, 418] on input "text" at bounding box center [350, 424] width 611 height 27
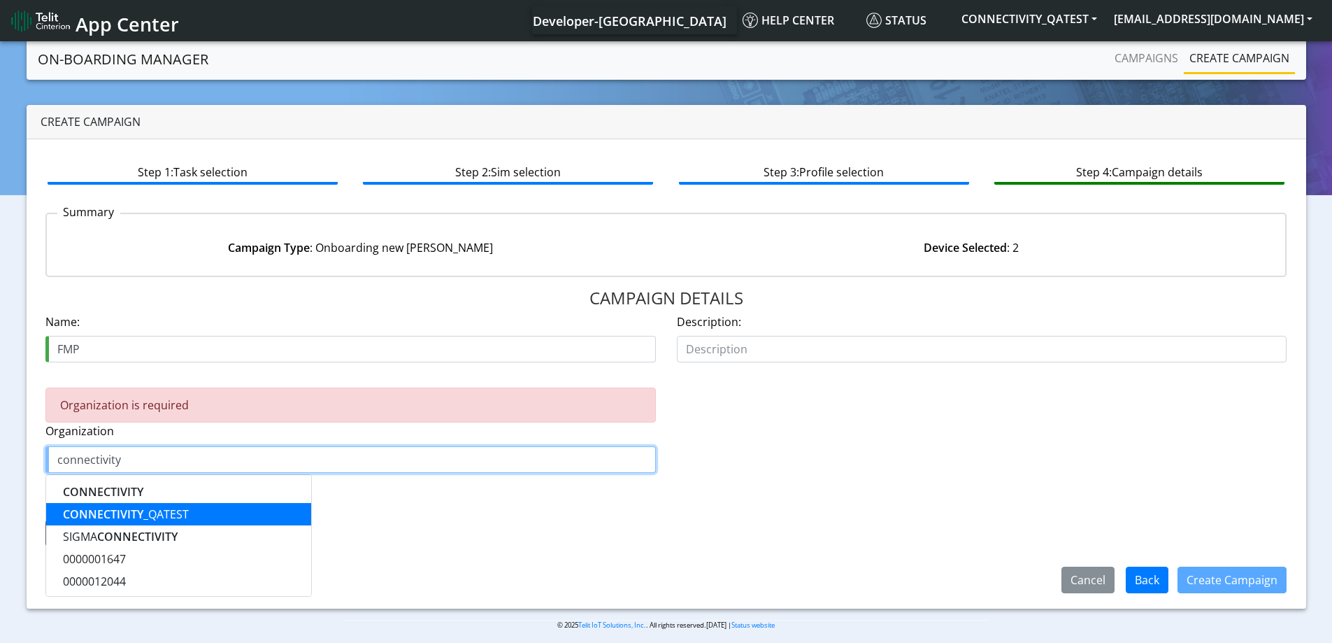
click at [136, 509] on span "CONNECTIVITY" at bounding box center [103, 513] width 80 height 15
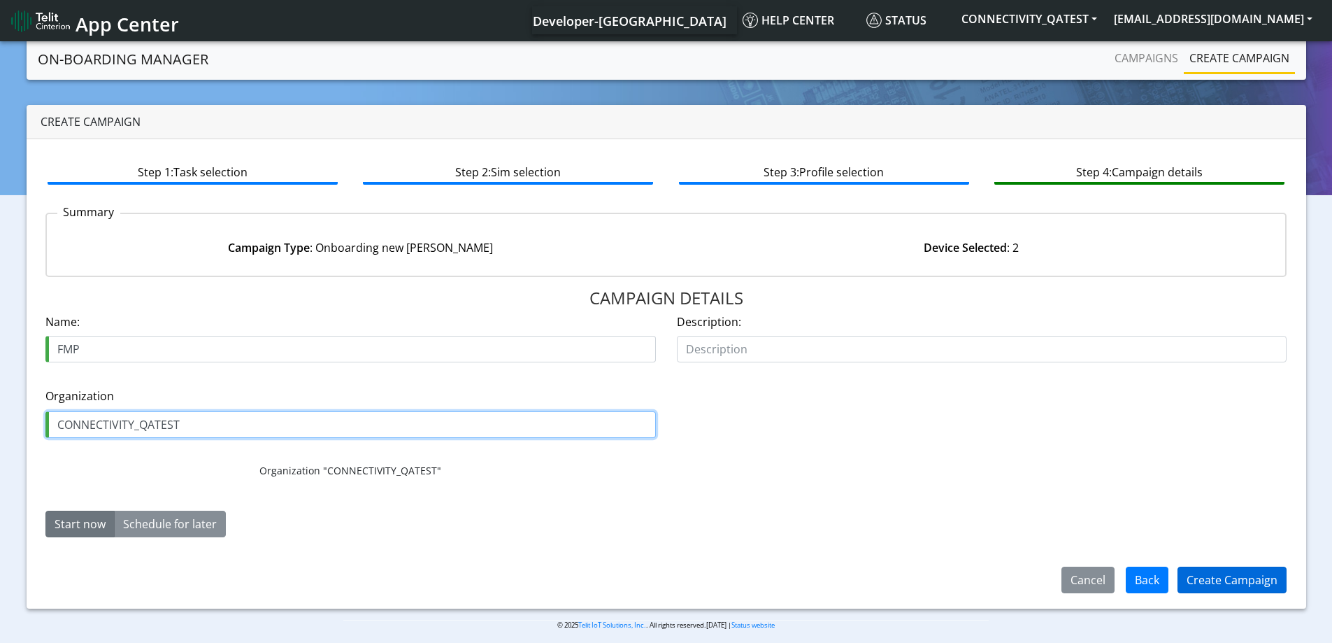
type input "CONNECTIVITY_QATEST"
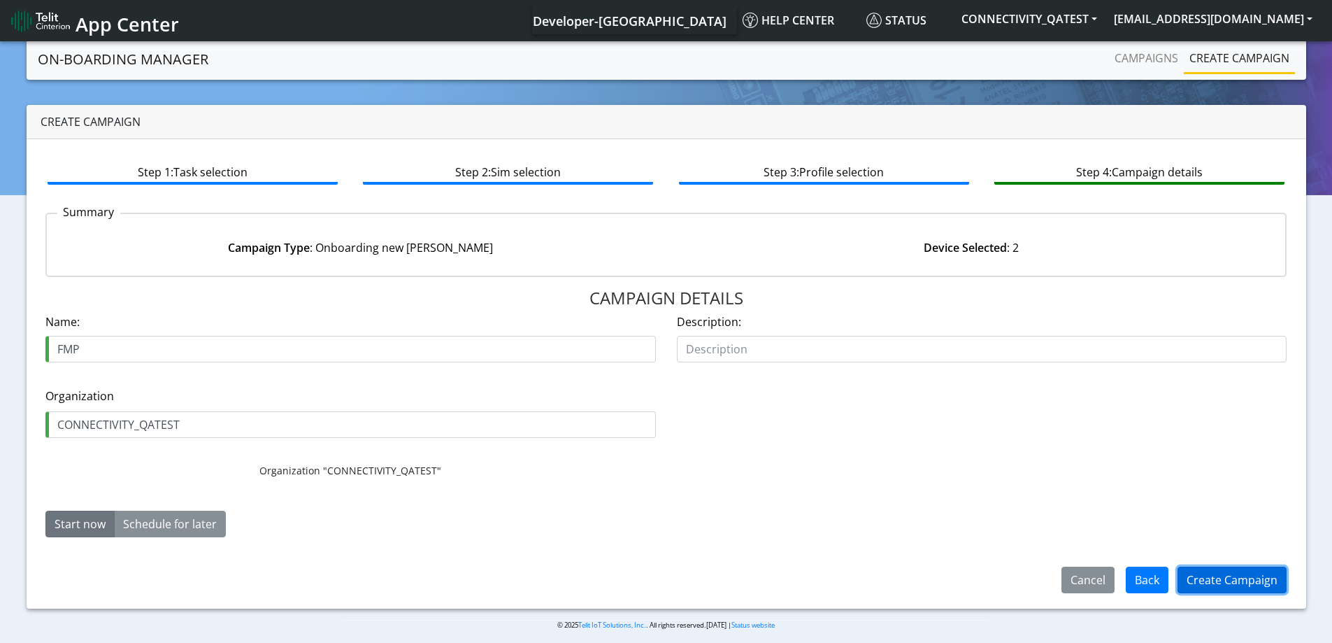
click at [1236, 574] on button "Create Campaign" at bounding box center [1232, 580] width 109 height 27
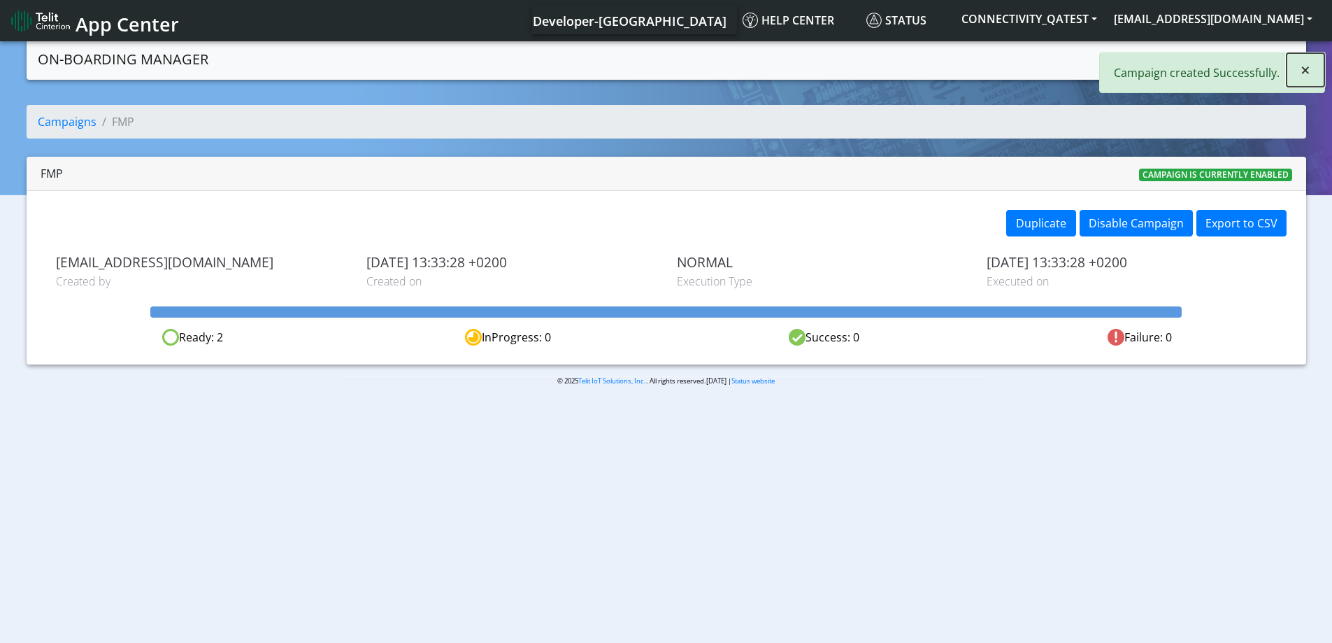
click at [1310, 66] on span "×" at bounding box center [1306, 69] width 10 height 23
click at [1149, 63] on link "Campaigns" at bounding box center [1146, 58] width 75 height 28
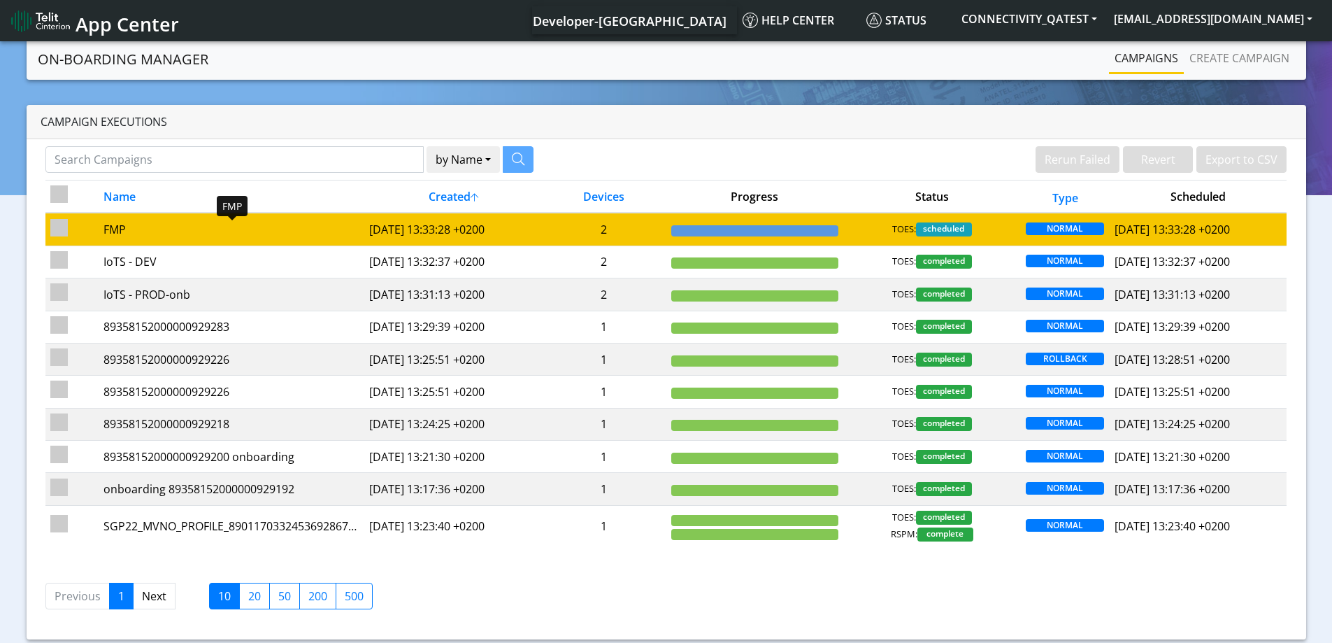
click at [173, 227] on div "FMP" at bounding box center [232, 229] width 256 height 17
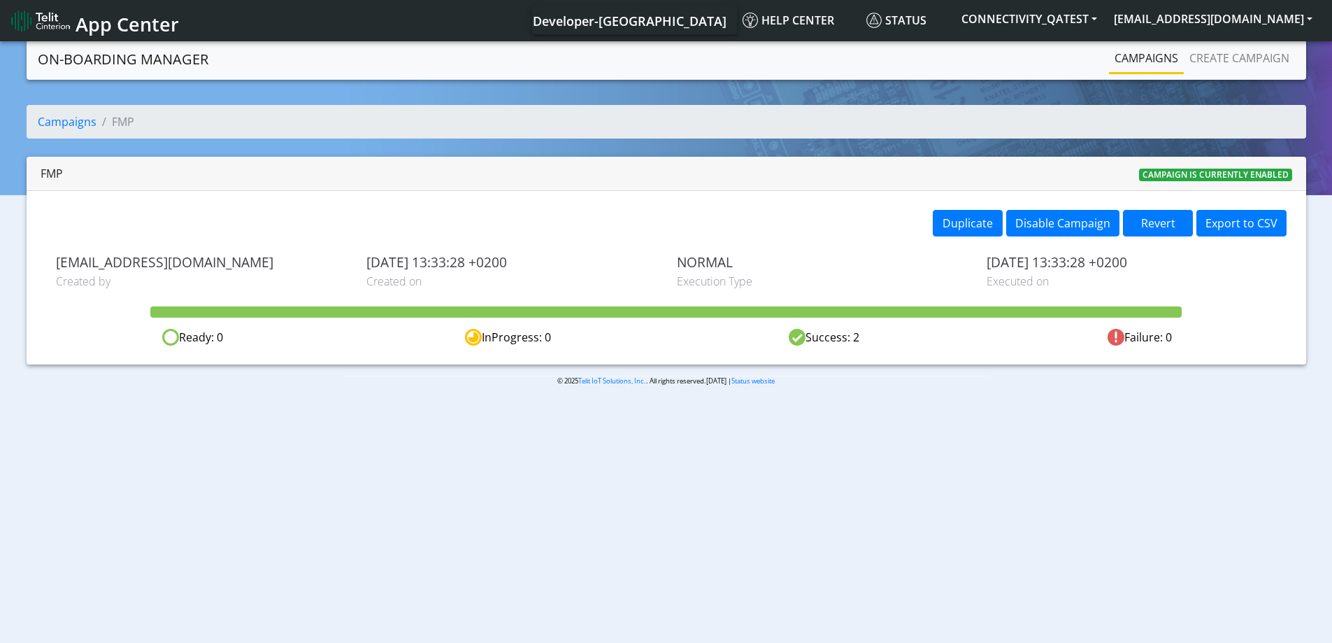
click at [1132, 59] on link "Campaigns" at bounding box center [1146, 58] width 75 height 28
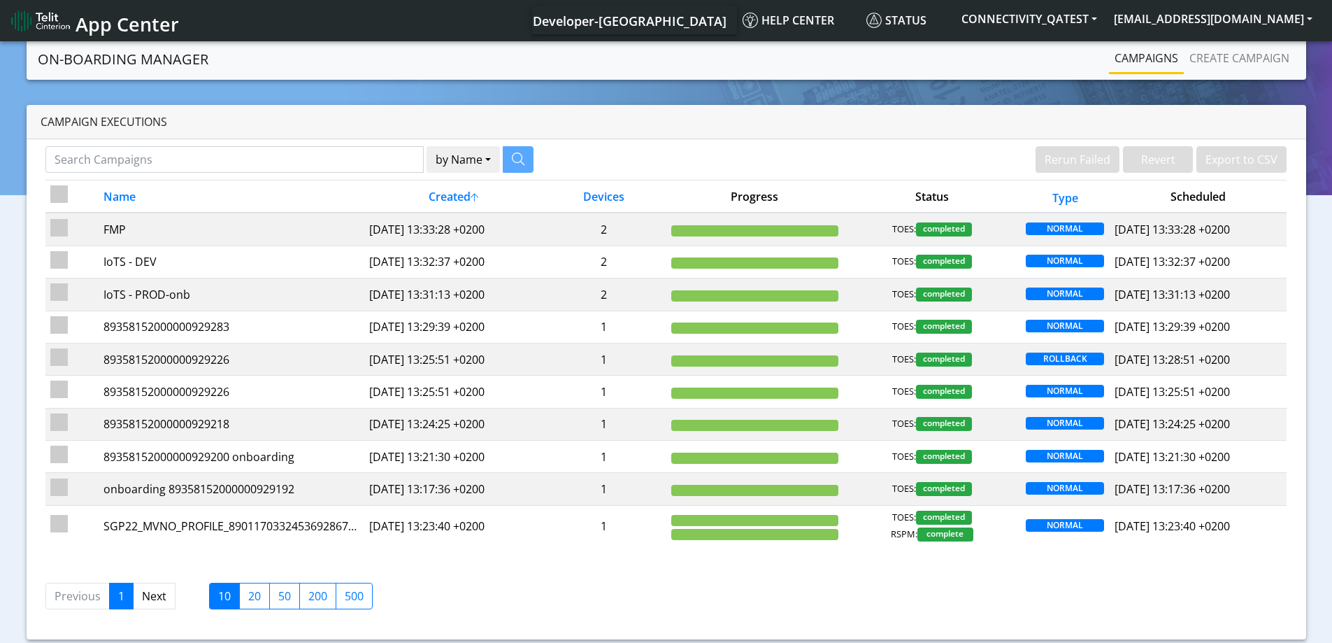
click at [120, 28] on span "App Center" at bounding box center [128, 24] width 104 height 26
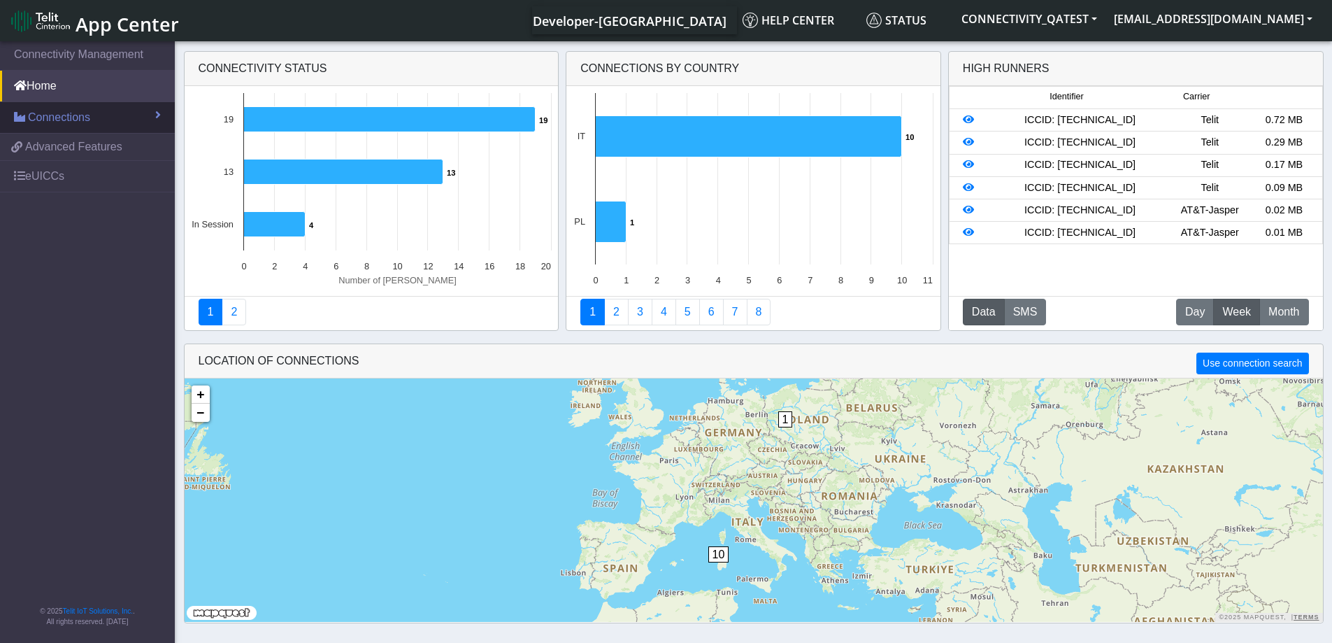
click at [43, 118] on span "Connections" at bounding box center [59, 117] width 62 height 17
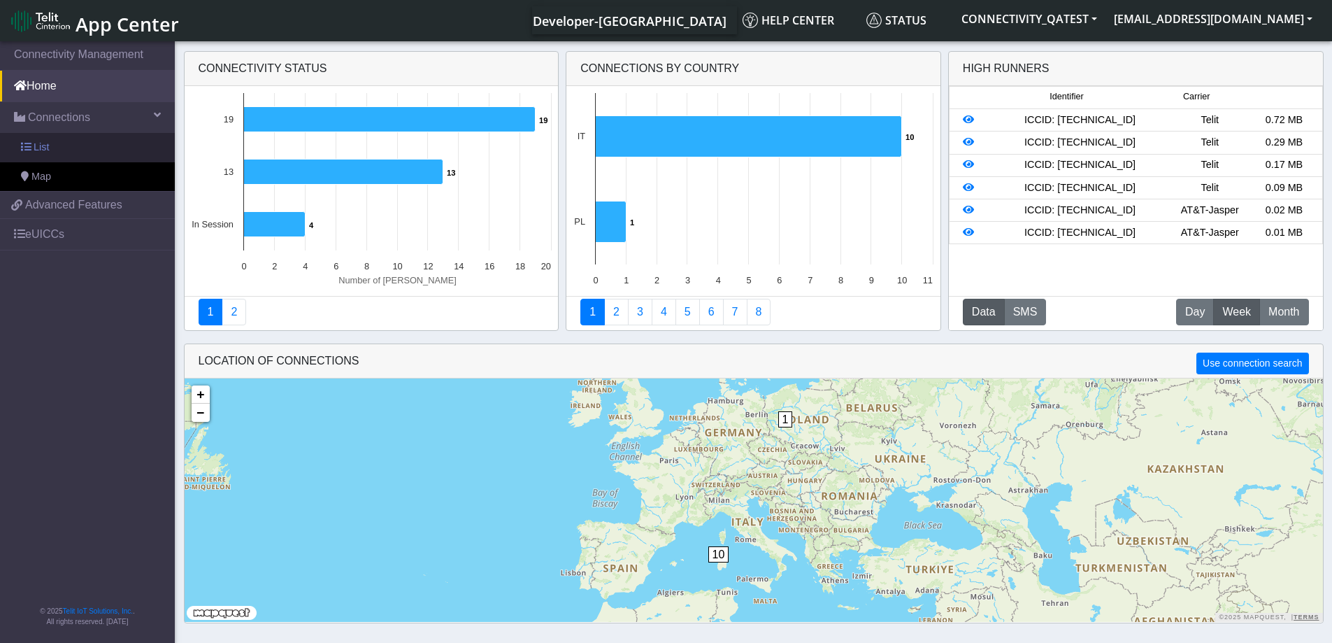
click at [46, 152] on span "List" at bounding box center [41, 147] width 15 height 15
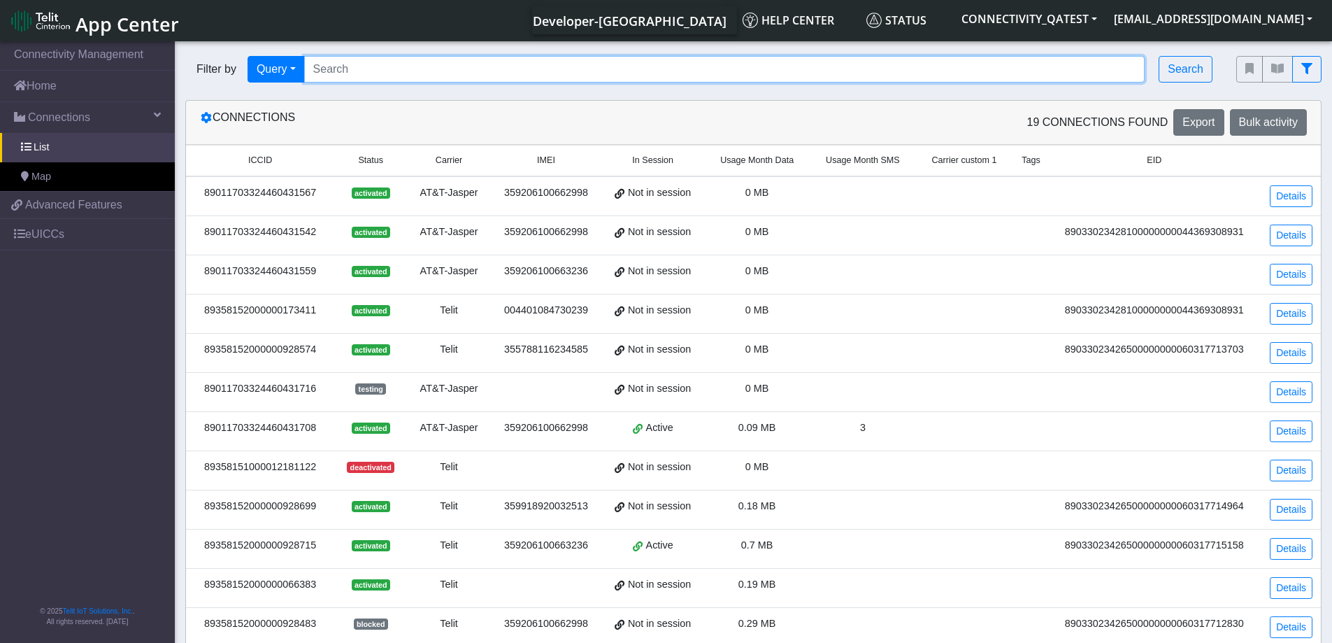
click at [376, 71] on input "Search..." at bounding box center [724, 69] width 841 height 27
paste input "89358152000000929192"
type input "89358152000000929192"
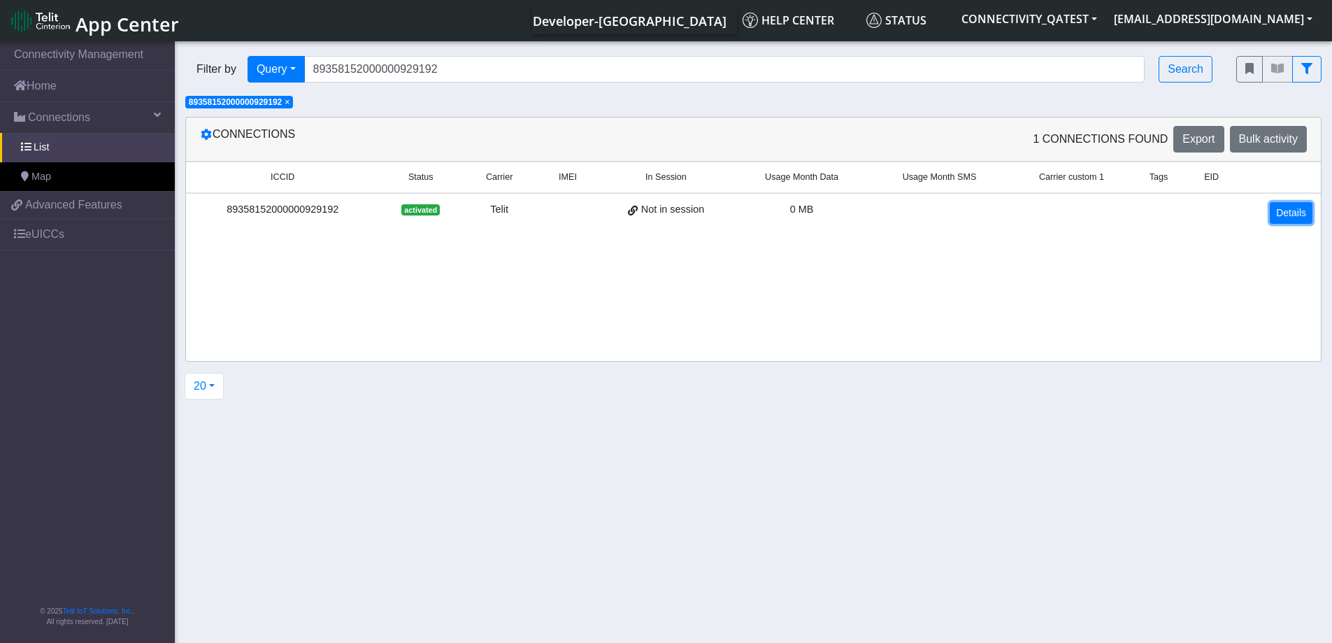
click at [1288, 214] on link "Details" at bounding box center [1291, 213] width 43 height 22
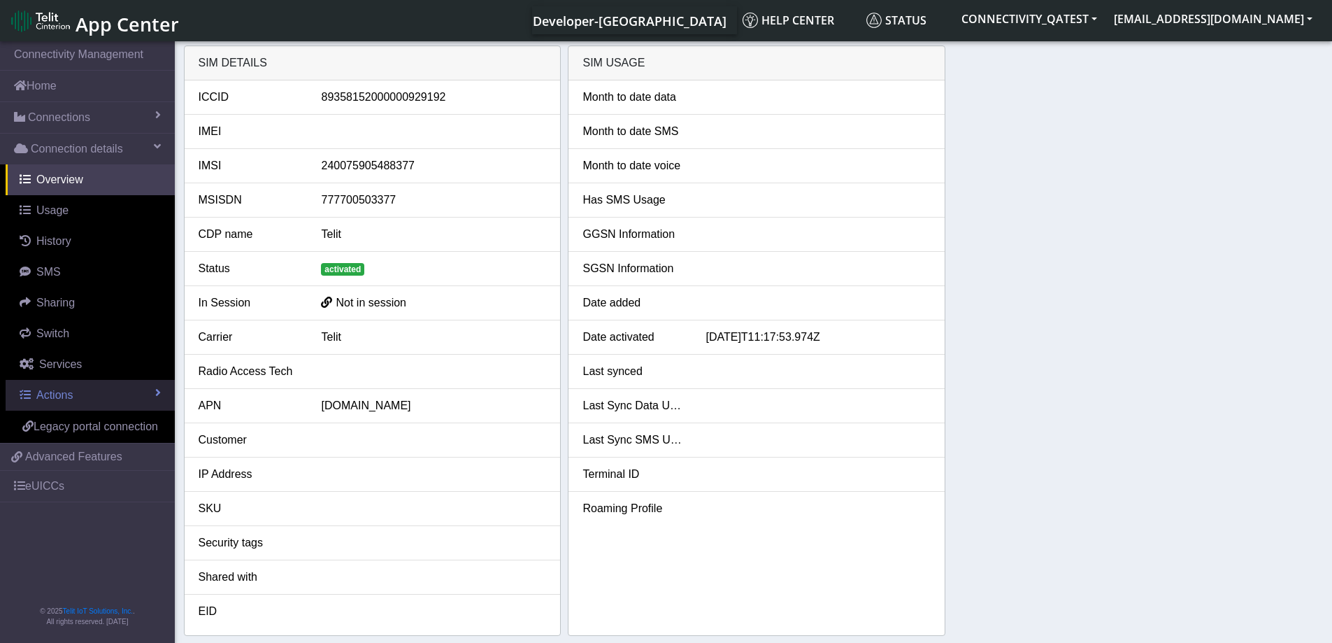
click at [66, 406] on link "Actions" at bounding box center [90, 395] width 169 height 31
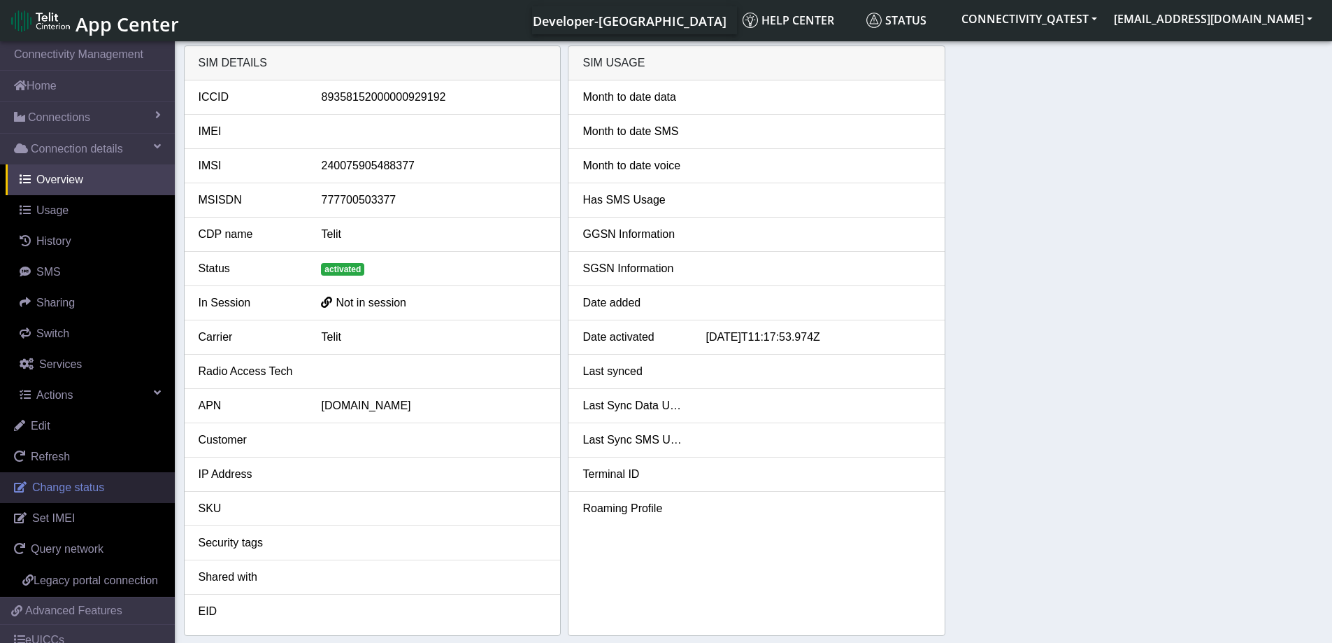
click at [87, 490] on span "Change status" at bounding box center [68, 487] width 72 height 12
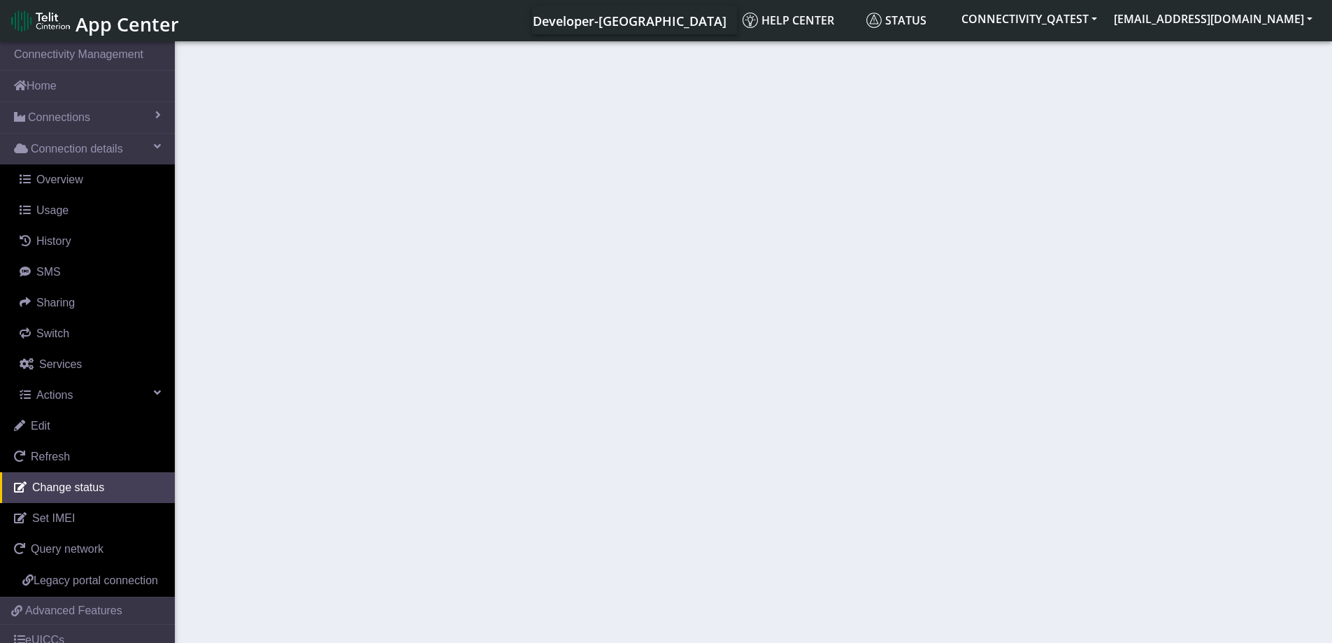
select select "activated"
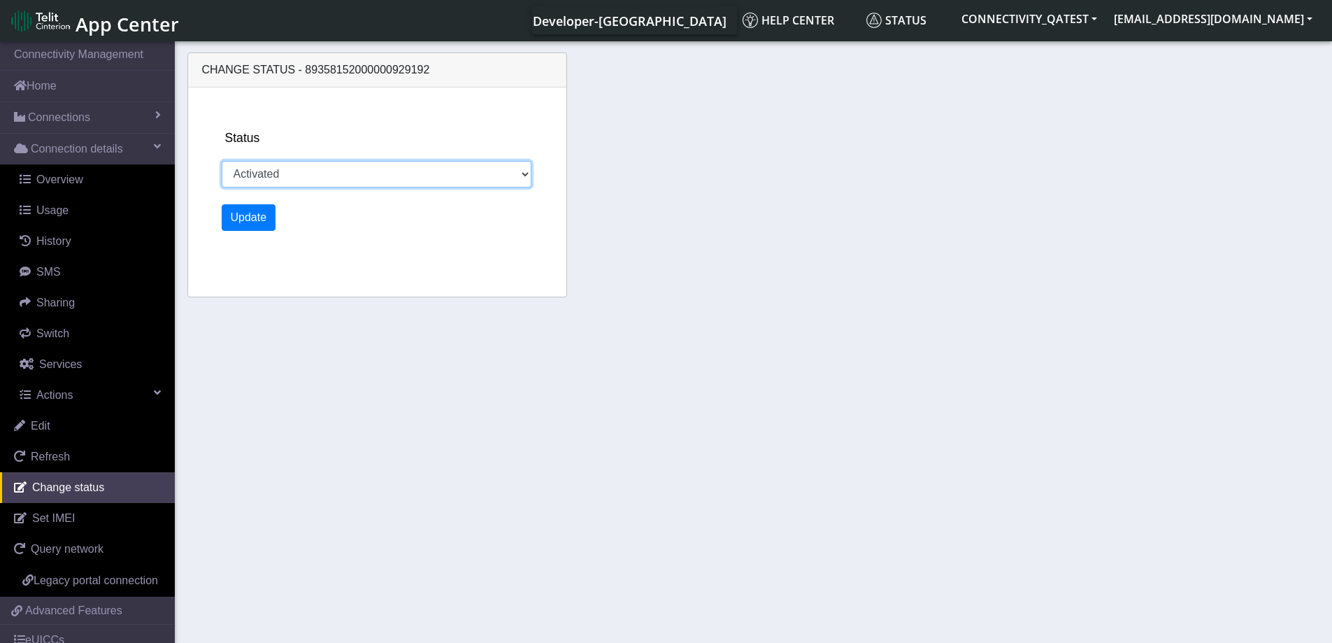
click at [297, 184] on select "Activated Deactivated Blocked" at bounding box center [377, 174] width 311 height 27
click at [335, 294] on div "Status Activated Deactivated Blocked Update" at bounding box center [394, 191] width 356 height 209
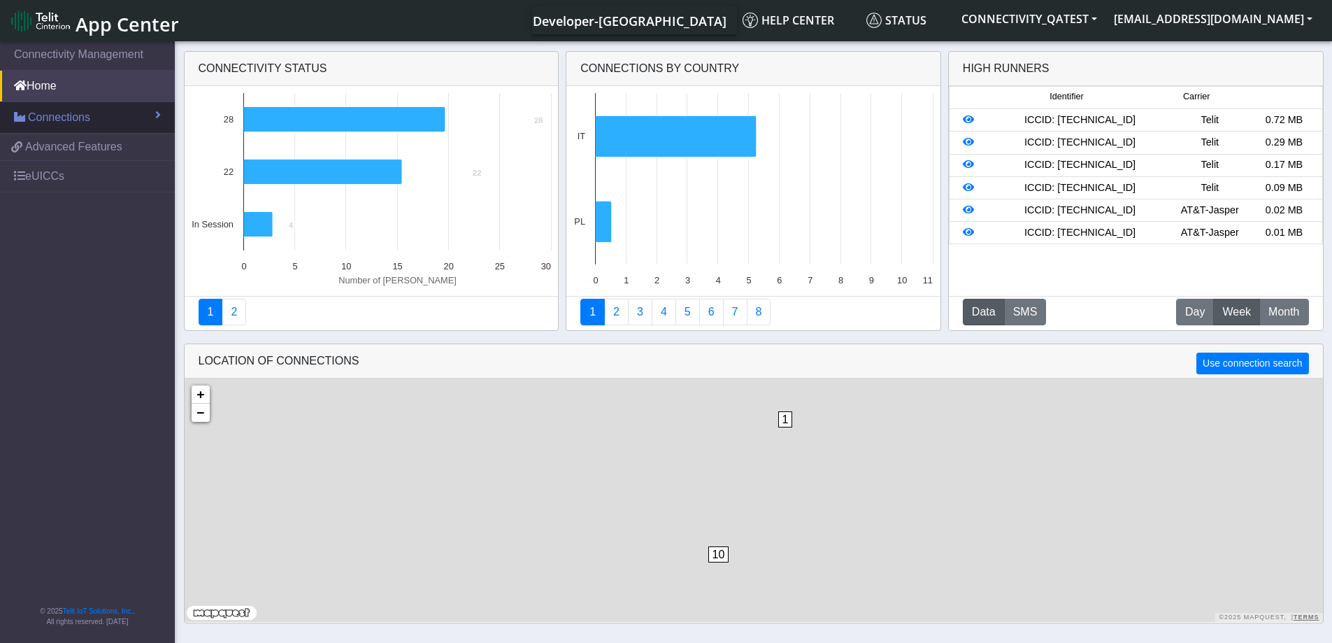
click at [87, 122] on span "Connections" at bounding box center [59, 117] width 62 height 17
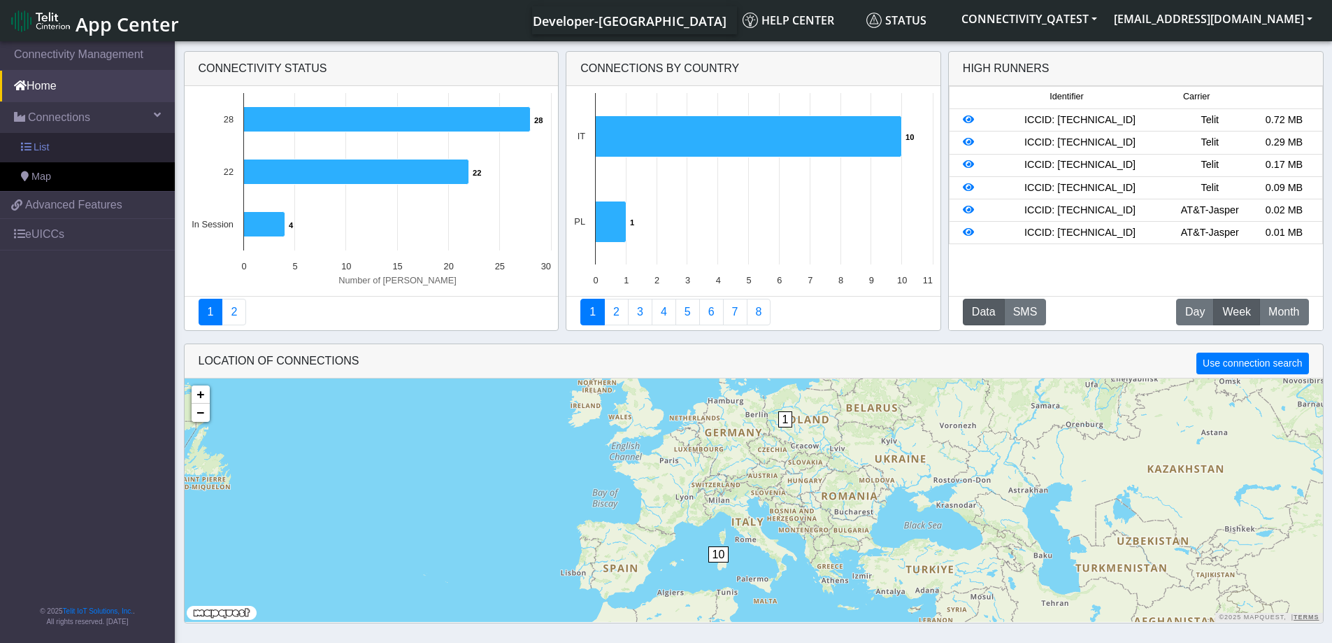
click at [70, 148] on link "List" at bounding box center [87, 147] width 175 height 29
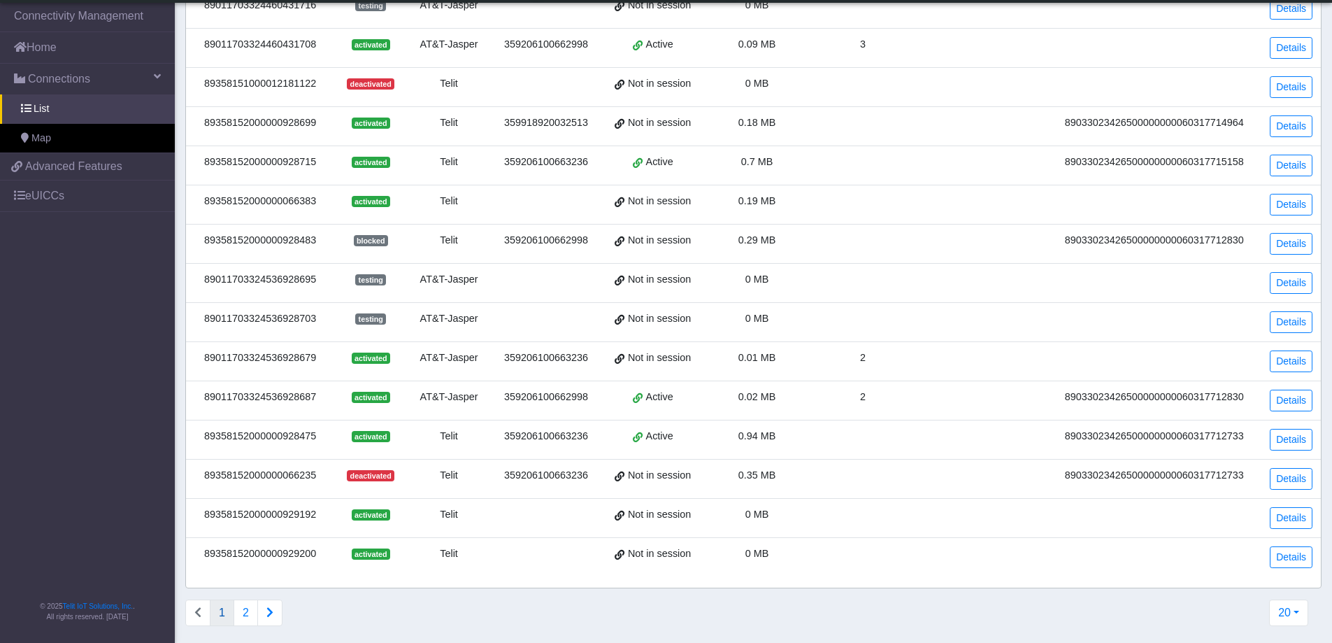
scroll to position [350, 0]
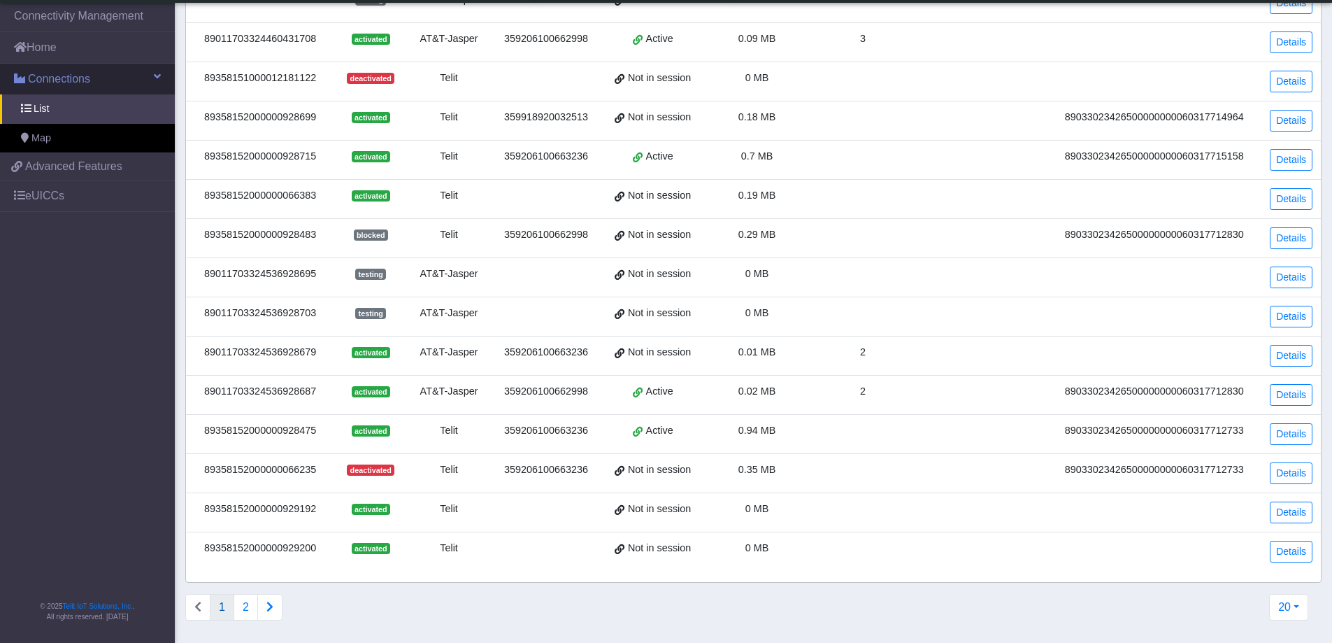
click at [91, 75] on link "Connections" at bounding box center [87, 79] width 175 height 31
click at [52, 76] on span "Connections" at bounding box center [59, 79] width 62 height 17
click at [50, 115] on link "List" at bounding box center [87, 108] width 175 height 29
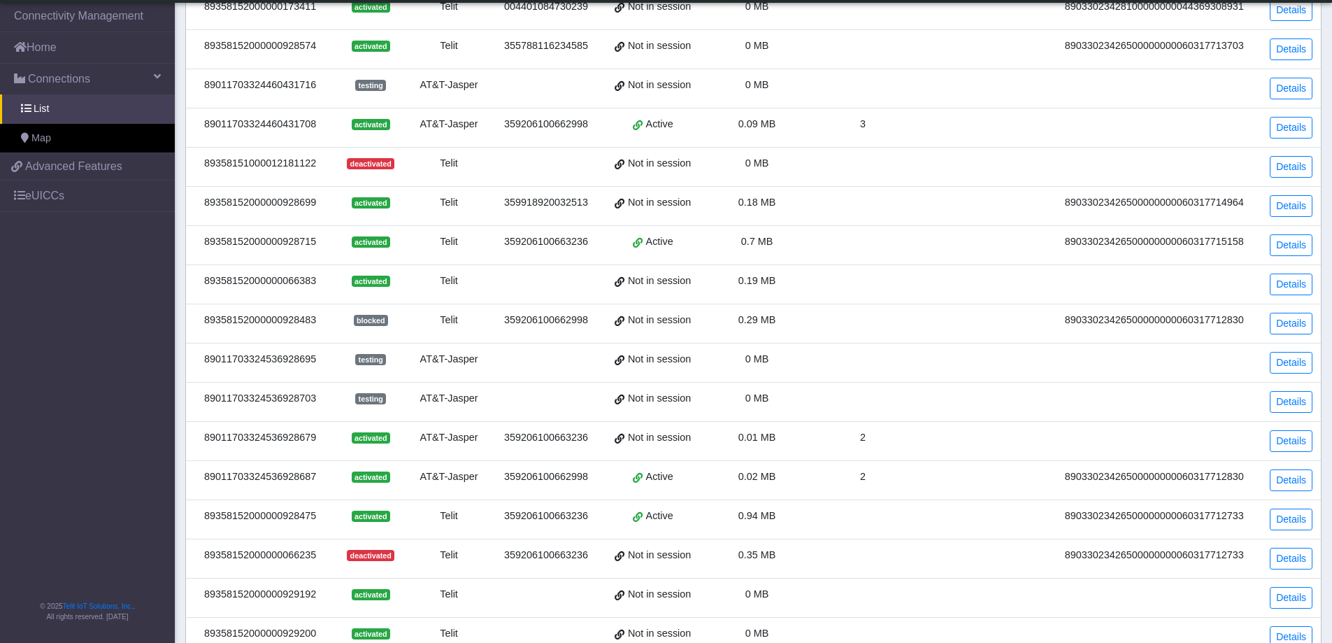
scroll to position [1, 0]
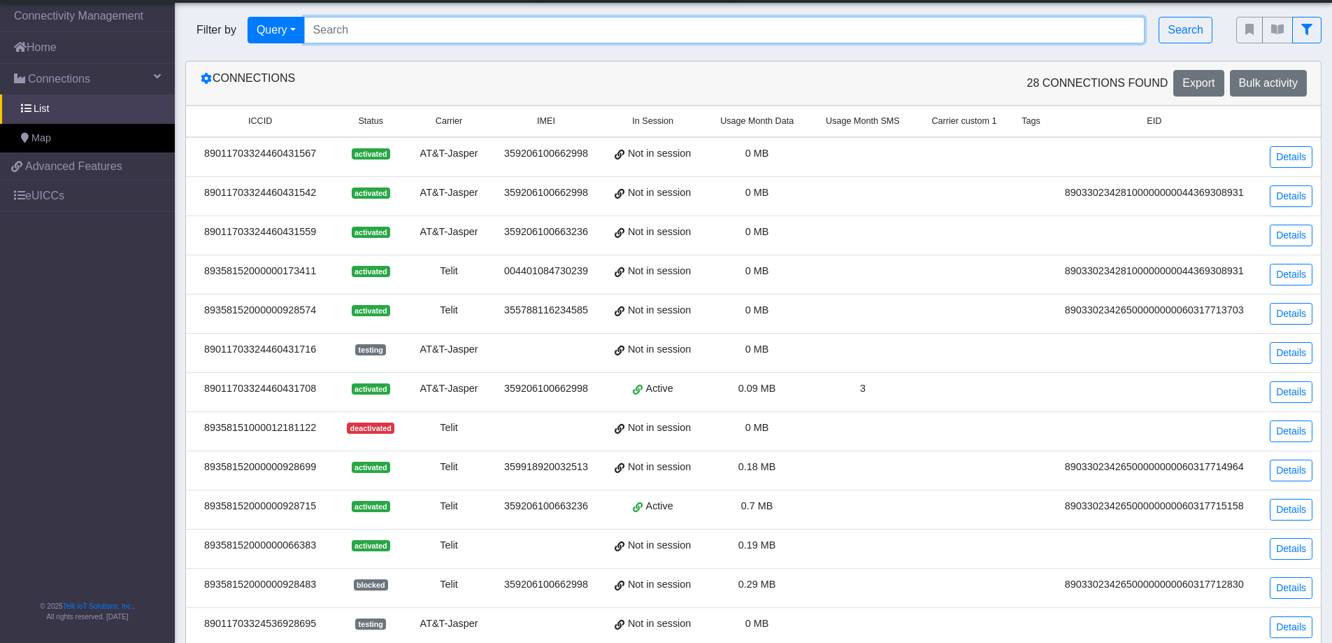
click at [390, 27] on input "Search..." at bounding box center [724, 30] width 841 height 27
paste input "89358152000000929267"
type input "89358152000000929267"
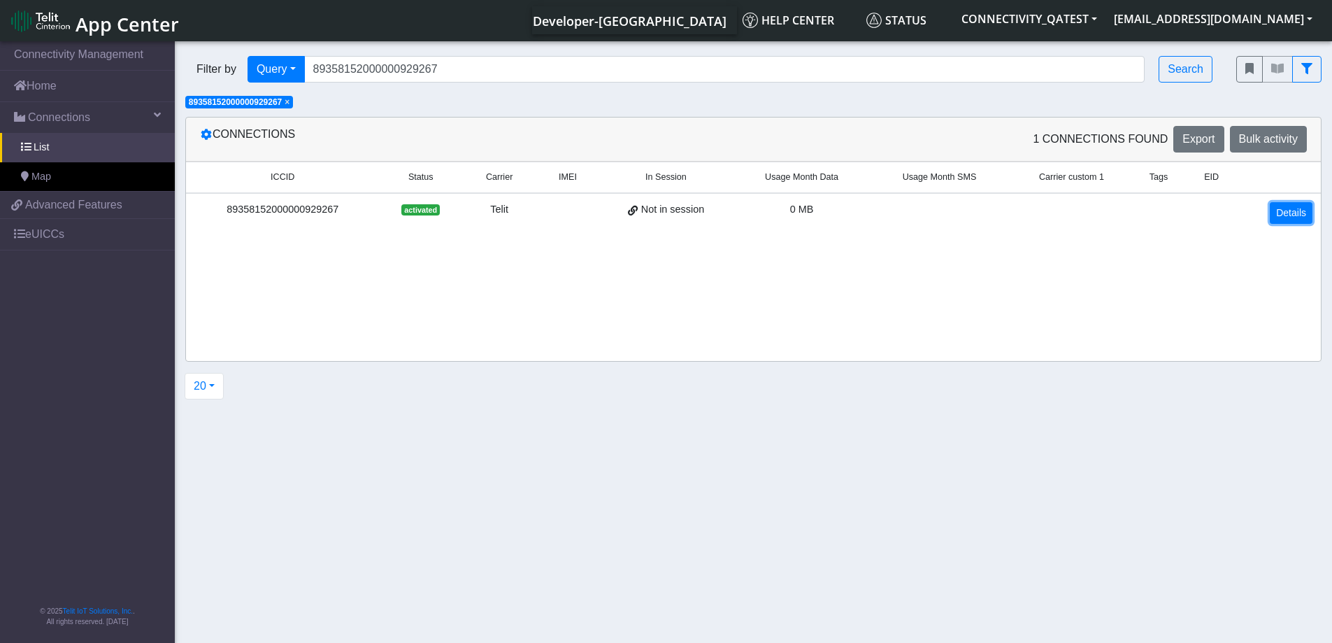
click at [1287, 212] on link "Details" at bounding box center [1291, 213] width 43 height 22
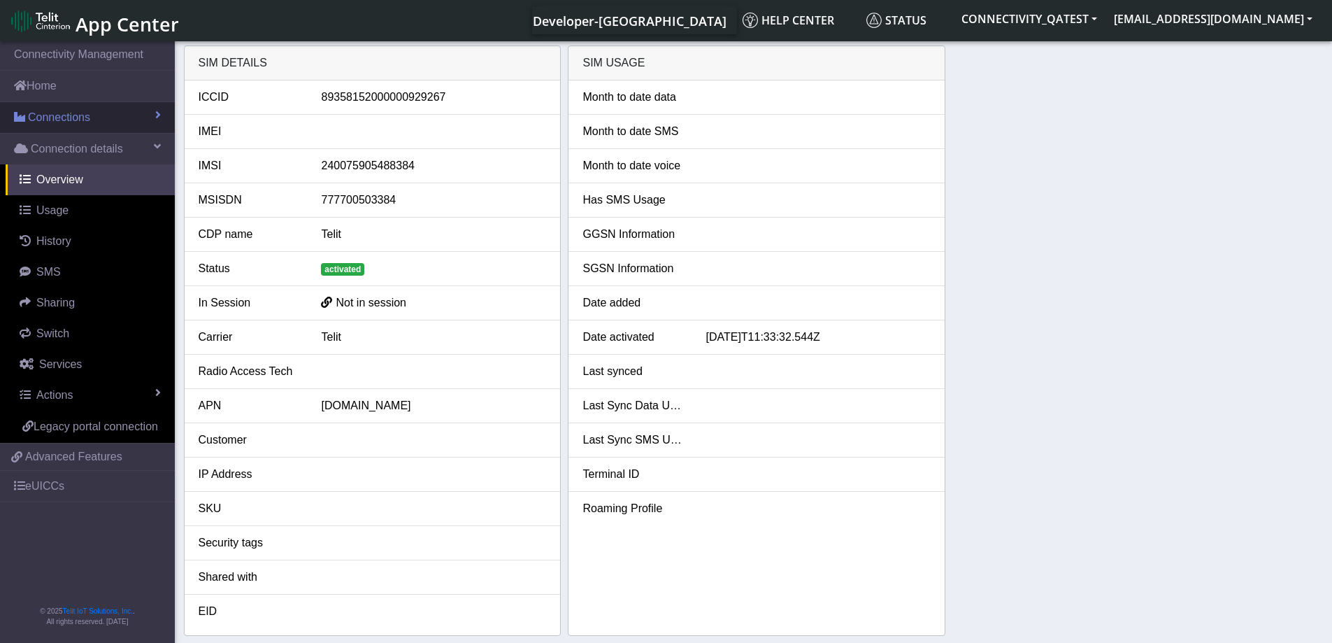
click at [131, 117] on link "Connections" at bounding box center [87, 117] width 175 height 31
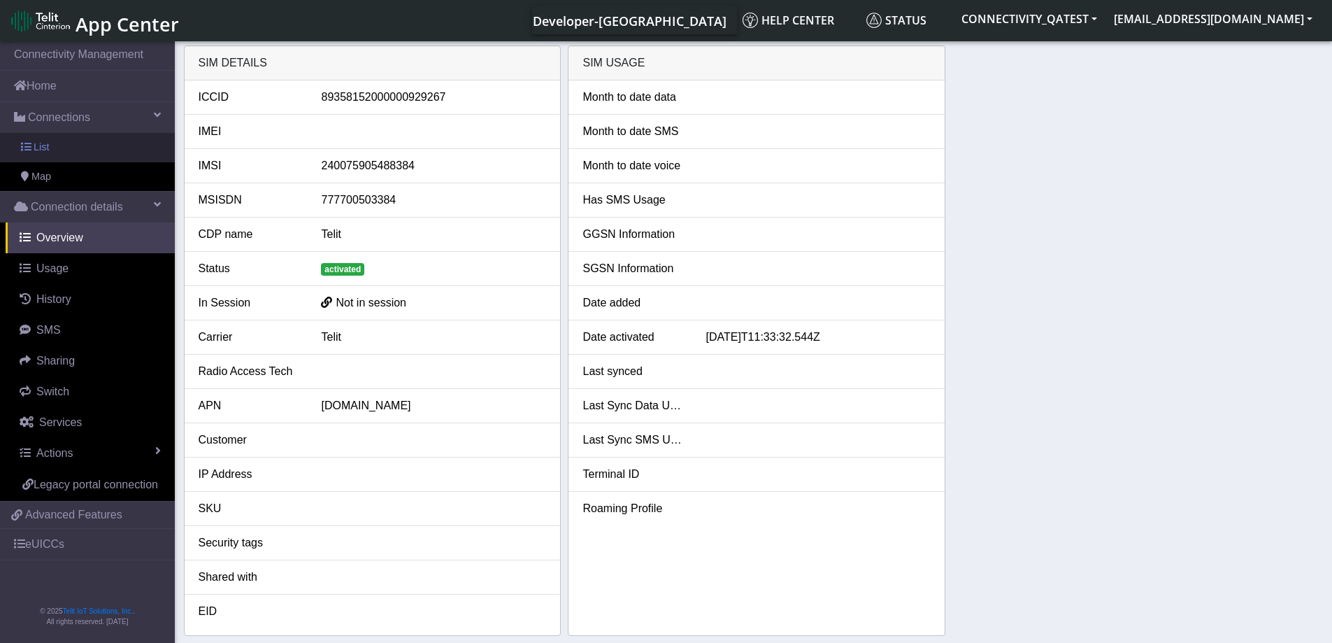
click at [57, 147] on link "List" at bounding box center [87, 147] width 175 height 29
